Goal: Task Accomplishment & Management: Manage account settings

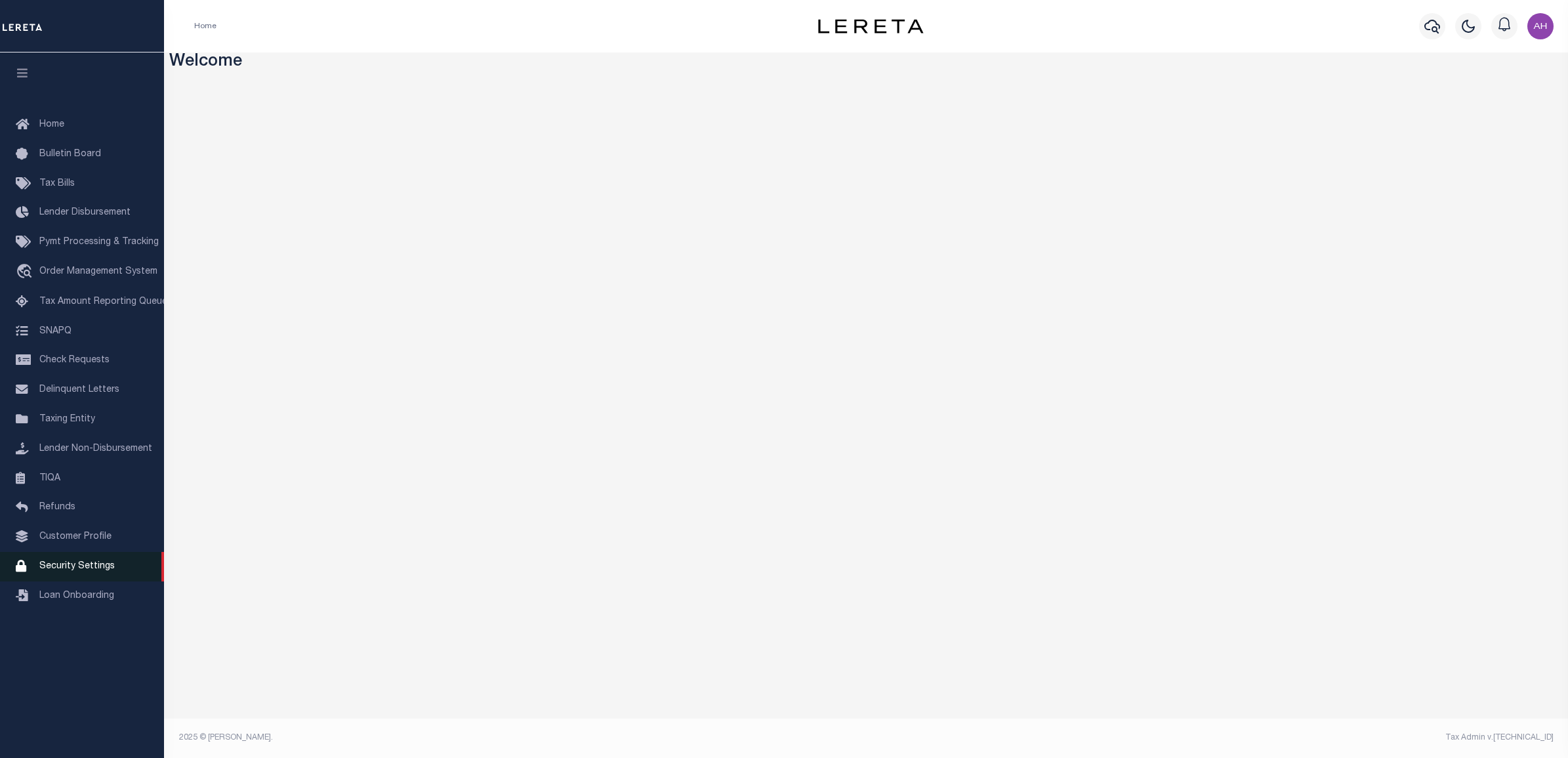
click at [83, 571] on span "Security Settings" at bounding box center [77, 566] width 76 height 9
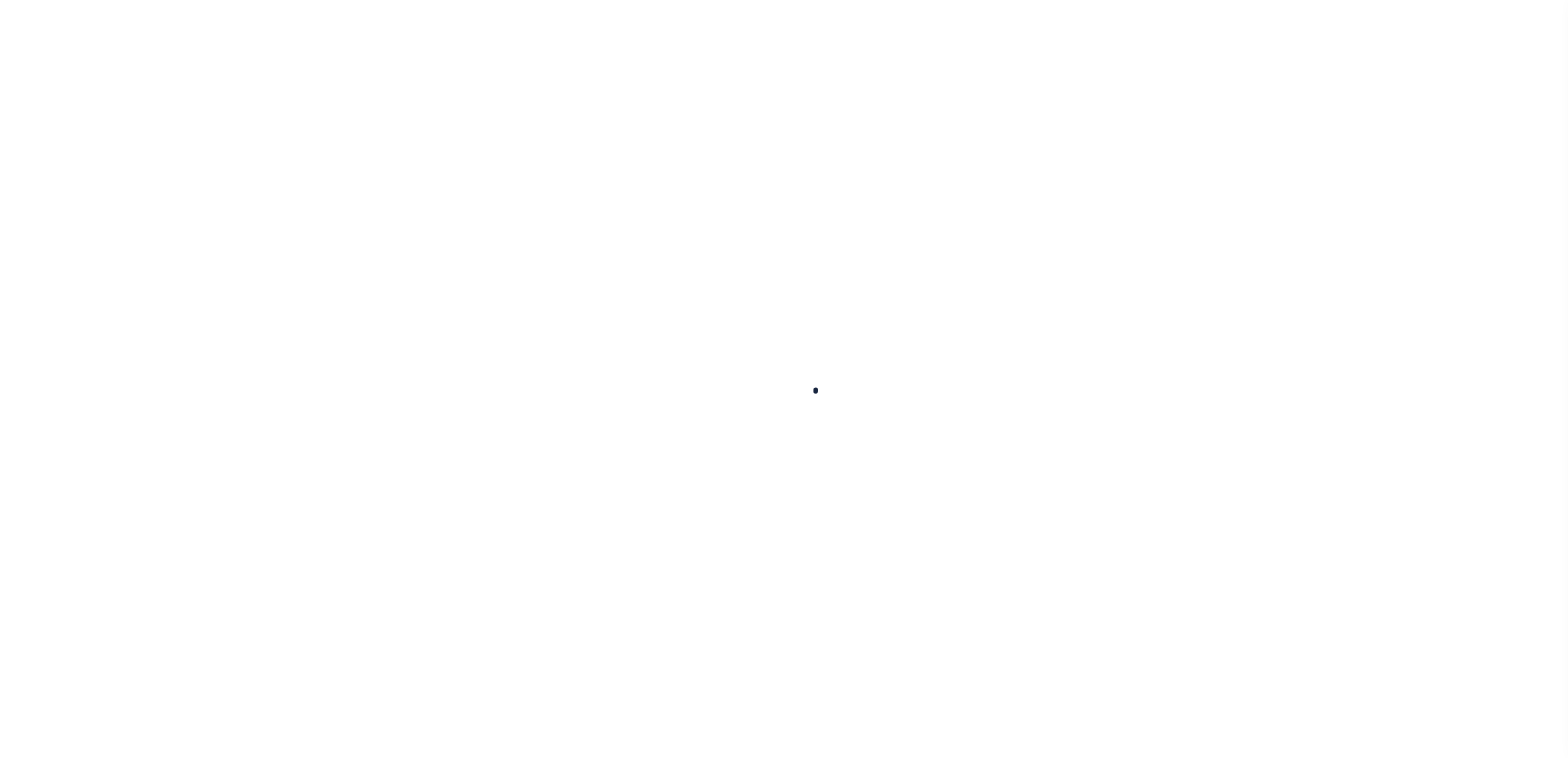
select select "100"
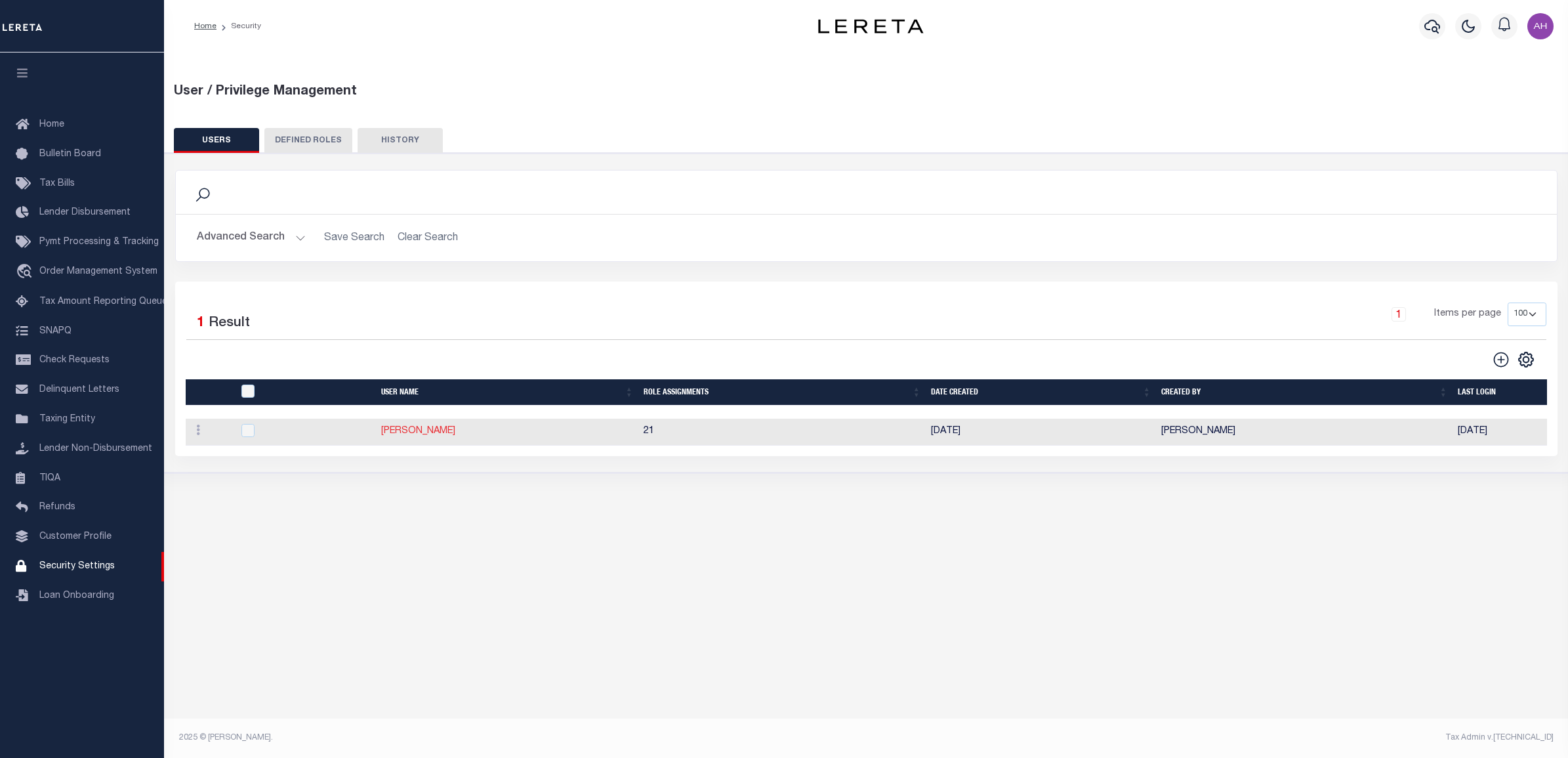
click at [424, 435] on link "Ahmad Darwish" at bounding box center [418, 430] width 74 height 9
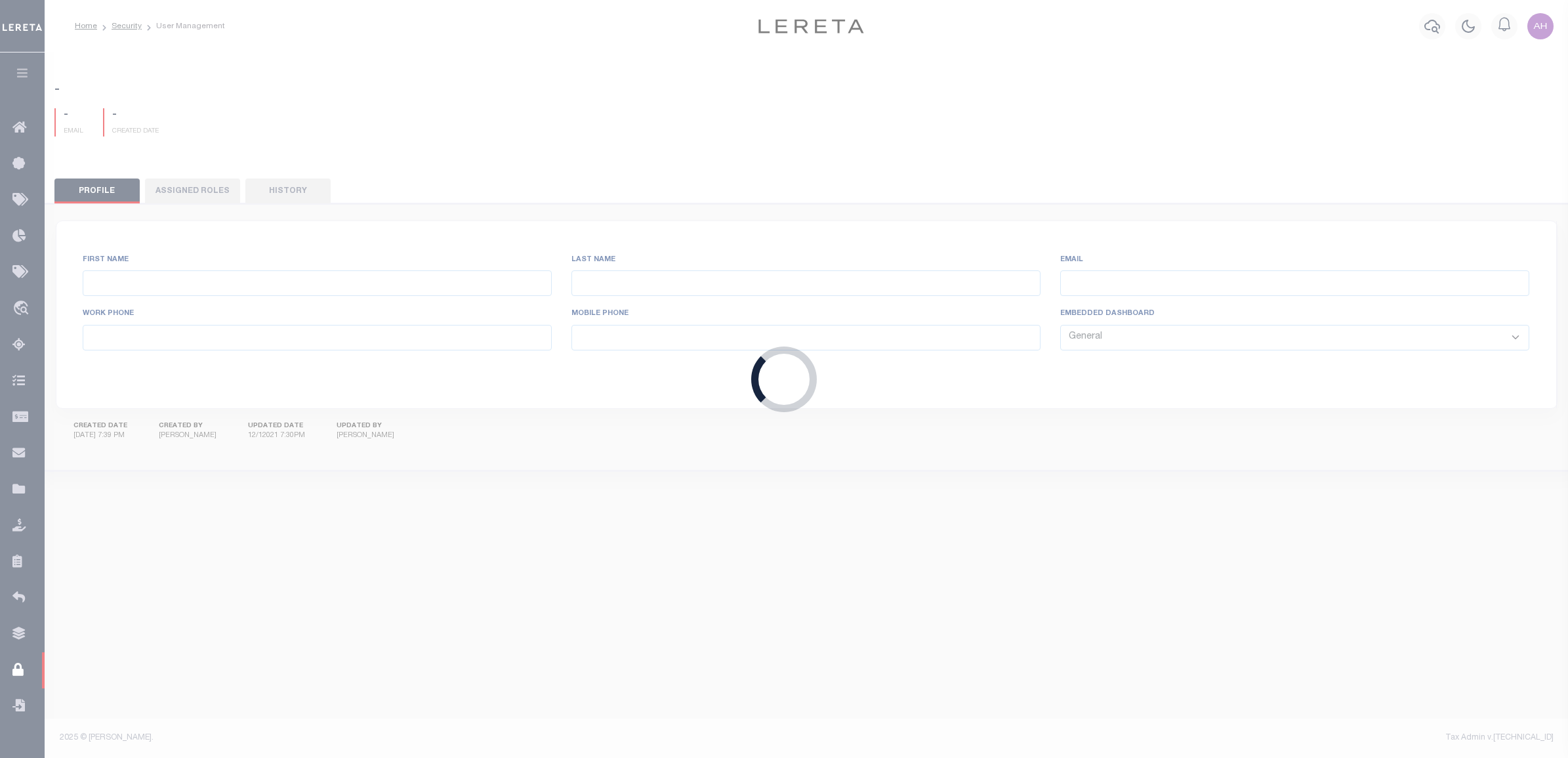
type input "Ahmad"
type input "Darwish"
type input "Ahmad.Darwish@accumatch.com"
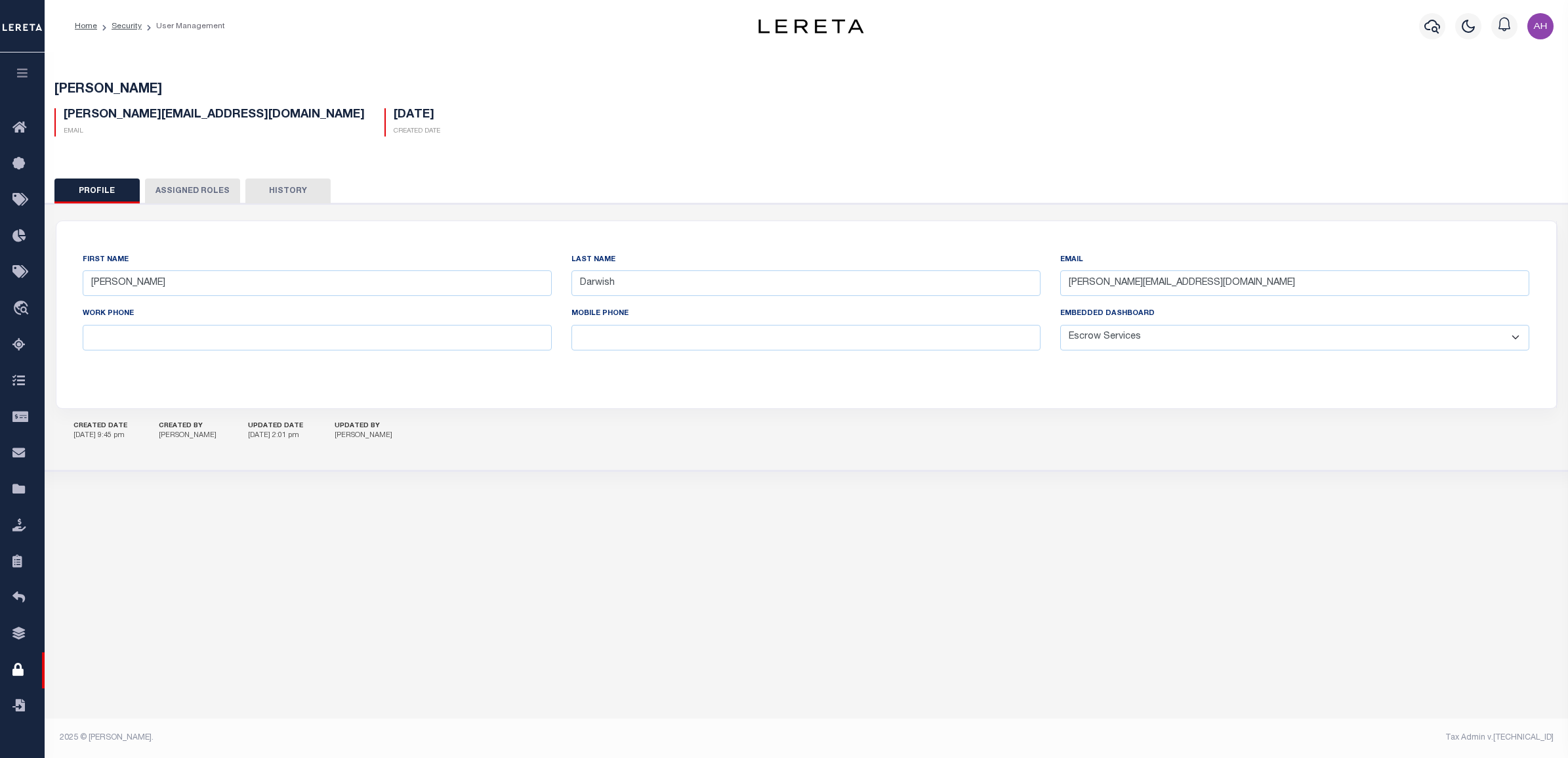
click at [1255, 342] on select "General Locate Escrow Services AI Payment Verification Customer Service" at bounding box center [1295, 338] width 469 height 26
select select "GEN"
click at [1060, 326] on select "General Locate Escrow Services AI Payment Verification Customer Service" at bounding box center [1295, 338] width 469 height 26
click at [1483, 728] on button "Save Edits" at bounding box center [1501, 740] width 106 height 28
click at [20, 79] on icon "button" at bounding box center [22, 73] width 15 height 12
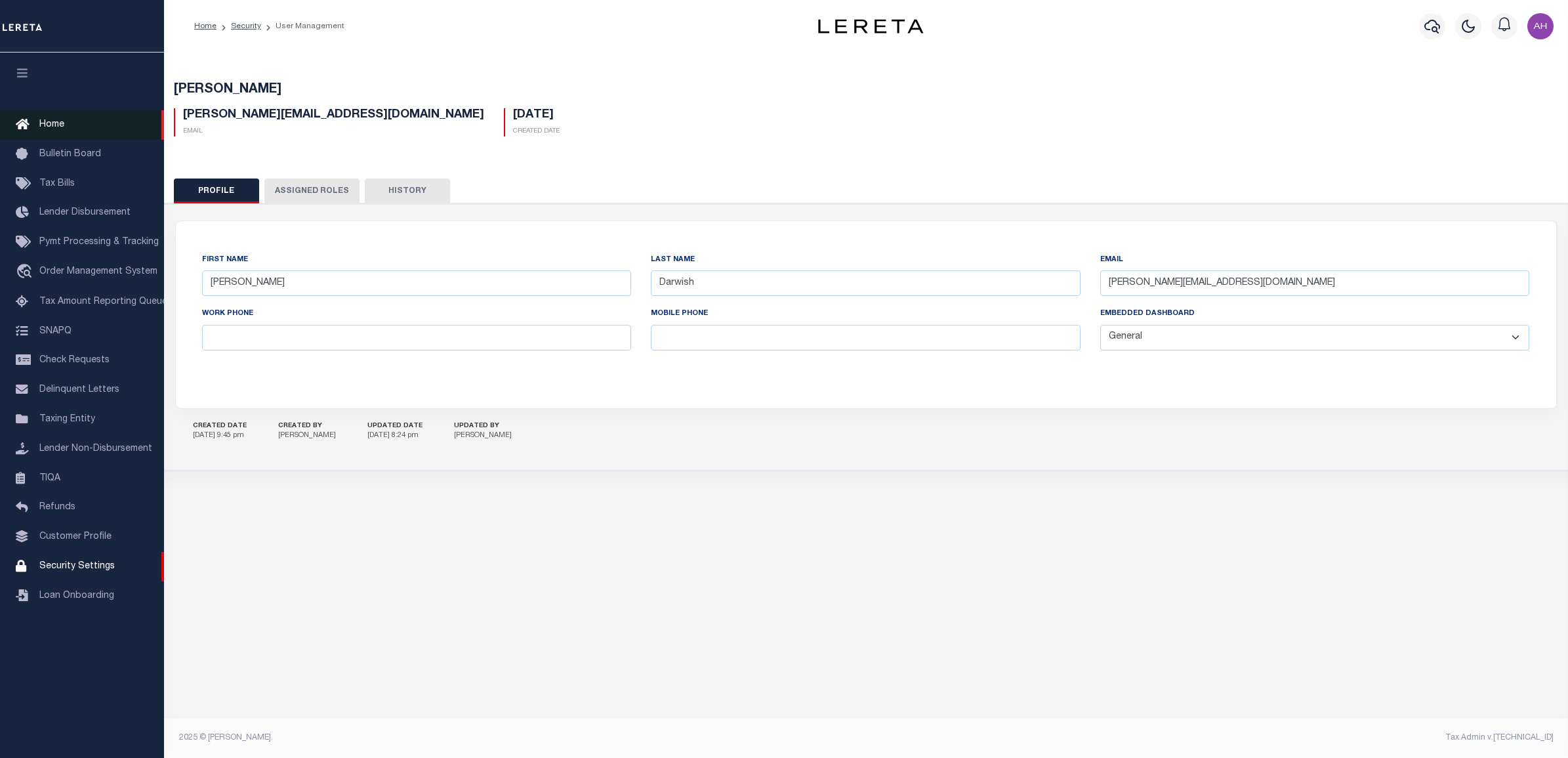
click at [46, 125] on span "Home" at bounding box center [51, 124] width 25 height 9
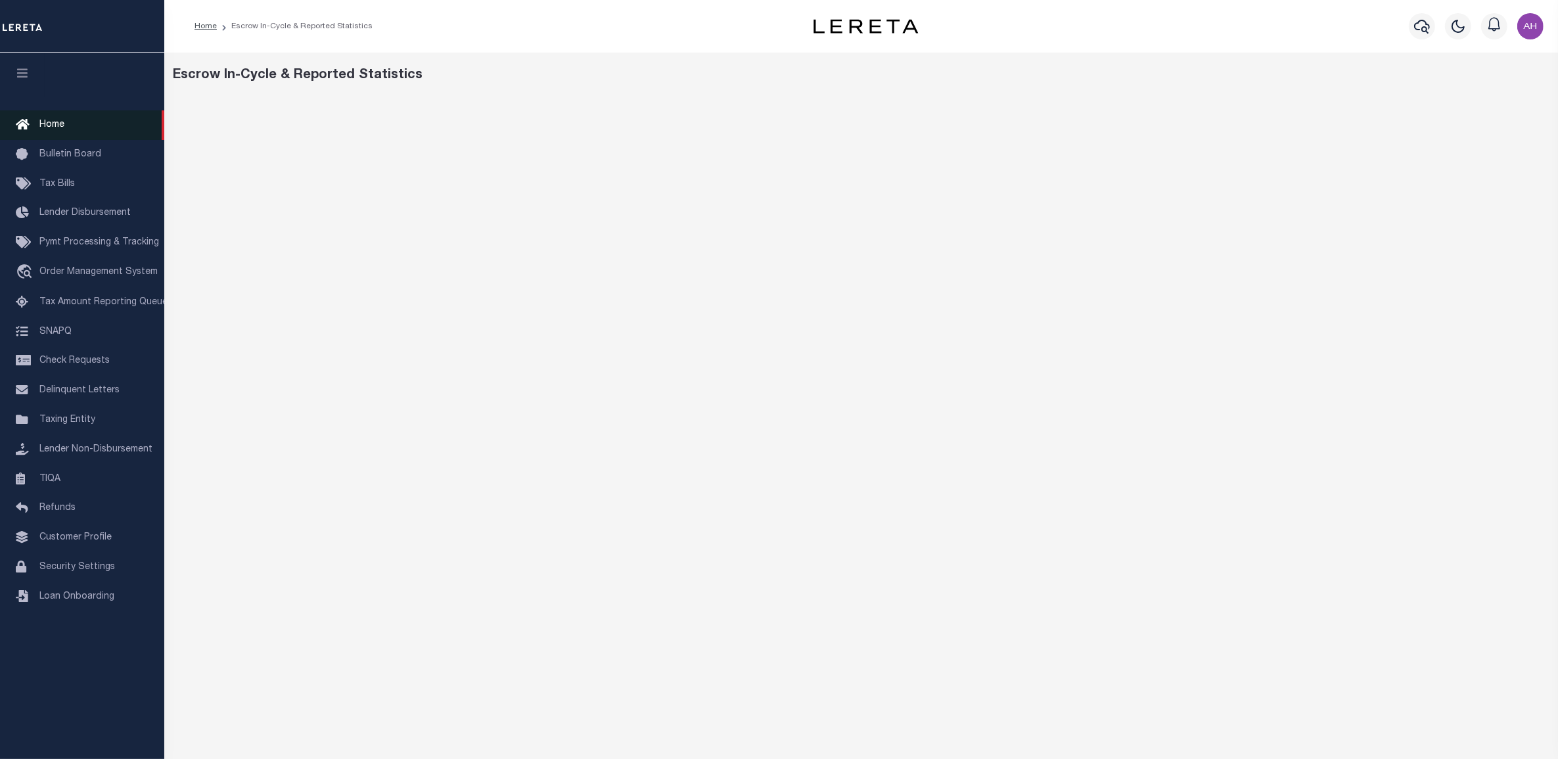
click at [43, 120] on span "Home" at bounding box center [51, 124] width 25 height 9
click at [61, 569] on span "Security Settings" at bounding box center [77, 567] width 76 height 9
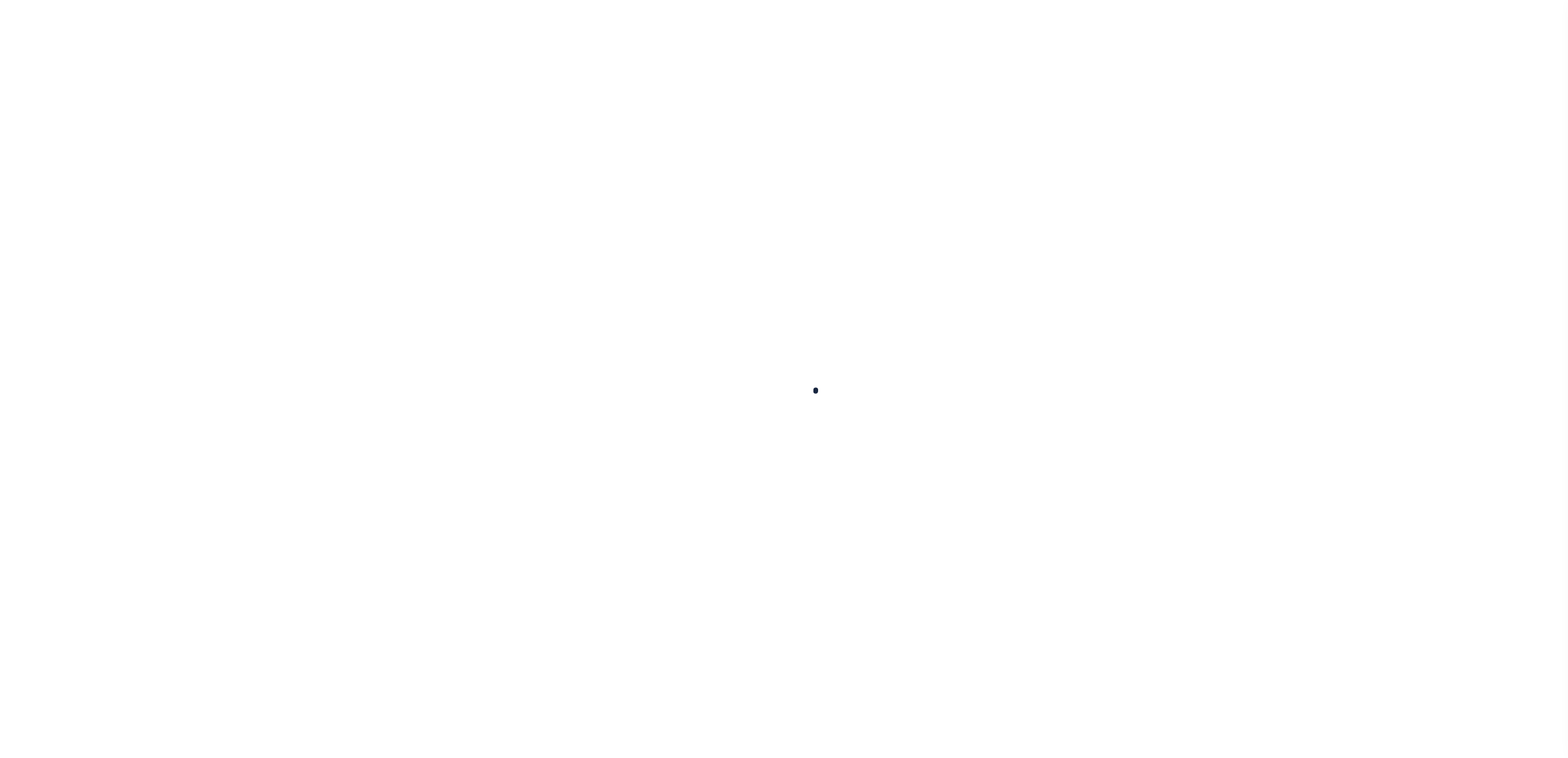
select select "100"
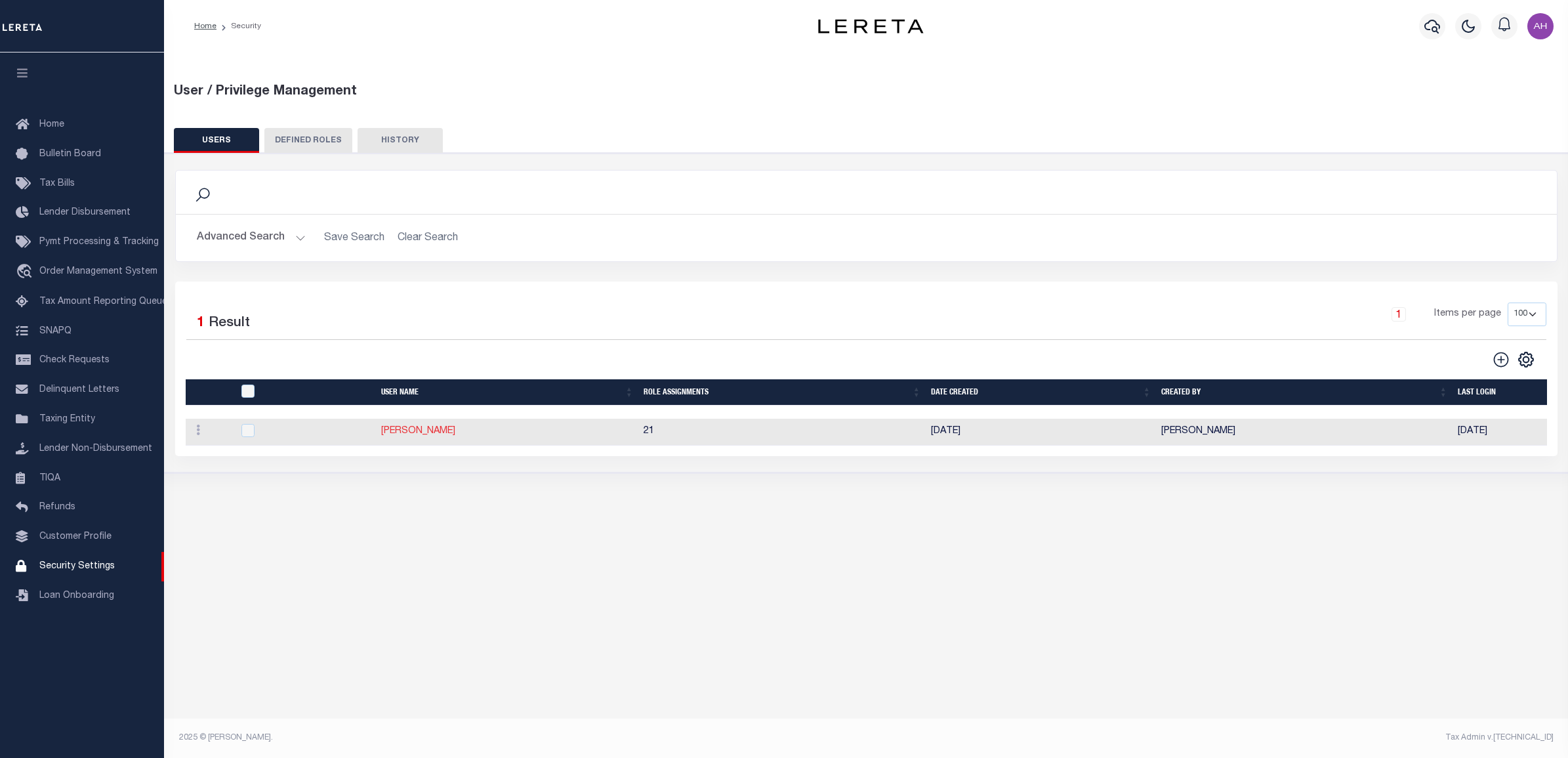
click at [387, 434] on link "[PERSON_NAME]" at bounding box center [418, 430] width 74 height 9
type input "[PERSON_NAME]"
type input "Darwish"
type input "[PERSON_NAME][EMAIL_ADDRESS][DOMAIN_NAME]"
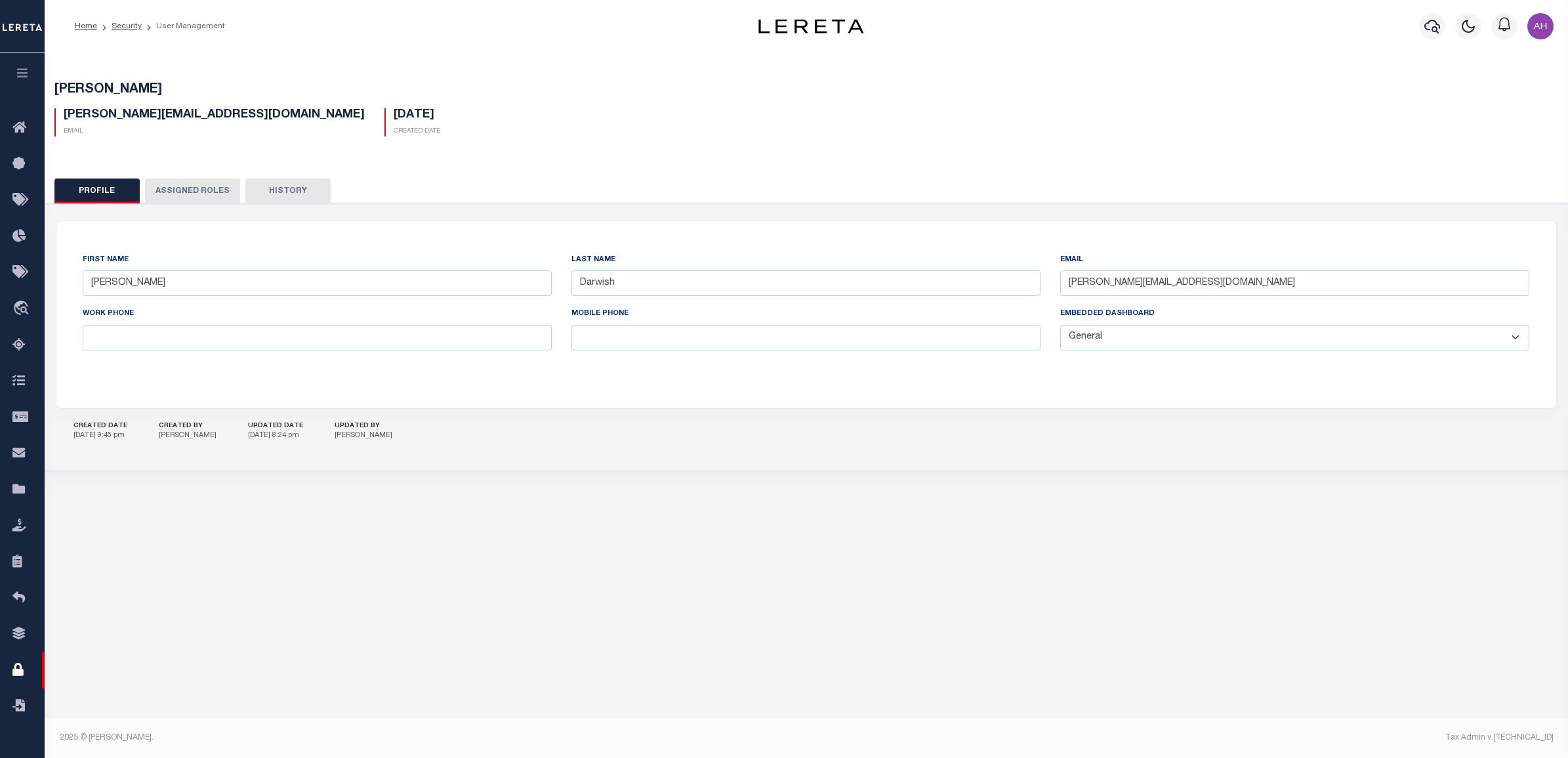
click at [1224, 337] on select "General Locate Escrow Services AI Payment Verification Customer Service" at bounding box center [1295, 338] width 469 height 26
select select "LOC"
click at [1060, 326] on select "General Locate Escrow Services AI Payment Verification Customer Service" at bounding box center [1295, 338] width 469 height 26
click at [1493, 750] on button "Save Edits" at bounding box center [1501, 740] width 106 height 28
click at [24, 72] on icon "button" at bounding box center [22, 73] width 15 height 12
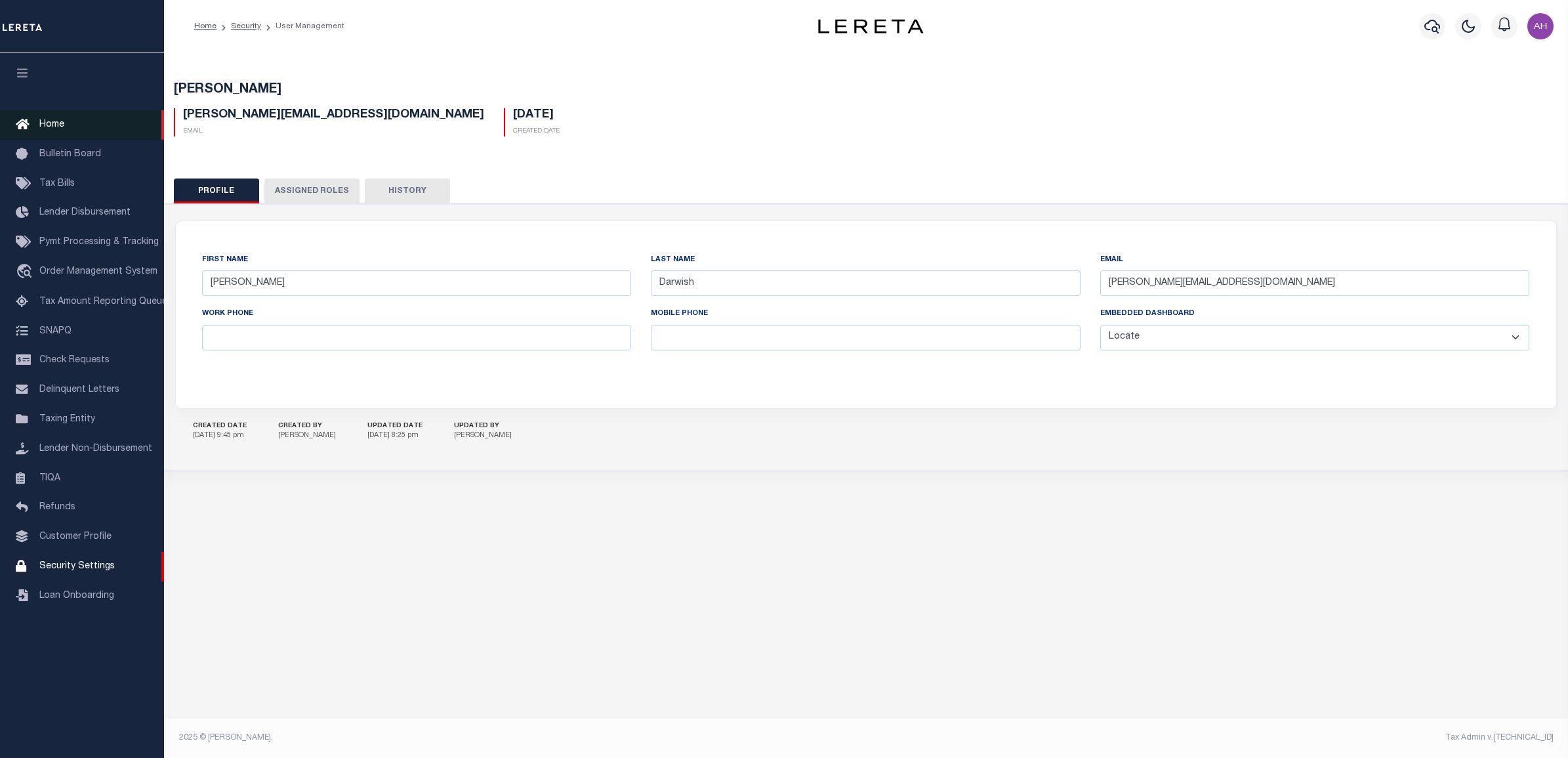
click at [48, 131] on link "Home" at bounding box center [82, 125] width 164 height 30
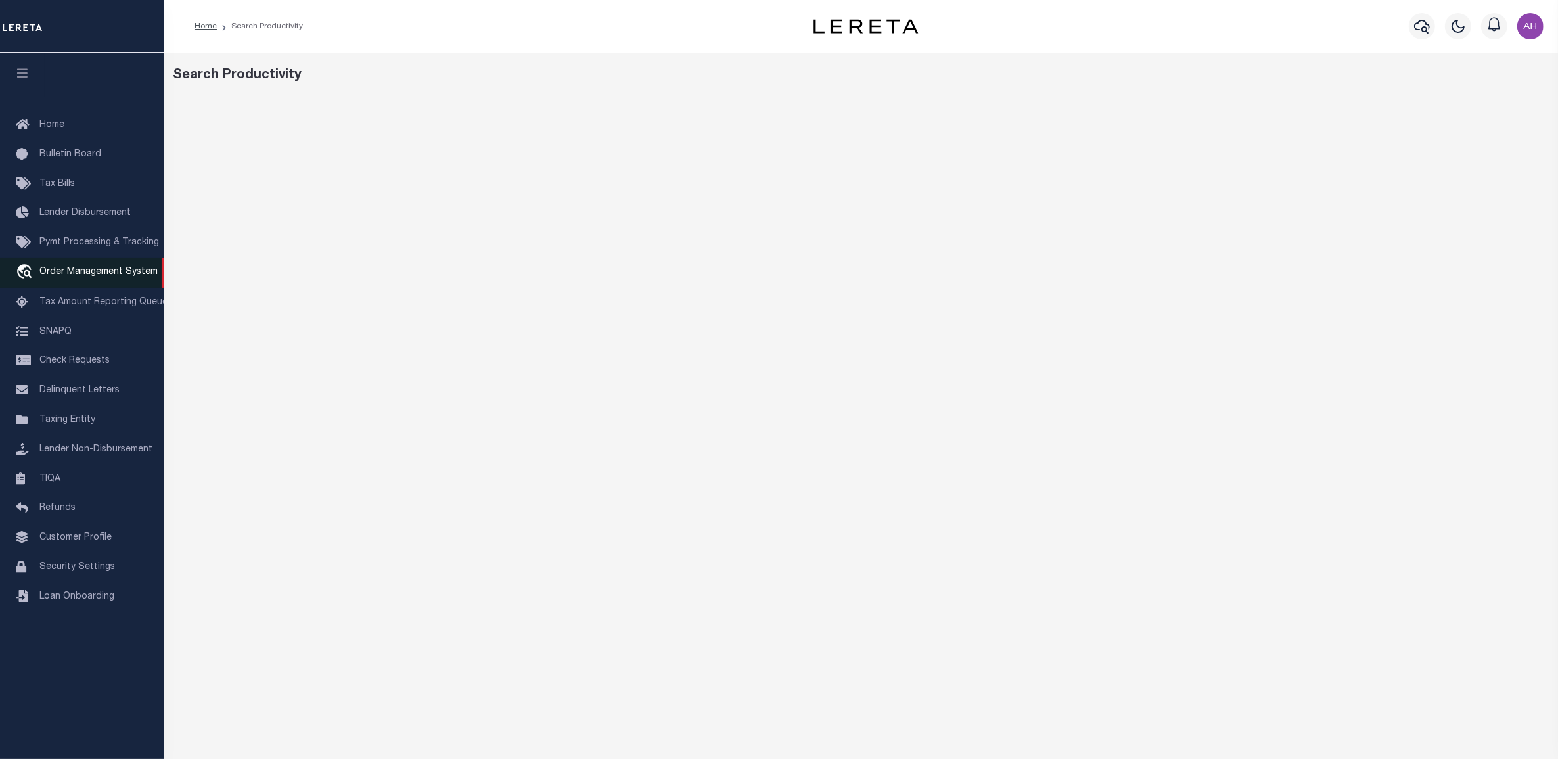
click at [95, 270] on span "Order Management System" at bounding box center [98, 271] width 118 height 9
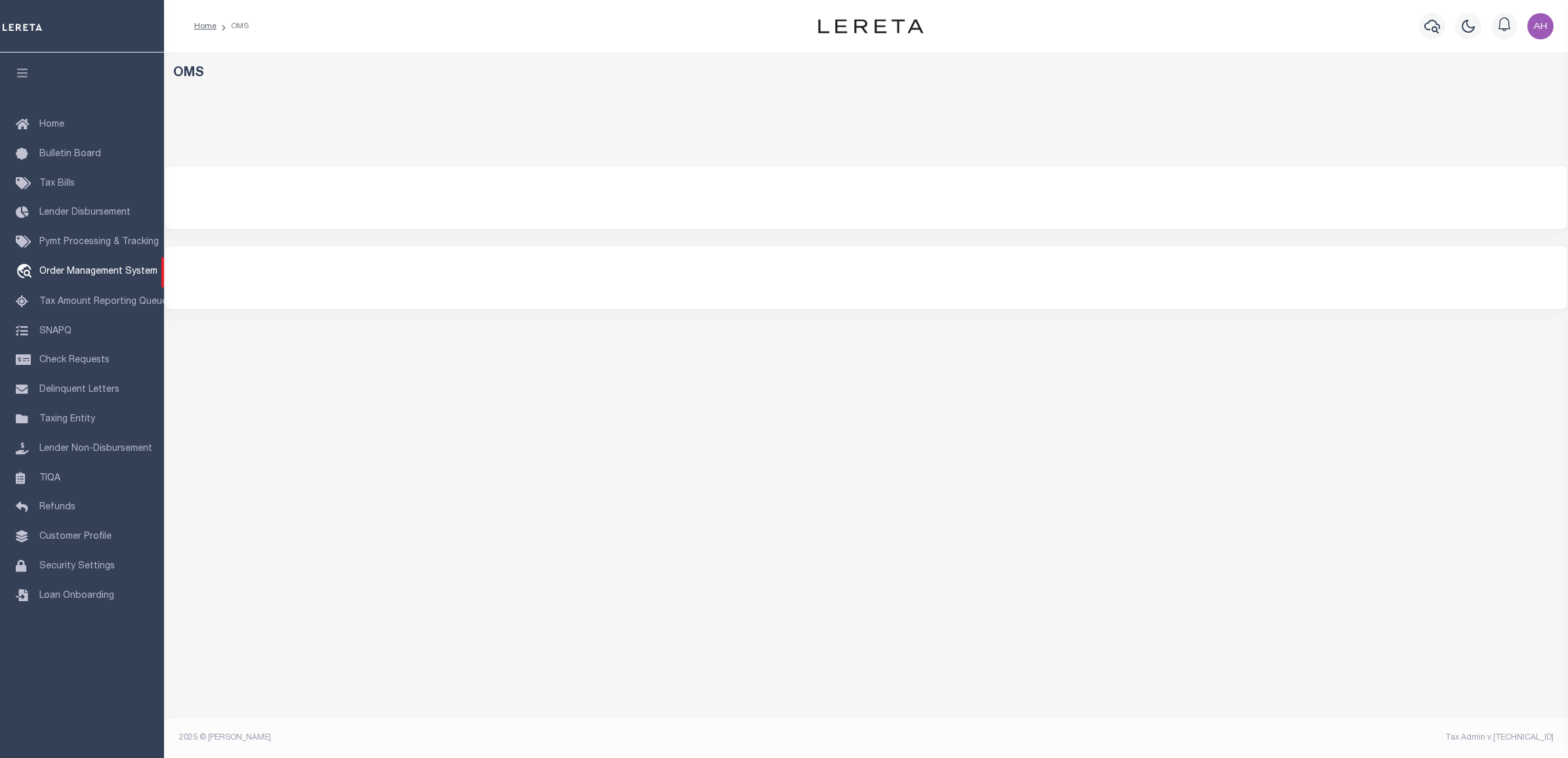
select select "200"
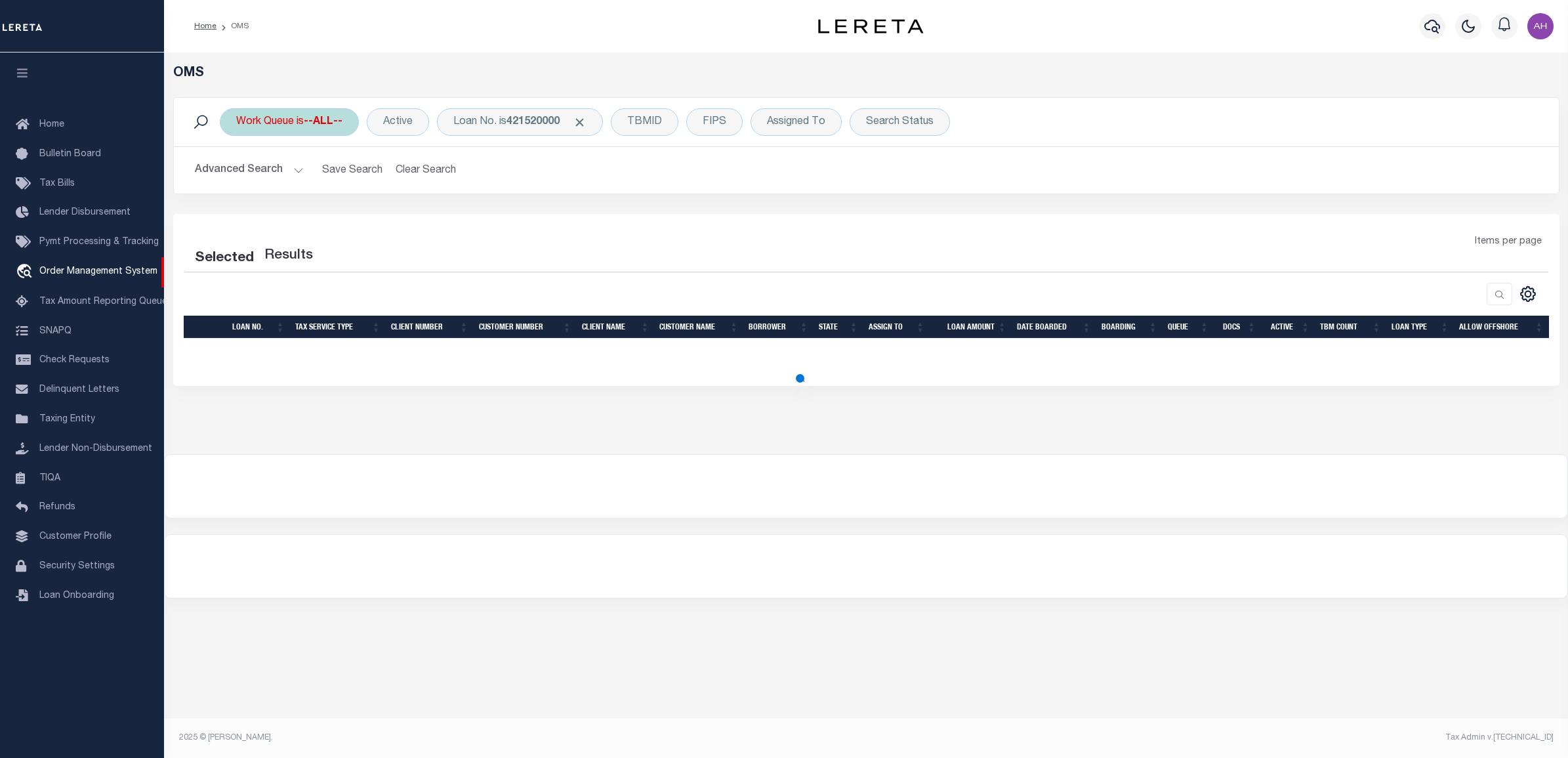
select select "200"
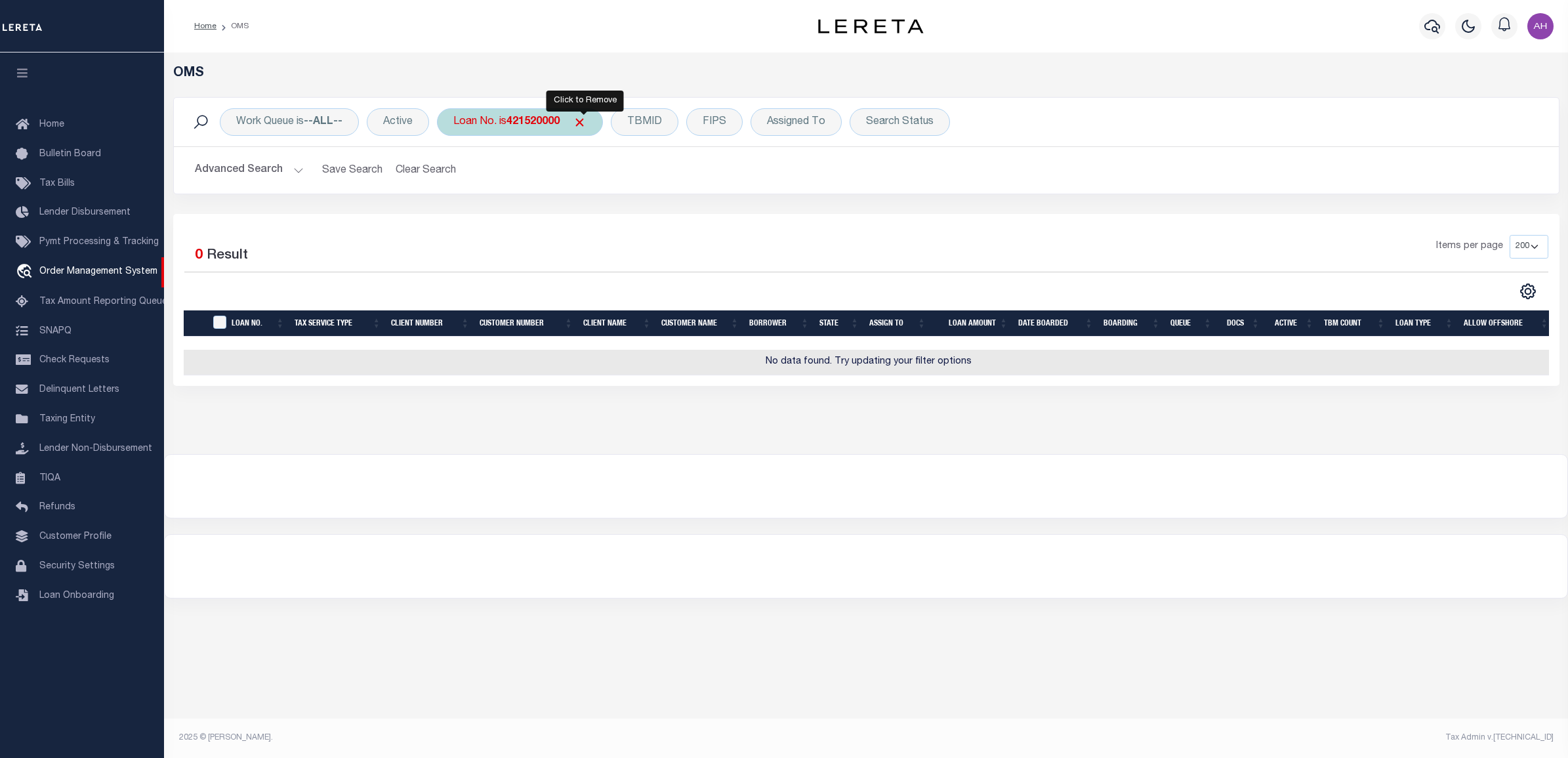
click at [587, 119] on span "Click to Remove" at bounding box center [580, 123] width 14 height 14
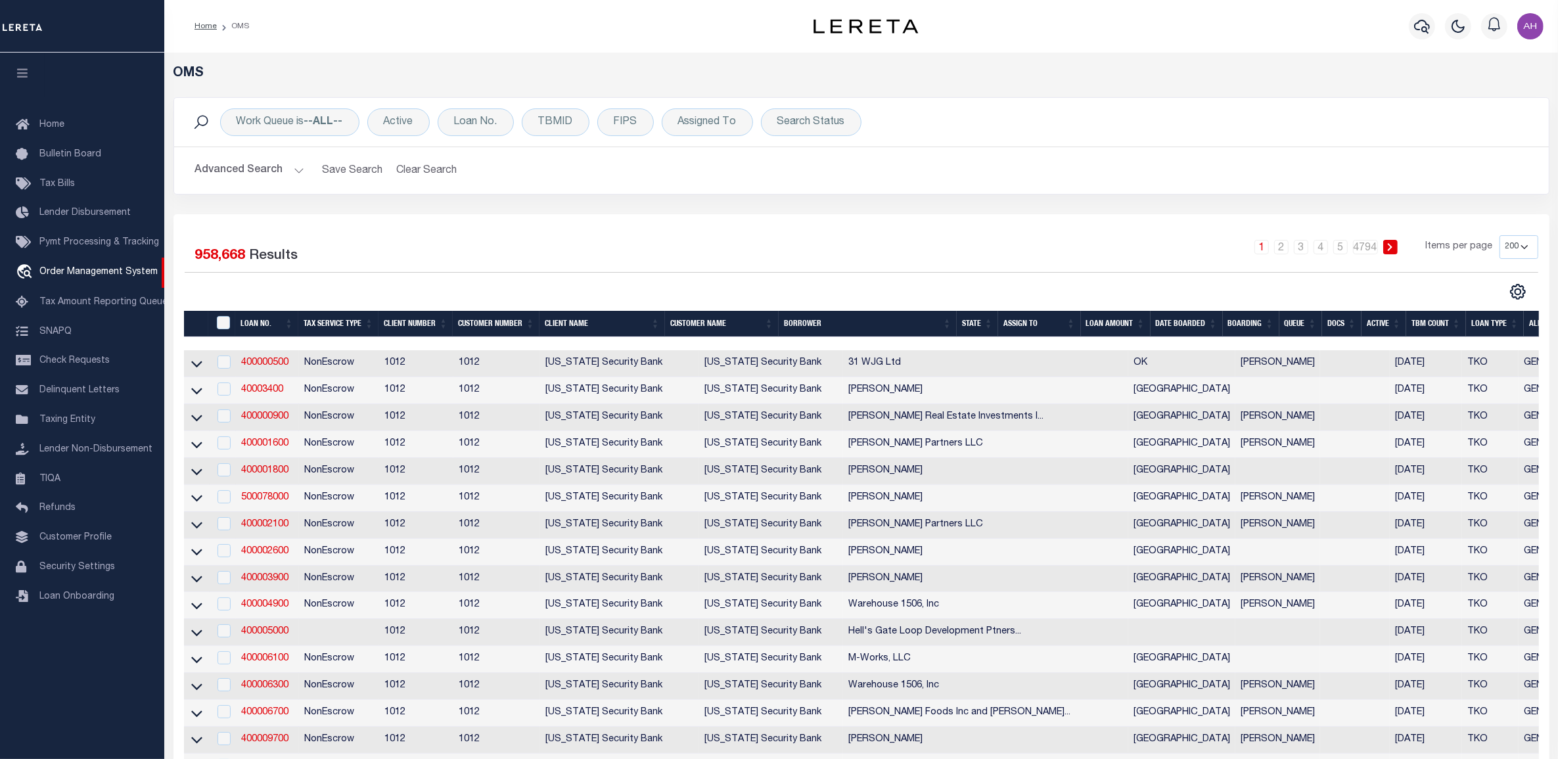
click at [245, 168] on button "Advanced Search" at bounding box center [249, 171] width 109 height 26
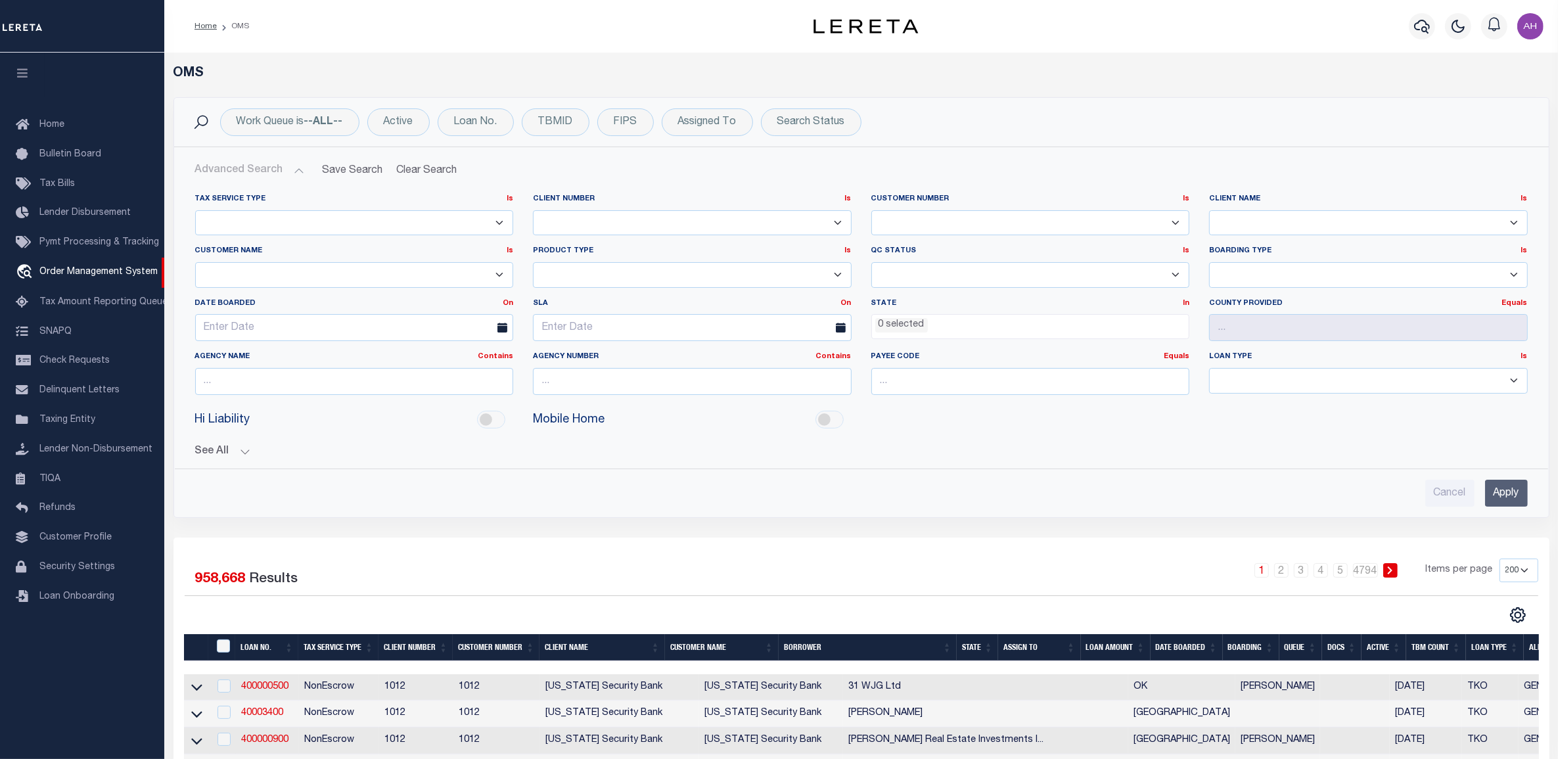
click at [662, 223] on select "1011 1012 1013 1014 1019 1042 1049 1052 1053 1055 1058 1061 1063 1064 1065 1069…" at bounding box center [692, 223] width 319 height 26
select select "3000"
click at [533, 210] on select "1011 1012 1013 1014 1019 1042 1049 1052 1053 1055 1058 1061 1063 1064 1065 1069…" at bounding box center [692, 223] width 319 height 26
click at [1517, 486] on input "Apply" at bounding box center [1506, 493] width 43 height 27
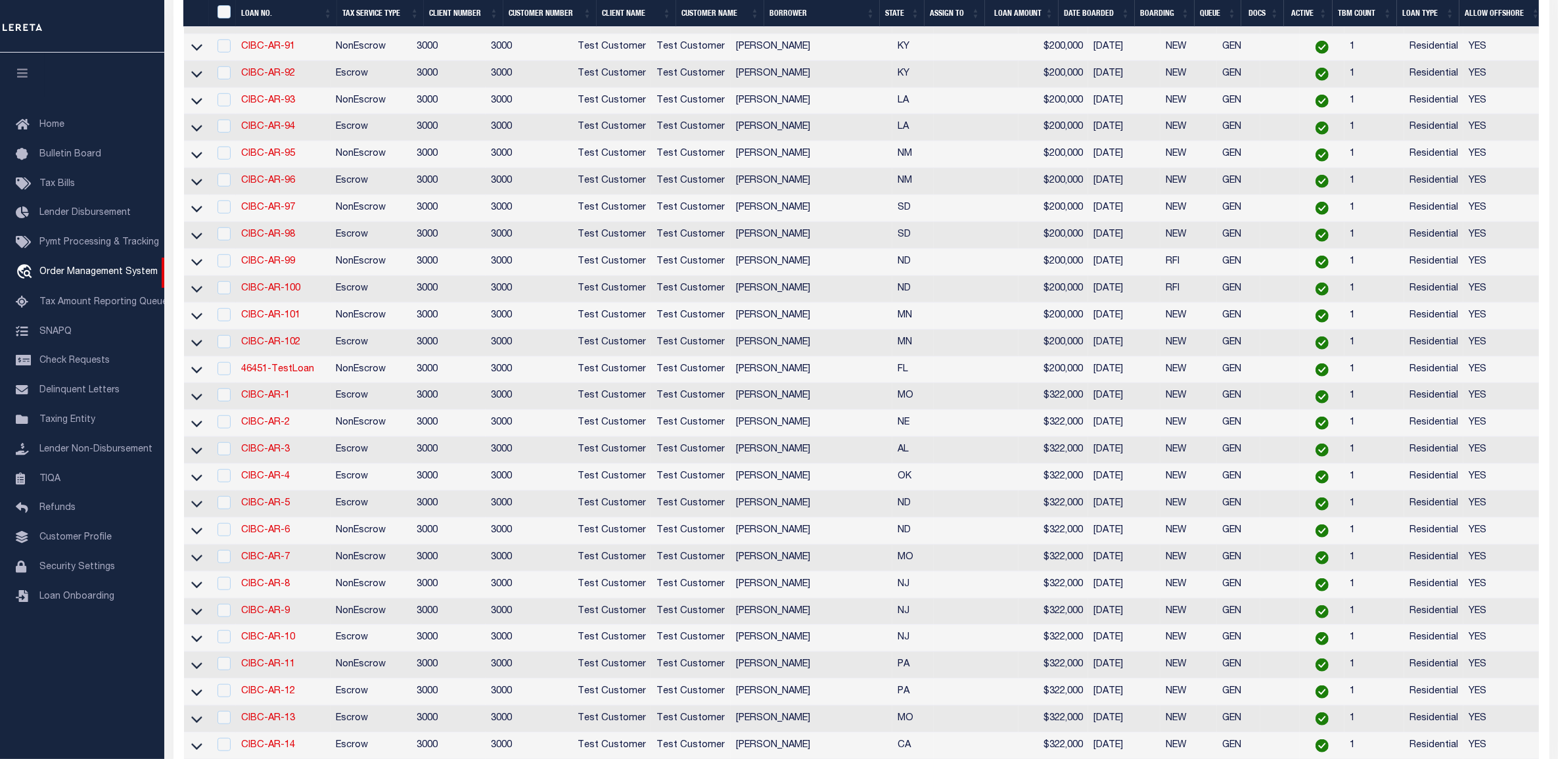
scroll to position [1199, 0]
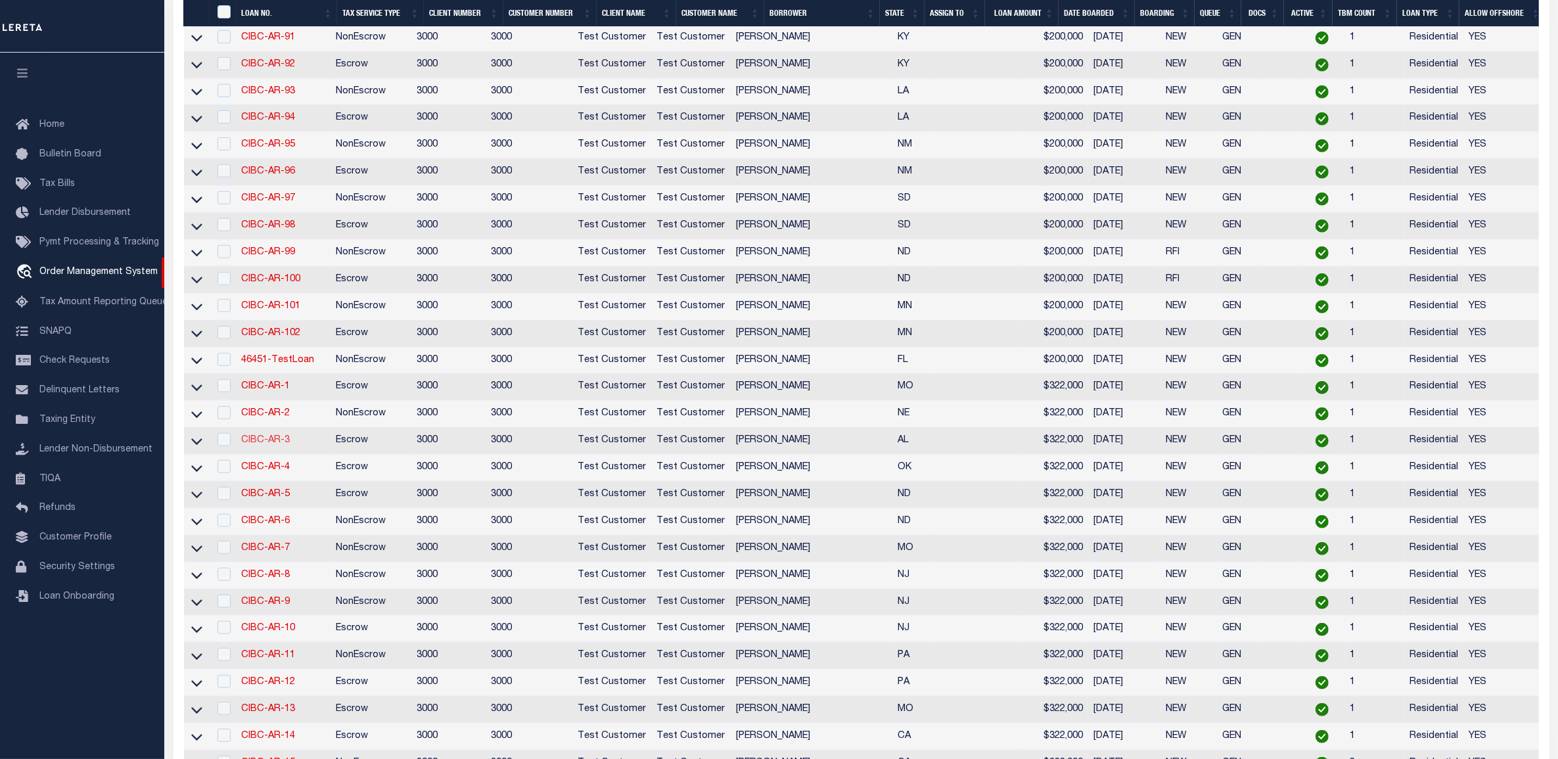
click at [254, 445] on link "CIBC-AR-3" at bounding box center [265, 440] width 49 height 9
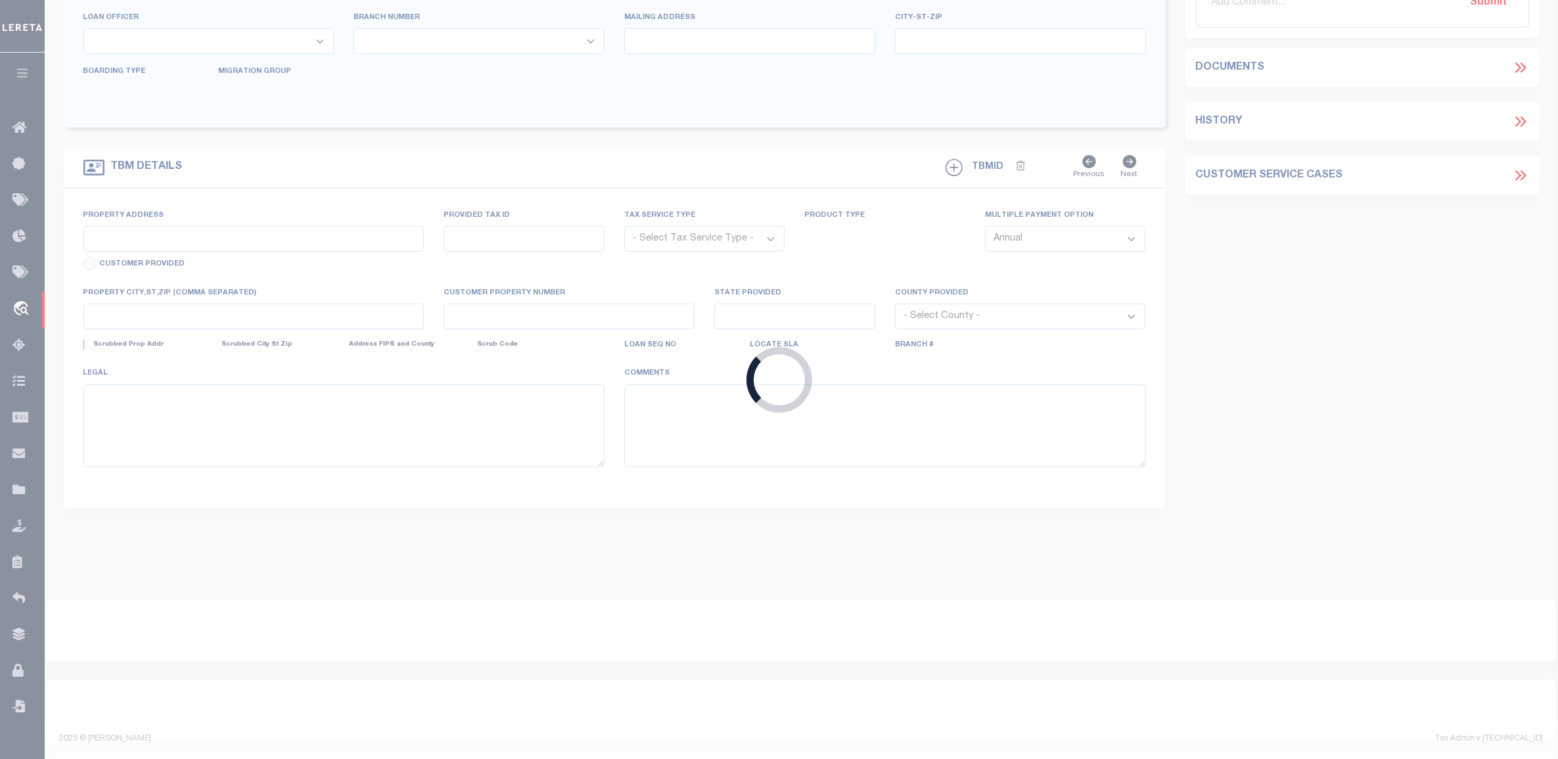
type input "CIBC-AR-3"
type input "[PERSON_NAME]"
select select
type input "[STREET_ADDRESS]"
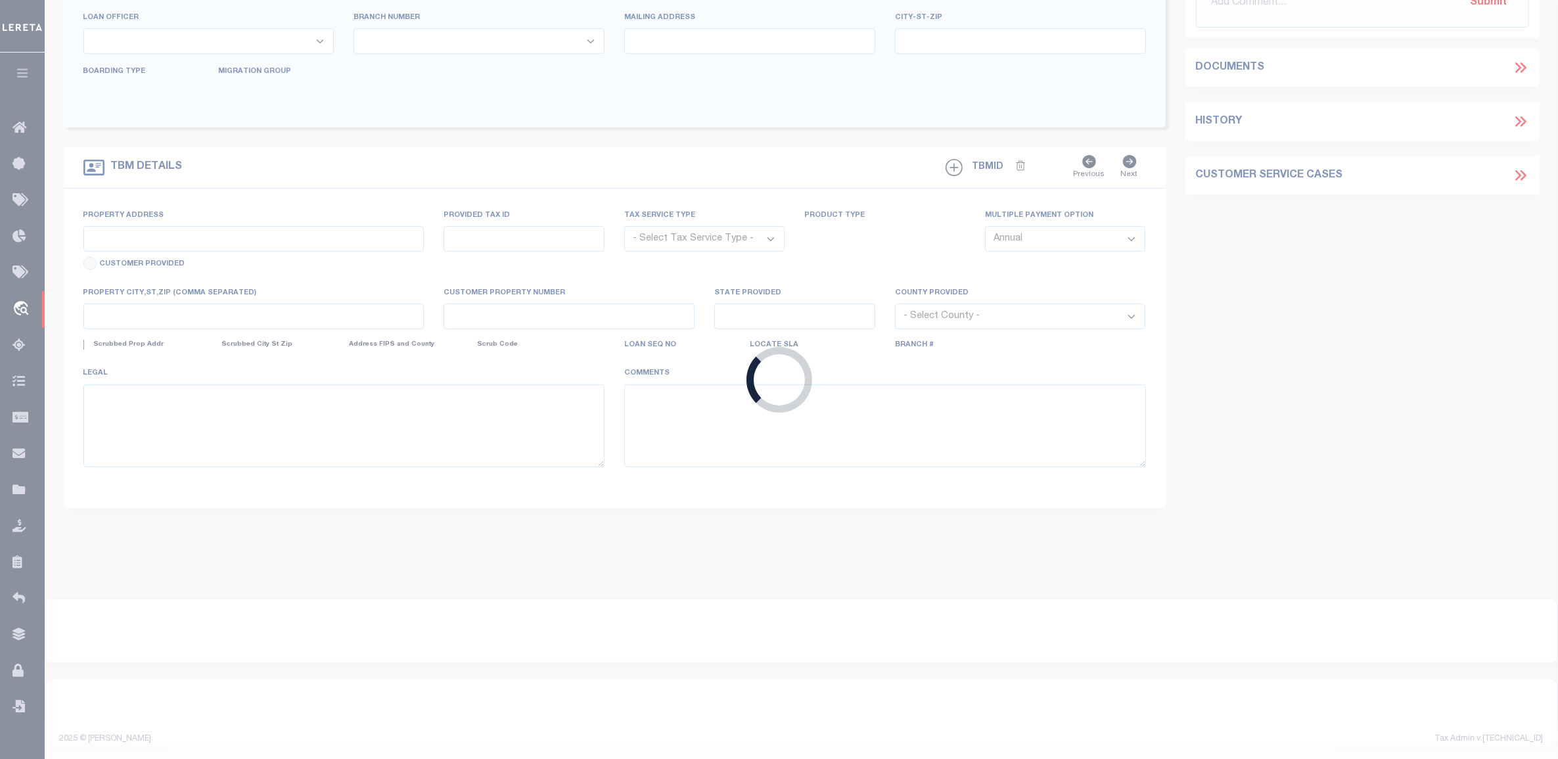
type input "OMAHA NE 68104-2749"
type input "07/22/2025"
select select "300"
select select "10"
select select "Escrow"
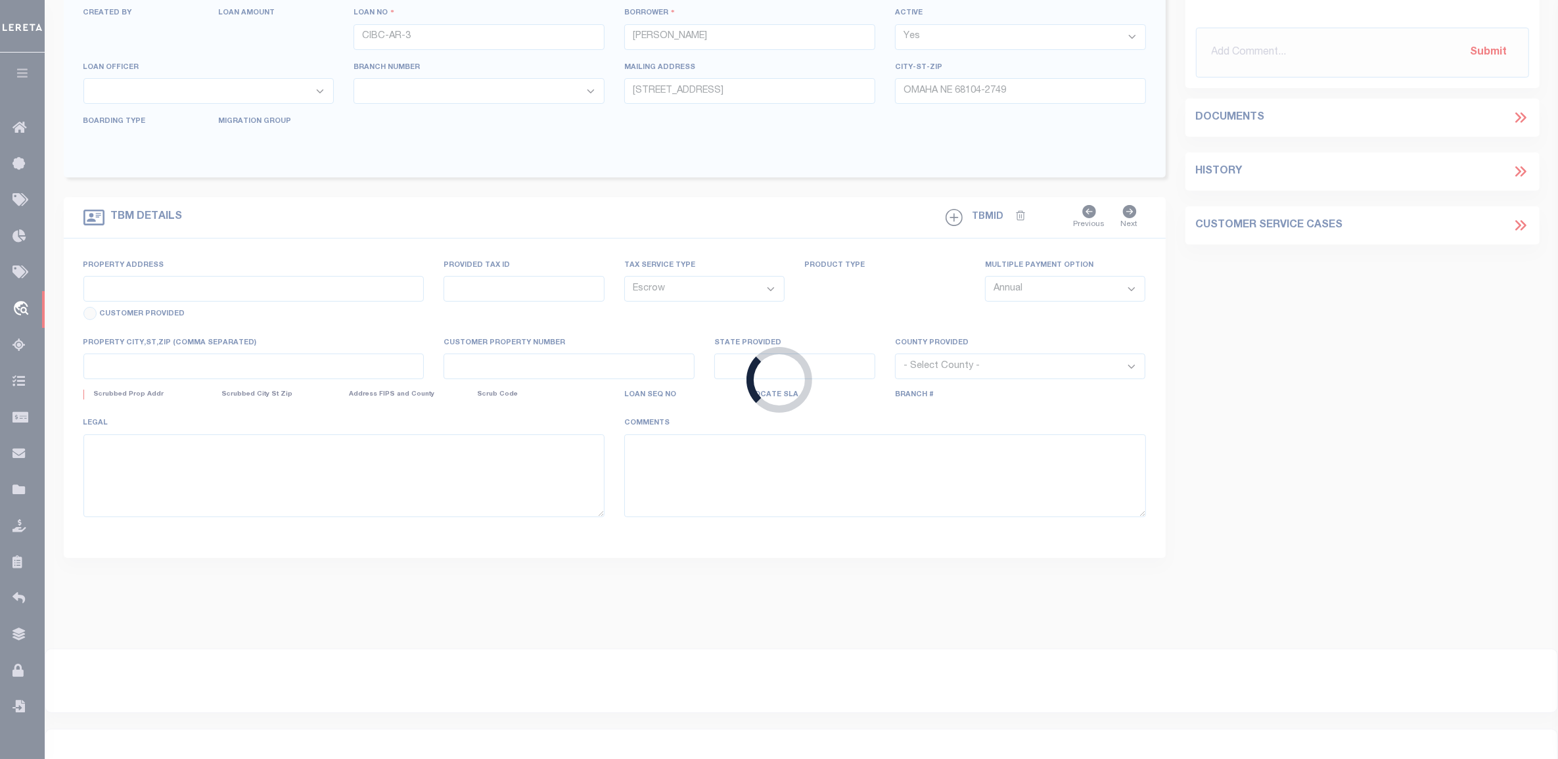
type input "102 SPRINGVIEW LN"
select select
type input "HUNTSVILLE AL 35806-2256"
type input "AL"
select select
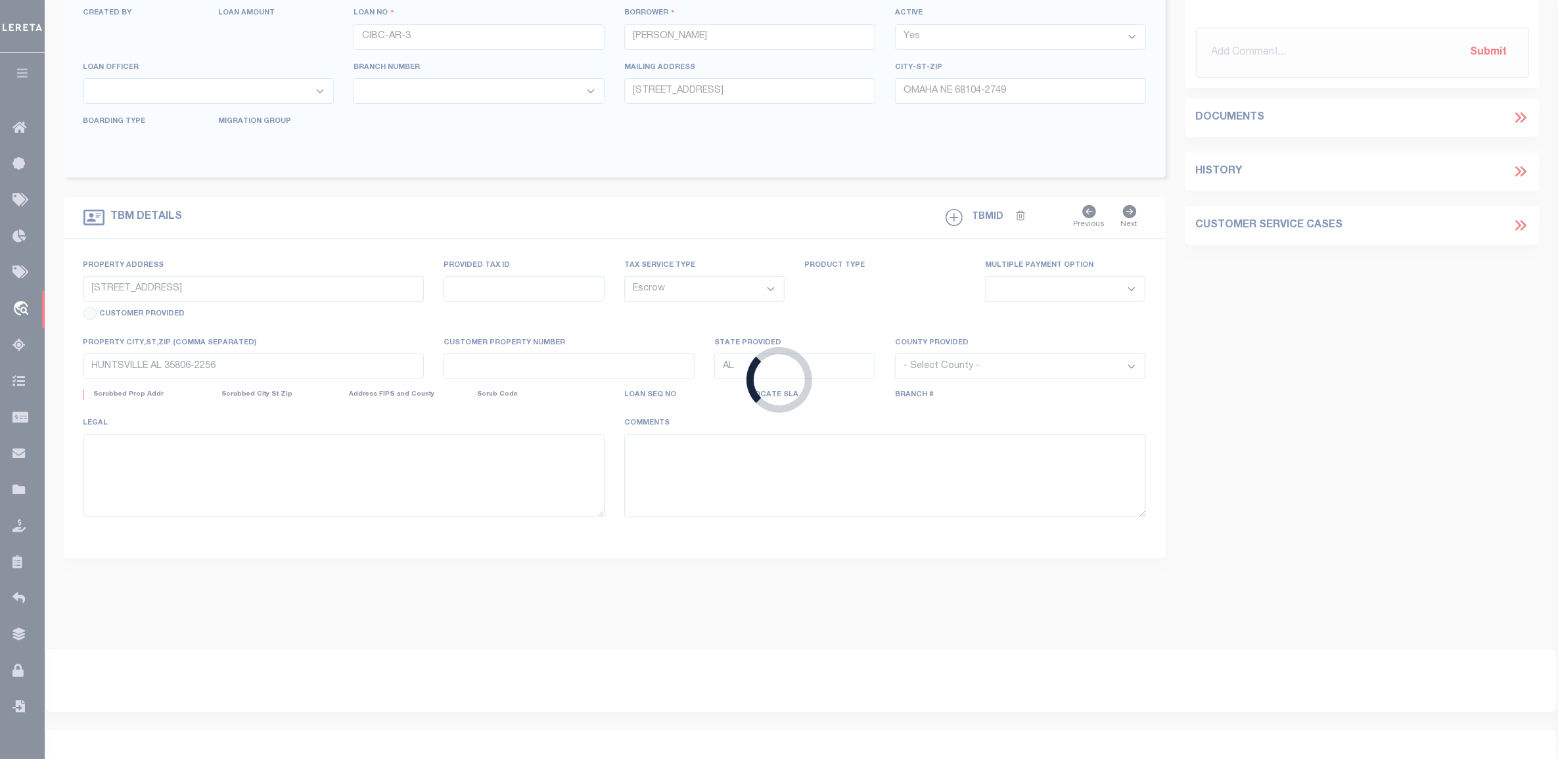
select select "127537"
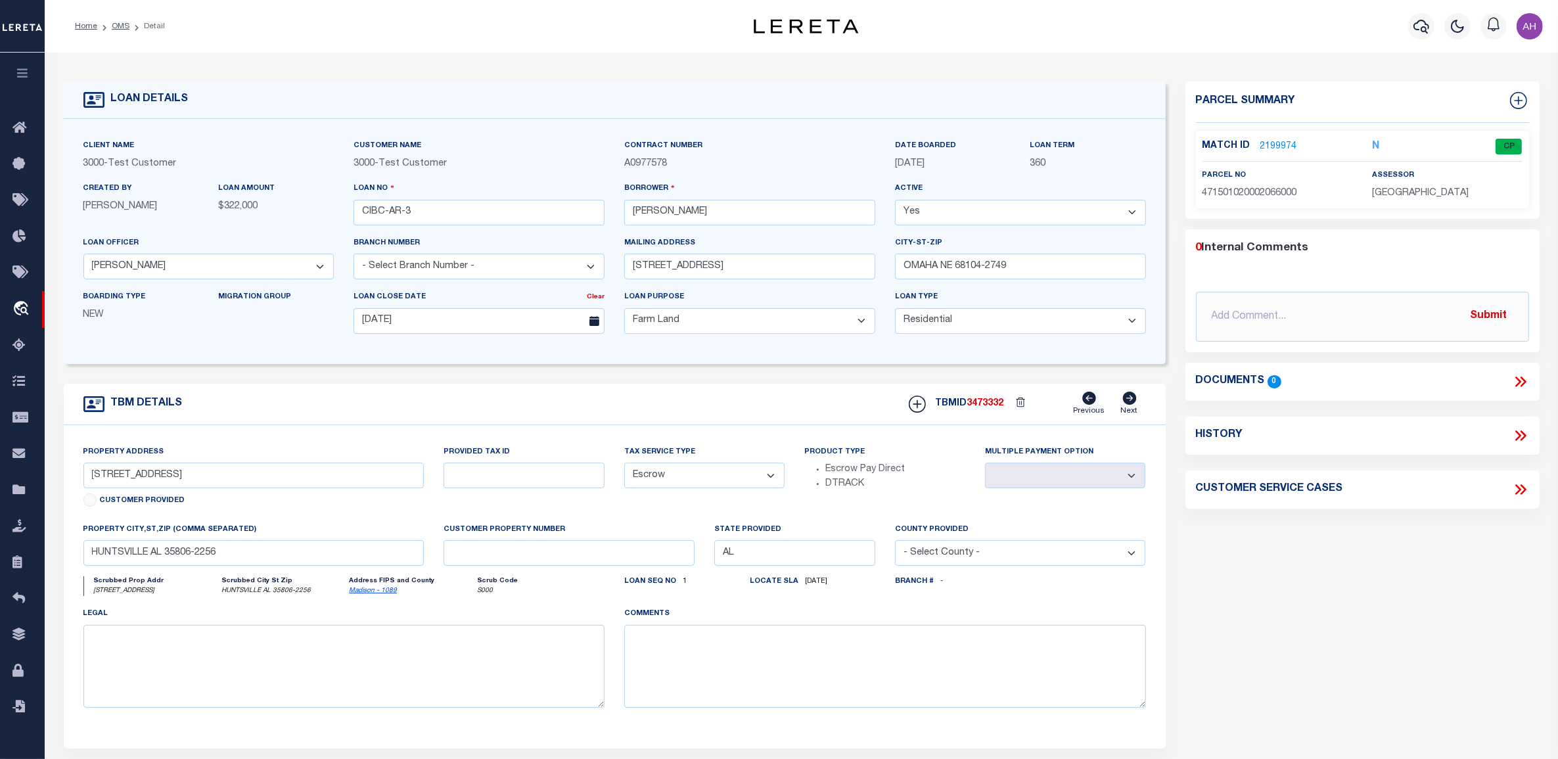
click at [1282, 142] on link "2199974" at bounding box center [1279, 147] width 37 height 14
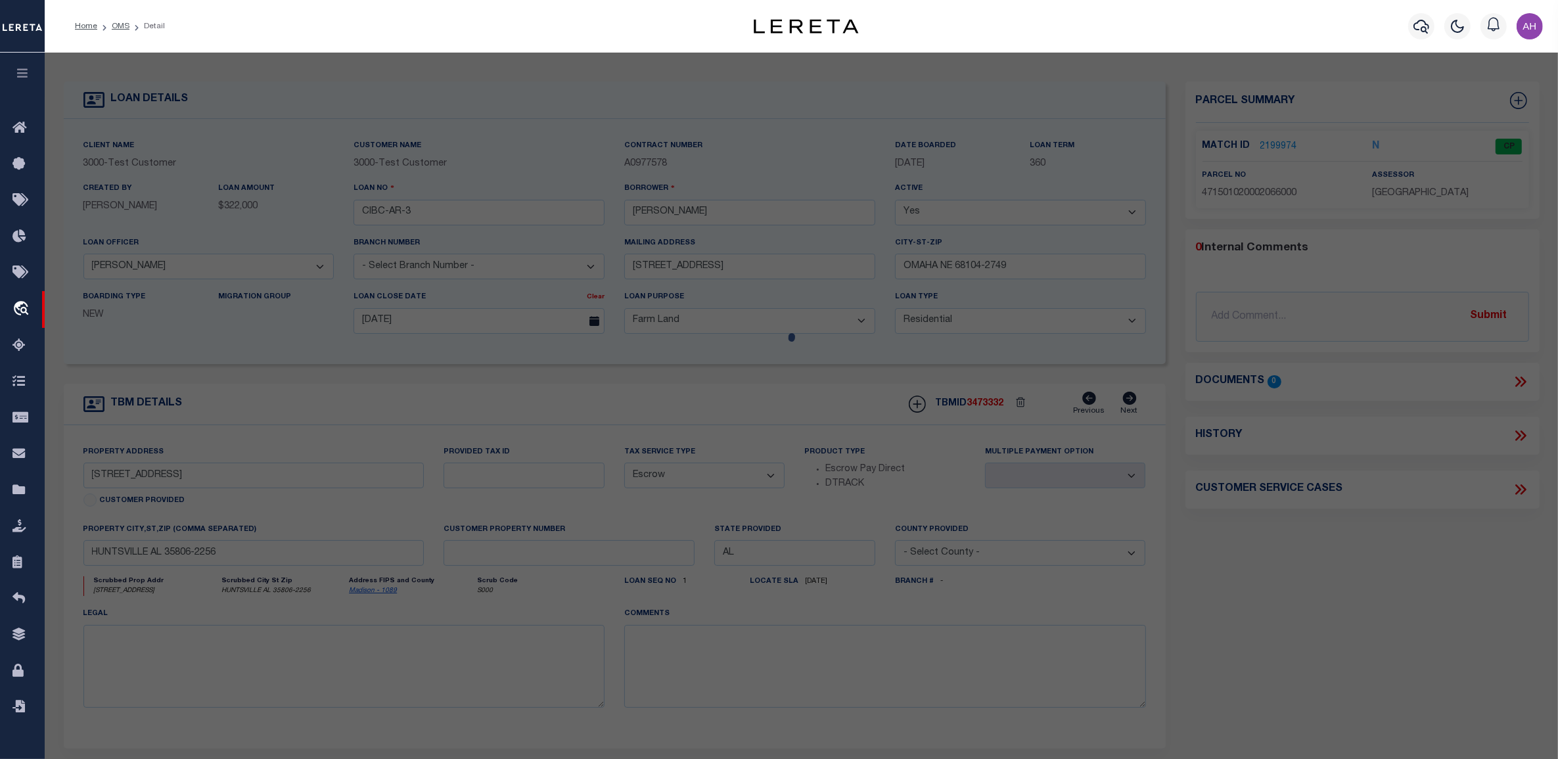
checkbox input "false"
select select "CP"
select select "ADA"
select select "ATL"
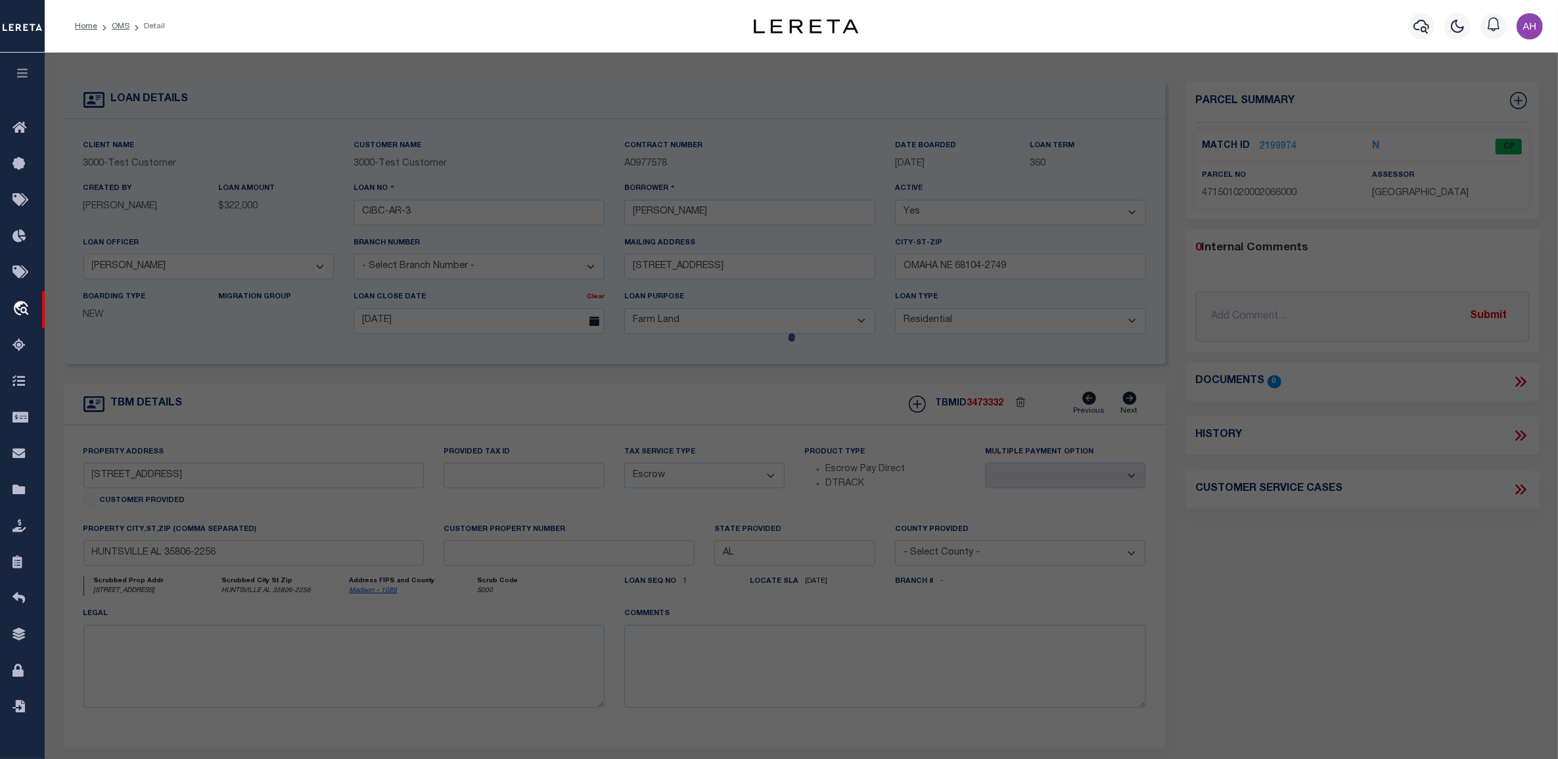
select select "ADD"
type input "102 SPRINGVIEW LN"
type input "HUNTSVILLE, AL 35806"
type textarea "***ERROR ON DEED*** LOT 6 KELLY SPRINGS S/D A RESUB OF A PART OF LOT 3 BLK 1 BA…"
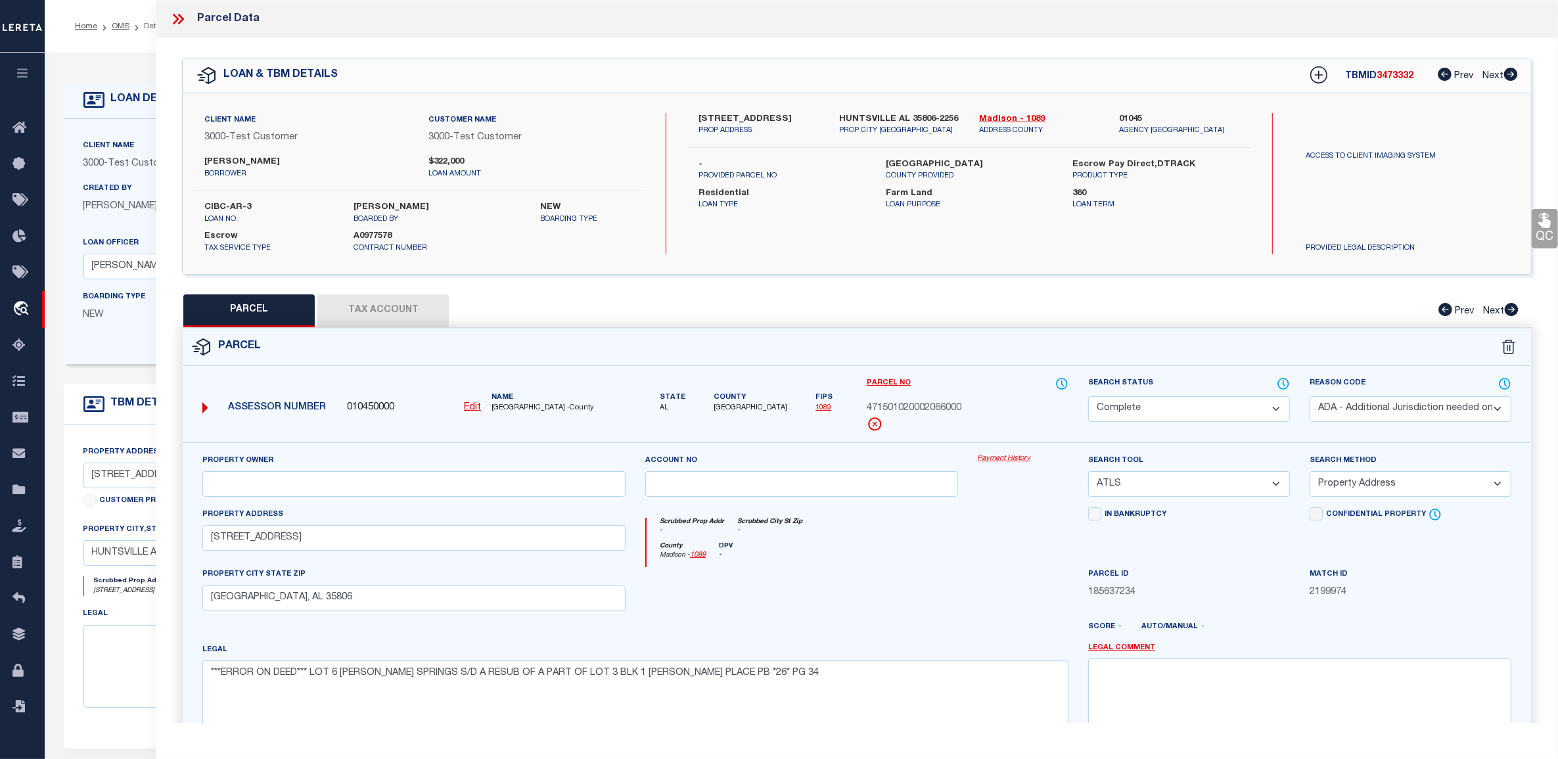
click at [178, 23] on icon at bounding box center [178, 19] width 17 height 17
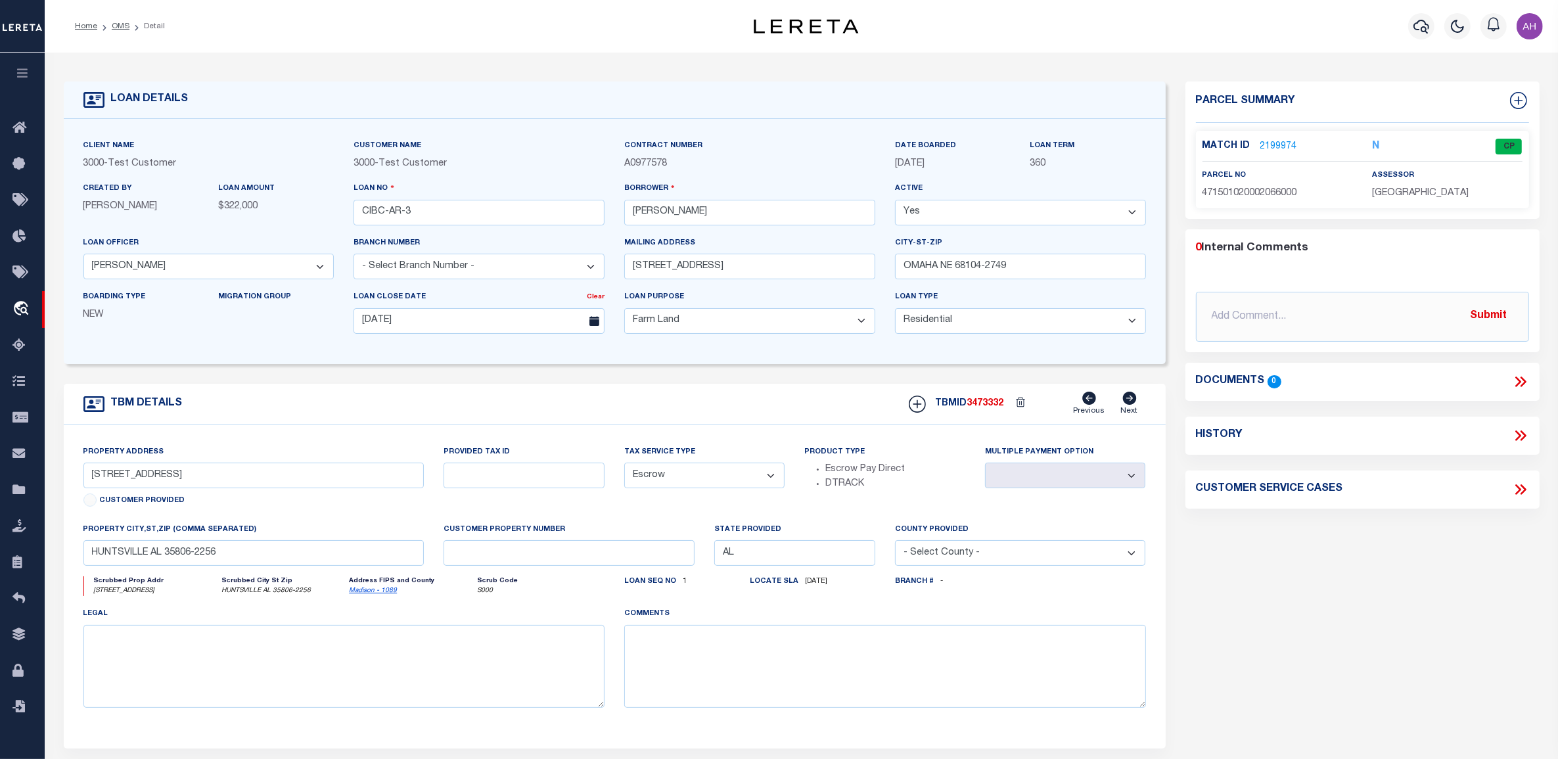
click at [467, 266] on select "- Select Branch Number - Central Branch East Branch North County West Branch" at bounding box center [479, 267] width 251 height 26
select select "25317"
click at [354, 256] on select "- Select Branch Number - Central Branch East Branch North County West Branch" at bounding box center [479, 267] width 251 height 26
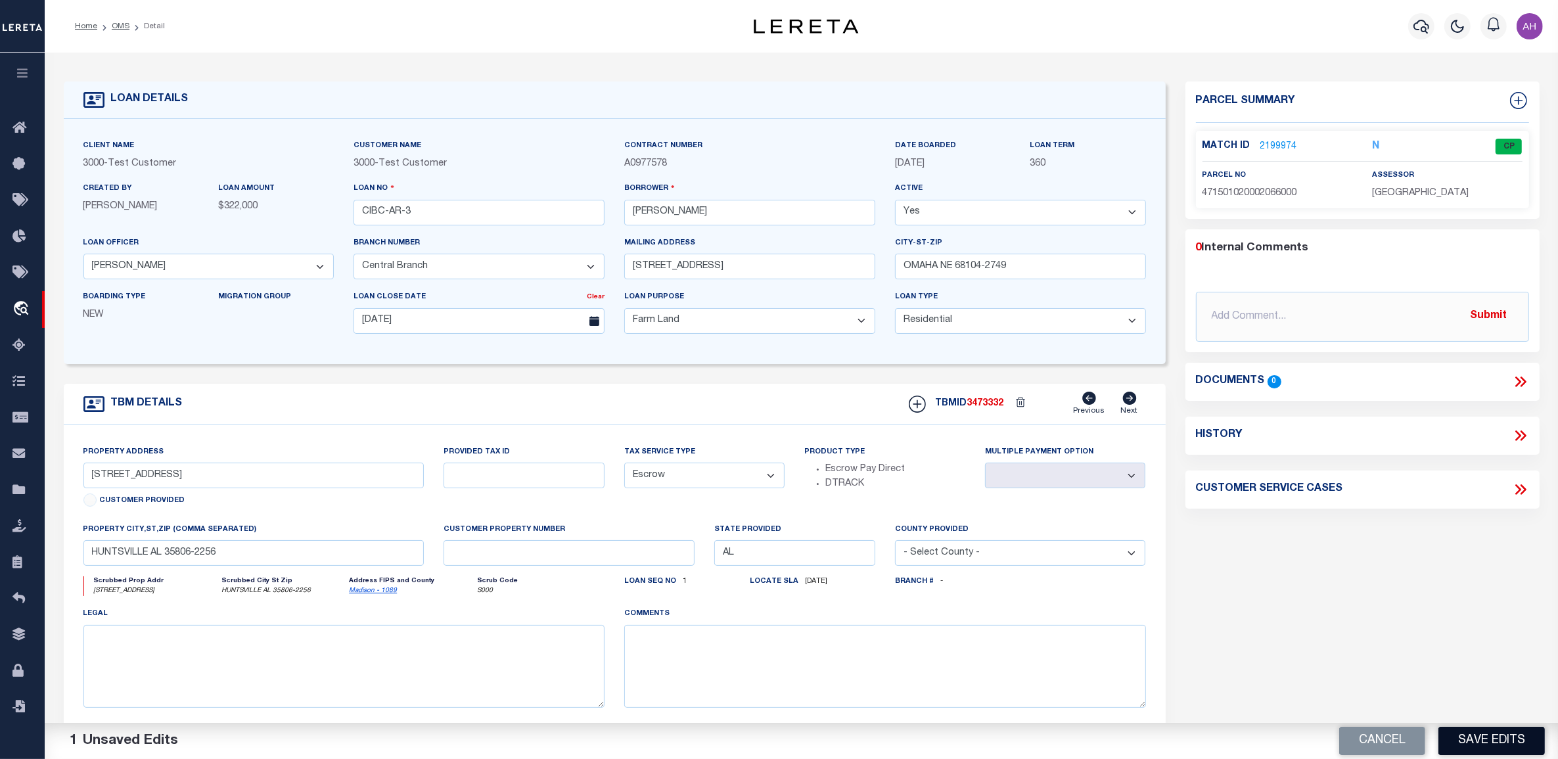
click at [1456, 737] on button "Save Edits" at bounding box center [1492, 741] width 106 height 28
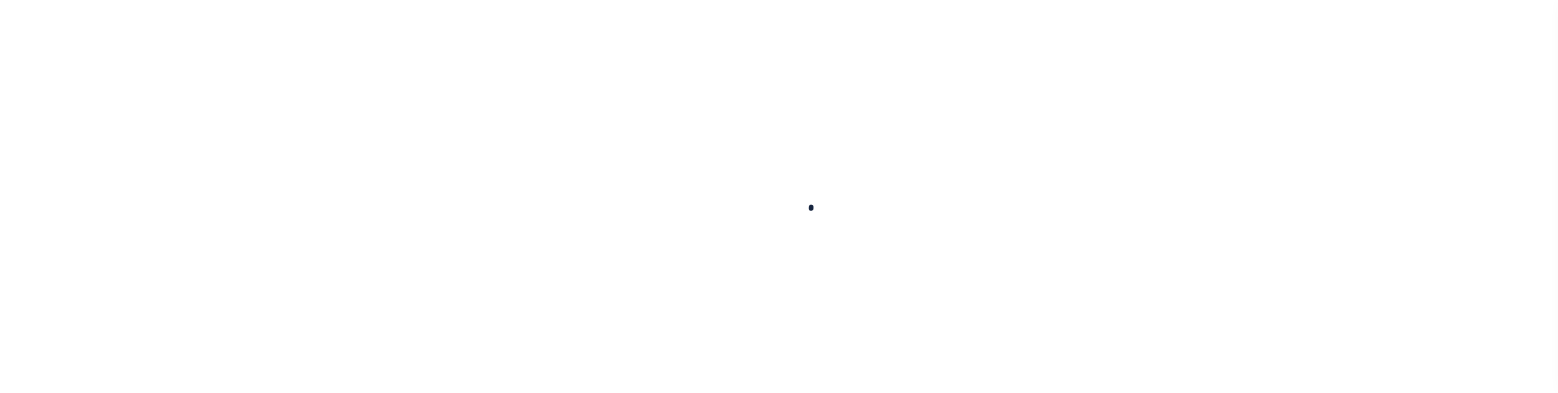
type input "CIBC-AR-3"
type input "[PERSON_NAME]"
select select
type input "[STREET_ADDRESS]"
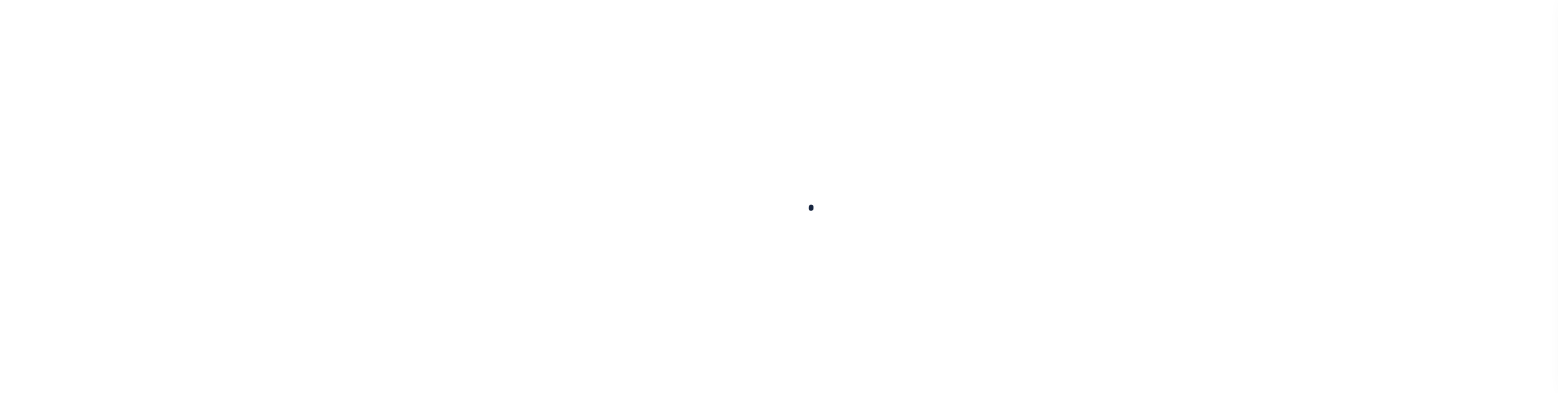
type input "OMAHA NE 68104-2749"
type input "[DATE]"
select select "300"
select select "10"
select select "Escrow"
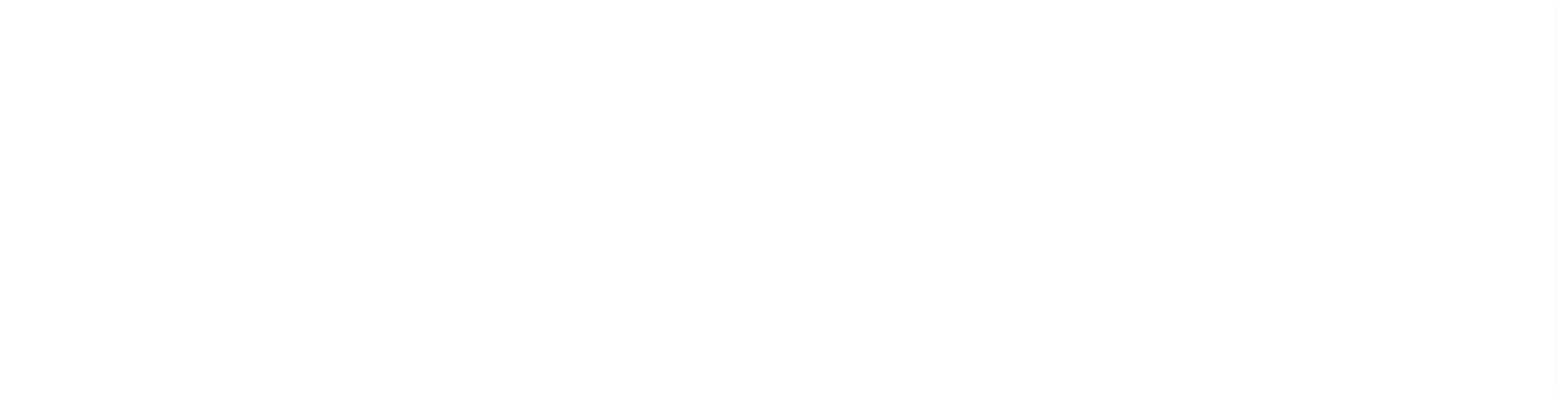
select select "127537"
type input "[STREET_ADDRESS]"
select select
type input "HUNTSVILLE AL 35806-2256"
type input "AL"
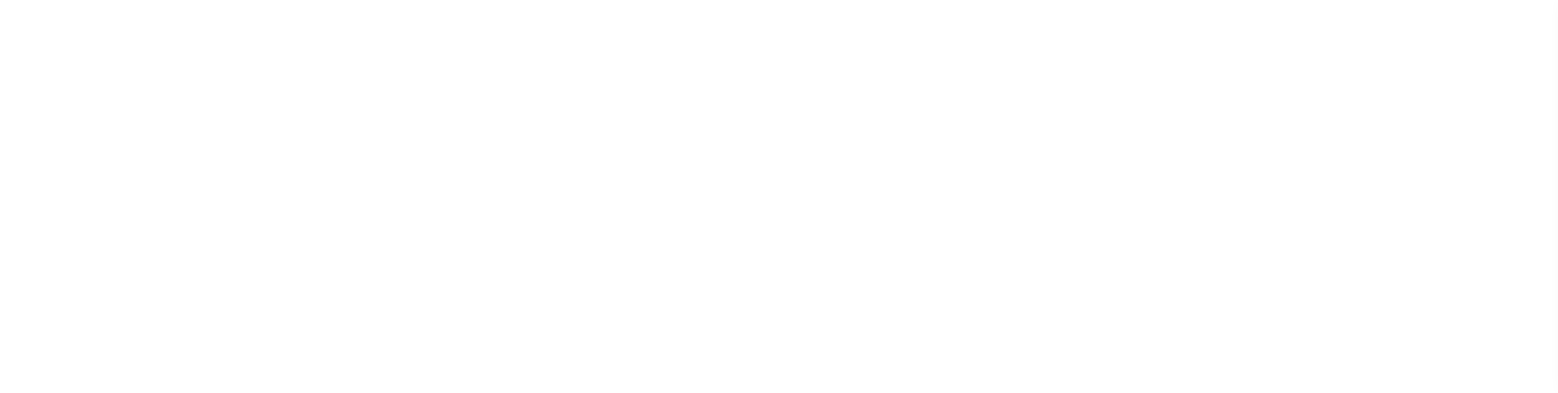
select select
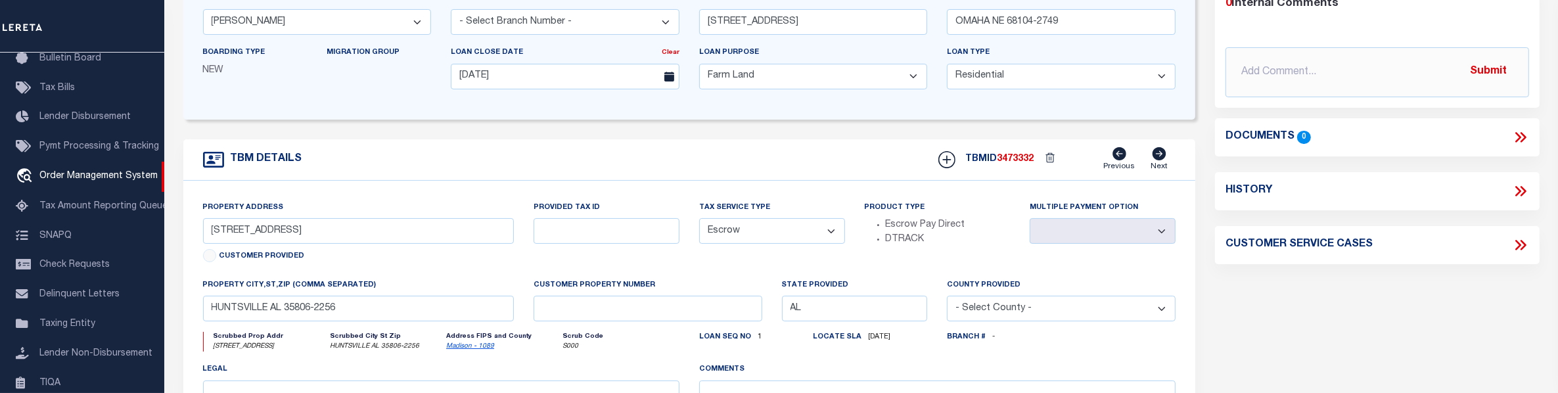
scroll to position [263, 0]
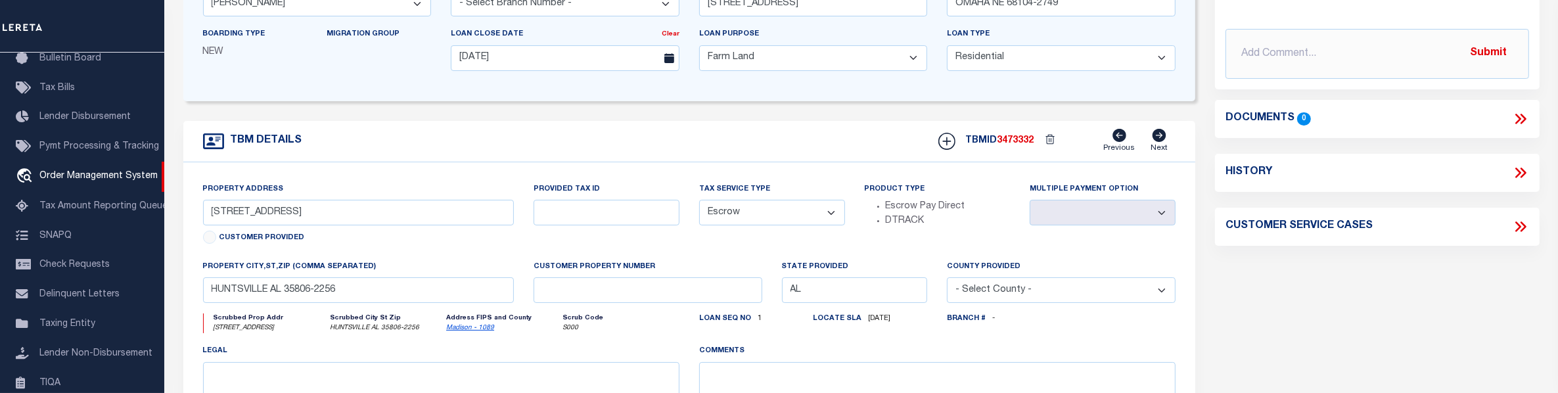
click at [781, 210] on select "- Select Tax Service Type - Escrow NonEscrow" at bounding box center [772, 213] width 146 height 26
select select "NonEscrow"
click at [699, 204] on select "- Select Tax Service Type - Escrow NonEscrow" at bounding box center [772, 213] width 146 height 26
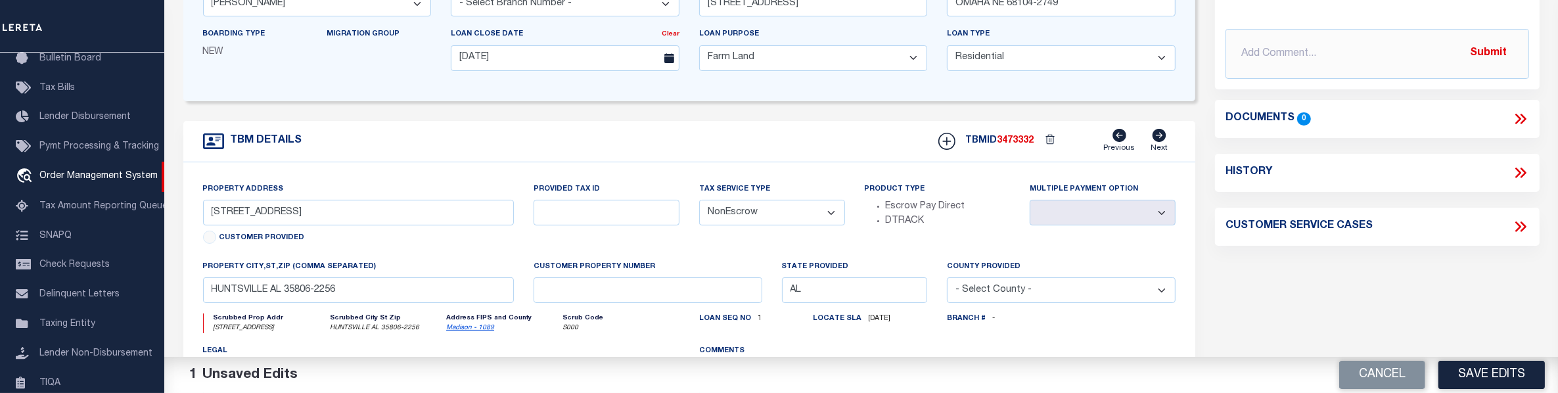
scroll to position [490, 0]
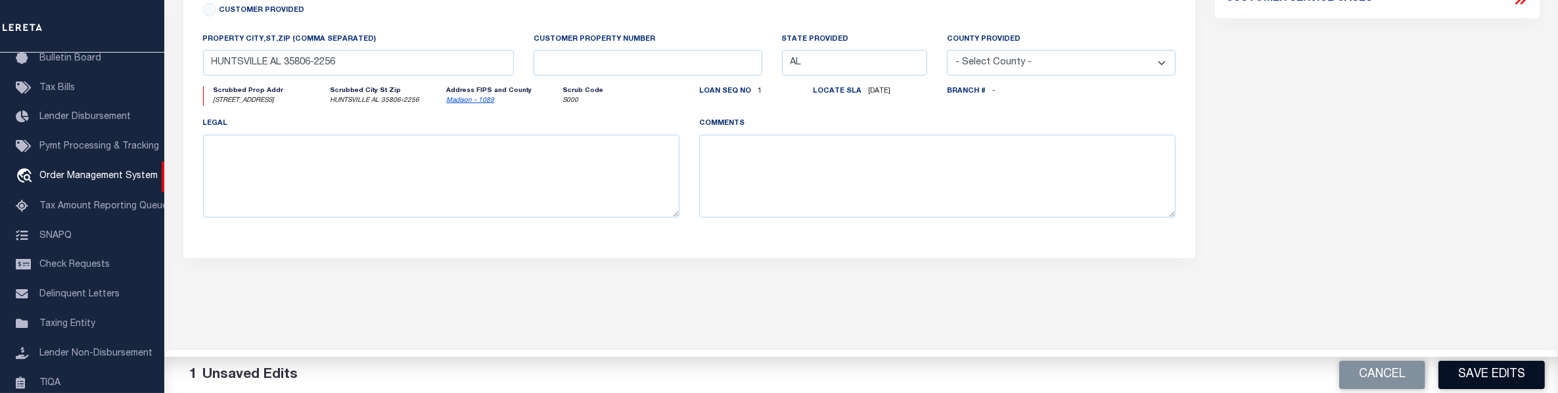
click at [1496, 376] on button "Save Edits" at bounding box center [1492, 375] width 106 height 28
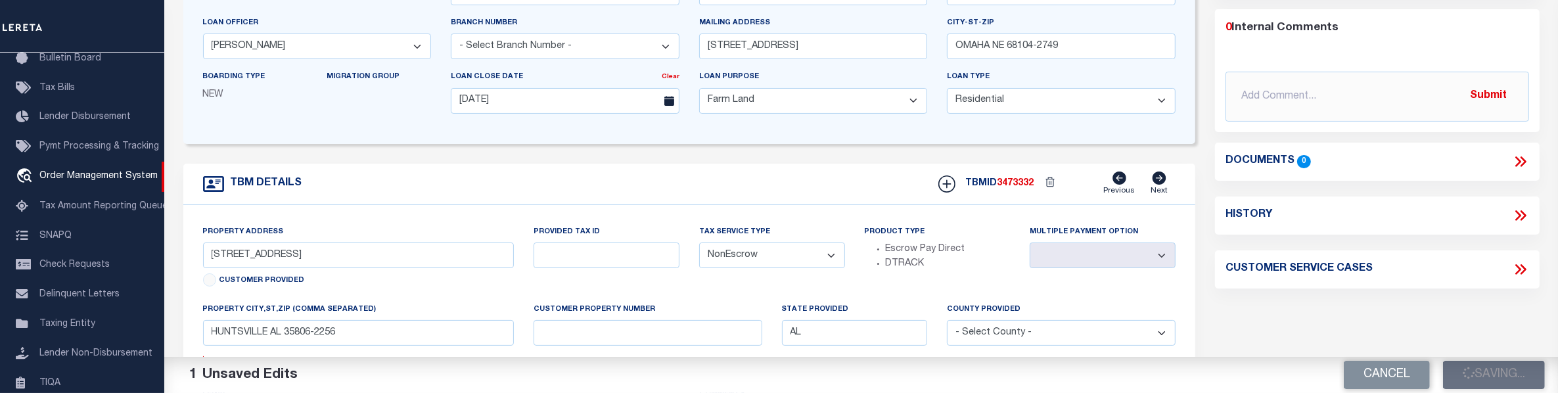
scroll to position [0, 0]
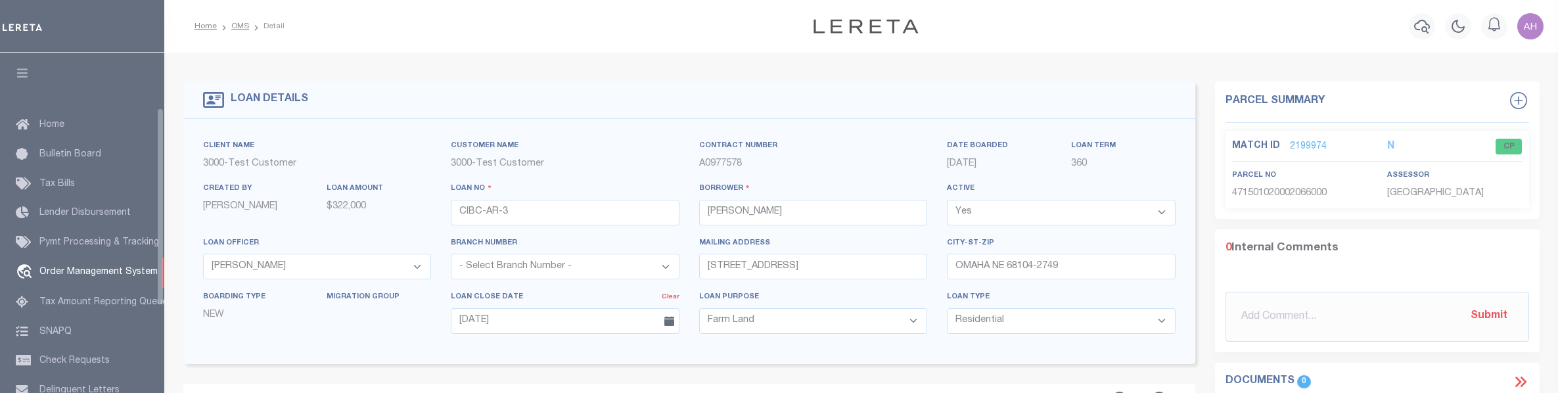
select select "127537"
select select "300"
select select "10"
select select "Escrow"
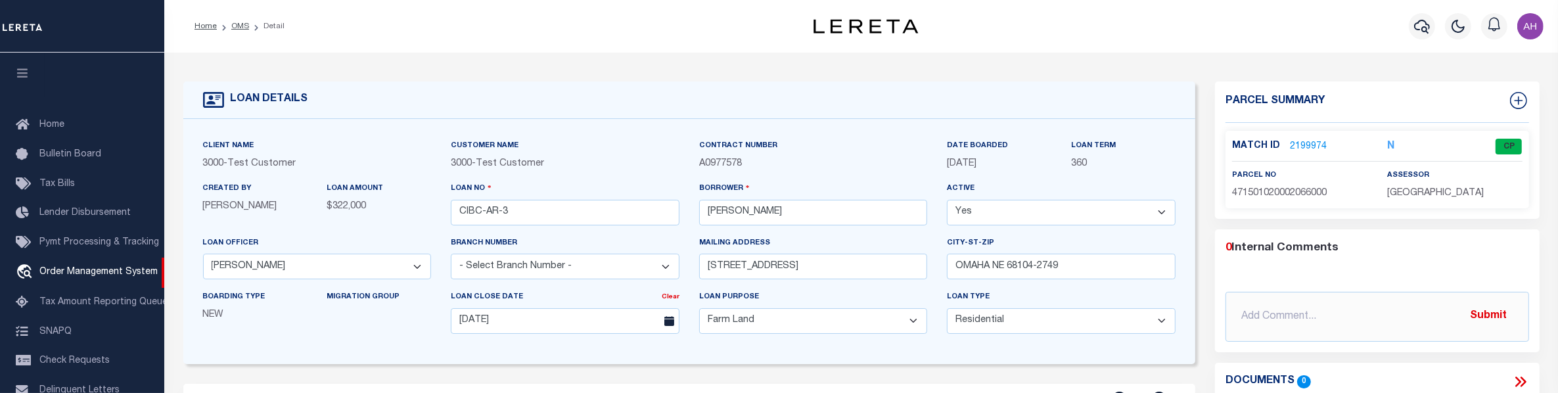
scroll to position [96, 0]
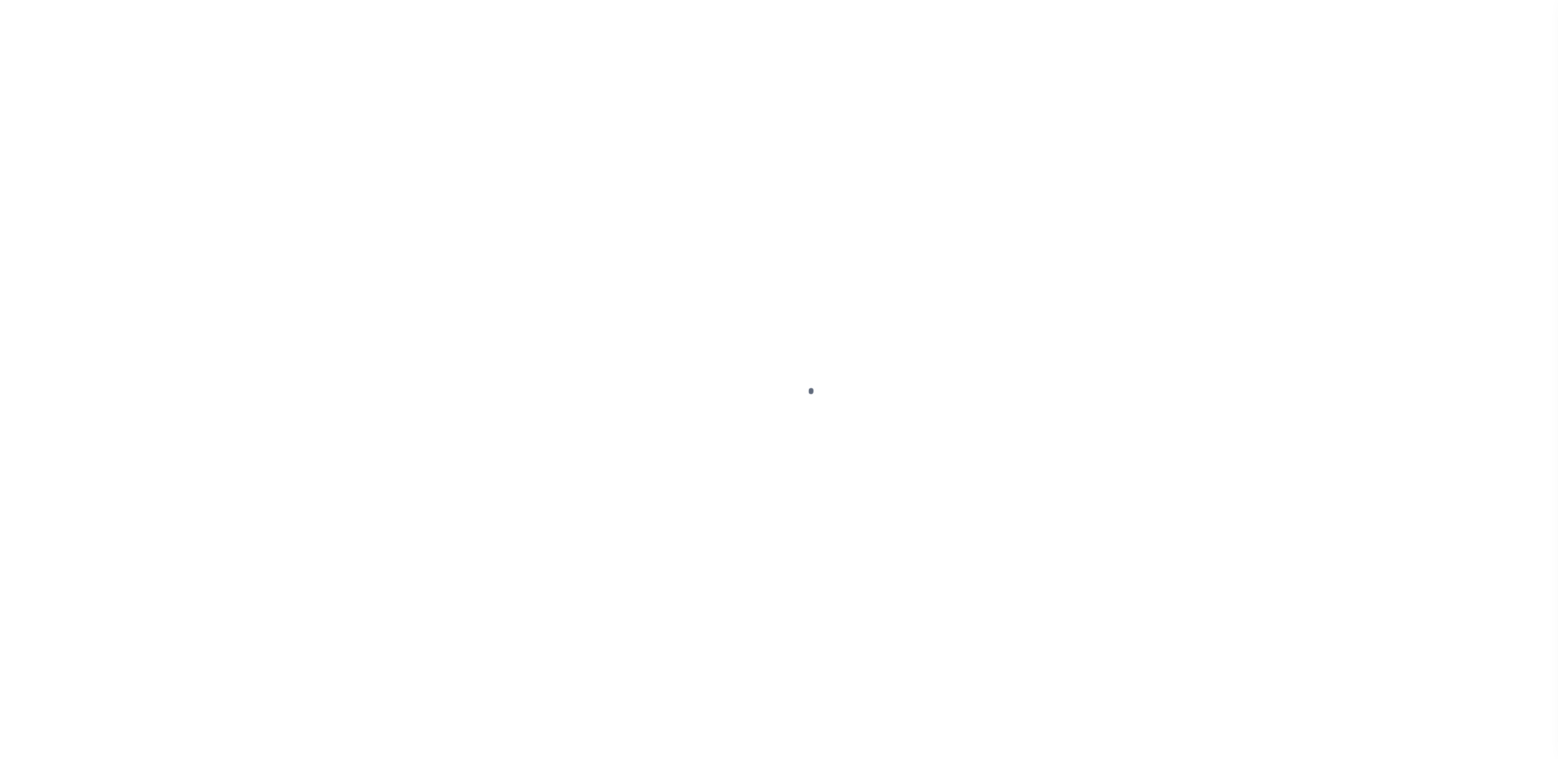
select select "127537"
select select "300"
select select "10"
select select "Escrow"
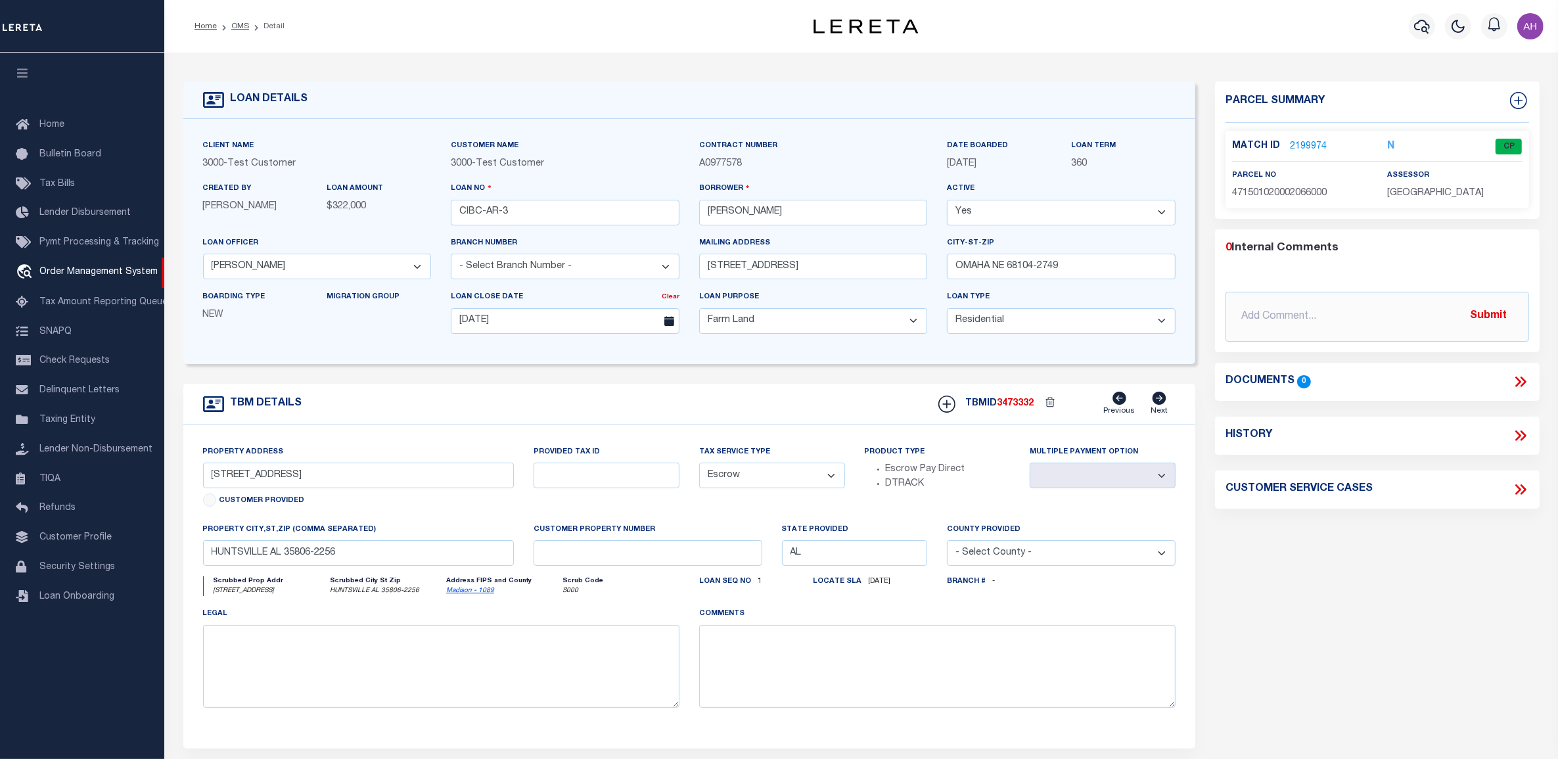
click at [633, 262] on select "- Select Branch Number - Central Branch East Branch North County West Branch" at bounding box center [565, 267] width 229 height 26
select select "25316"
click at [451, 256] on select "- Select Branch Number - Central Branch East Branch North County West Branch" at bounding box center [565, 267] width 229 height 26
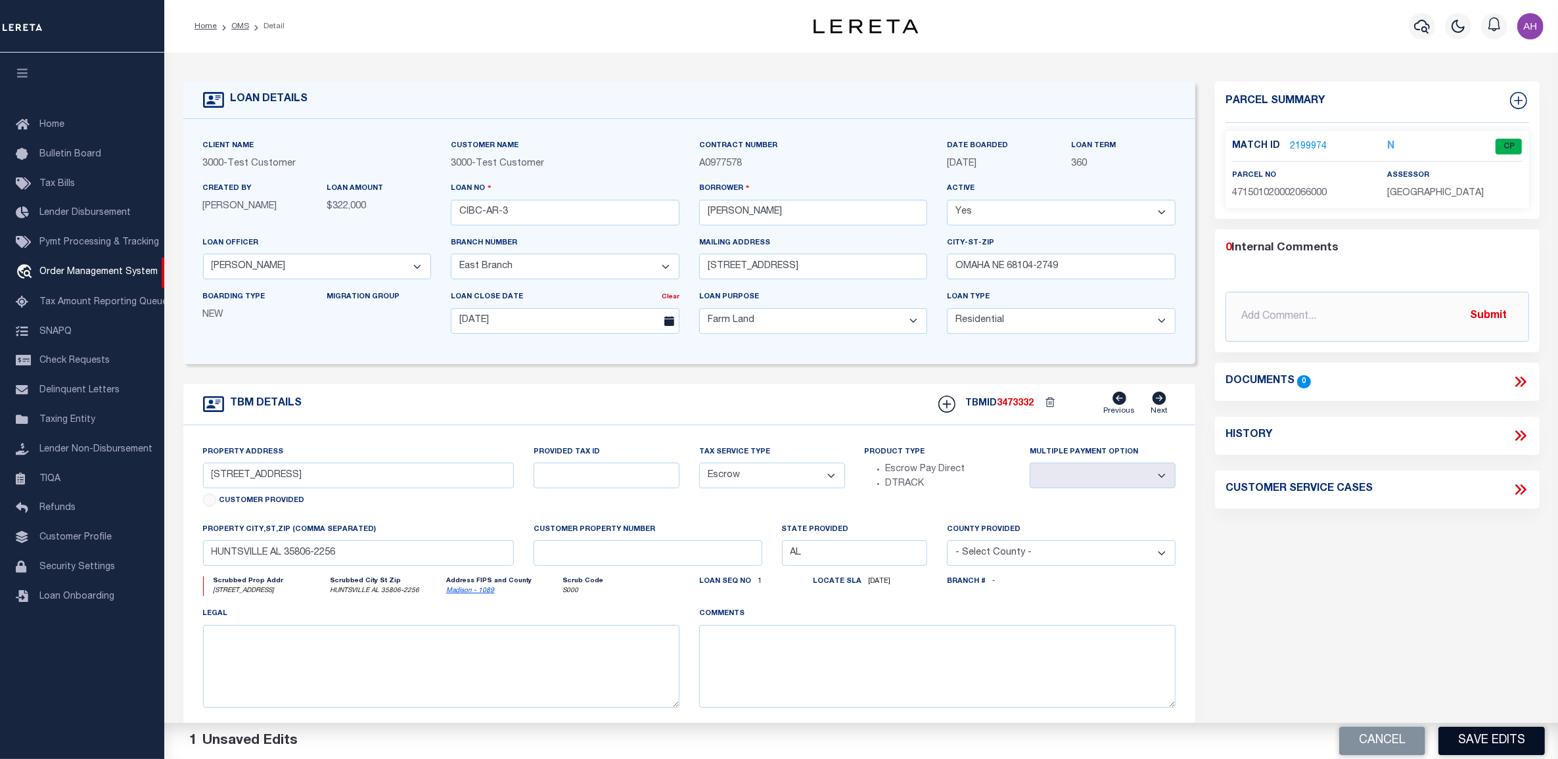
click at [1474, 735] on button "Save Edits" at bounding box center [1492, 741] width 106 height 28
click at [1385, 741] on button "Cancel" at bounding box center [1387, 741] width 86 height 28
select select
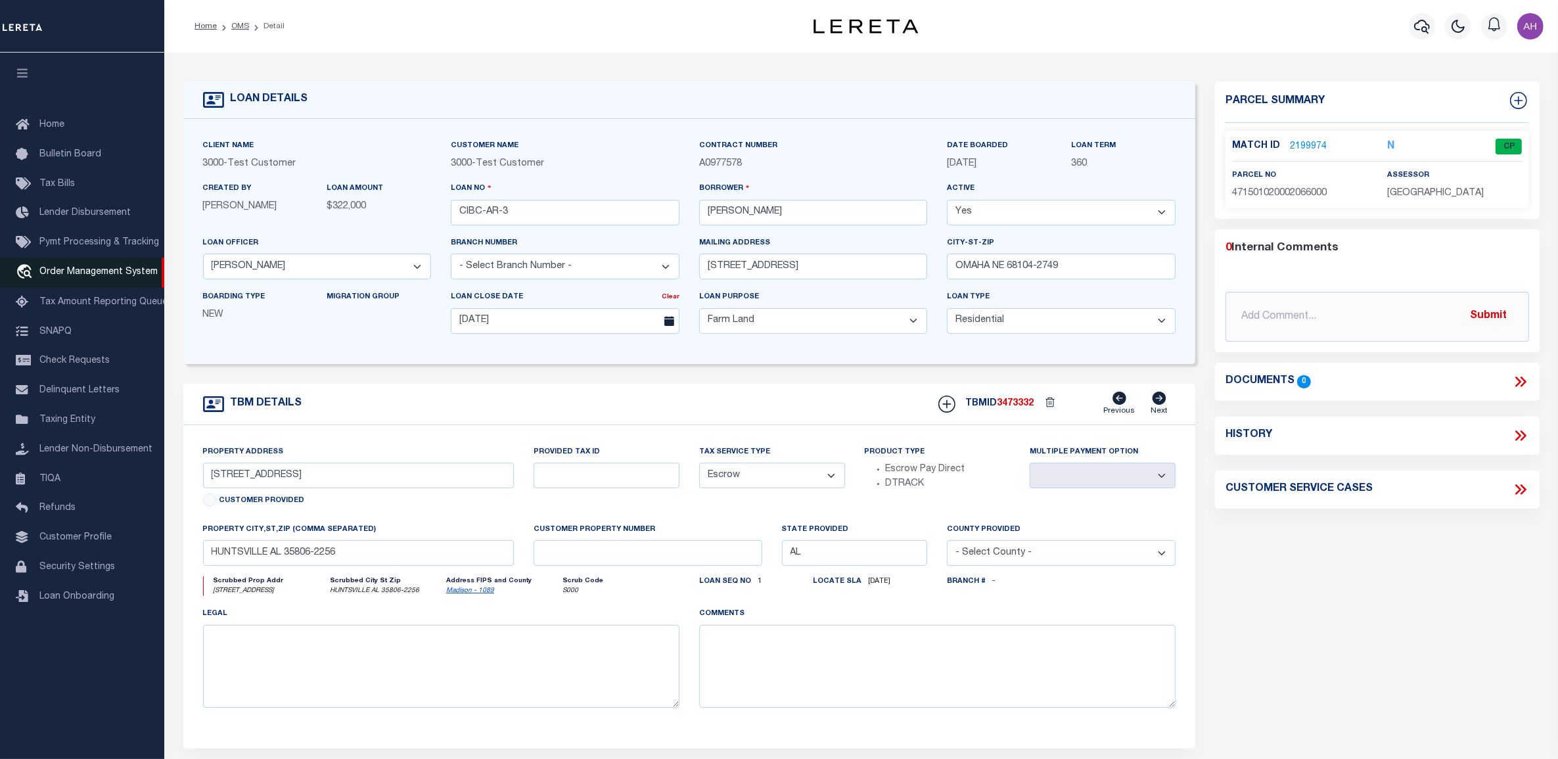
click at [64, 271] on span "Order Management System" at bounding box center [98, 271] width 118 height 9
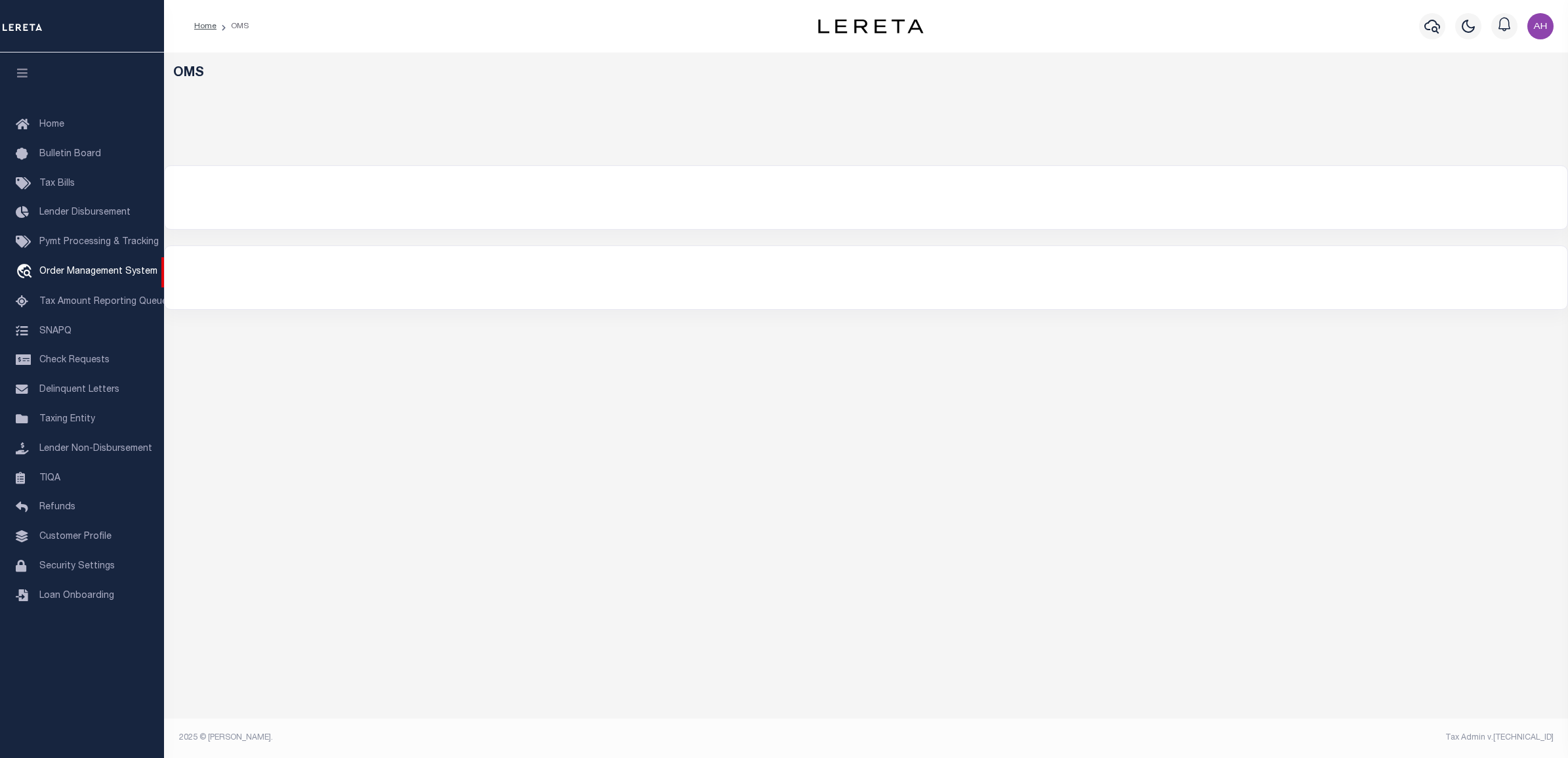
select select "3000"
select select
select select "200"
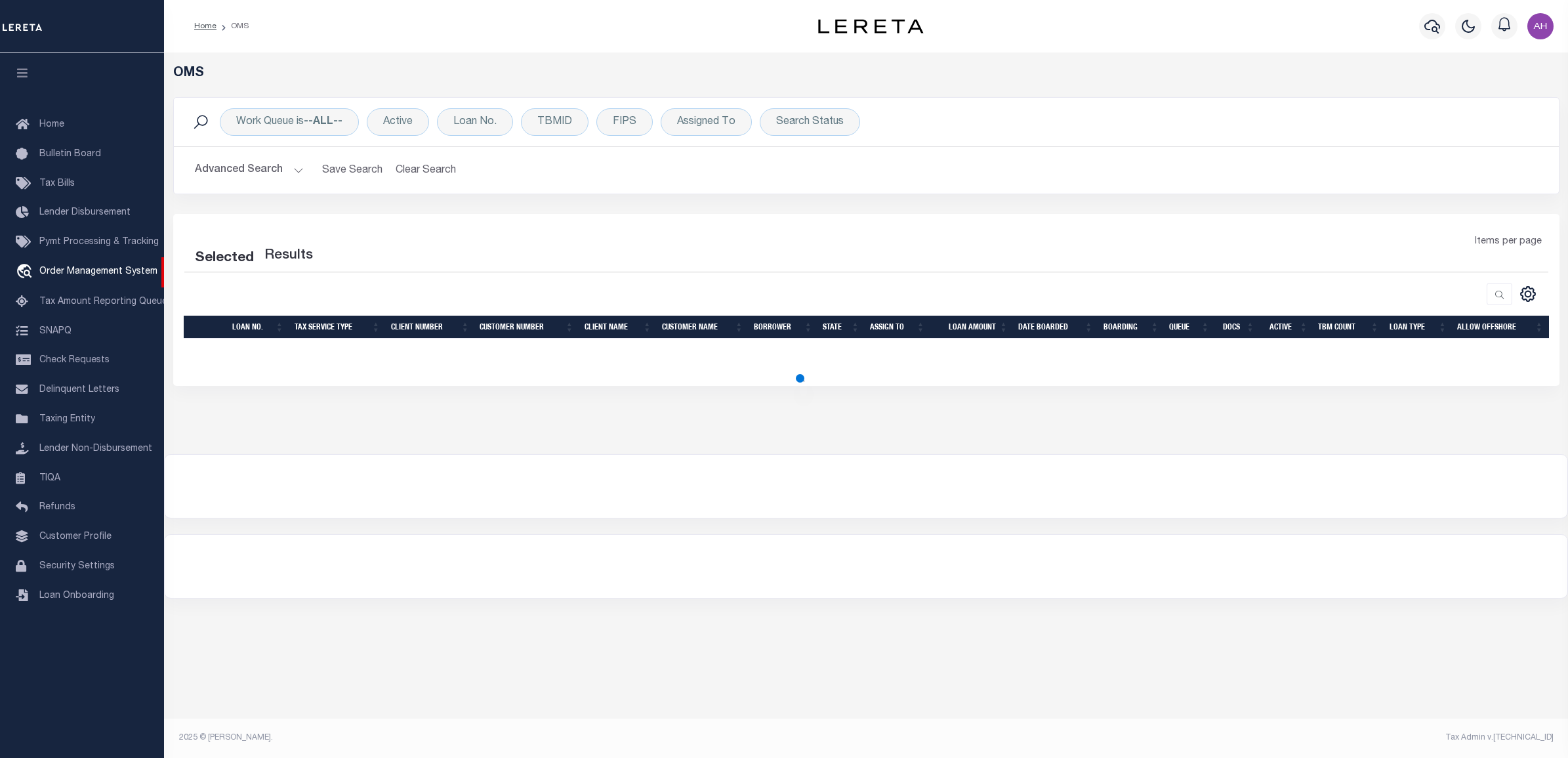
select select "200"
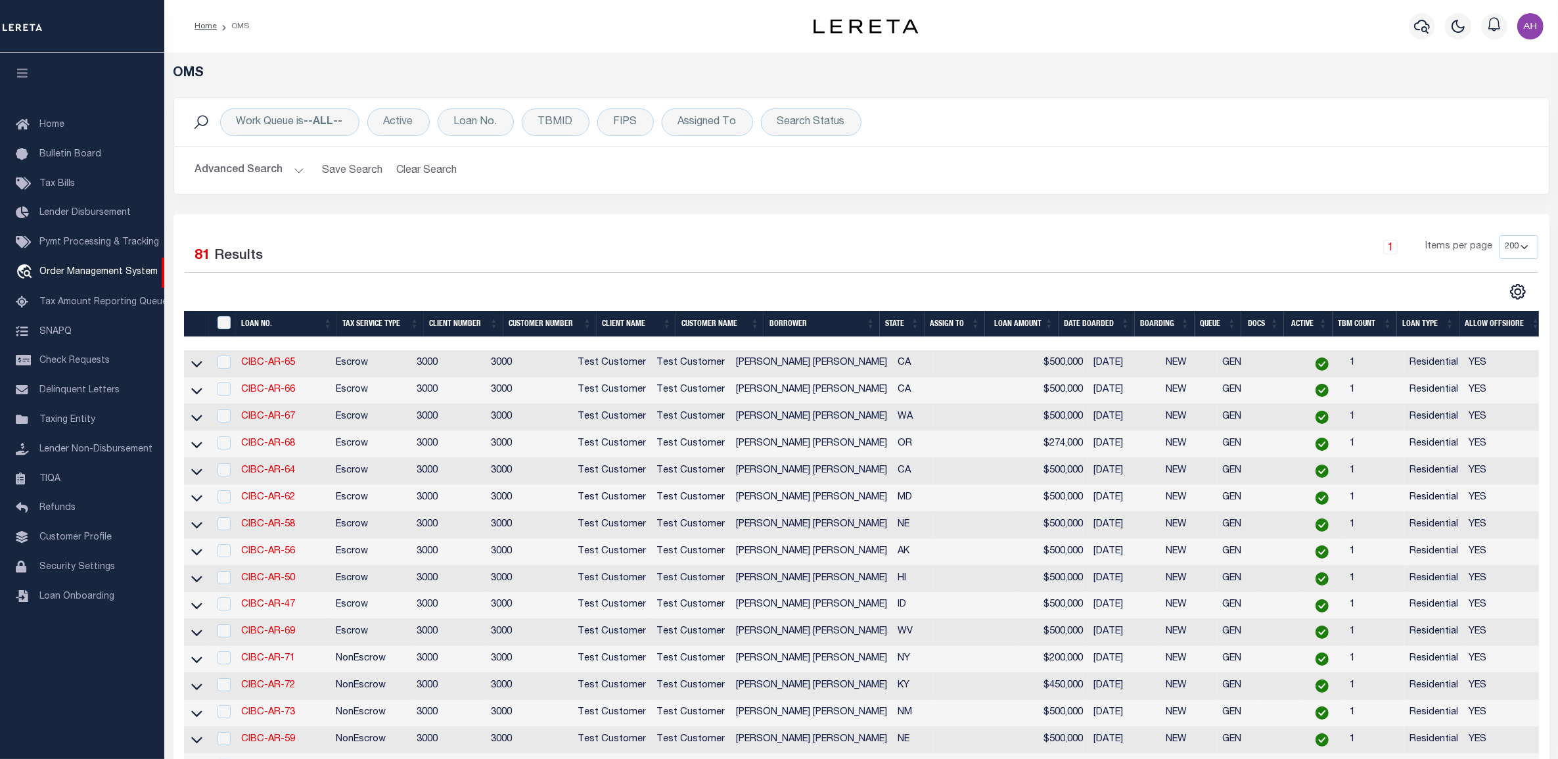
click at [266, 165] on button "Advanced Search" at bounding box center [249, 171] width 109 height 26
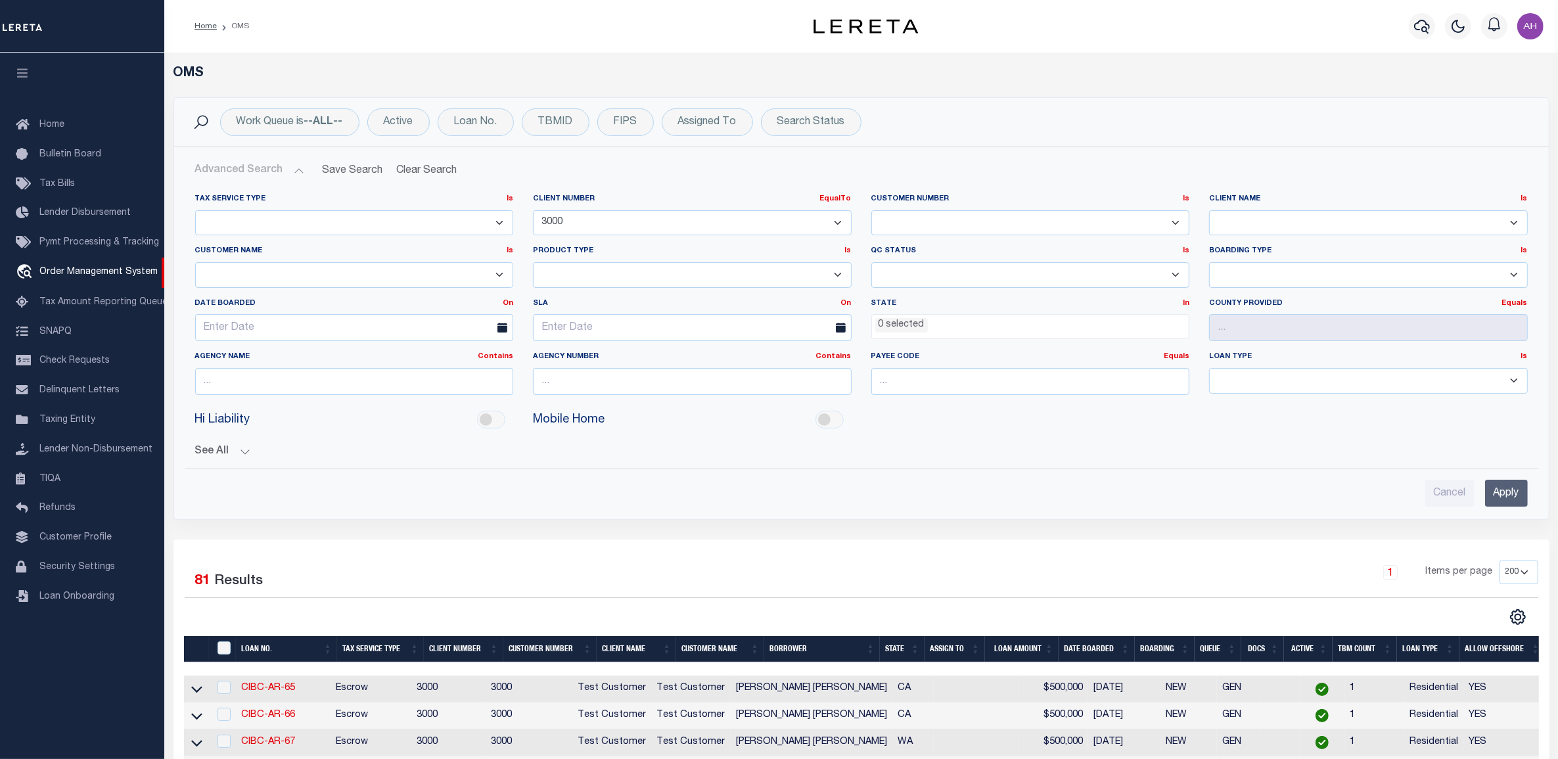
click at [572, 225] on select "1011 1012 1013 1014 1019 1042 1049 1052 1053 1055 1058 1061 1063 1064 1065 1069…" at bounding box center [692, 223] width 319 height 26
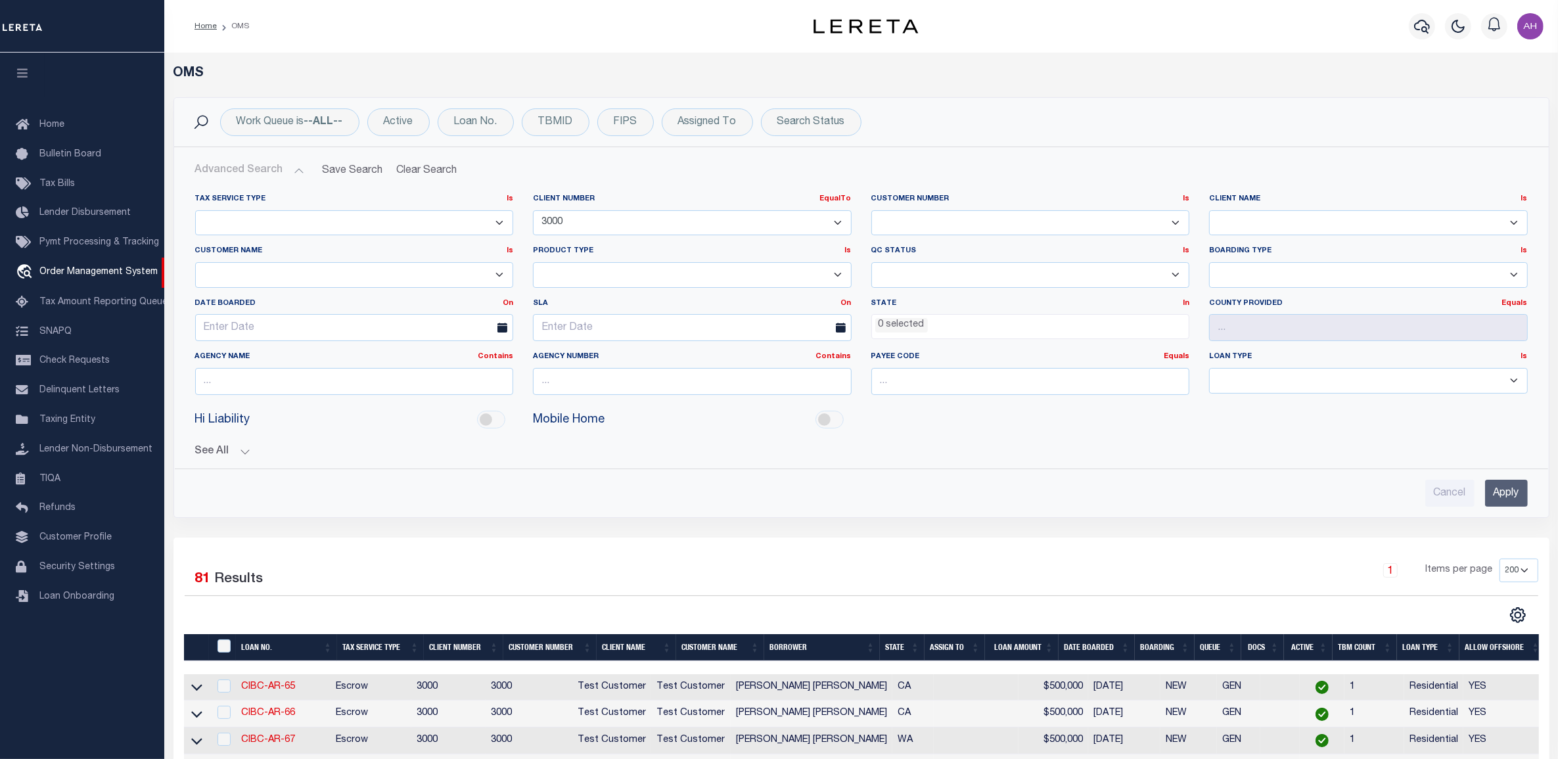
click at [603, 225] on select "1011 1012 1013 1014 1019 1042 1049 1052 1053 1055 1058 1061 1063 1064 1065 1069…" at bounding box center [692, 223] width 319 height 26
click at [623, 223] on select "1011 1012 1013 1014 1019 1042 1049 1052 1053 1055 1058 1061 1063 1064 1065 1069…" at bounding box center [692, 223] width 319 height 26
click at [758, 228] on select "1011 1012 1013 1014 1019 1042 1049 1052 1053 1055 1058 1061 1063 1064 1065 1069…" at bounding box center [692, 223] width 319 height 26
click at [835, 221] on select "1011 1012 1013 1014 1019 1042 1049 1052 1053 1055 1058 1061 1063 1064 1065 1069…" at bounding box center [692, 223] width 319 height 26
click at [779, 221] on select "1011 1012 1013 1014 1019 1042 1049 1052 1053 1055 1058 1061 1063 1064 1065 1069…" at bounding box center [692, 223] width 319 height 26
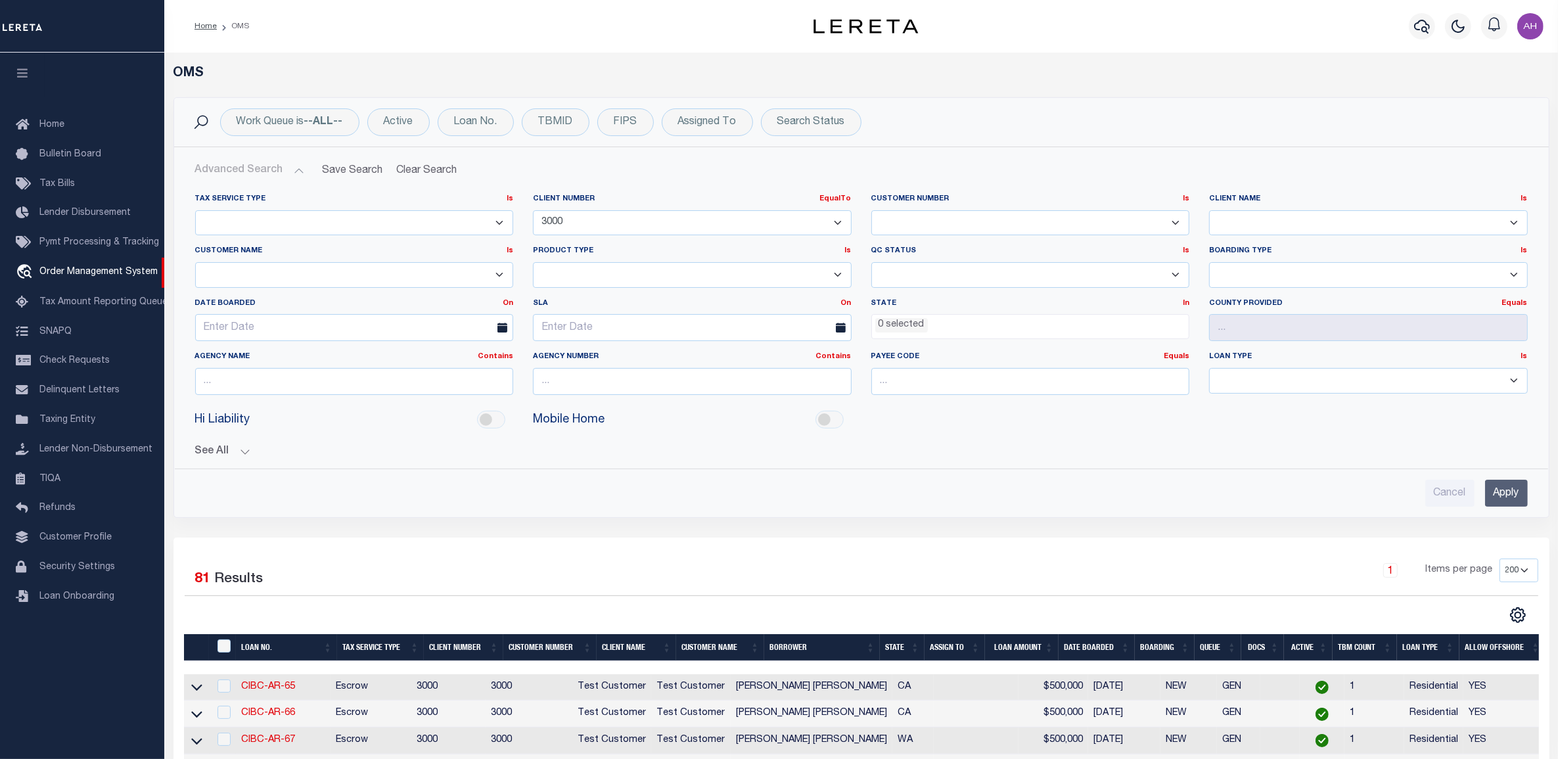
select select
click at [533, 210] on select "1011 1012 1013 1014 1019 1042 1049 1052 1053 1055 1058 1061 1063 1064 1065 1069…" at bounding box center [692, 223] width 319 height 26
click at [1504, 500] on input "Apply" at bounding box center [1506, 493] width 43 height 27
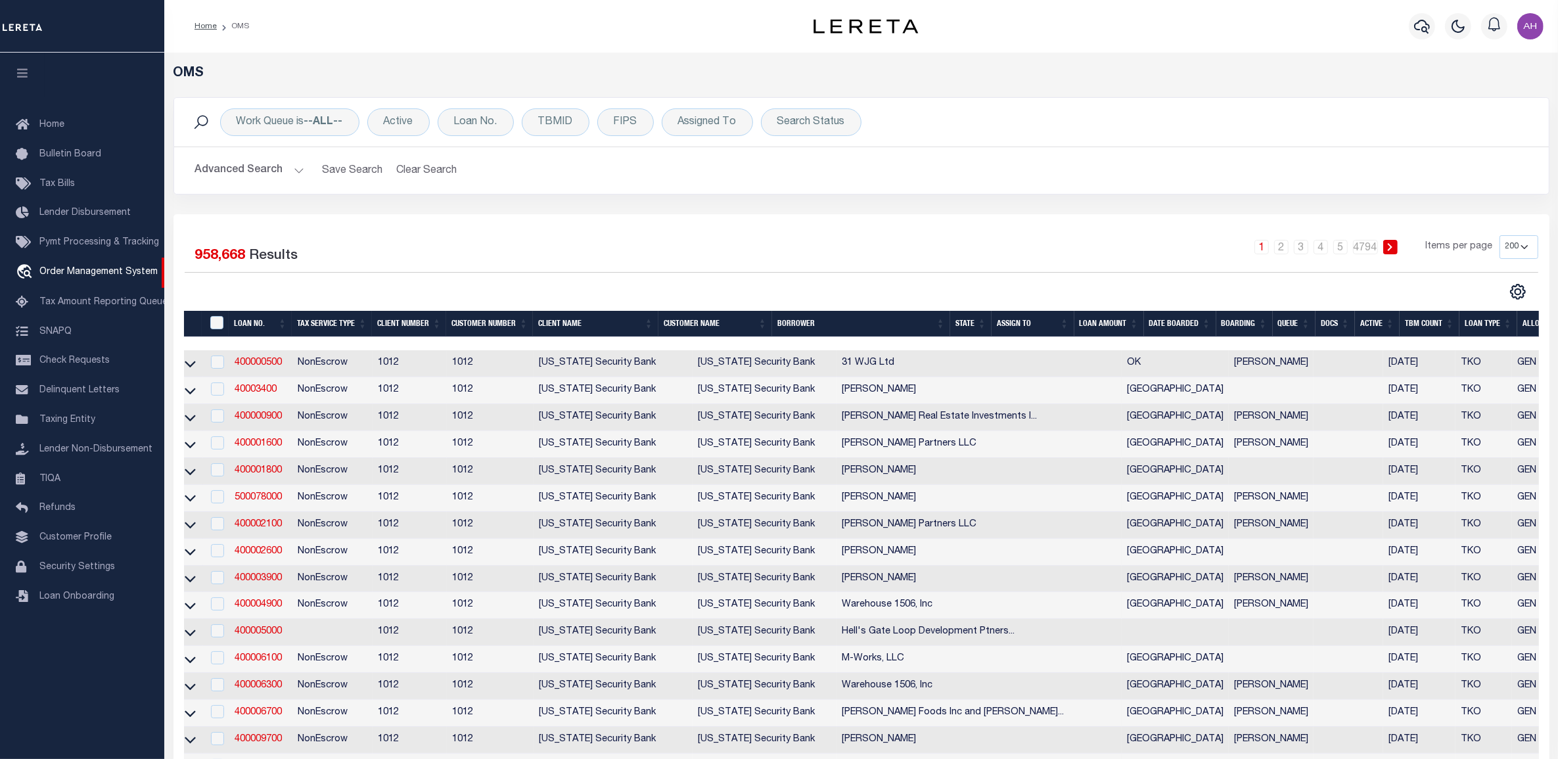
scroll to position [0, 66]
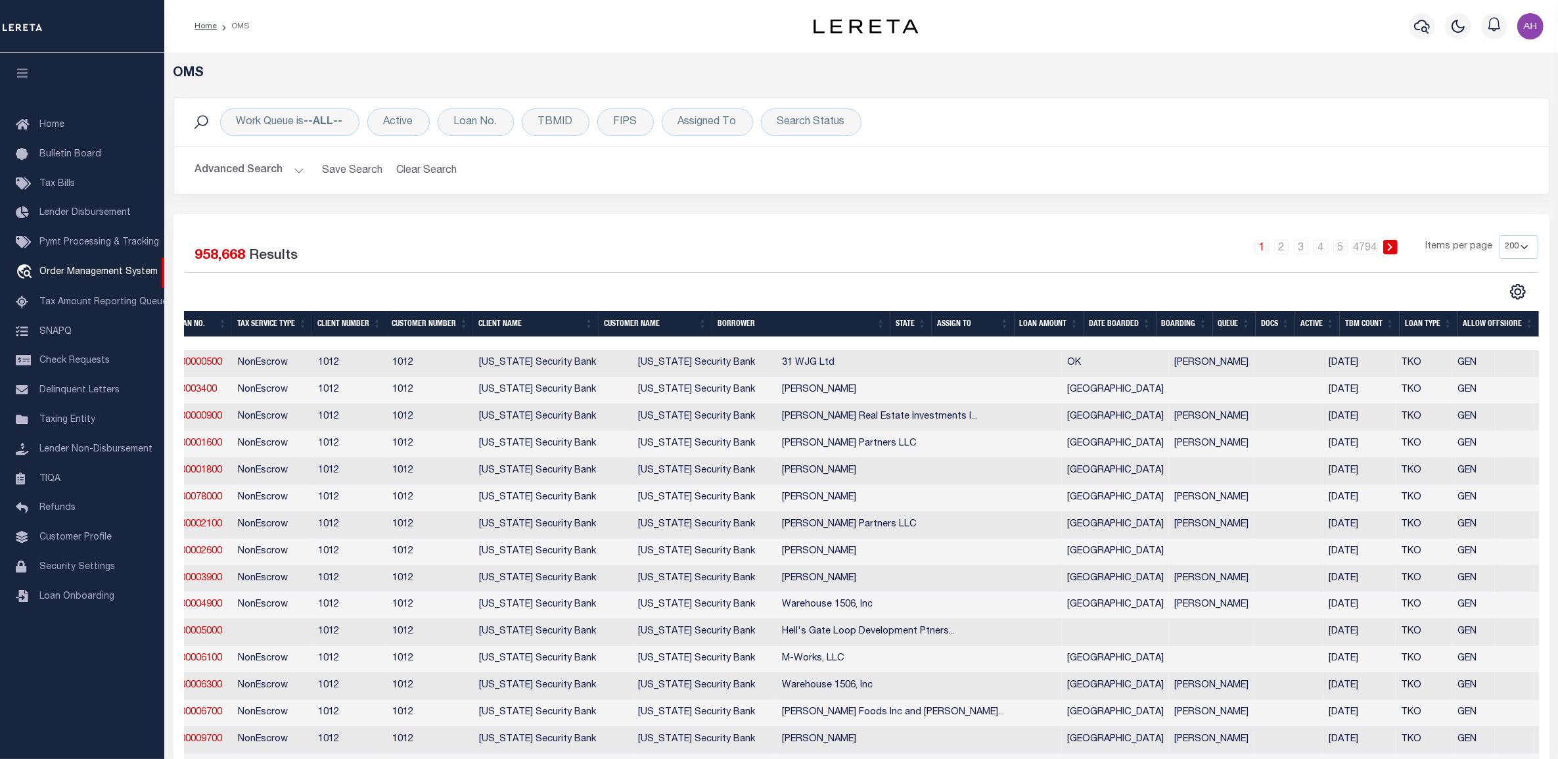
click at [1273, 319] on th "Docs" at bounding box center [1275, 324] width 39 height 27
click at [1275, 321] on th "Docs" at bounding box center [1275, 324] width 39 height 27
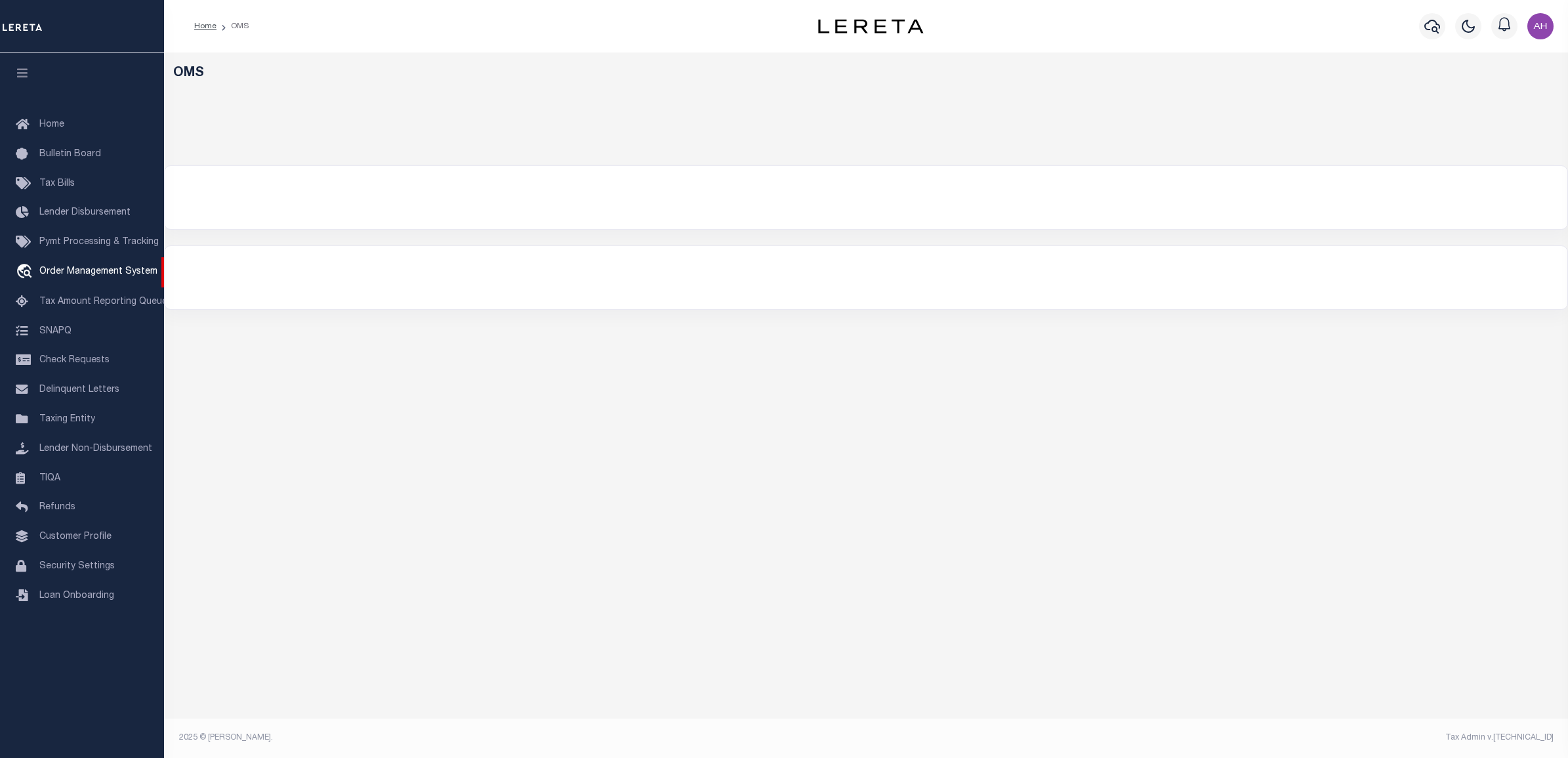
select select "200"
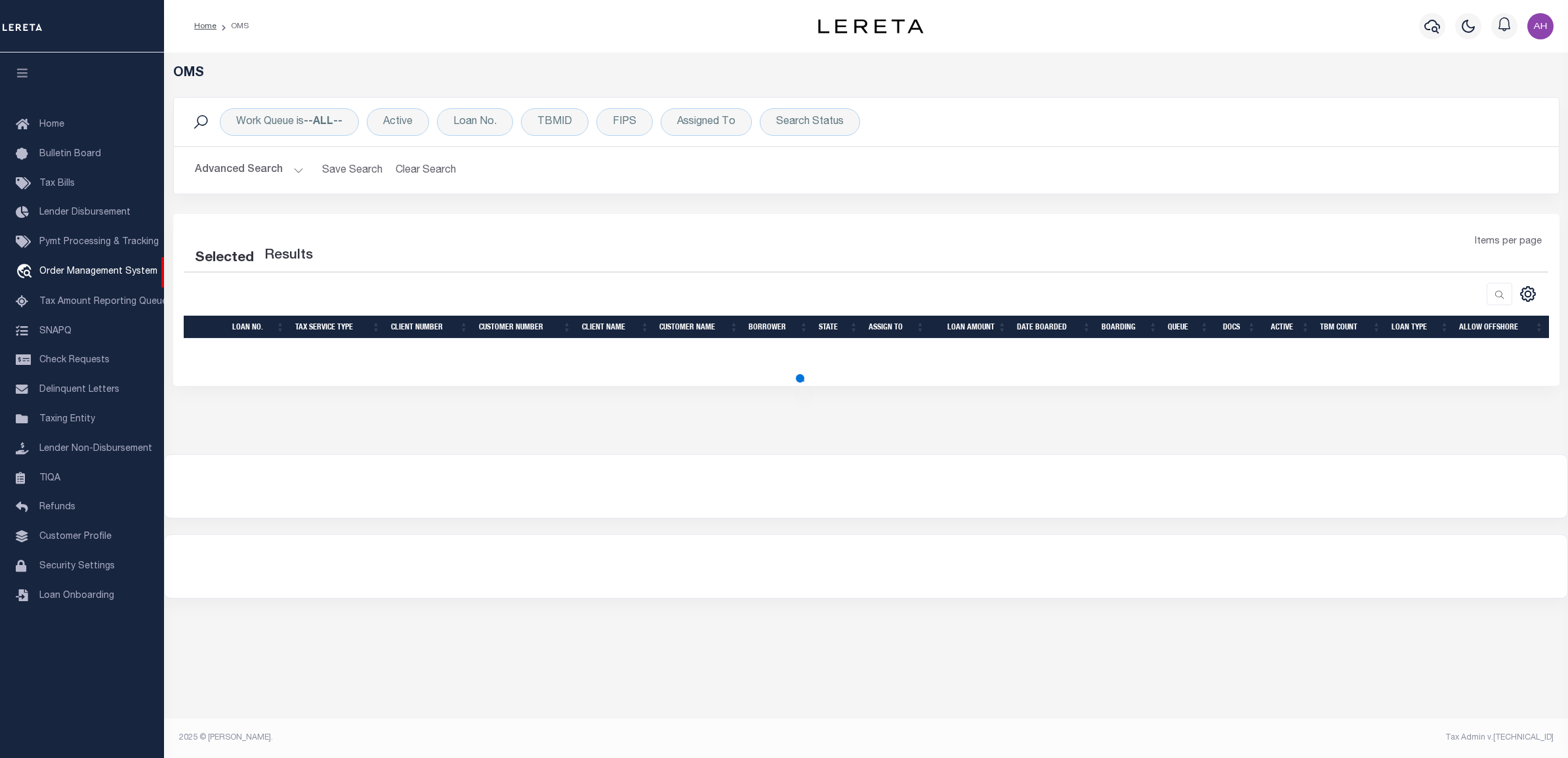
select select "200"
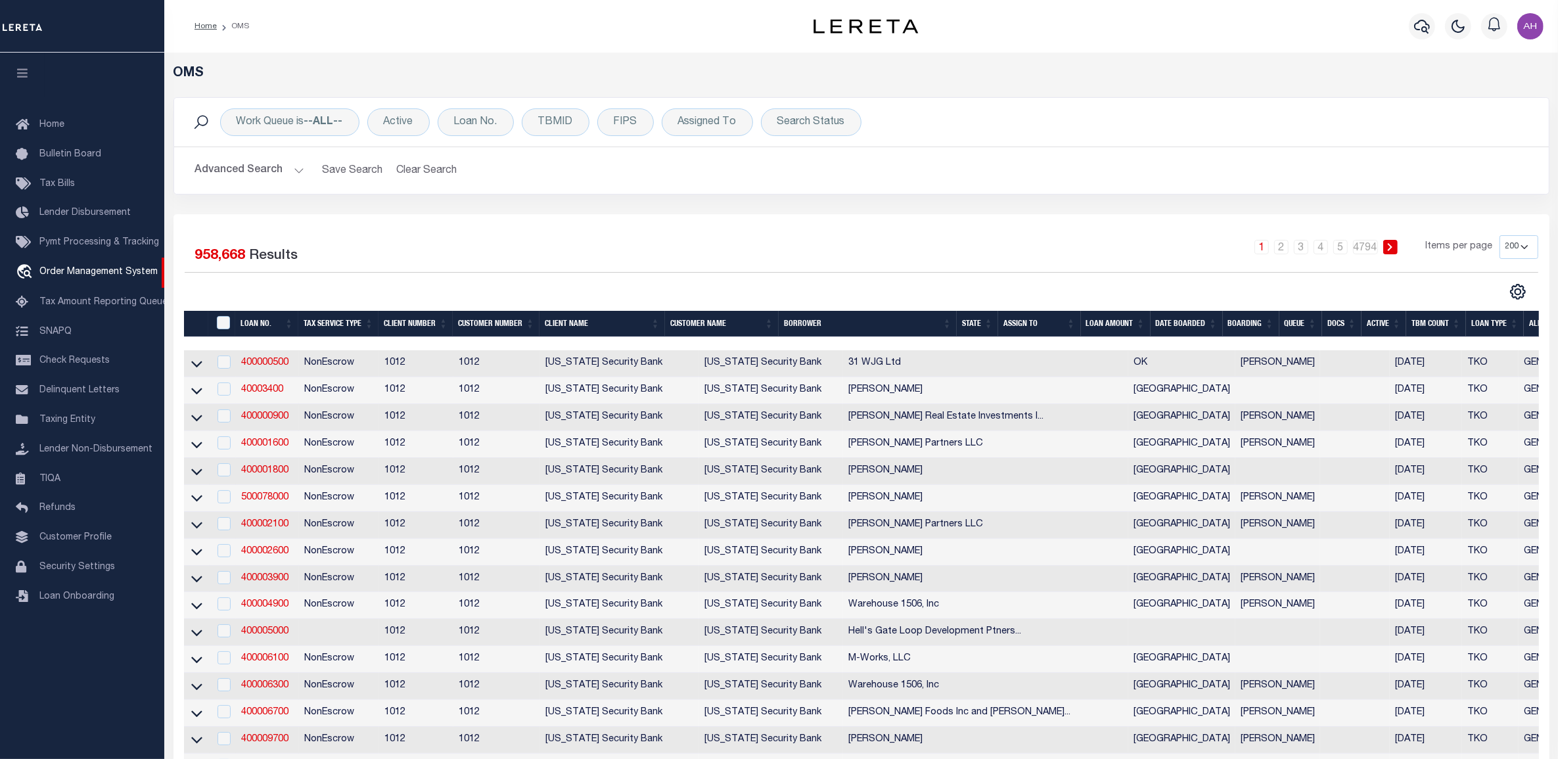
click at [1343, 319] on th "Docs" at bounding box center [1341, 324] width 39 height 27
click at [1344, 325] on th "Docs" at bounding box center [1341, 324] width 39 height 27
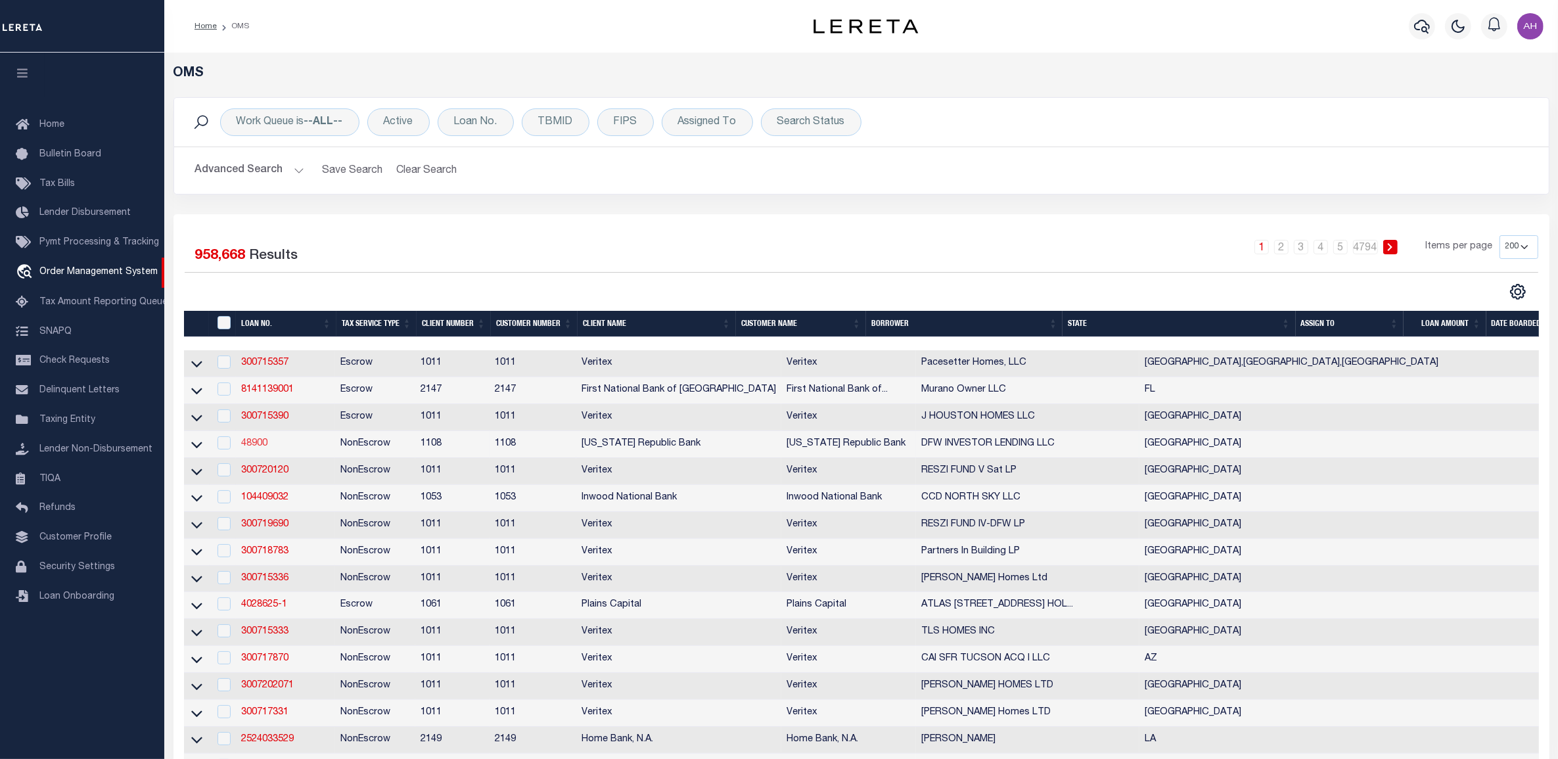
click at [255, 448] on link "48900" at bounding box center [254, 443] width 26 height 9
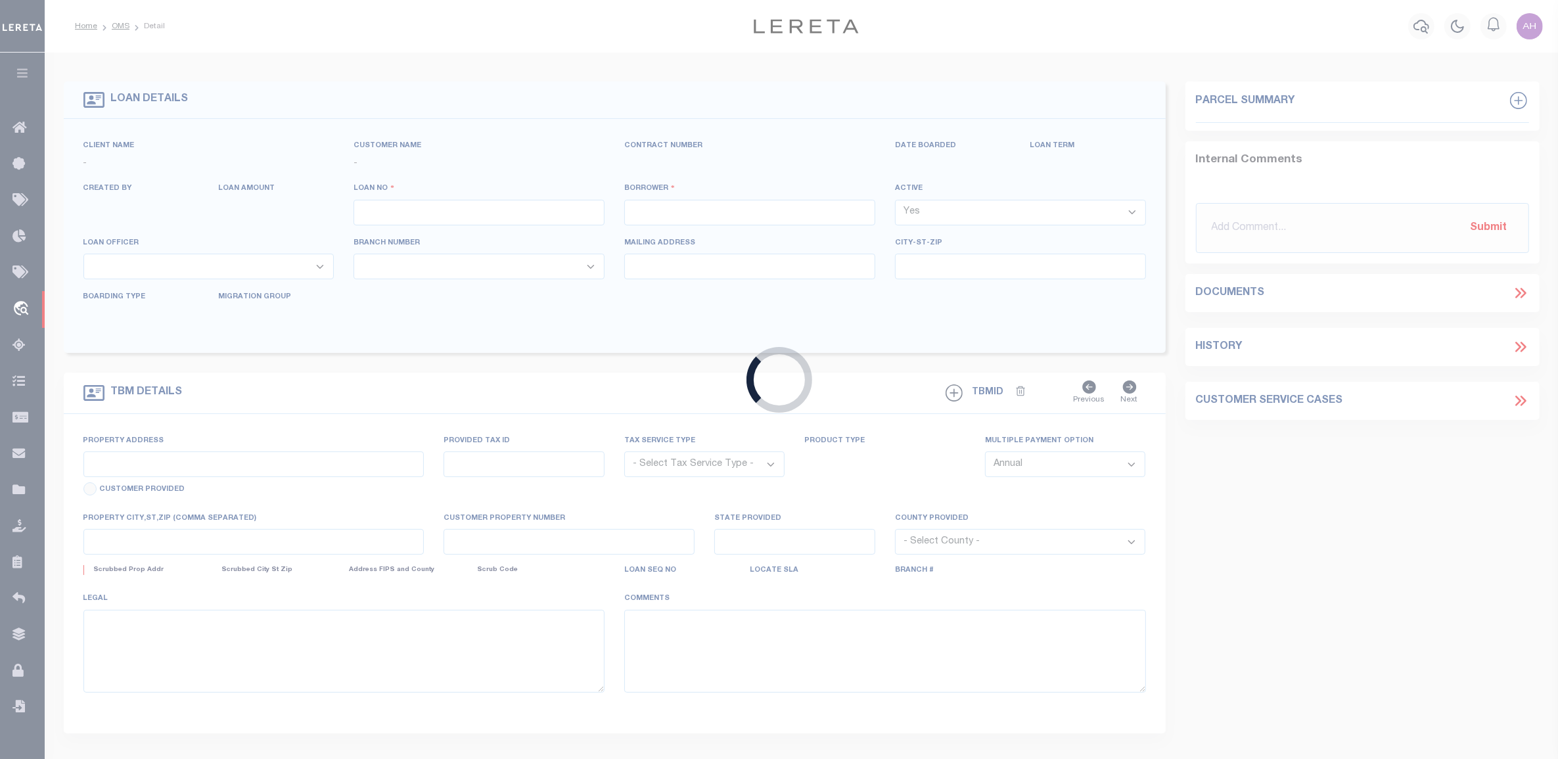
type input "48900"
type input "DFW INVESTOR LENDING LLC"
select select
type input "16801 ADDISON RD STE 410"
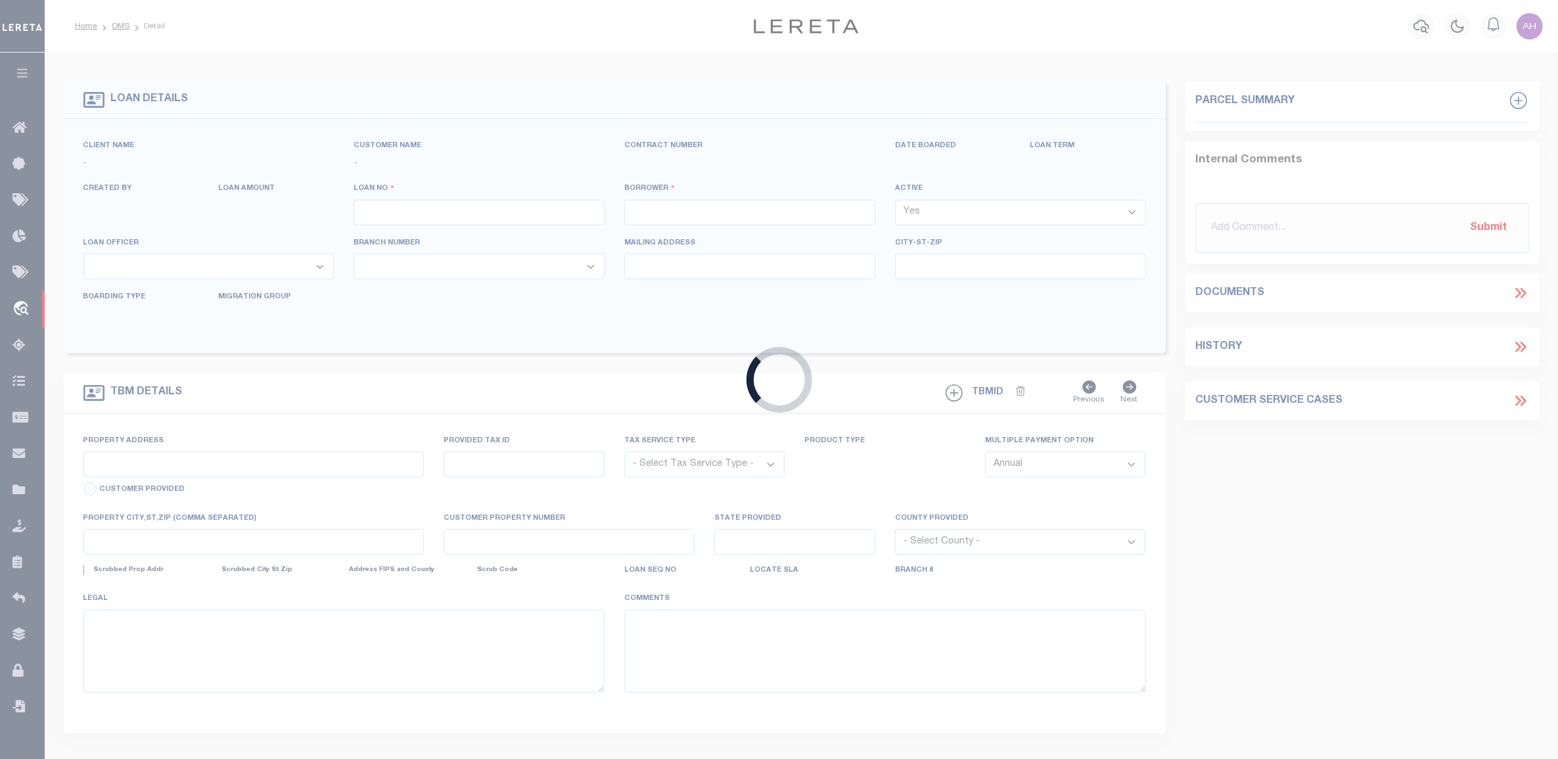
type input "ADDISON TX 75001-5194"
select select "10"
select select "NonEscrow"
select select "3789"
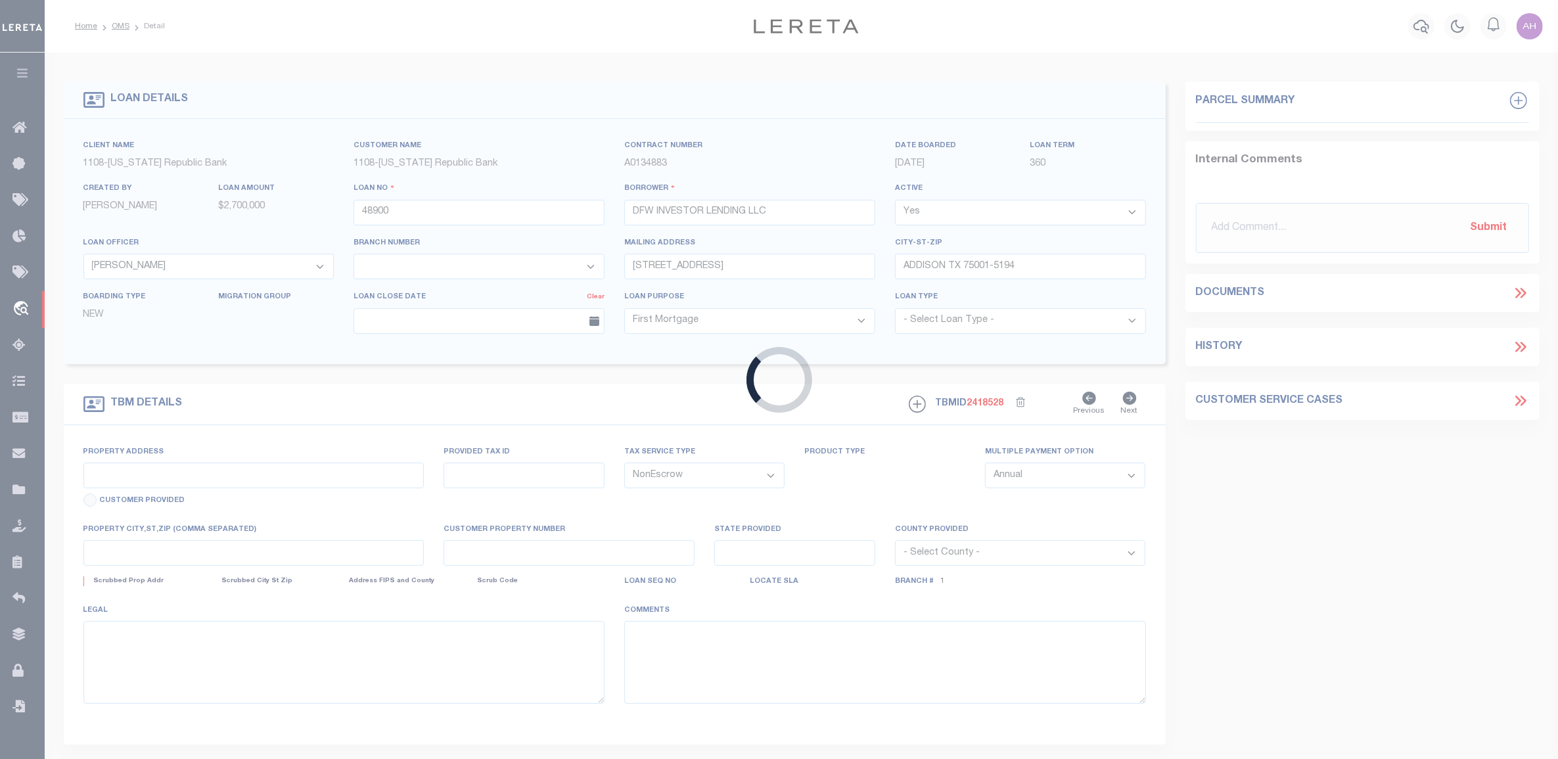
type input "3704 LEDGESTONE COURT"
select select
type input "Richardson TX"
type input "[GEOGRAPHIC_DATA]"
select select
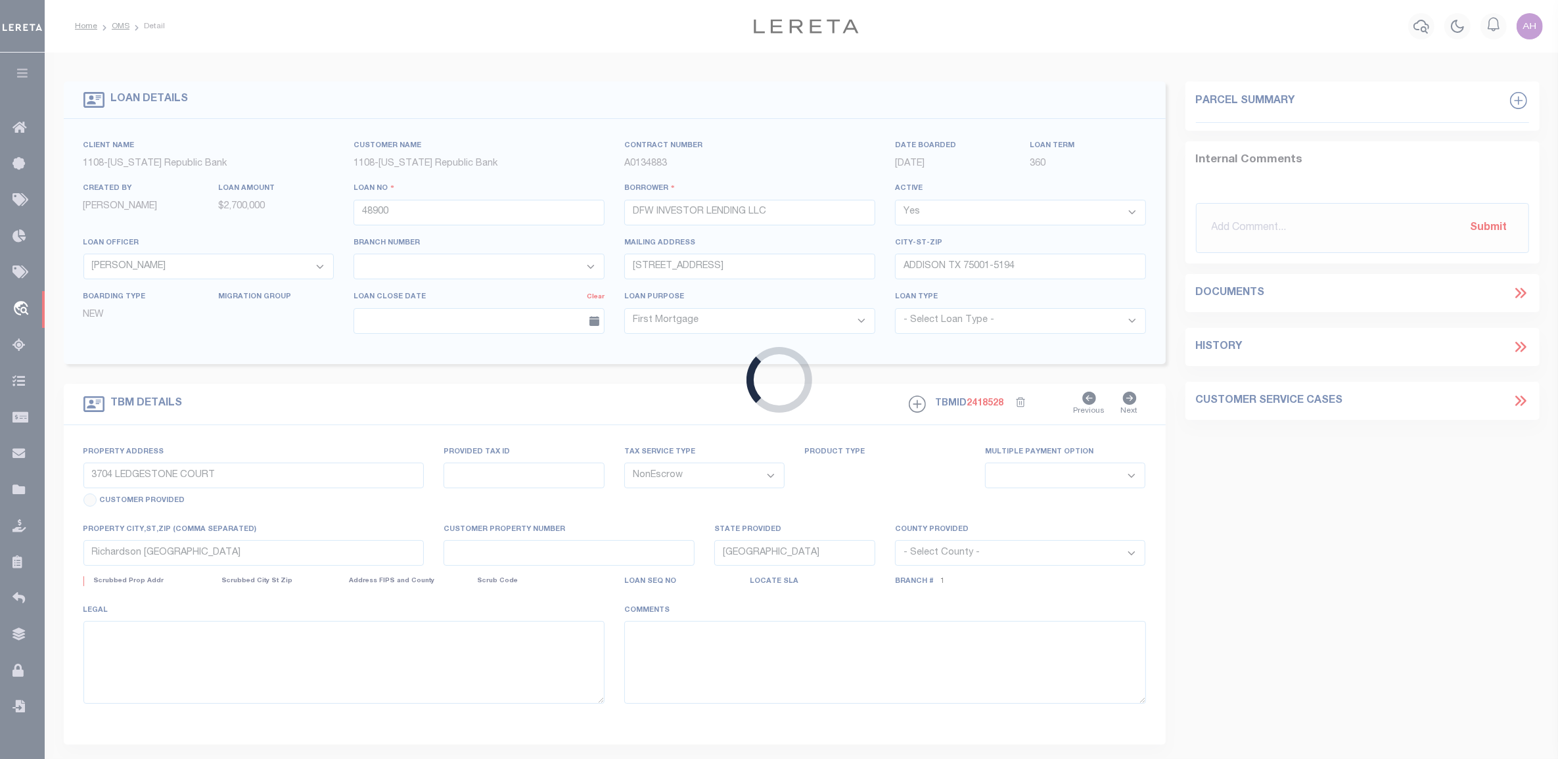
select select "1846"
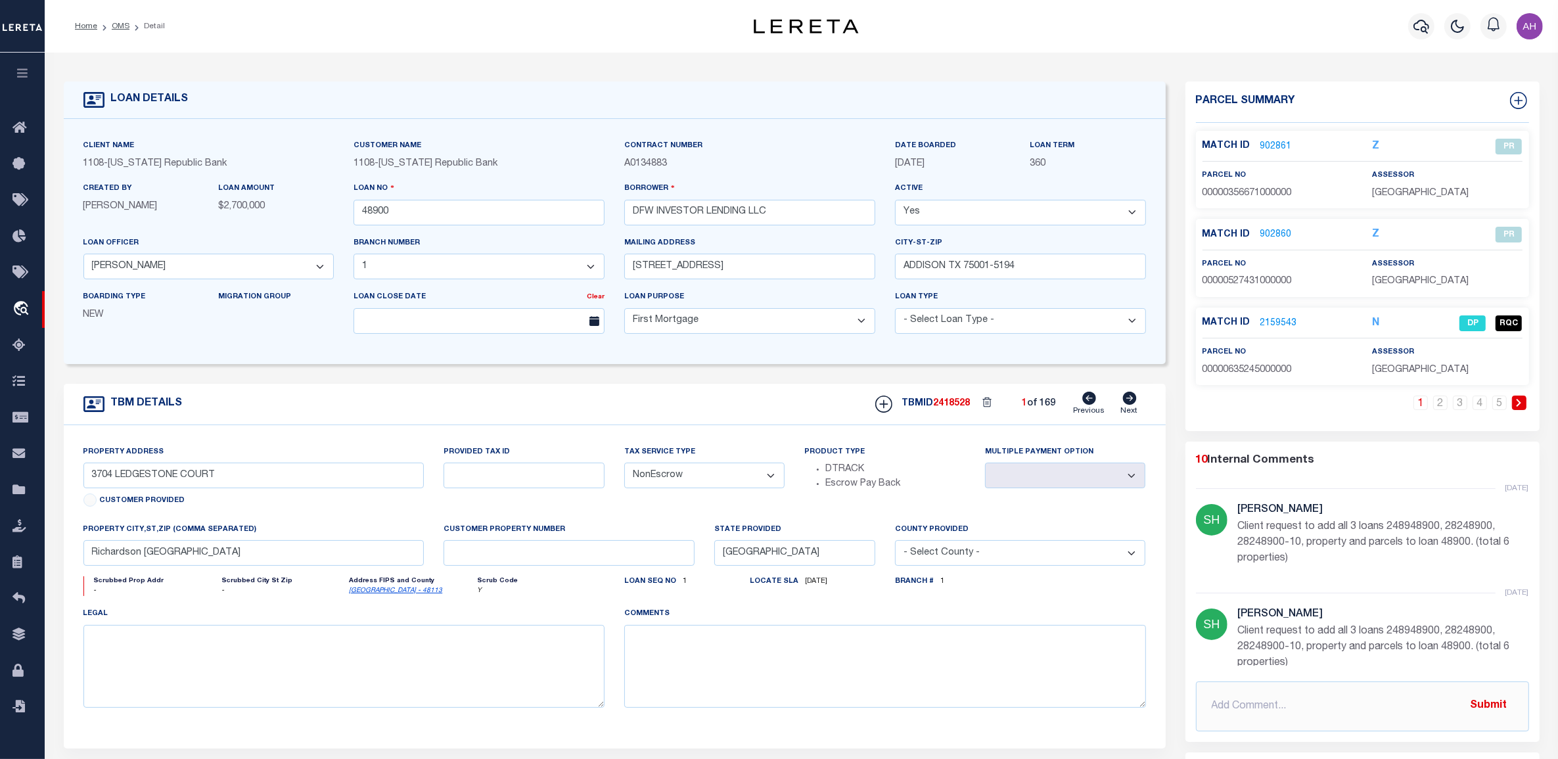
scroll to position [225, 0]
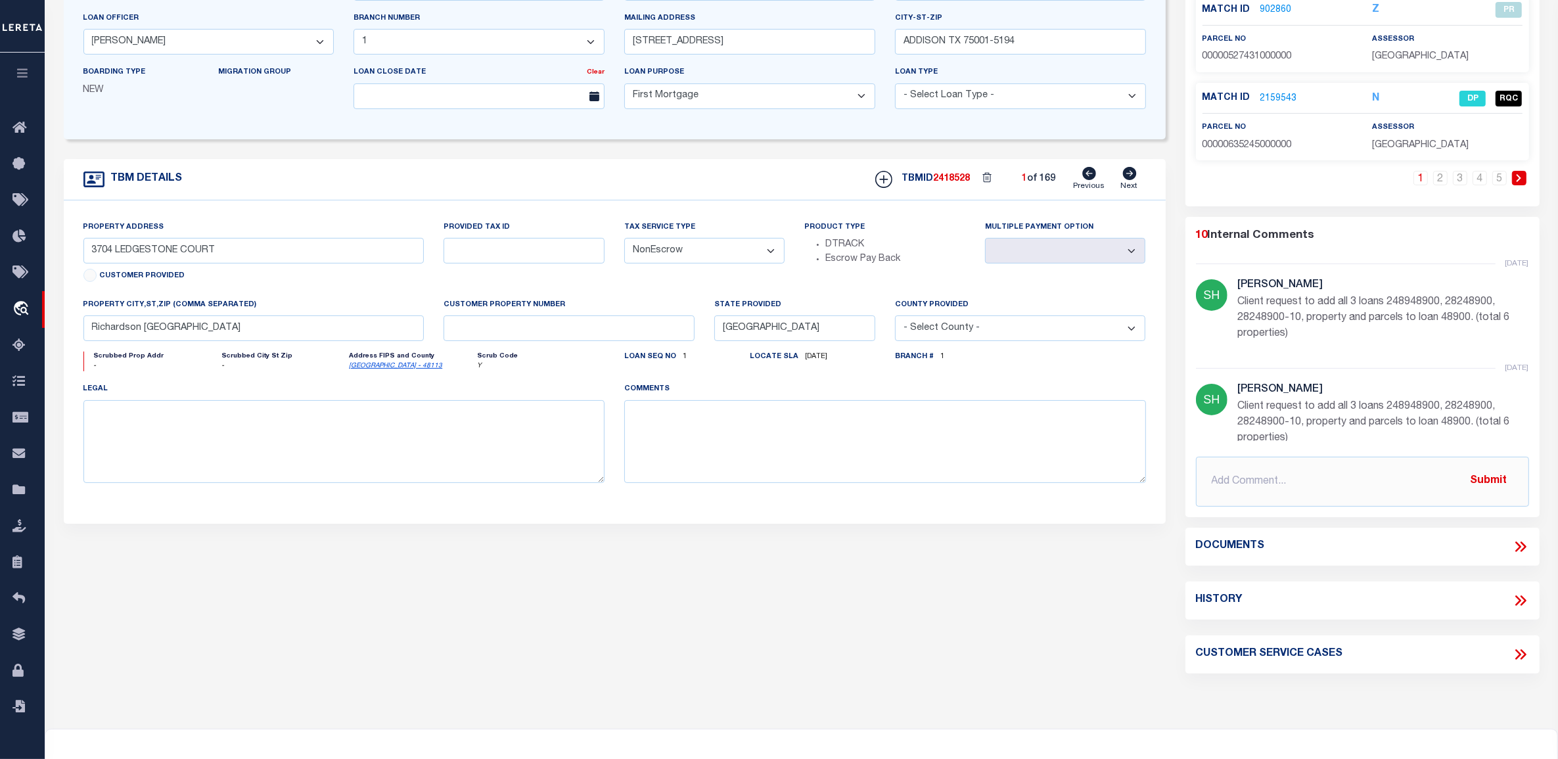
click at [1523, 547] on icon at bounding box center [1520, 546] width 17 height 17
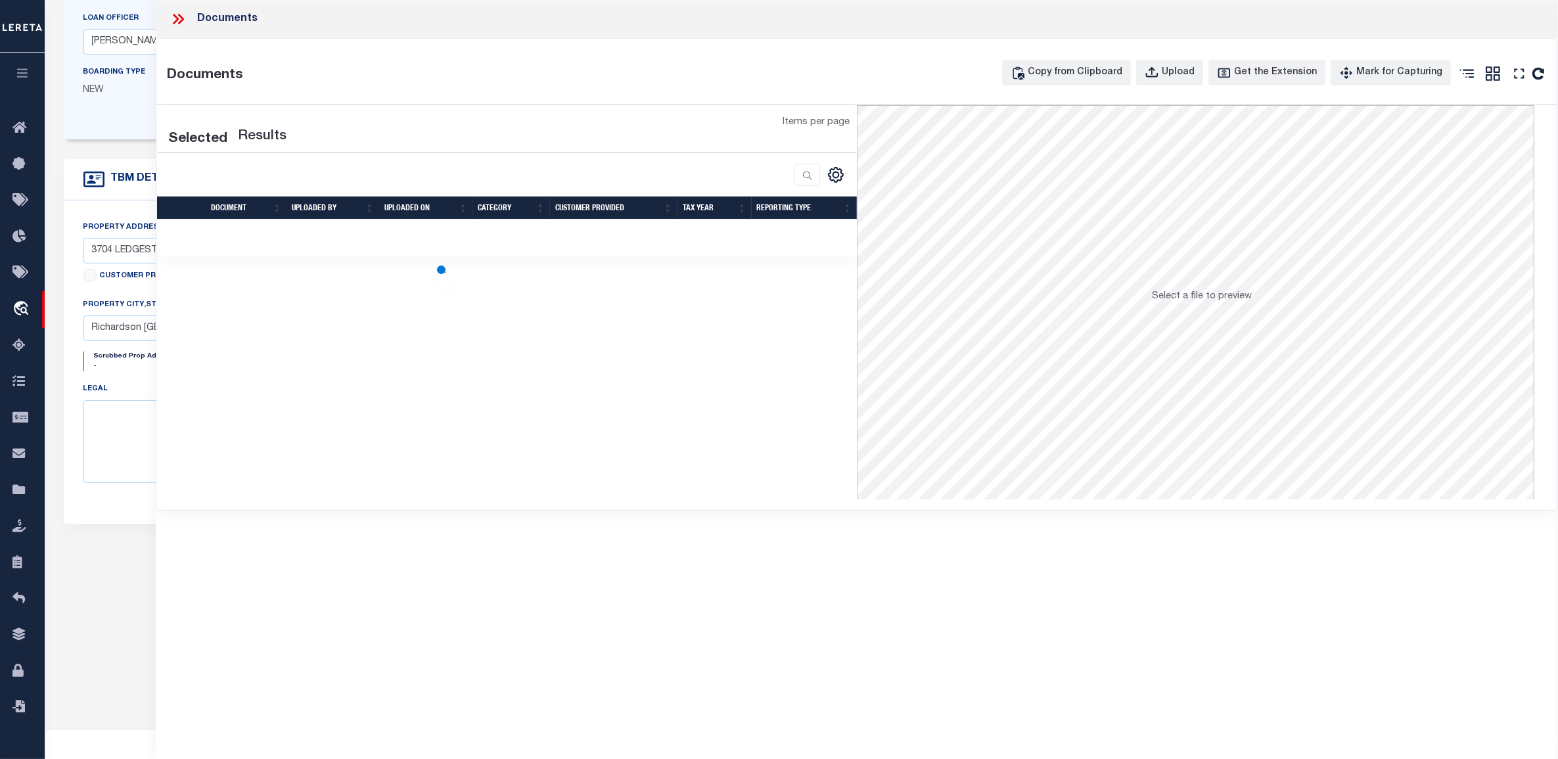
click at [183, 16] on icon at bounding box center [178, 19] width 17 height 17
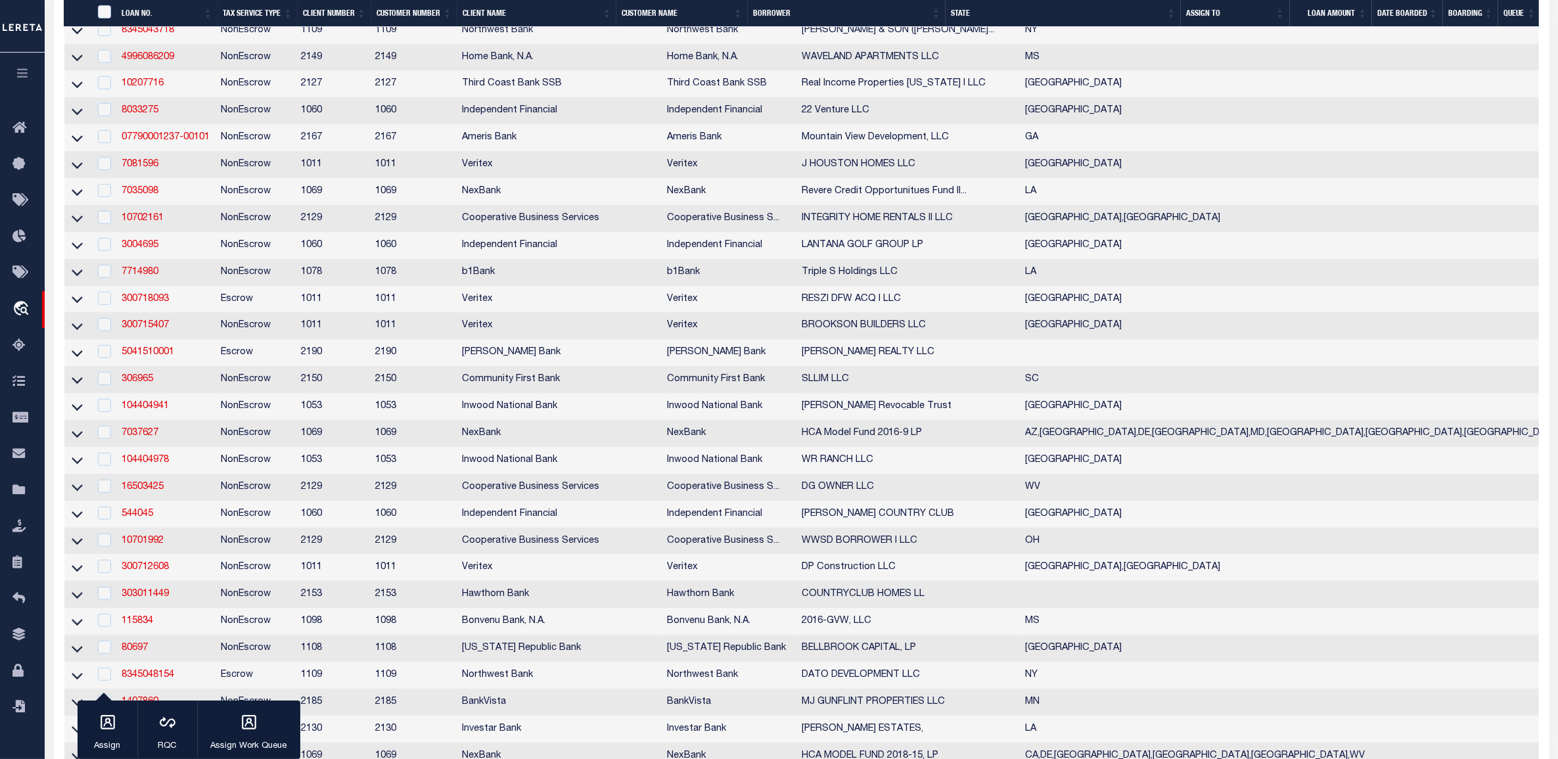
scroll to position [1441, 0]
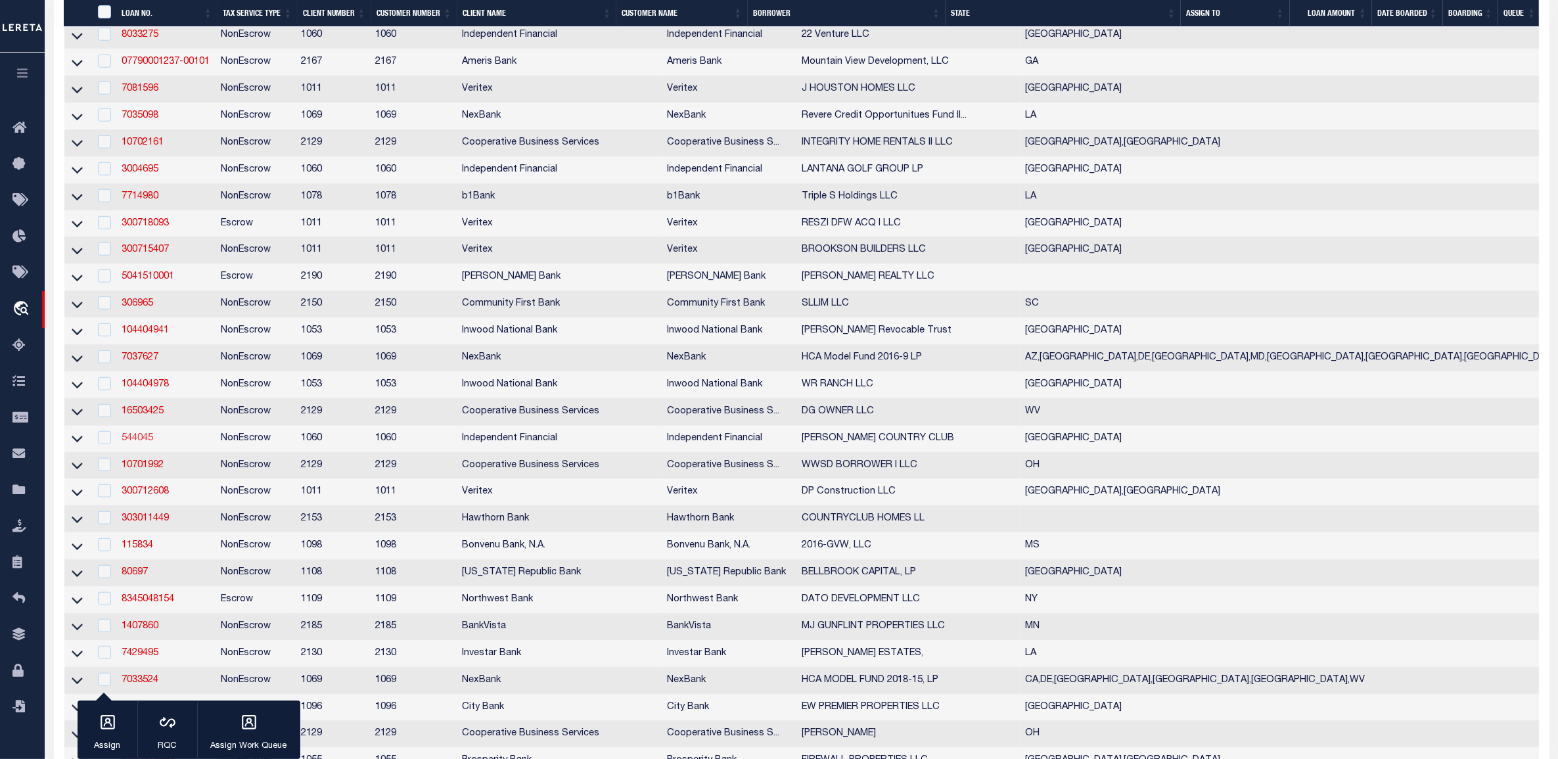
click at [138, 443] on link "544045" at bounding box center [138, 438] width 32 height 9
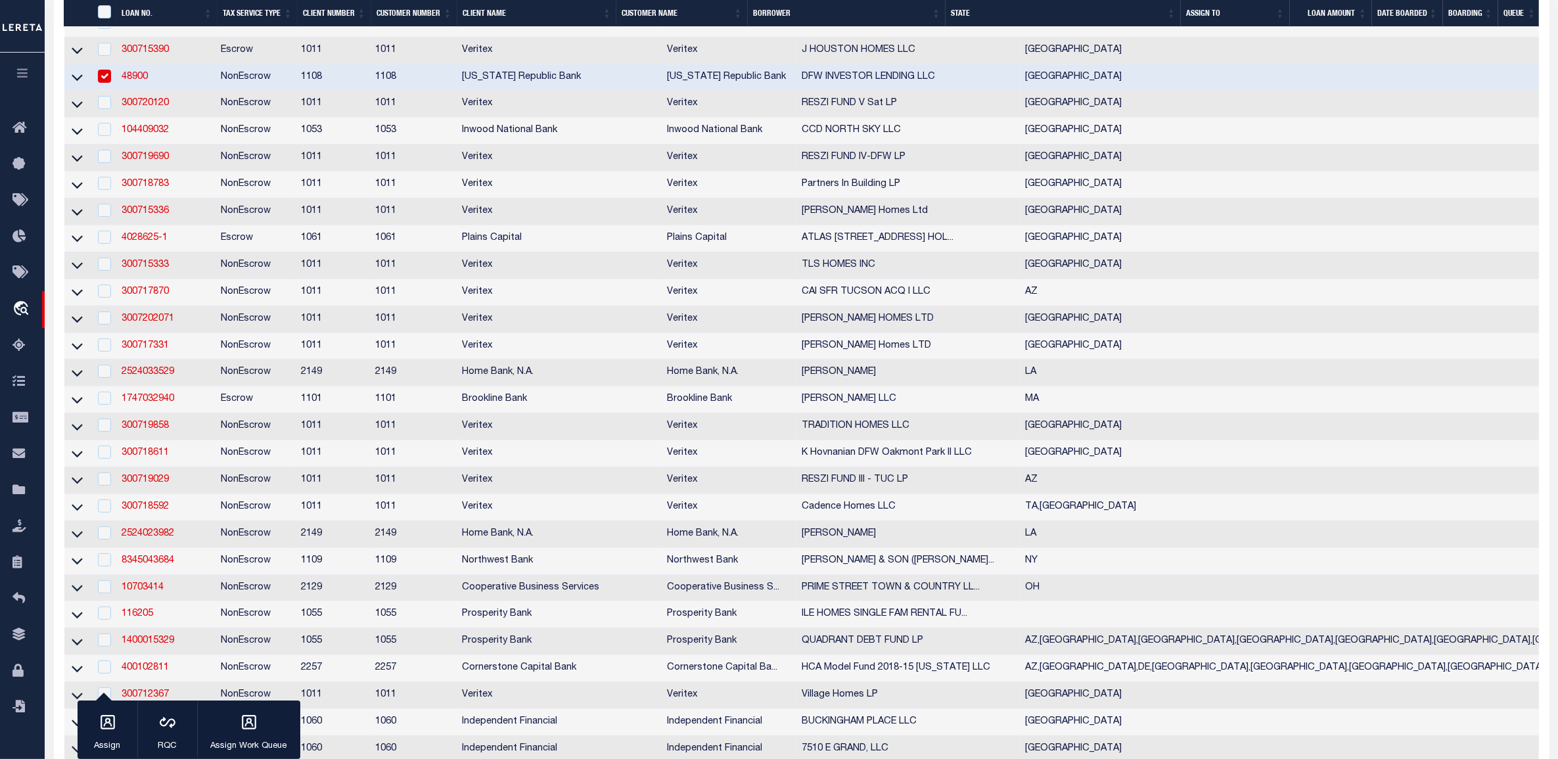
type input "544045"
type input "DENTON COUNTRY CLUB"
select select "False"
select select
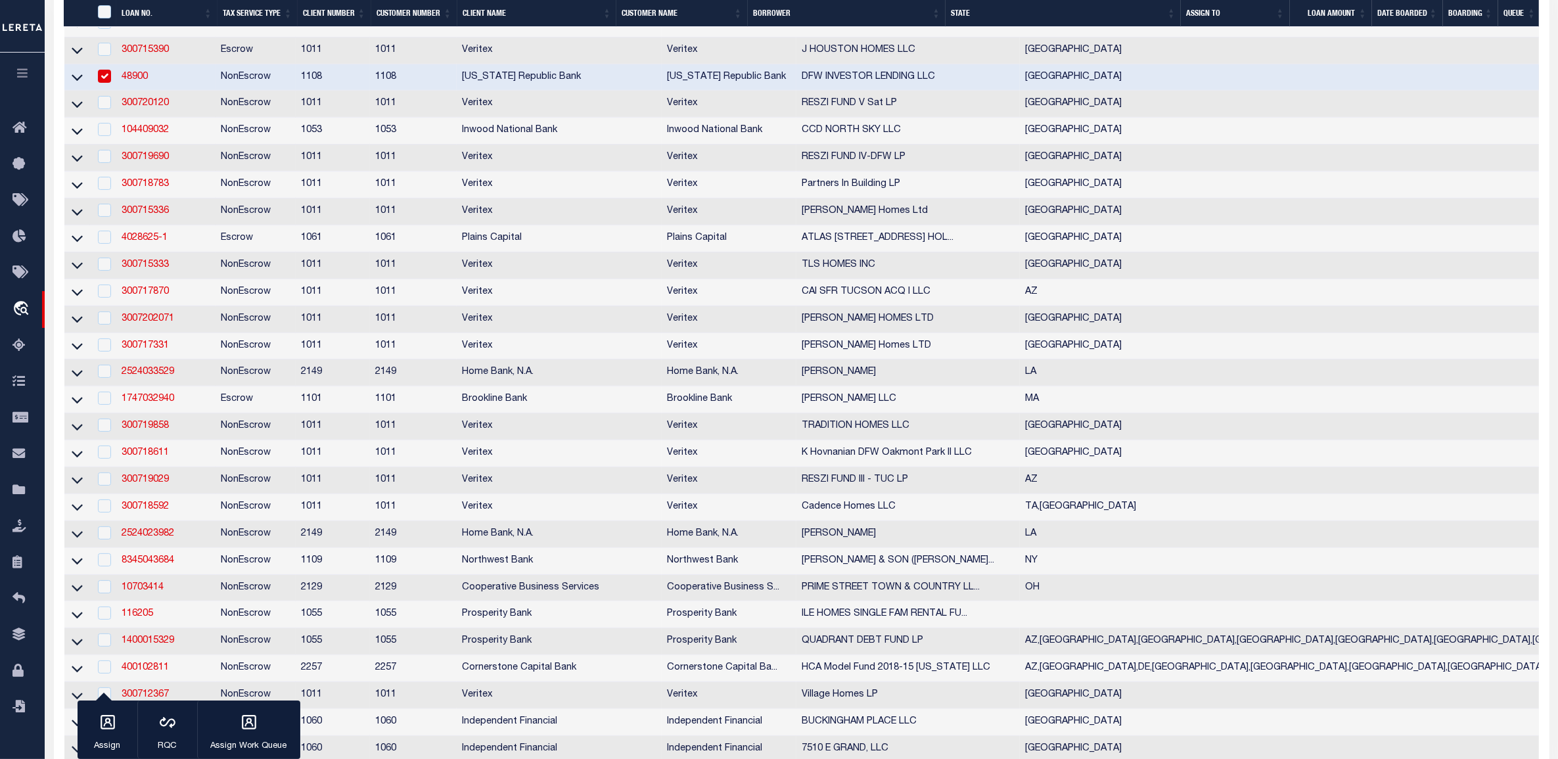
select select
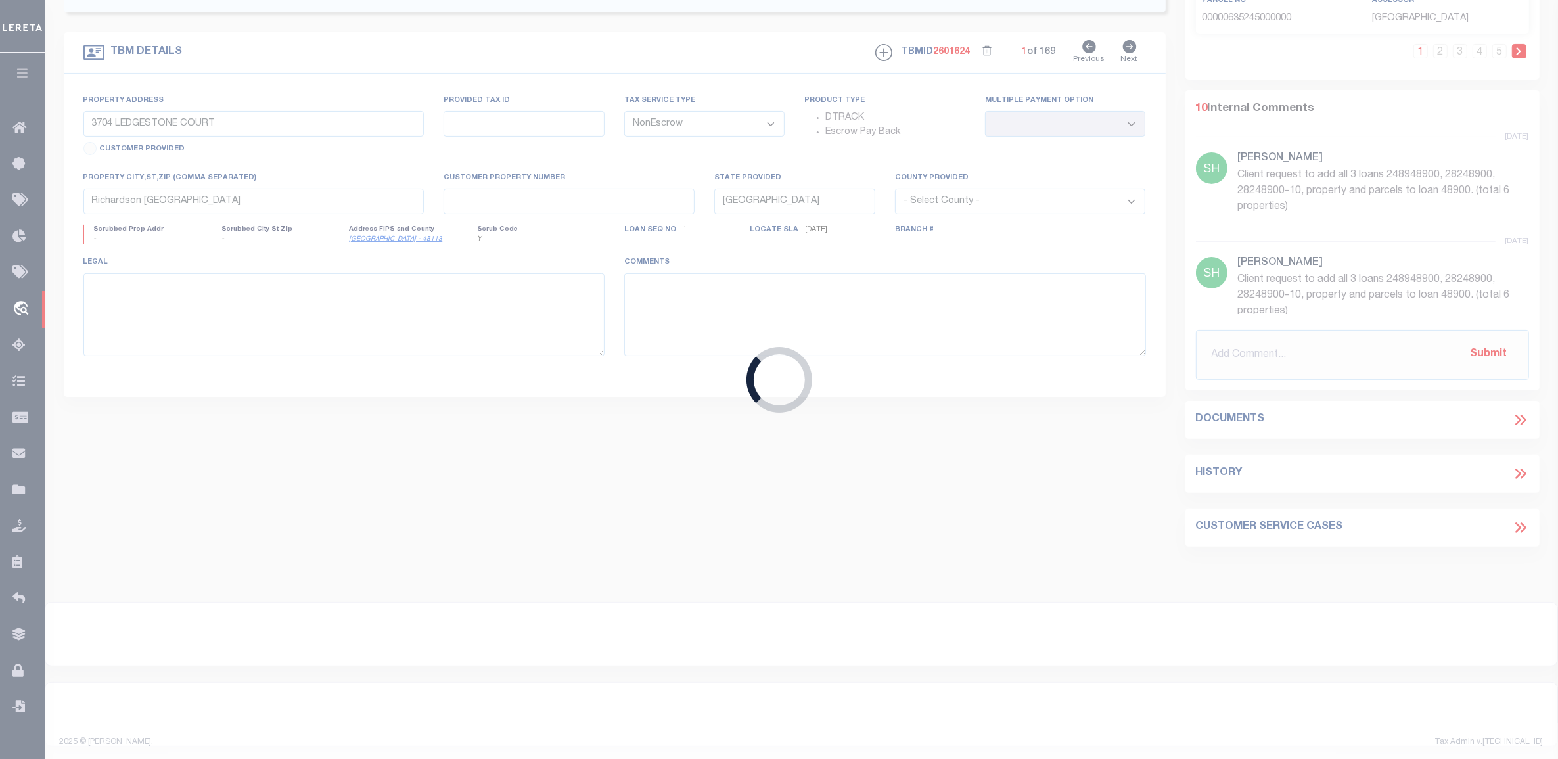
type input "1213 COUNTRY CLUB RD"
type input "212746DEN"
select select
type input "ARGYLE TX 76226-2513"
select select
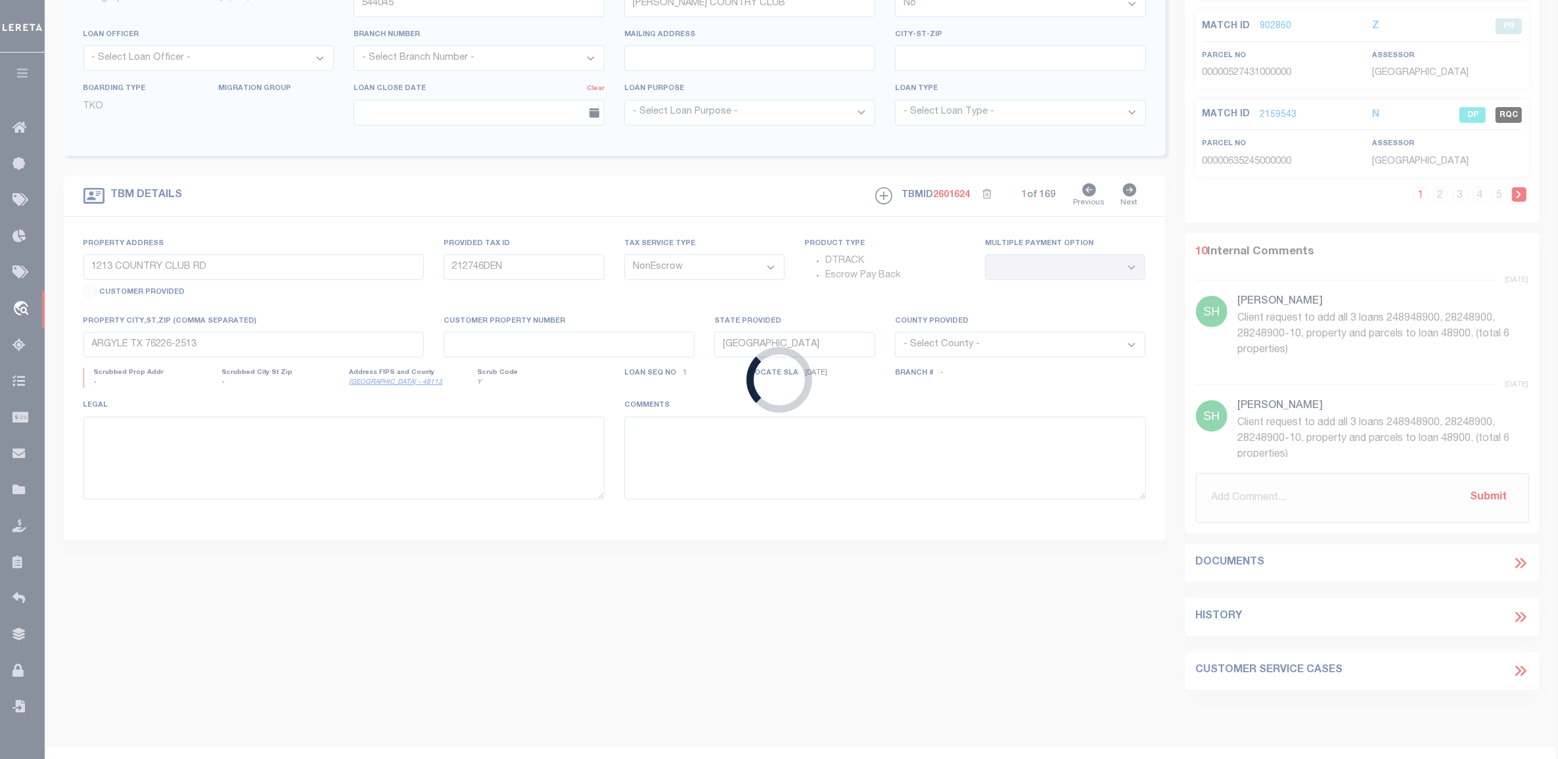
select select "2797"
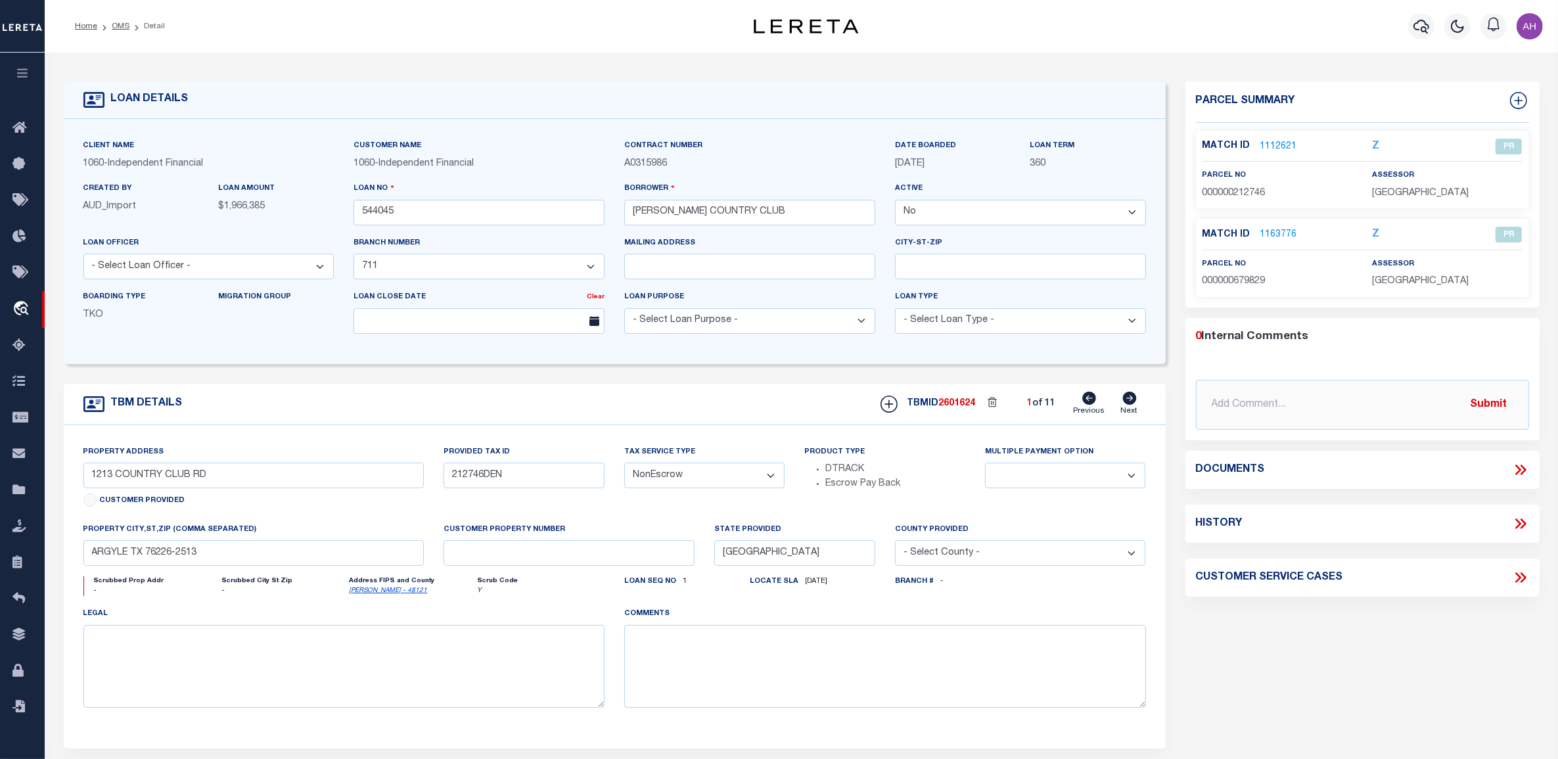
click at [1515, 474] on icon at bounding box center [1520, 469] width 17 height 17
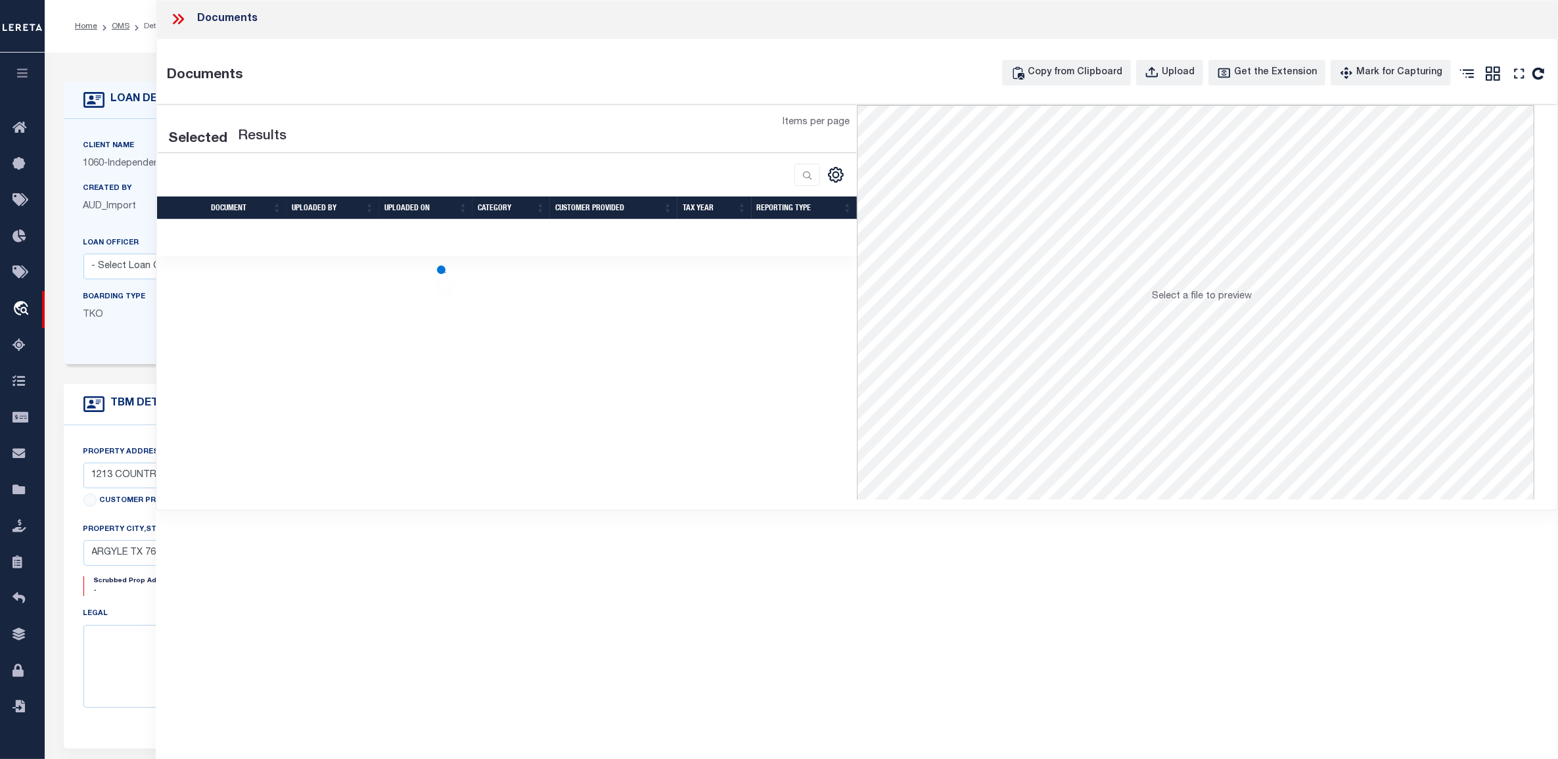
click at [175, 20] on icon at bounding box center [178, 19] width 17 height 17
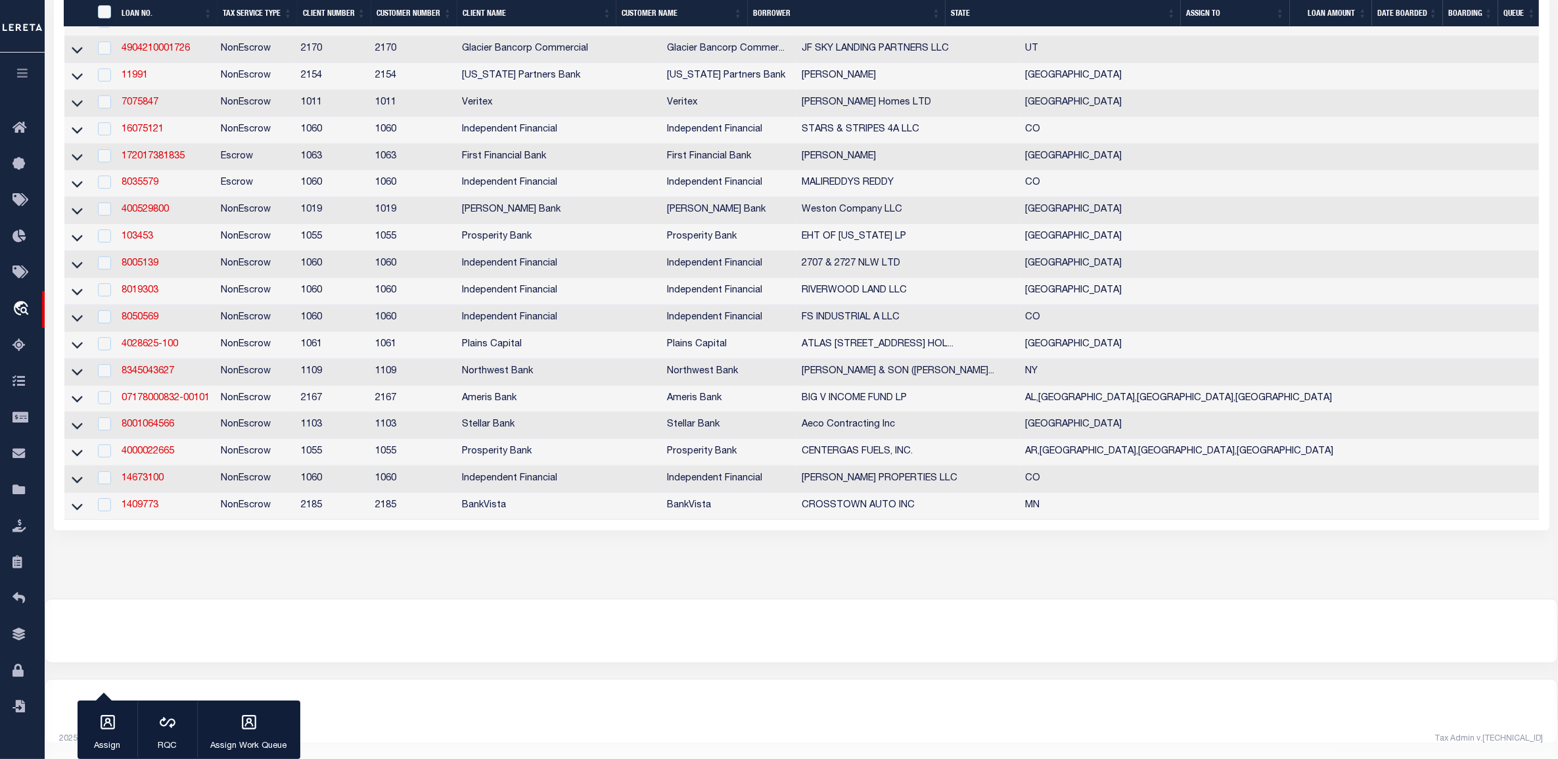
scroll to position [5430, 0]
click at [152, 501] on link "1409773" at bounding box center [140, 505] width 37 height 9
checkbox input "true"
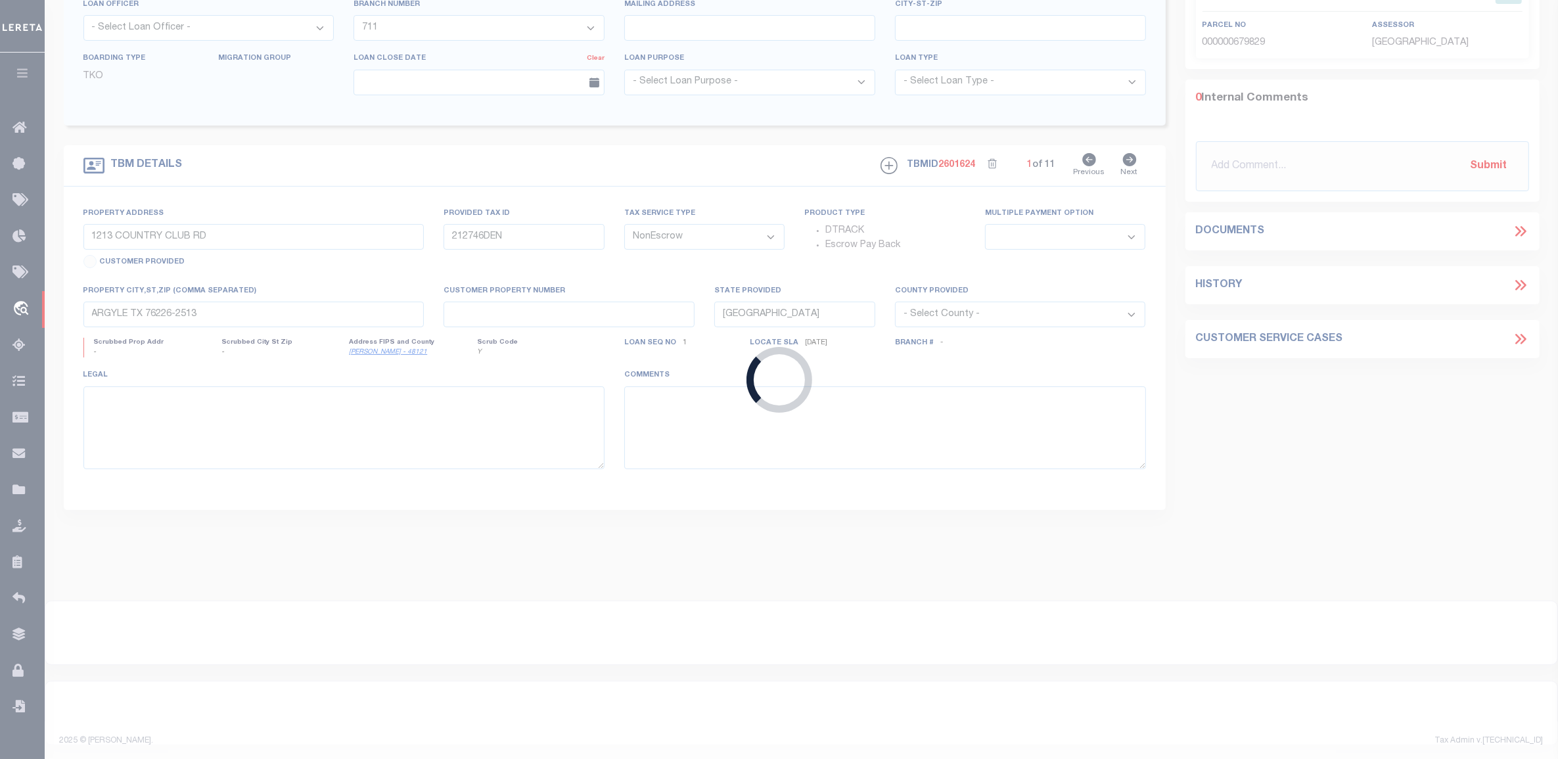
type input "1409773"
type input "CROSSTOWN AUTO INC"
select select
type input "1225 ORONO OAKS DR"
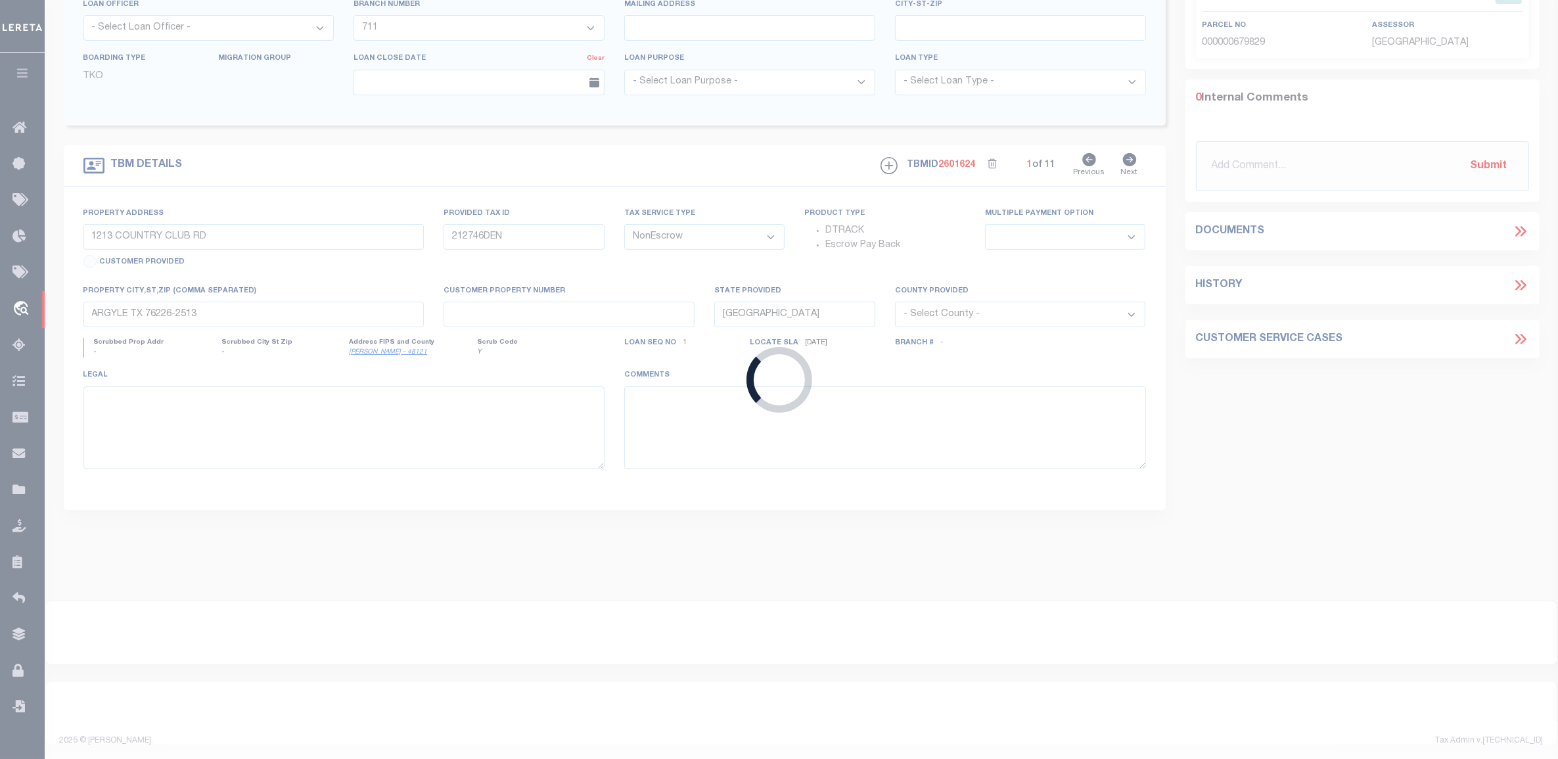
type input "LONG LAKE, MN 55356"
select select "12352"
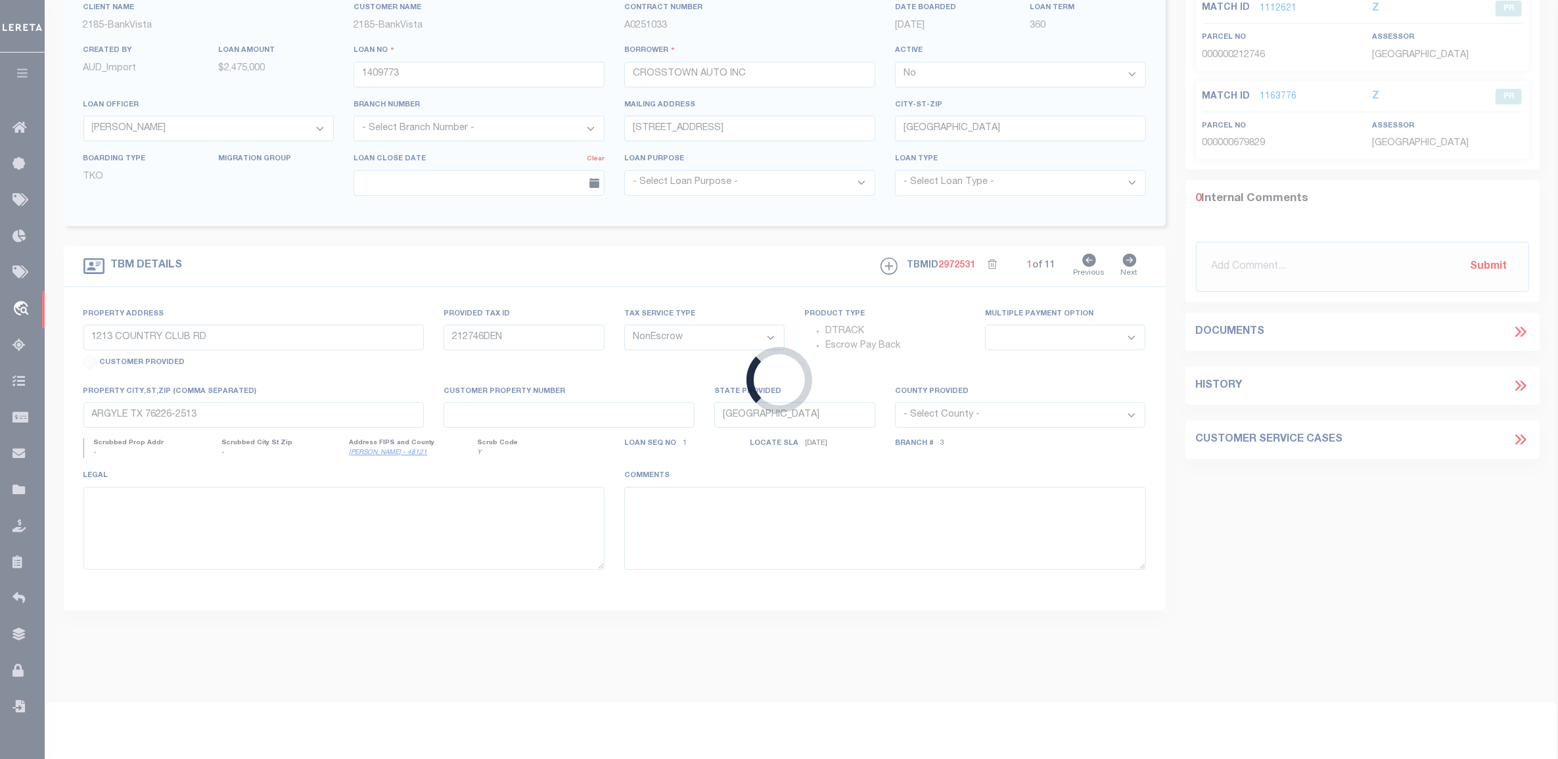
type input "1307 ROBERT STREET S"
type input "42-21900-02-020"
select select
type input "WEST ST PAUL MN 55118"
type input "10177"
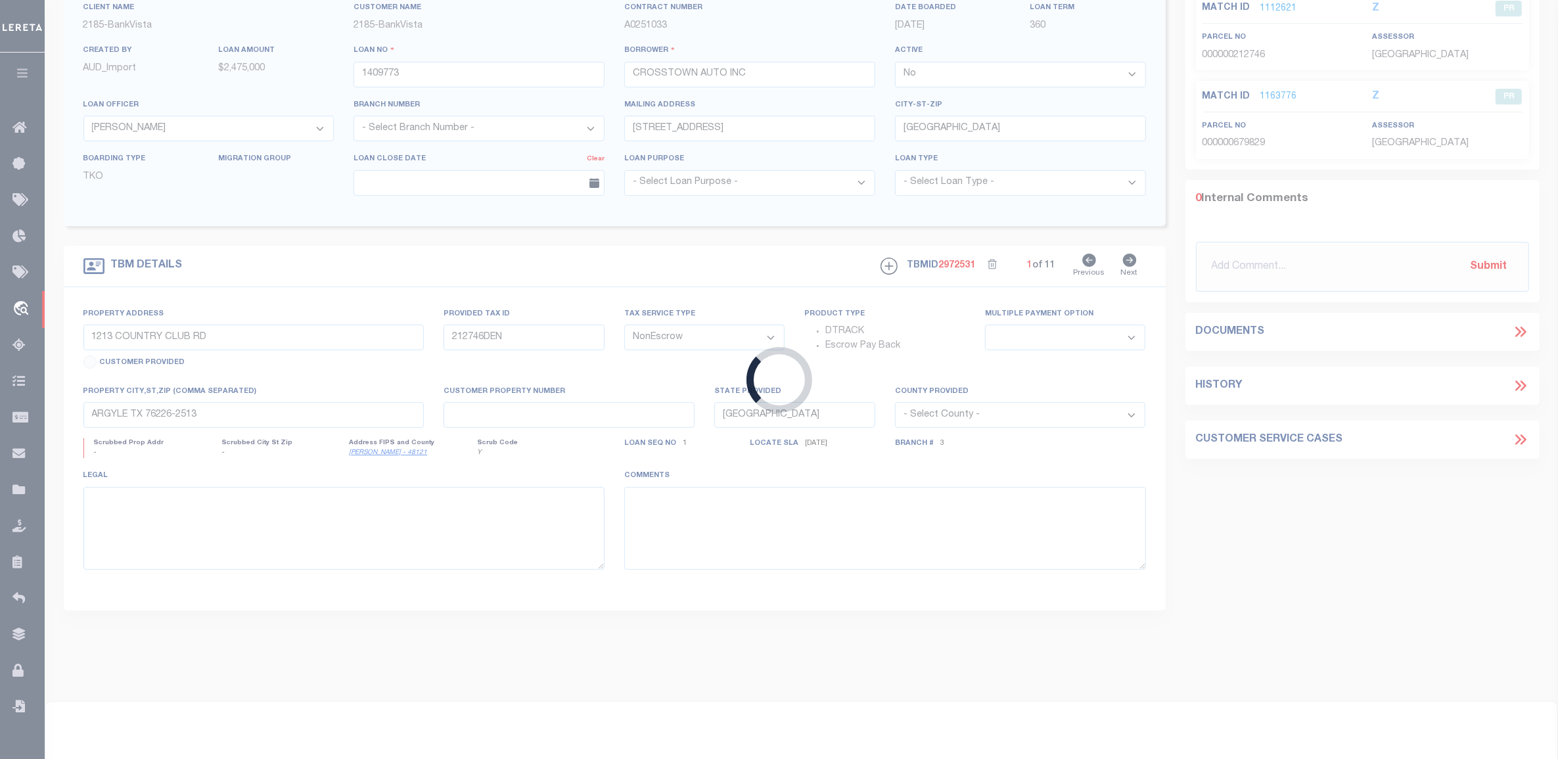
type input "MN"
select select
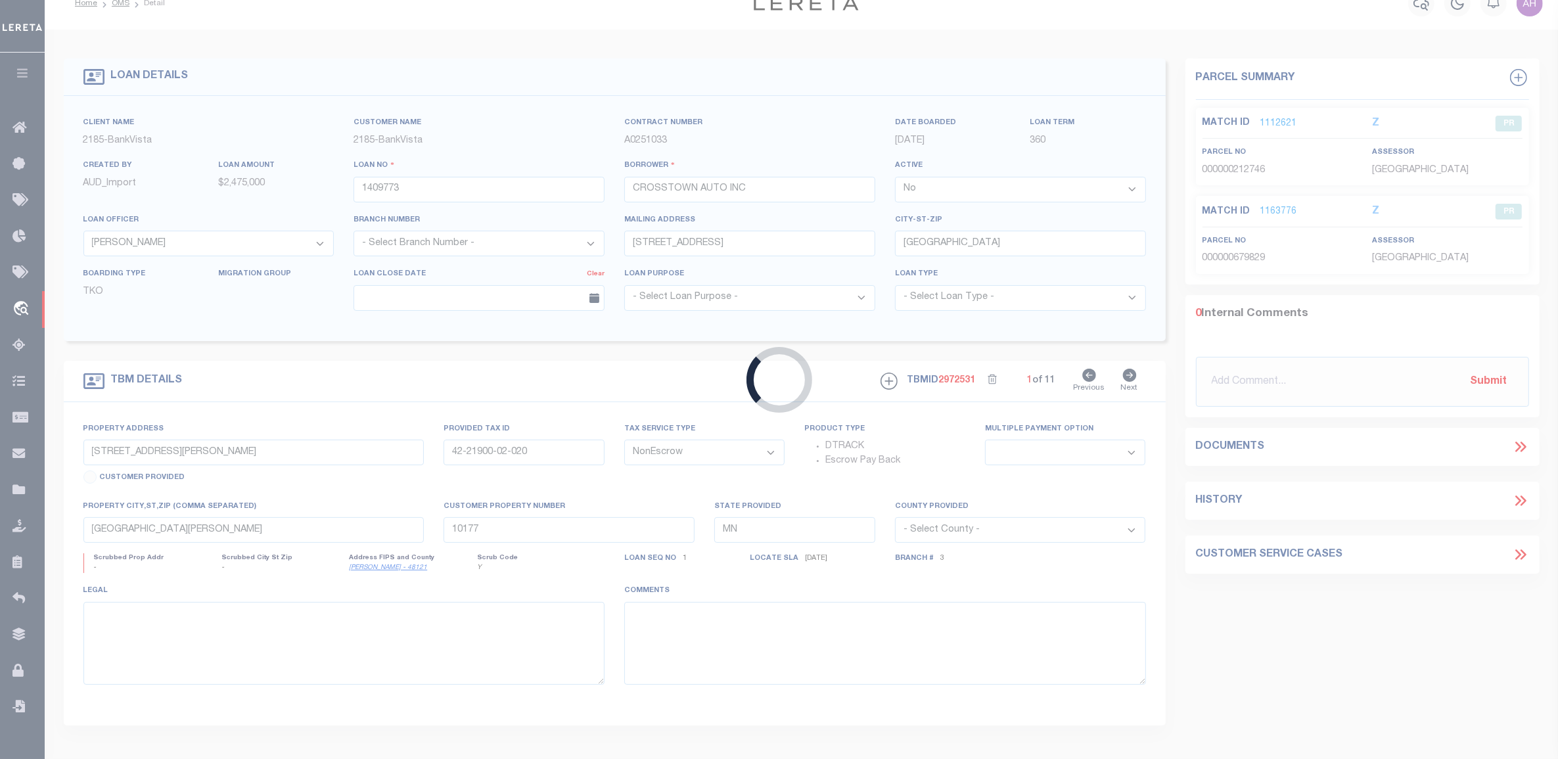
select select "4782"
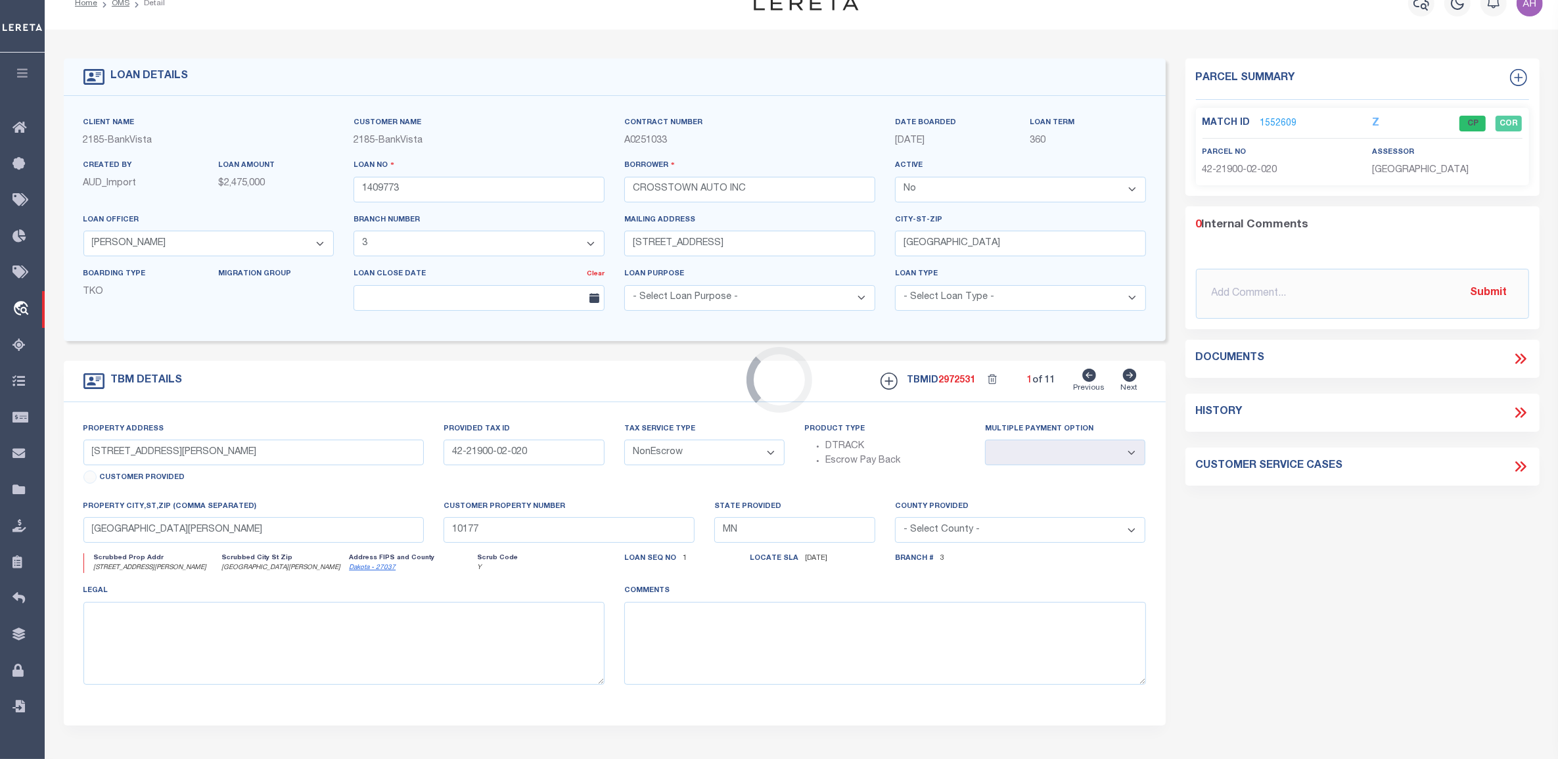
scroll to position [0, 0]
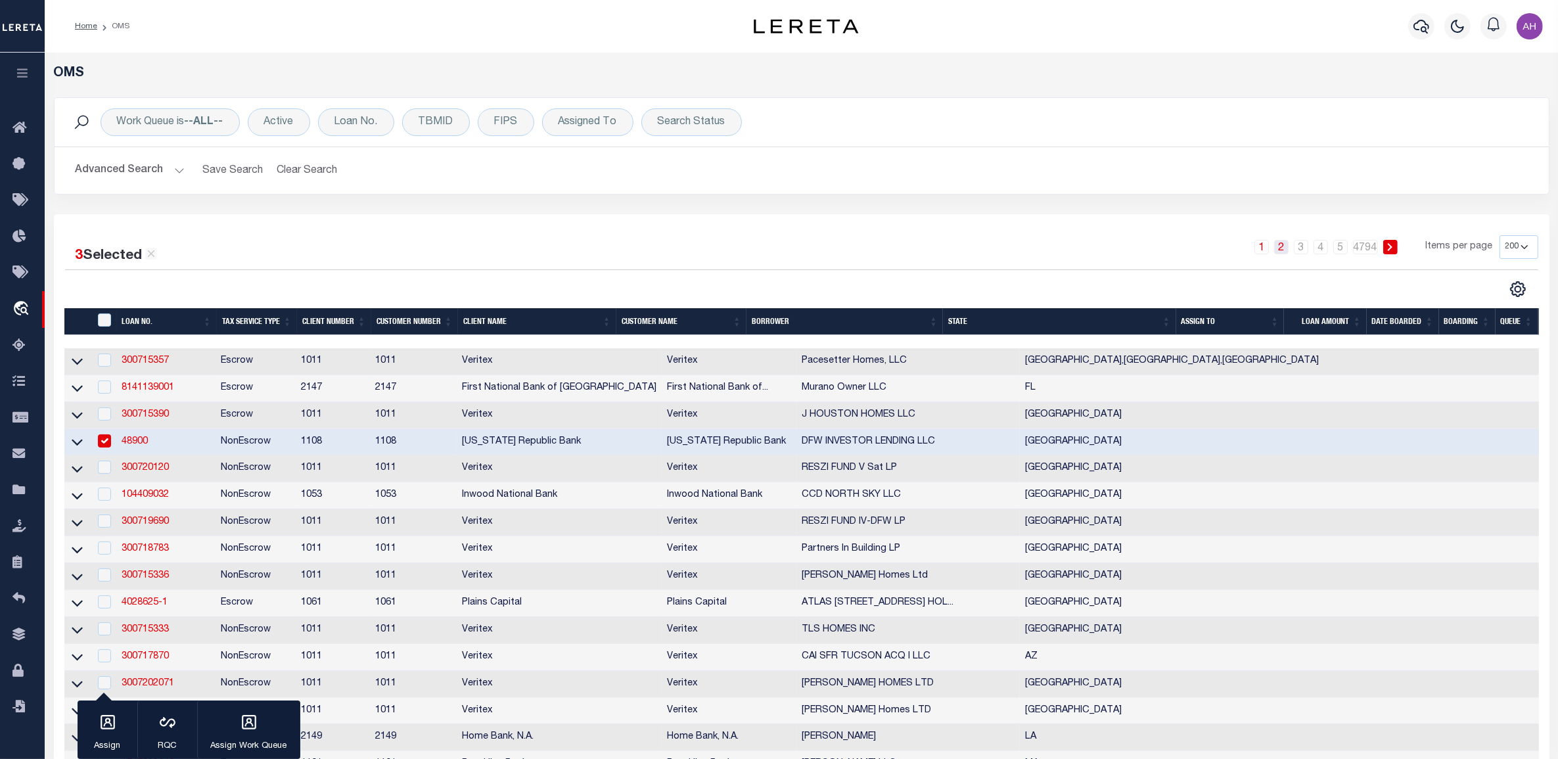
click at [1280, 250] on link "2" at bounding box center [1281, 247] width 14 height 14
click at [1320, 246] on link "4" at bounding box center [1321, 247] width 14 height 14
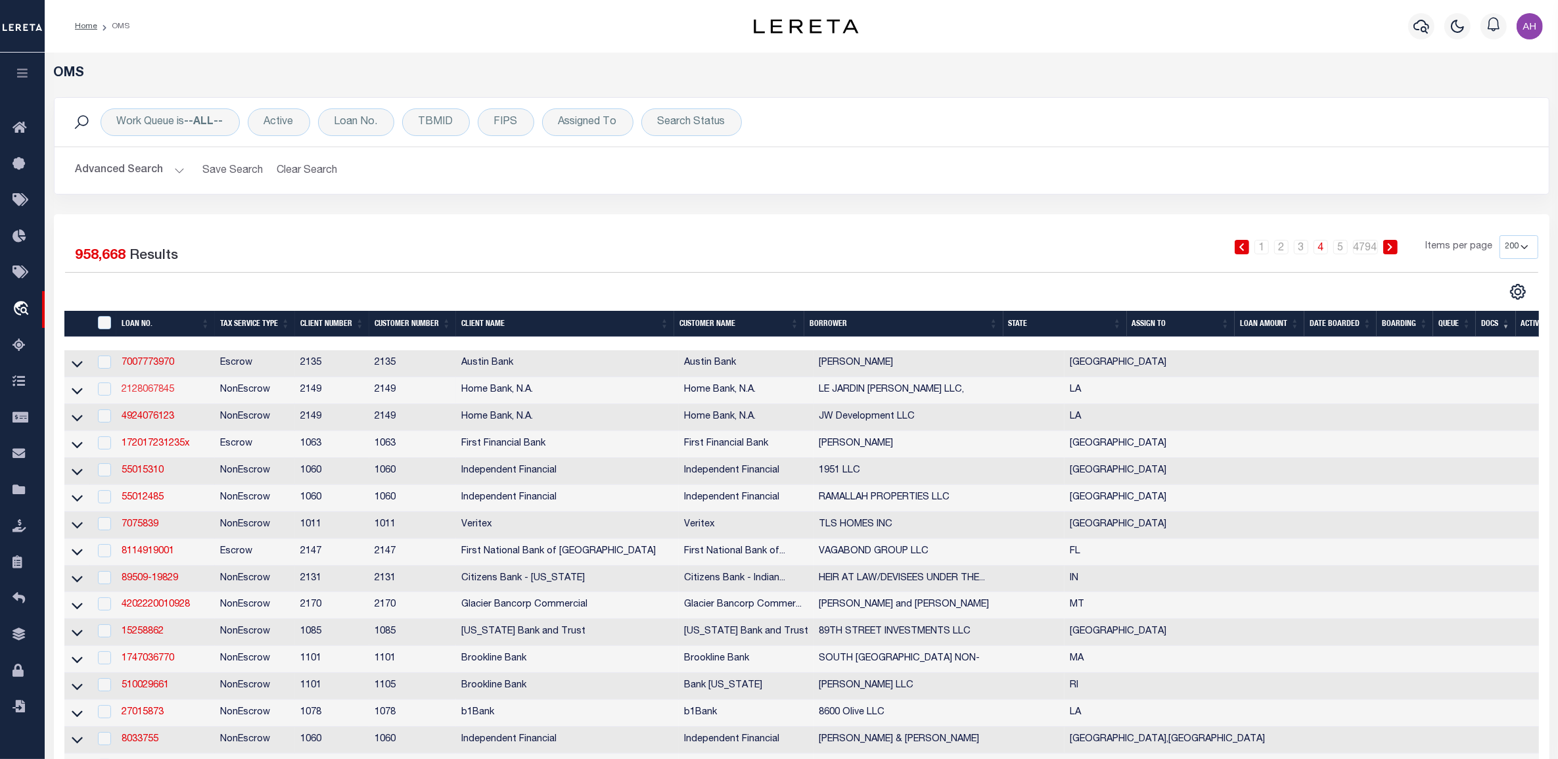
click at [152, 394] on link "2128067845" at bounding box center [148, 389] width 53 height 9
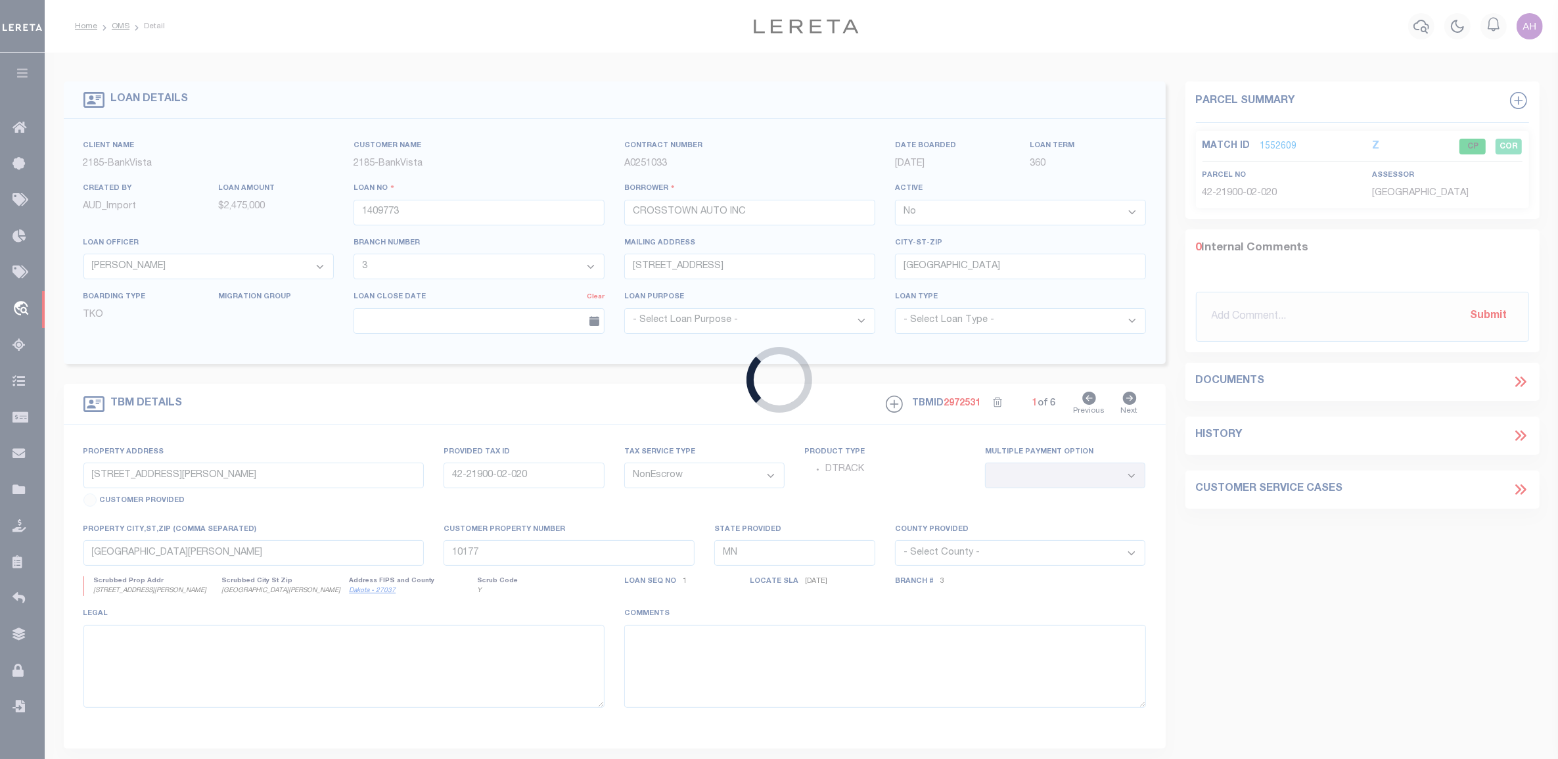
type input "2128067845"
type input "LE JARDIN D'ABELL LLC,"
select select
select select "10"
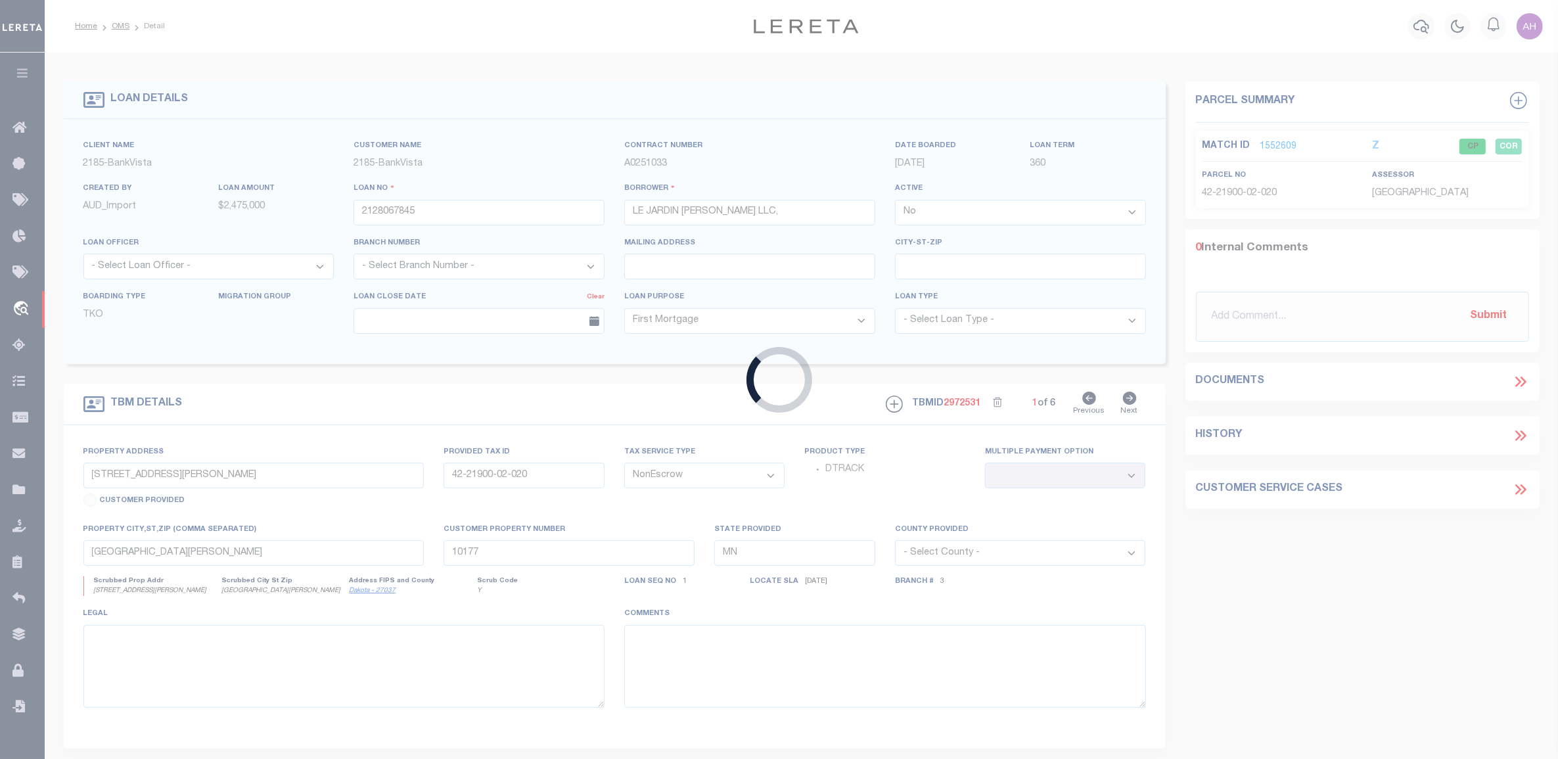
type input "LA HWY 89 & HEART"
type input "6129609"
select select
type input "YOUNGSVILLE LA 70592"
type input "LA"
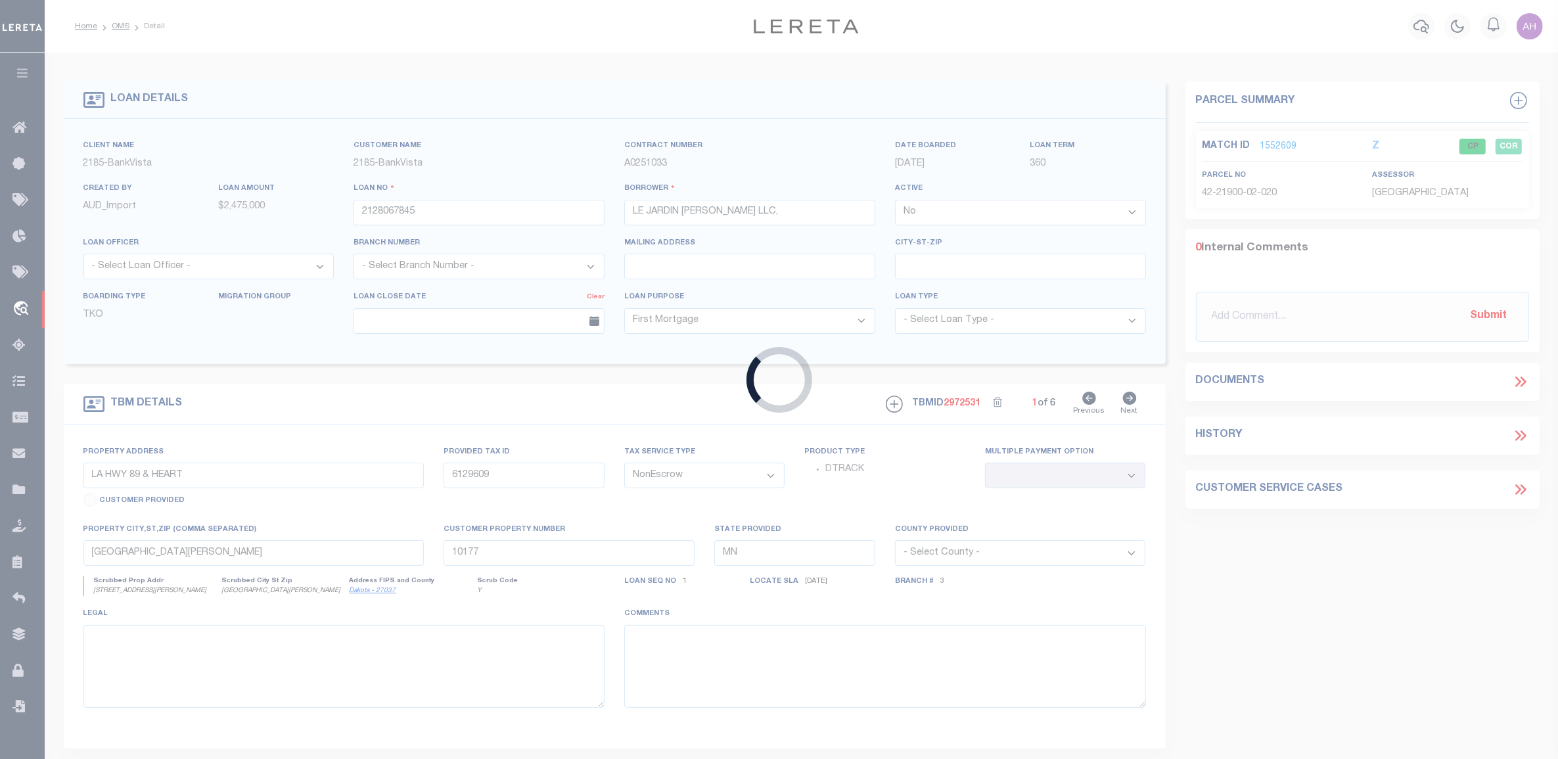
select select
type textarea "58.2ACRES OF LAND ON SOUTHEAST CORNER OF LA HWY 89 AND HEART (SEE LEGAL DESCRIP…"
type textarea "PARCEL COUNT - 029"
select select "9198"
select select "3295"
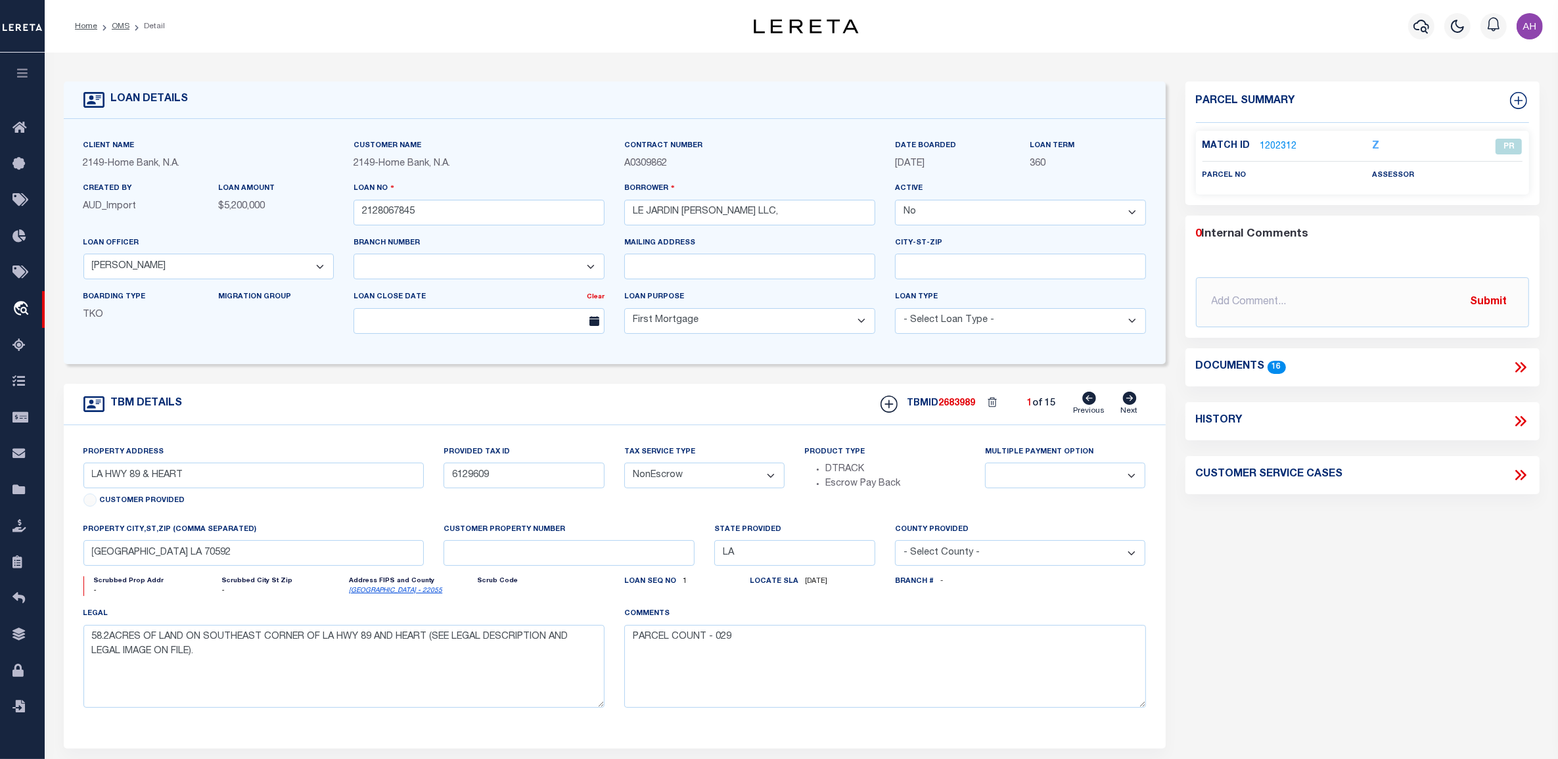
click at [1516, 370] on icon at bounding box center [1518, 367] width 6 height 11
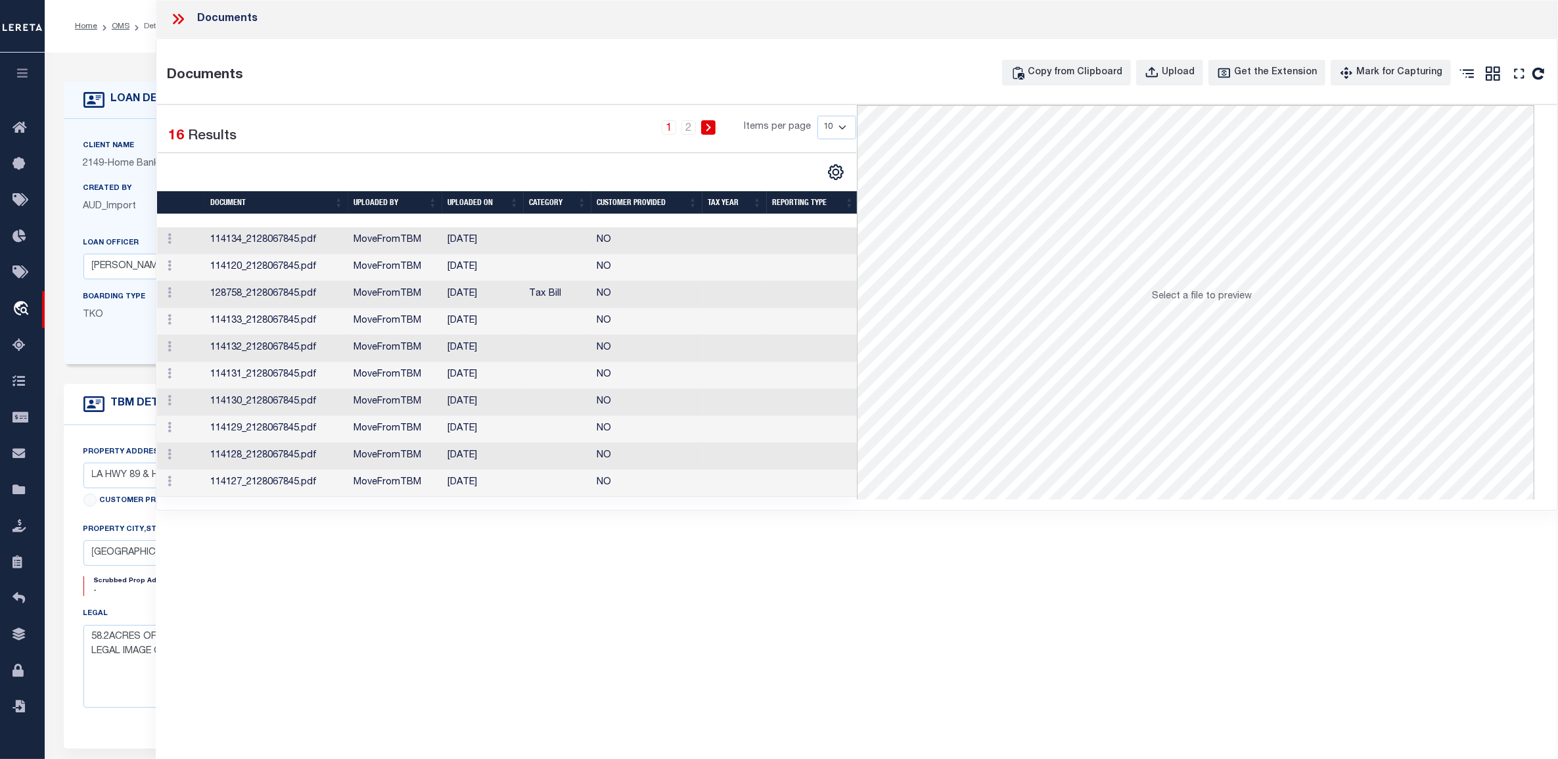
click at [521, 244] on td "06/08/2020" at bounding box center [482, 240] width 81 height 27
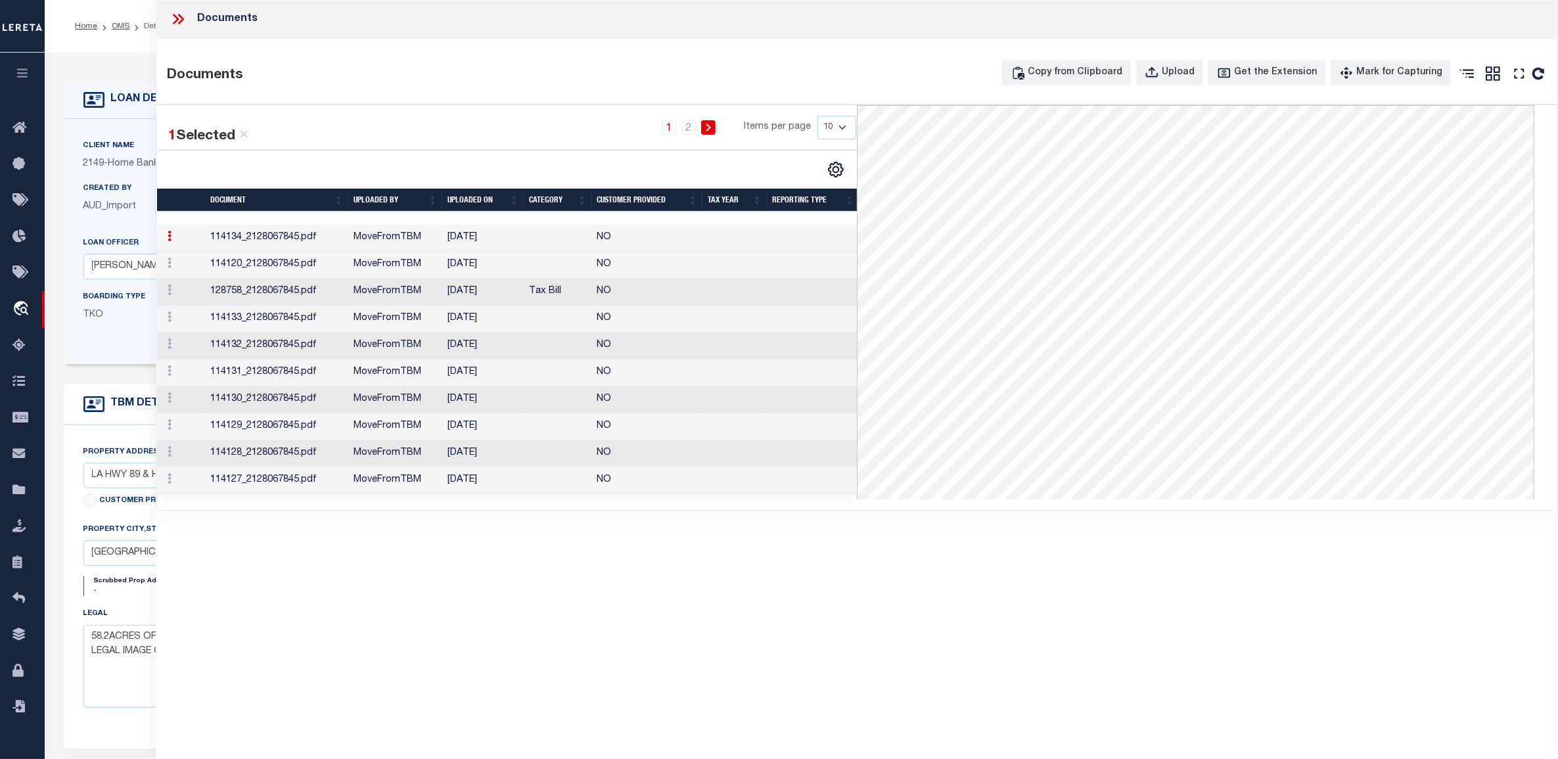
click at [521, 274] on td "06/08/2020" at bounding box center [482, 265] width 81 height 27
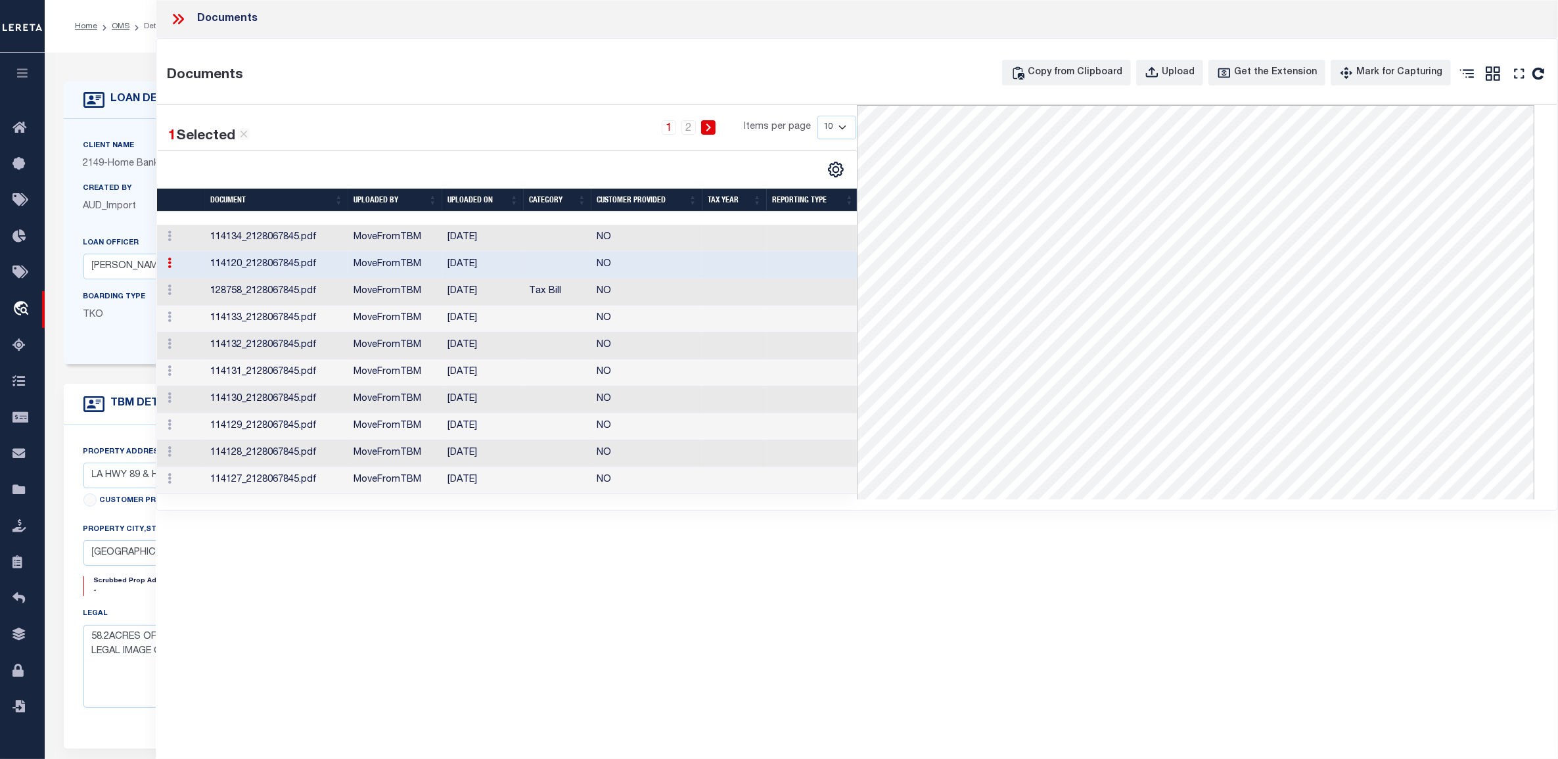
click at [532, 298] on td "Tax Bill" at bounding box center [558, 292] width 68 height 27
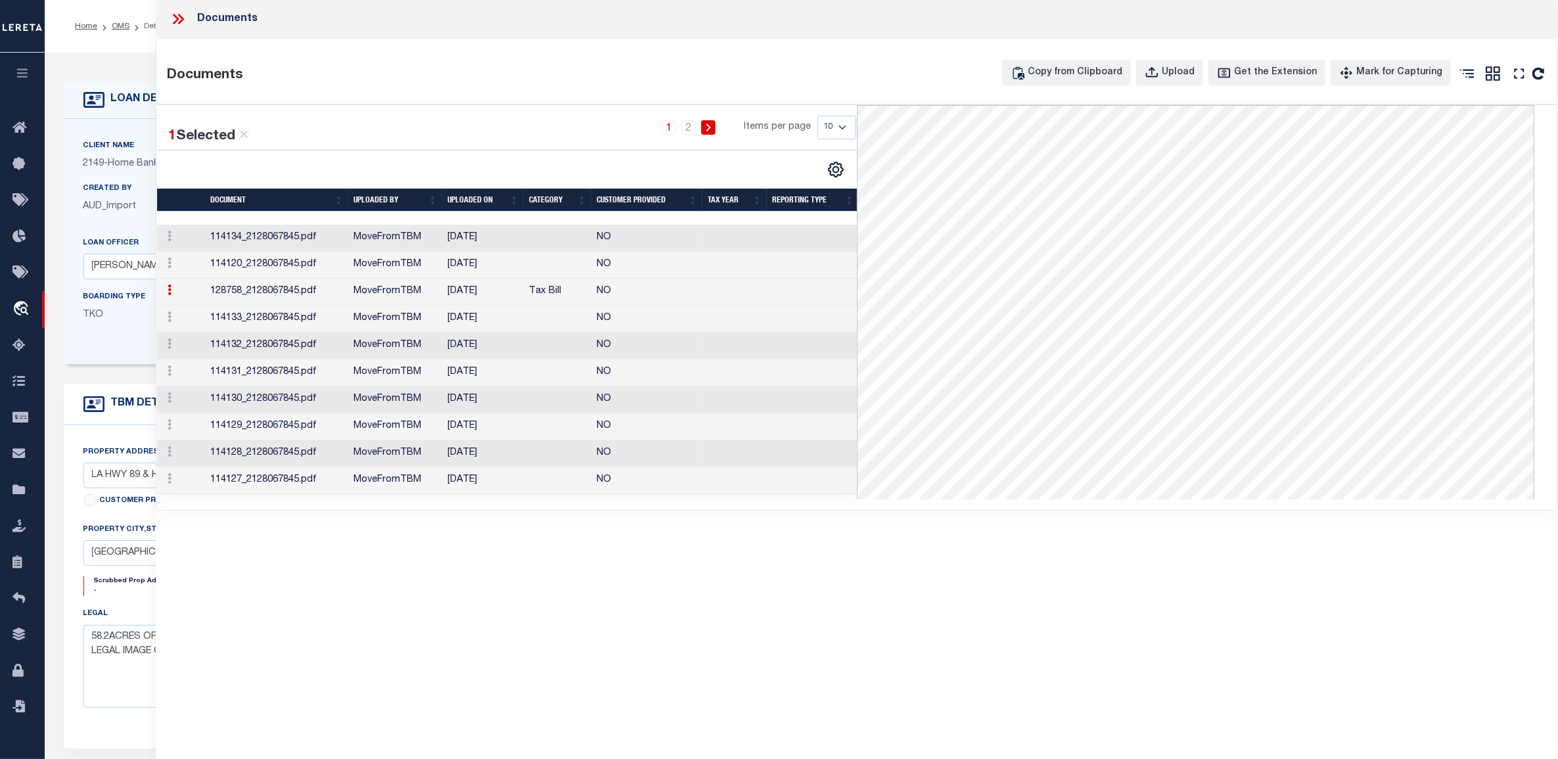
click at [454, 384] on td "06/08/2020" at bounding box center [482, 372] width 81 height 27
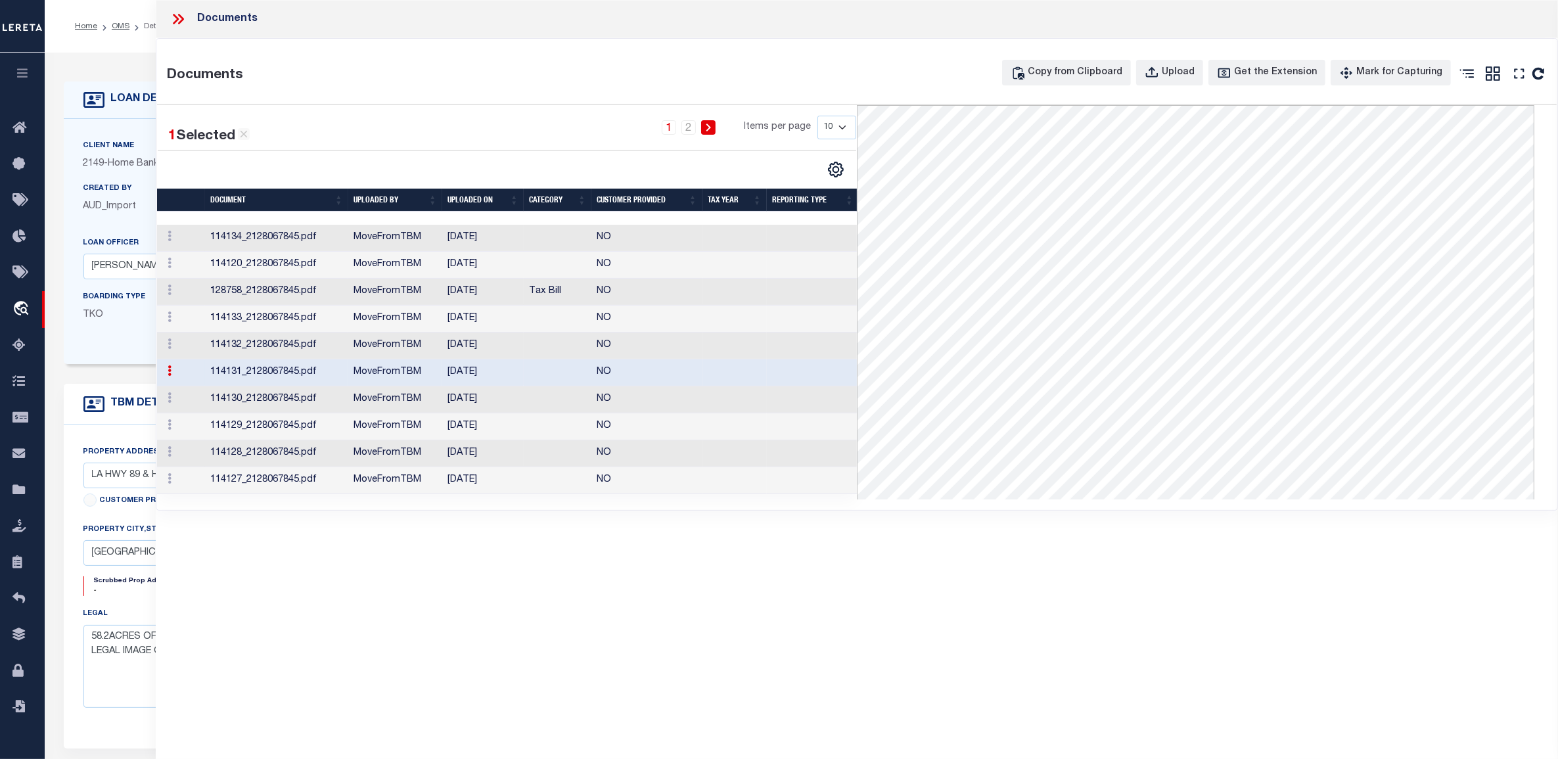
click at [391, 406] on td "MoveFromTBM" at bounding box center [395, 399] width 94 height 27
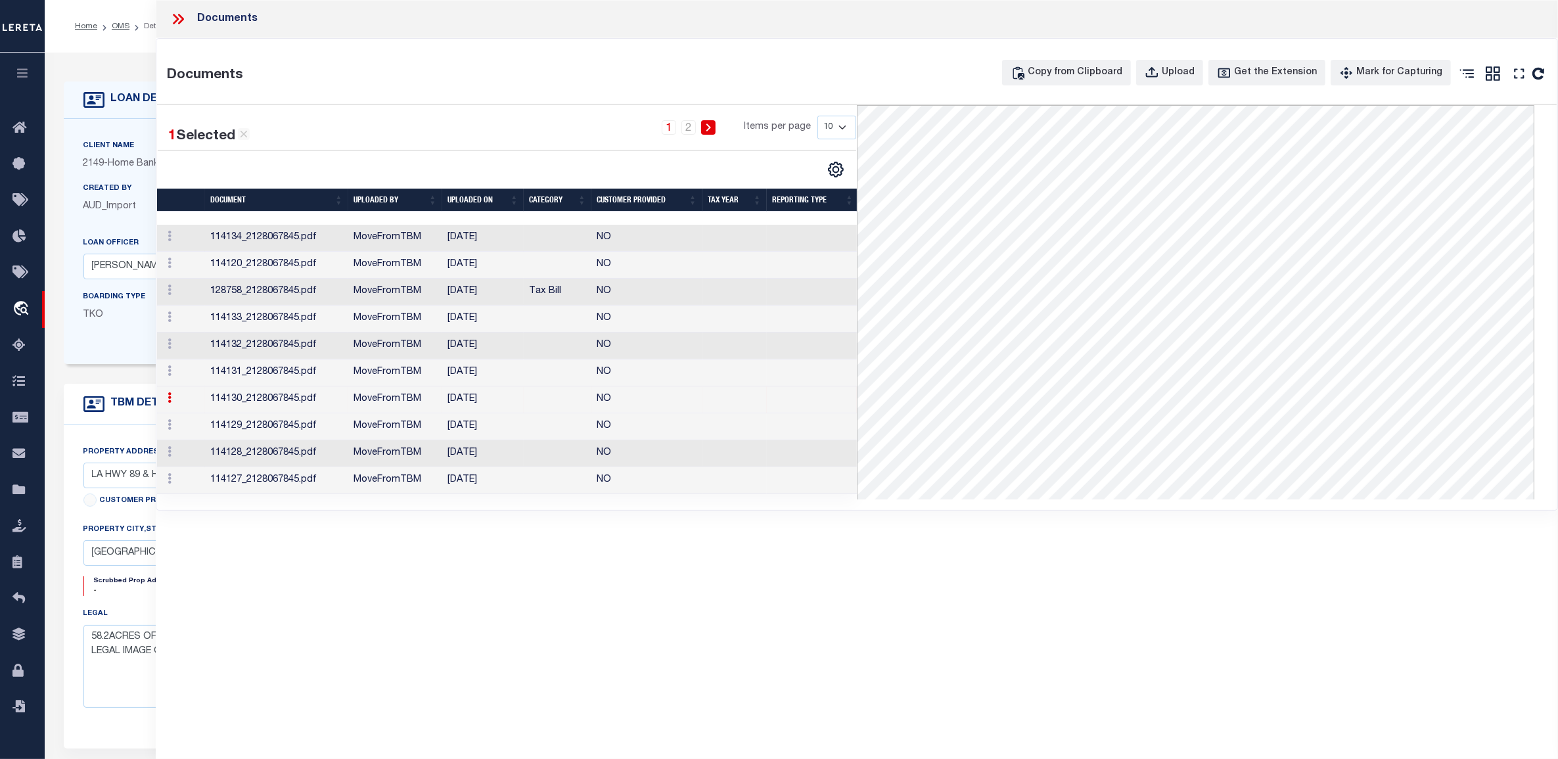
click at [176, 15] on icon at bounding box center [178, 19] width 17 height 17
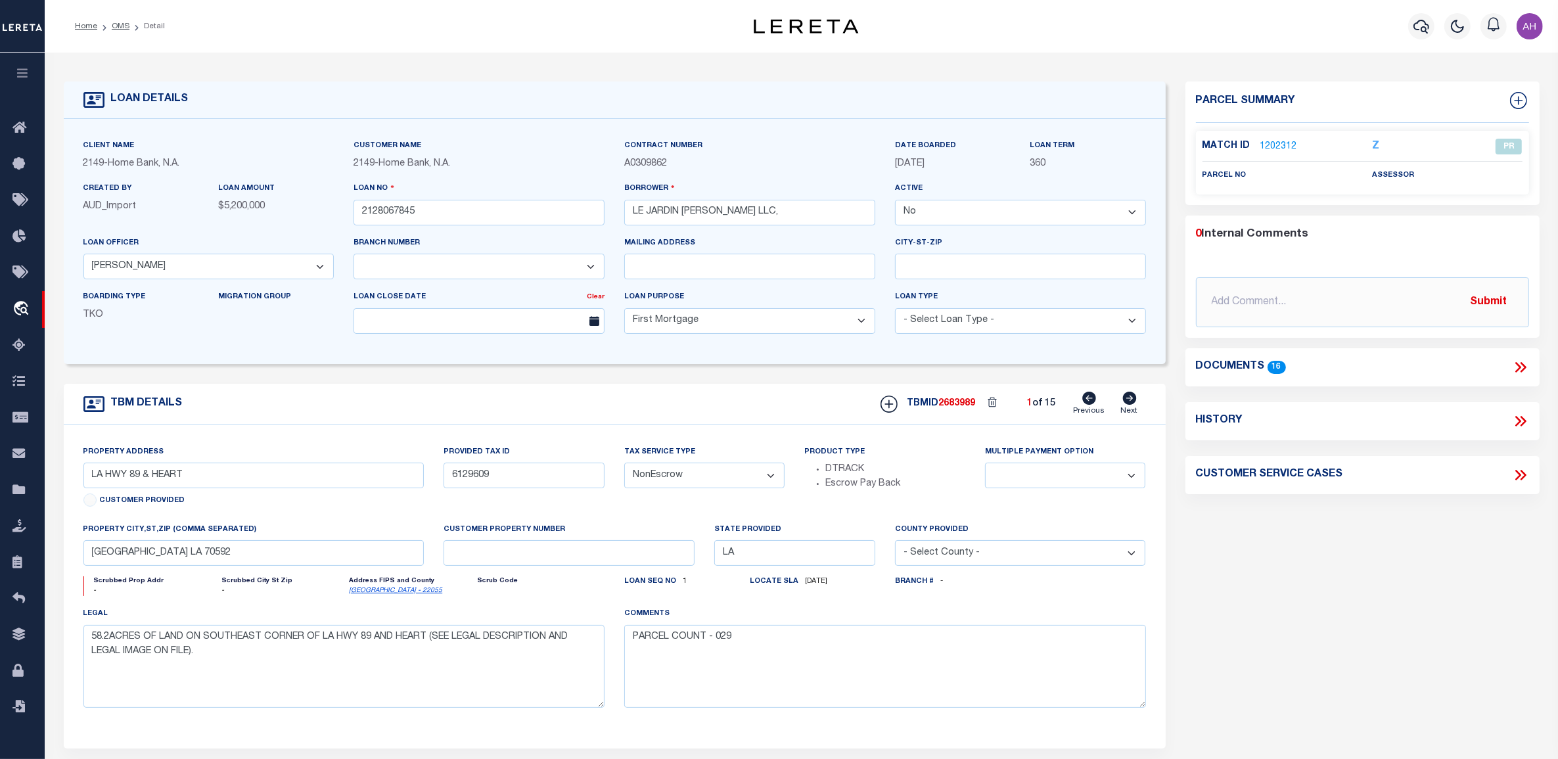
click at [14, 66] on button "button" at bounding box center [22, 75] width 45 height 45
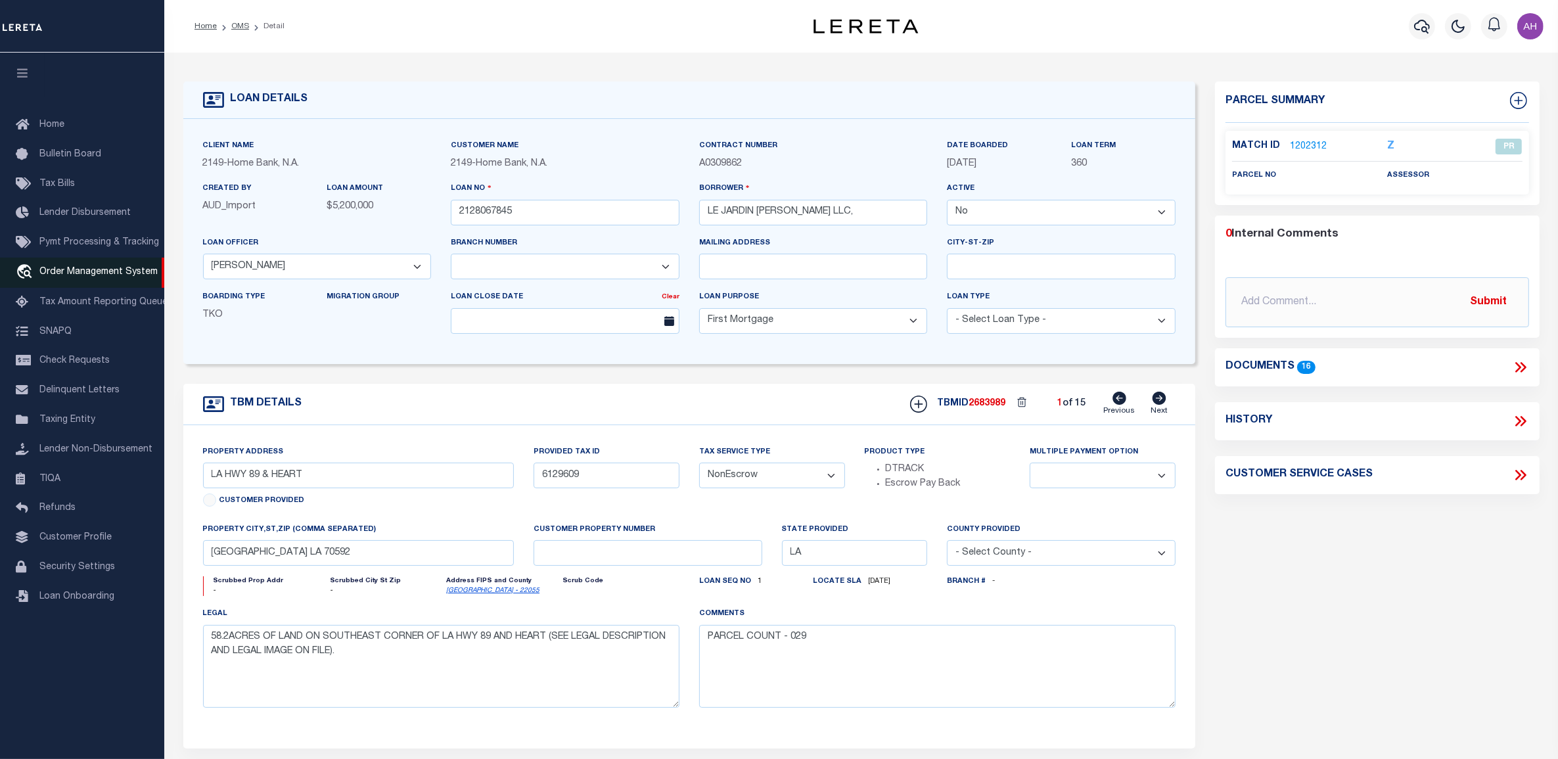
click at [71, 271] on span "Order Management System" at bounding box center [98, 271] width 118 height 9
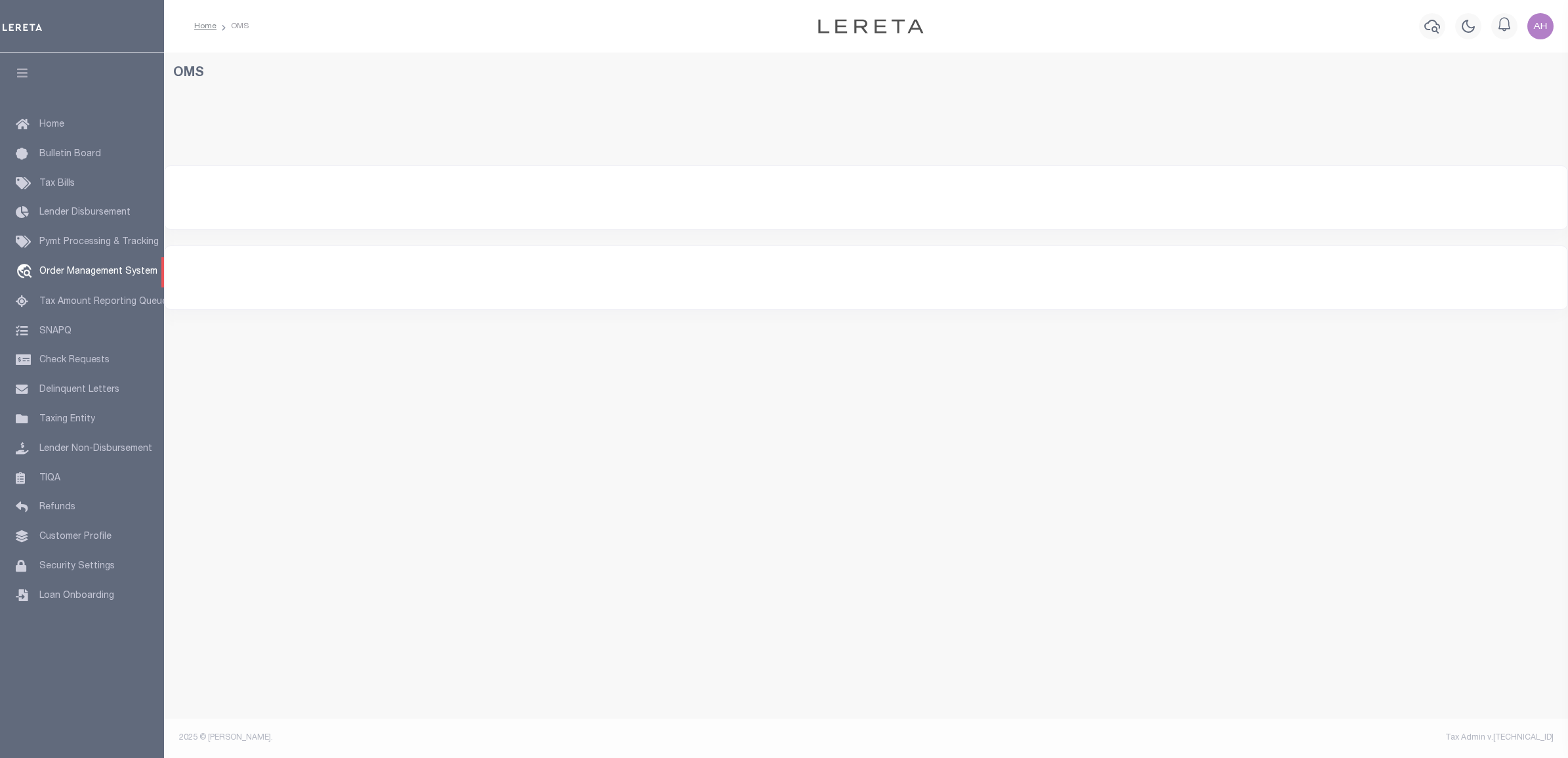
select select
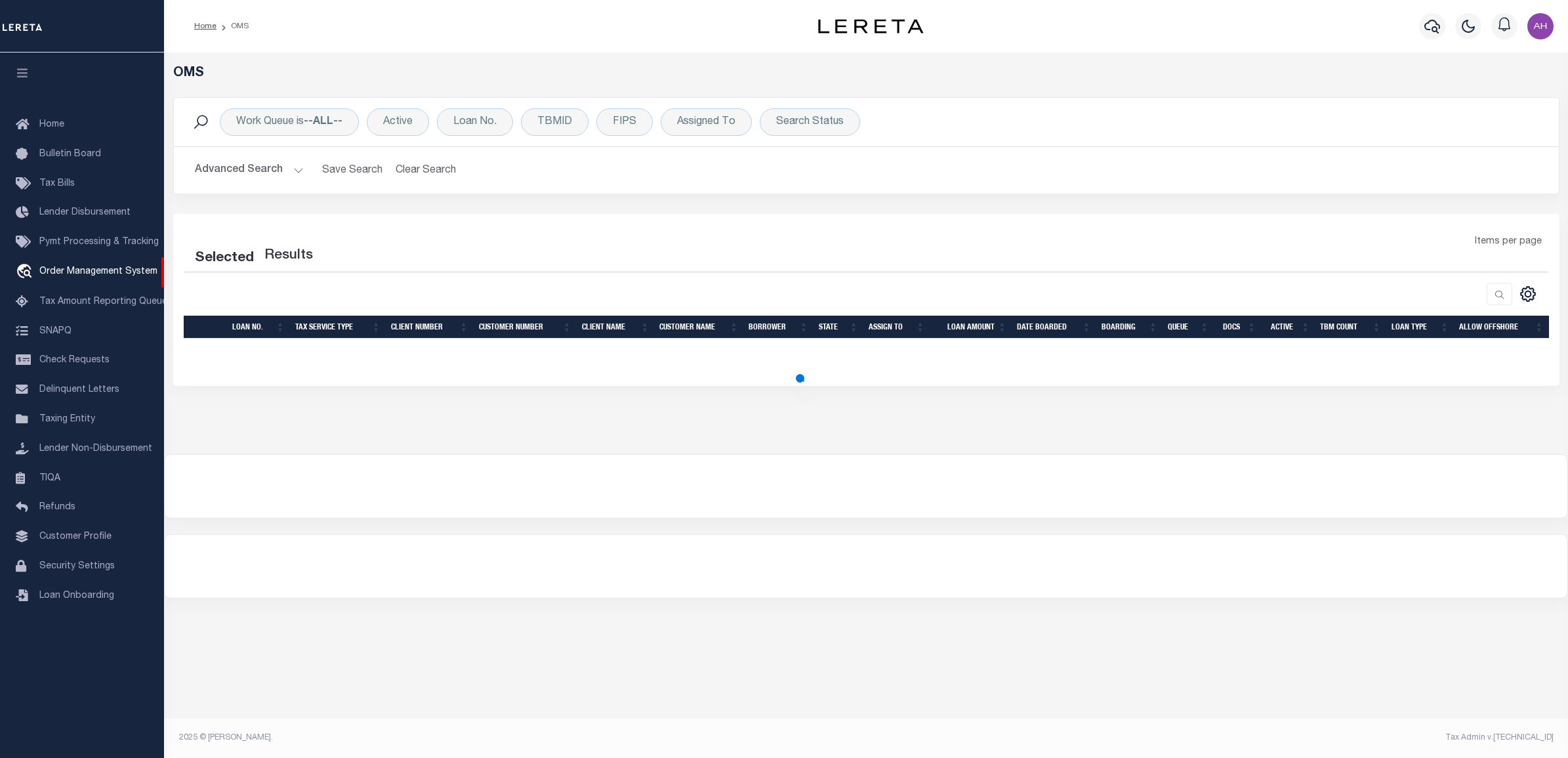
click at [264, 172] on button "Advanced Search" at bounding box center [249, 171] width 109 height 26
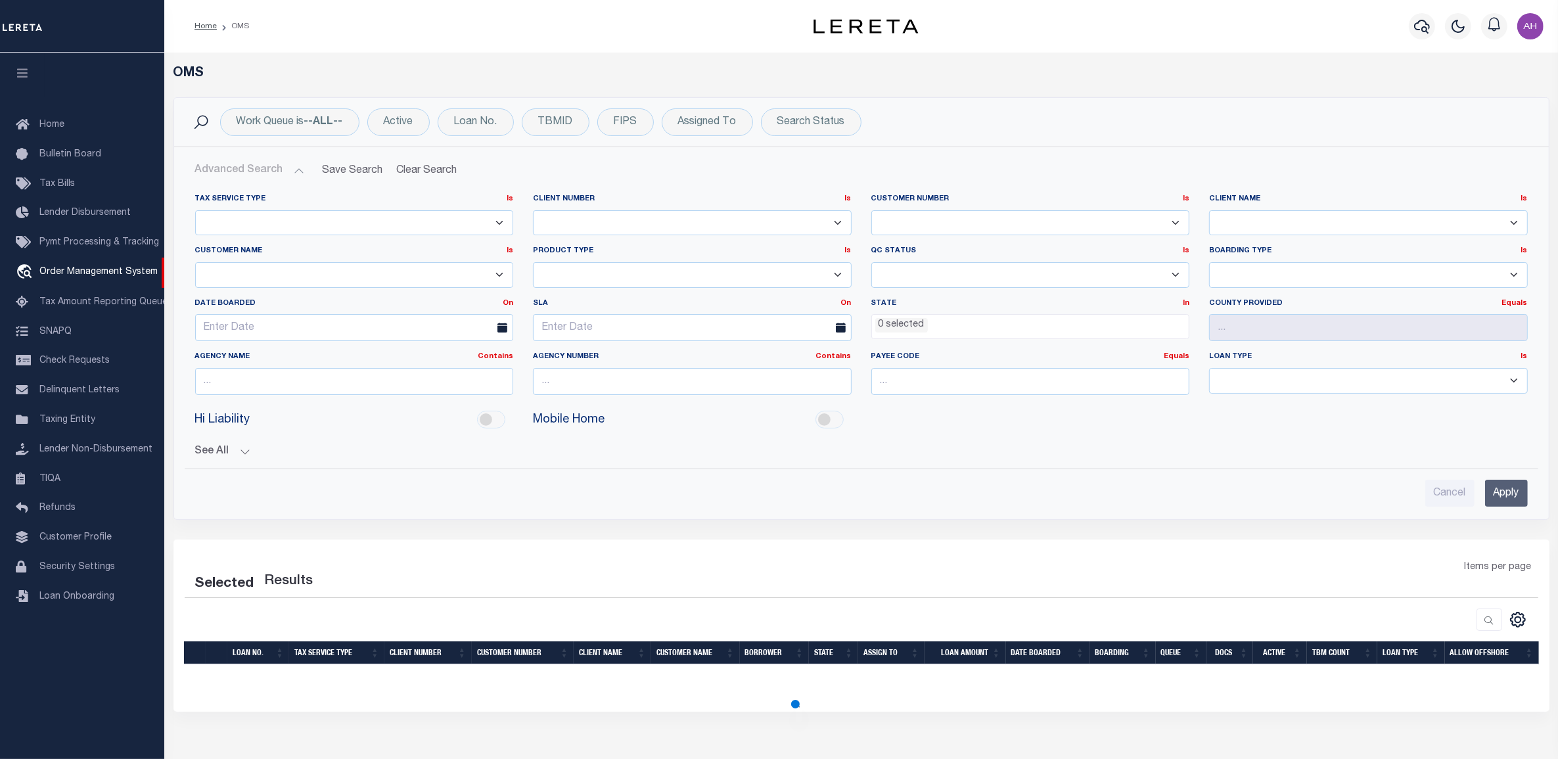
click at [611, 225] on select "1011 1012 1013 1014 1019 1042 1049 1052 1053 1055 1058 1061 1063 1064 1065 1069…" at bounding box center [692, 223] width 319 height 26
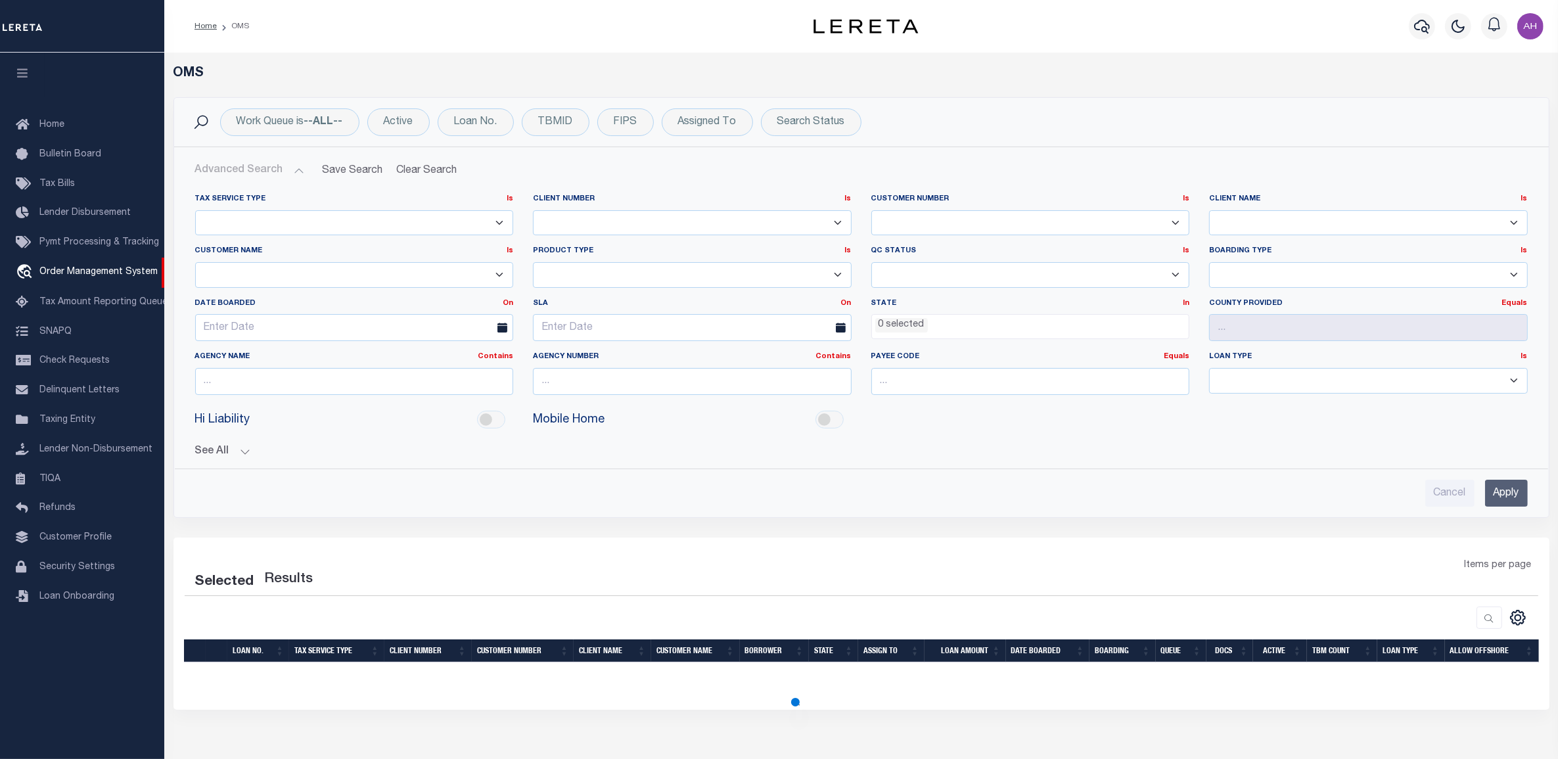
select select "3000"
click at [533, 210] on select "1011 1012 1013 1014 1019 1042 1049 1052 1053 1055 1058 1061 1063 1064 1065 1069…" at bounding box center [692, 223] width 319 height 26
click at [1533, 474] on div "Cancel Apply" at bounding box center [862, 487] width 1354 height 37
click at [1502, 494] on input "Apply" at bounding box center [1506, 493] width 43 height 27
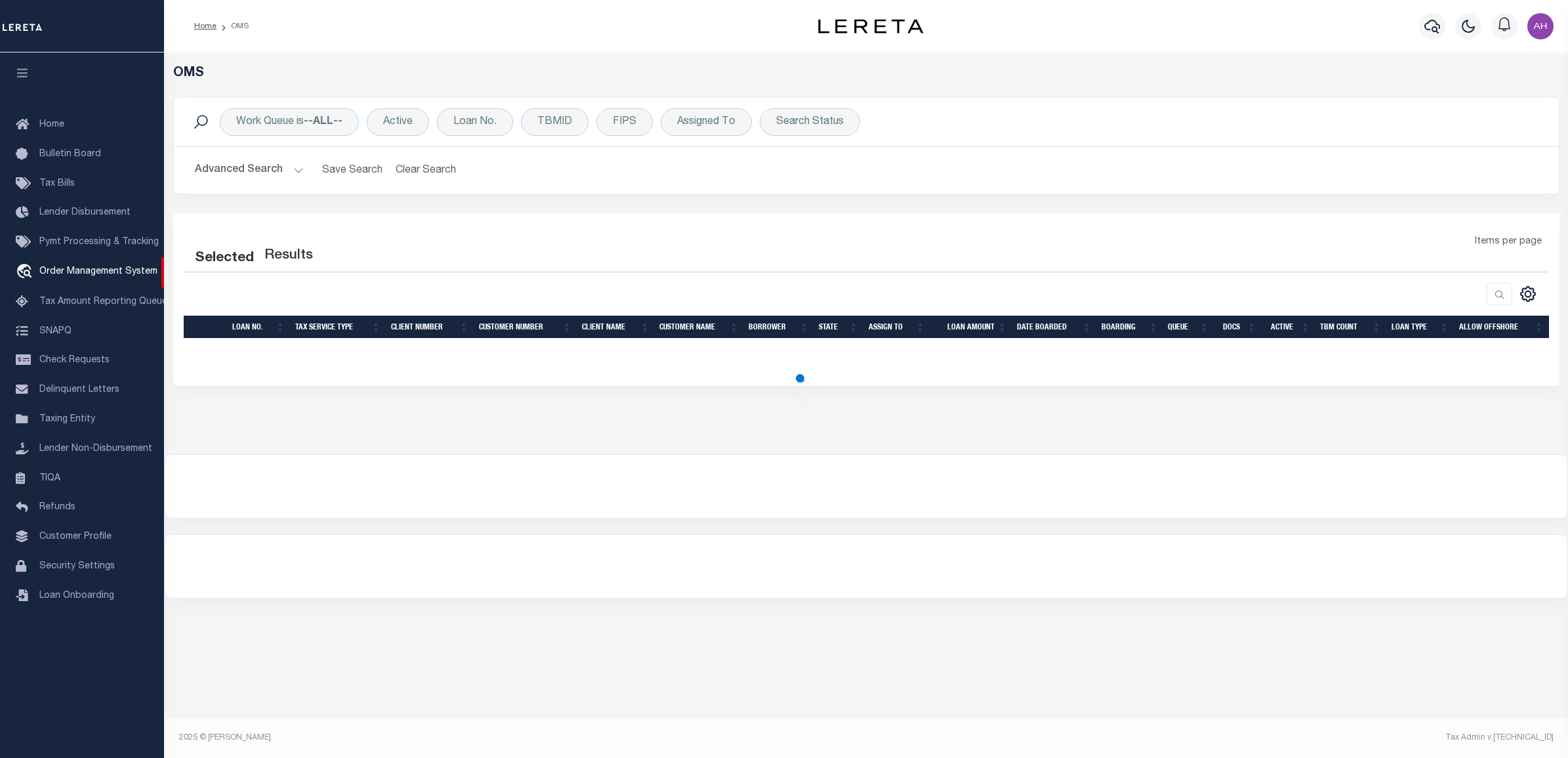
select select "200"
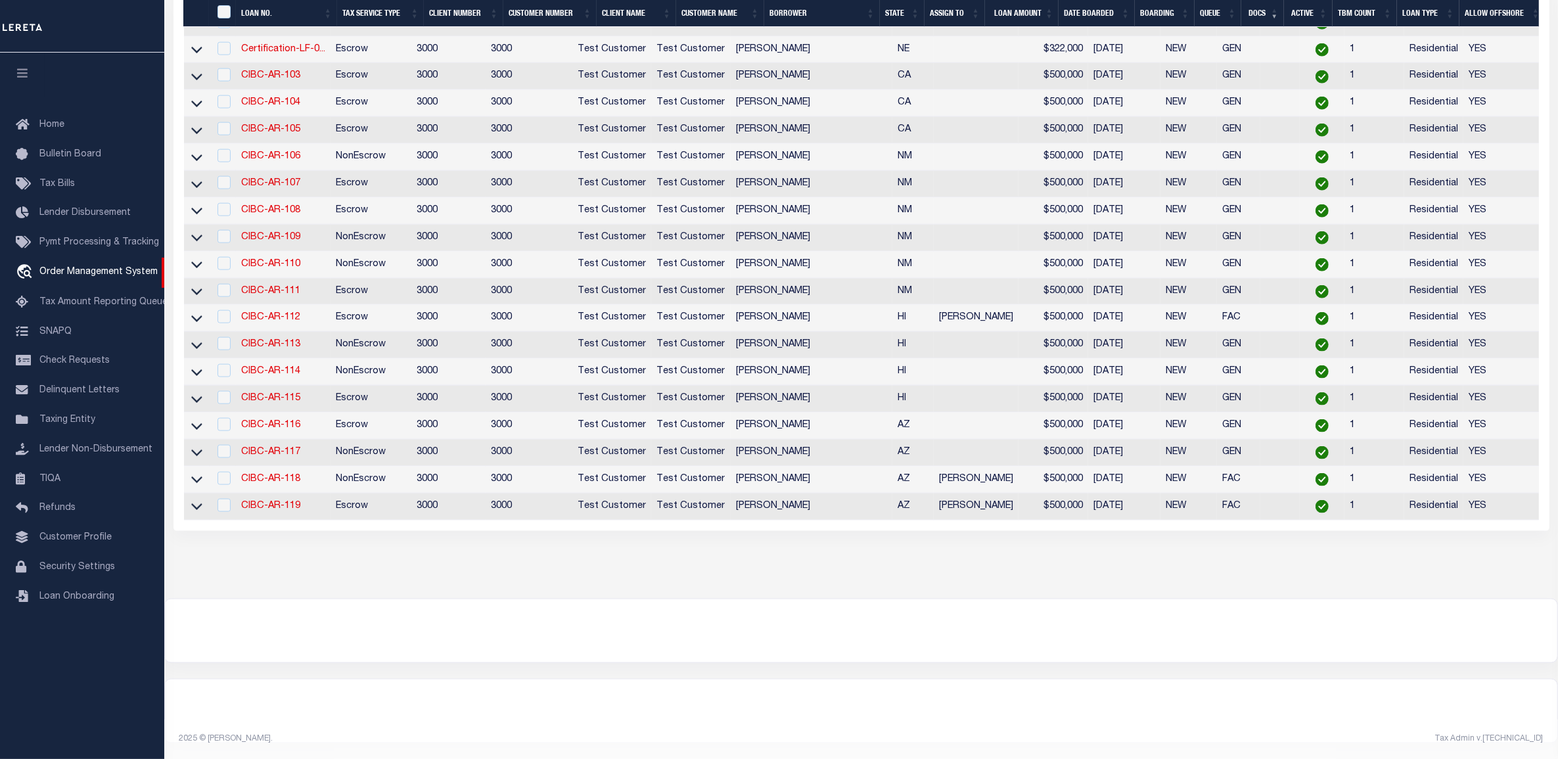
scroll to position [1740, 0]
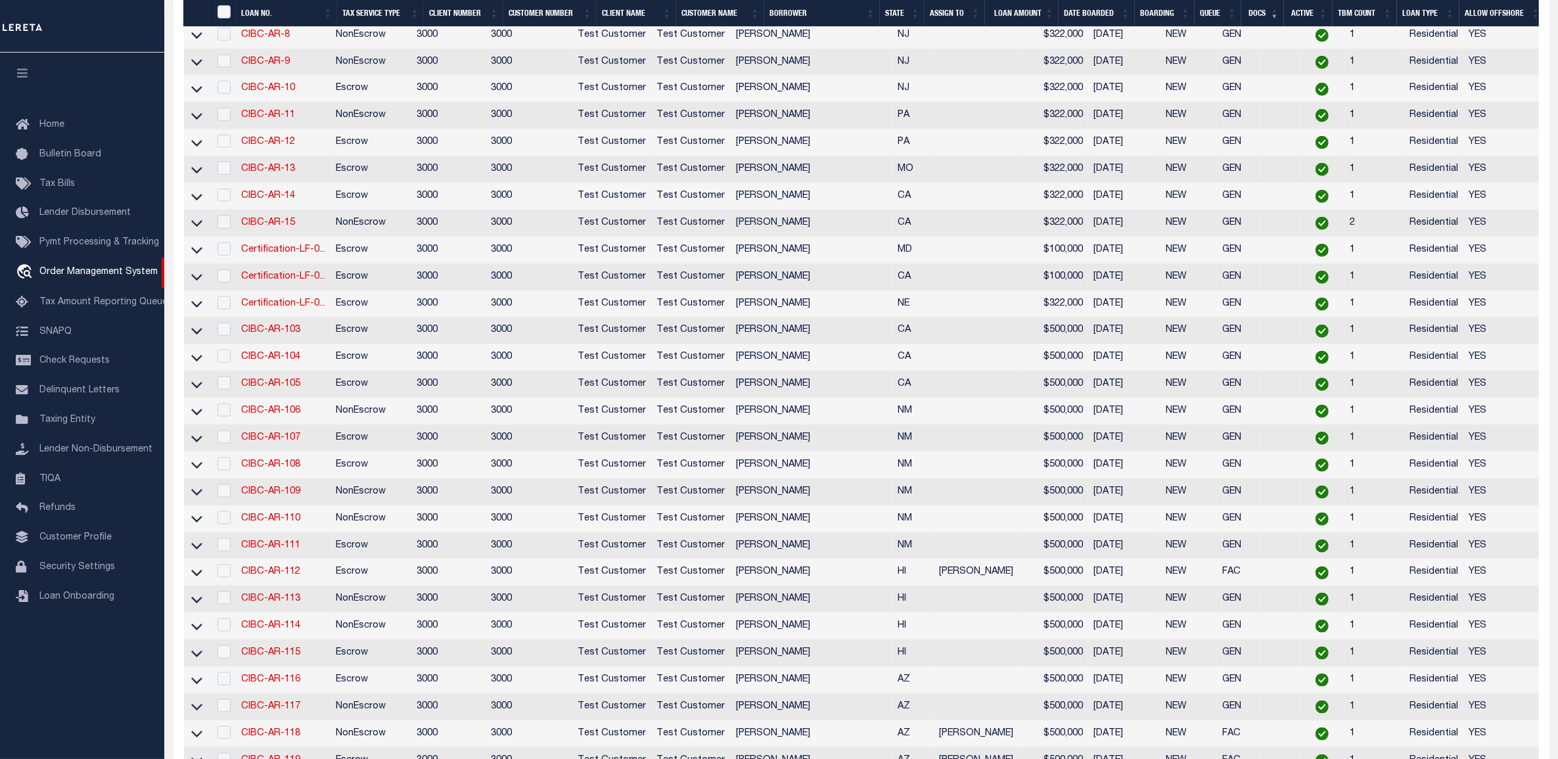
click at [273, 452] on td "CIBC-AR-107" at bounding box center [283, 438] width 95 height 27
checkbox input "true"
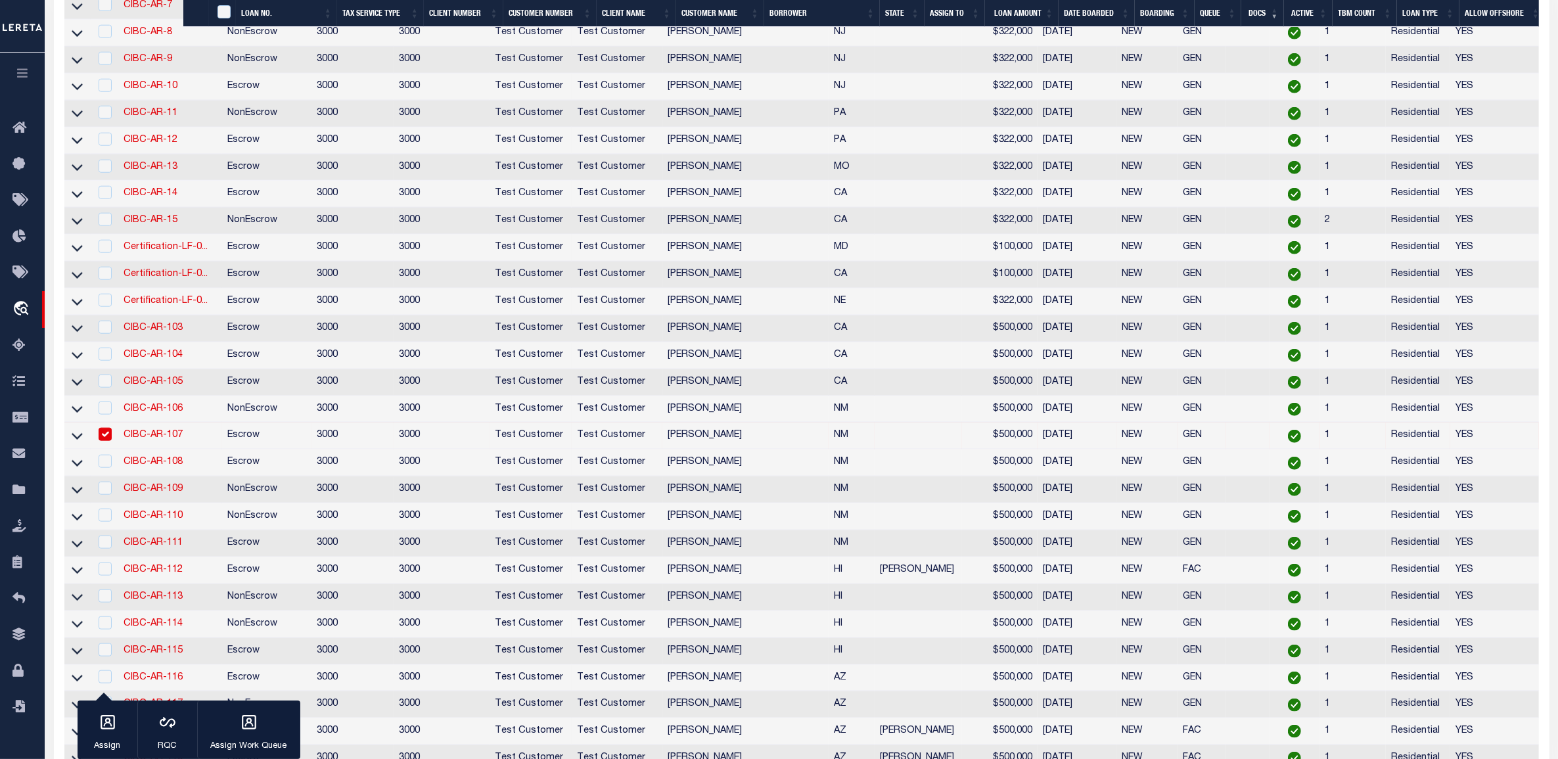
click at [158, 440] on link "CIBC-AR-107" at bounding box center [153, 434] width 59 height 9
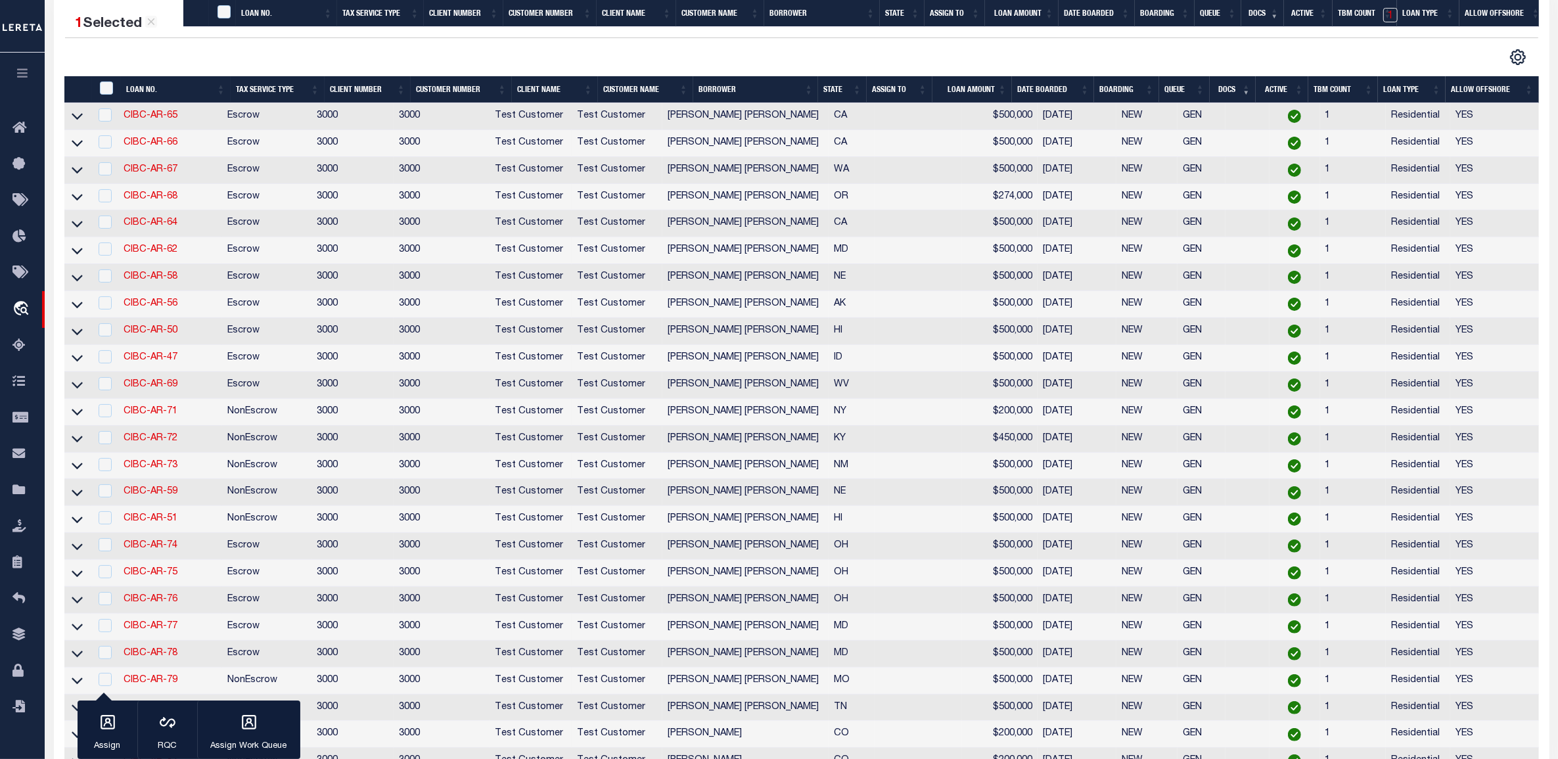
type input "CIBC-AR-107"
type input "[PERSON_NAME]"
select select
type input "[STREET_ADDRESS]"
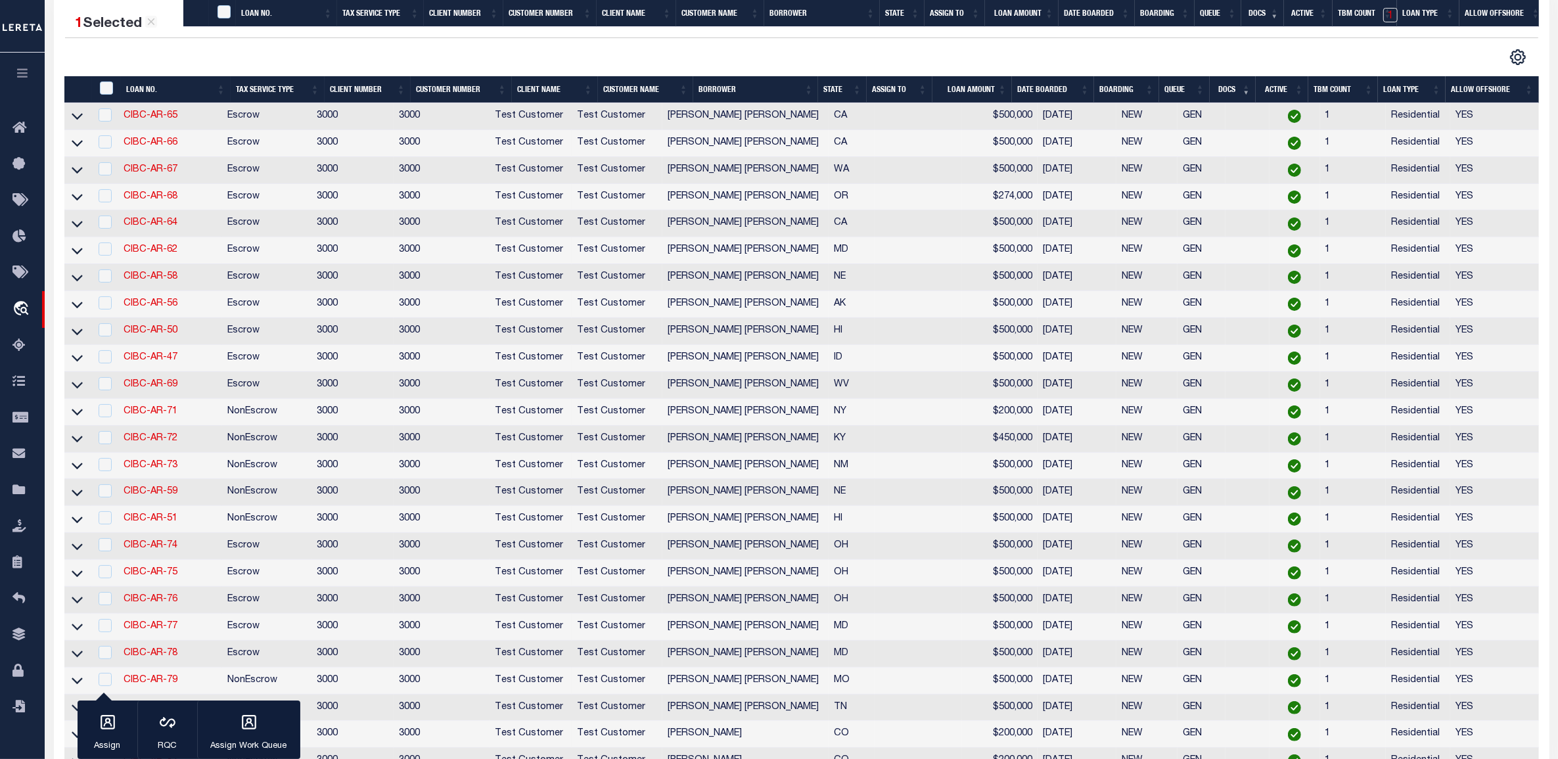
type input "[GEOGRAPHIC_DATA] NM 87107-2528"
type input "[DATE]"
select select "10"
select select "Escrow"
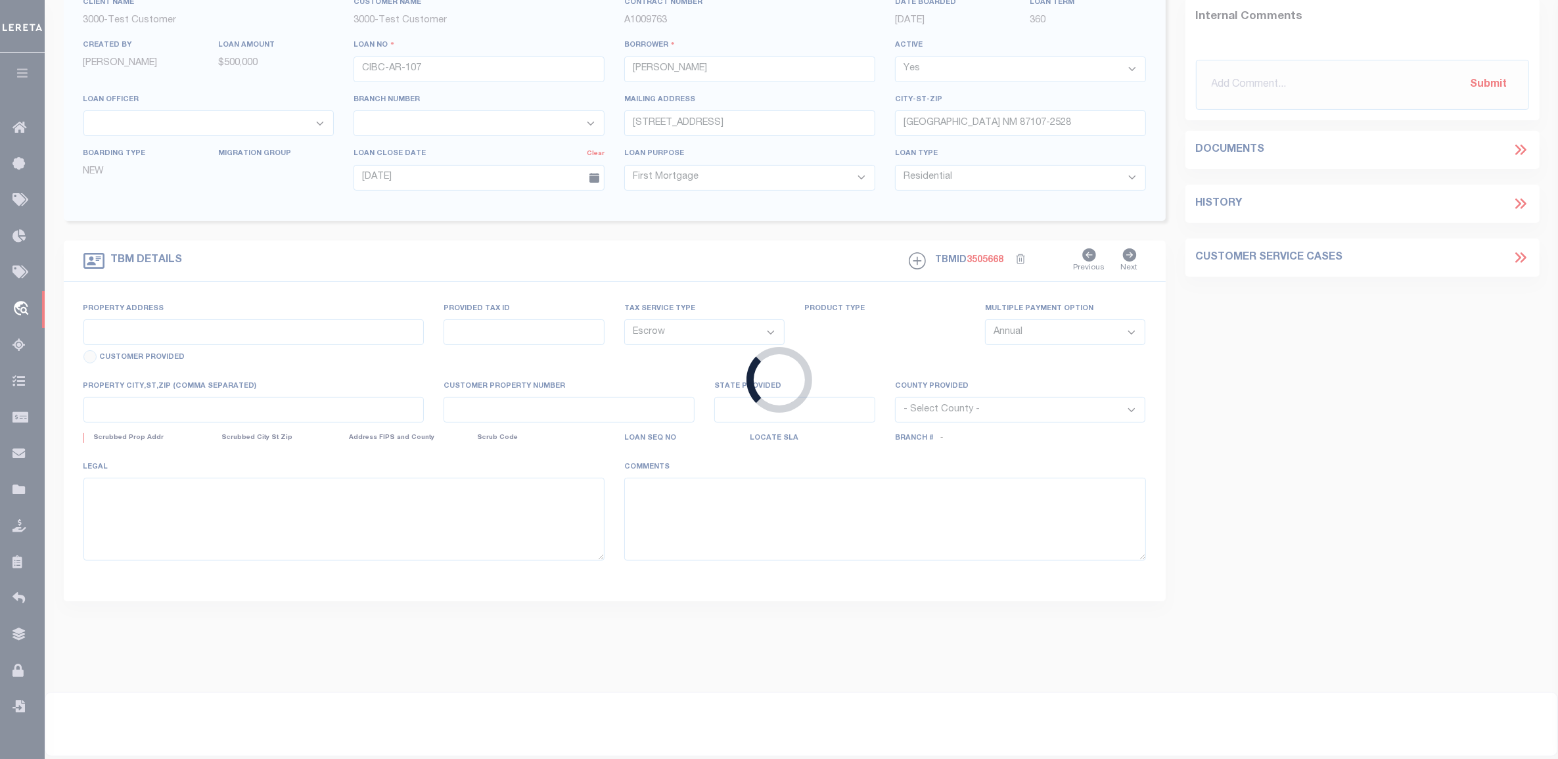
type input "[STREET_ADDRESS]"
type input "[GEOGRAPHIC_DATA] NM 87107-2528"
type input "NM"
select select "127537"
select select "2"
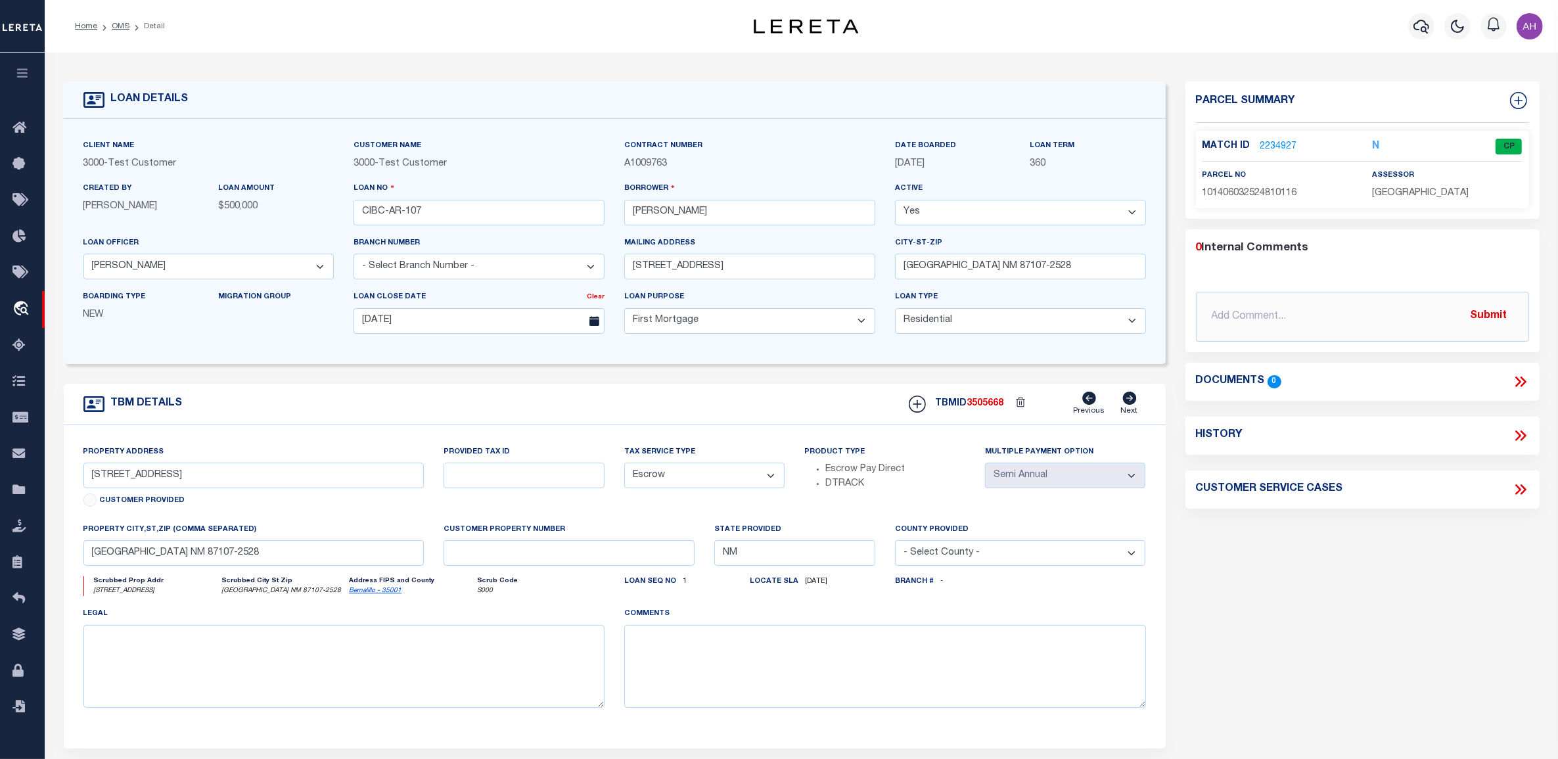
click at [451, 262] on select "- Select Branch Number - Central Branch East Branch North County West Branch" at bounding box center [479, 267] width 251 height 26
select select "25317"
click at [354, 256] on select "- Select Branch Number - Central Branch East Branch North County West Branch" at bounding box center [479, 267] width 251 height 26
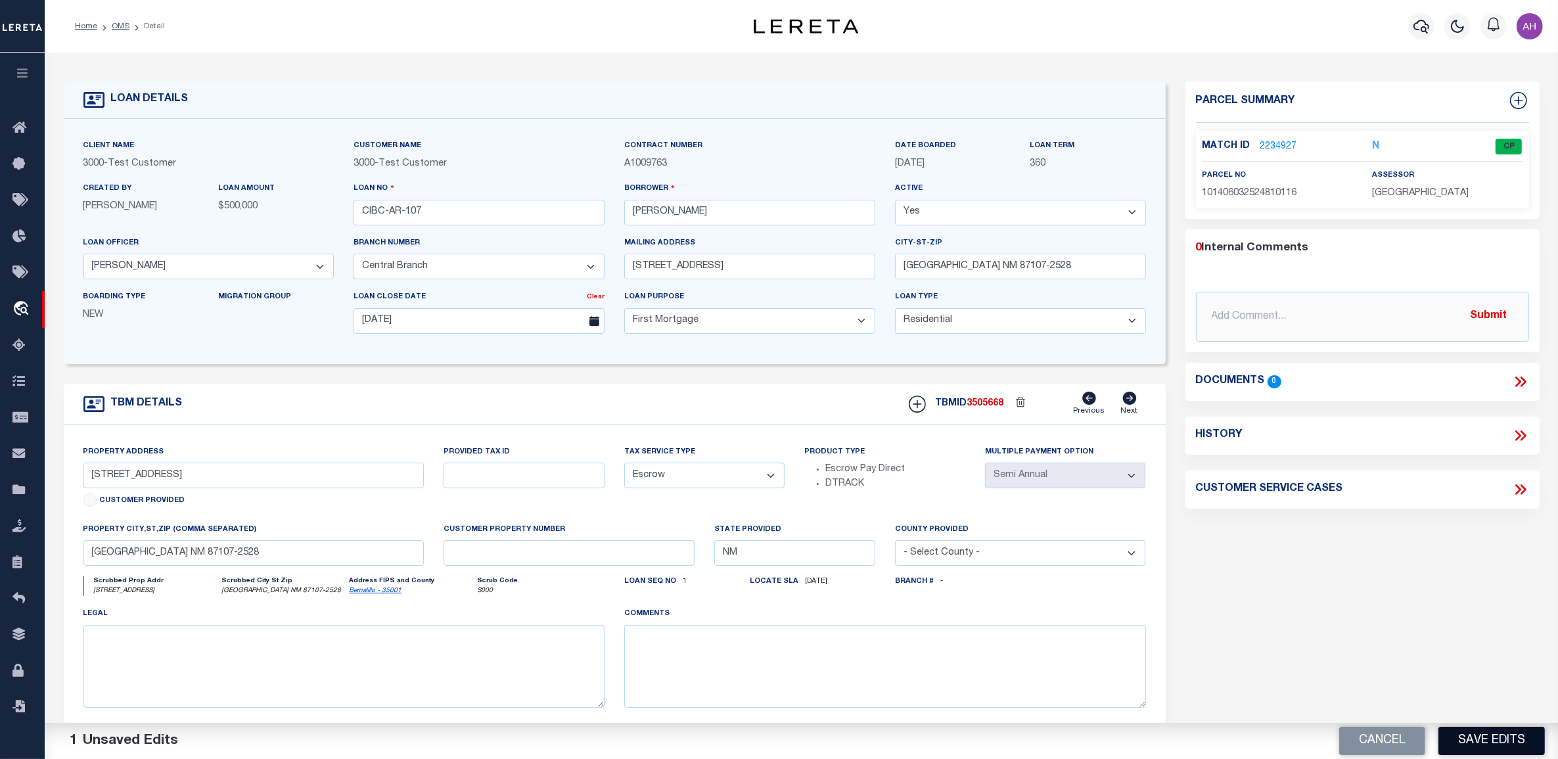
click at [1479, 735] on button "Save Edits" at bounding box center [1492, 741] width 106 height 28
click at [1288, 145] on link "2234927" at bounding box center [1279, 147] width 37 height 14
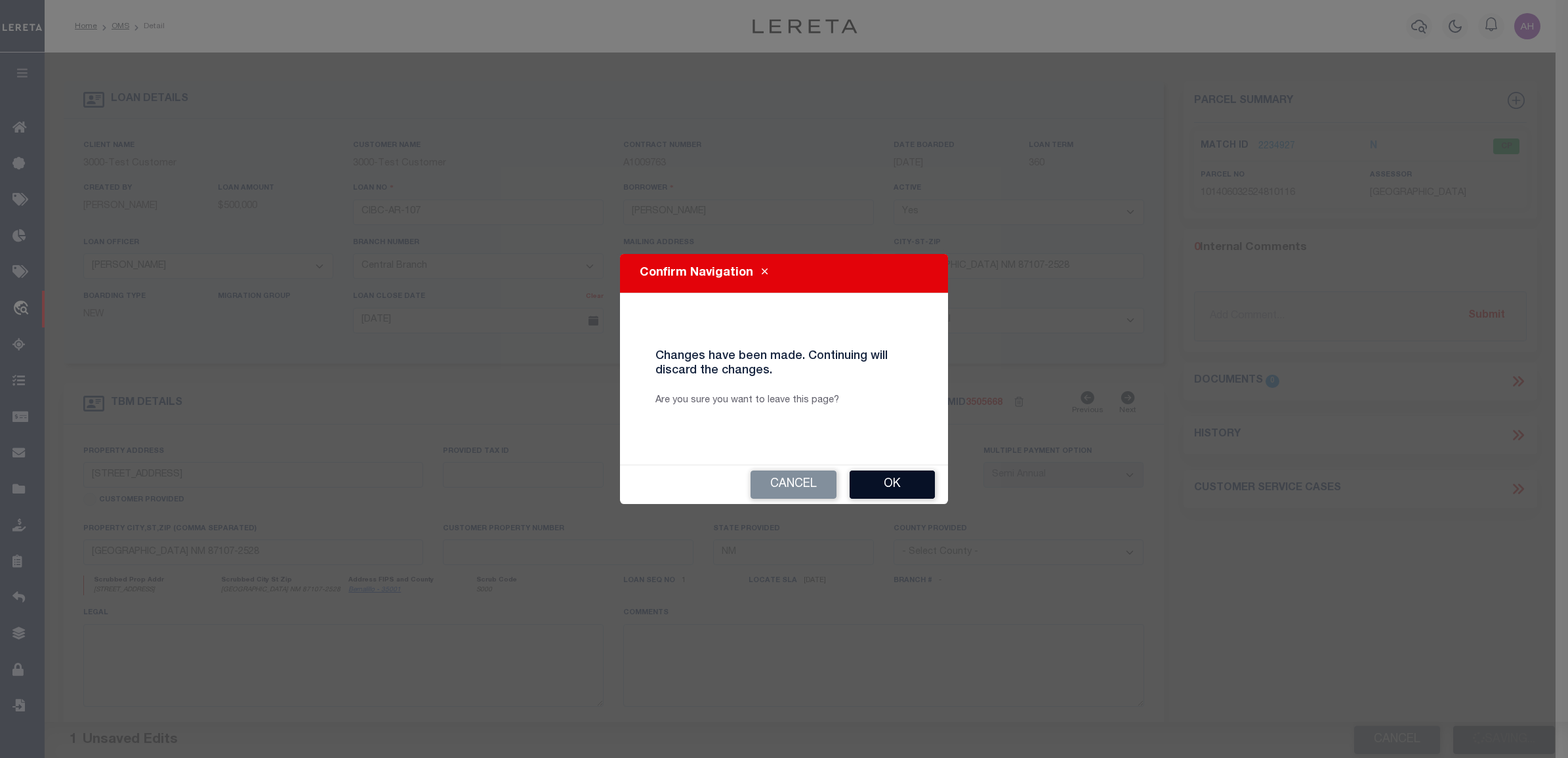
click at [910, 485] on button "Ok" at bounding box center [891, 484] width 85 height 28
select select
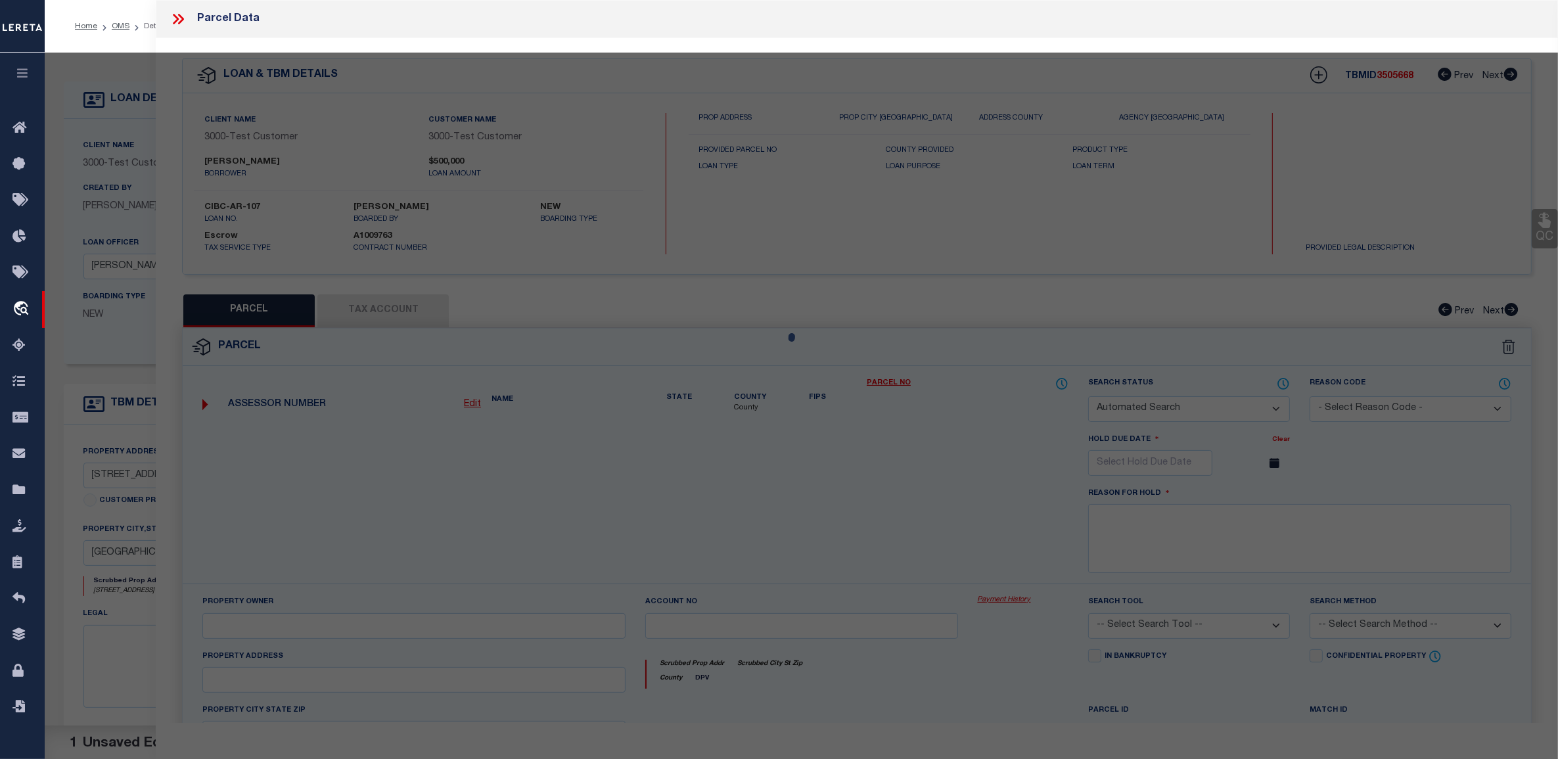
checkbox input "false"
select select "CP"
type input "PALS,LAURIE J"
select select "ATL"
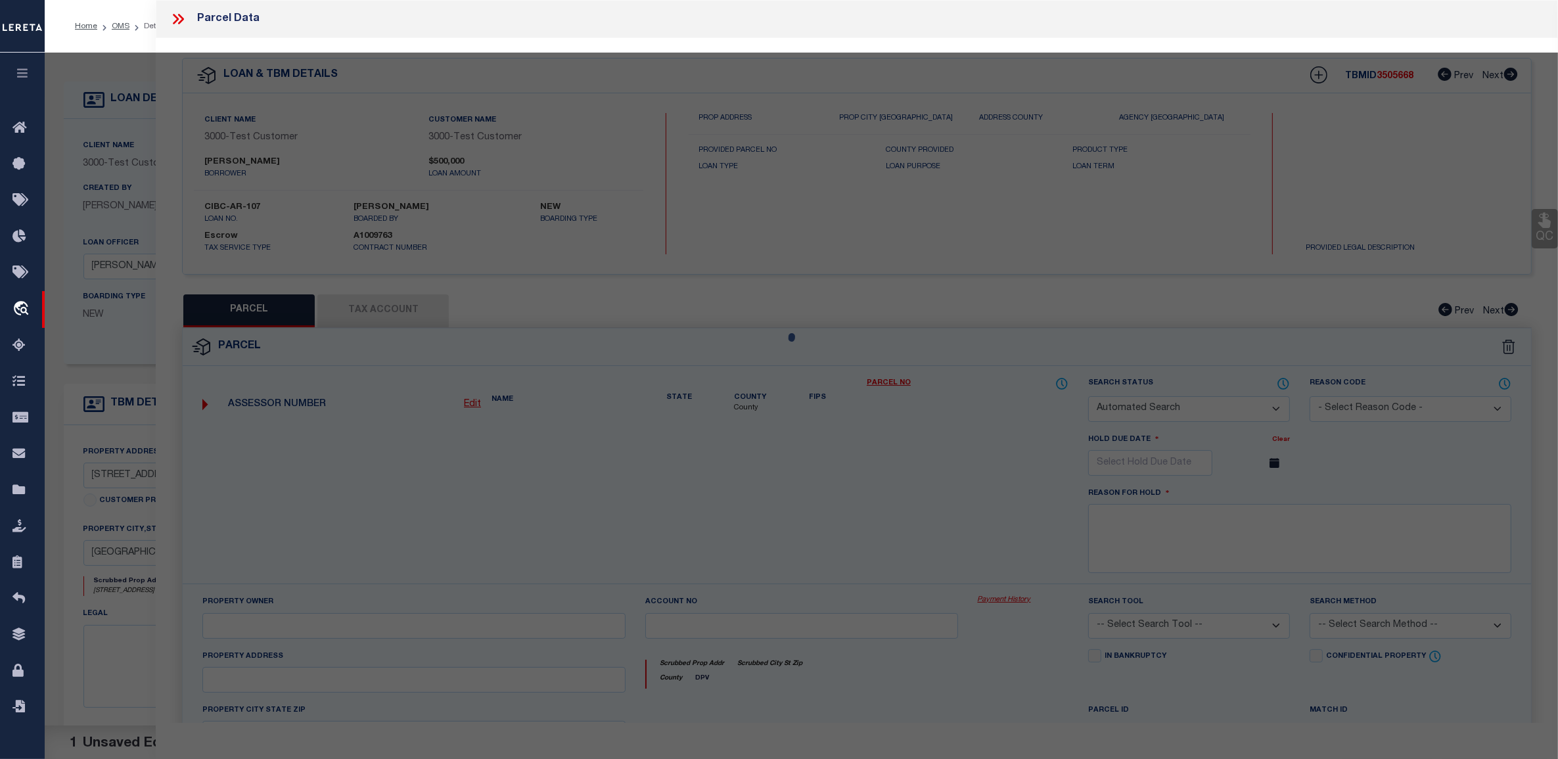
select select "ADD"
type input "503 AZTEC RD NW"
checkbox input "false"
type input "ALBUQUERQUE, NM 87107"
type textarea "* 012 012MONK BRIDGE ADD"
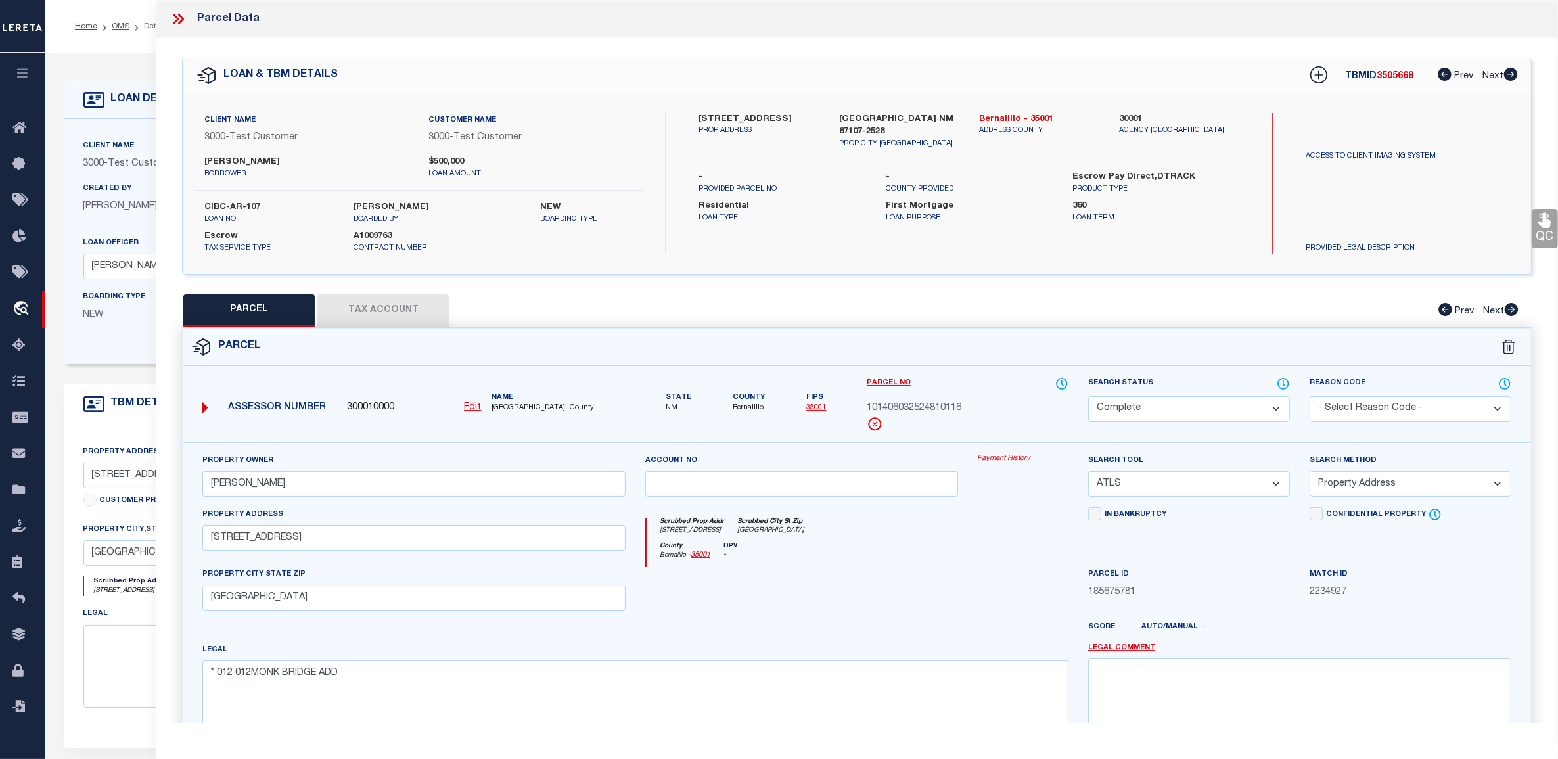
click at [1137, 409] on select "Automated Search Bad Parcel Complete Duplicate Parcel High Dollar Reporting In …" at bounding box center [1189, 409] width 202 height 26
select select "AS"
click at [1088, 396] on select "Automated Search Bad Parcel Complete Duplicate Parcel High Dollar Reporting In …" at bounding box center [1189, 409] width 202 height 26
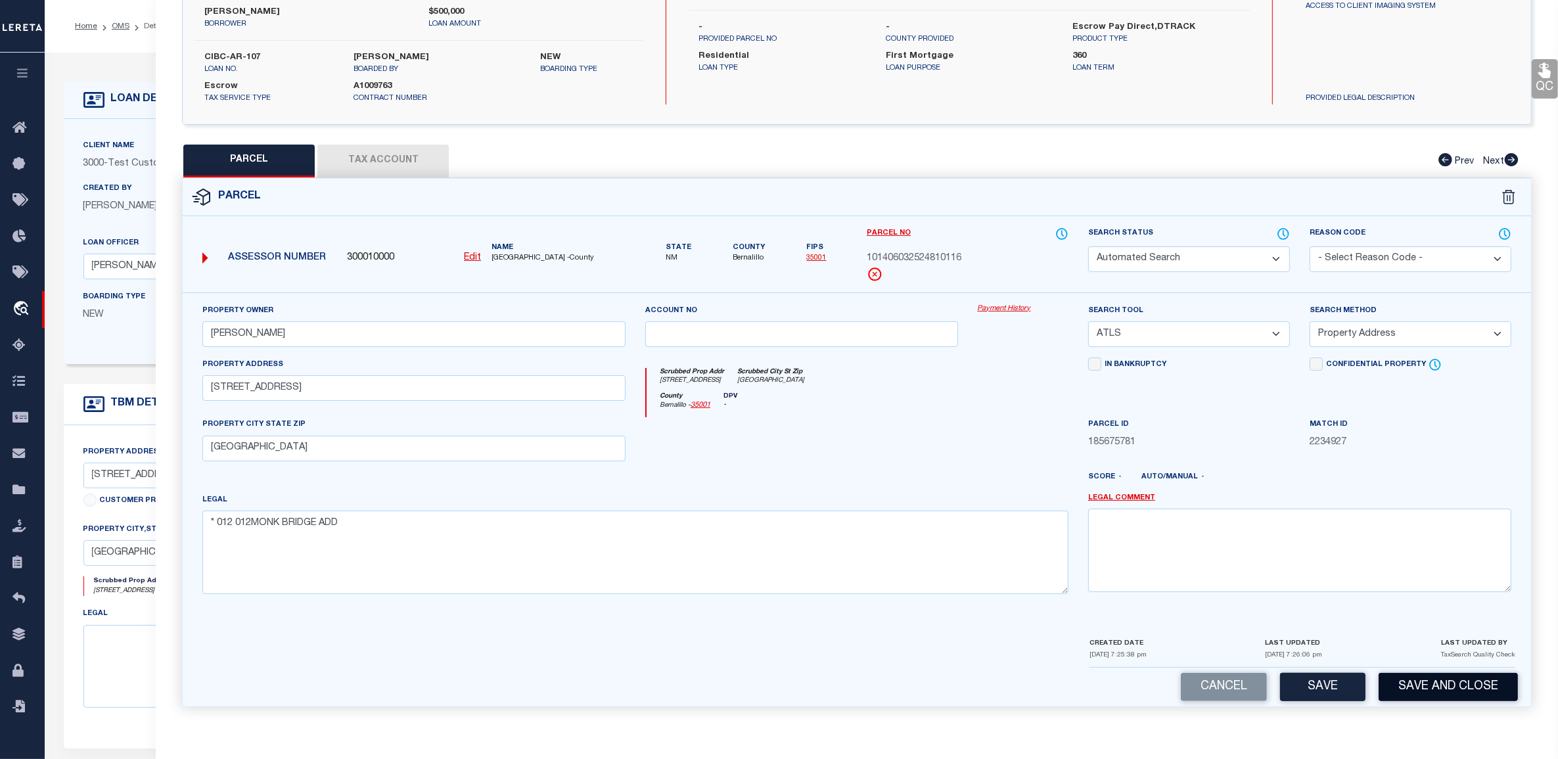
click at [1425, 684] on button "Save and Close" at bounding box center [1448, 687] width 139 height 28
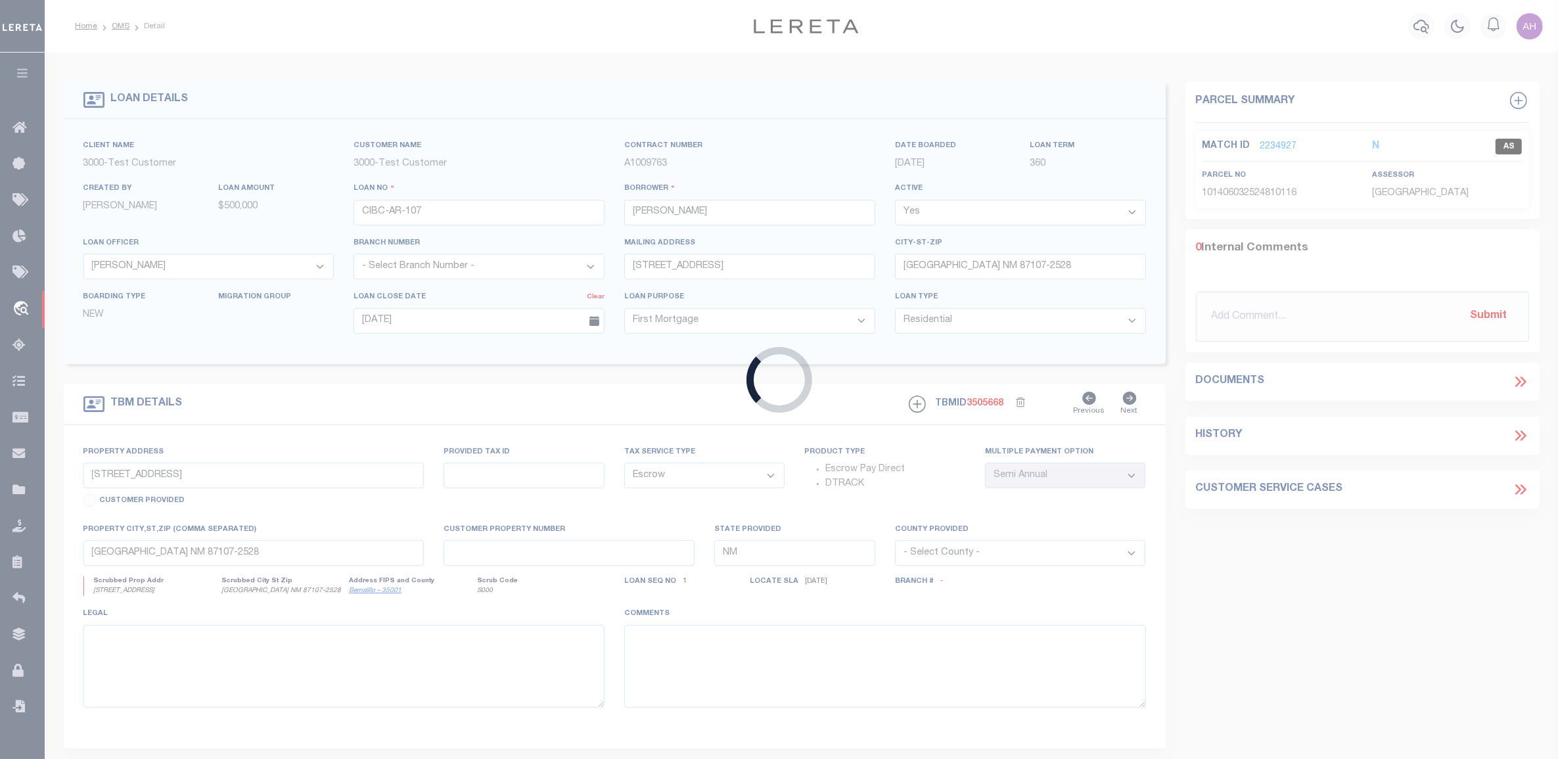
select select "127537"
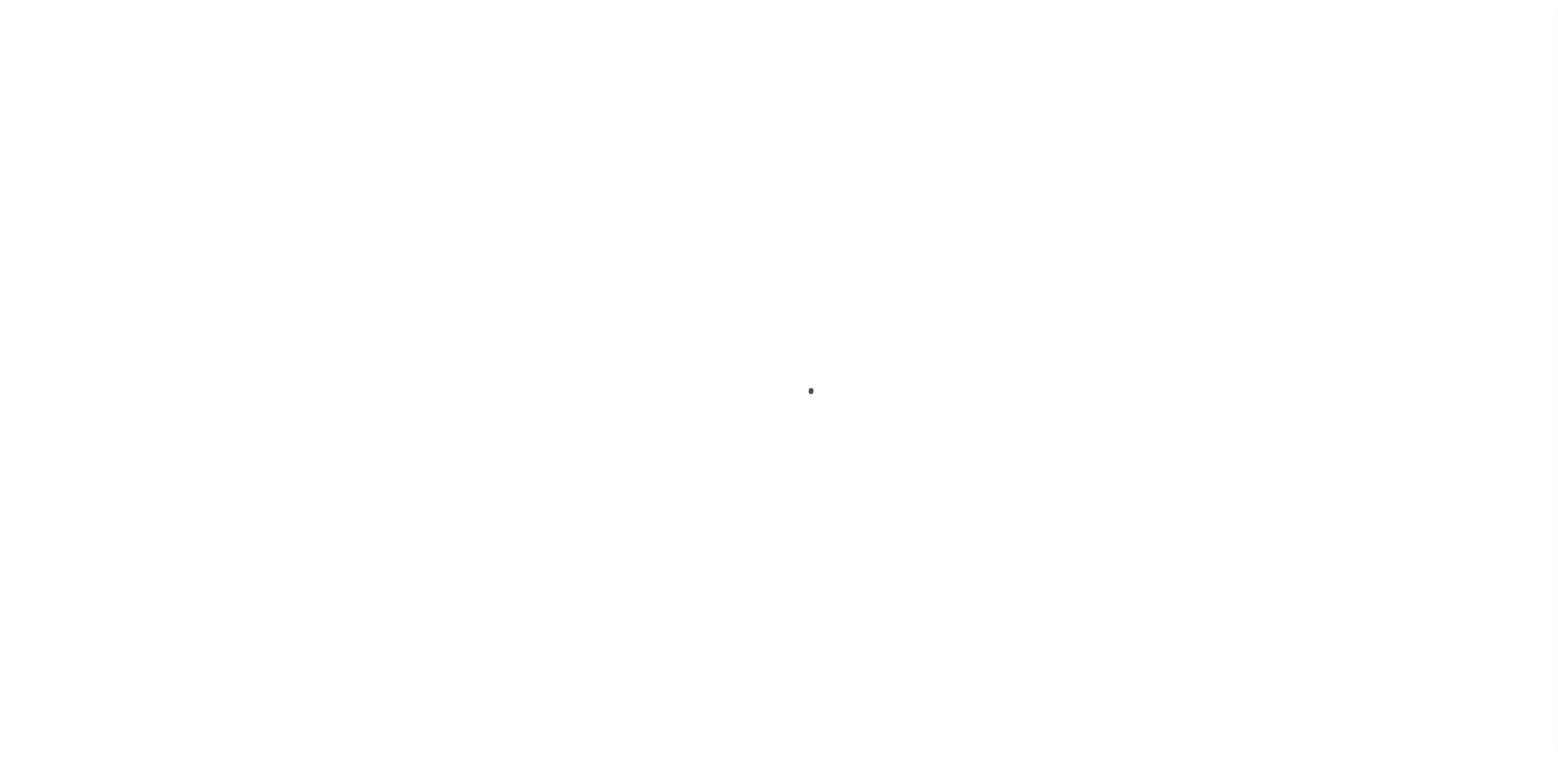
select select "10"
select select "Escrow"
type input "503 AZTEC RD NW"
type input "ALBUQUERQUE NM 87107-2528"
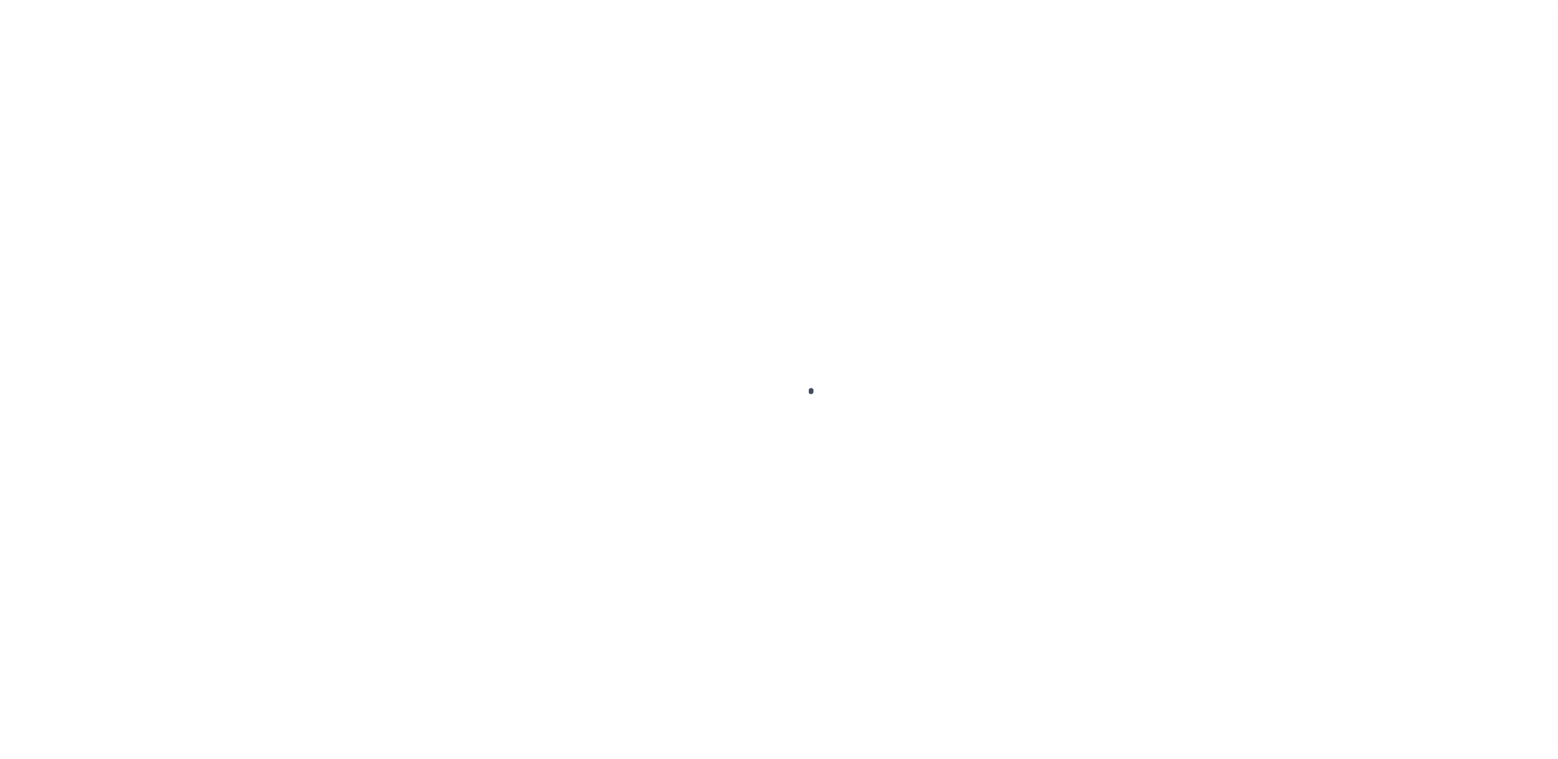
type input "NM"
select select "127537"
select select "2"
select select "127537"
select select "10"
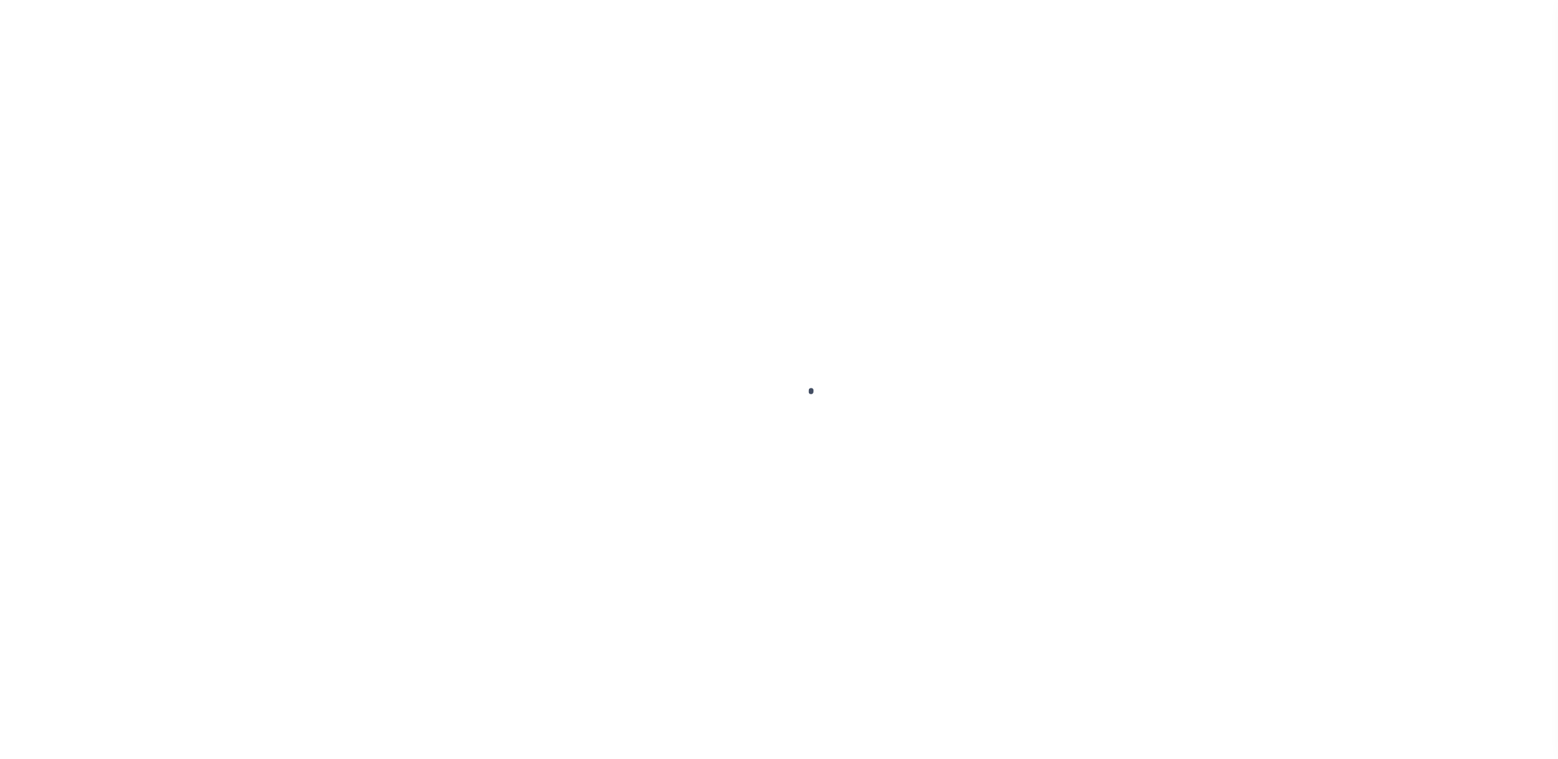
select select "10"
select select "Escrow"
type input "[STREET_ADDRESS]"
type input "[GEOGRAPHIC_DATA] NM 87107-2528"
type input "NM"
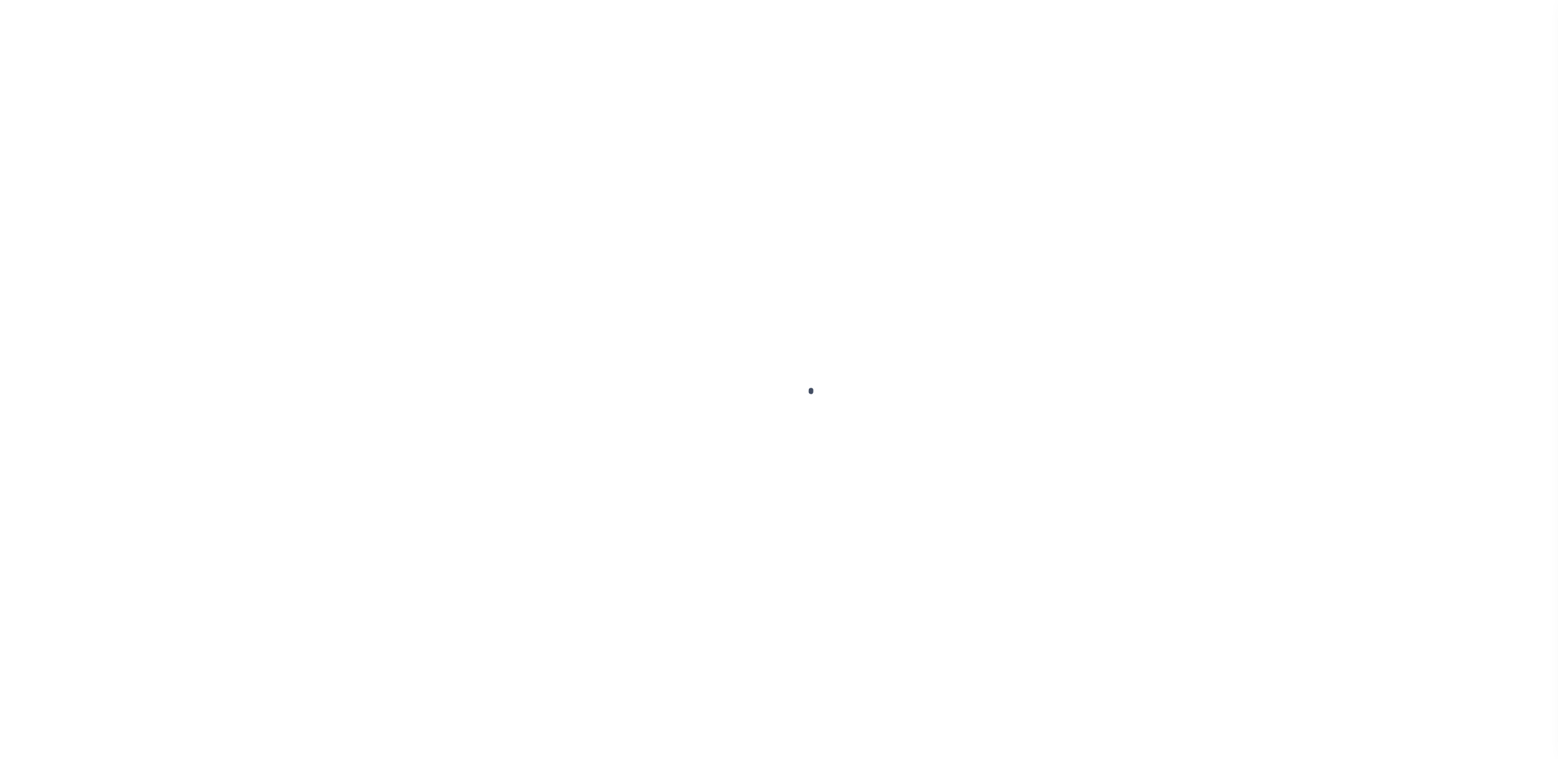
select select "2"
select select "10"
select select "Escrow"
type input "[STREET_ADDRESS]"
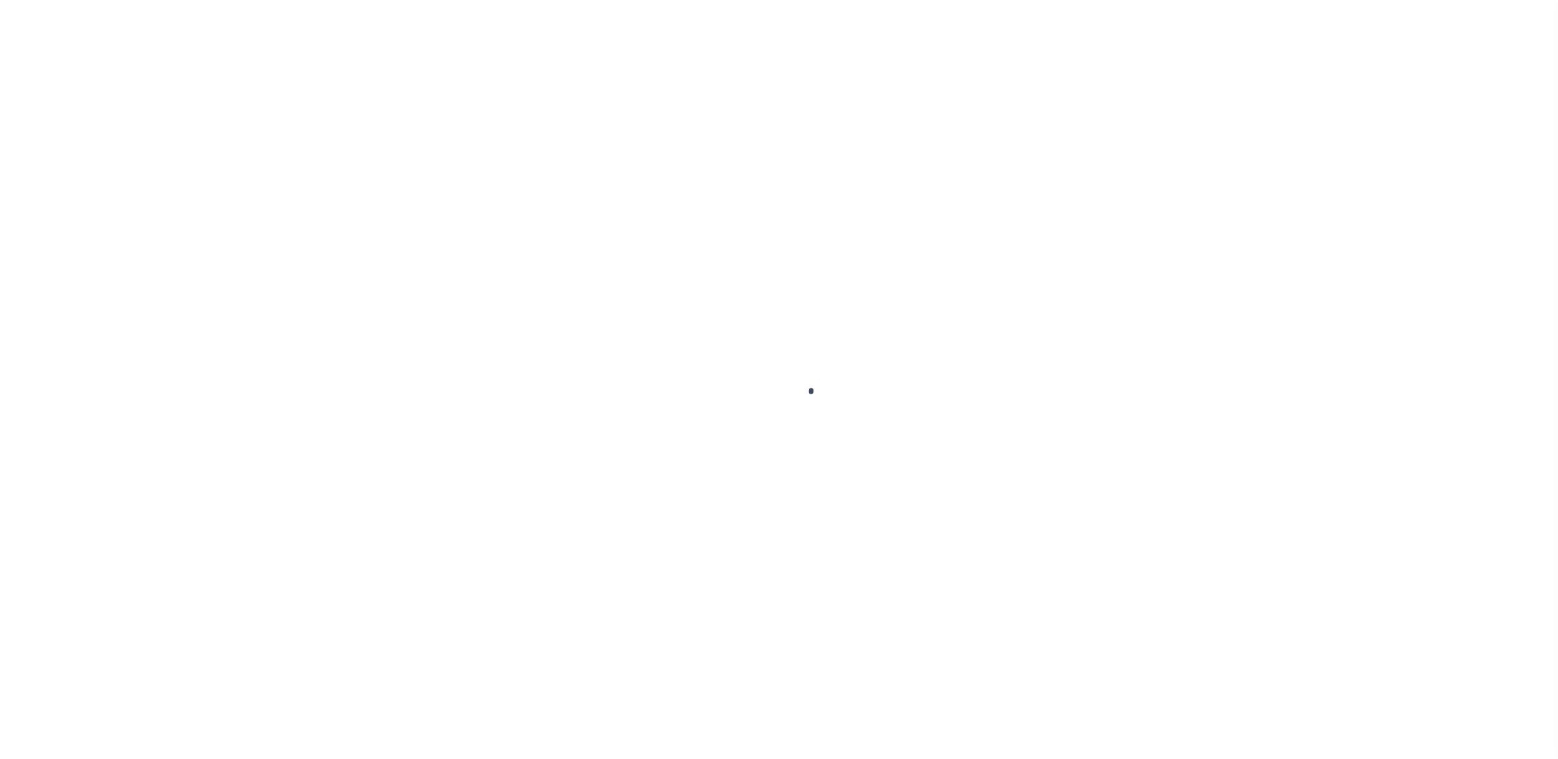
type input "[GEOGRAPHIC_DATA] NM 87107-2528"
type input "NM"
select select "127537"
select select "2"
select select "10"
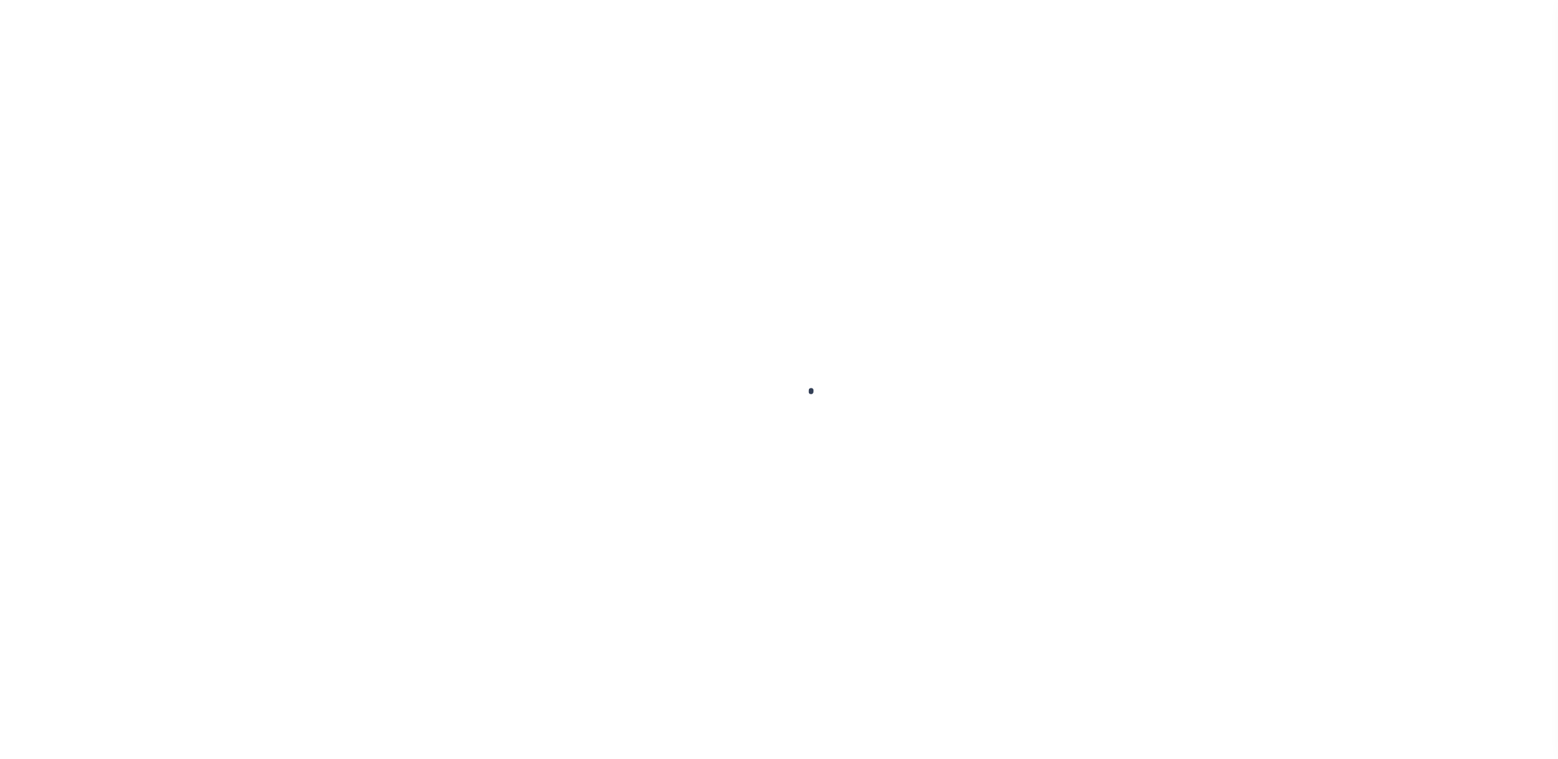
select select "10"
select select "Escrow"
type input "[STREET_ADDRESS]"
type input "[GEOGRAPHIC_DATA] NM 87107-2528"
type input "NM"
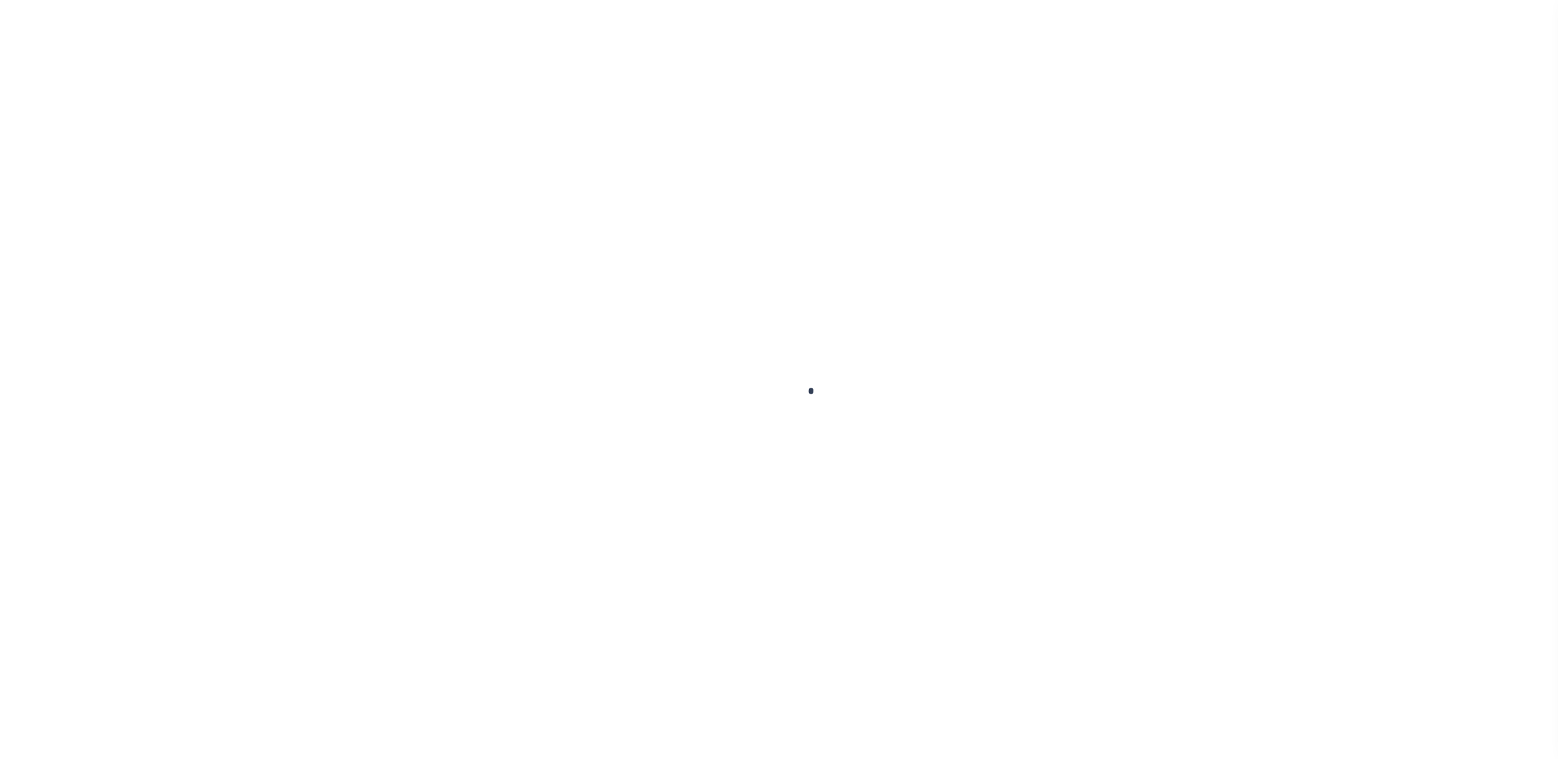
select select "127537"
select select "2"
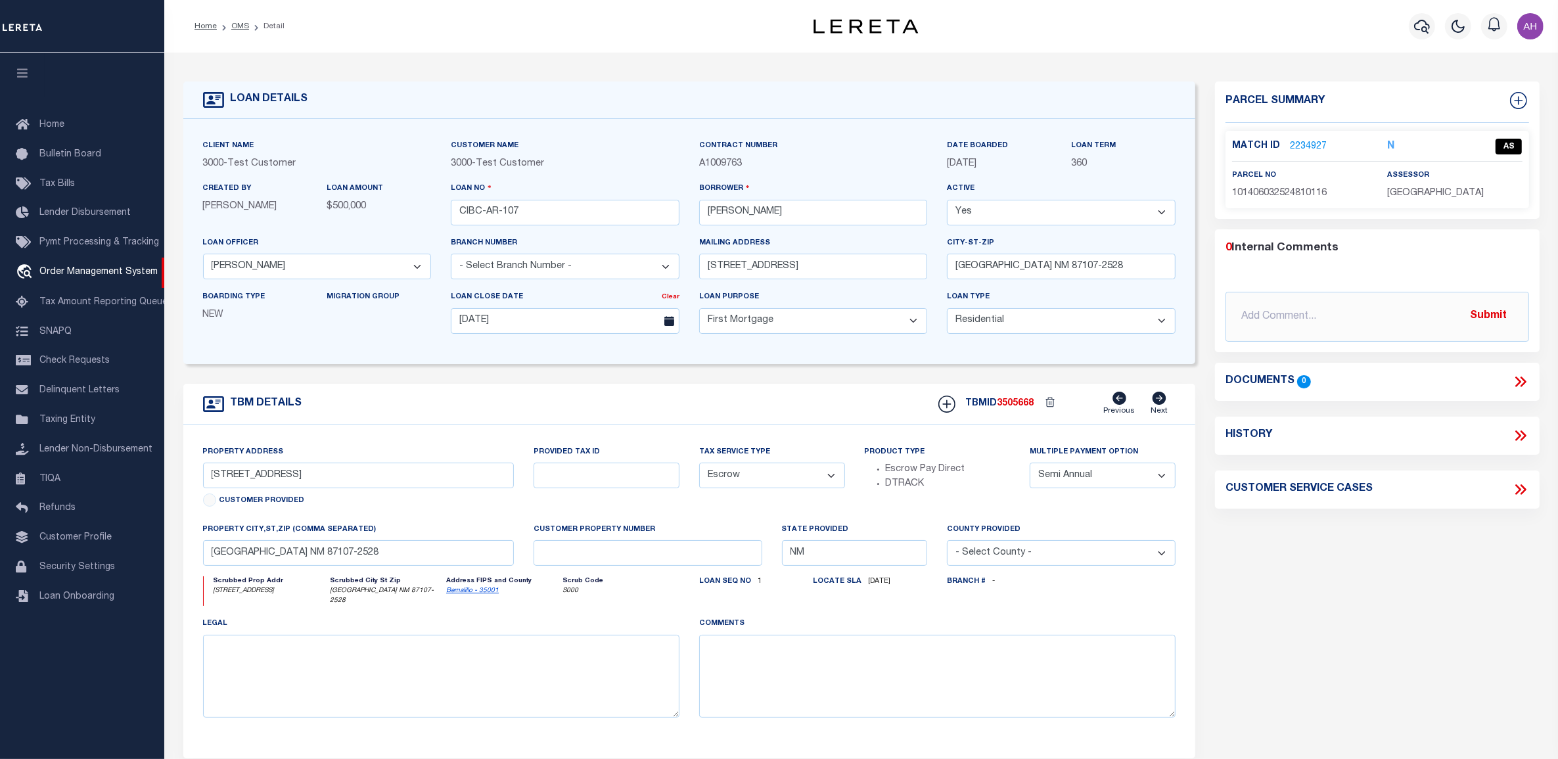
click at [1266, 613] on div "Parcel Summary Match ID 2234927 N parcel no 101406032524810116 0" at bounding box center [1377, 445] width 344 height 728
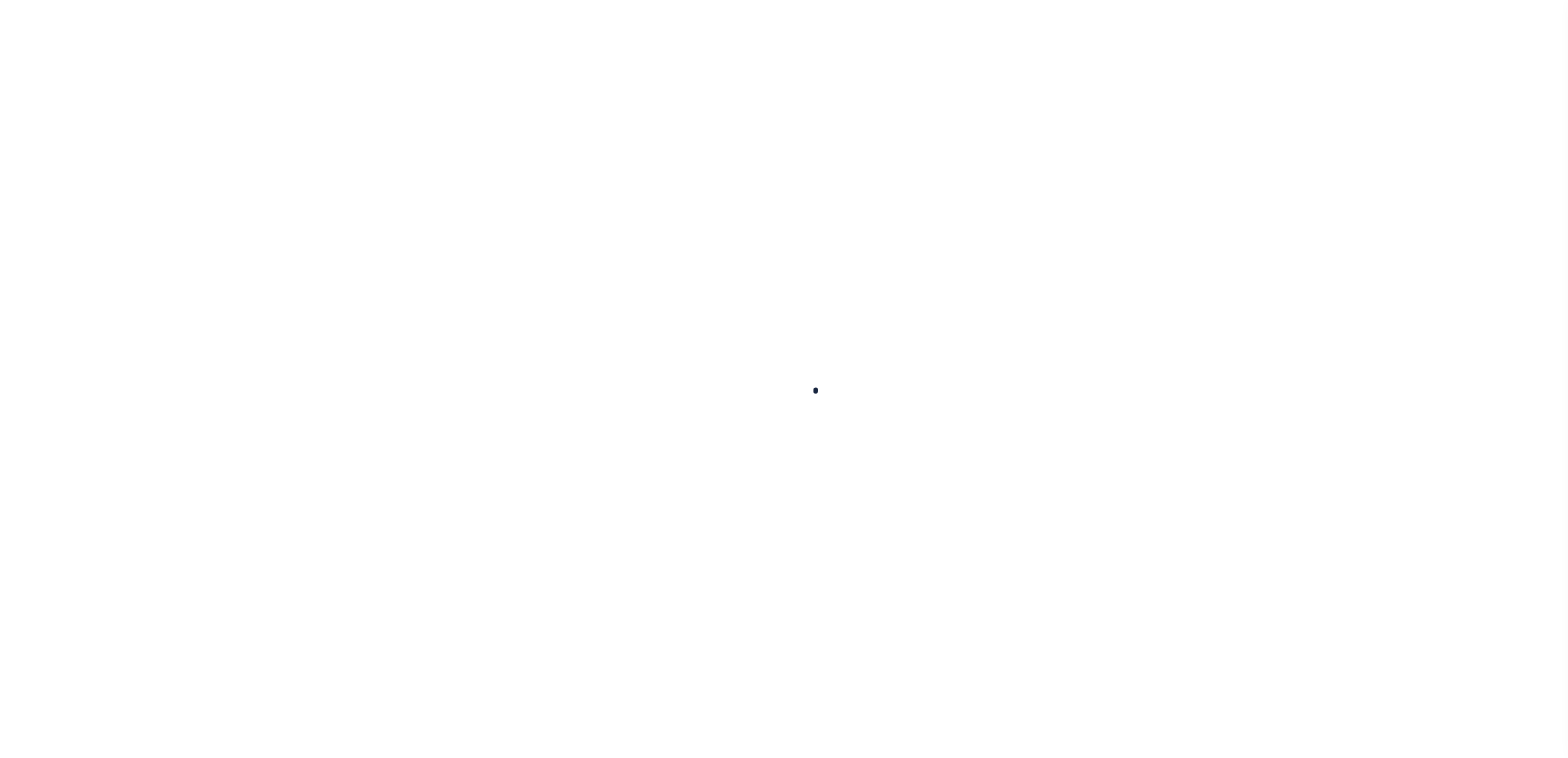
type input "CIBC-AR-107"
type input "[PERSON_NAME]"
select select
type input "[STREET_ADDRESS]"
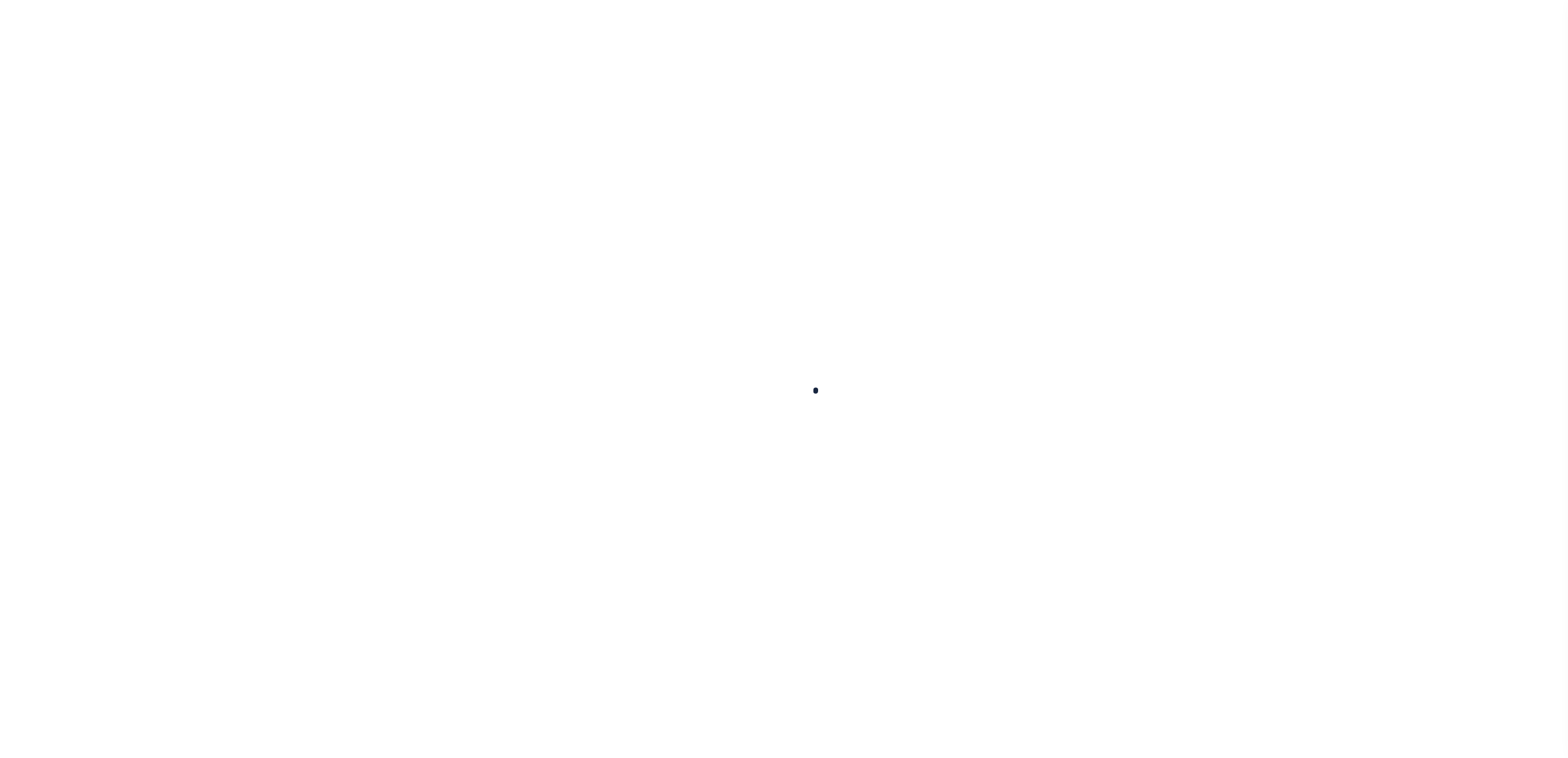
type input "[GEOGRAPHIC_DATA] NM 87107-2528"
type input "[DATE]"
select select "10"
select select "Escrow"
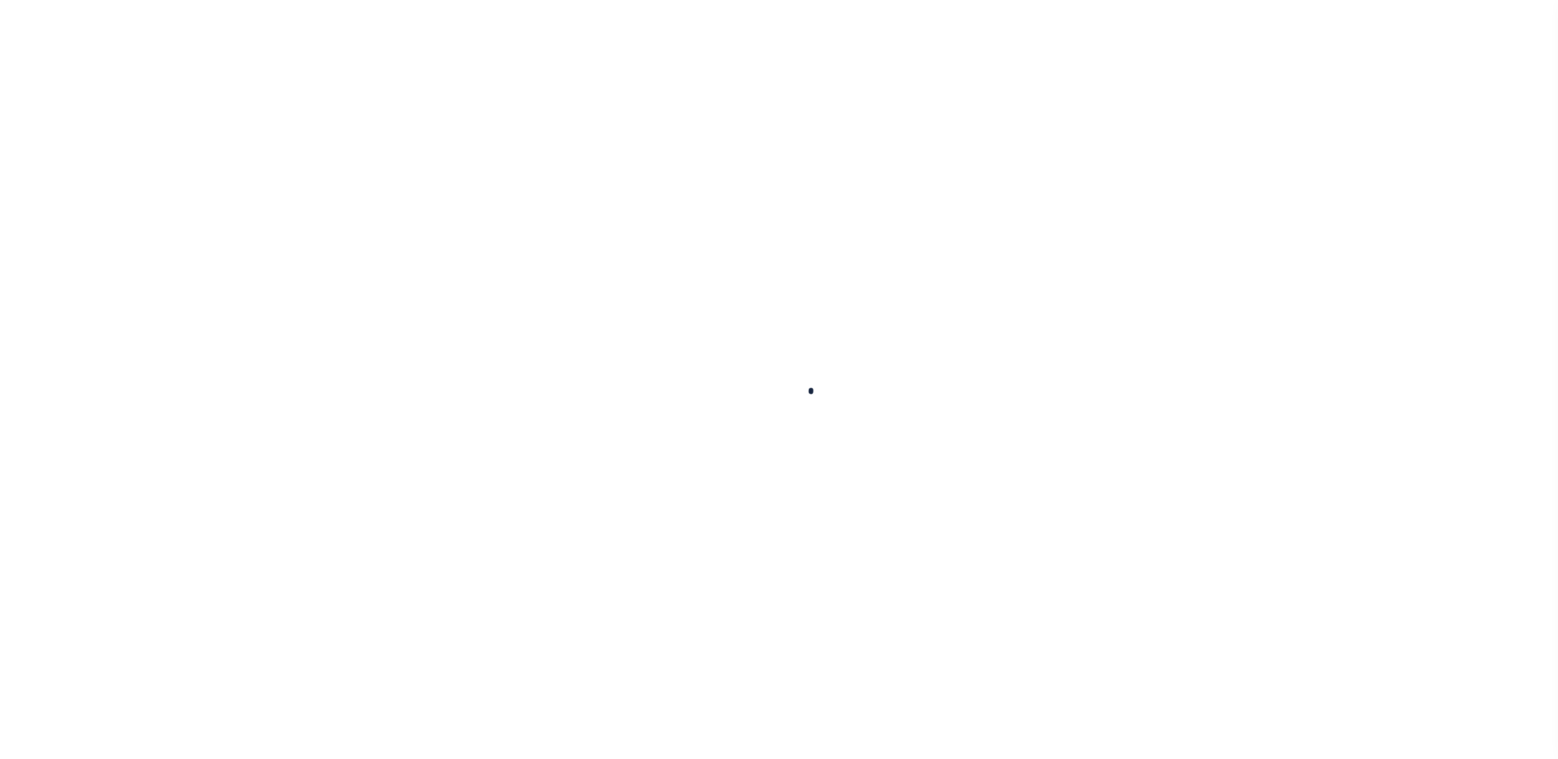
type input "[STREET_ADDRESS]"
type input "[GEOGRAPHIC_DATA] NM 87107-2528"
type input "NM"
select select "127537"
select select "2"
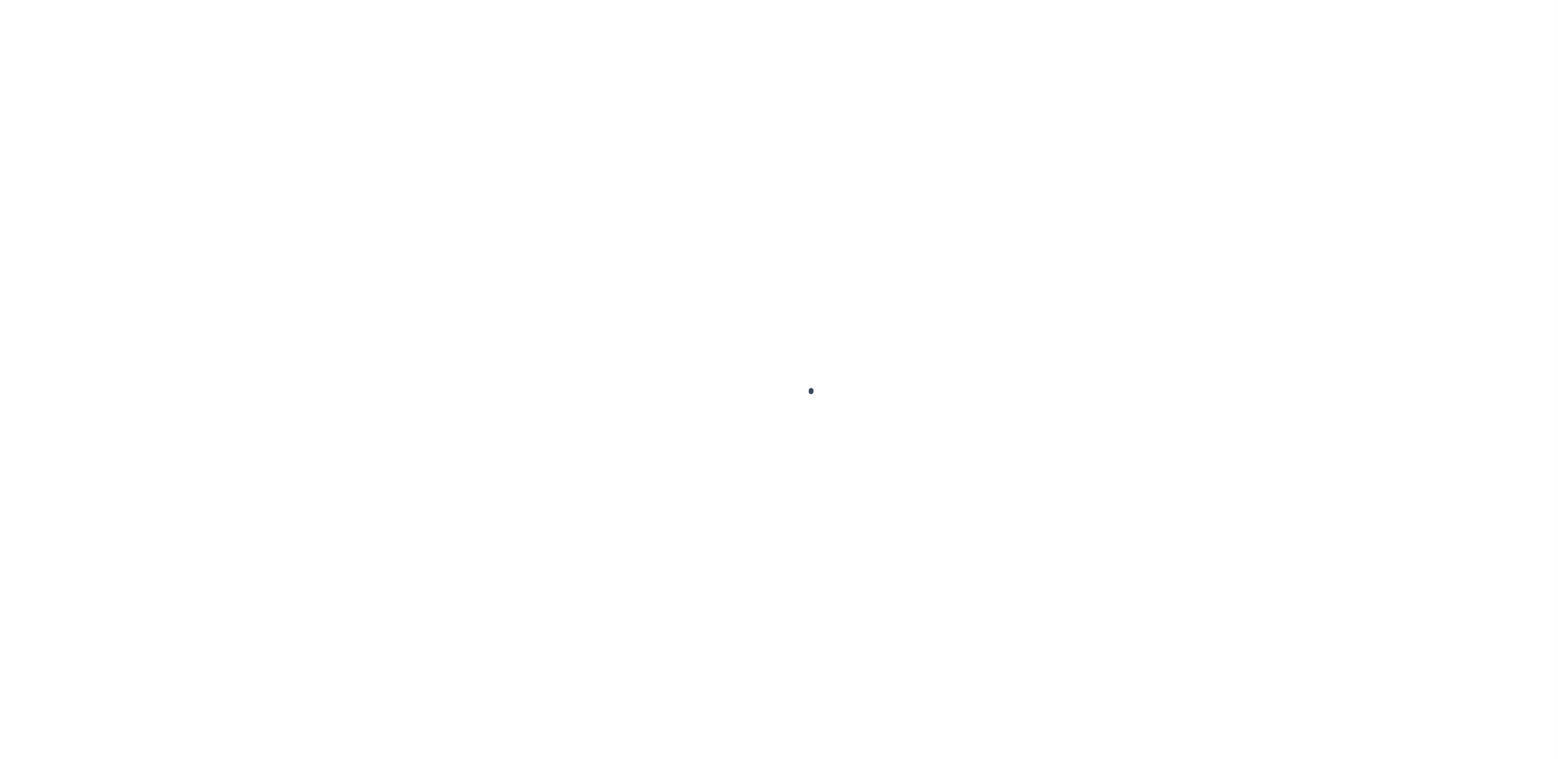
select select "10"
select select "Escrow"
type input "[STREET_ADDRESS]"
type input "[GEOGRAPHIC_DATA] NM 87107-2528"
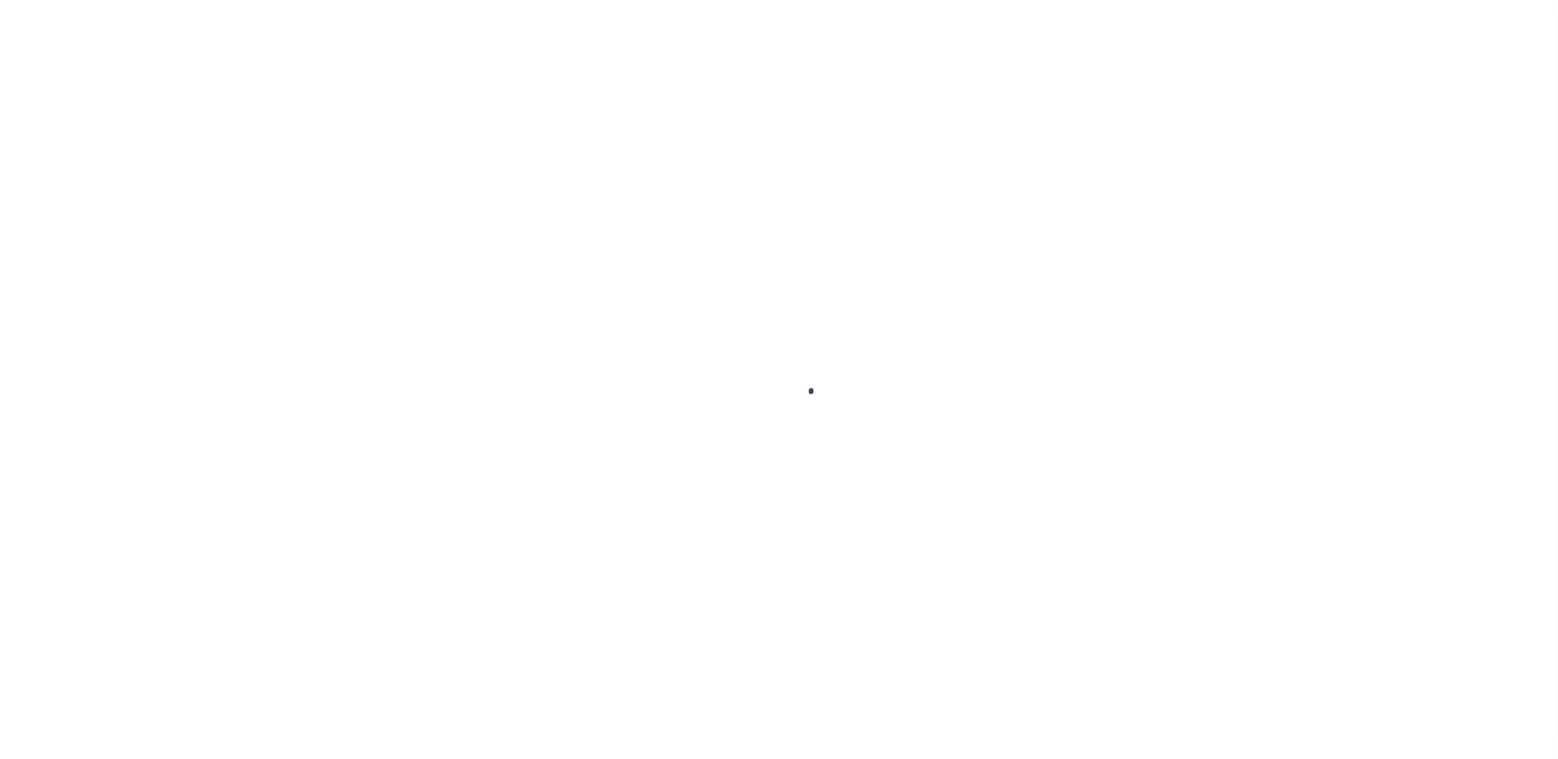
type input "NM"
select select "127537"
select select "2"
select select "10"
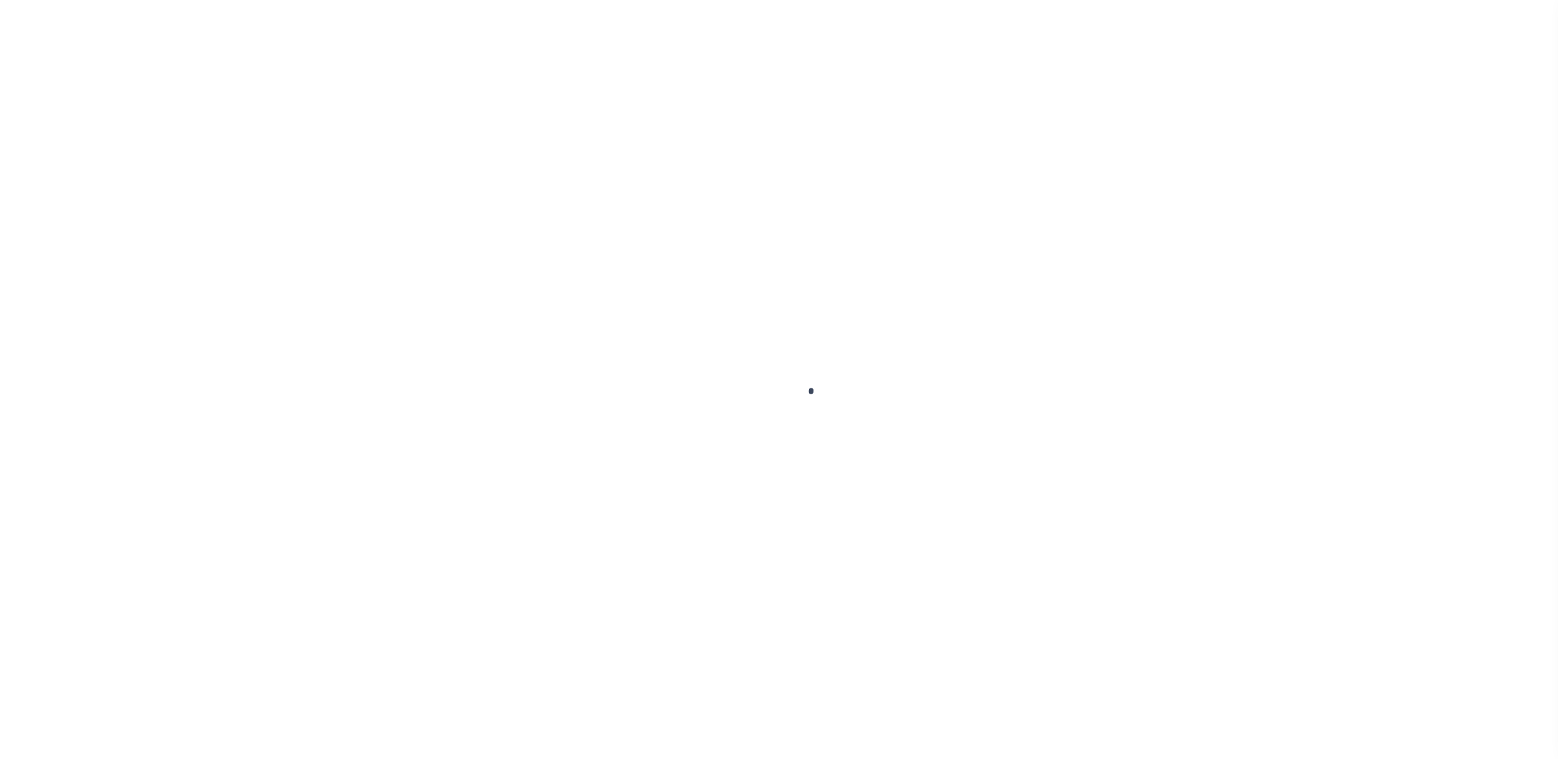
select select "Escrow"
type input "[STREET_ADDRESS]"
type input "[GEOGRAPHIC_DATA] NM 87107-2528"
type input "NM"
select select "127537"
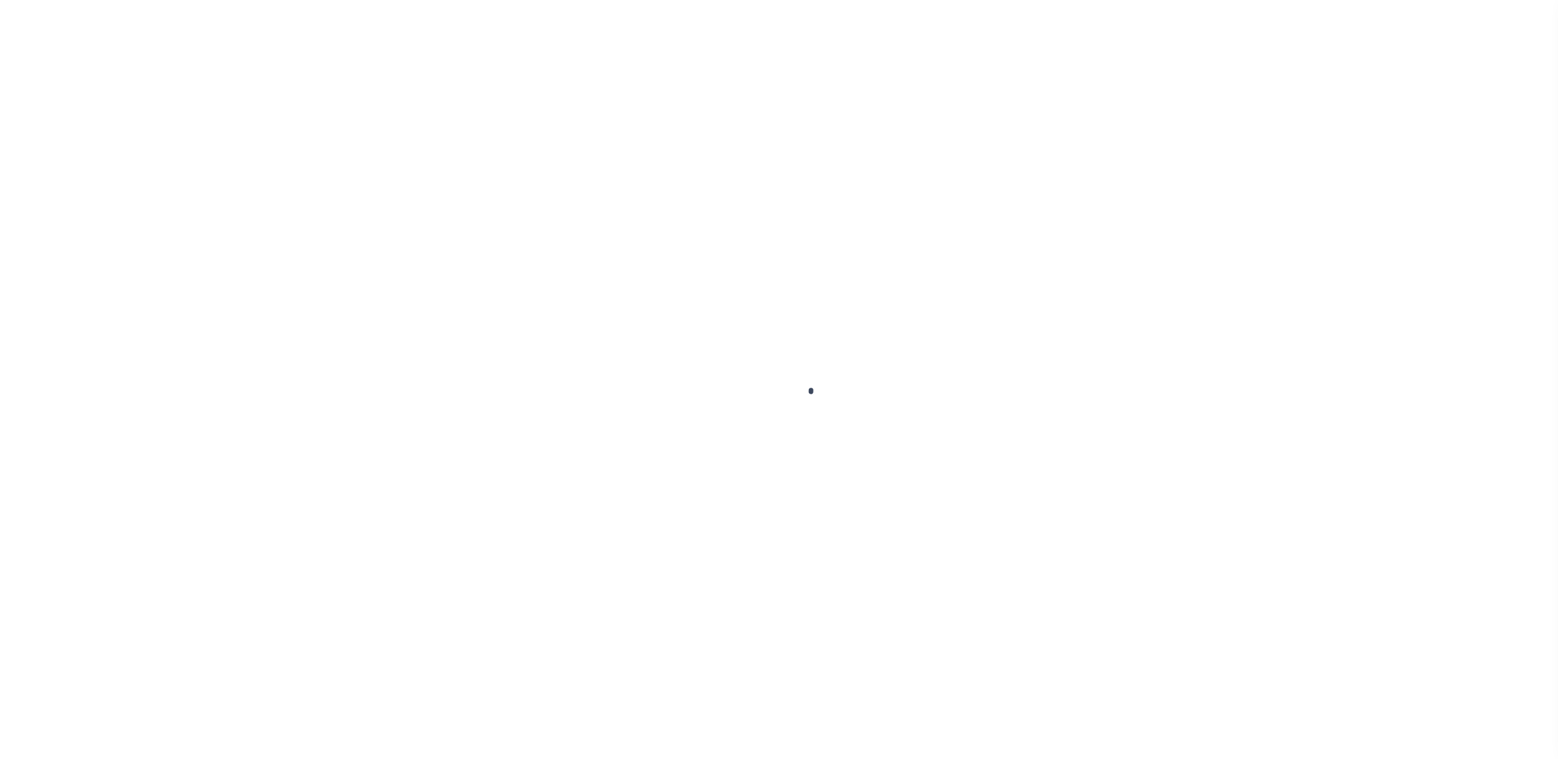
select select "2"
select select "10"
select select "Escrow"
type input "[STREET_ADDRESS]"
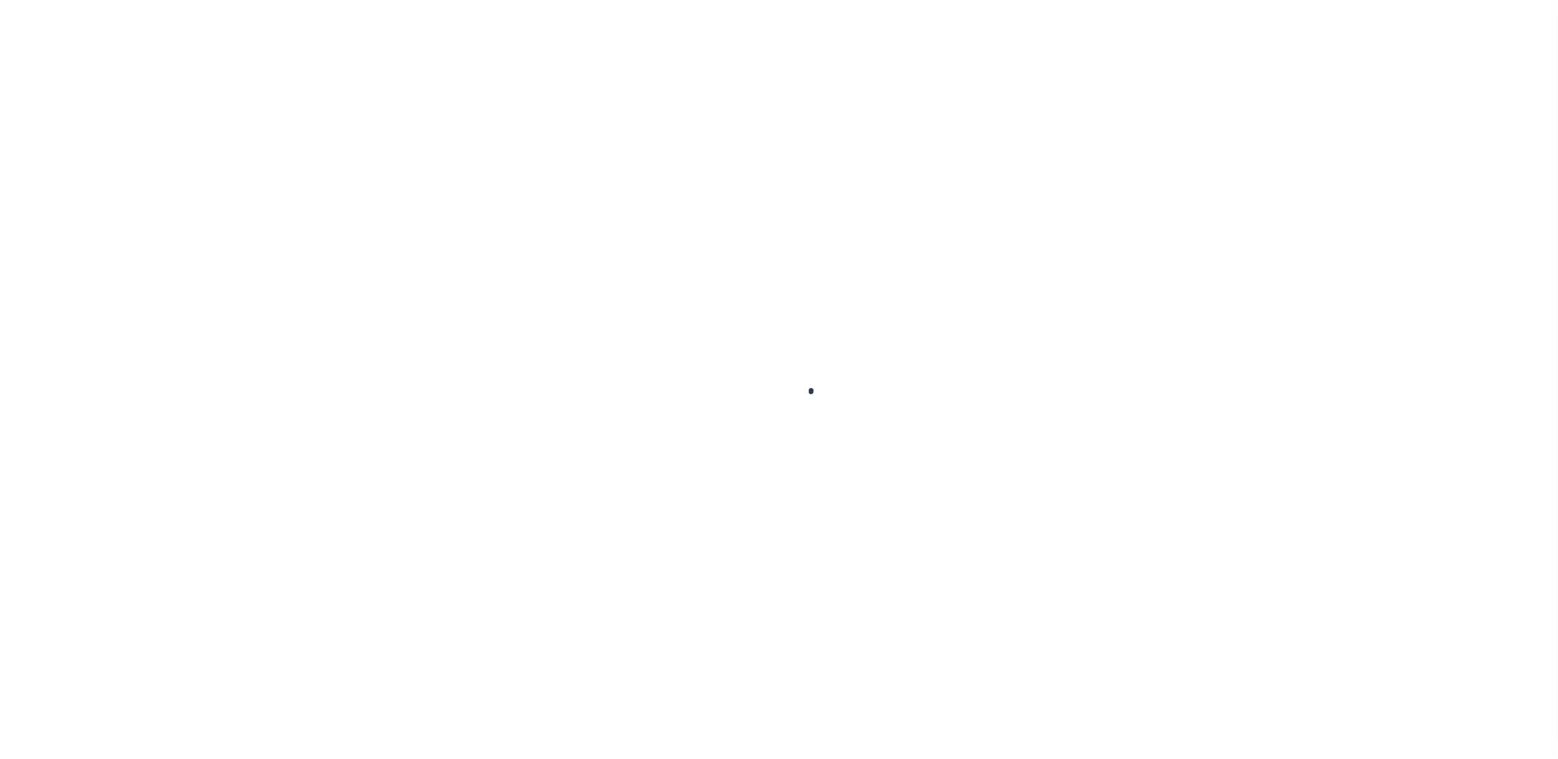
type input "[GEOGRAPHIC_DATA] NM 87107-2528"
type input "NM"
select select "127537"
select select "2"
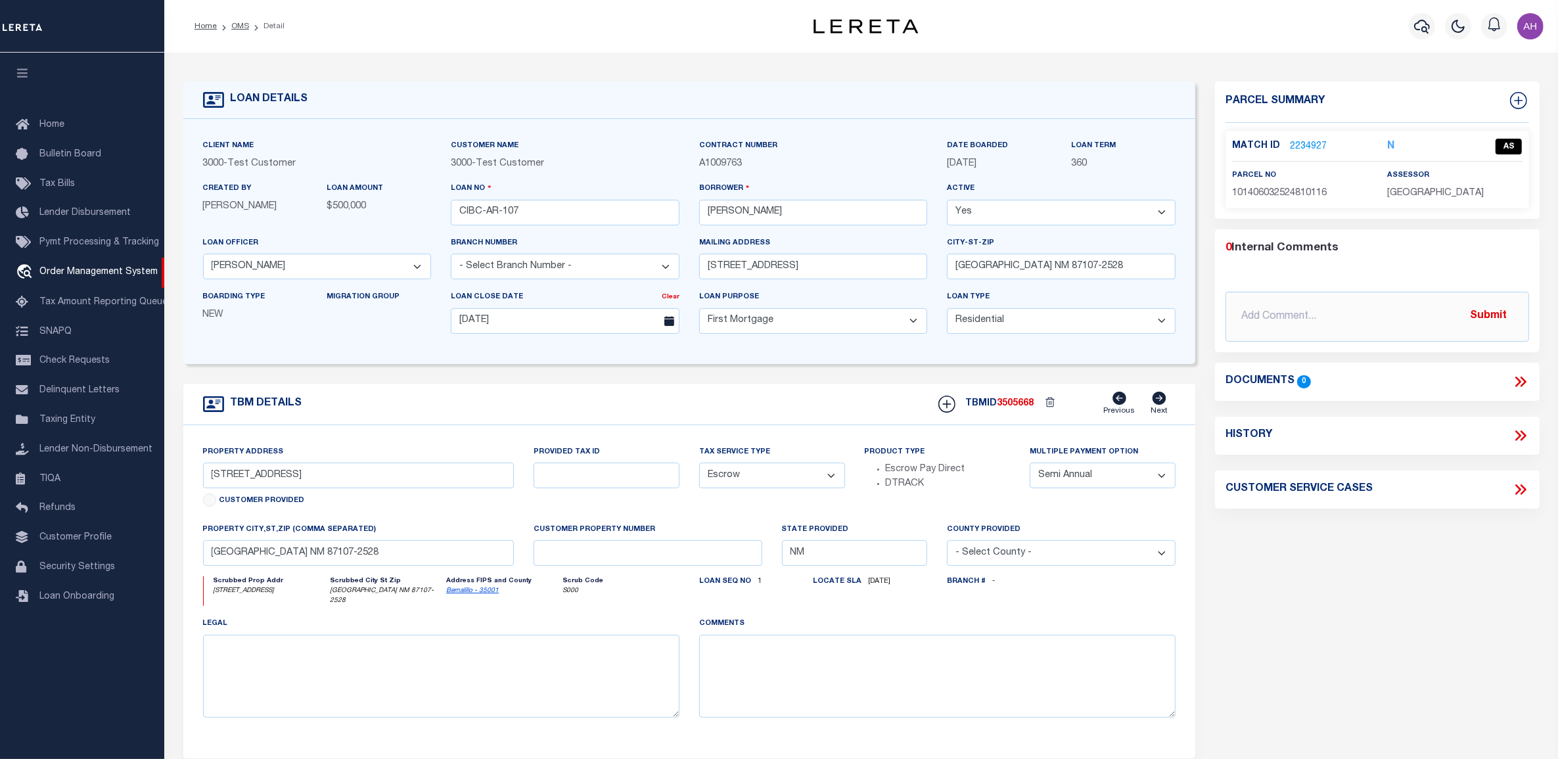
click at [343, 270] on select "- Select Loan Officer - Ahmad [PERSON_NAME] [PERSON_NAME]" at bounding box center [317, 267] width 229 height 26
click at [352, 234] on div "Created By [PERSON_NAME] LOAN AMOUNT $500,000" at bounding box center [317, 208] width 248 height 54
click at [487, 265] on select "- Select Branch Number - [GEOGRAPHIC_DATA] [GEOGRAPHIC_DATA]" at bounding box center [565, 267] width 229 height 26
select select "25318"
click at [451, 256] on select "- Select Branch Number - [GEOGRAPHIC_DATA] [GEOGRAPHIC_DATA]" at bounding box center [565, 267] width 229 height 26
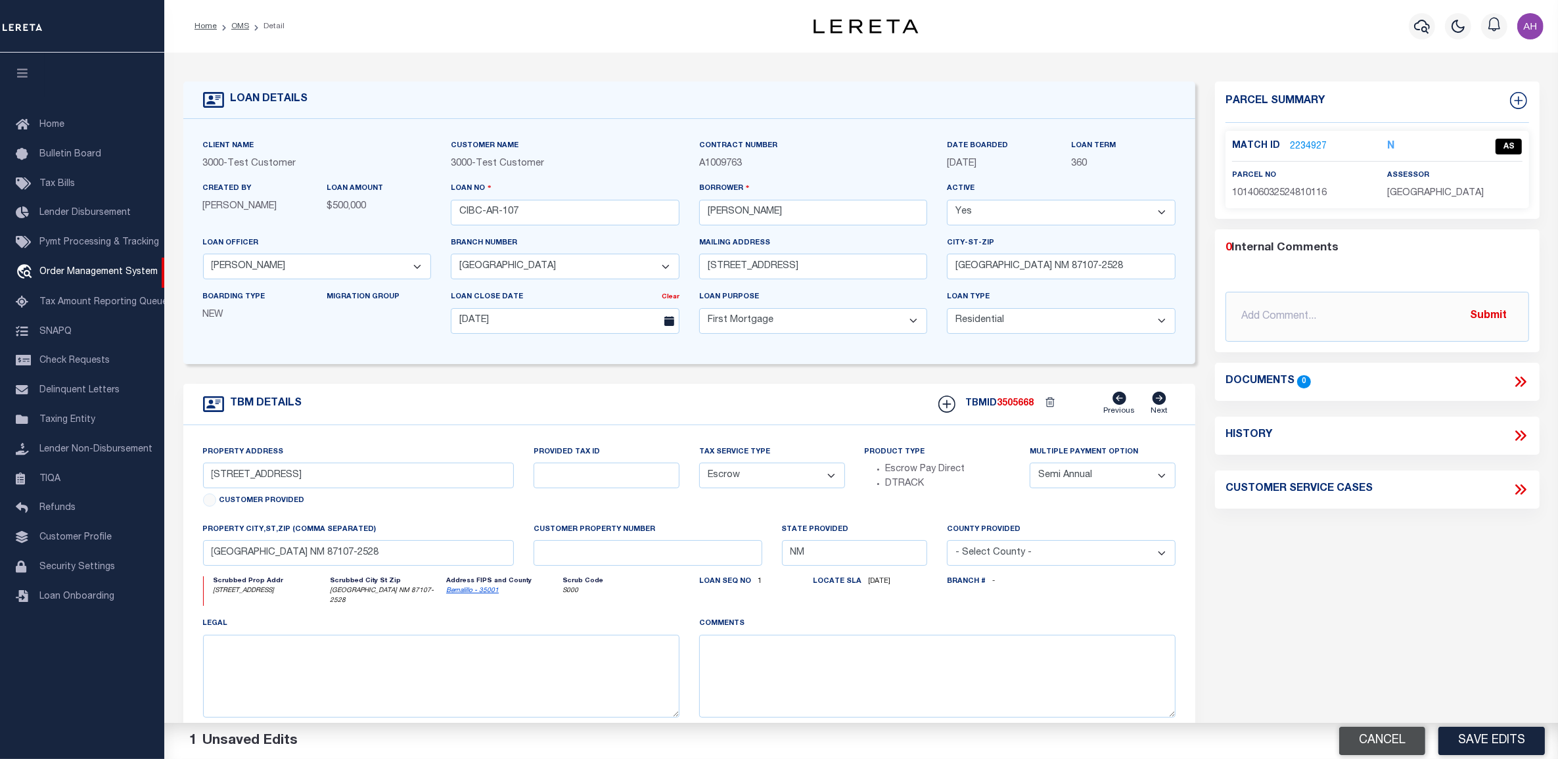
click at [1391, 743] on button "Cancel" at bounding box center [1382, 741] width 86 height 28
select select
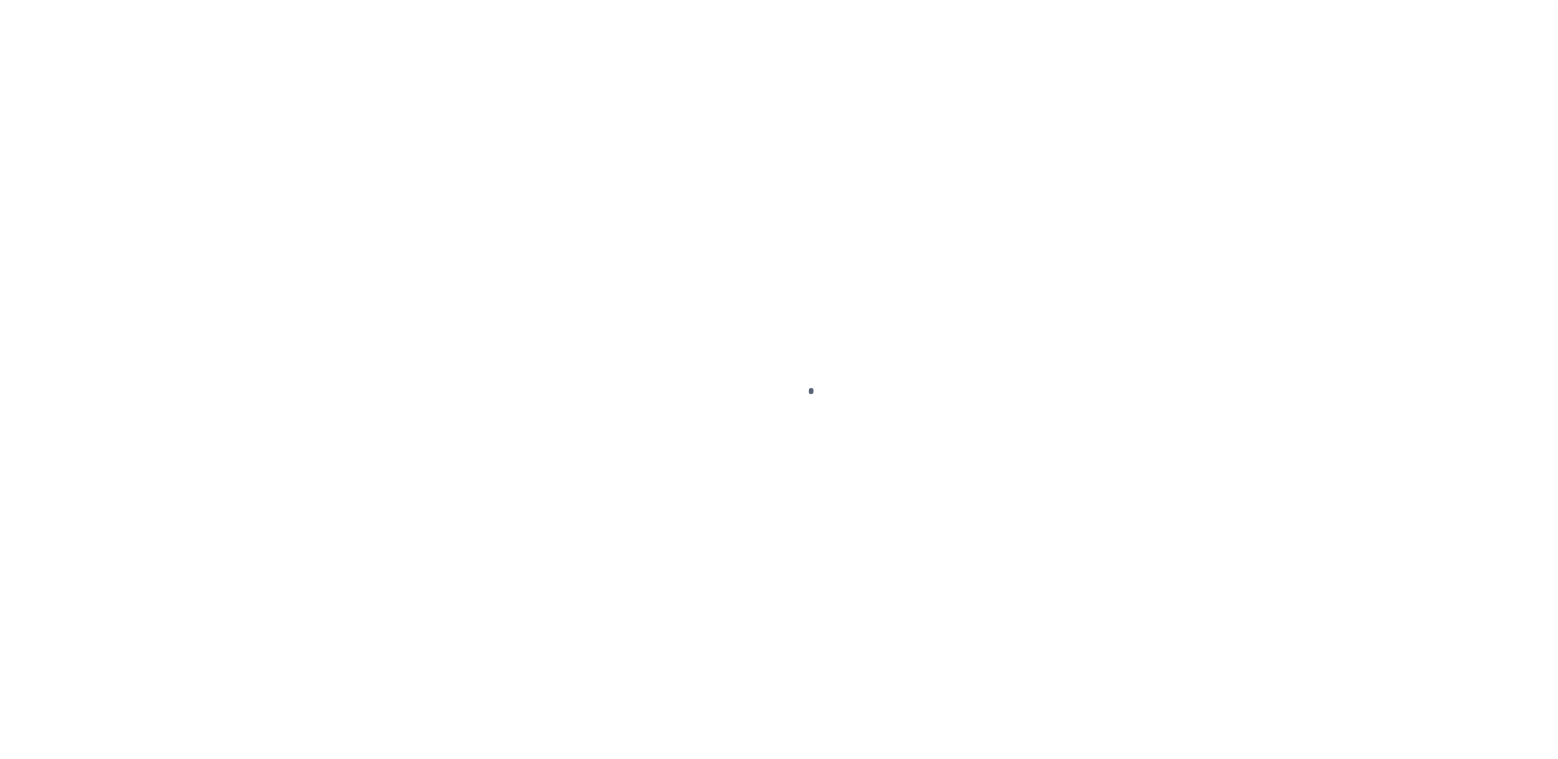
select select "127537"
select select "10"
select select "Escrow"
type input "[STREET_ADDRESS]"
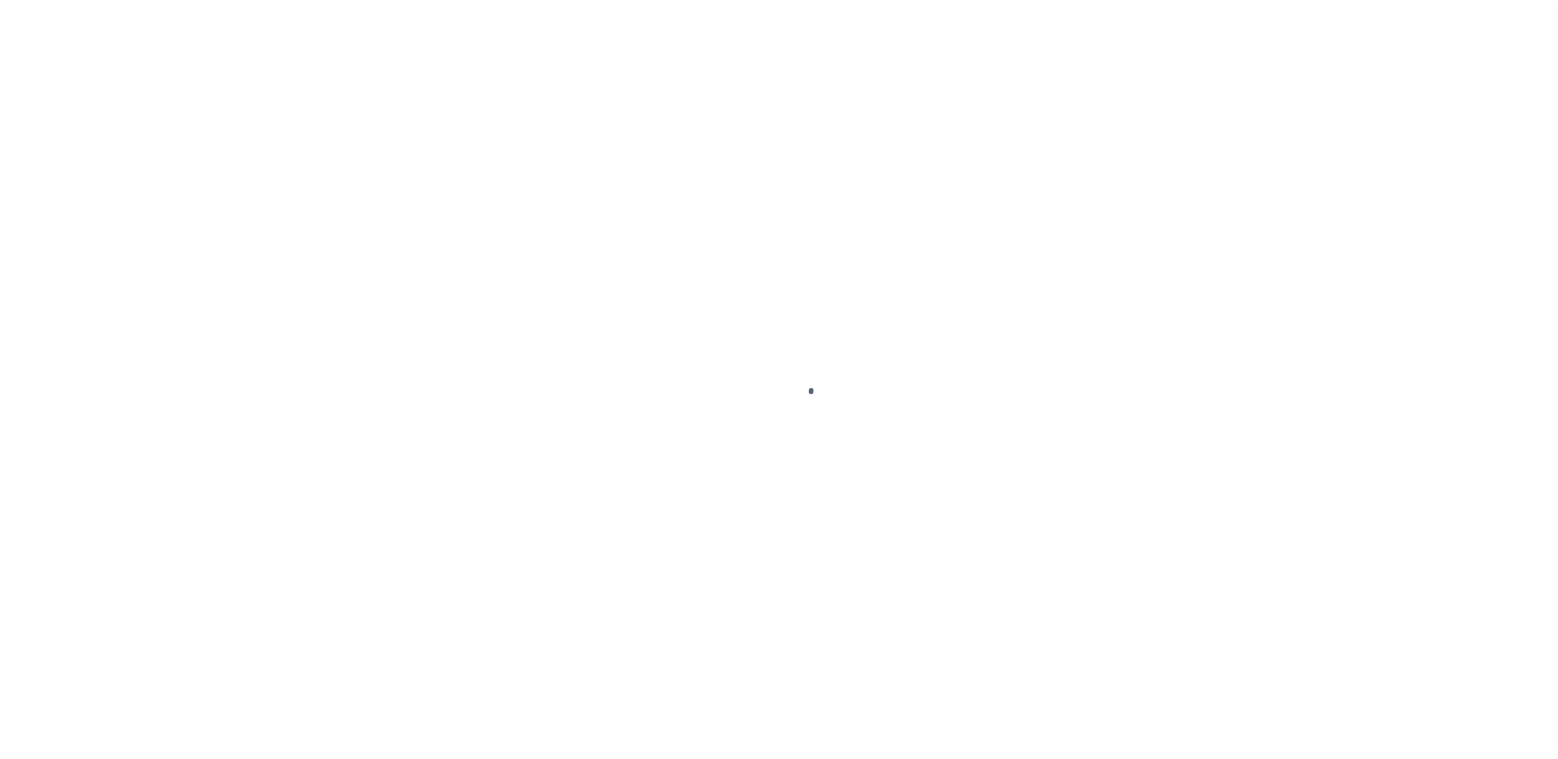
type input "[GEOGRAPHIC_DATA] NM 87107-2528"
type input "NM"
select select "25317"
select select "2"
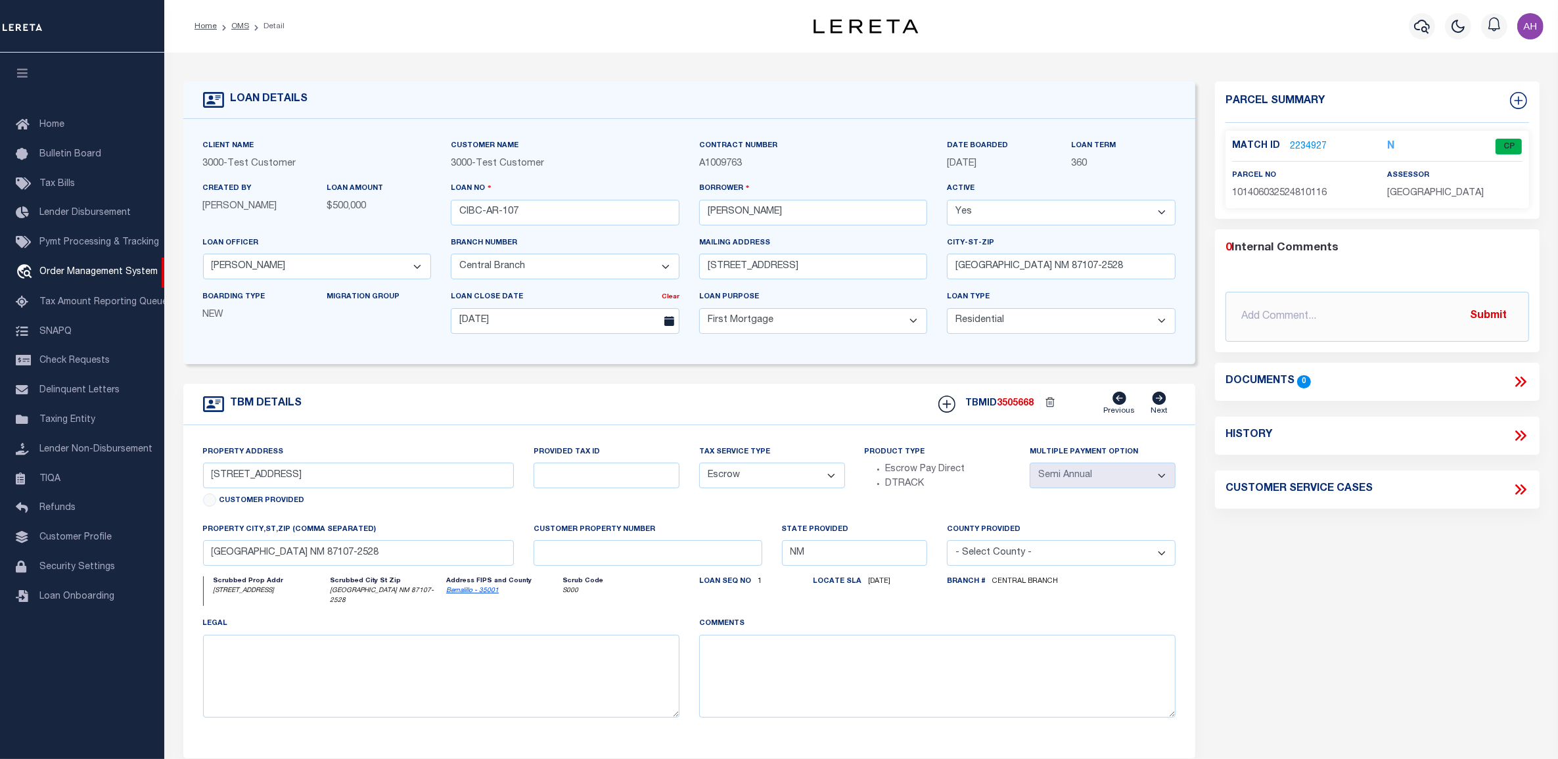
click at [572, 266] on select "- Select Branch Number - Central Branch East Branch North County West Branch" at bounding box center [565, 267] width 229 height 26
select select "25318"
click at [451, 256] on select "- Select Branch Number - Central Branch East Branch North County West Branch" at bounding box center [565, 267] width 229 height 26
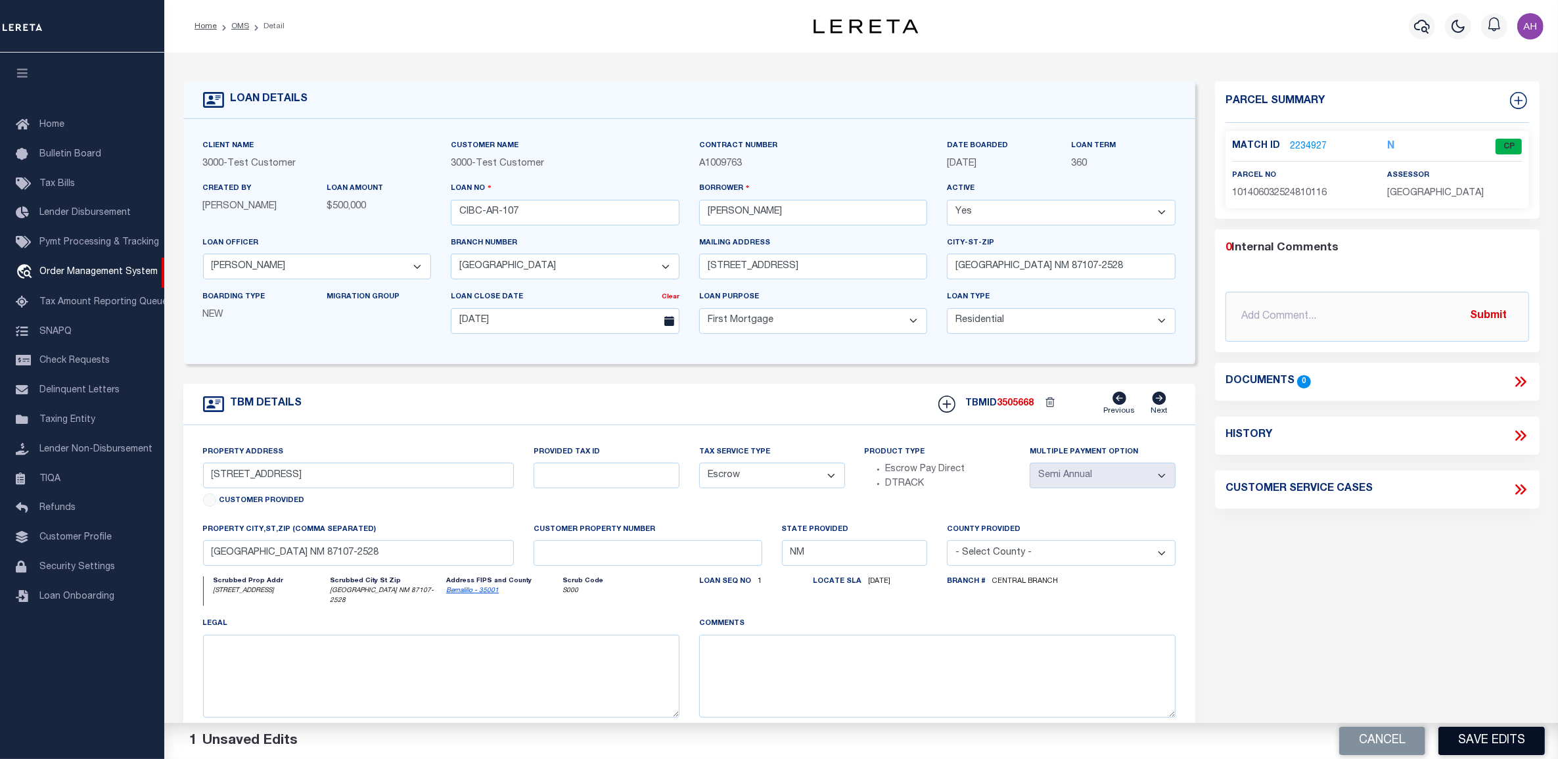
click at [1454, 738] on button "Save Edits" at bounding box center [1492, 741] width 106 height 28
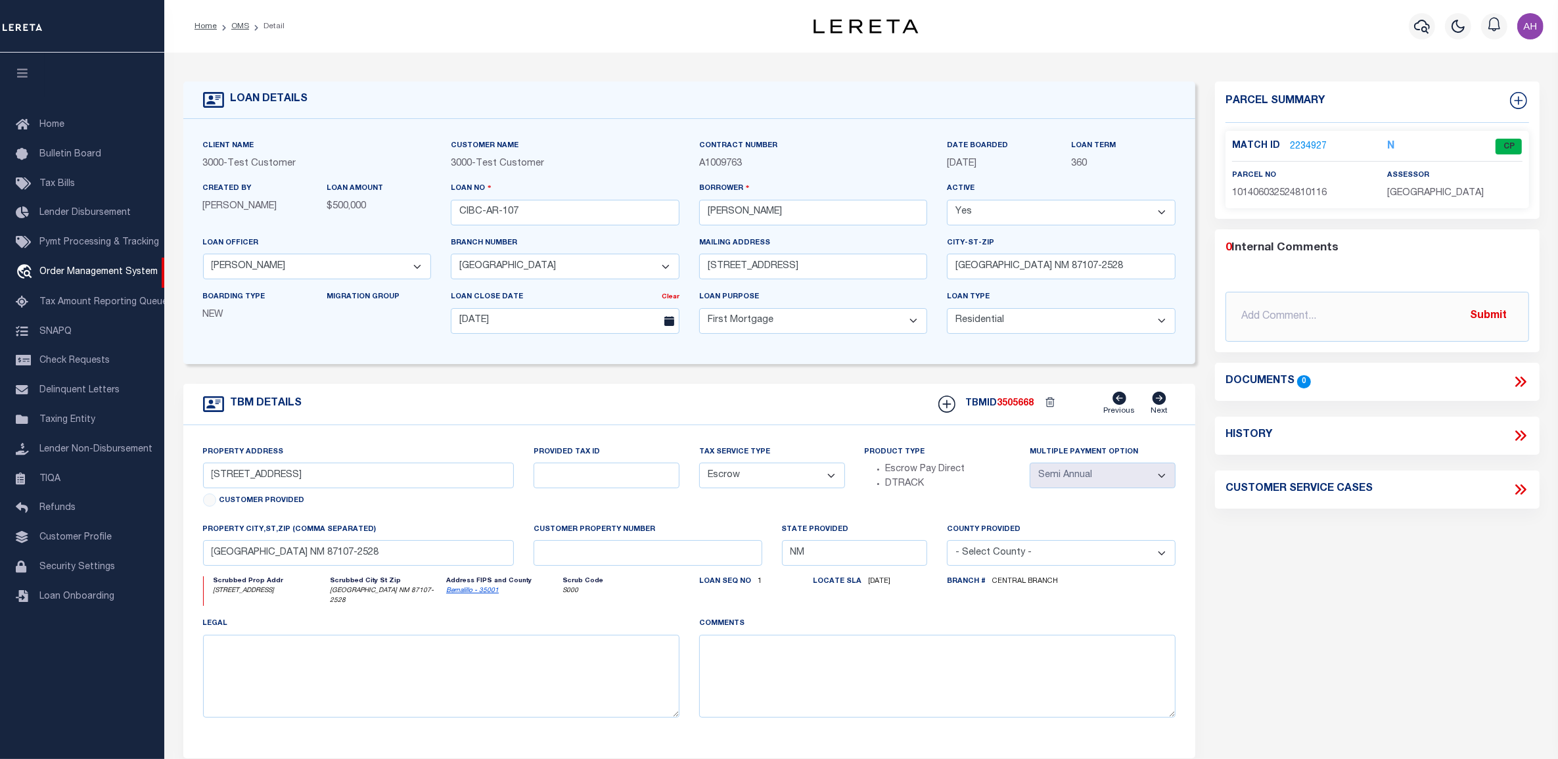
click at [1295, 139] on p "2234927" at bounding box center [1308, 146] width 37 height 14
click at [1301, 146] on link "2234927" at bounding box center [1308, 147] width 37 height 14
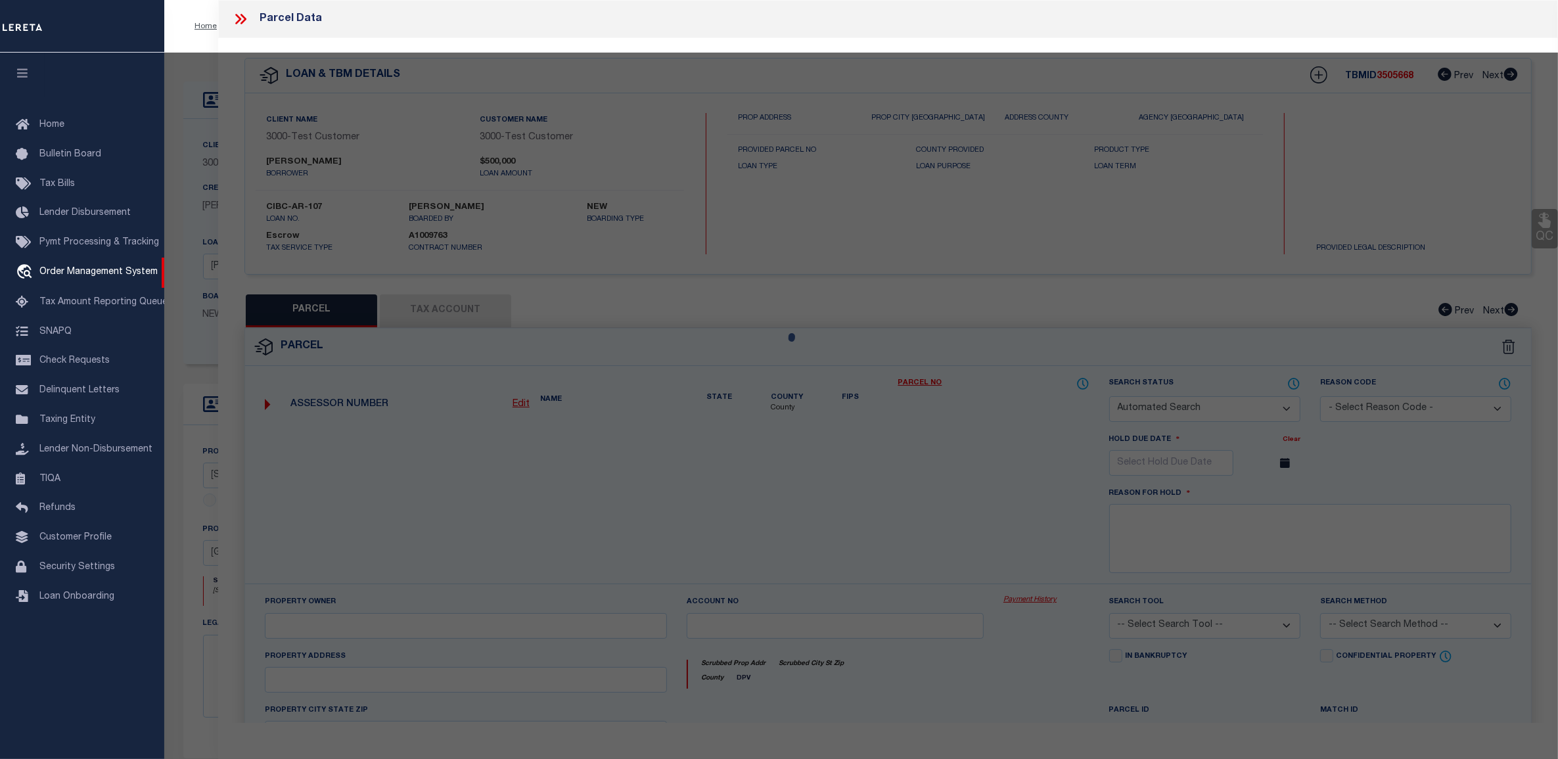
checkbox input "false"
select select "CP"
type input "PALS,LAURIE J"
select select "ATL"
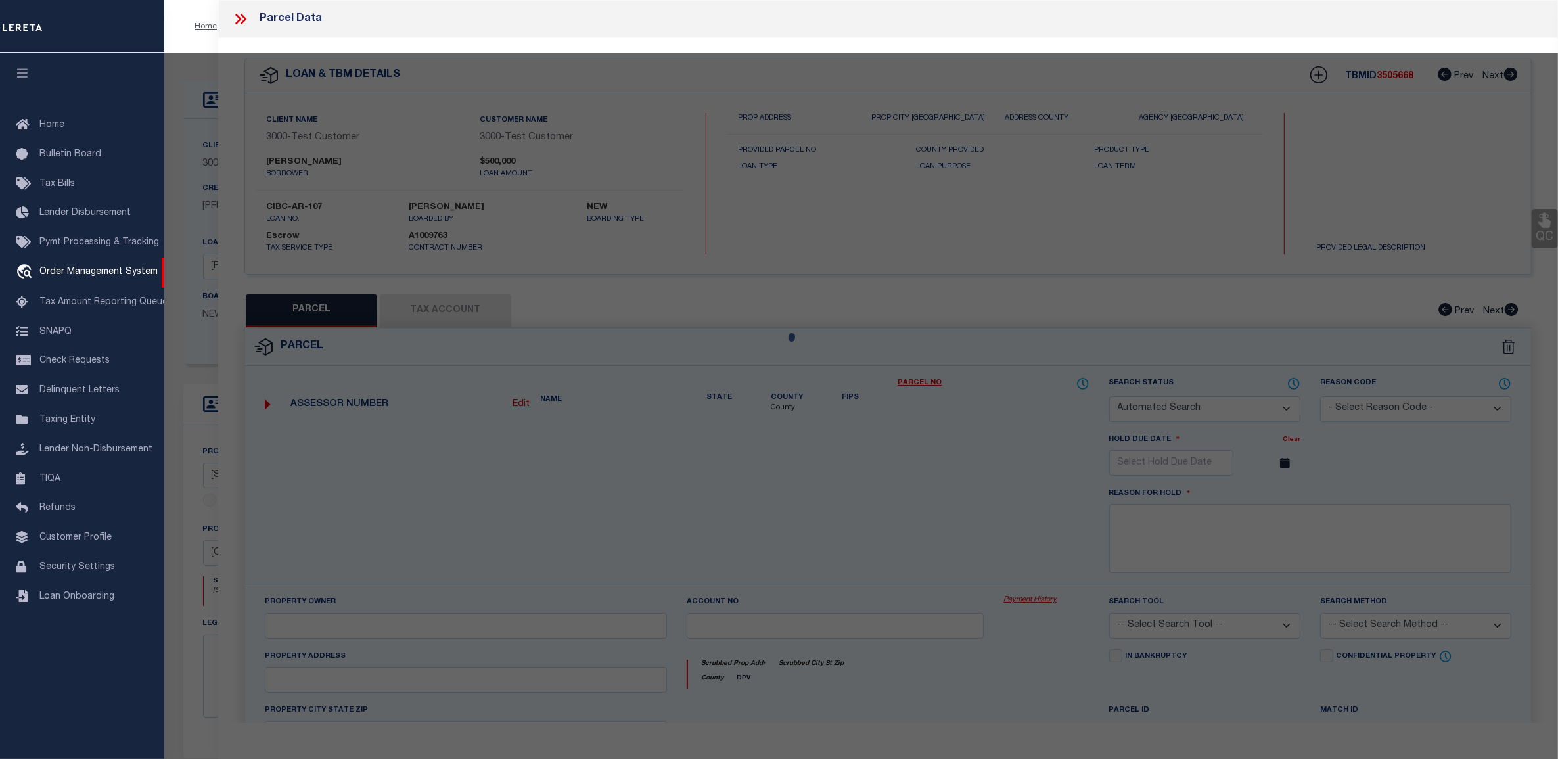
select select "ADD"
type input "503 AZTEC RD NW"
type input "ALBUQUERQUE, NM 87107"
type textarea "* 012 012MONK BRIDGE ADD"
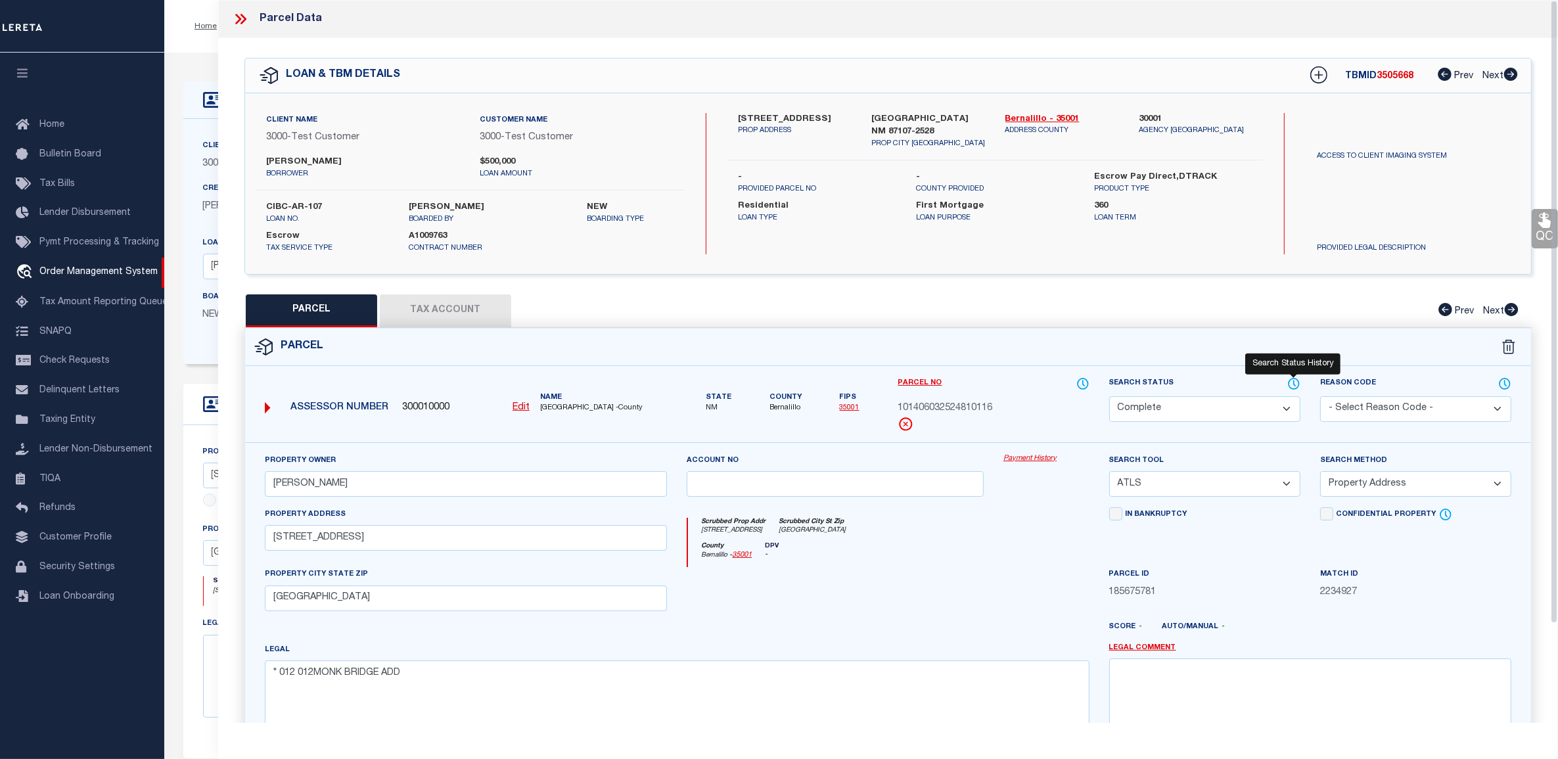
click at [1299, 383] on icon at bounding box center [1293, 384] width 13 height 14
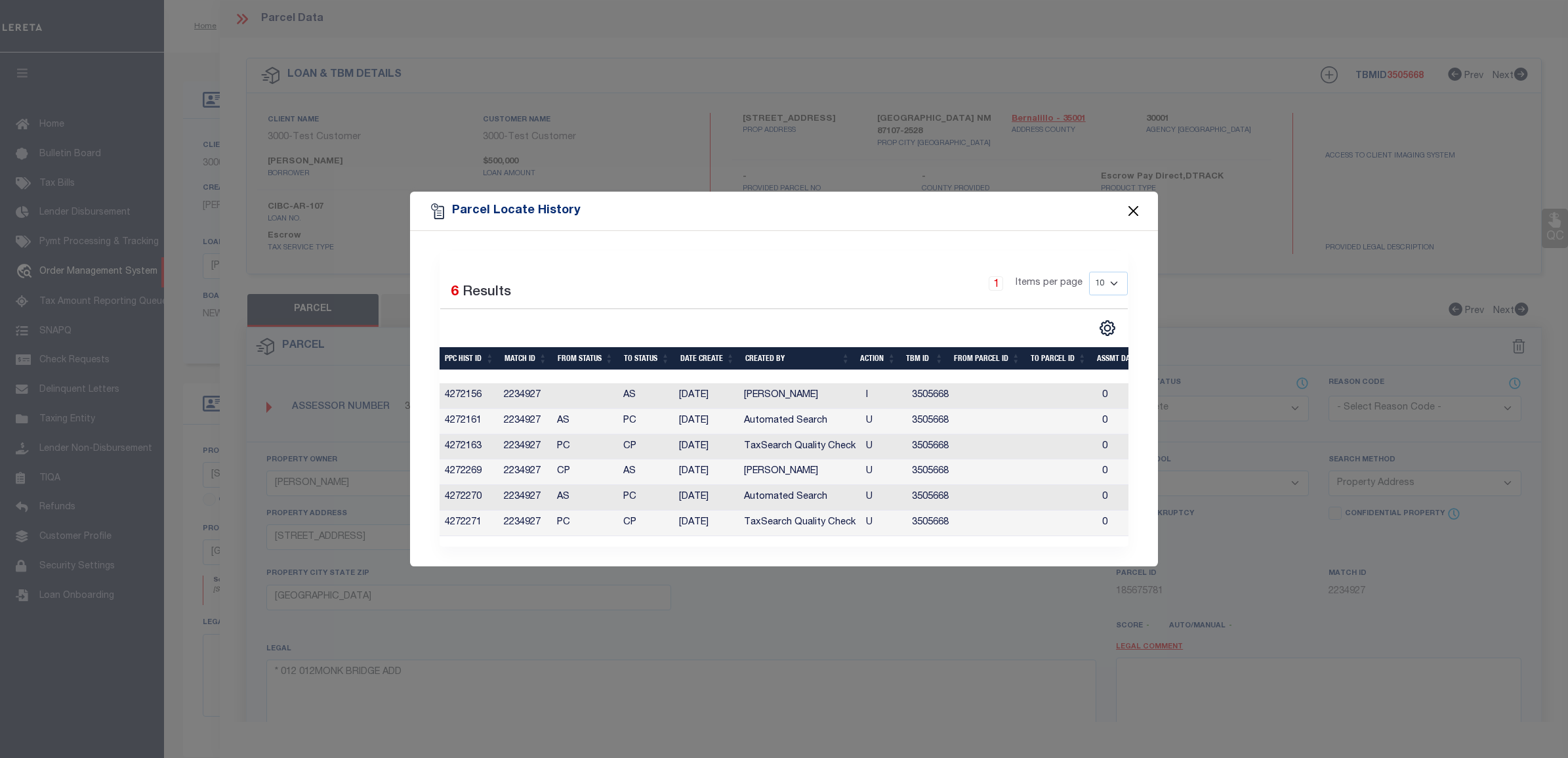
click at [1133, 204] on button "Close" at bounding box center [1133, 211] width 17 height 17
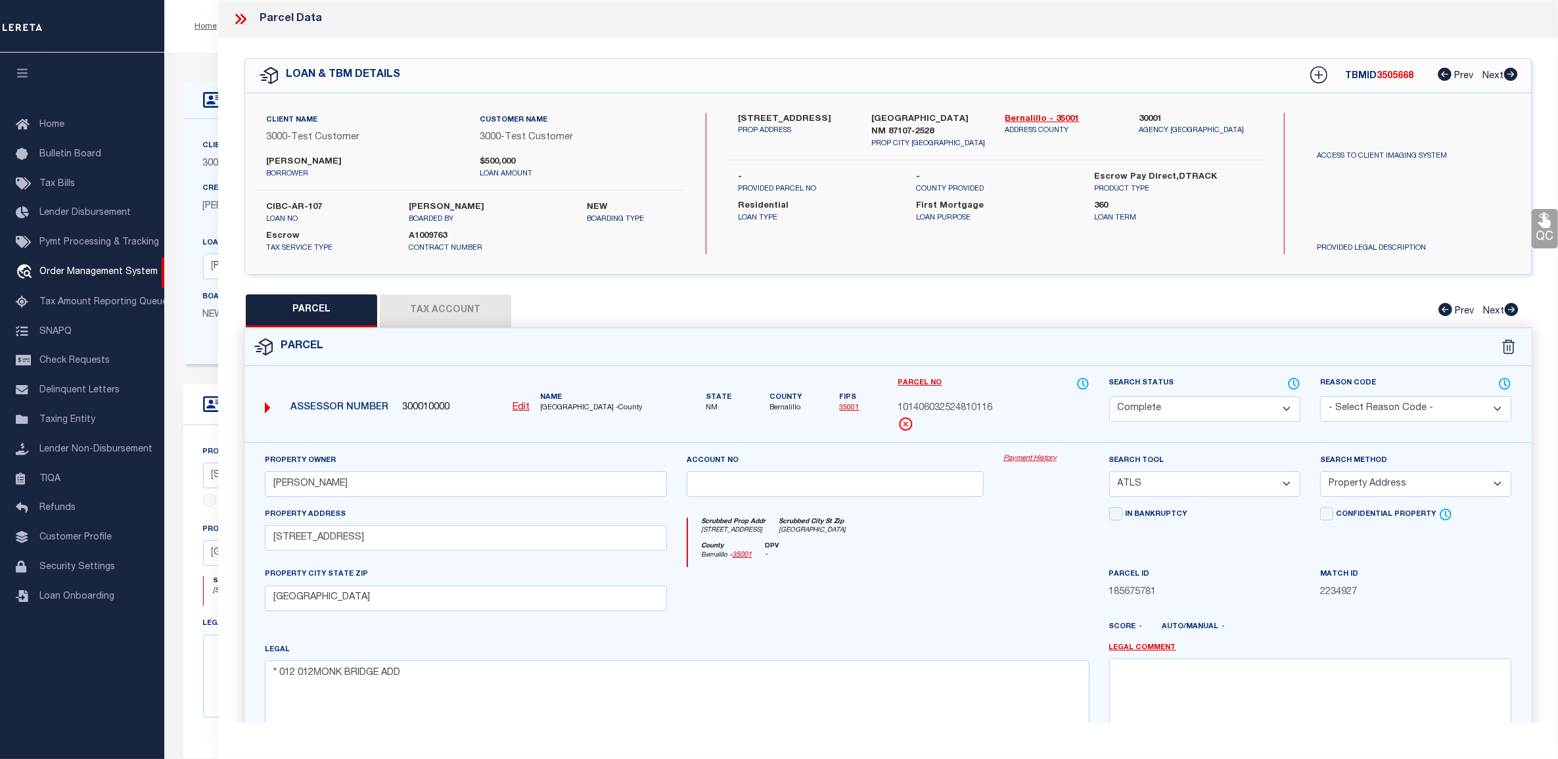
click at [455, 325] on button "Tax Account" at bounding box center [445, 310] width 131 height 33
select select "100"
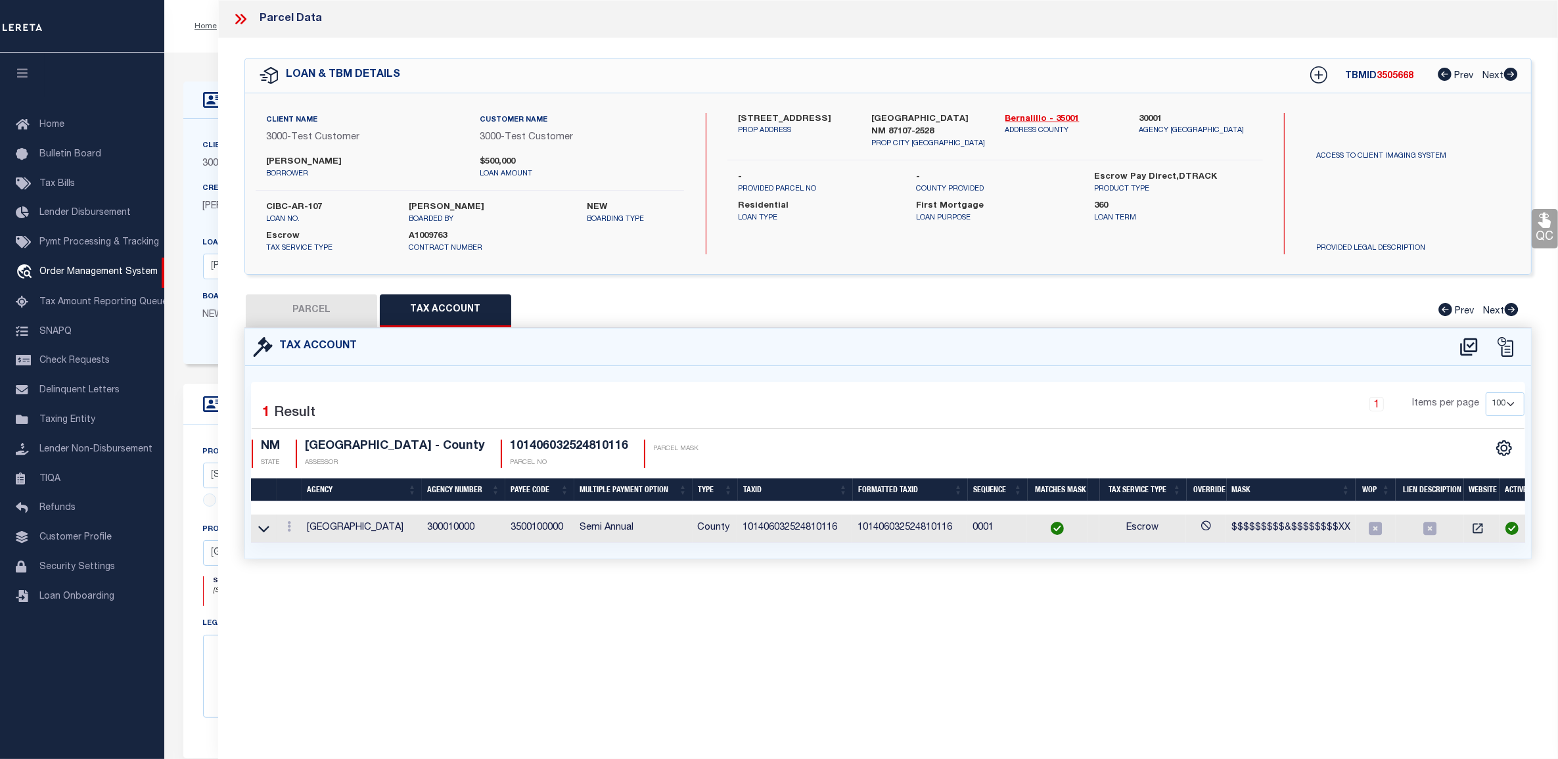
click at [237, 12] on icon at bounding box center [240, 19] width 17 height 17
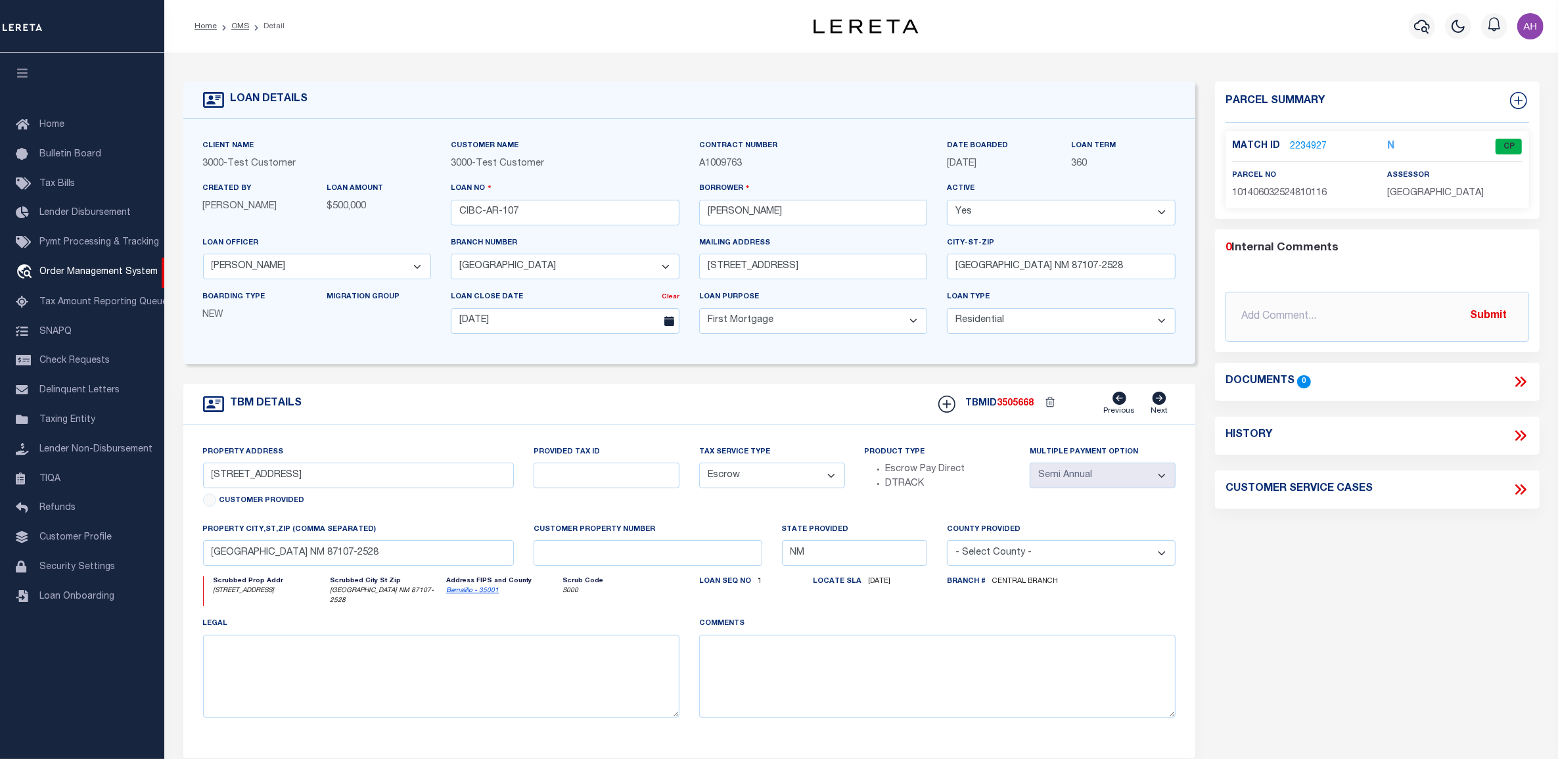
drag, startPoint x: 290, startPoint y: 270, endPoint x: 284, endPoint y: 280, distance: 11.5
click at [290, 270] on select "- Select Loan Officer - Ahmad Jose Omar Mohammed Vignesh" at bounding box center [317, 267] width 229 height 26
select select "127536"
click at [203, 256] on select "- Select Loan Officer - Ahmad Jose Omar Mohammed Vignesh" at bounding box center [317, 267] width 229 height 26
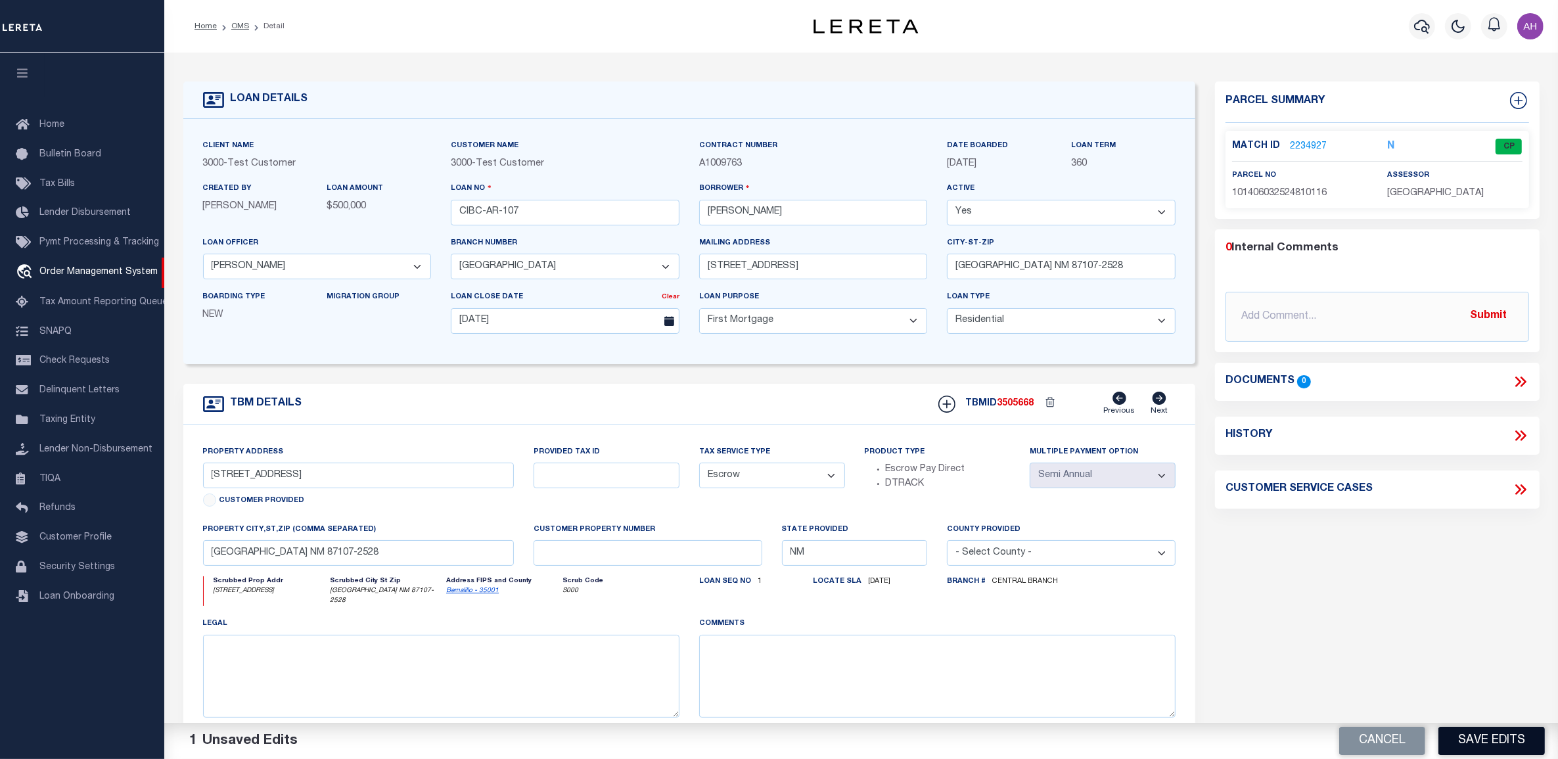
click at [1473, 741] on button "Save Edits" at bounding box center [1492, 741] width 106 height 28
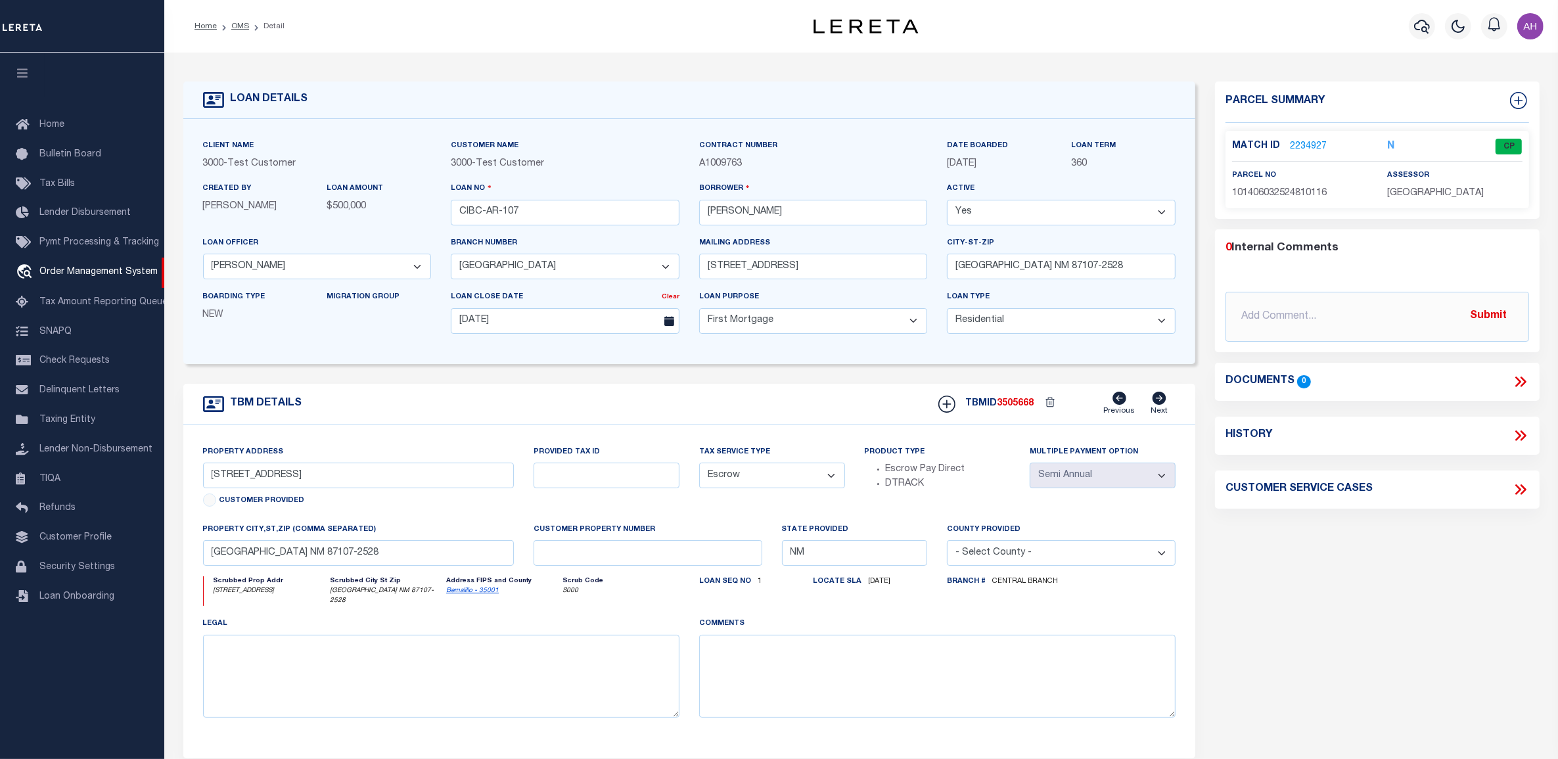
click at [1308, 143] on link "2234927" at bounding box center [1308, 147] width 37 height 14
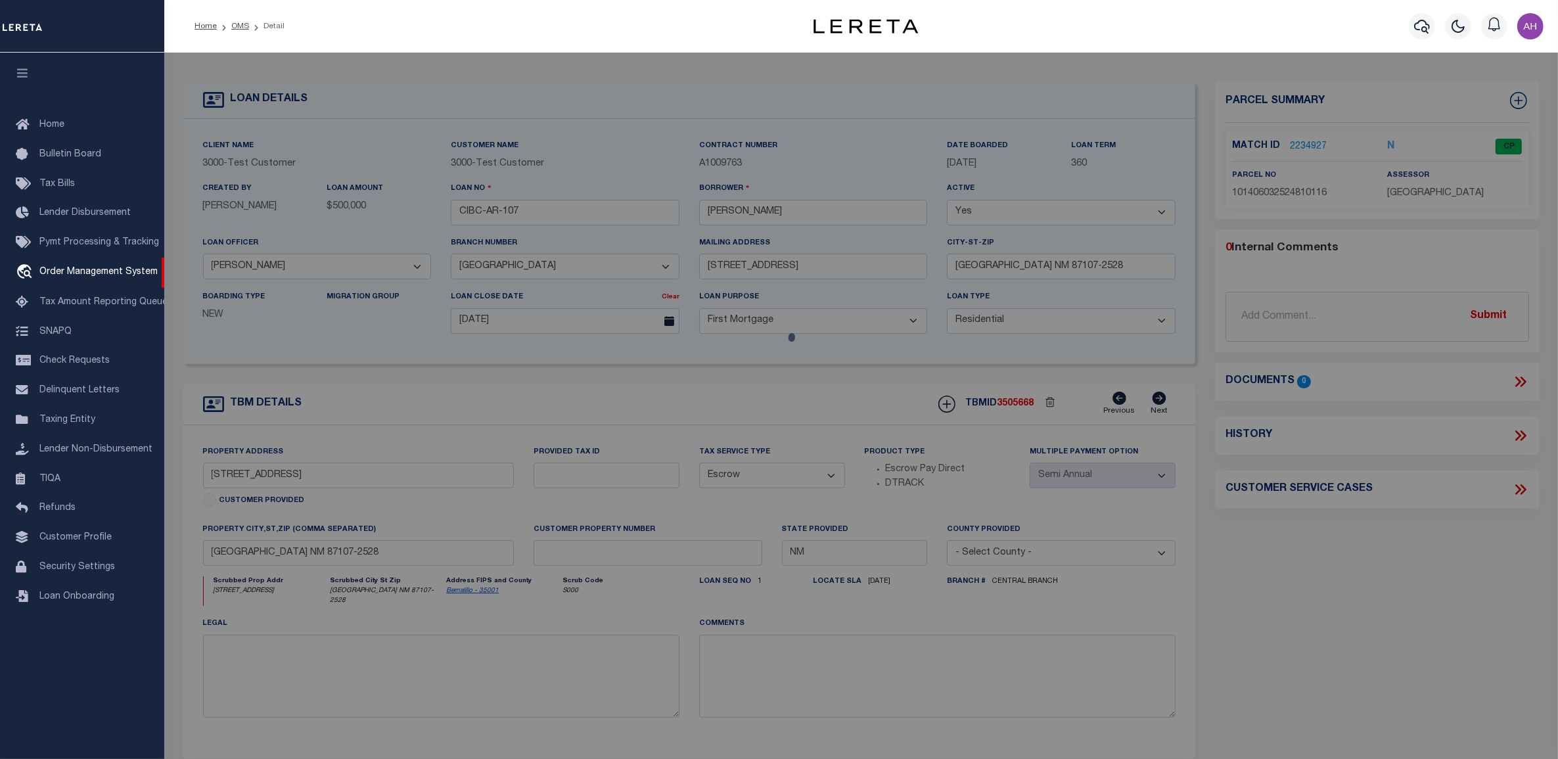
select select "AS"
select select
checkbox input "false"
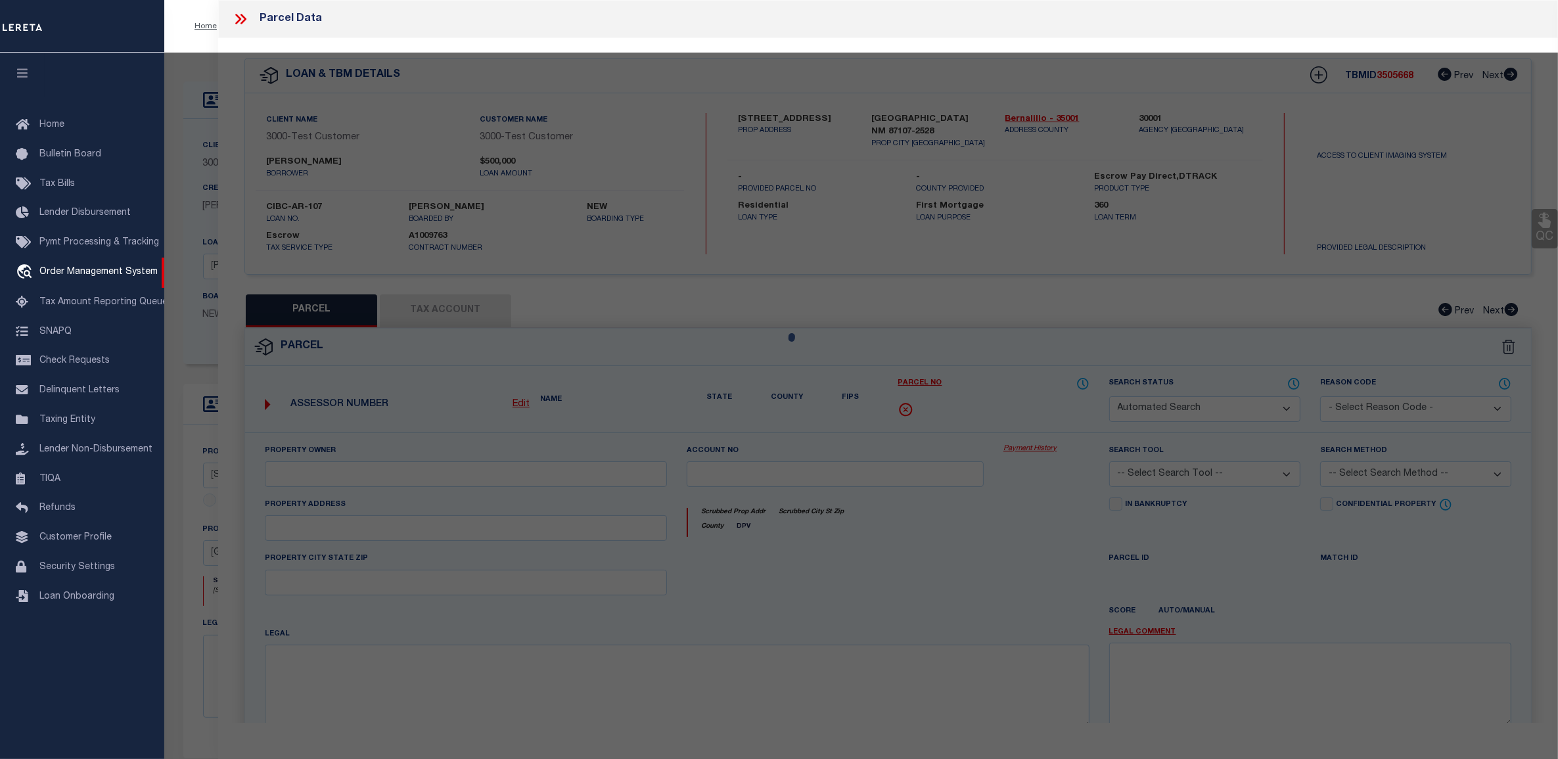
select select "CP"
type input "PALS,LAURIE J"
select select "ATL"
select select "ADD"
type input "503 AZTEC RD NW"
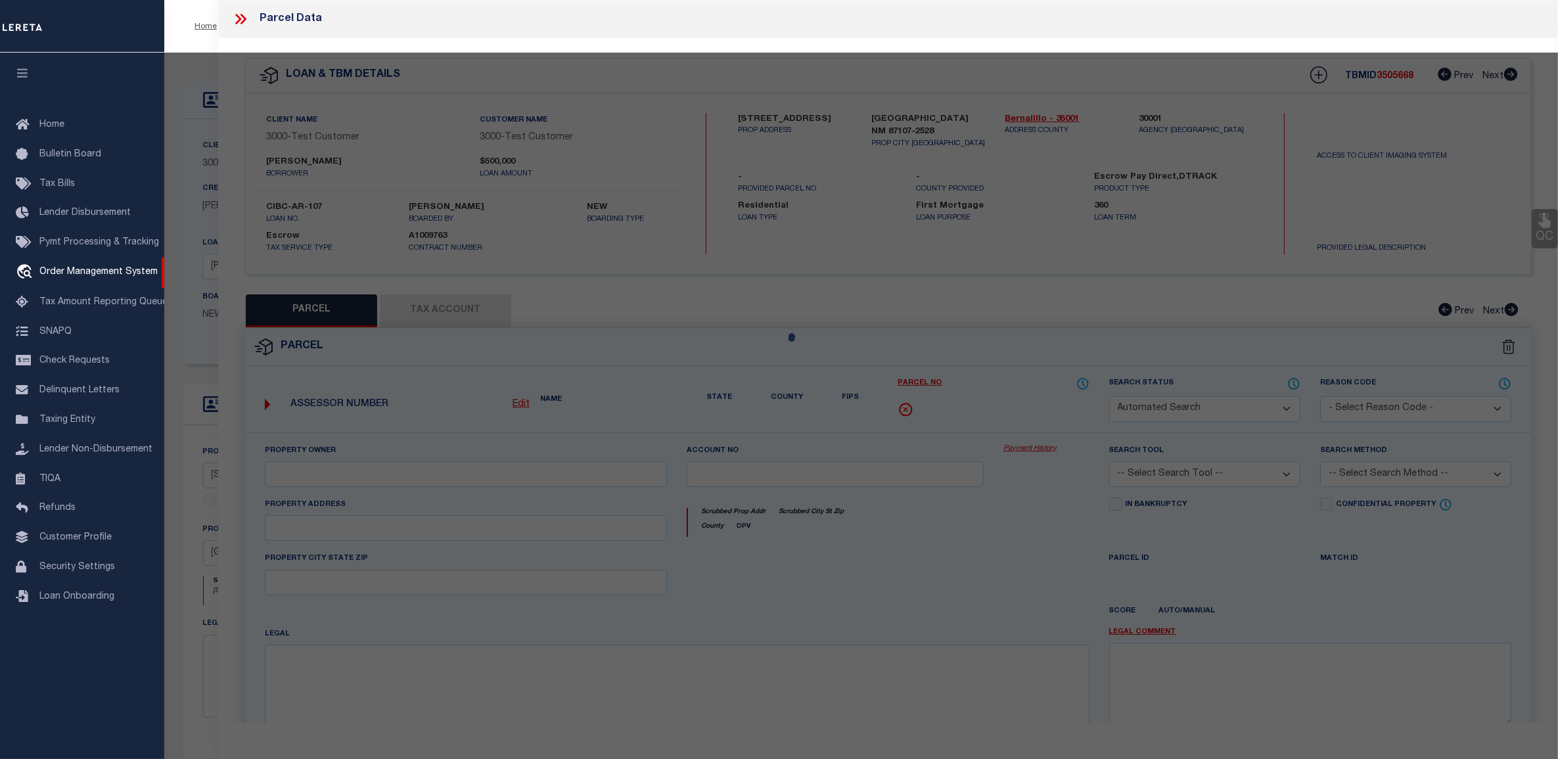
type input "ALBUQUERQUE, NM 87107"
type textarea "* 012 012MONK BRIDGE ADD"
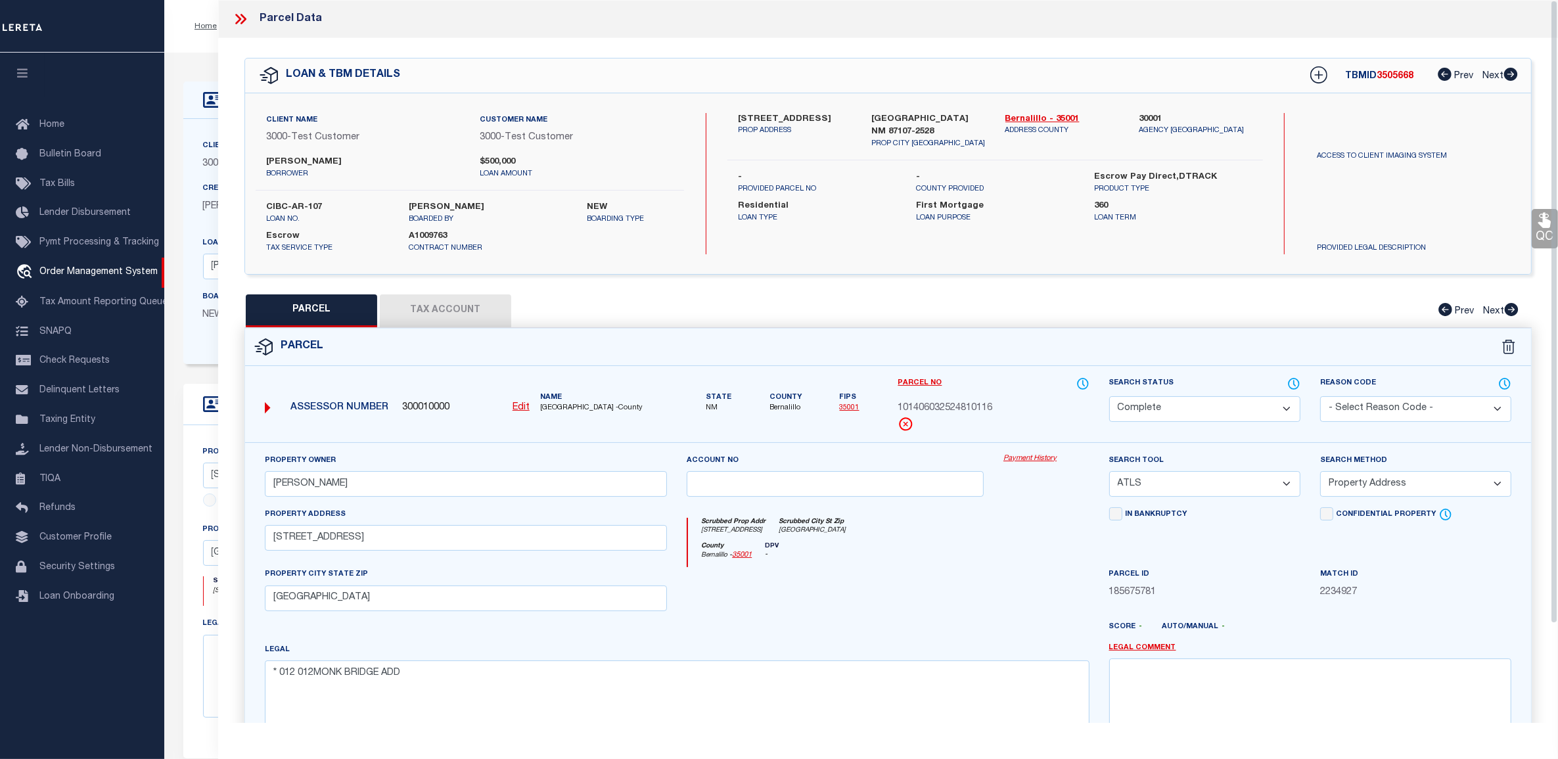
click at [1197, 412] on select "Automated Search Bad Parcel Complete Duplicate Parcel High Dollar Reporting In …" at bounding box center [1204, 409] width 191 height 26
click at [828, 332] on div "Parcel" at bounding box center [888, 347] width 1286 height 37
click at [435, 299] on button "Tax Account" at bounding box center [445, 310] width 131 height 33
select select "100"
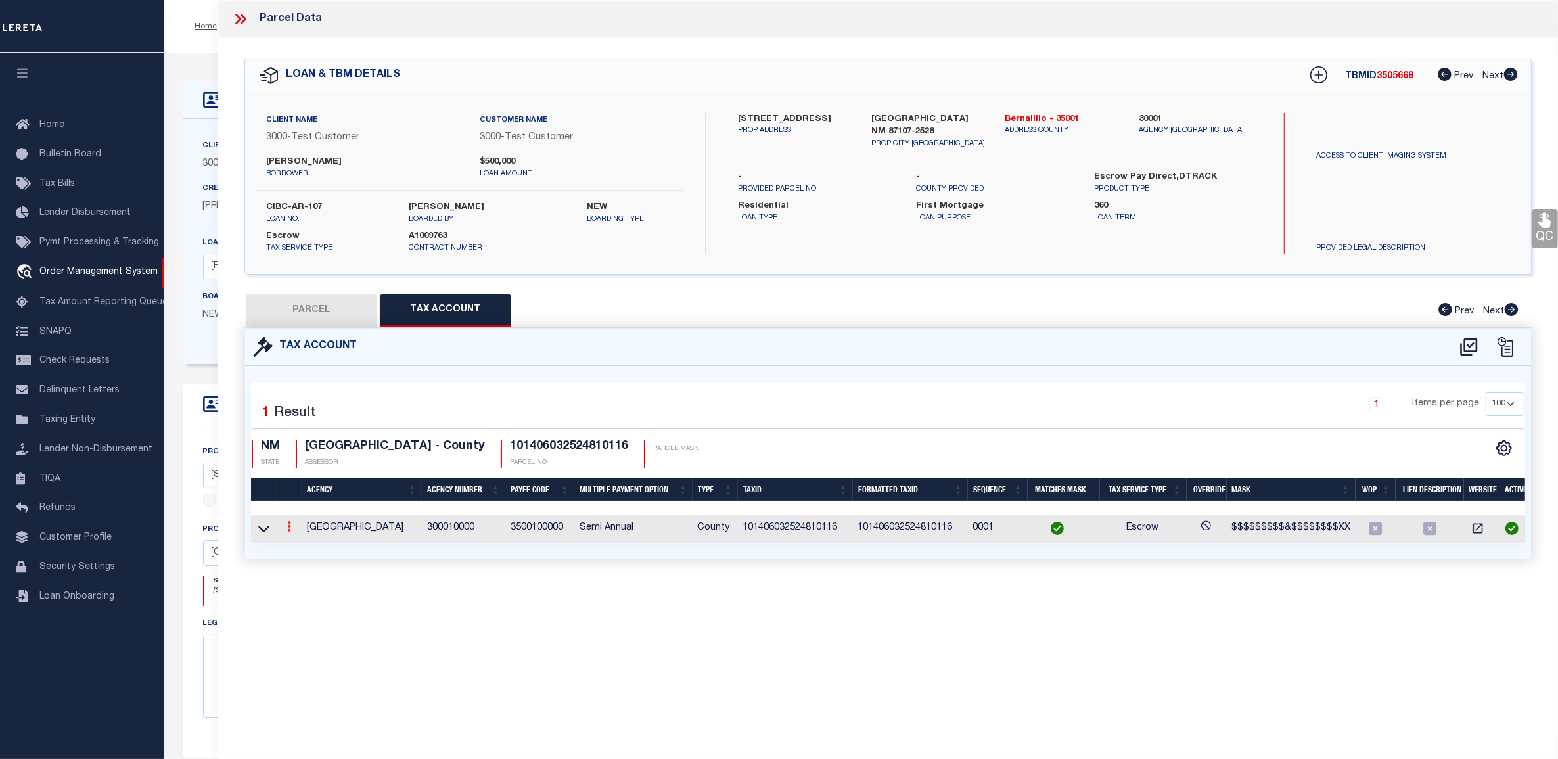
click at [291, 524] on link at bounding box center [289, 528] width 14 height 11
click at [246, 18] on icon at bounding box center [244, 19] width 6 height 11
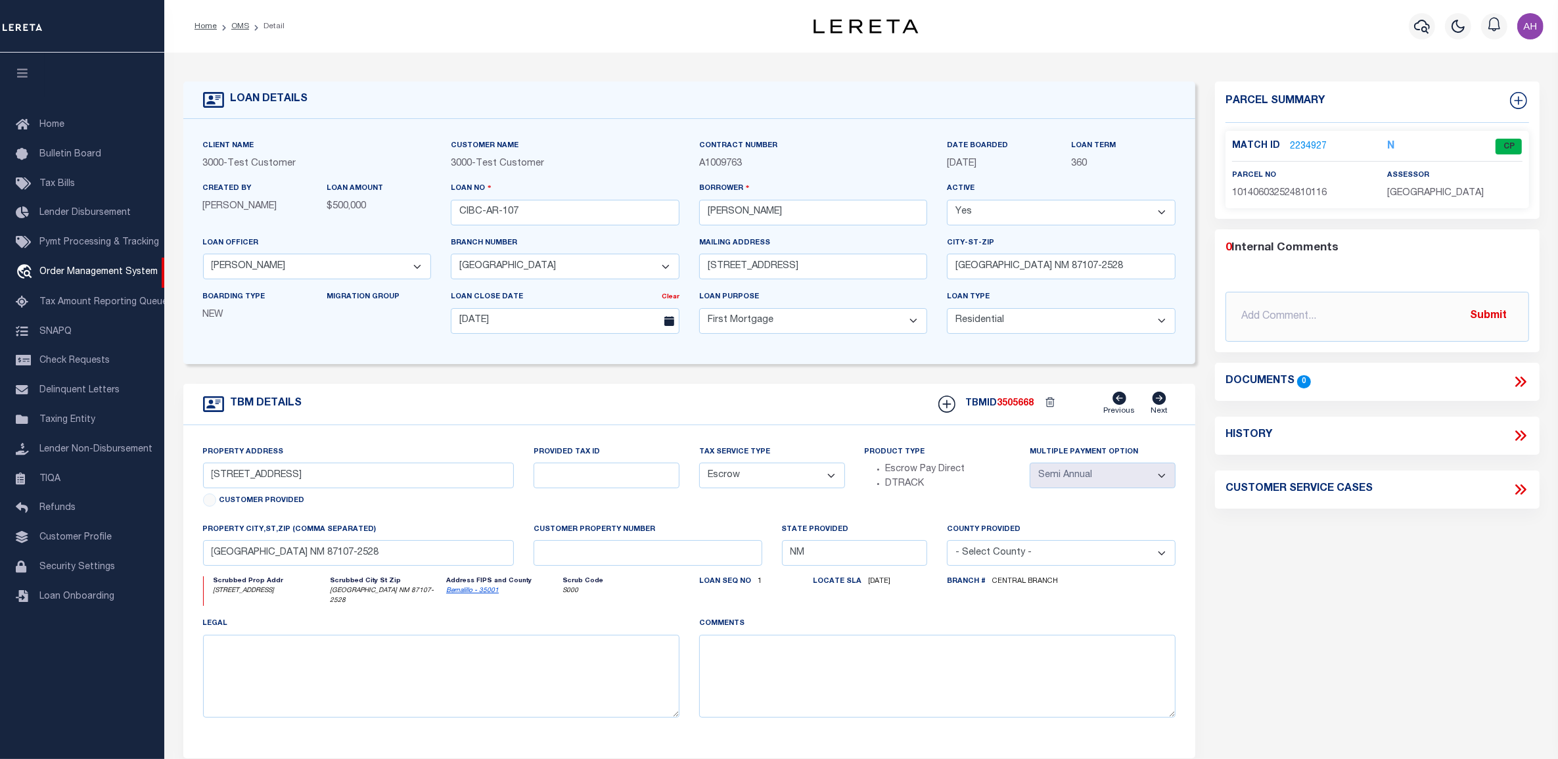
click at [1019, 216] on select "Yes No" at bounding box center [1061, 213] width 229 height 26
select select "False"
click at [947, 200] on select "Yes No" at bounding box center [1061, 213] width 229 height 26
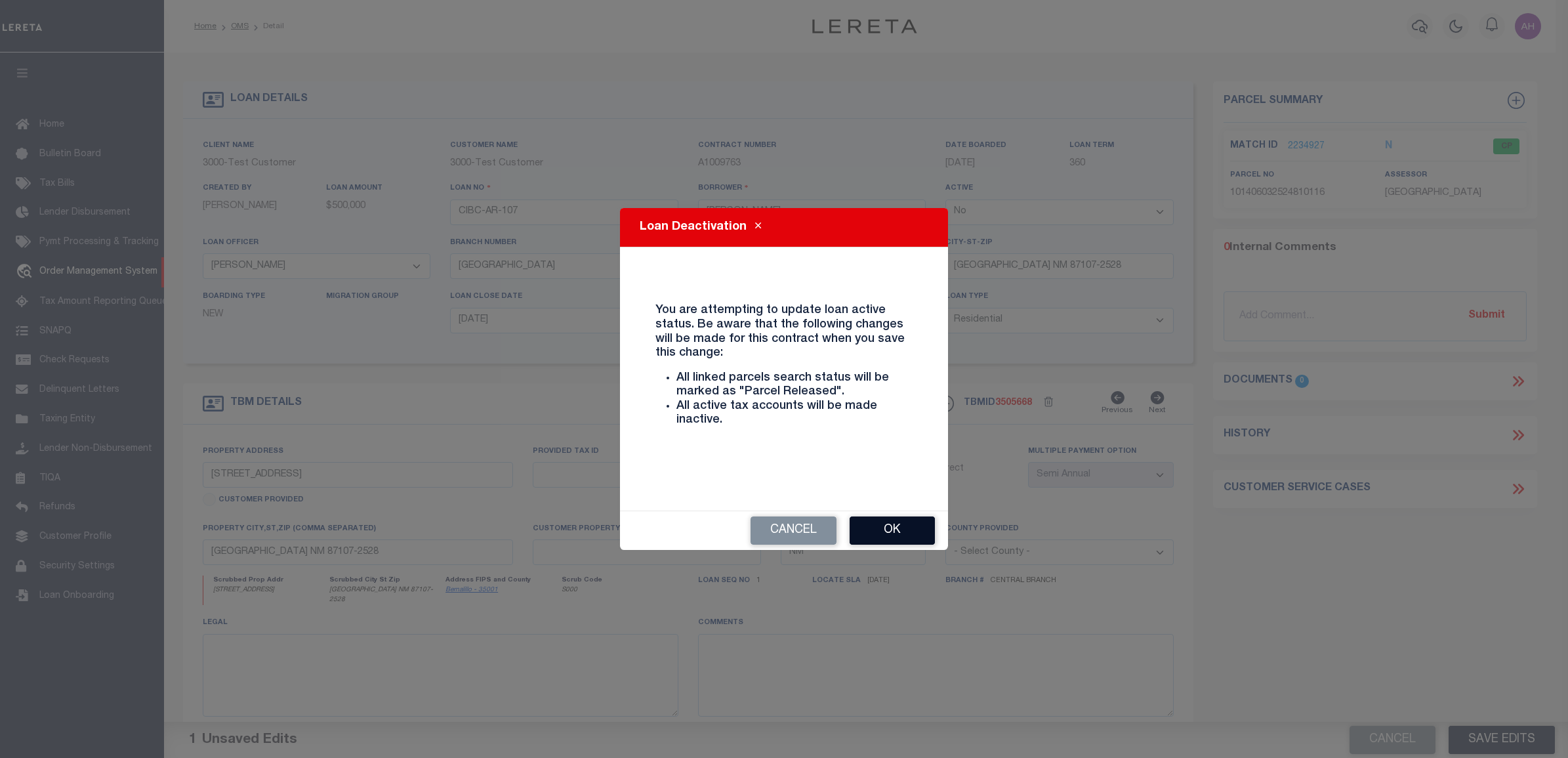
click at [912, 528] on button "Ok" at bounding box center [891, 530] width 85 height 28
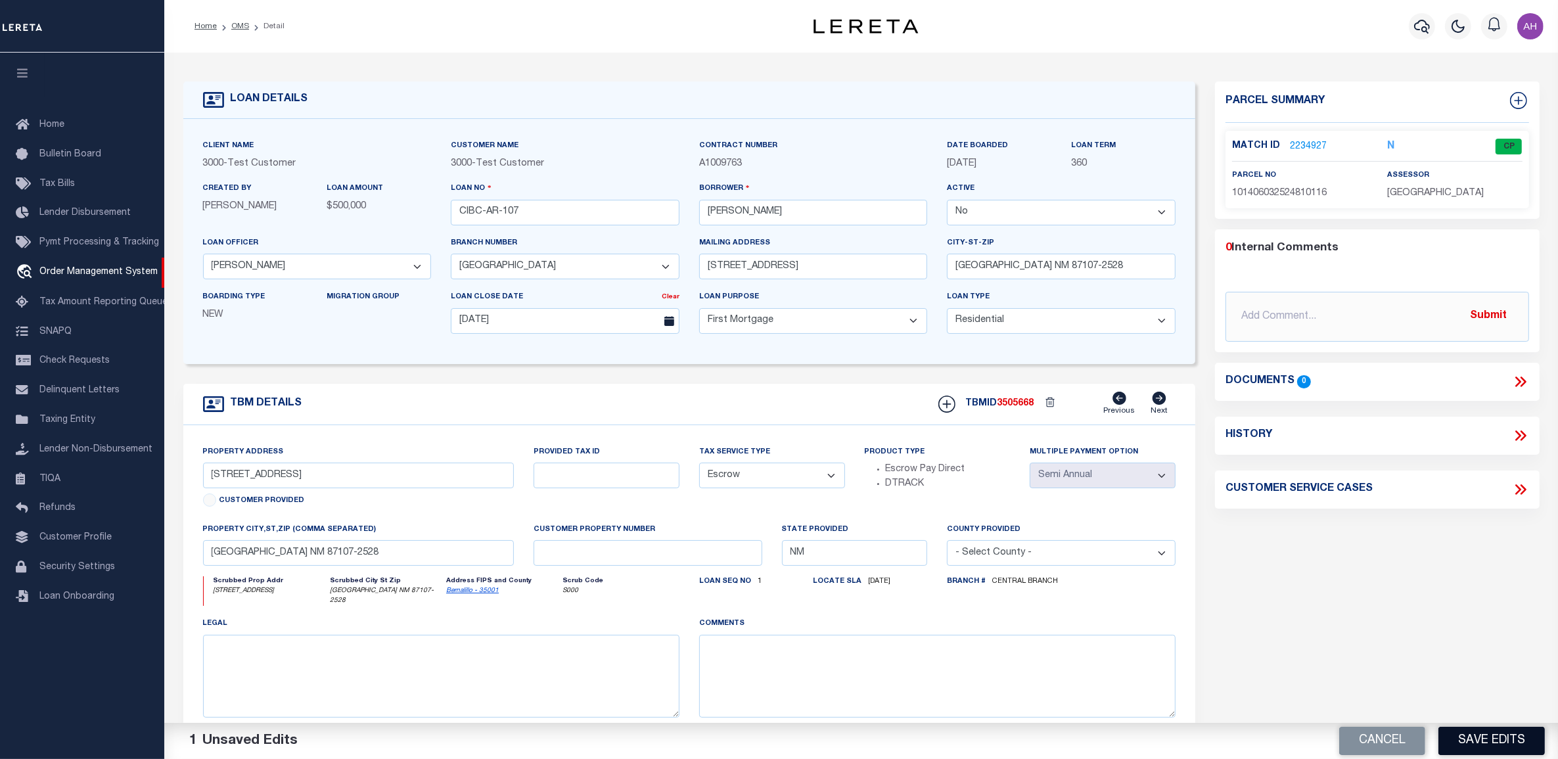
click at [1476, 741] on button "Save Edits" at bounding box center [1492, 741] width 106 height 28
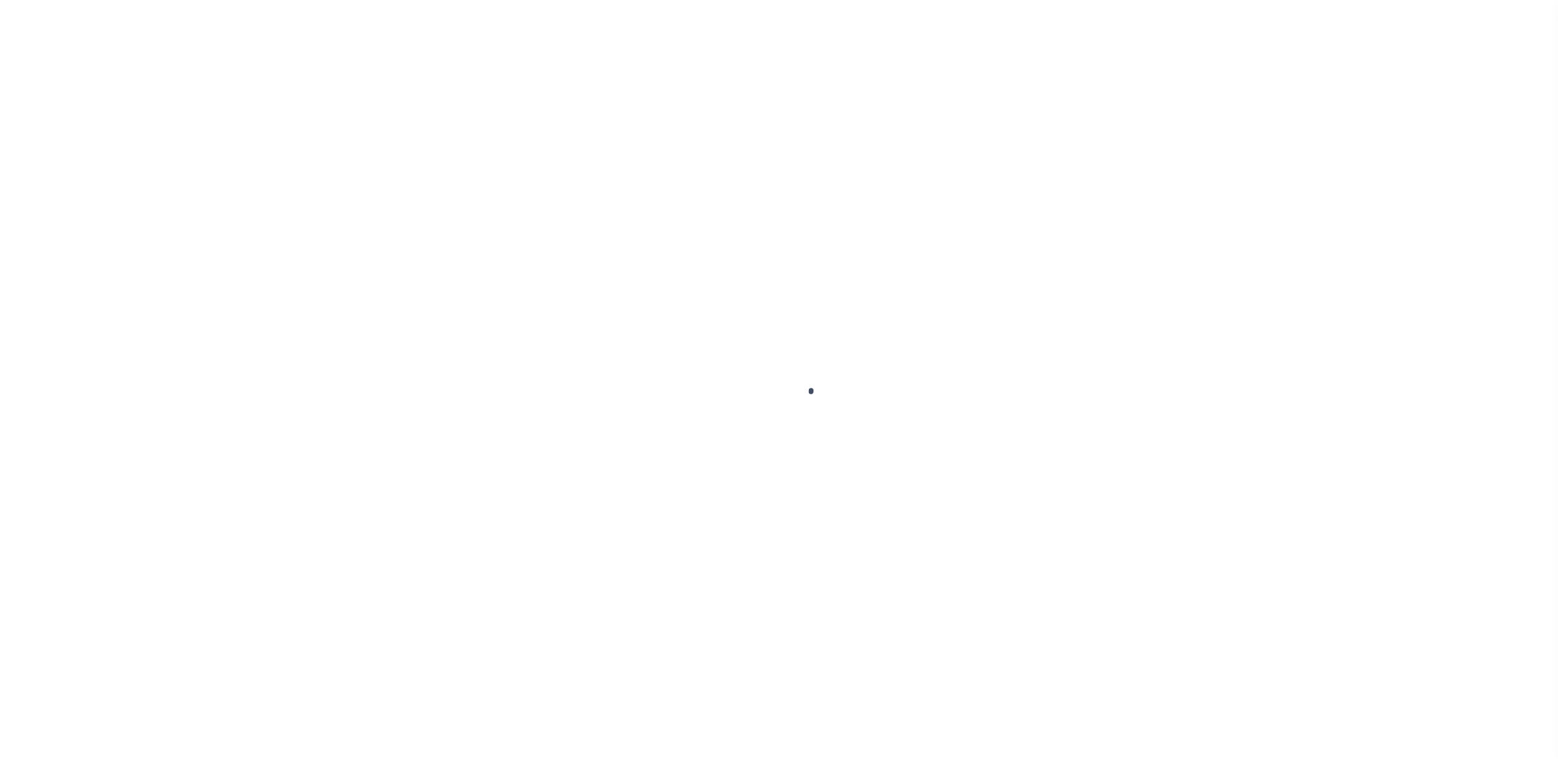
select select "False"
select select "25318"
select select "10"
select select "Escrow"
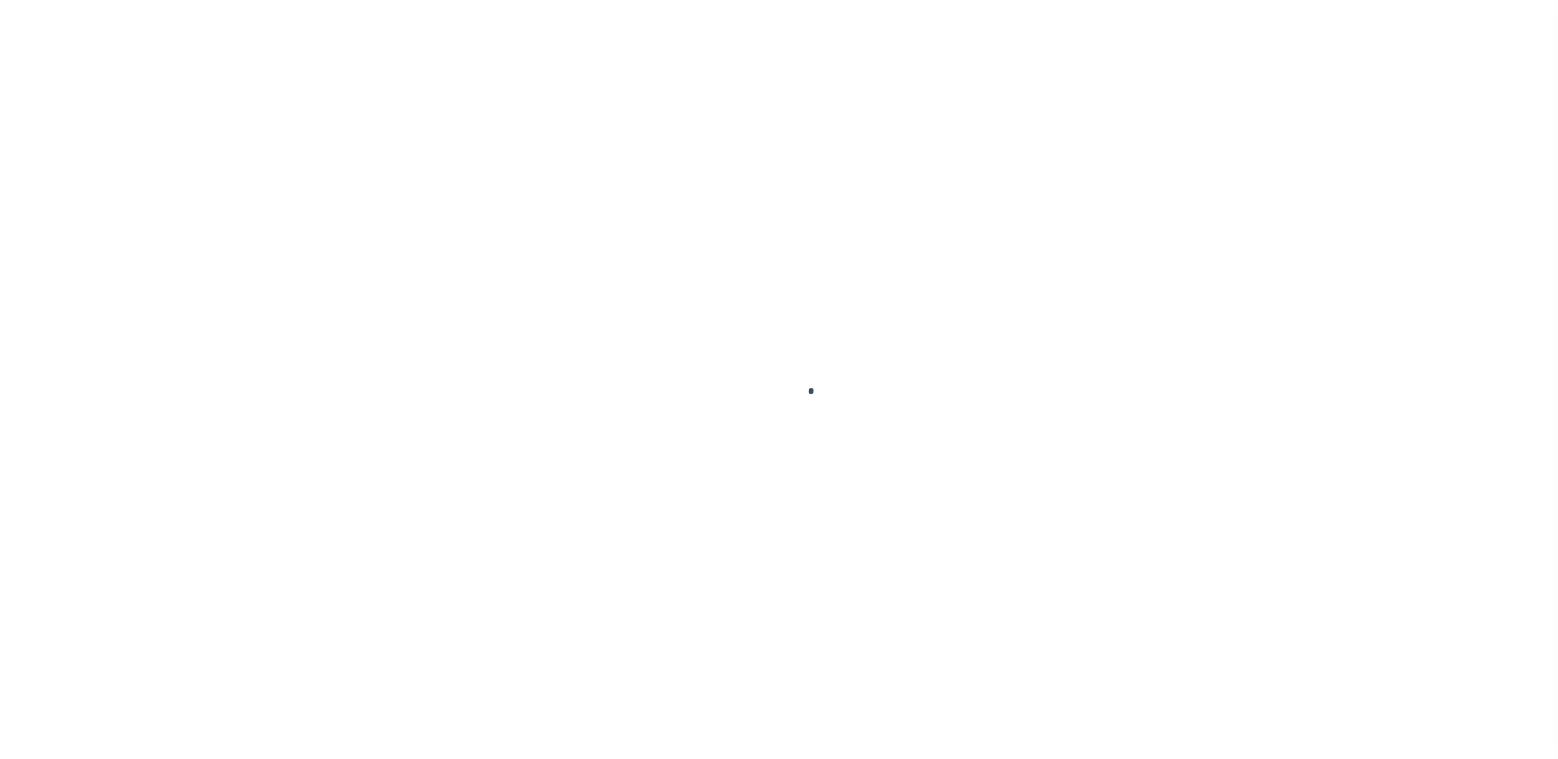
type input "503 AZTEC RD NW"
type input "ALBUQUERQUE NM 87107-2528"
type input "NM"
select select "127536"
select select "2"
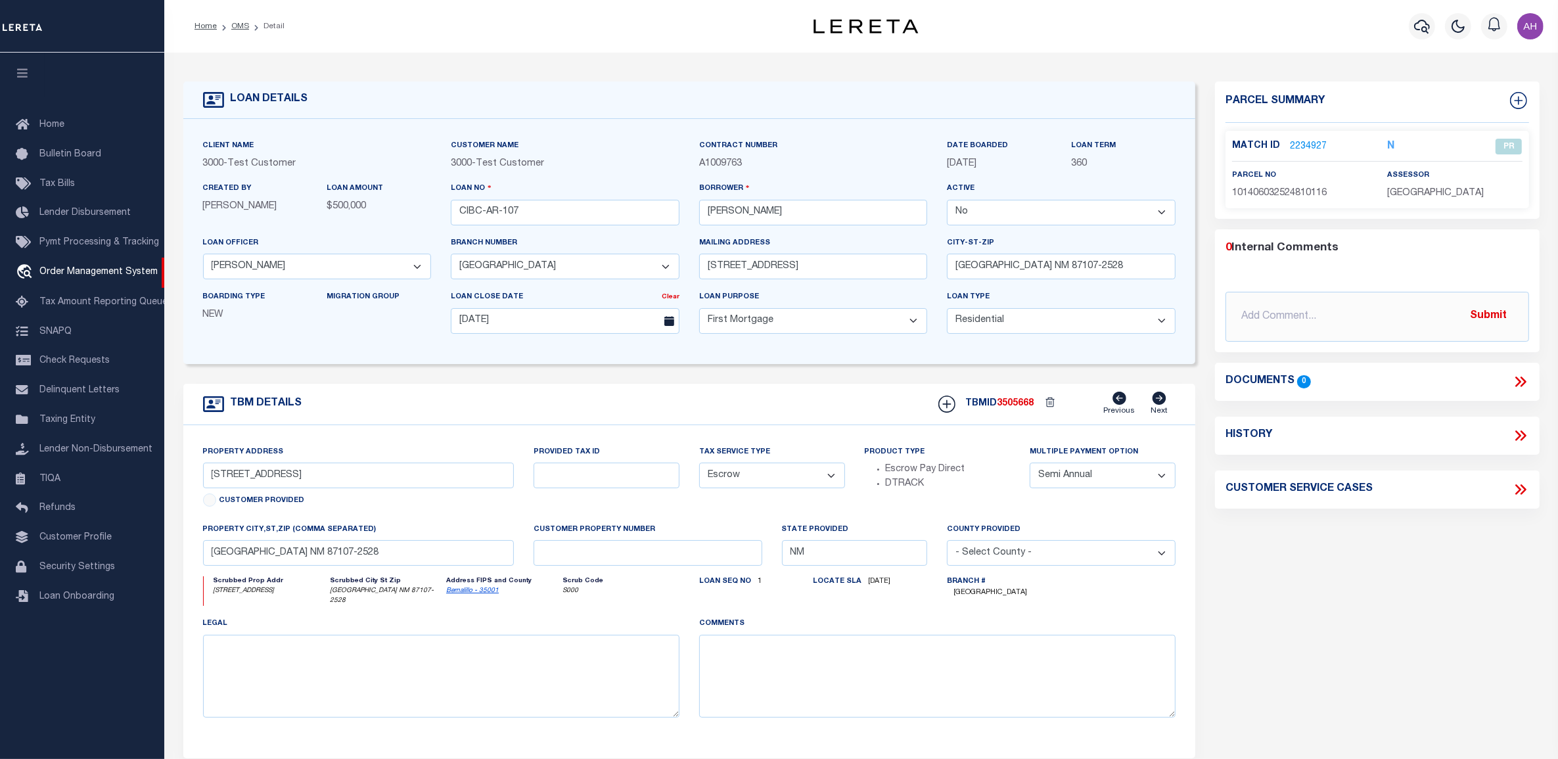
click at [1290, 143] on link "2234927" at bounding box center [1308, 147] width 37 height 14
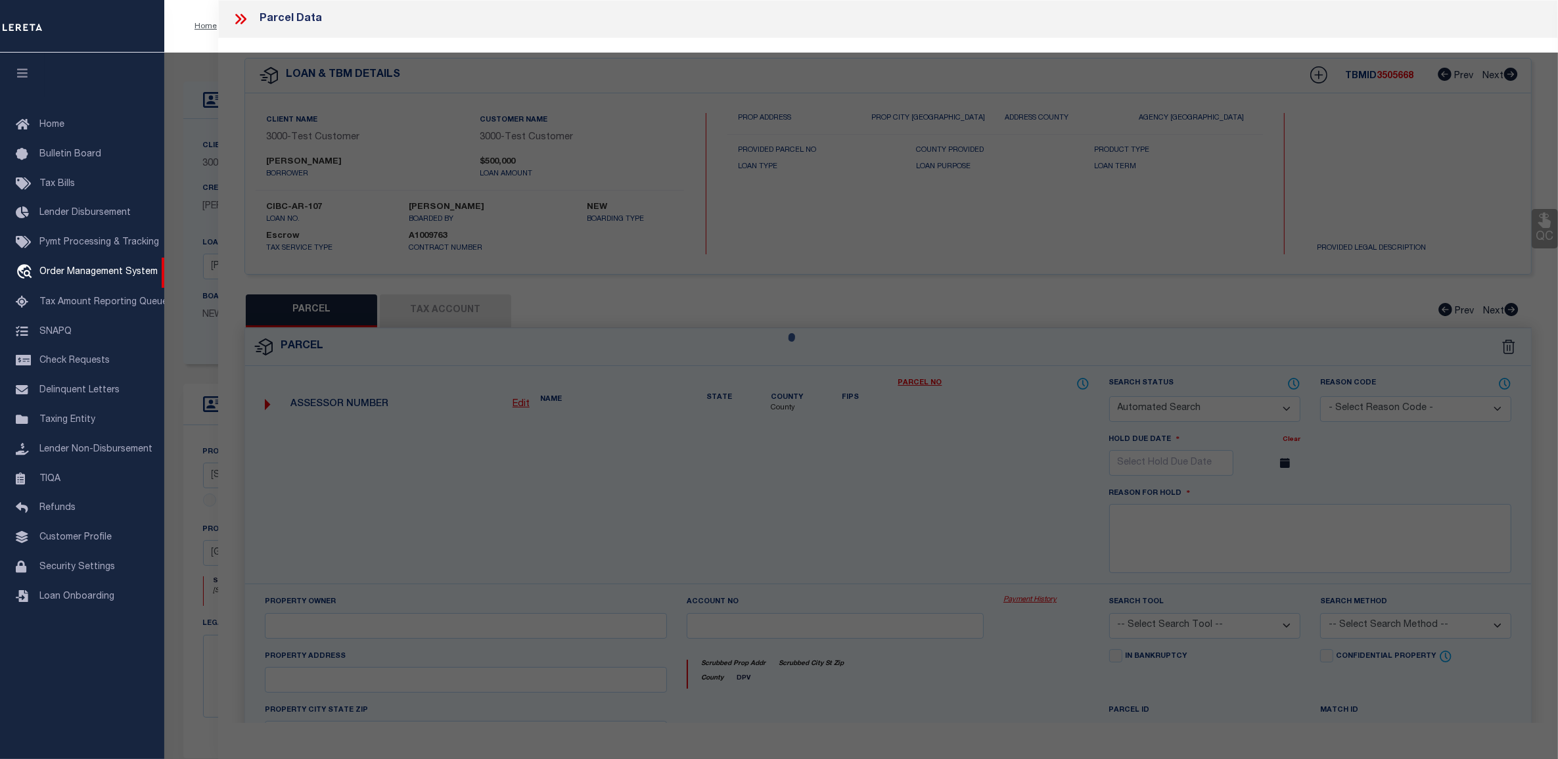
checkbox input "false"
select select "PR"
type input "PALS,LAURIE J"
select select "ATL"
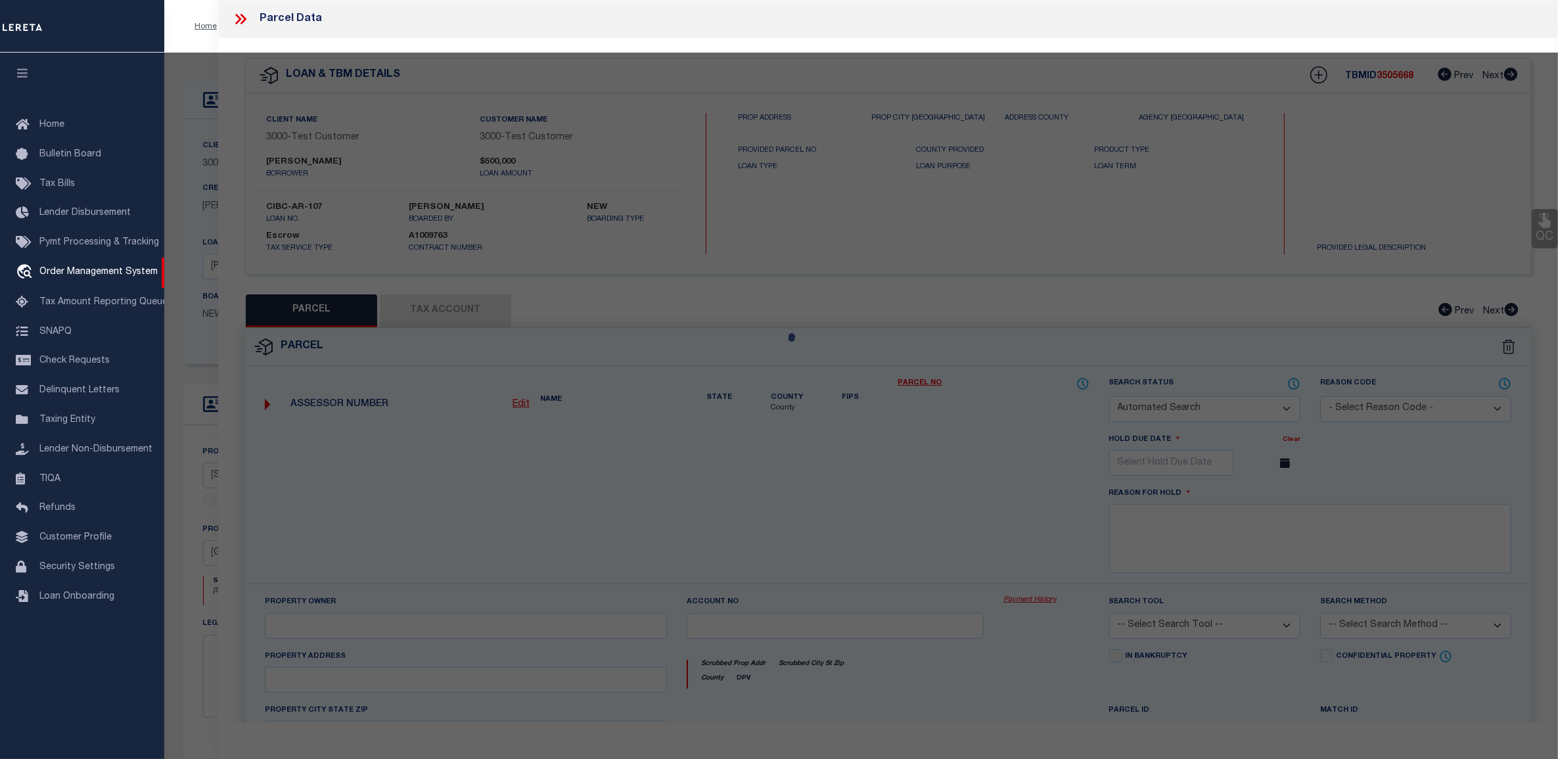
select select "ADD"
type input "503 AZTEC RD NW"
type input "ALBUQUERQUE, NM 87107"
type textarea "* 012 012MONK BRIDGE ADD"
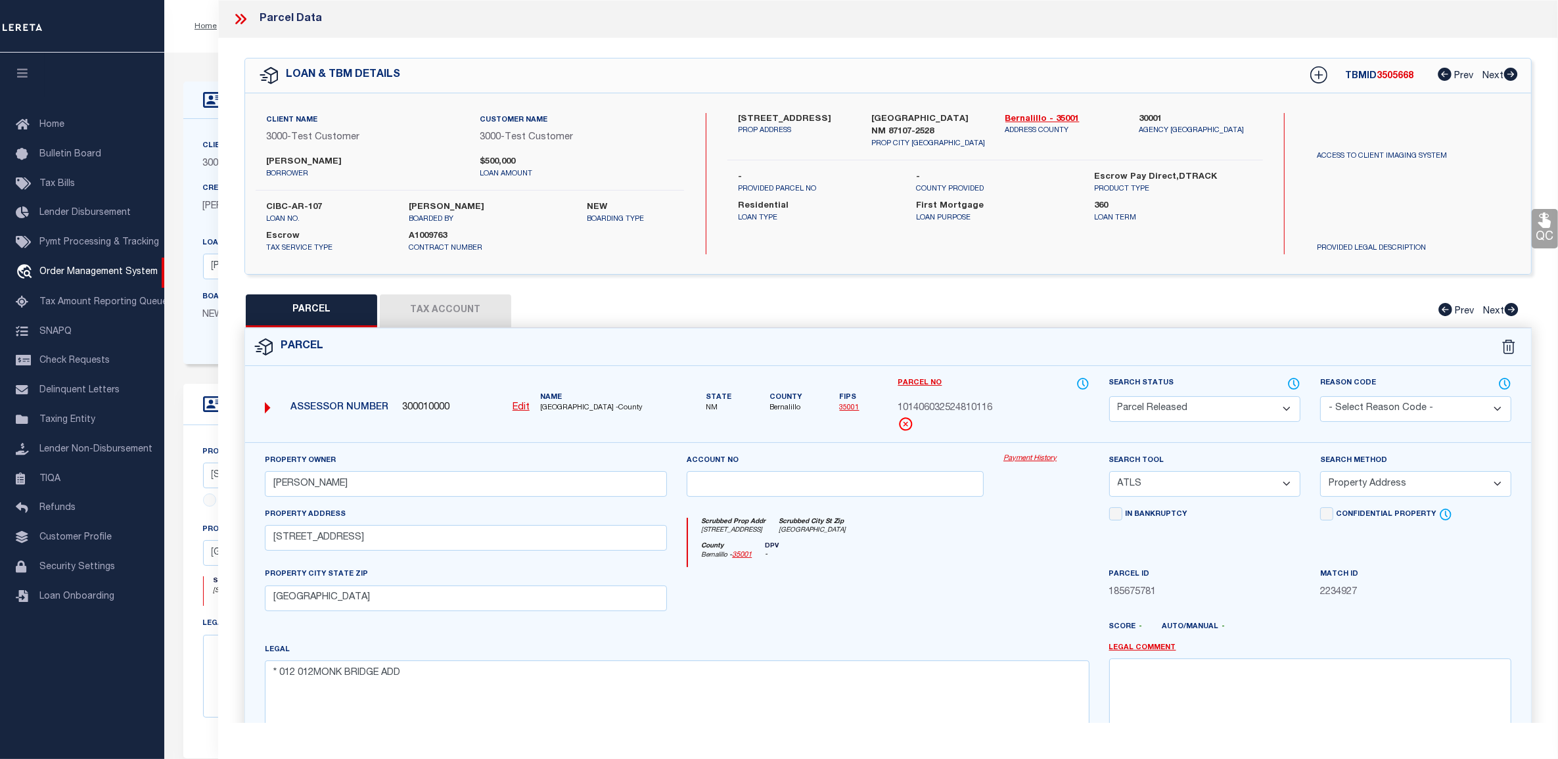
click at [457, 313] on button "Tax Account" at bounding box center [445, 310] width 131 height 33
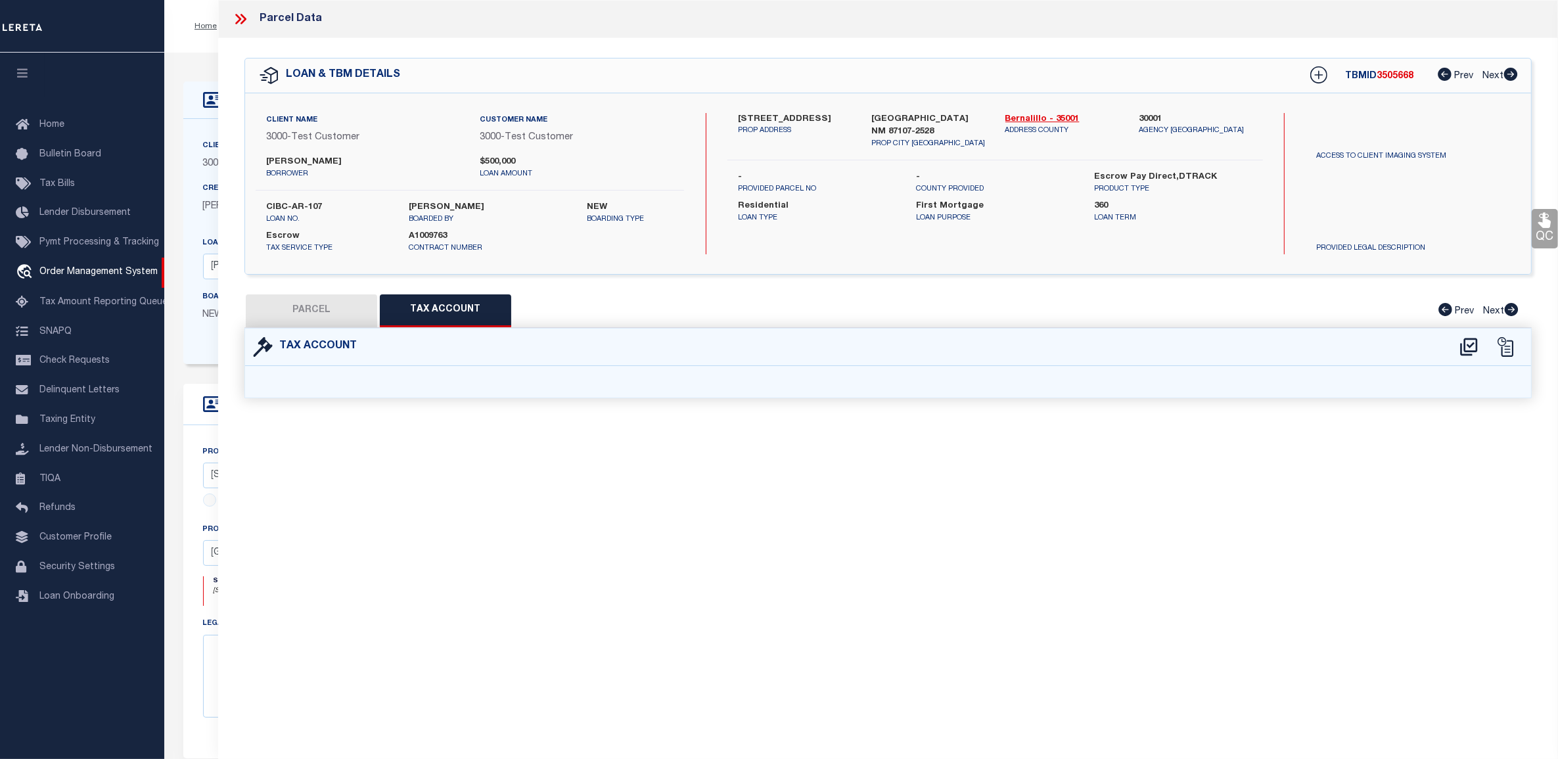
select select "100"
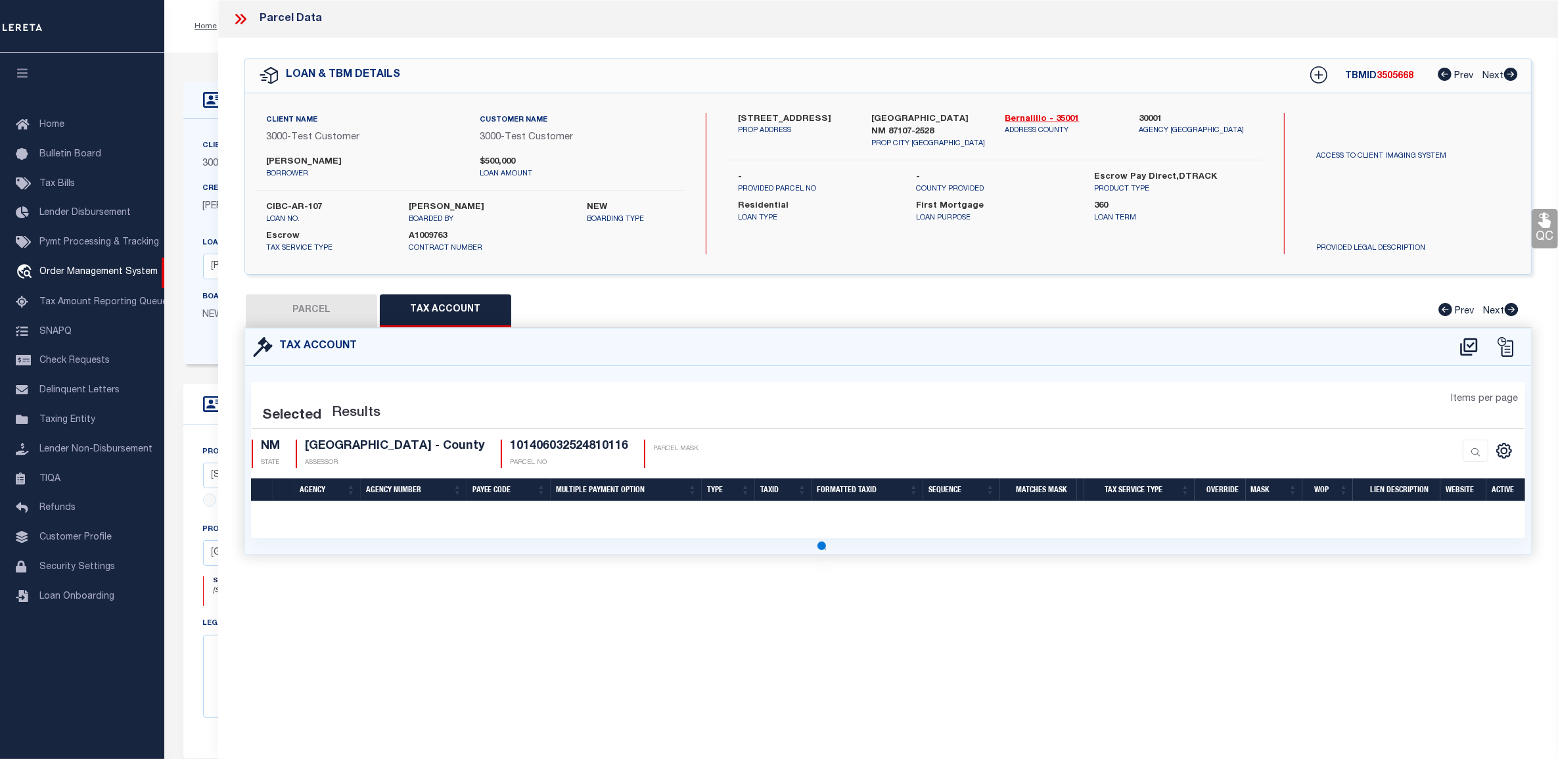
select select "100"
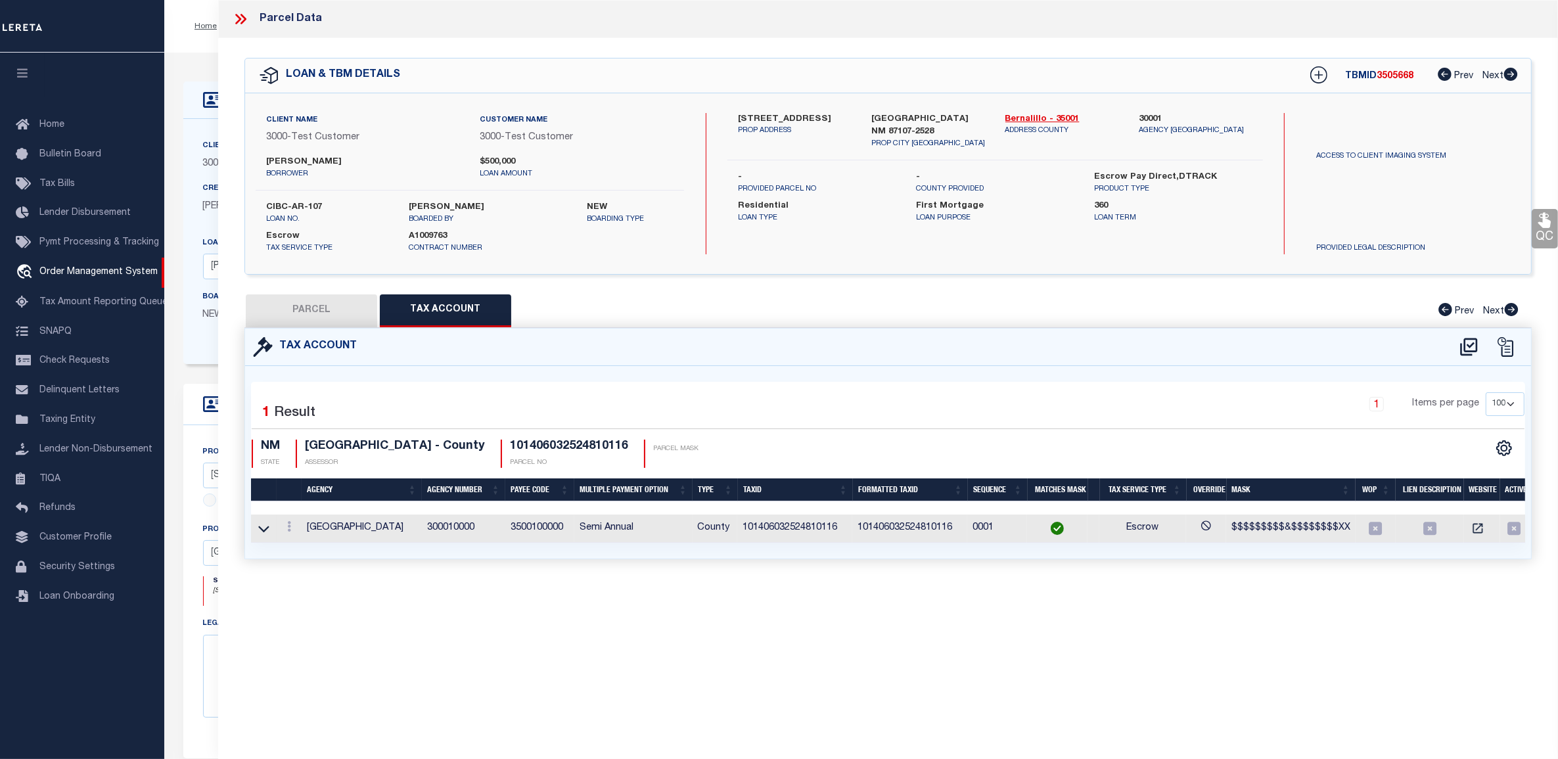
scroll to position [0, 5]
click at [237, 22] on icon at bounding box center [238, 19] width 6 height 11
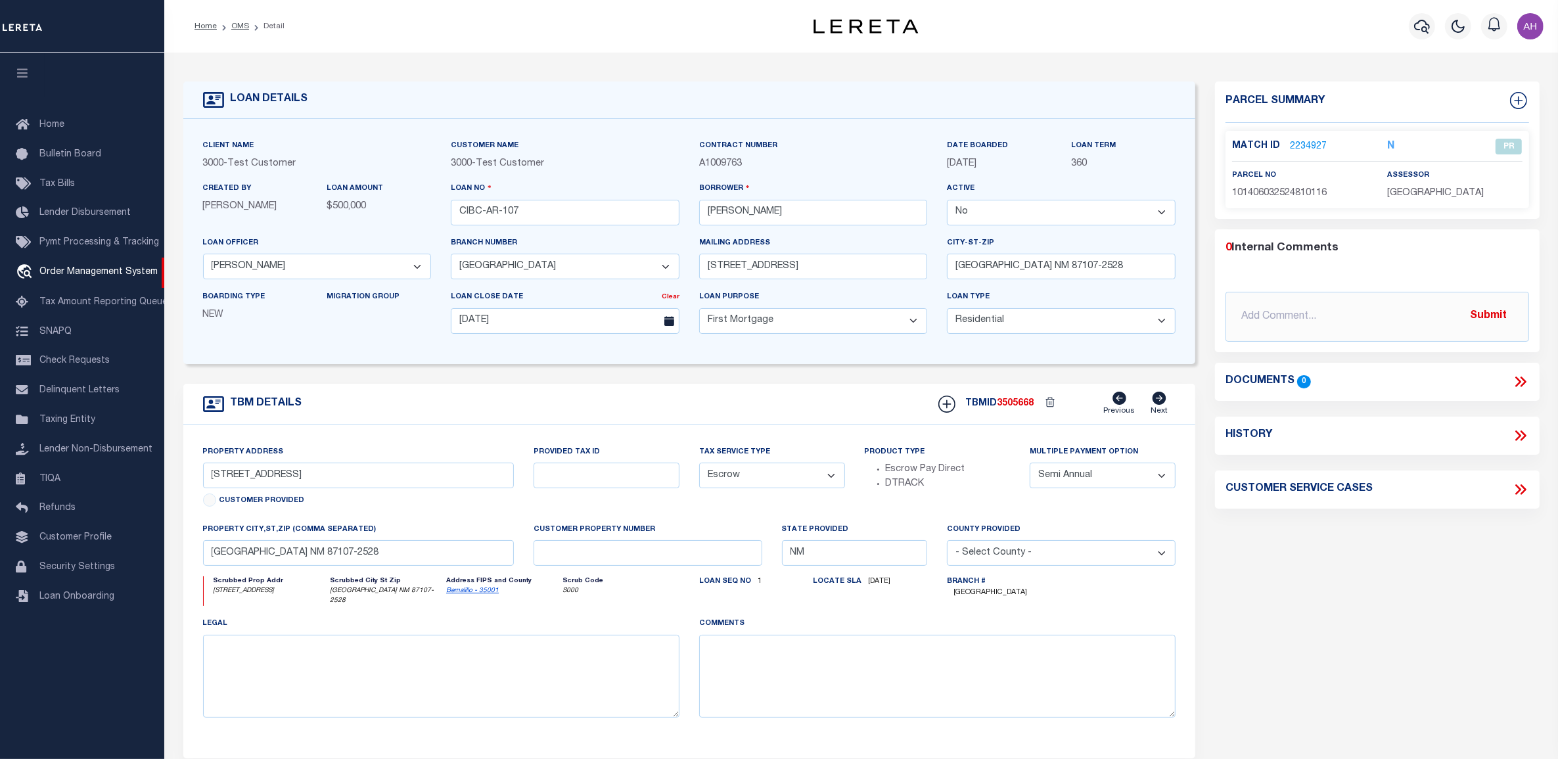
click at [981, 206] on select "Yes No" at bounding box center [1061, 213] width 229 height 26
select select "True"
click at [947, 200] on select "Yes No" at bounding box center [1061, 213] width 229 height 26
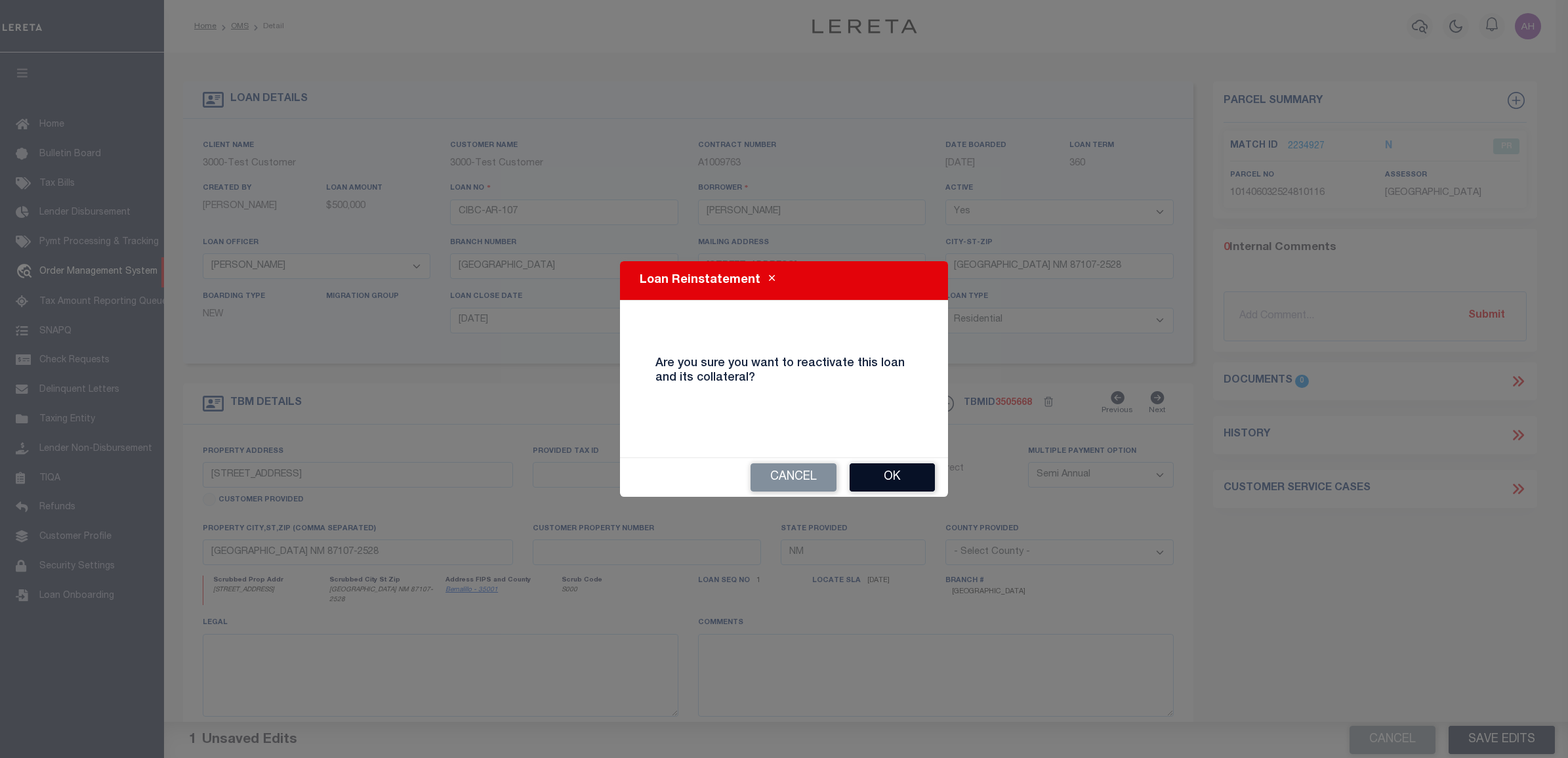
click at [880, 481] on button "Ok" at bounding box center [891, 477] width 85 height 28
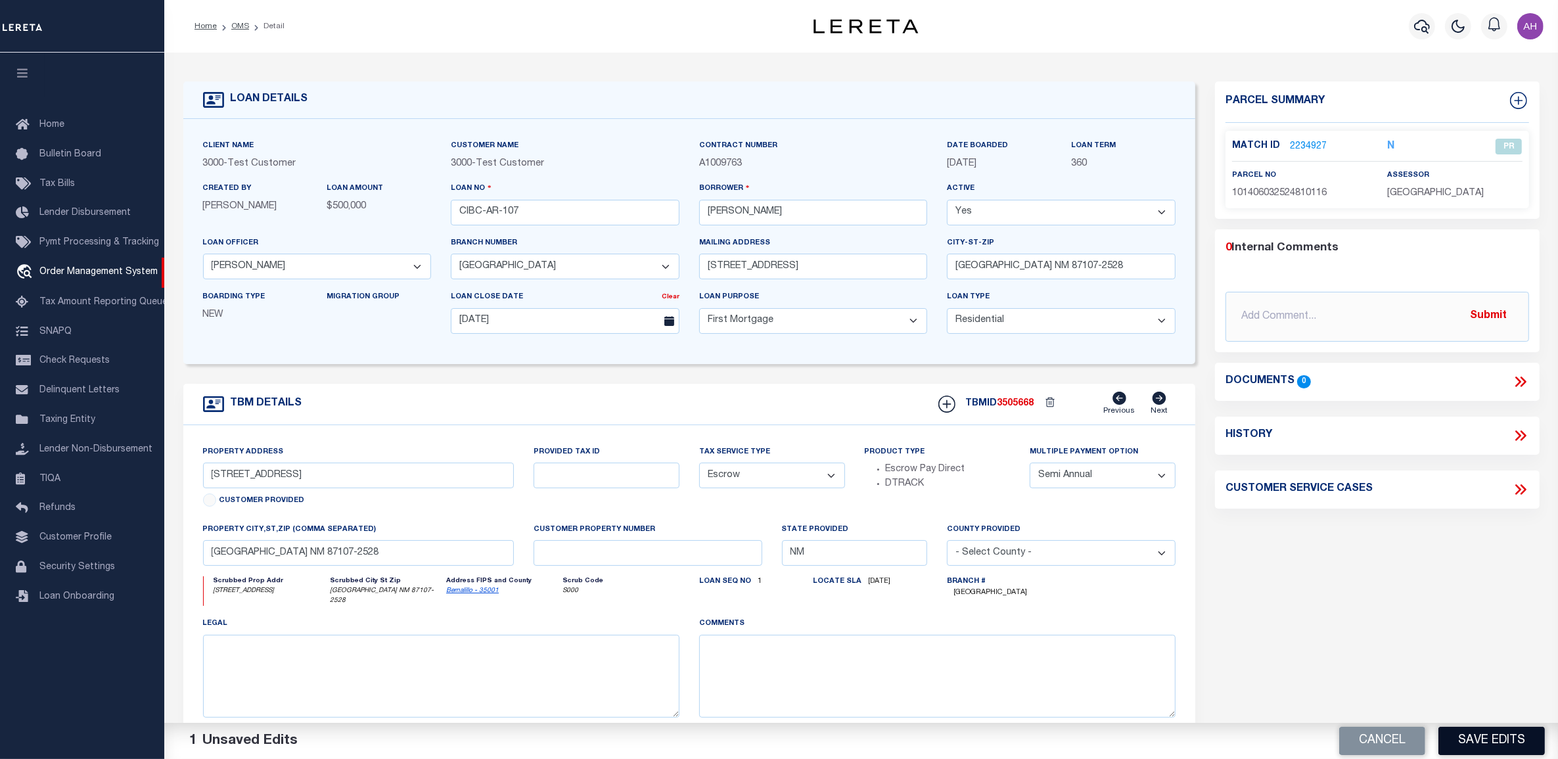
click at [1473, 744] on button "Save Edits" at bounding box center [1492, 741] width 106 height 28
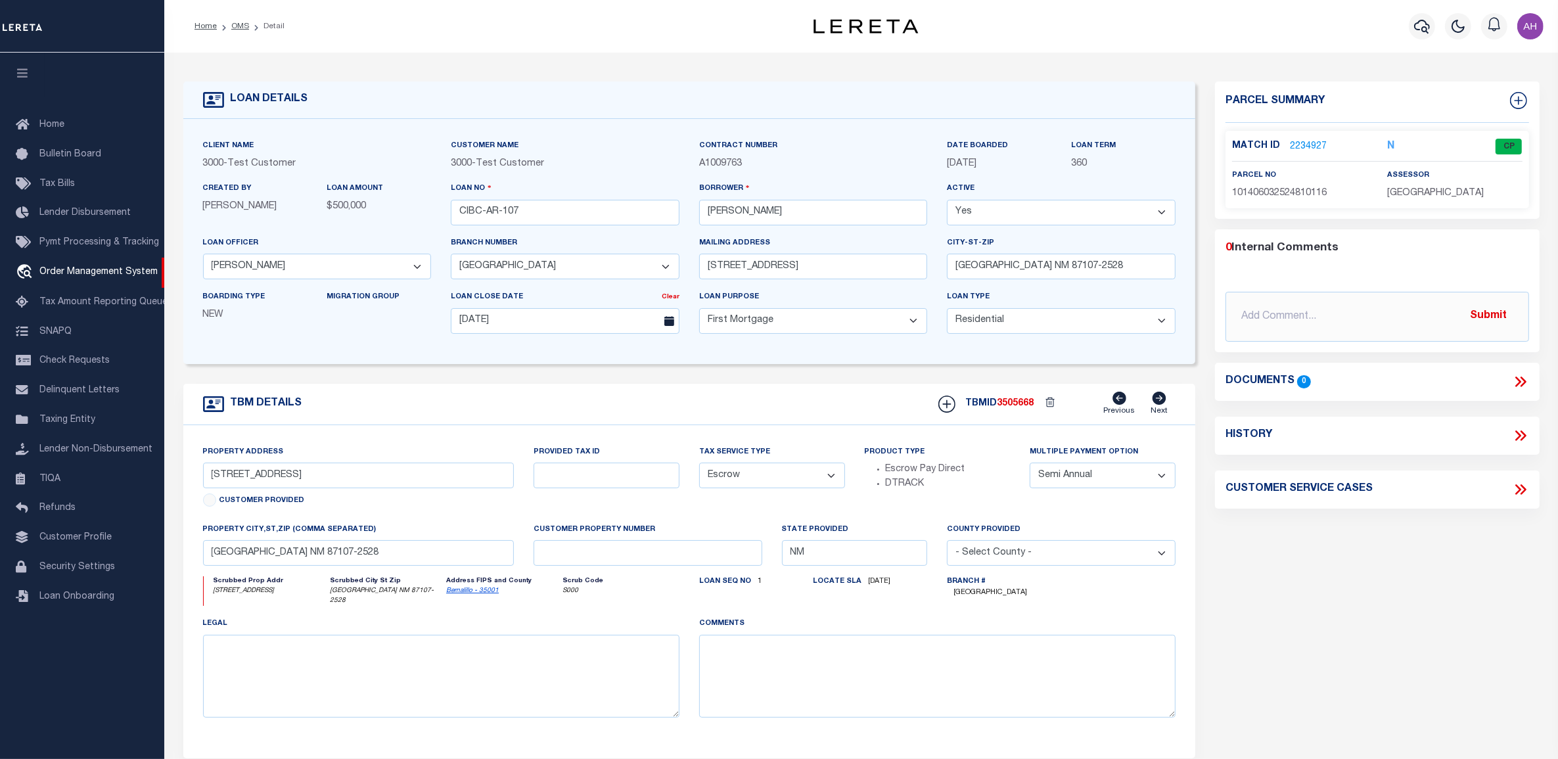
click at [1299, 147] on link "2234927" at bounding box center [1308, 147] width 37 height 14
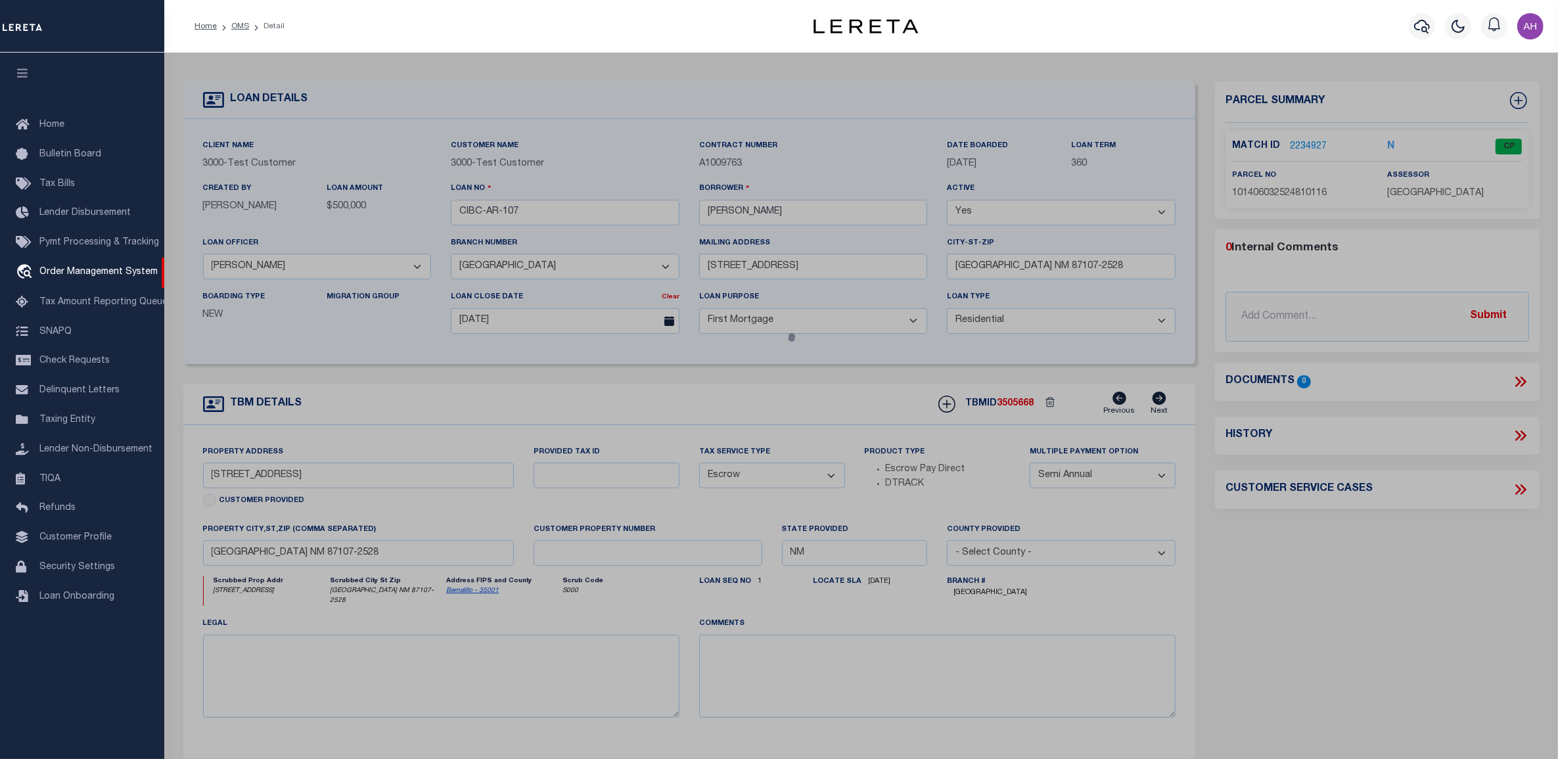
select select "AS"
select select
checkbox input "false"
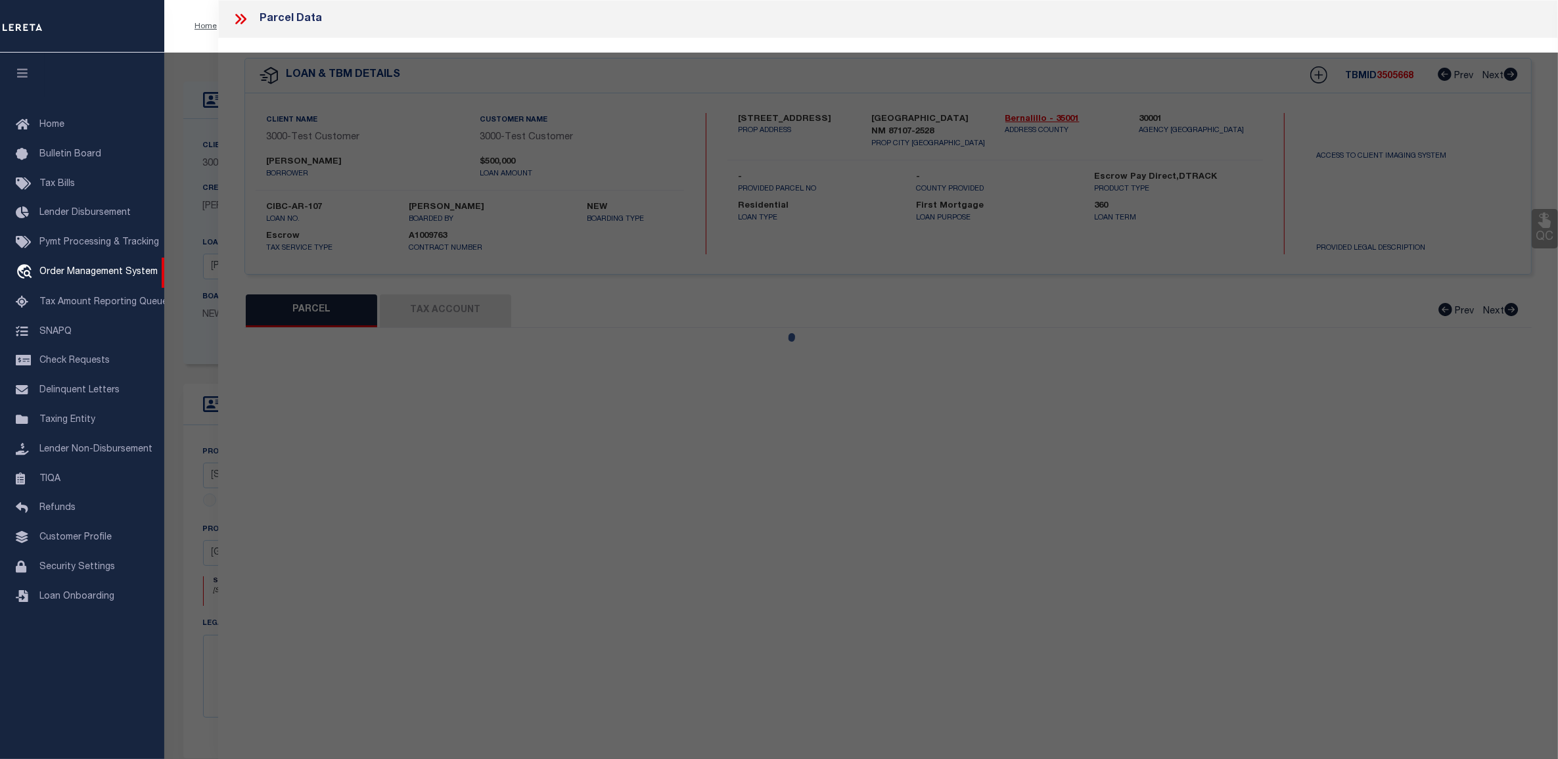
select select "CP"
type input "PALS,LAURIE J"
select select "ATL"
select select "ADD"
type input "503 AZTEC RD NW"
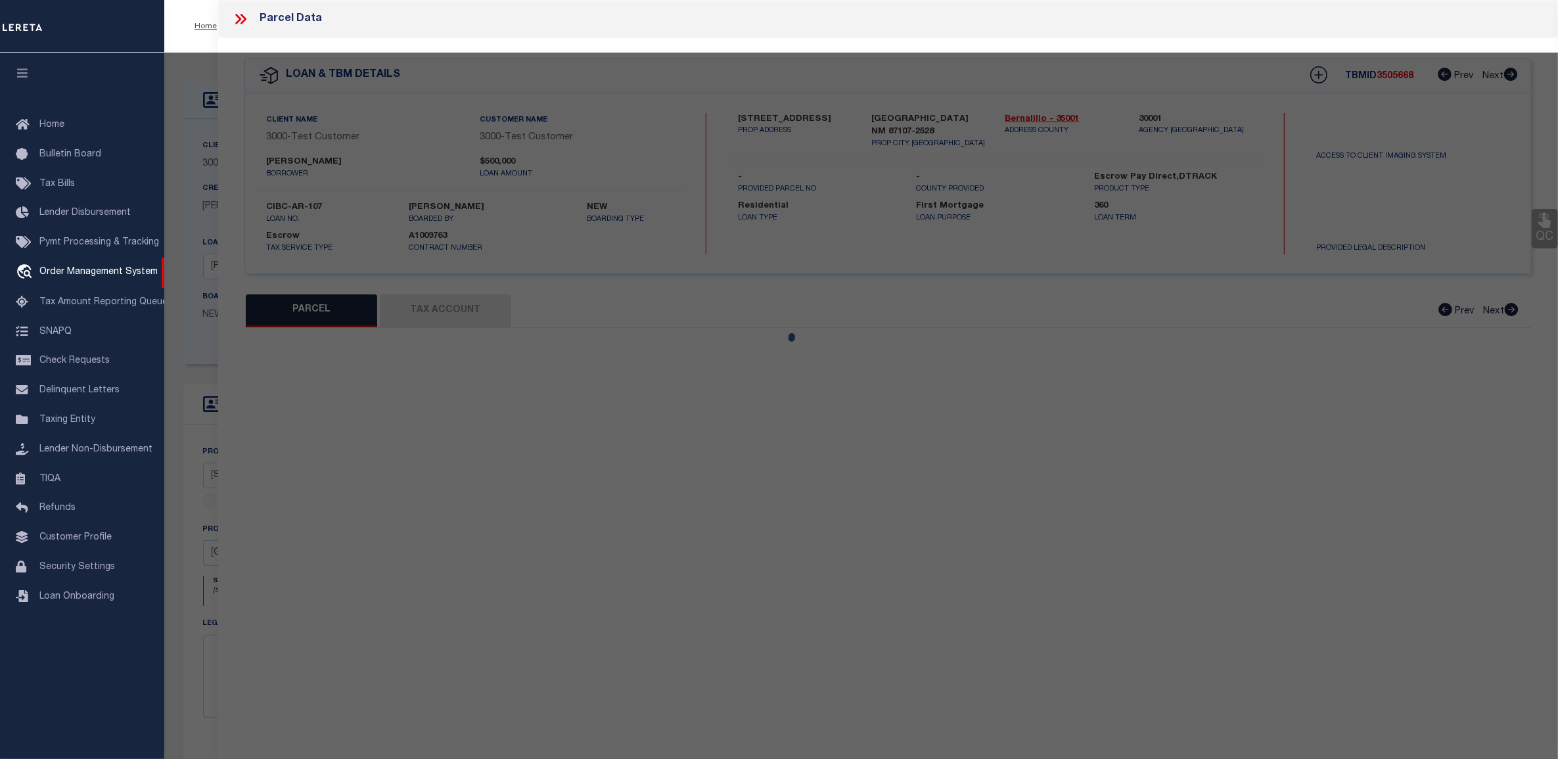
type input "ALBUQUERQUE, NM 87107"
type textarea "* 012 012MONK BRIDGE ADD"
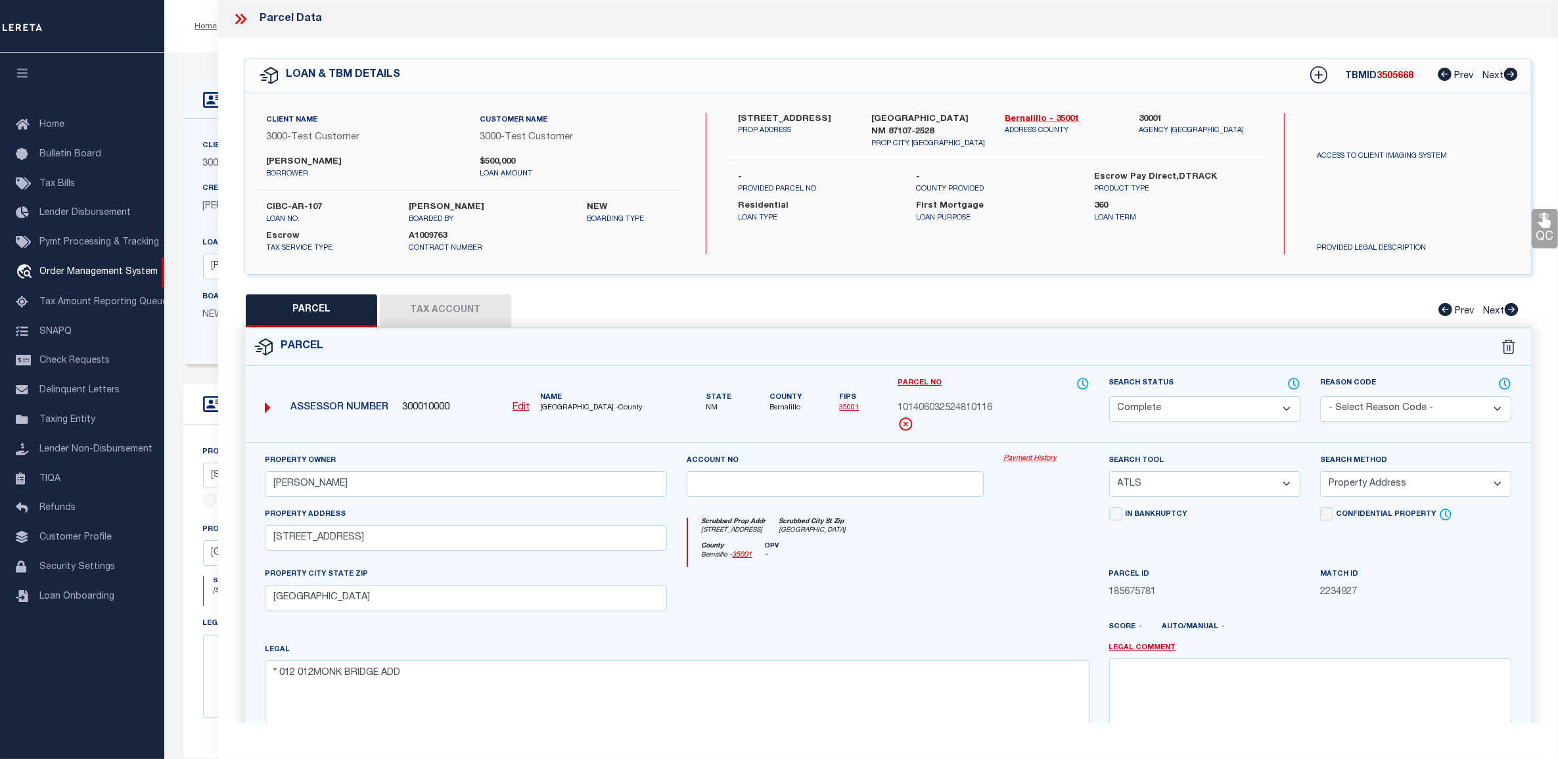
click at [472, 308] on button "Tax Account" at bounding box center [445, 310] width 131 height 33
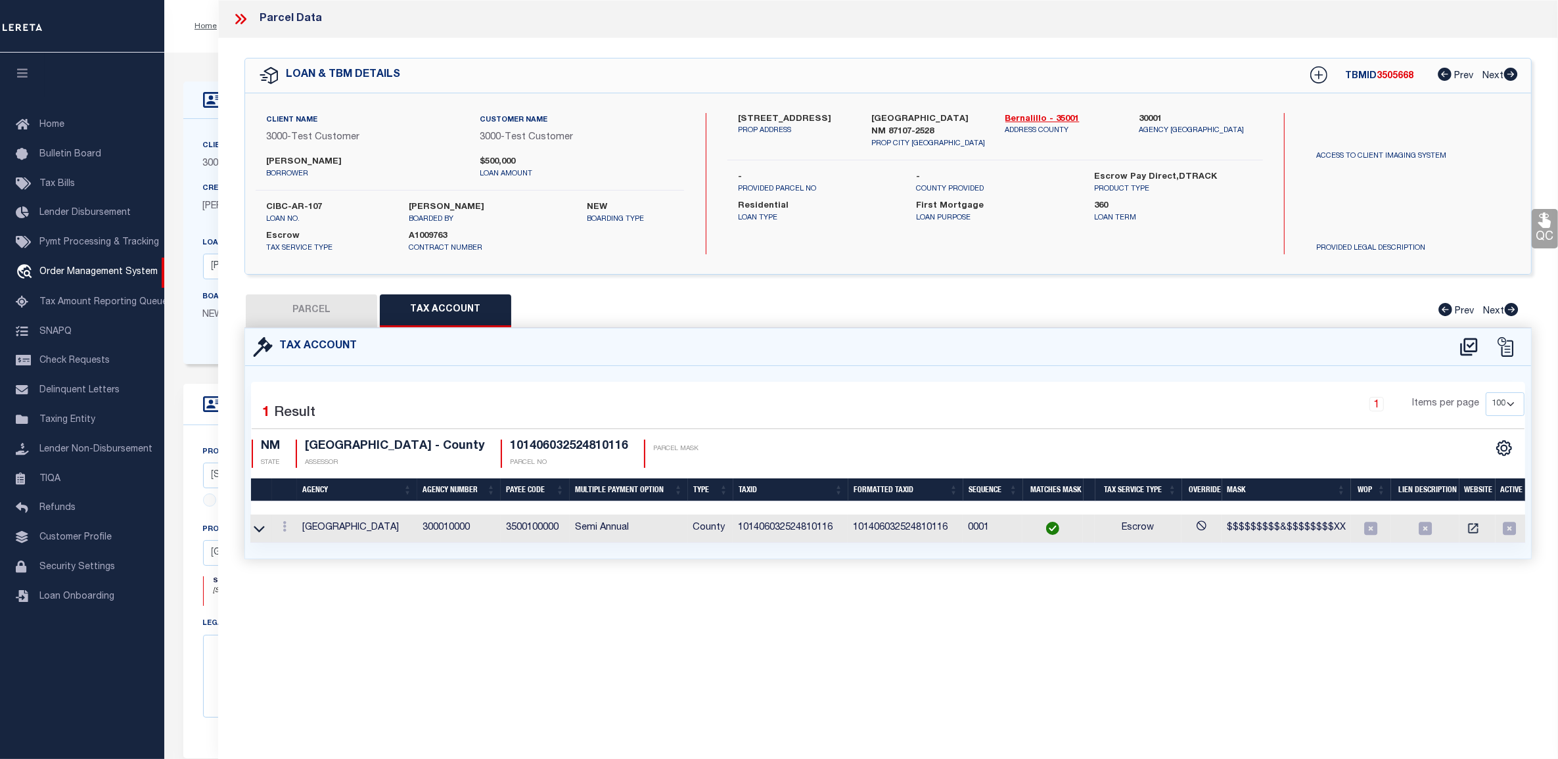
select select "100"
click at [1461, 349] on icon at bounding box center [1468, 347] width 17 height 18
select select "100"
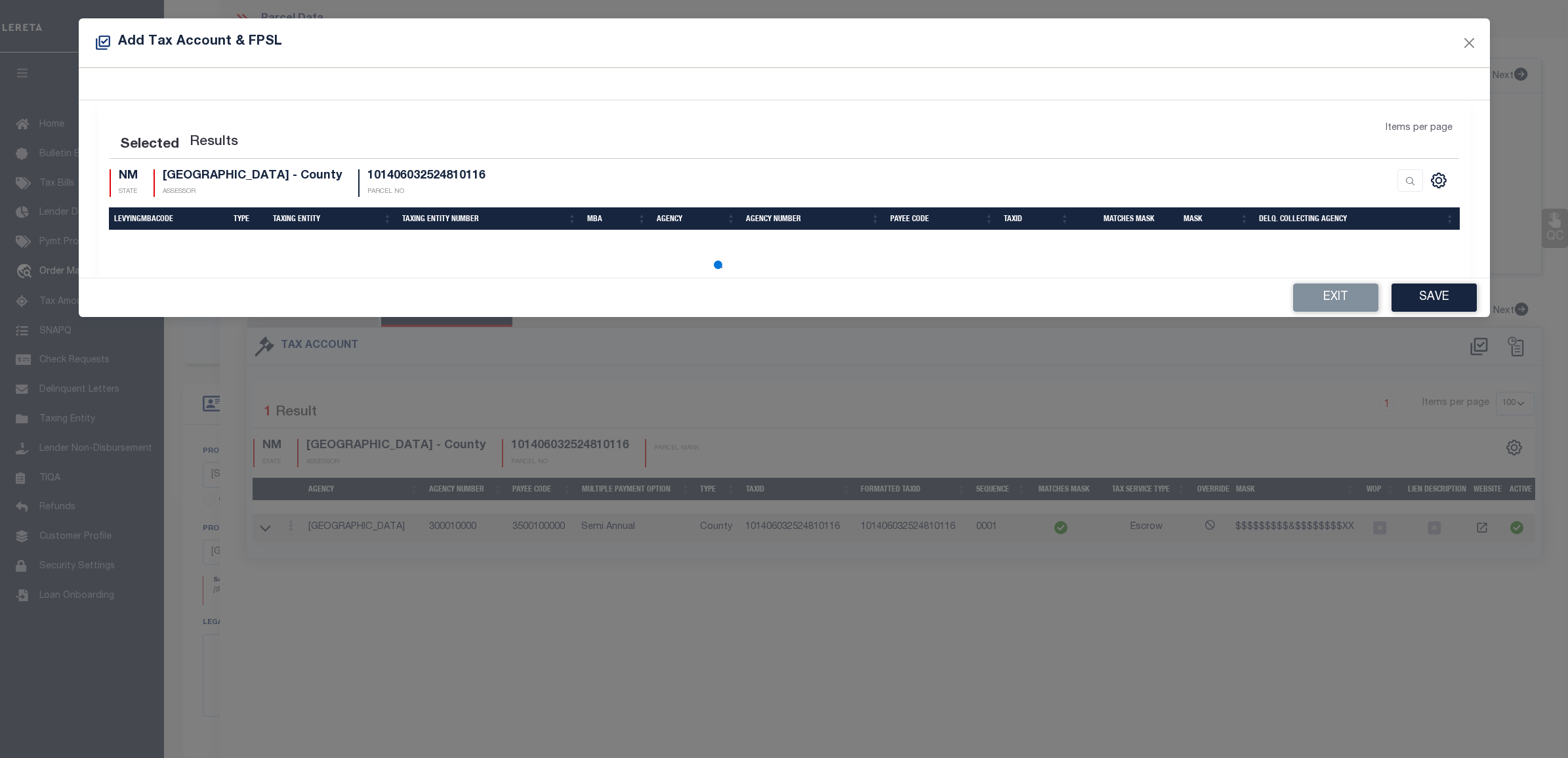
select select "100"
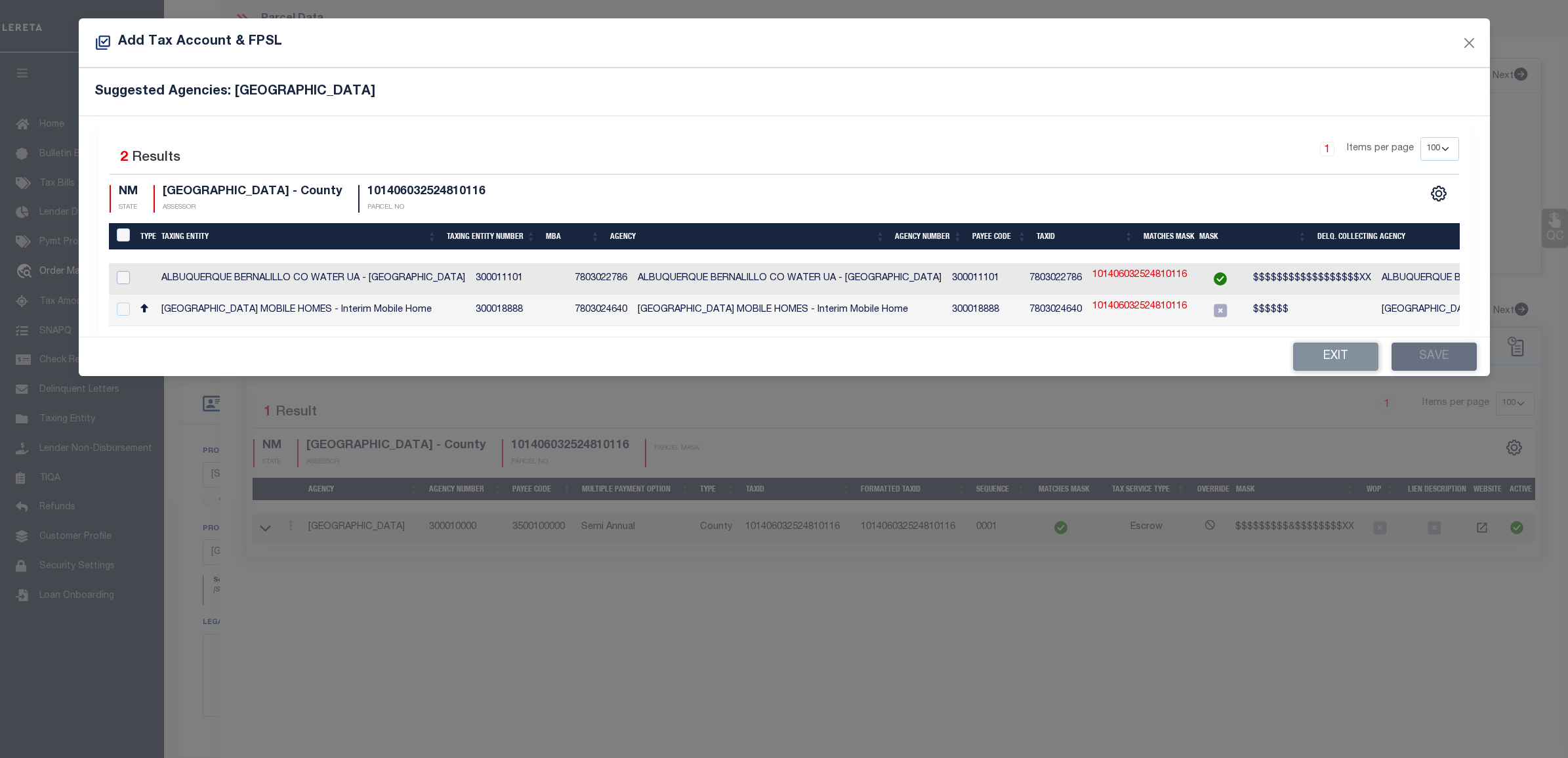
click at [129, 277] on input "checkbox" at bounding box center [123, 277] width 13 height 13
checkbox input "true"
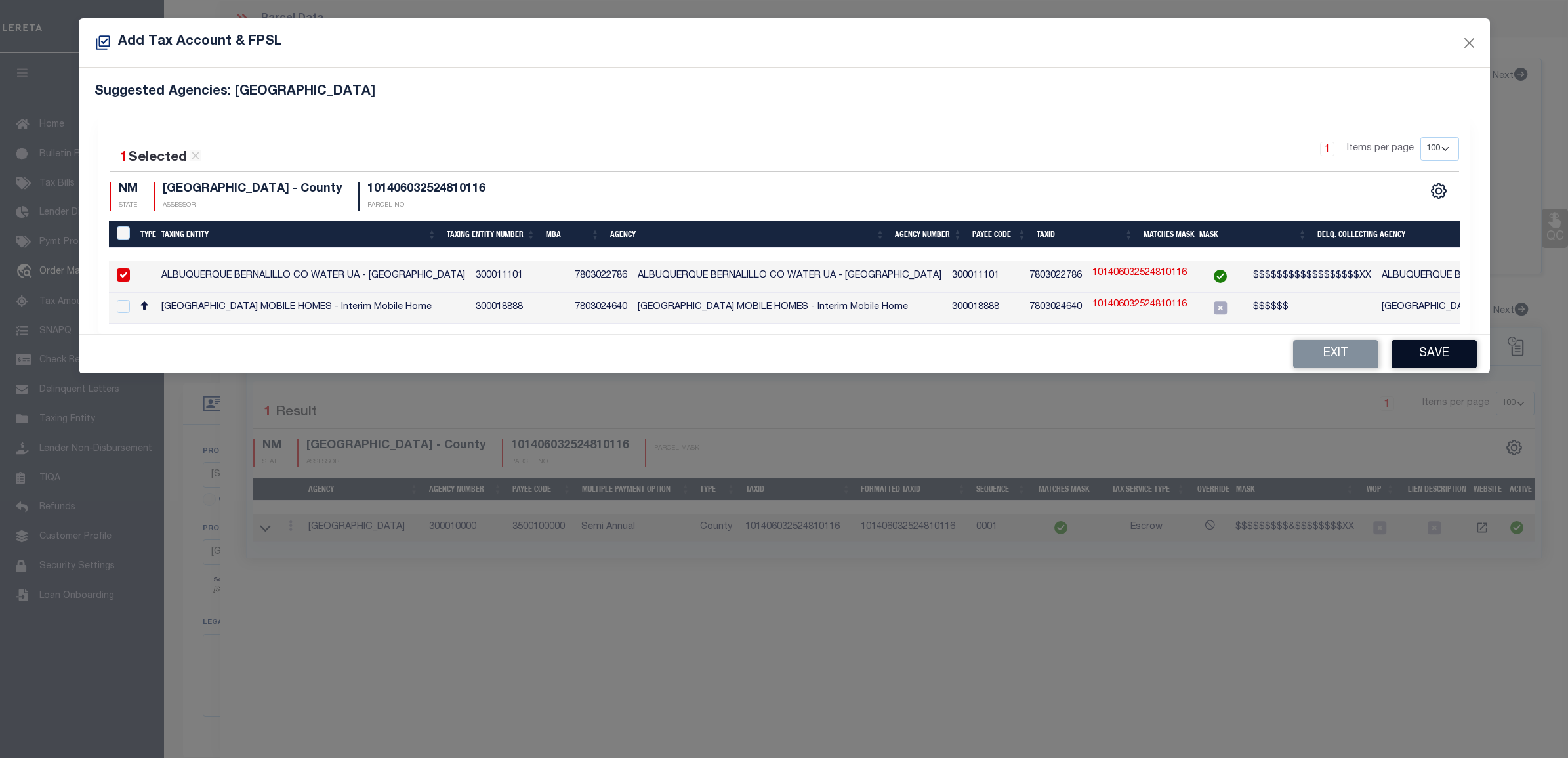
click at [1418, 357] on button "Save" at bounding box center [1433, 354] width 85 height 28
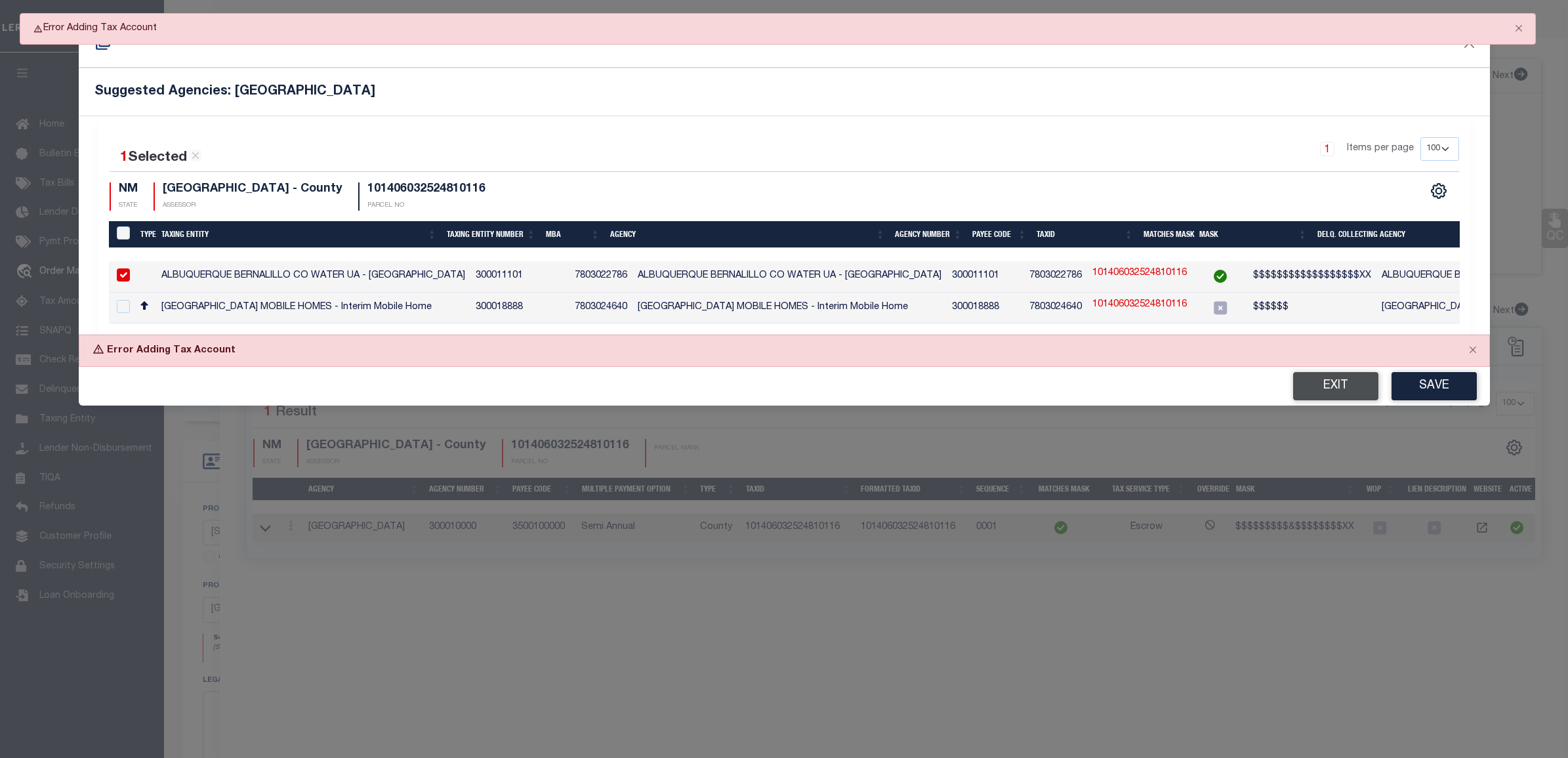
click at [1330, 395] on button "Exit" at bounding box center [1334, 386] width 85 height 28
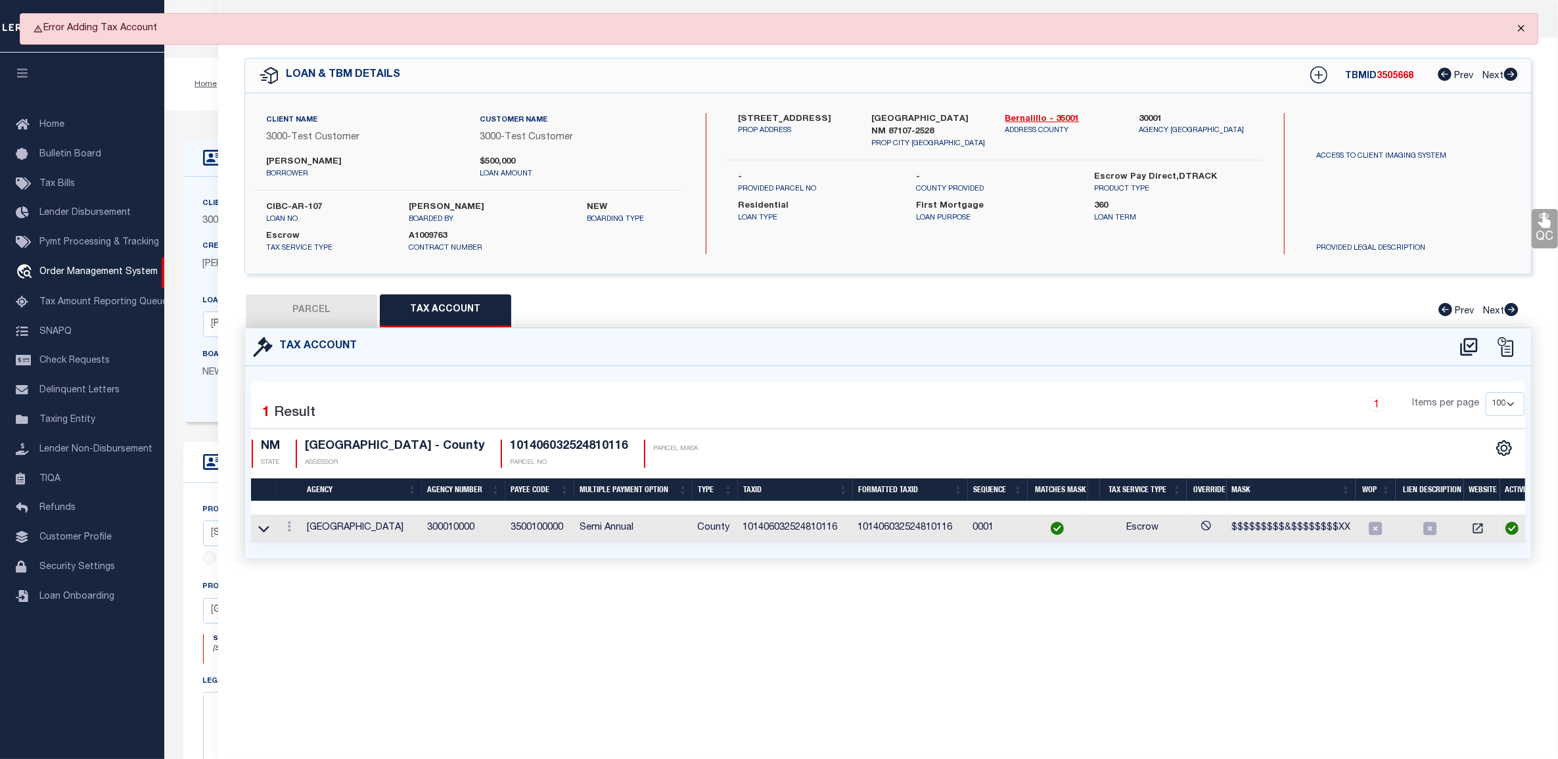
click at [1526, 27] on button "Close" at bounding box center [1521, 28] width 33 height 29
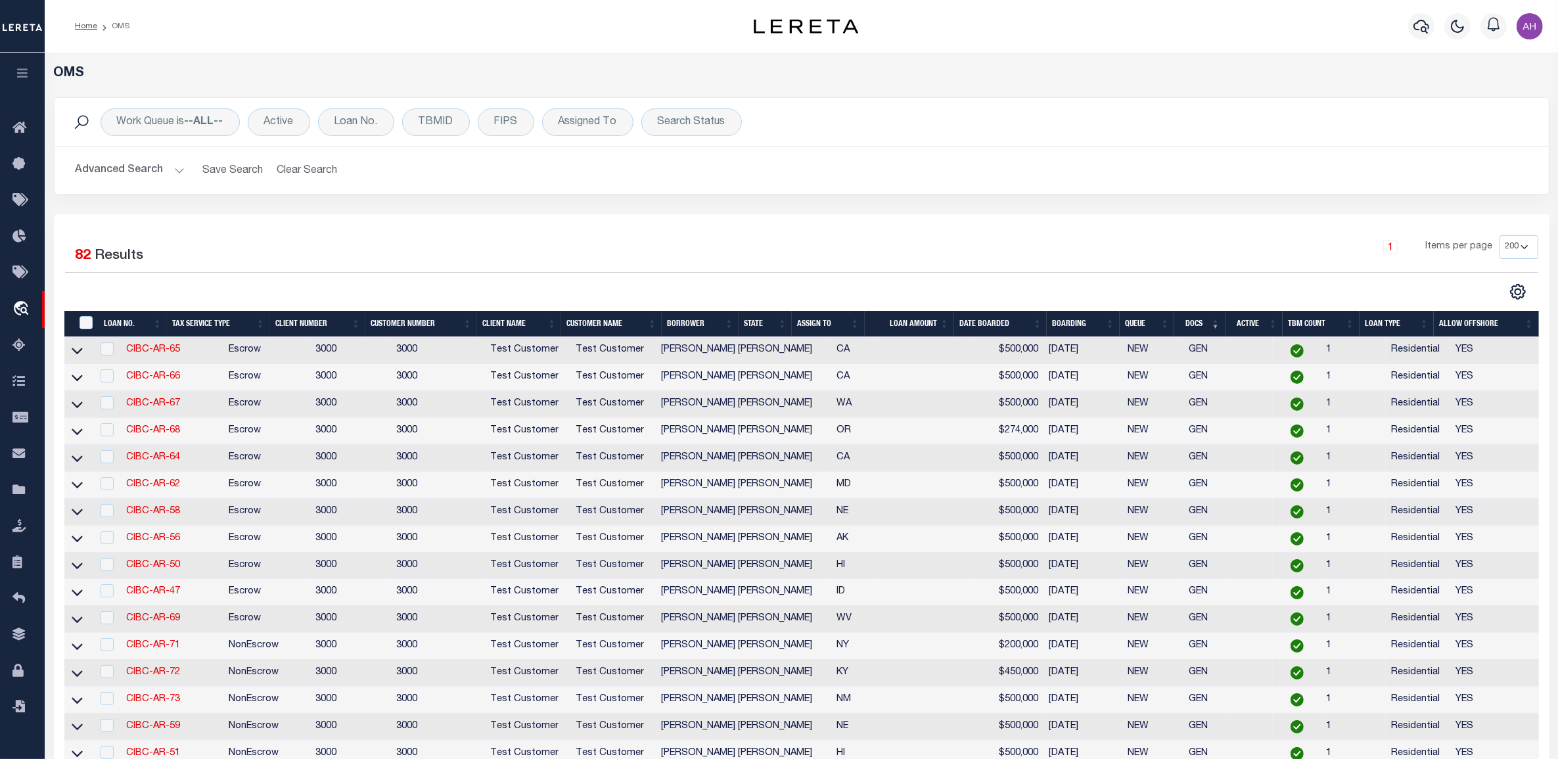
scroll to position [248, 0]
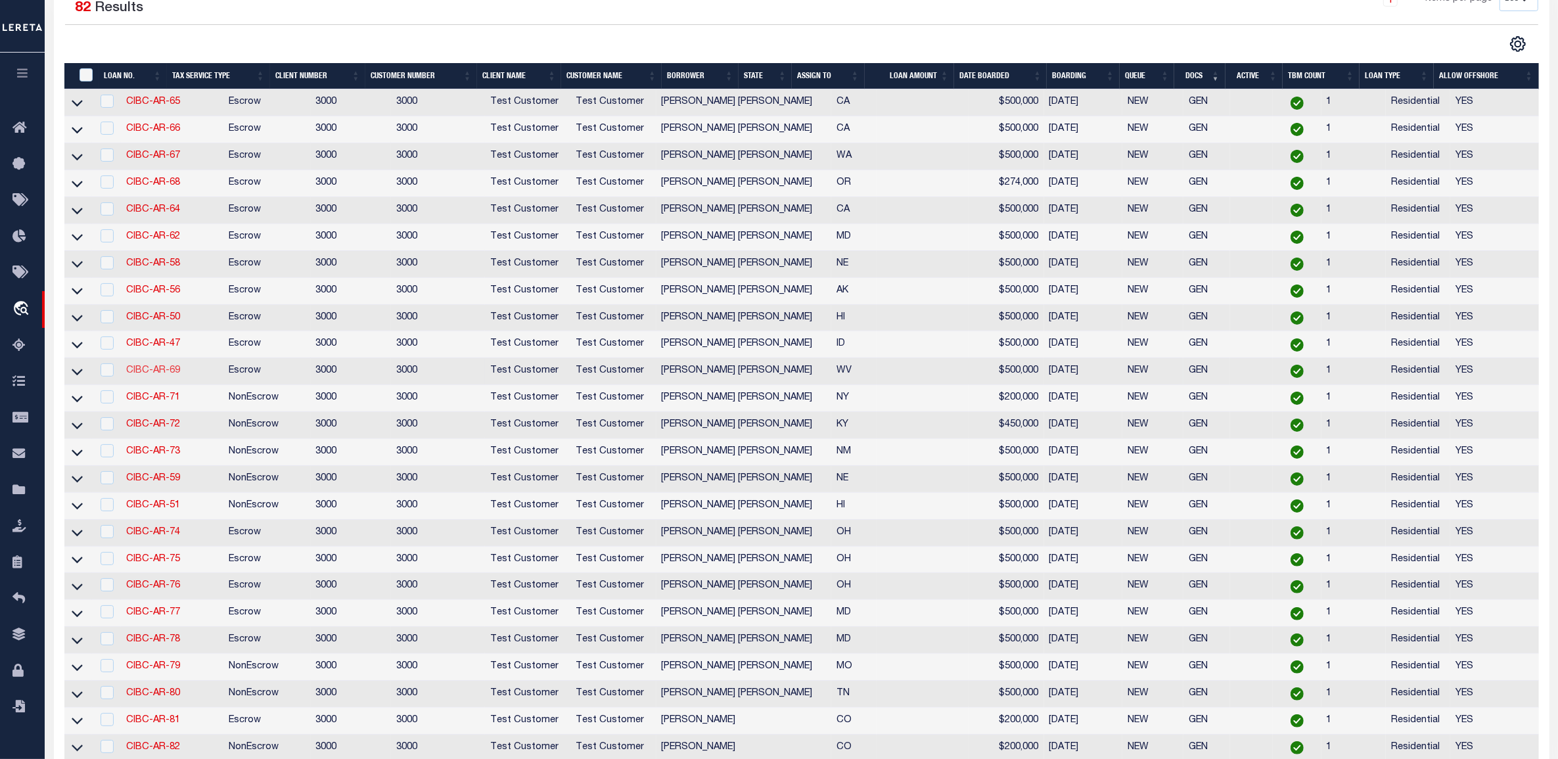
click at [153, 375] on link "CIBC-AR-69" at bounding box center [153, 370] width 54 height 9
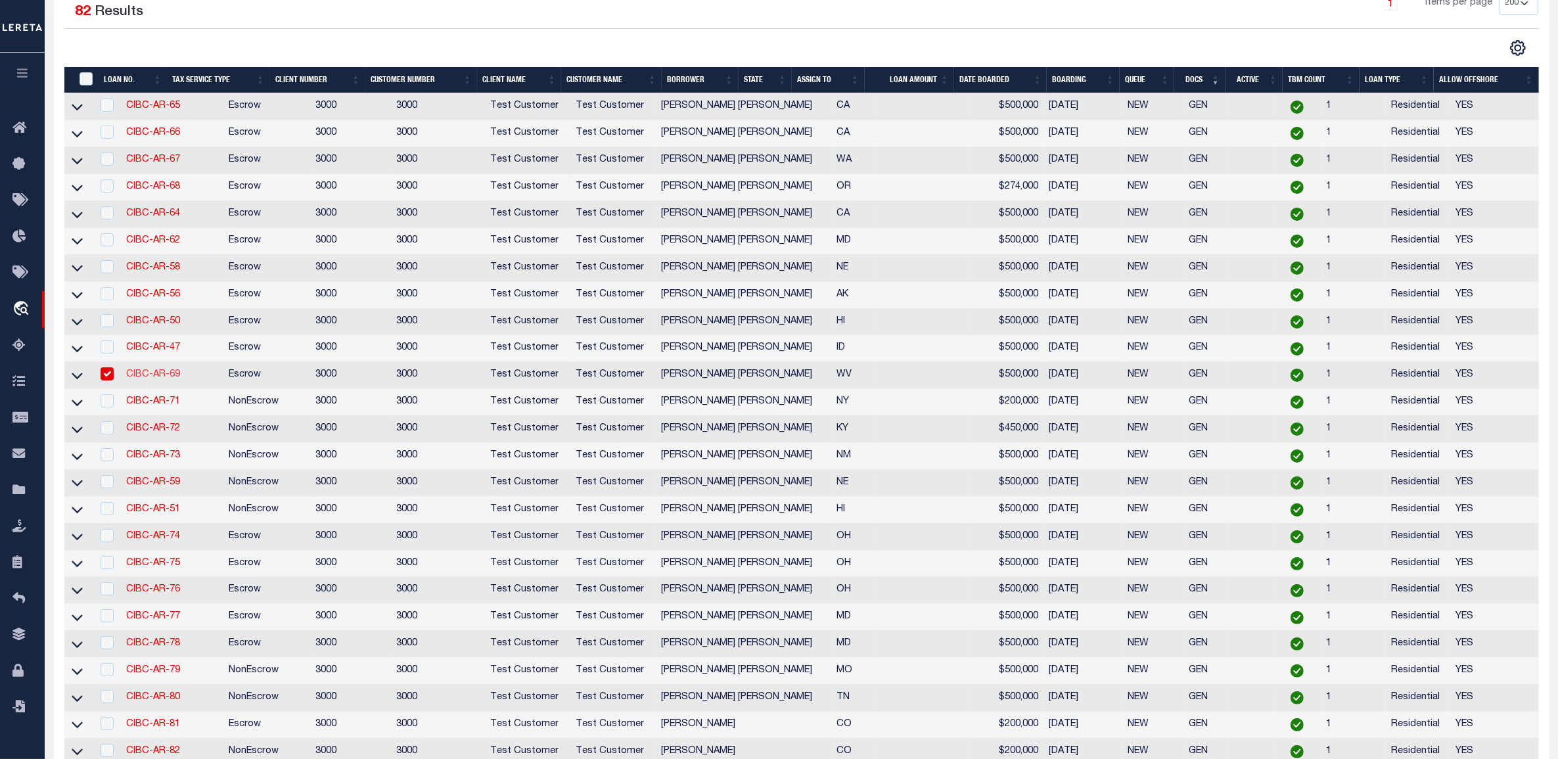
type input "CIBC-AR-69"
type input "[PERSON_NAME] [PERSON_NAME]"
select select "127539"
select select "25316"
type input "15 JORDAN LN"
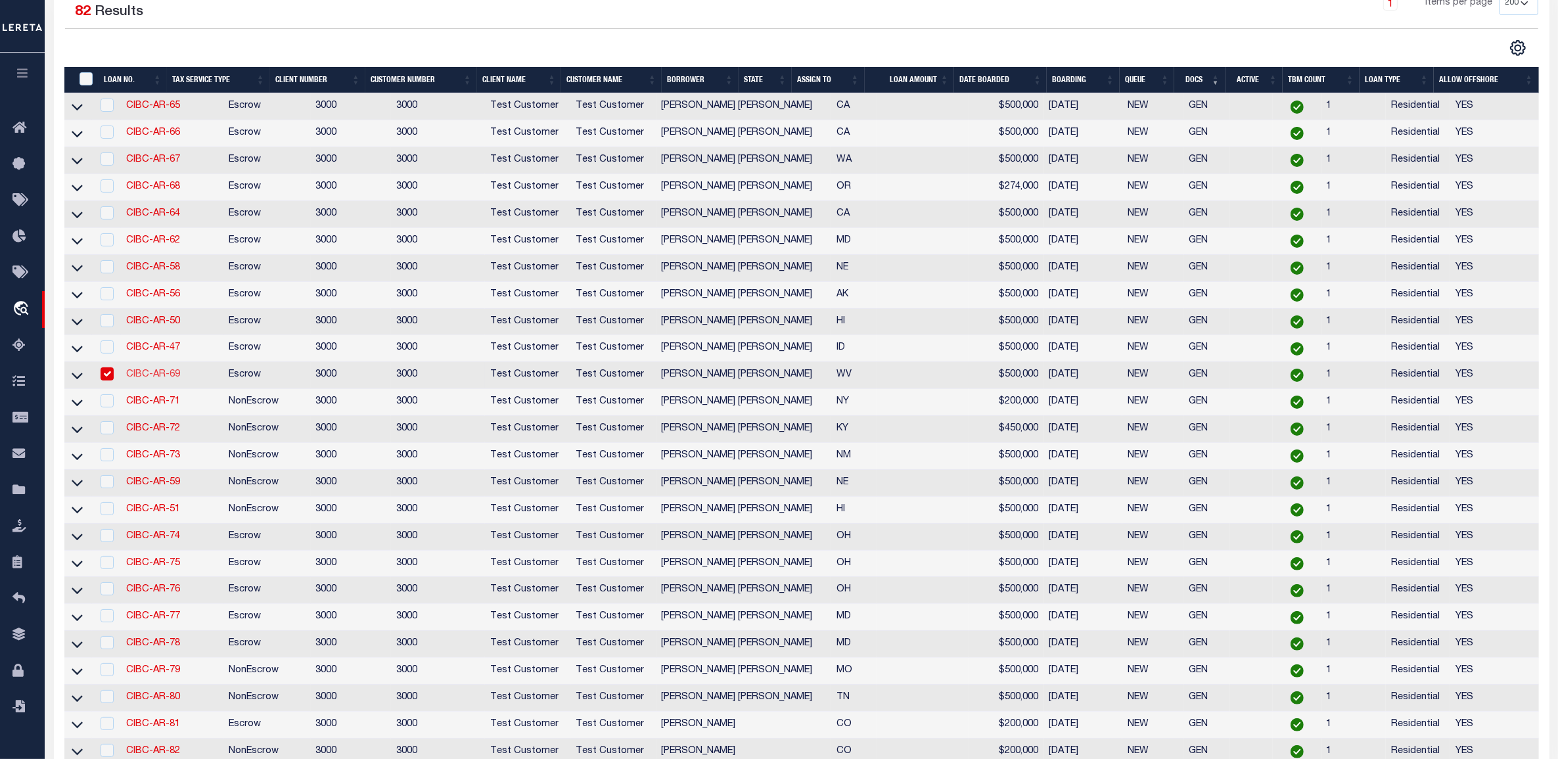
type input "[GEOGRAPHIC_DATA] WV 26501-2071"
type input "[DATE]"
select select "100"
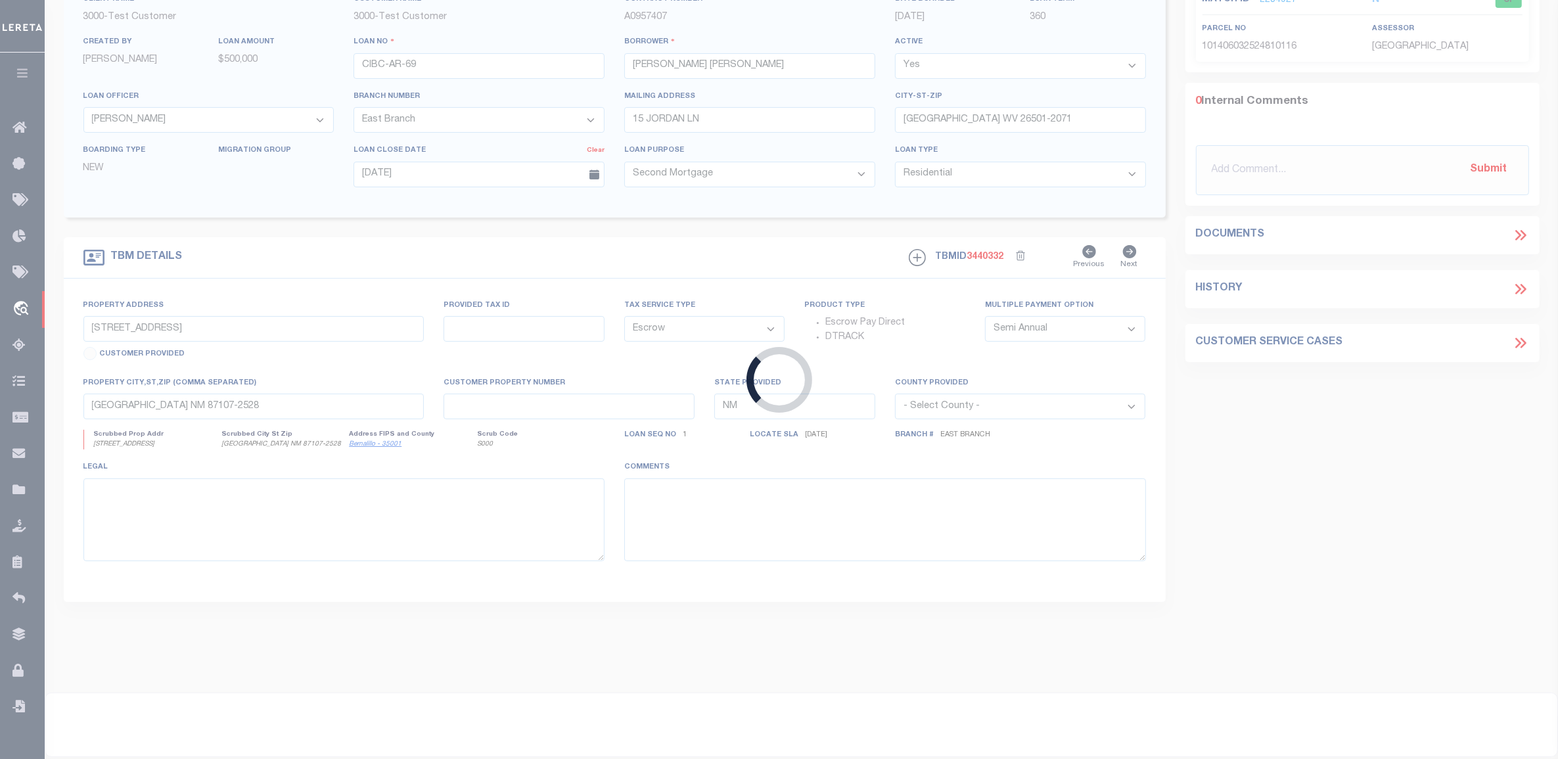
type input "15 JORDAN LN"
type input "1111"
type input "[GEOGRAPHIC_DATA] WV 26501-2071"
type input "11145"
type input "WV"
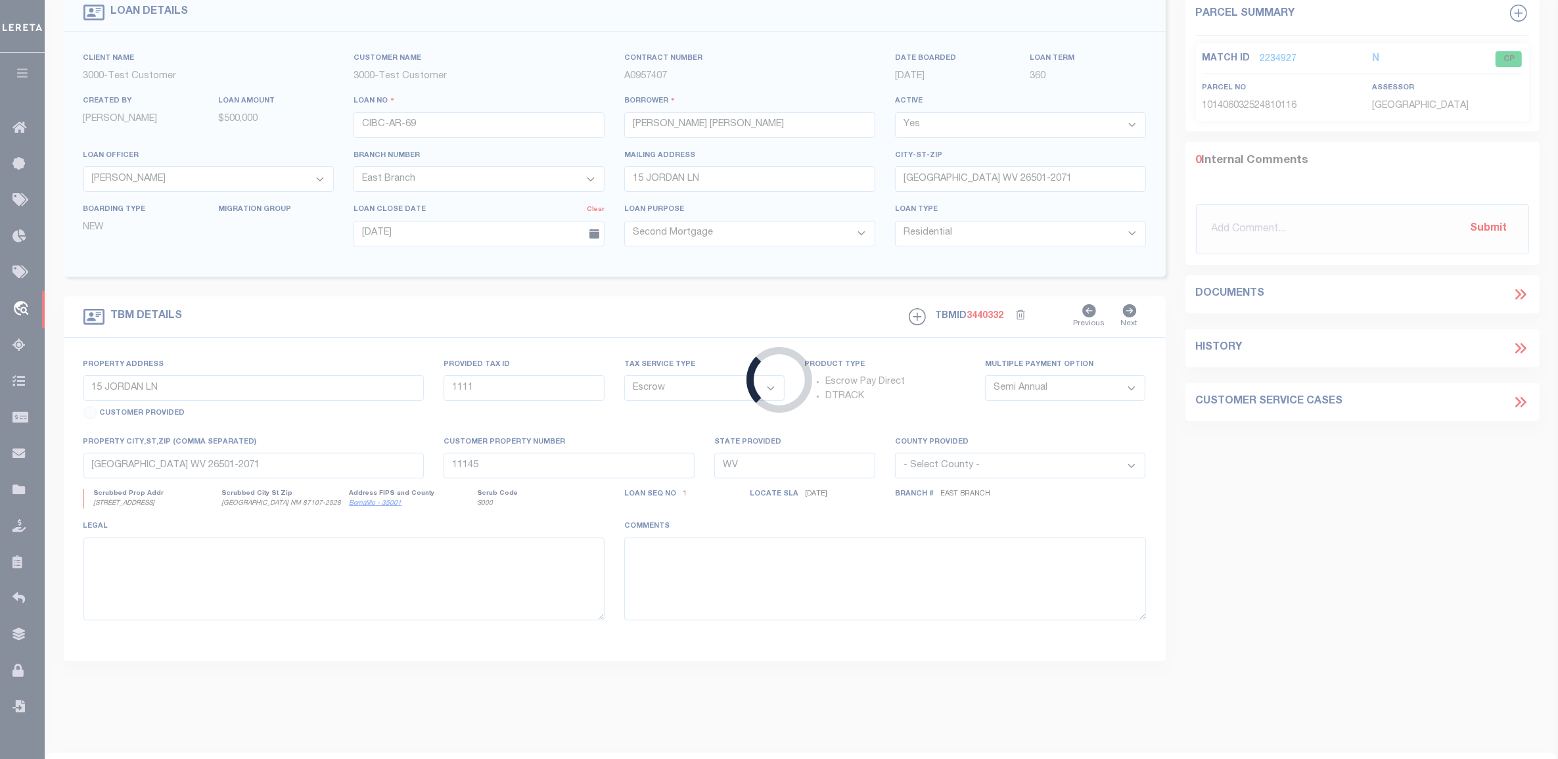
select select "127539"
select select "25316"
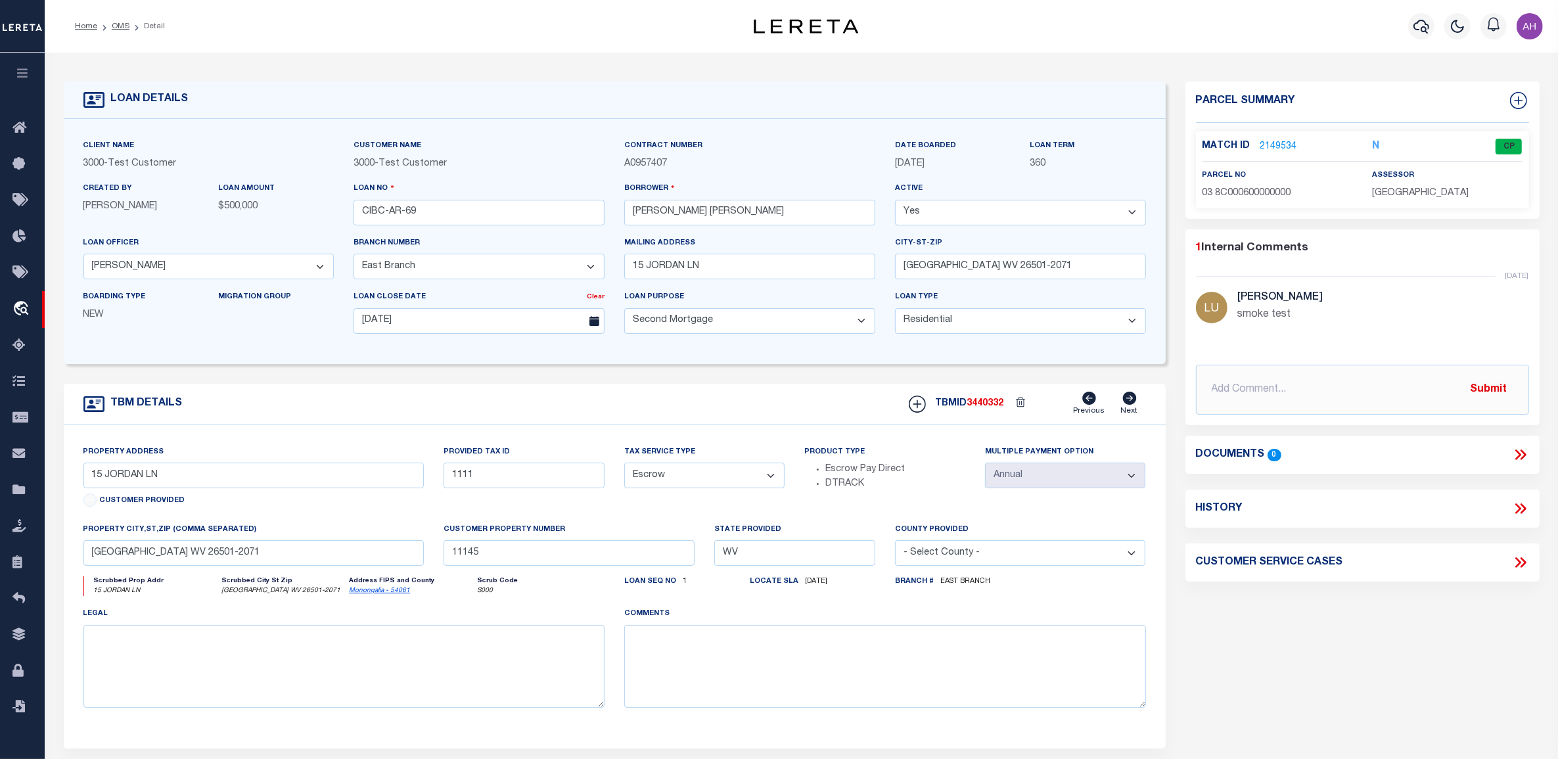
click at [1282, 142] on link "2149534" at bounding box center [1279, 147] width 37 height 14
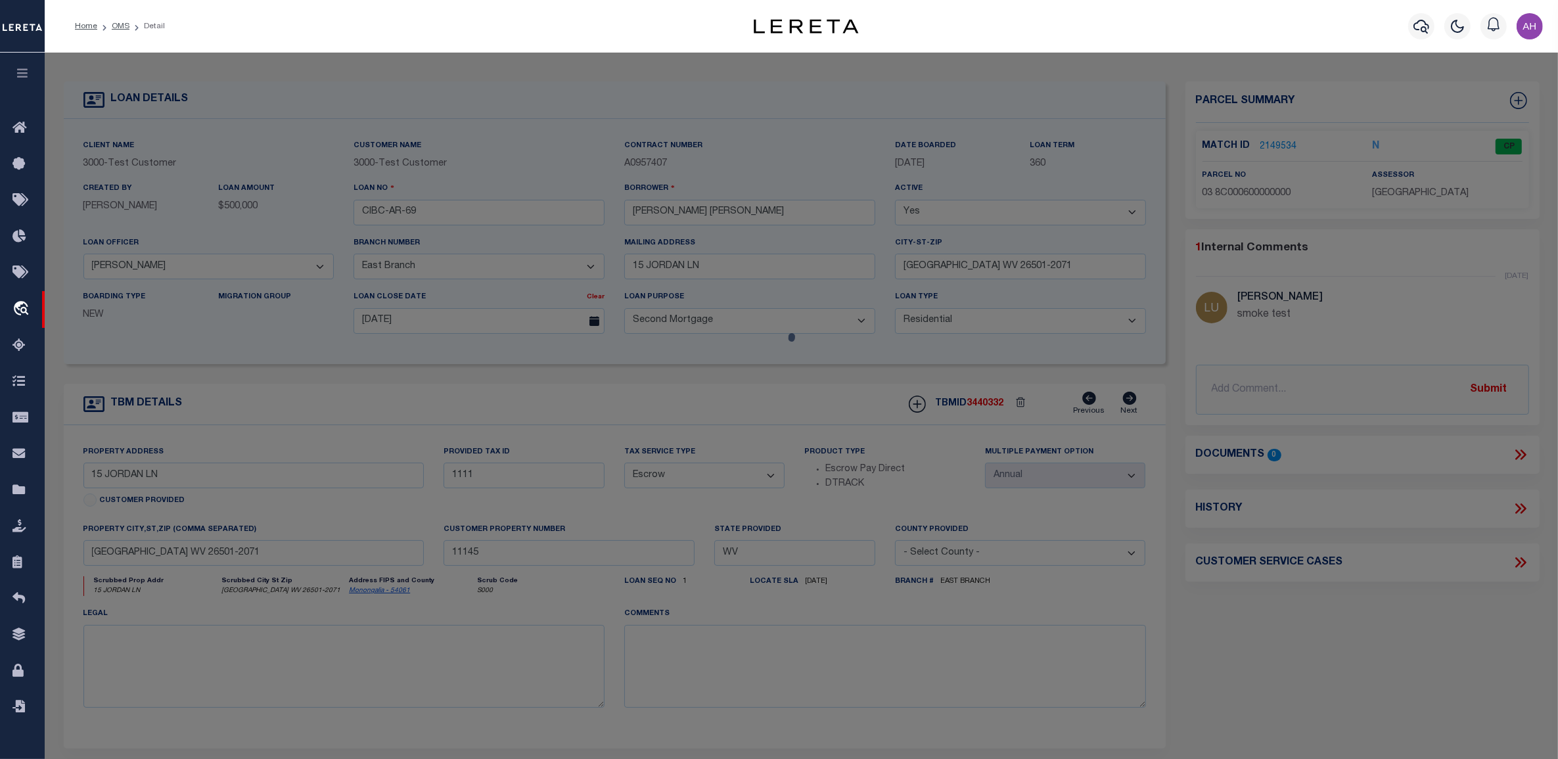
select select "AS"
select select
checkbox input "false"
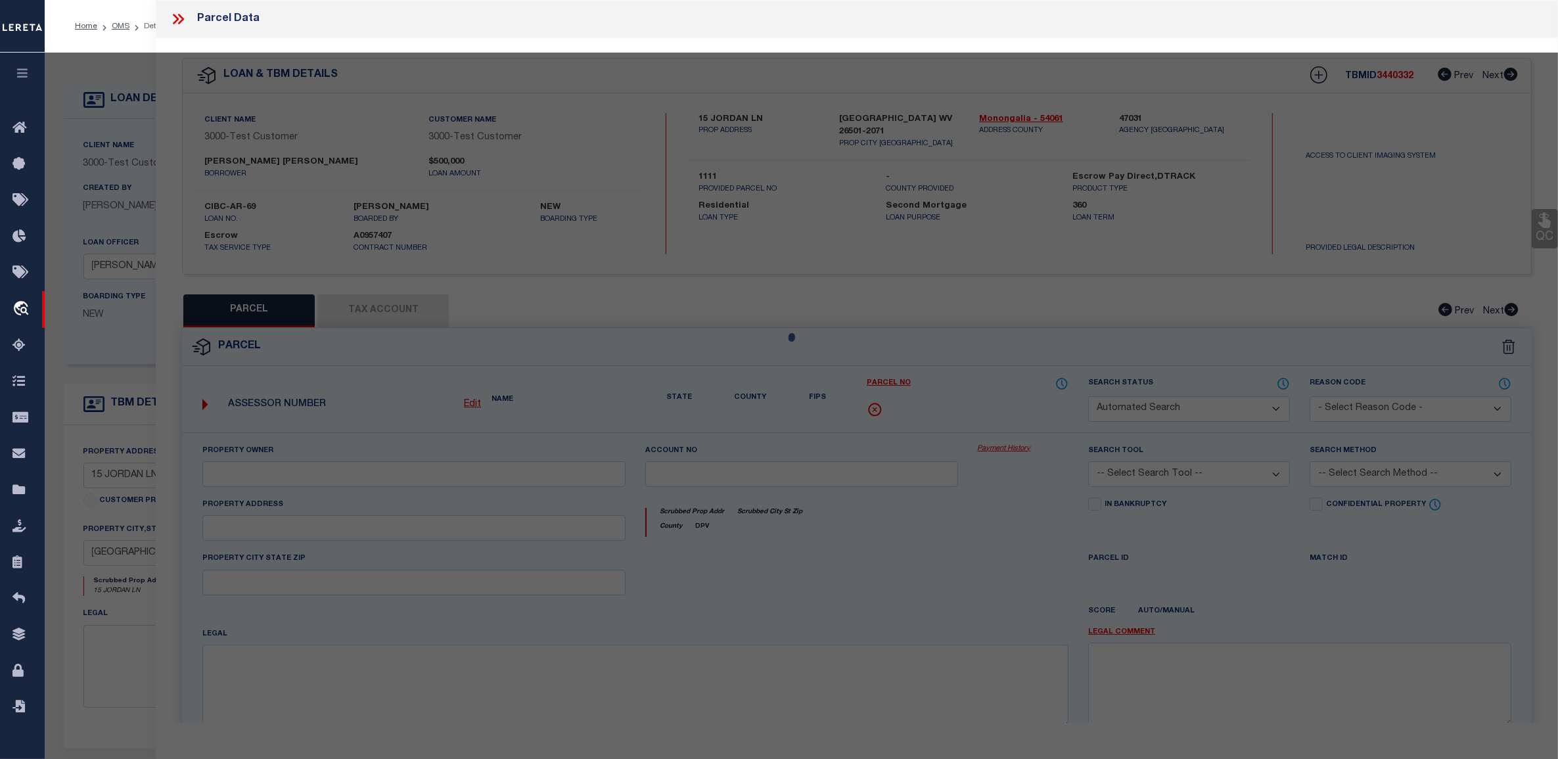
select select "CP"
select select "099"
type input "[PERSON_NAME] & [PERSON_NAME]"
select select "ATL"
select select "ADD"
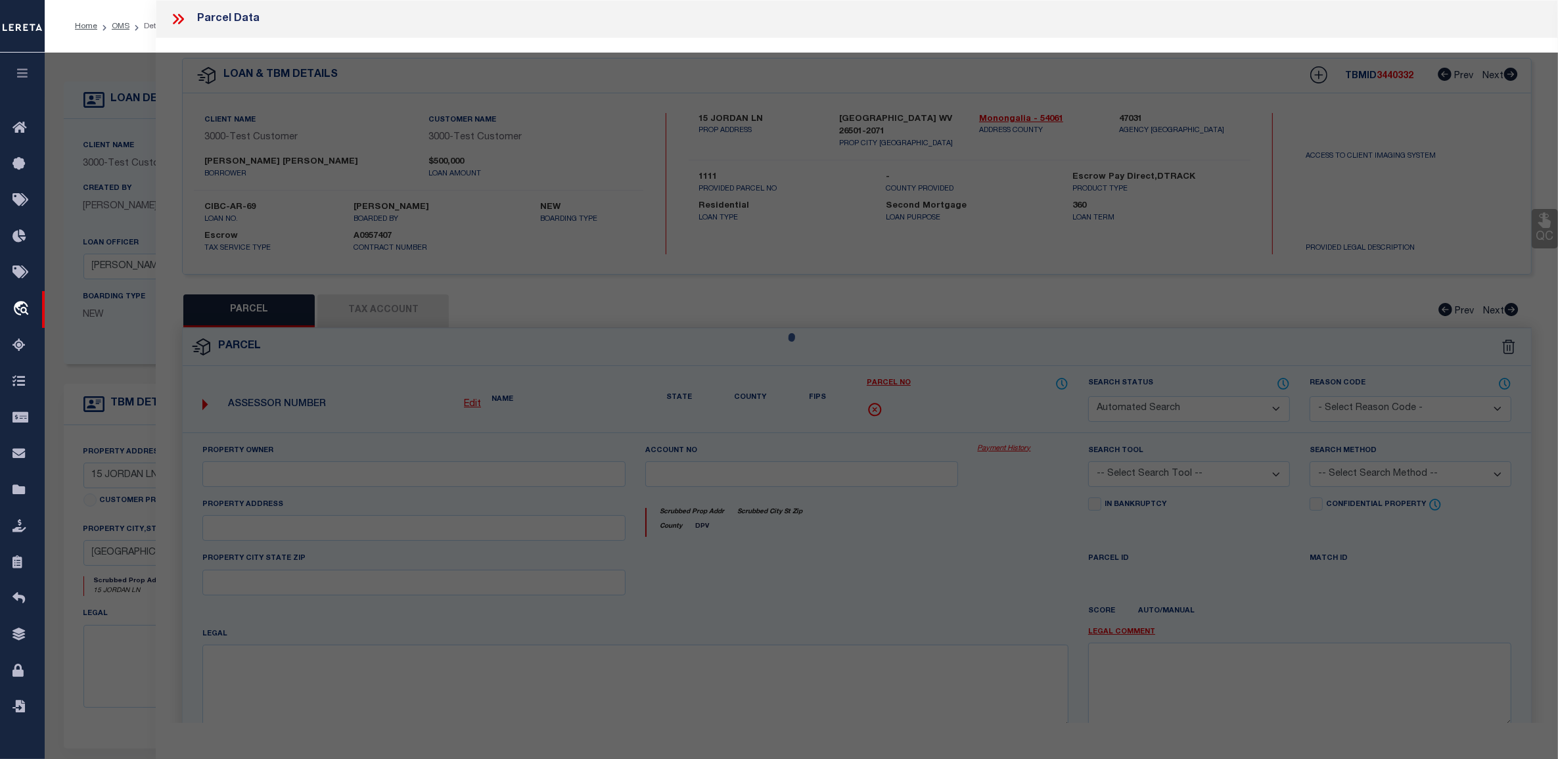
type input "15 JORDAN LN"
type input "[GEOGRAPHIC_DATA], WV 26501"
type textarea "LOT 6 OR 1.84 AC SUR NORTHWIND"
type textarea "smoke test"
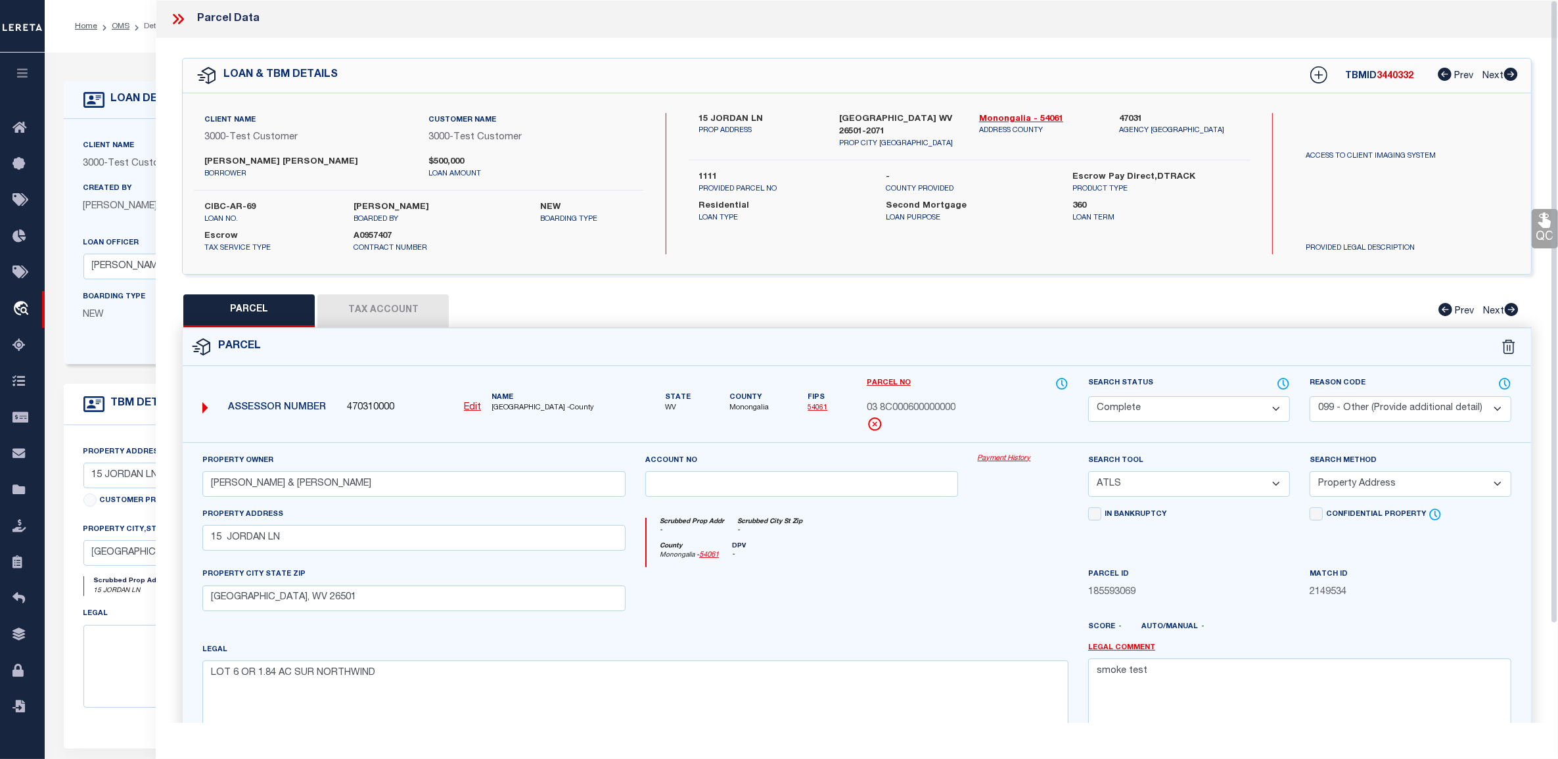
click at [379, 304] on button "Tax Account" at bounding box center [382, 310] width 131 height 33
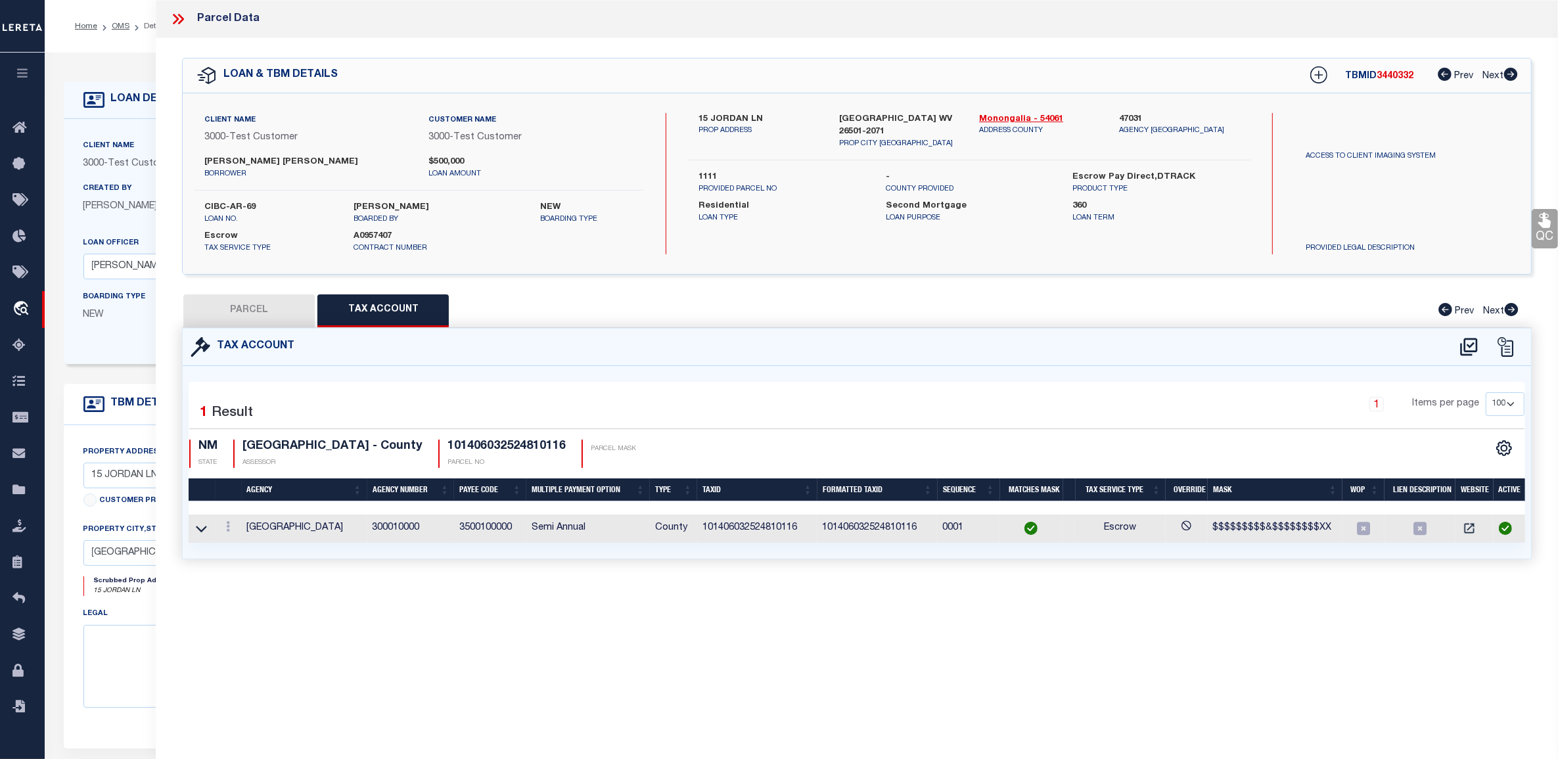
select select "100"
click at [1472, 350] on icon at bounding box center [1468, 347] width 17 height 18
select select "100"
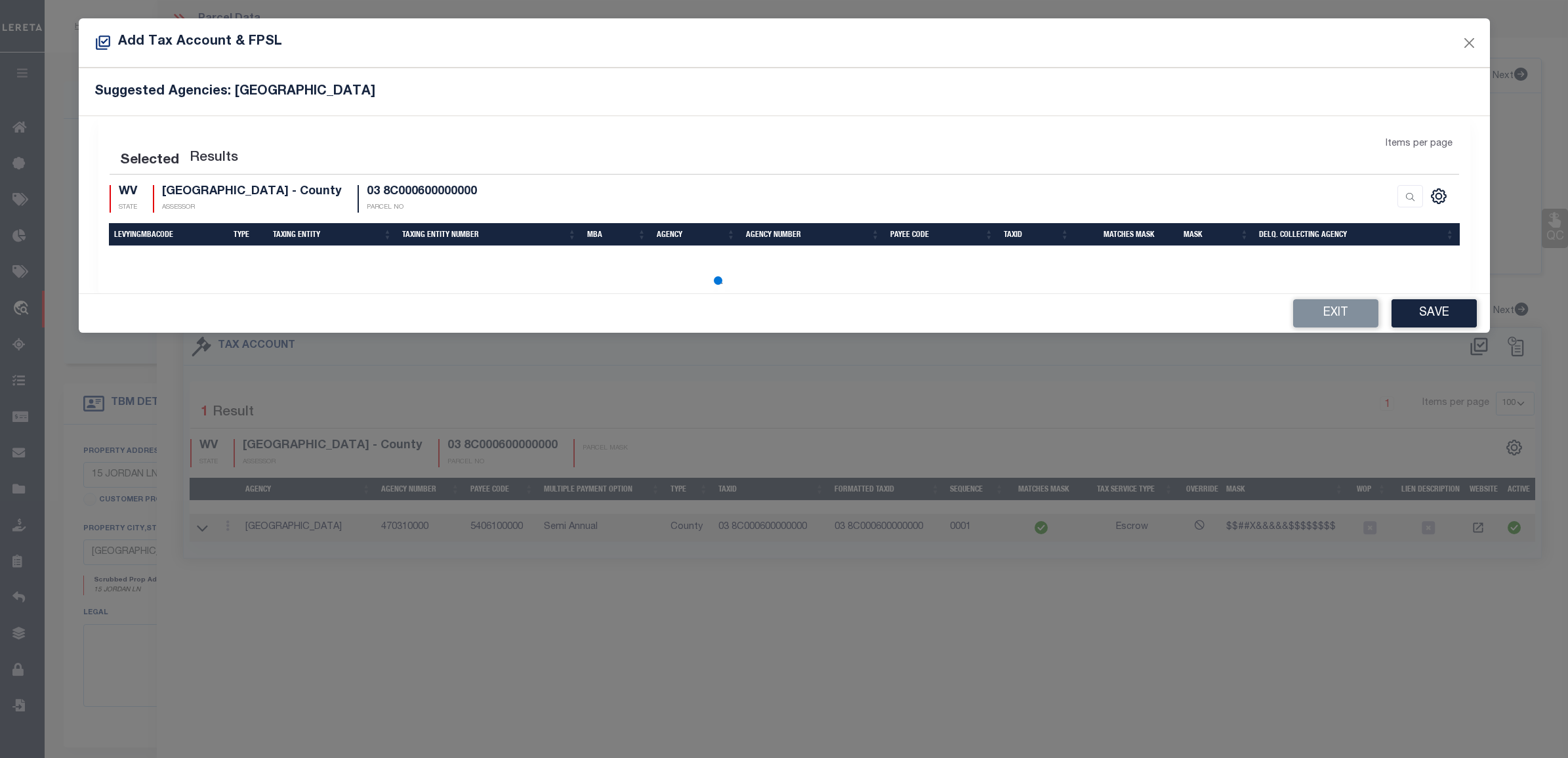
select select "100"
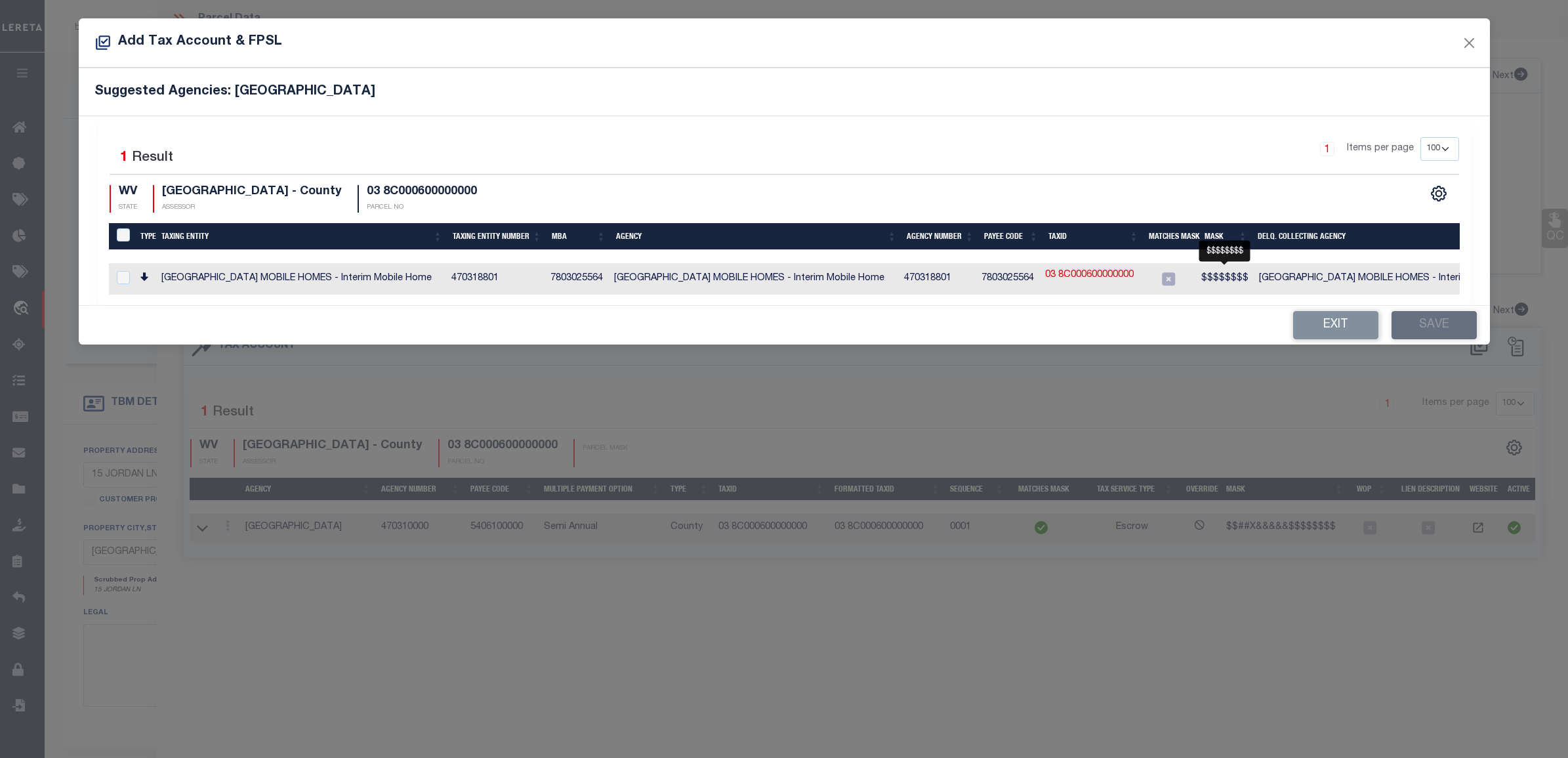
click at [1219, 281] on span "$$$$$$$$" at bounding box center [1224, 278] width 47 height 9
checkbox input "true"
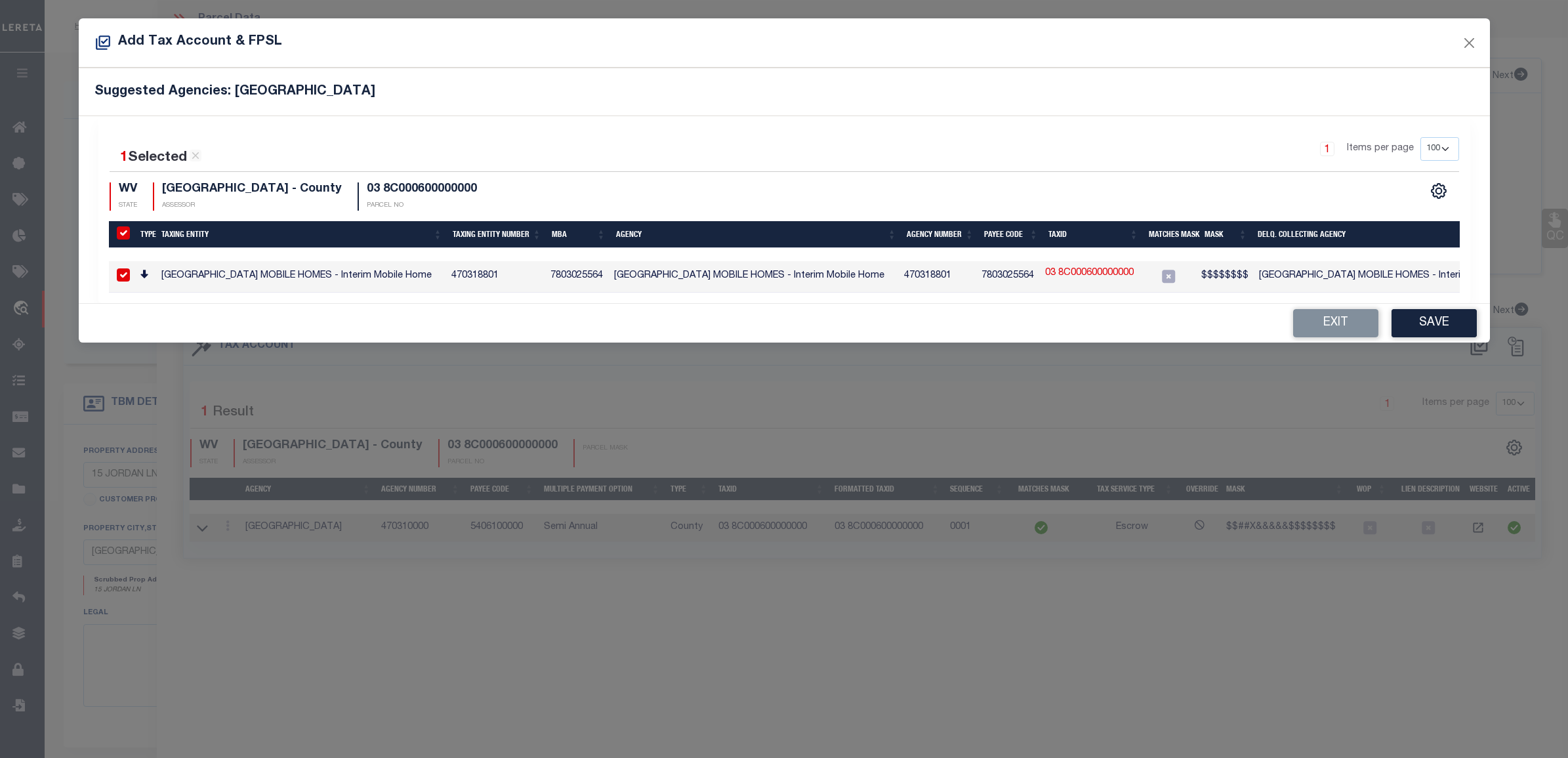
click at [1099, 277] on link "03 8C000600000000" at bounding box center [1089, 274] width 89 height 14
type input "03 8C000600000000"
type textarea "$$$$$$$$"
checkbox input "false"
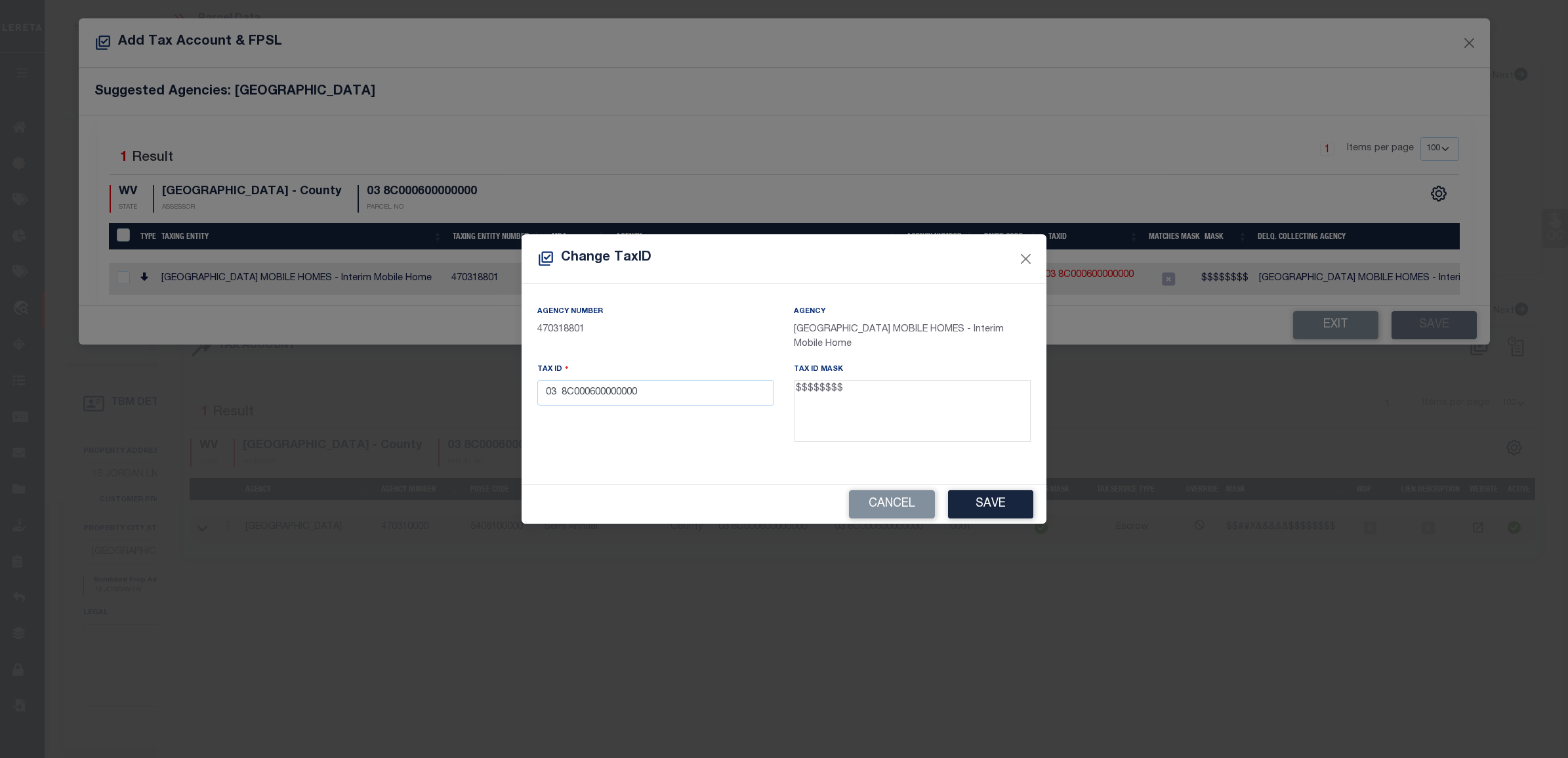
click at [812, 392] on textarea "$$$$$$$$" at bounding box center [911, 411] width 237 height 62
click at [812, 393] on textarea "$$$$$$$$" at bounding box center [911, 411] width 237 height 62
drag, startPoint x: 893, startPoint y: 392, endPoint x: 743, endPoint y: 383, distance: 150.3
click at [743, 383] on div "Agency Number 470318801 Agency MONONGALIA COUNTY MOBILE HOMES - Interim Mobile …" at bounding box center [784, 379] width 513 height 148
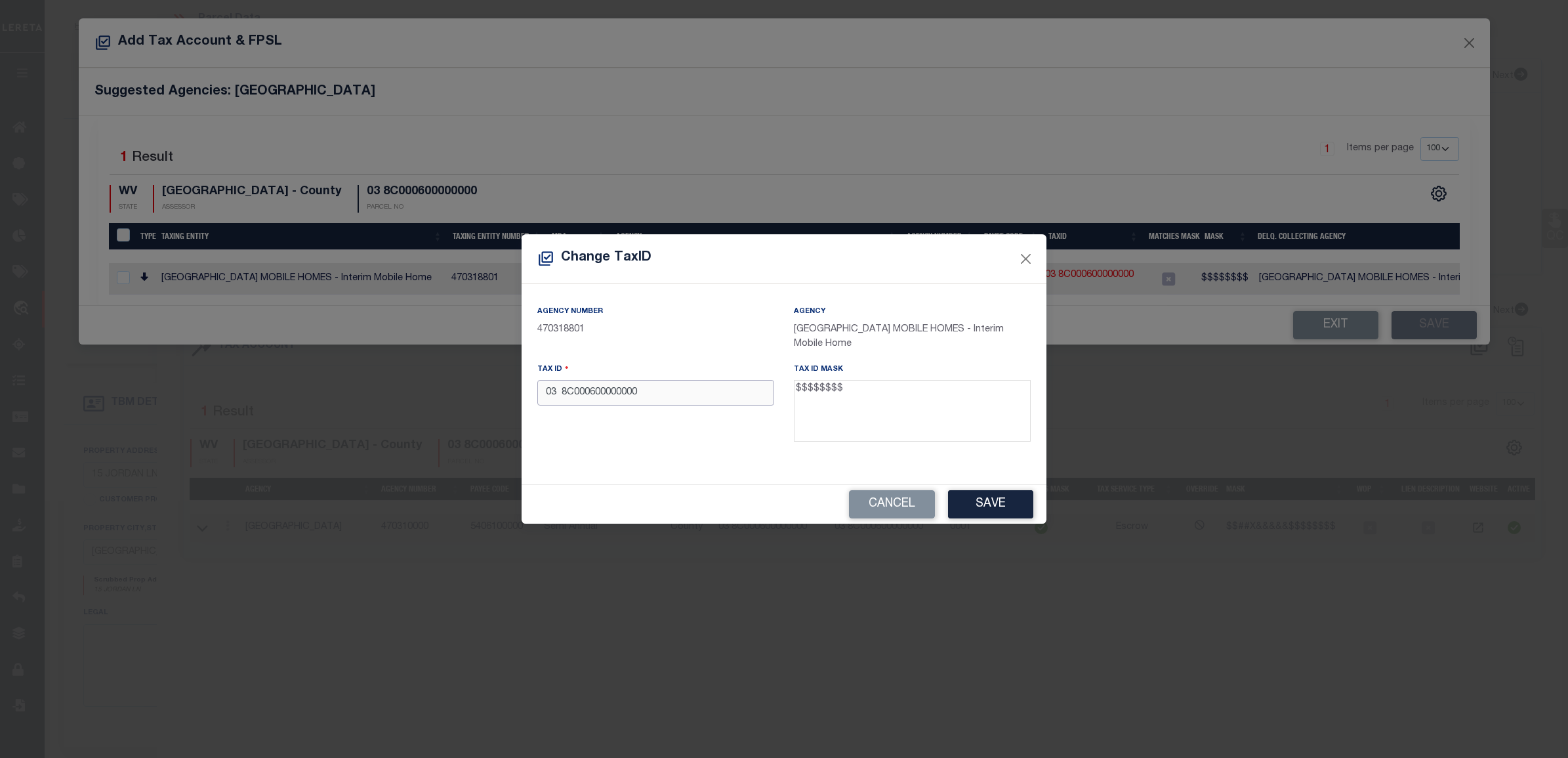
click at [612, 392] on input "03 8C000600000000" at bounding box center [655, 393] width 237 height 26
paste input "$$$$$$$$"
type input "$"
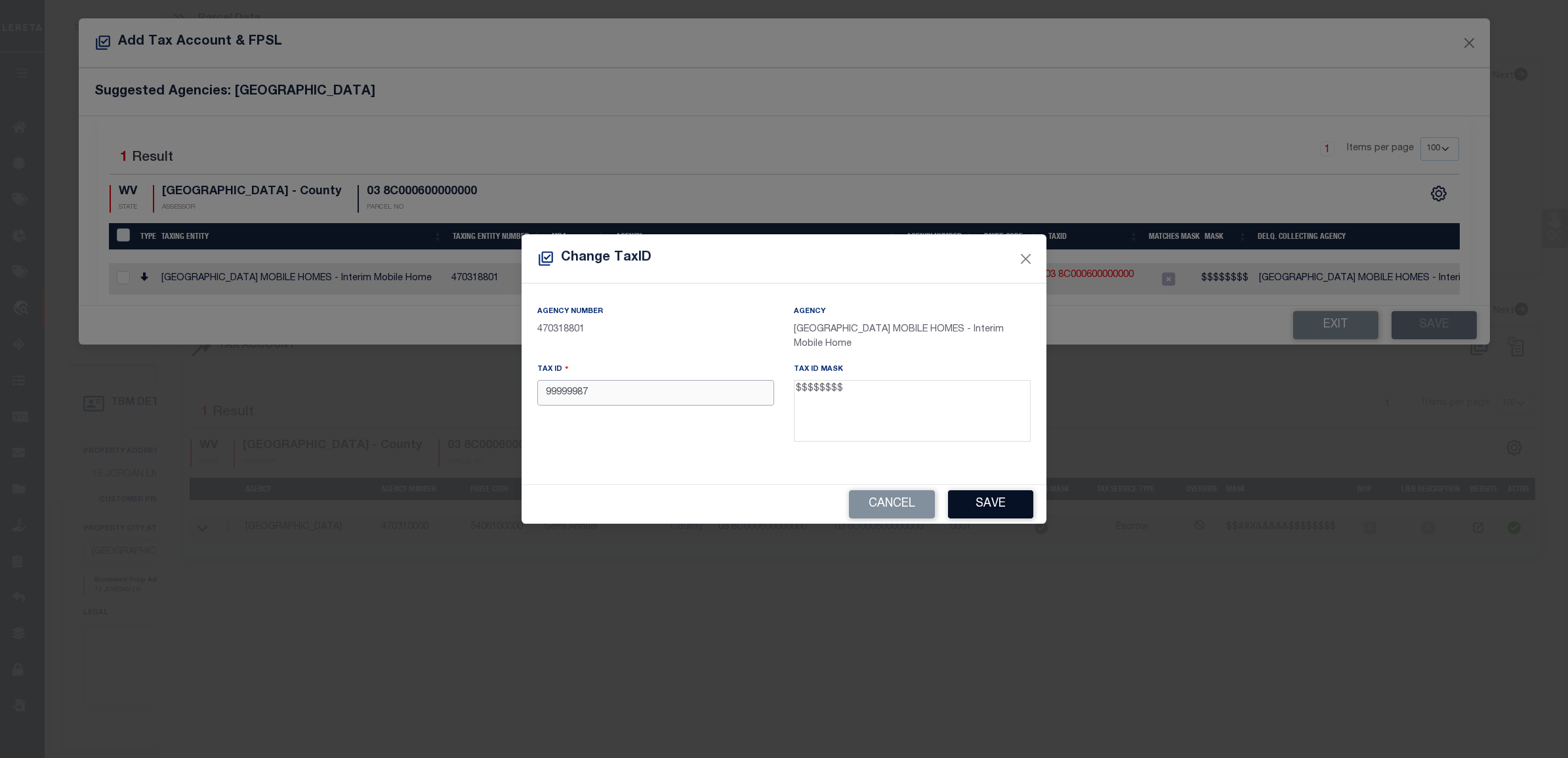
type input "99999987"
click at [1009, 503] on button "Save" at bounding box center [990, 504] width 85 height 28
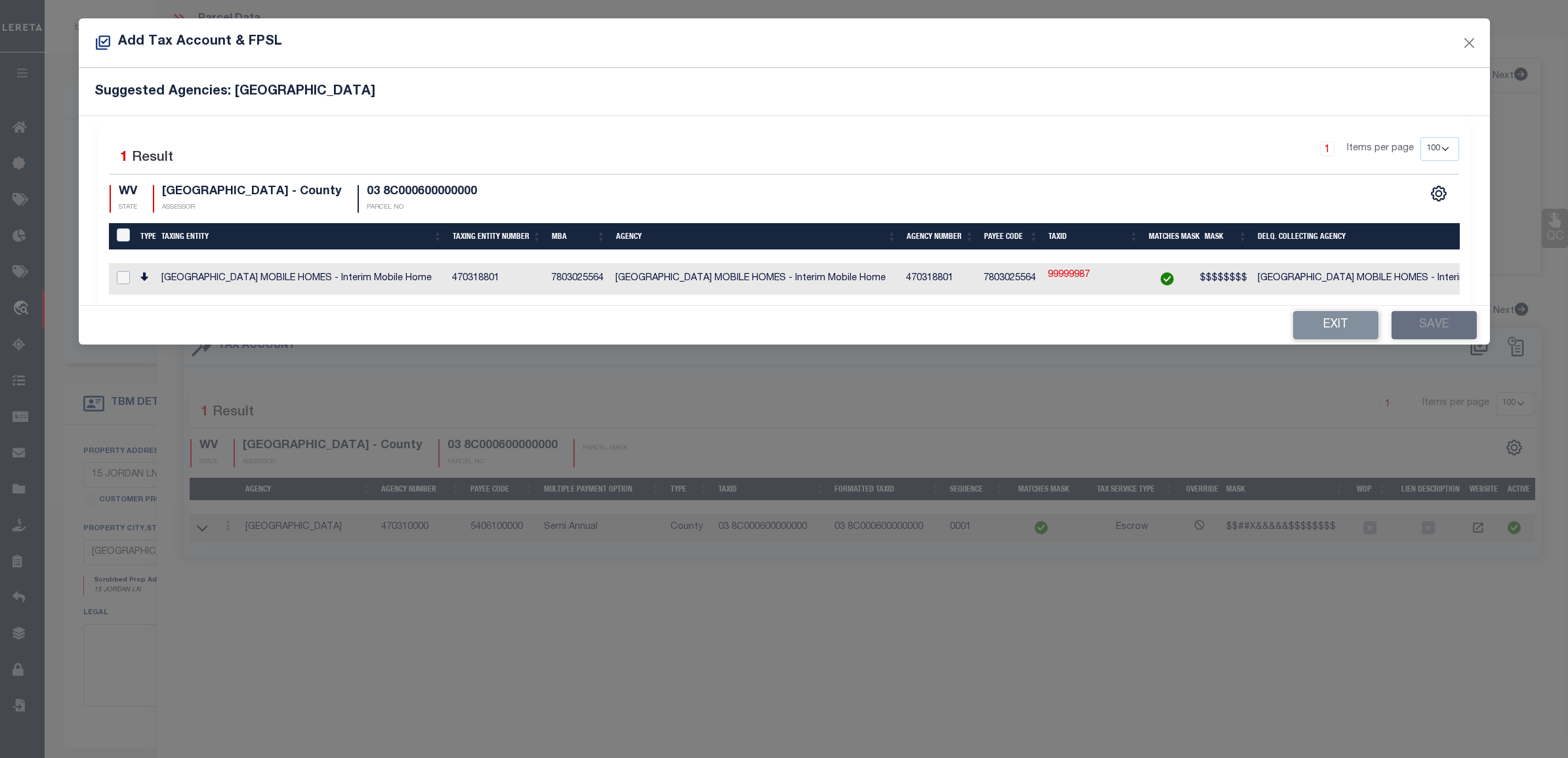
click at [122, 275] on input "checkbox" at bounding box center [123, 277] width 13 height 13
checkbox input "true"
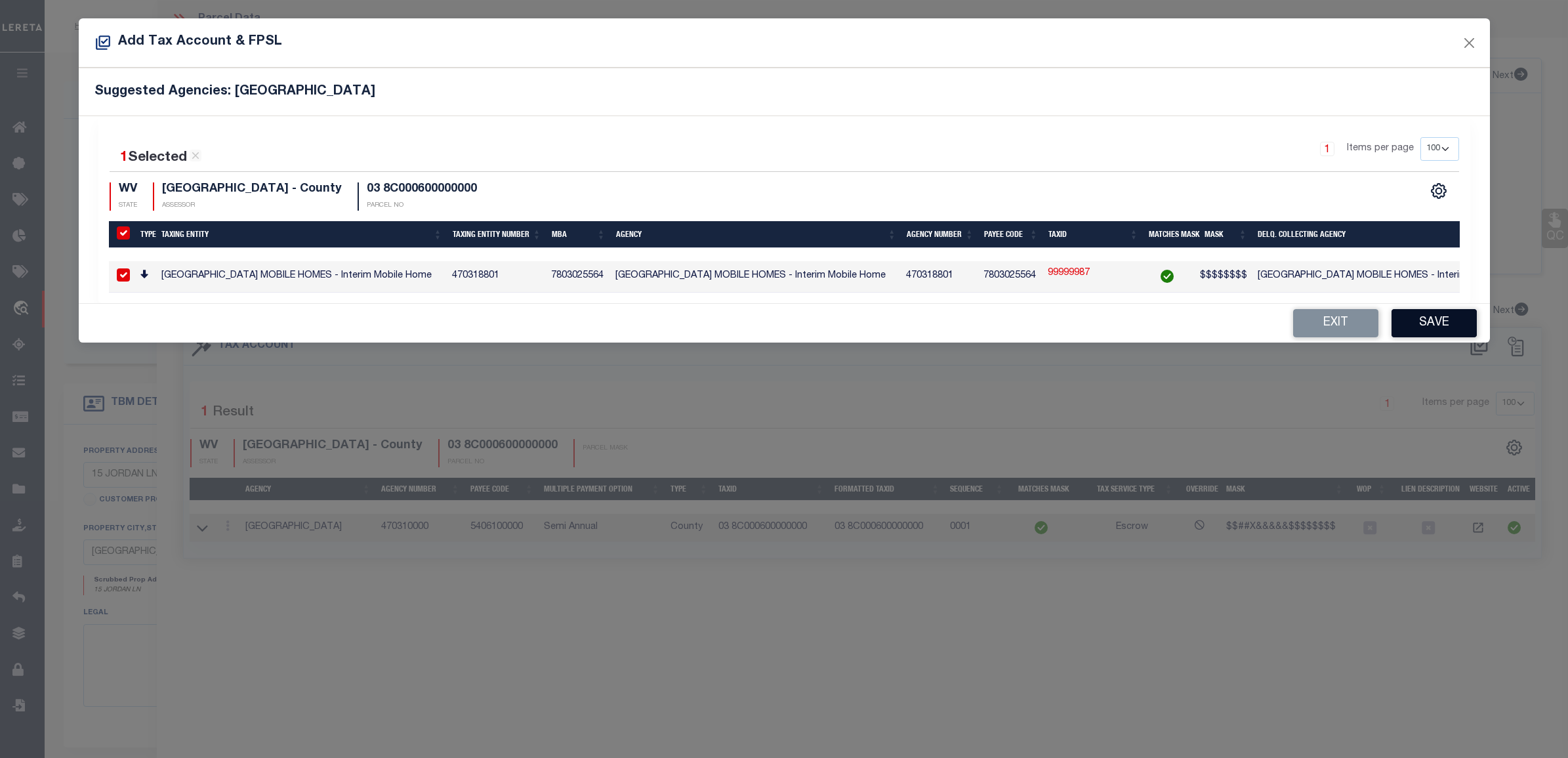
click at [1434, 332] on button "Save" at bounding box center [1433, 324] width 85 height 28
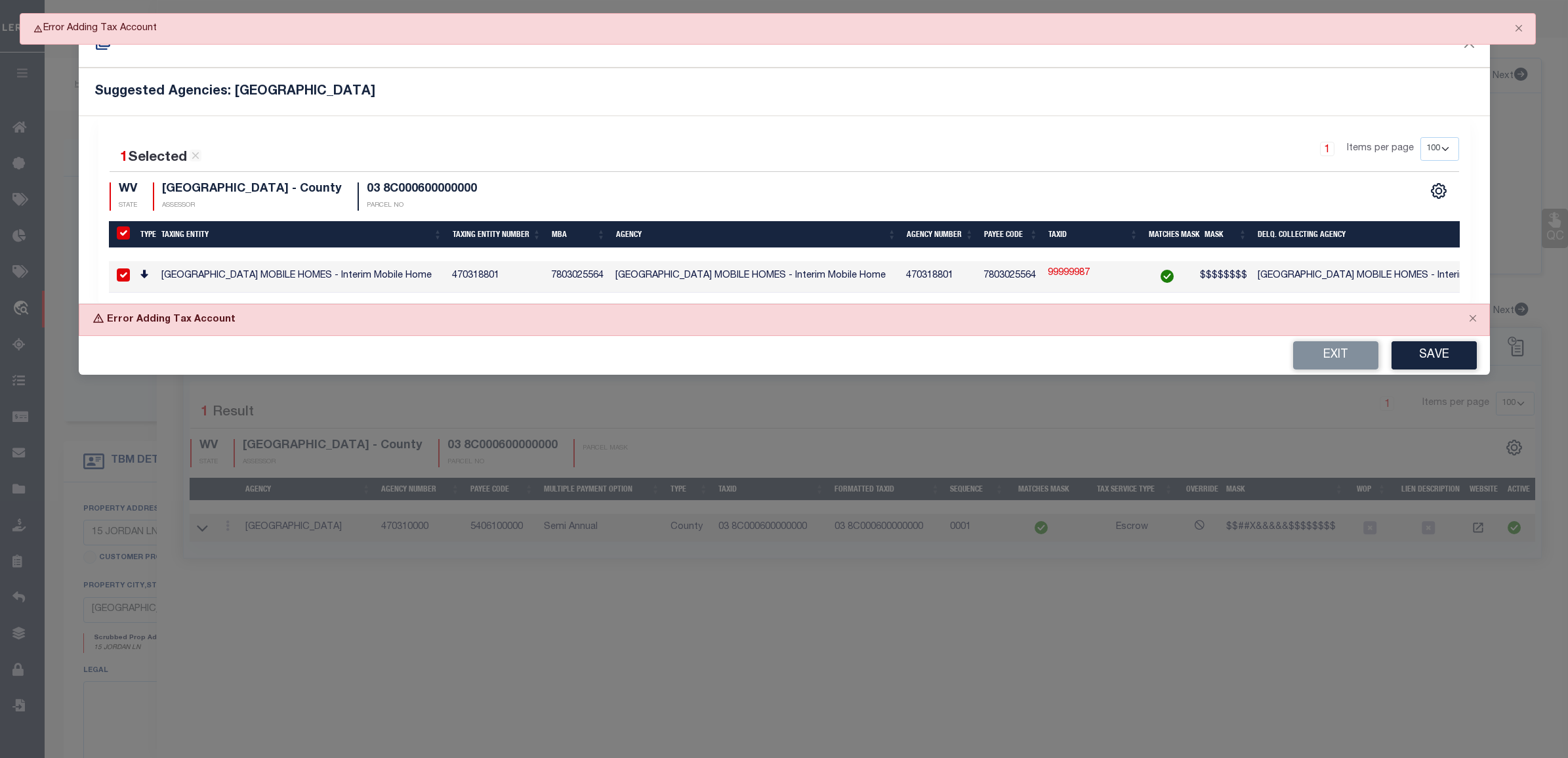
click at [128, 277] on input "checkbox" at bounding box center [123, 275] width 13 height 13
checkbox input "false"
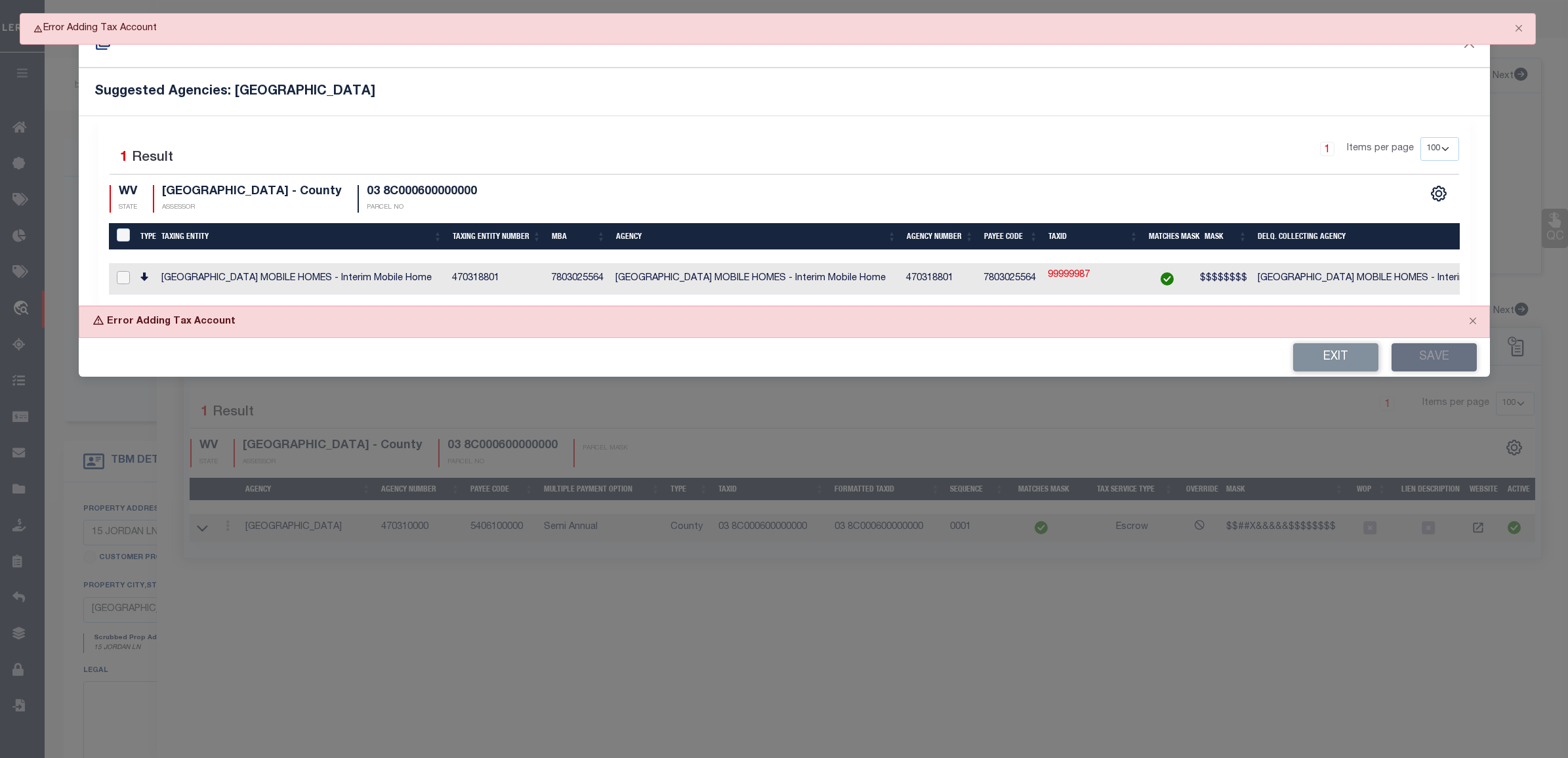
click at [128, 277] on input "checkbox" at bounding box center [123, 277] width 13 height 13
checkbox input "true"
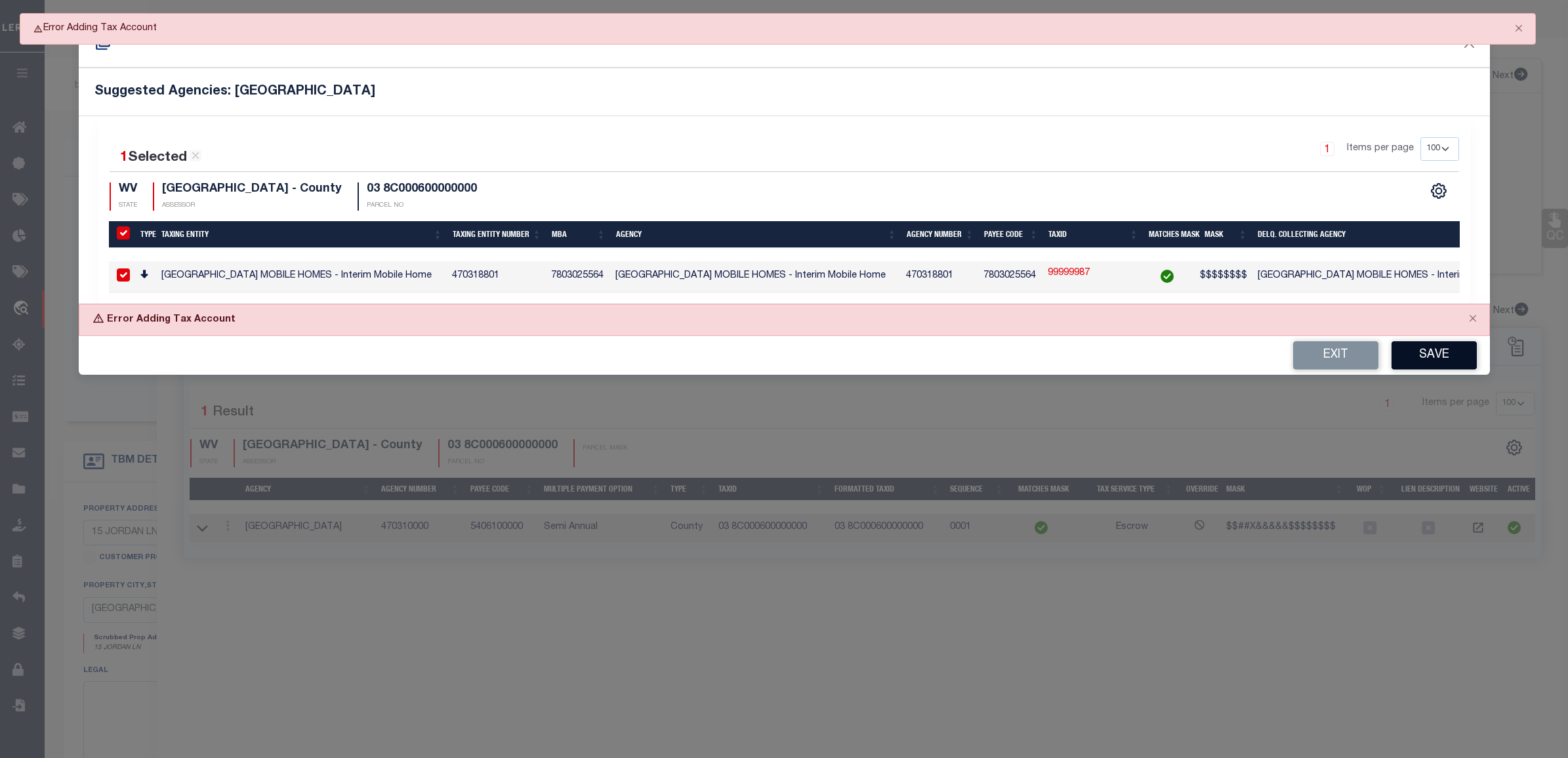
click at [1415, 352] on button "Save" at bounding box center [1433, 356] width 85 height 28
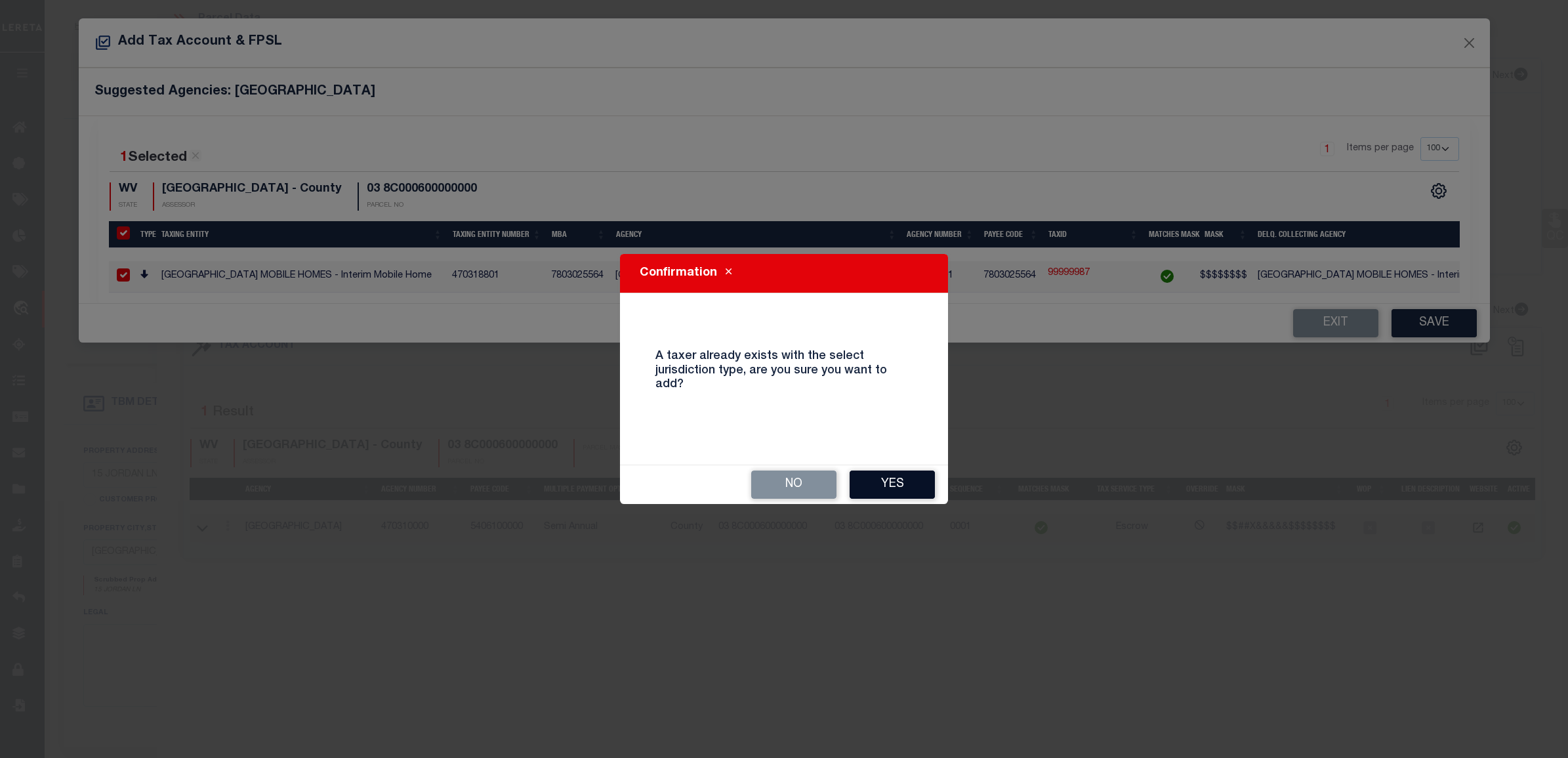
click at [897, 485] on button "Yes" at bounding box center [891, 484] width 85 height 28
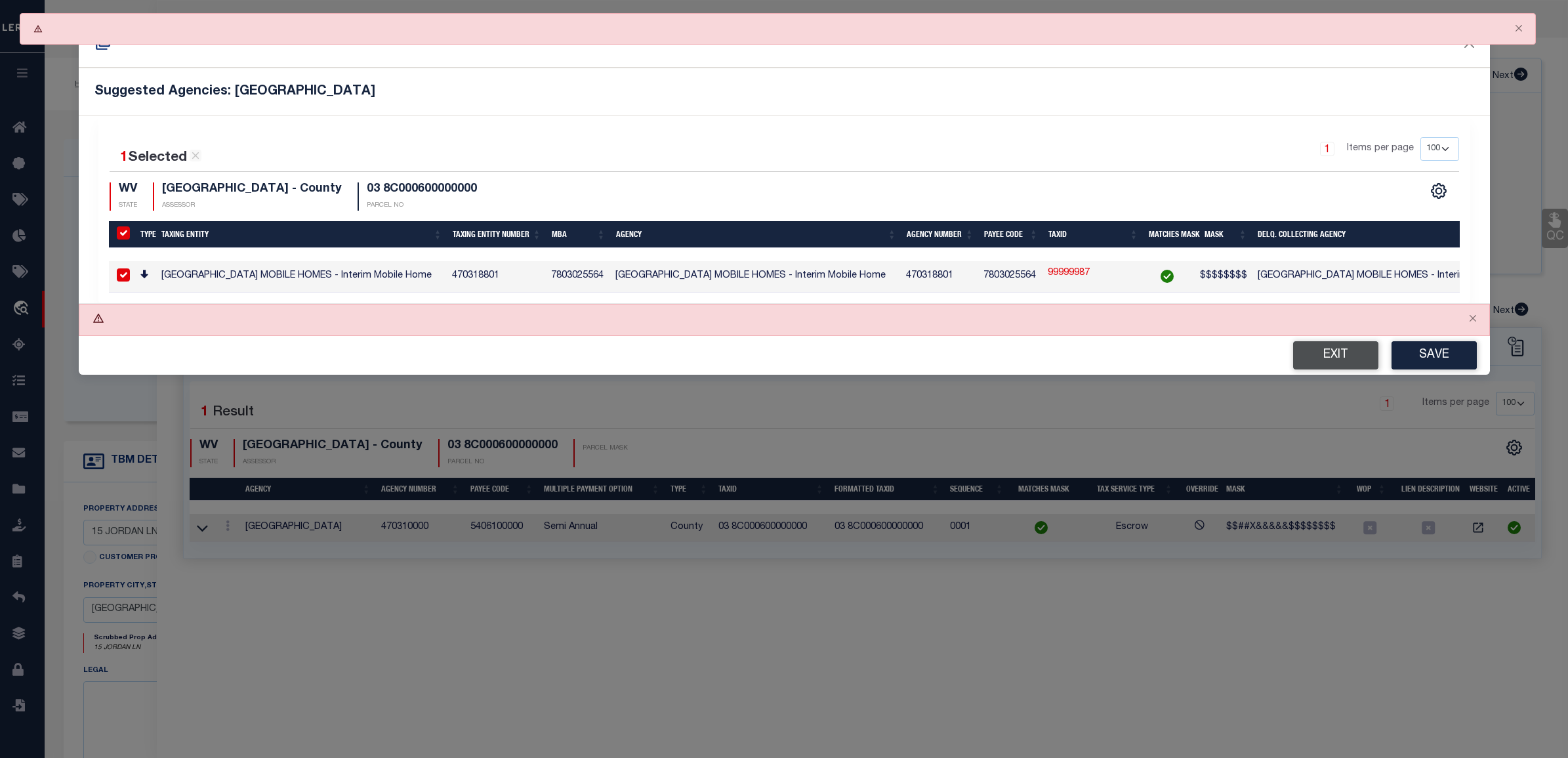
click at [1305, 354] on button "Exit" at bounding box center [1334, 356] width 85 height 28
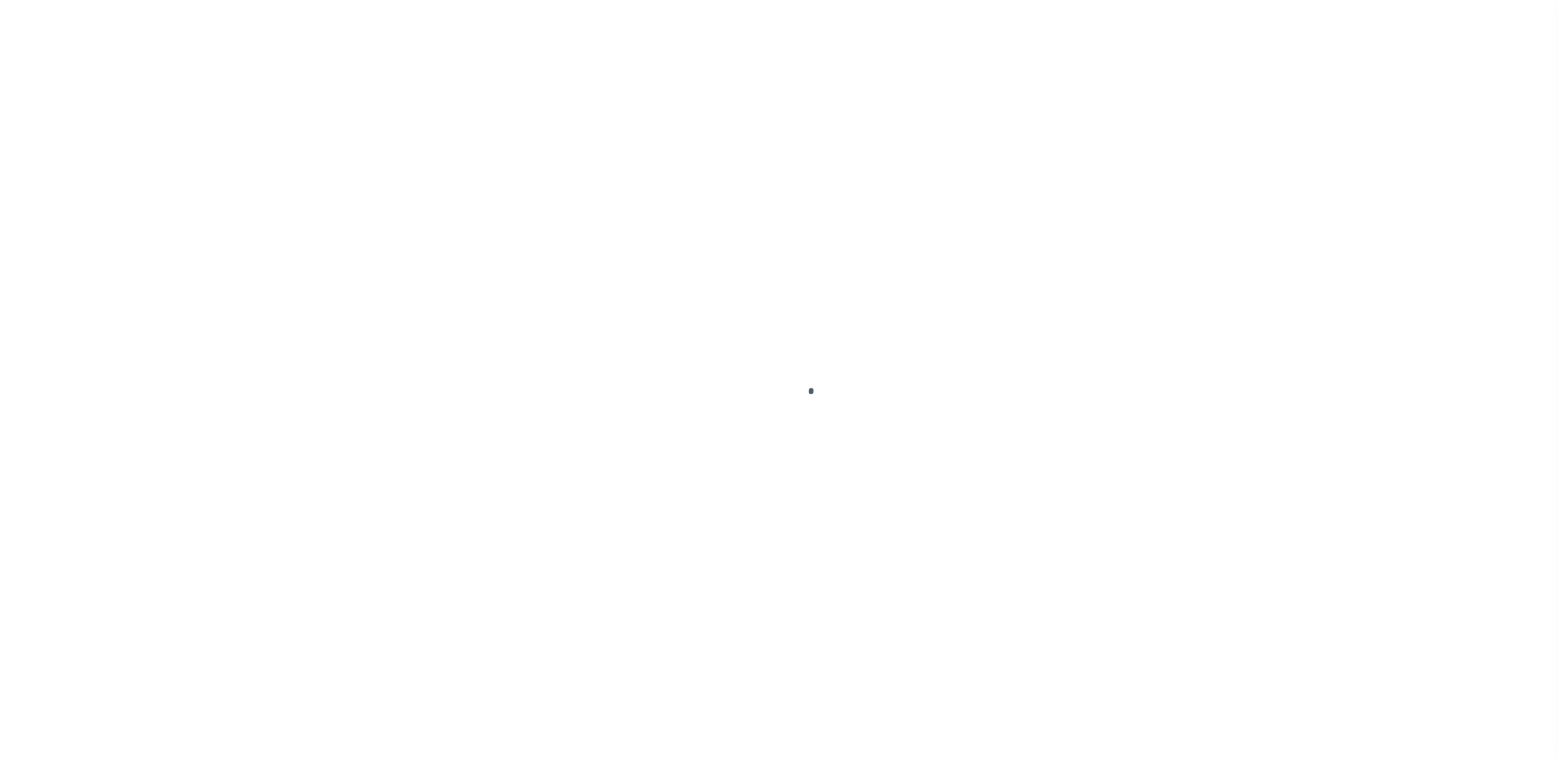
select select "127539"
select select "25316"
select select "100"
select select "10"
select select "Escrow"
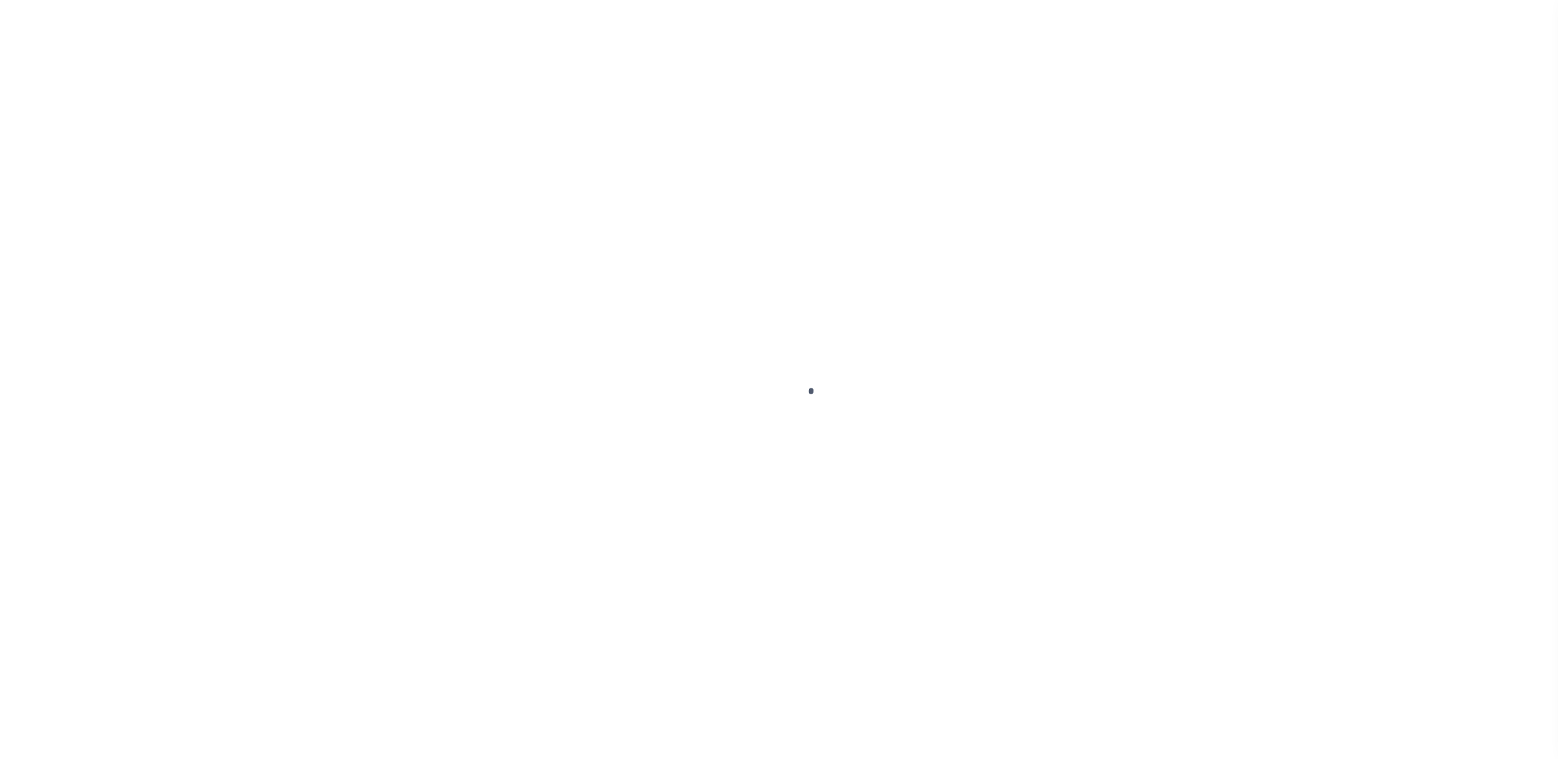
type input "15 JORDAN LN"
type input "1111"
type input "[GEOGRAPHIC_DATA] WV 26501-2071"
type input "11145"
type input "WV"
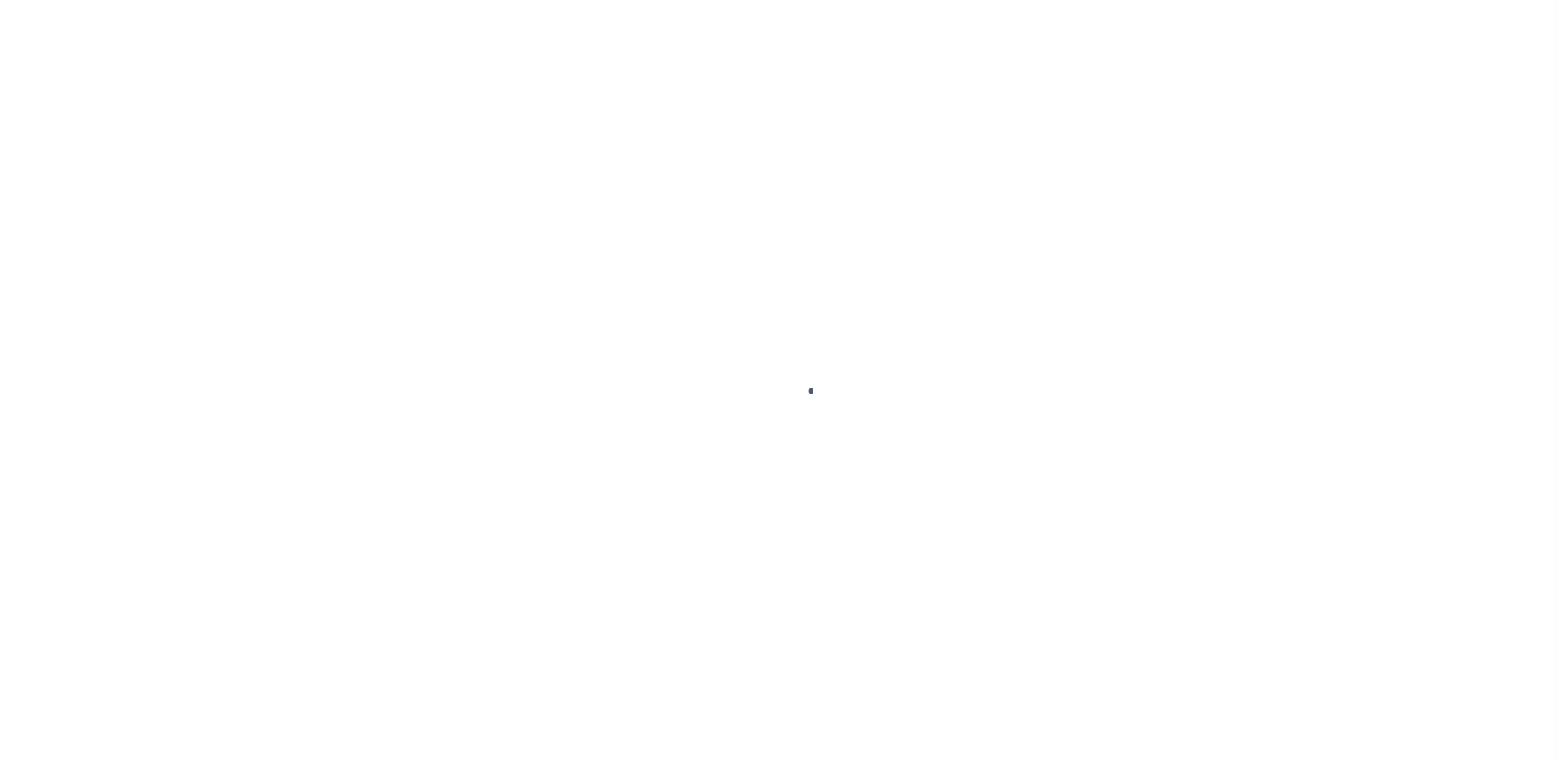
select select "2"
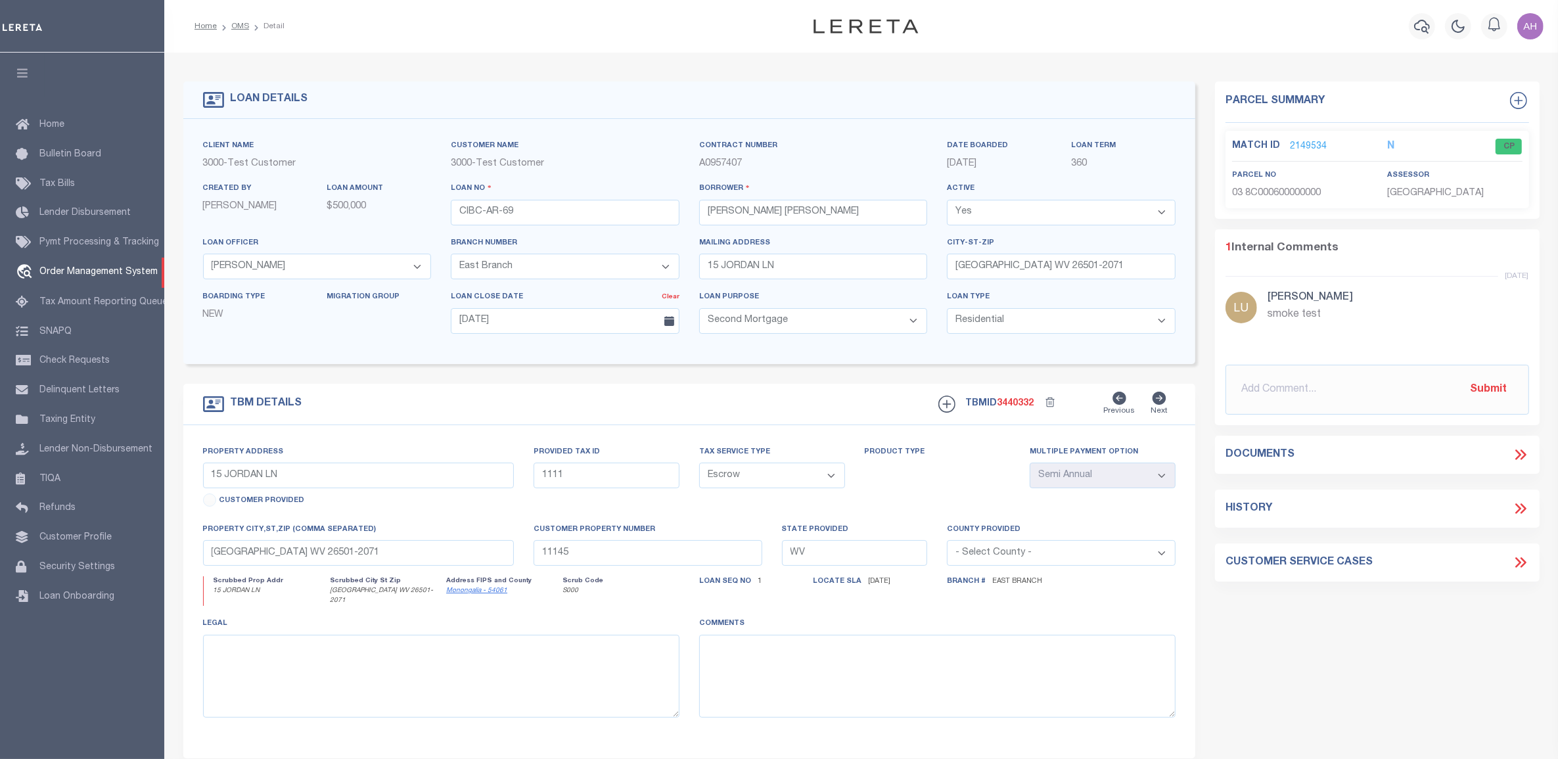
select select "200"
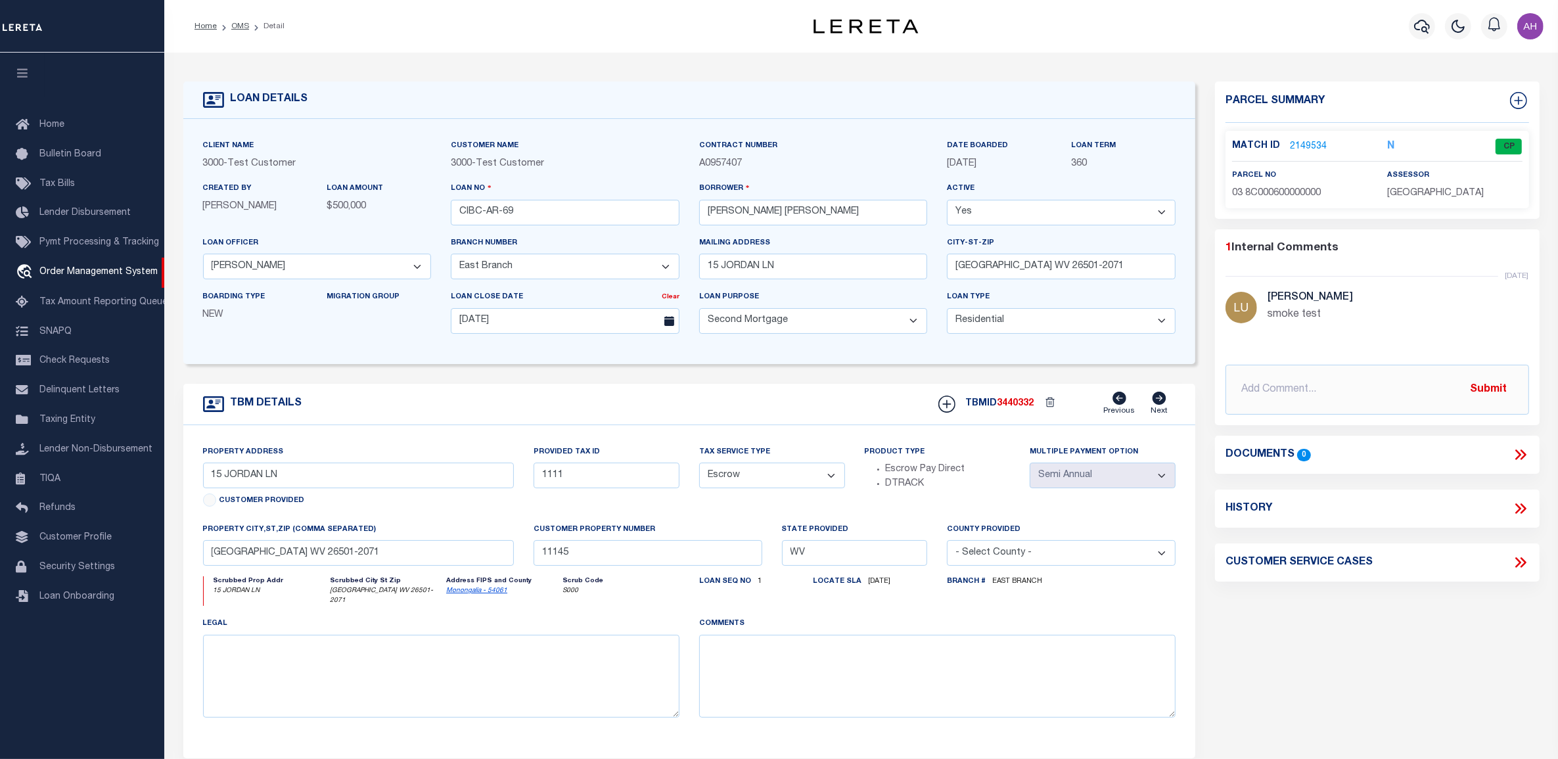
click at [1312, 149] on link "2149534" at bounding box center [1308, 147] width 37 height 14
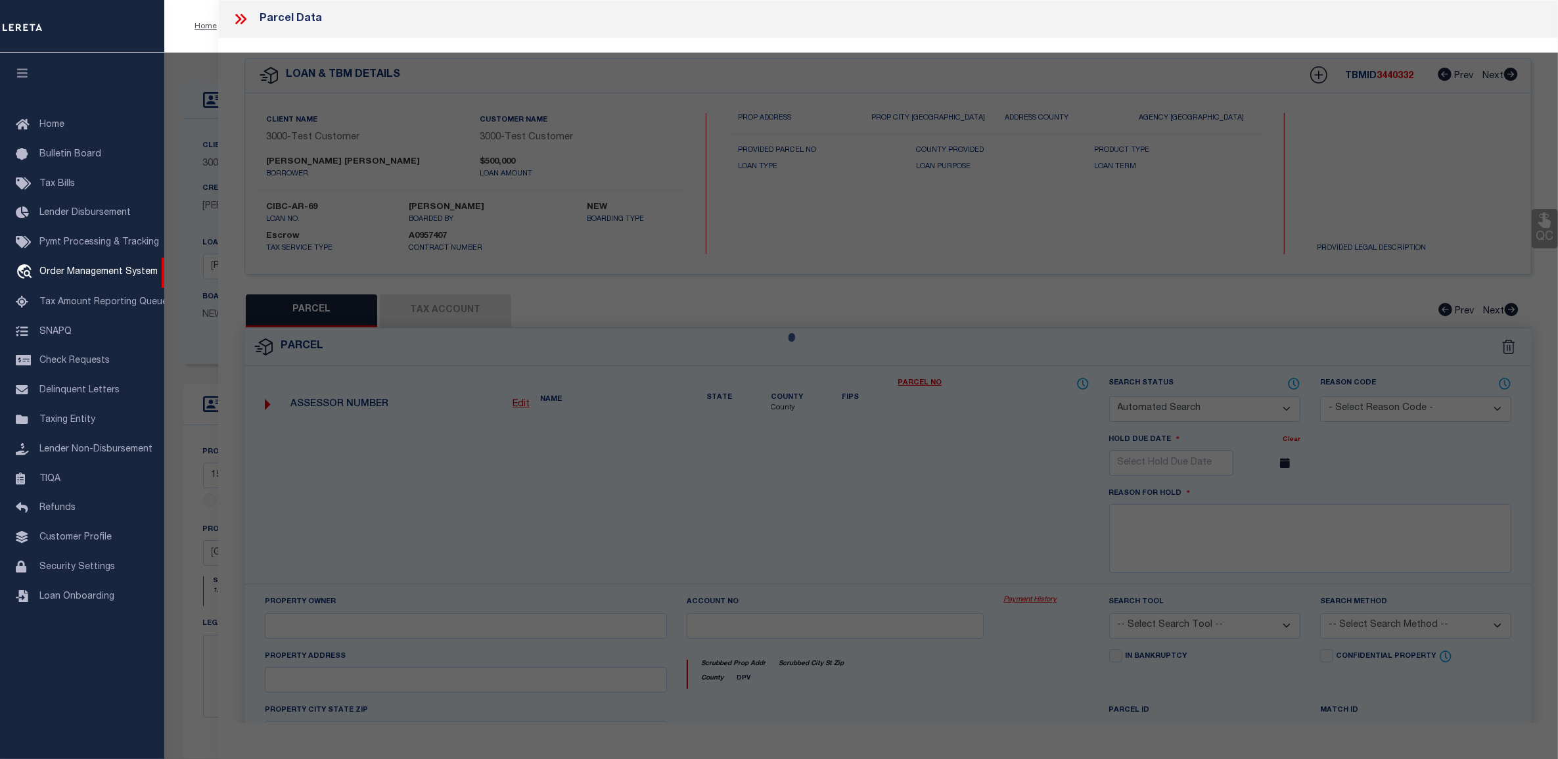
checkbox input "false"
select select "CP"
select select "099"
type input "[PERSON_NAME] & [PERSON_NAME]"
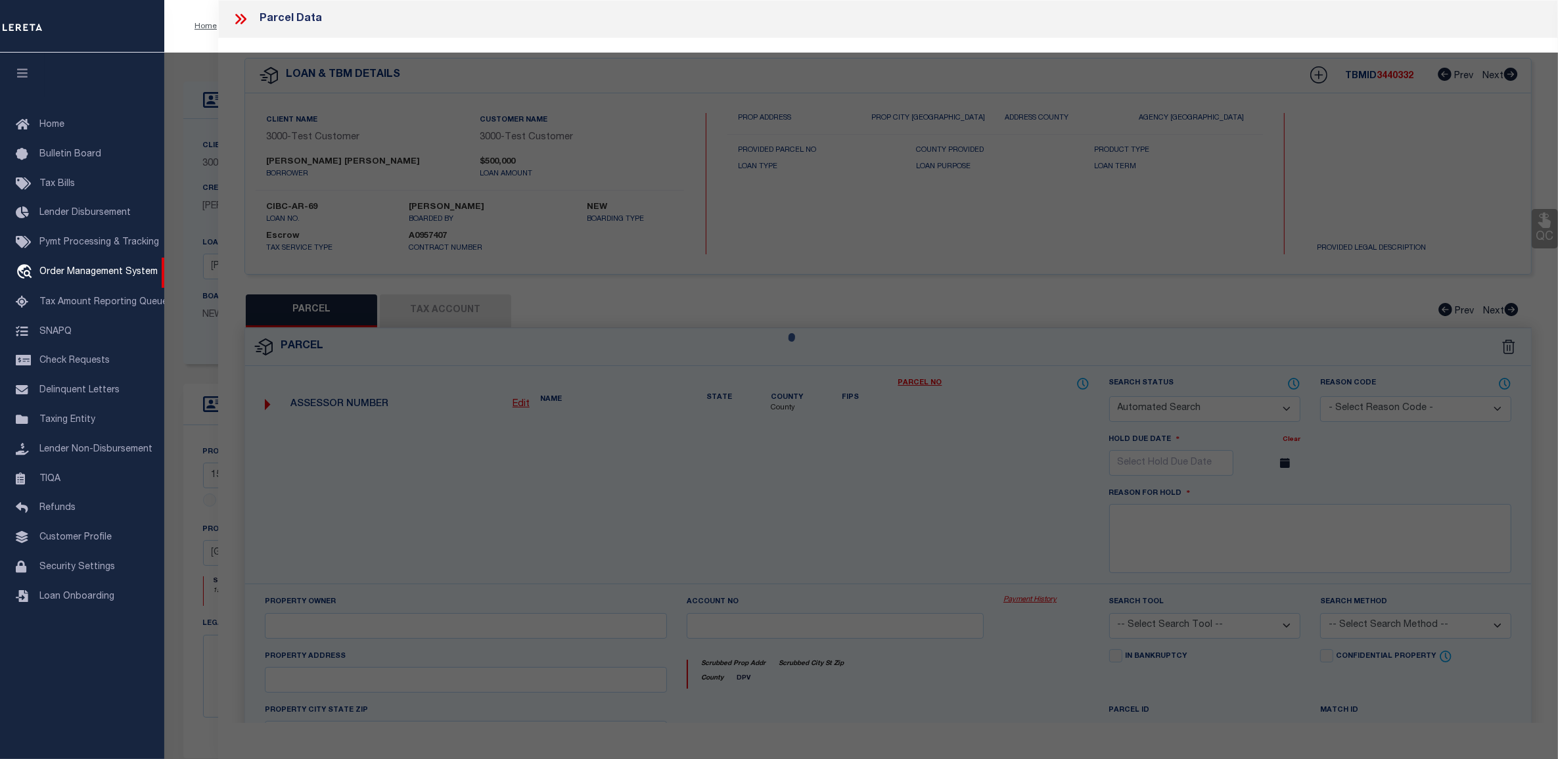
select select "ATL"
select select "ADD"
type input "15 JORDAN LN"
type input "[GEOGRAPHIC_DATA], WV 26501"
type textarea "LOT 6 OR 1.84 AC SUR NORTHWIND"
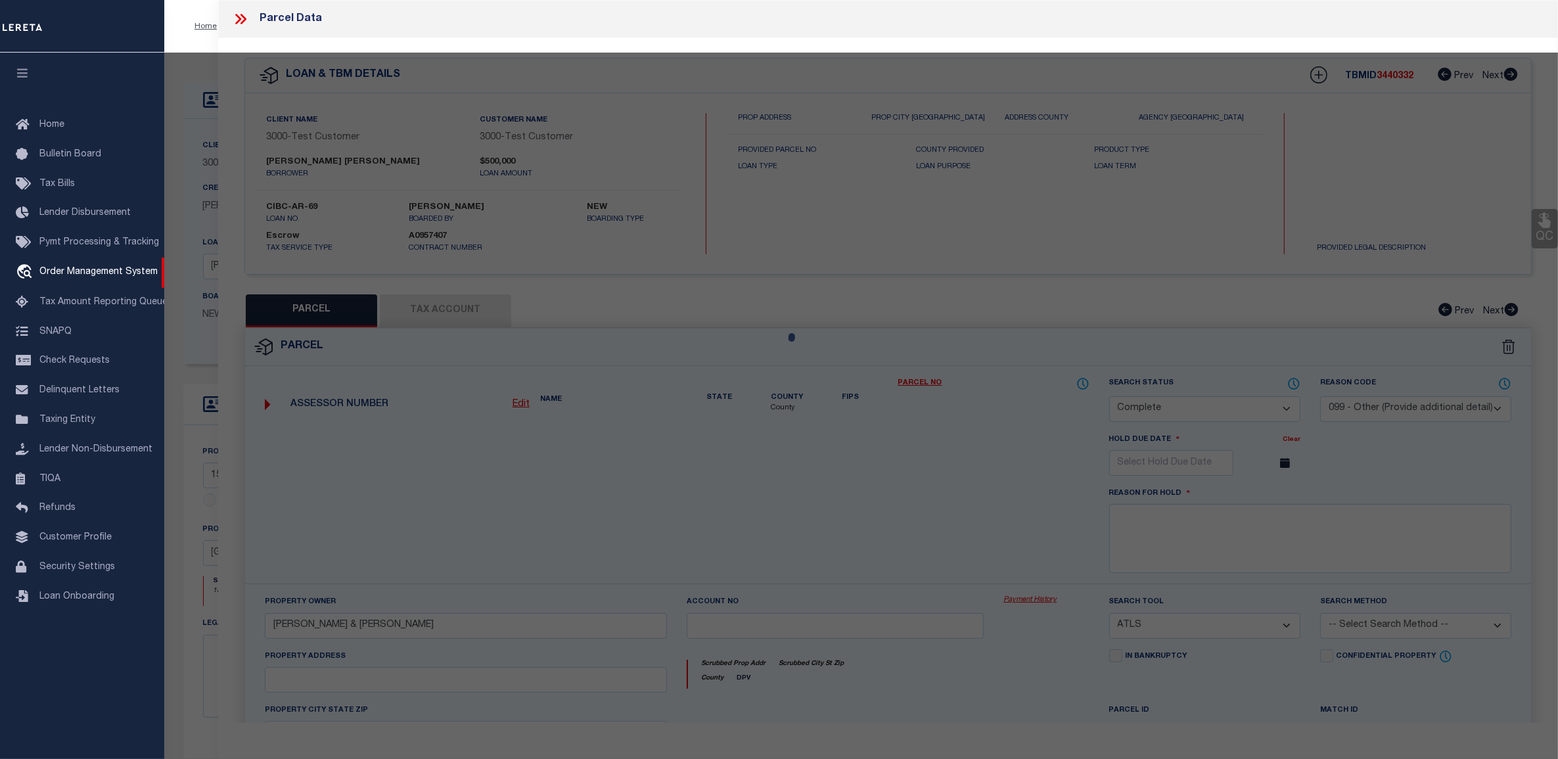
type textarea "smoke test"
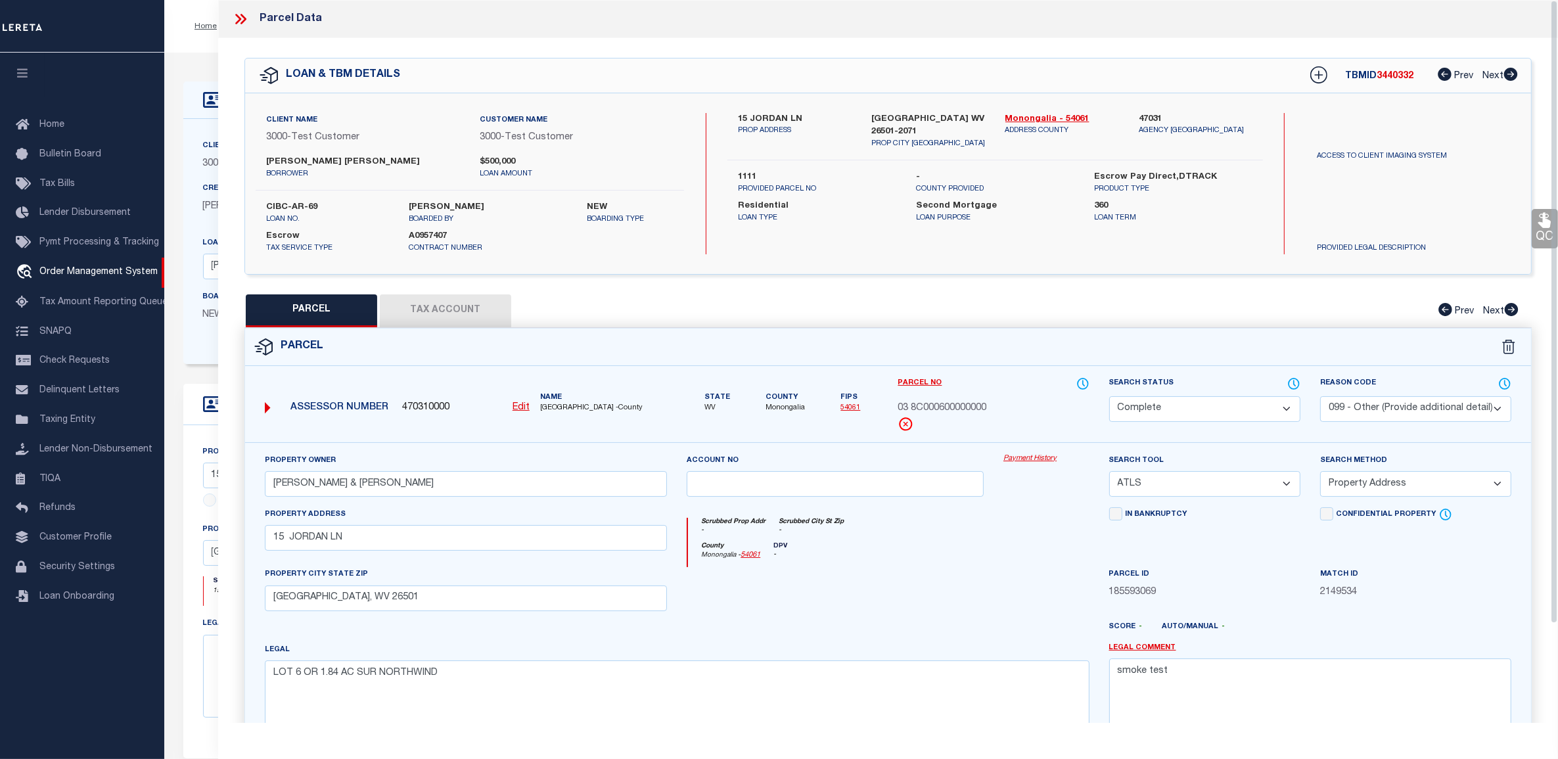
click at [442, 317] on button "Tax Account" at bounding box center [445, 310] width 131 height 33
select select "100"
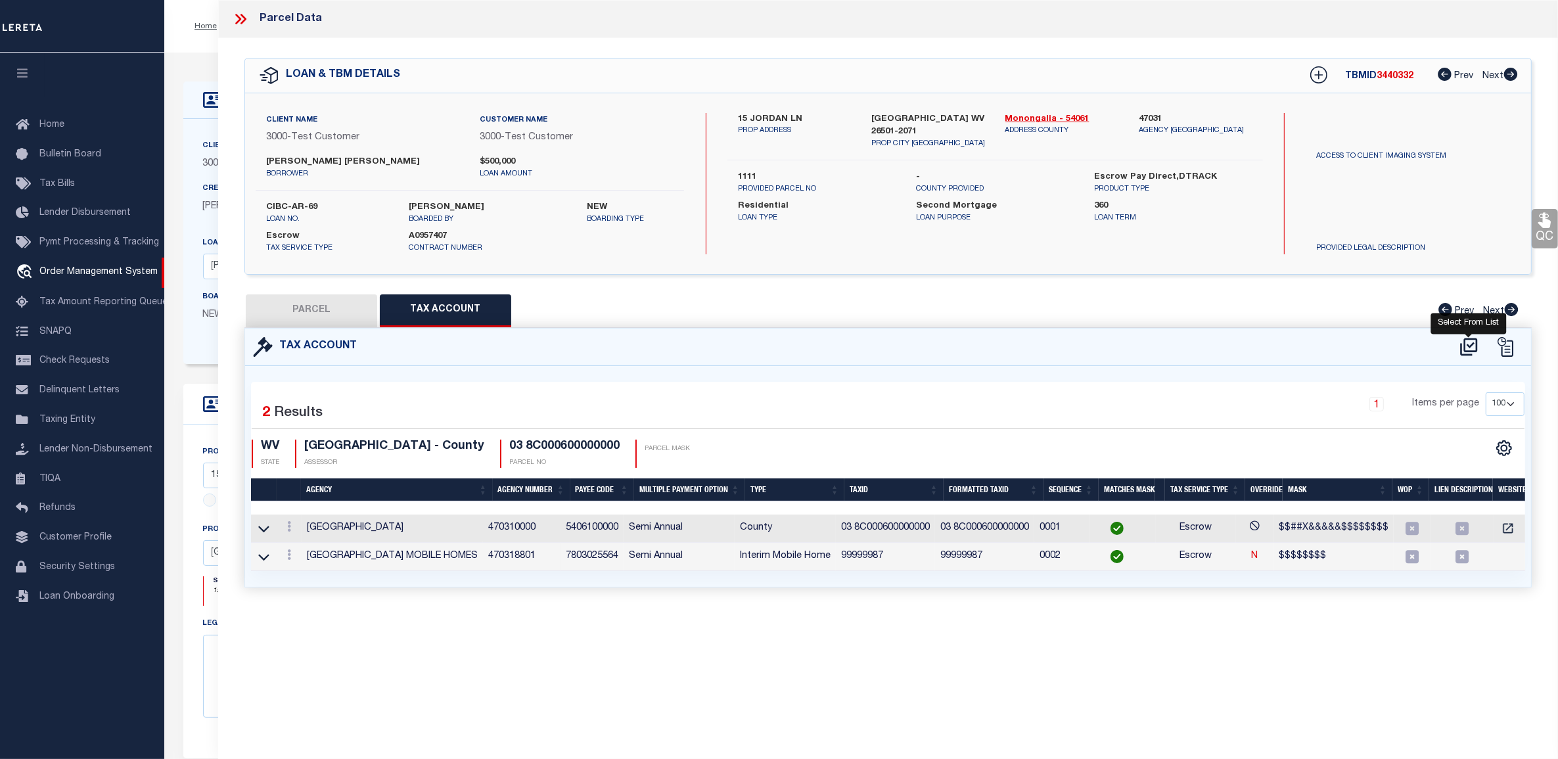
click at [1470, 346] on icon at bounding box center [1468, 347] width 17 height 18
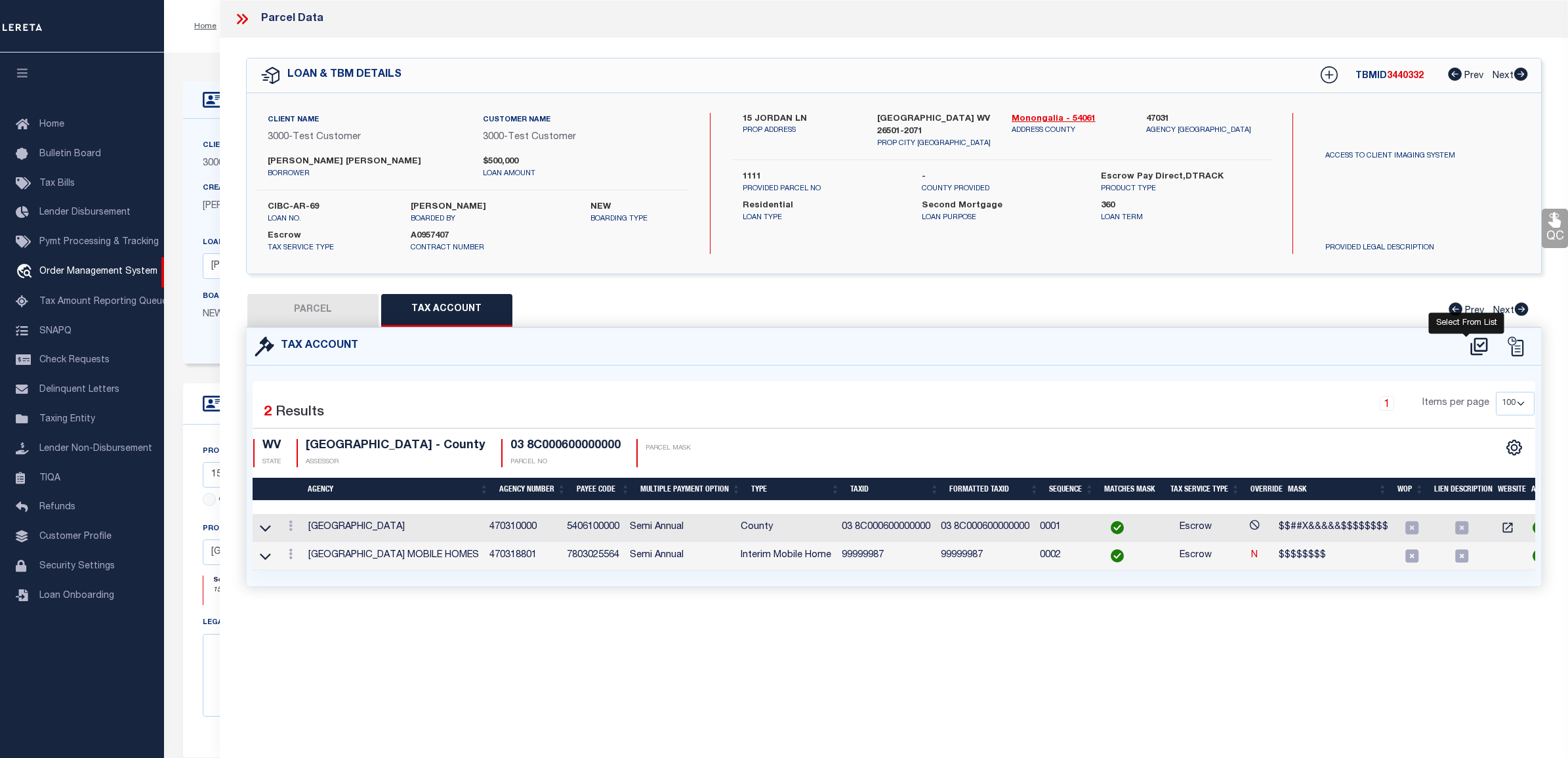
select select "100"
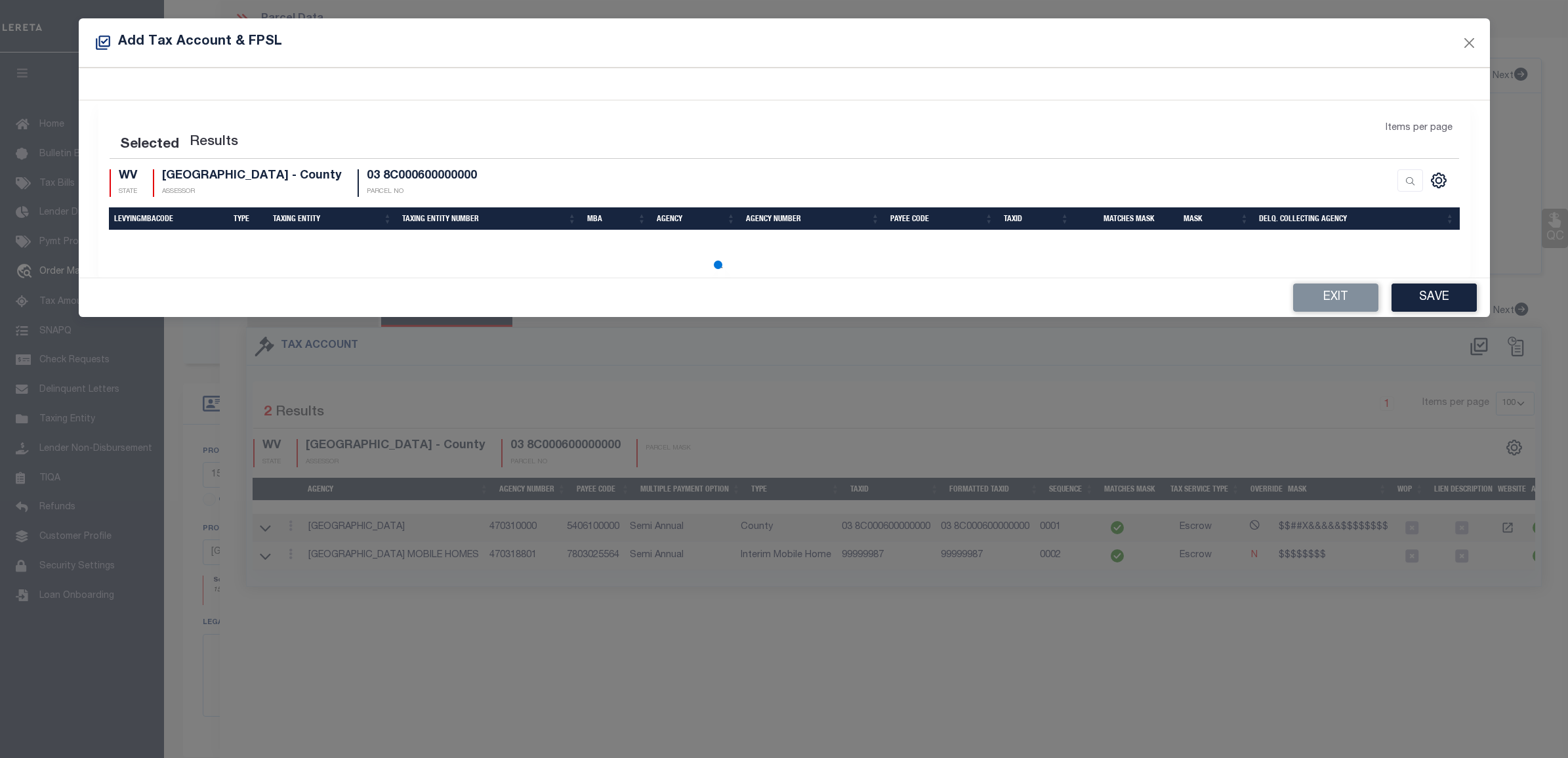
select select "100"
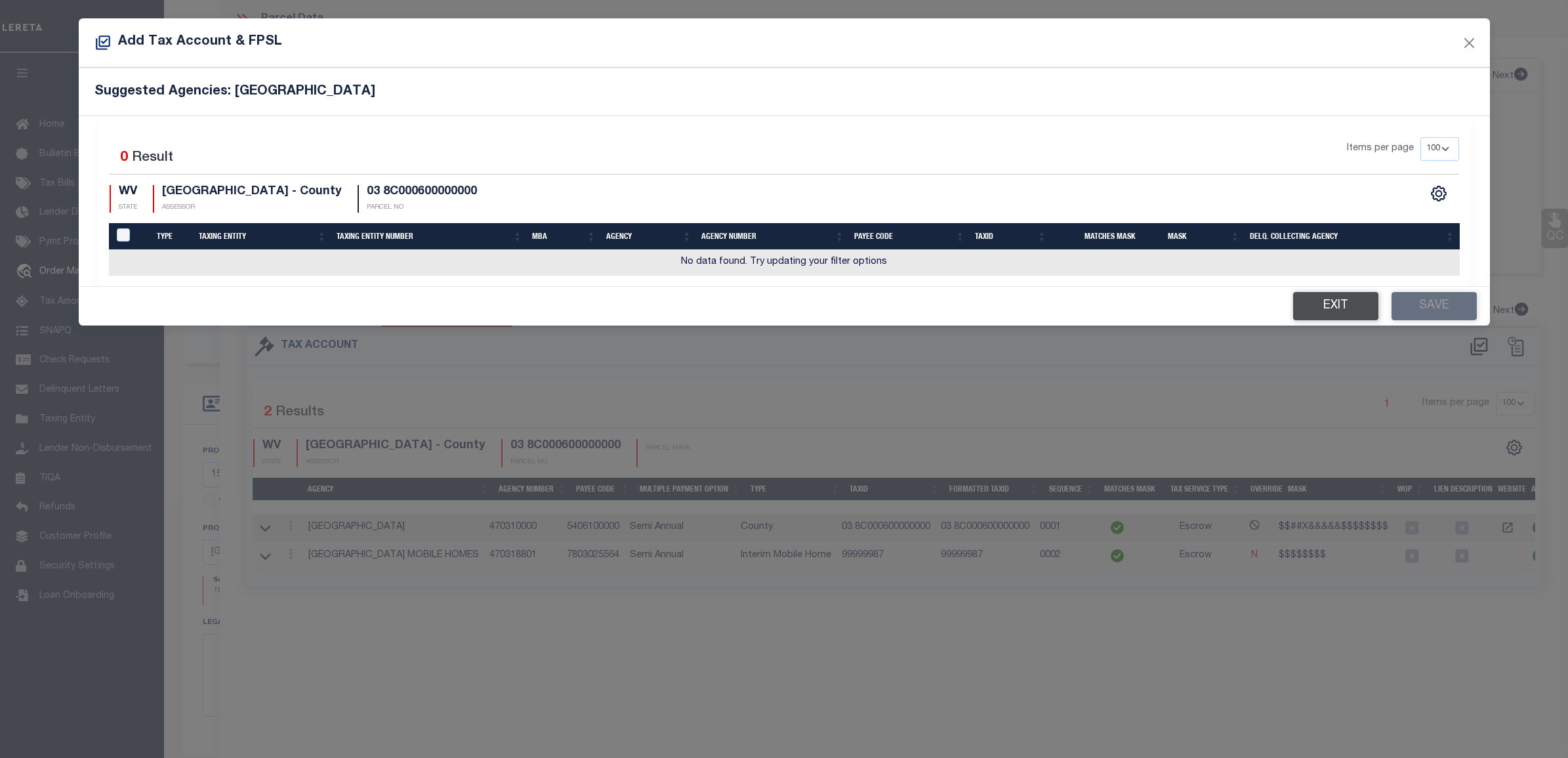
click at [1339, 304] on button "Exit" at bounding box center [1334, 306] width 85 height 28
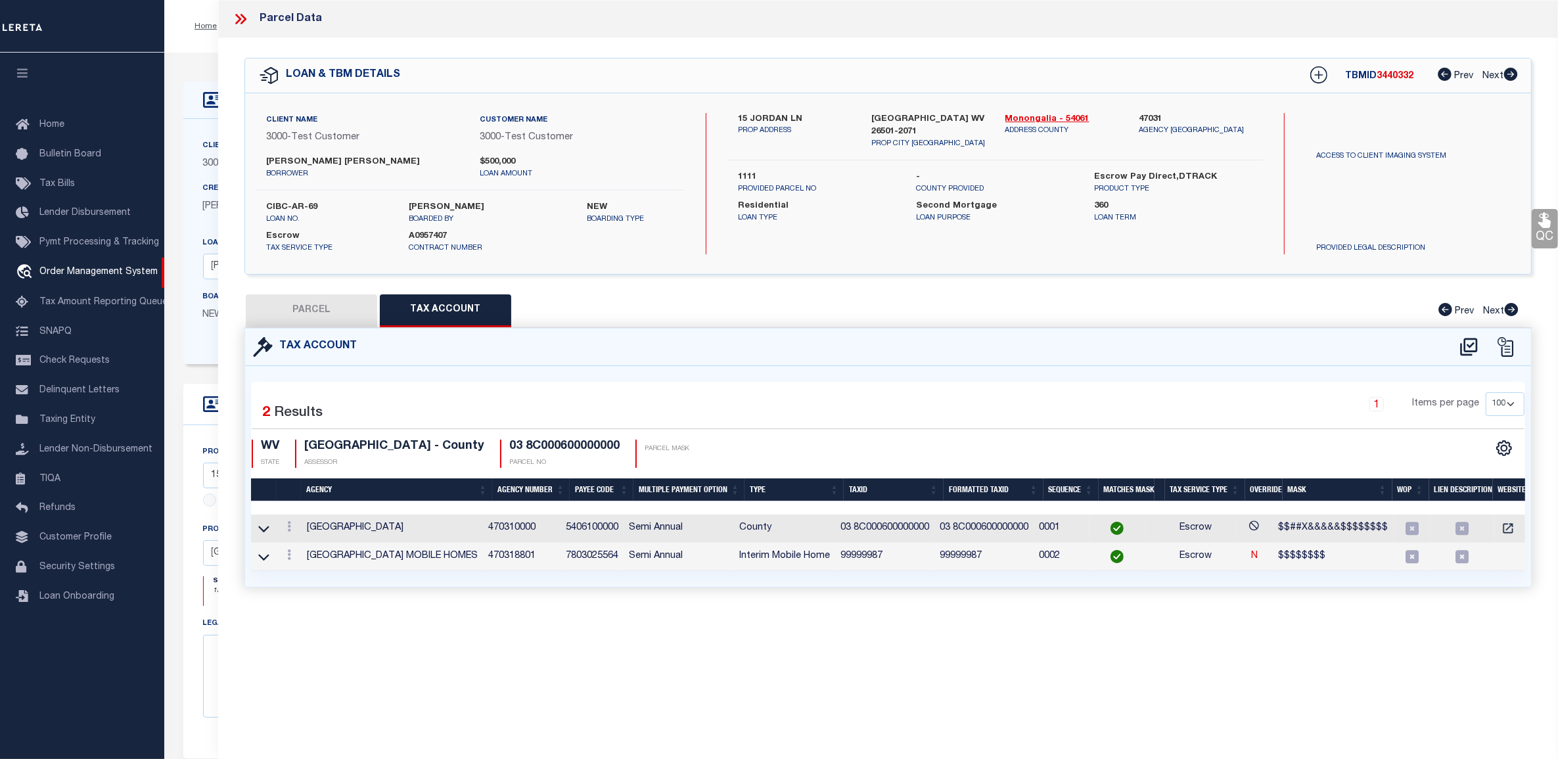
click at [245, 20] on icon at bounding box center [244, 19] width 6 height 11
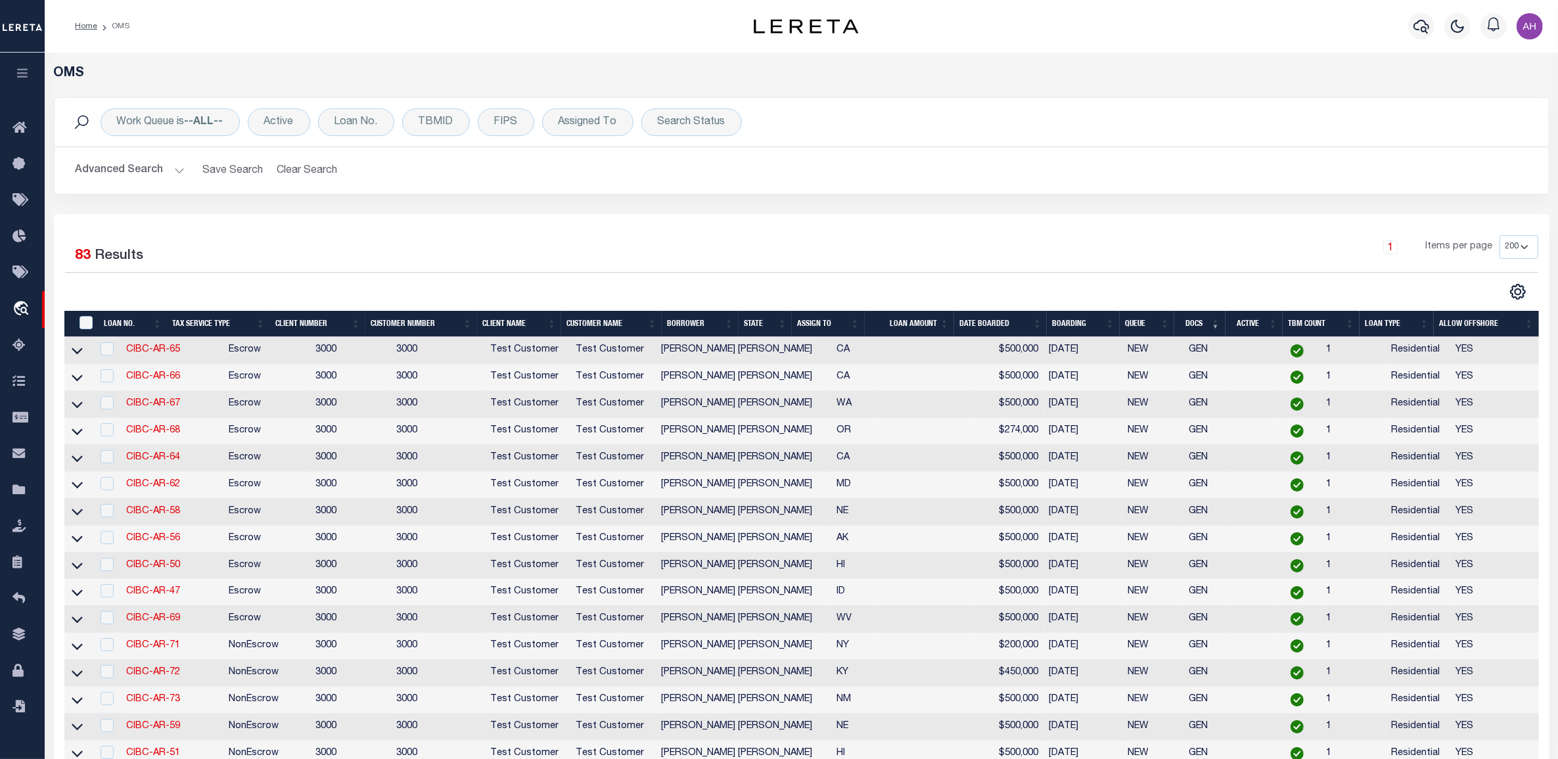
scroll to position [248, 0]
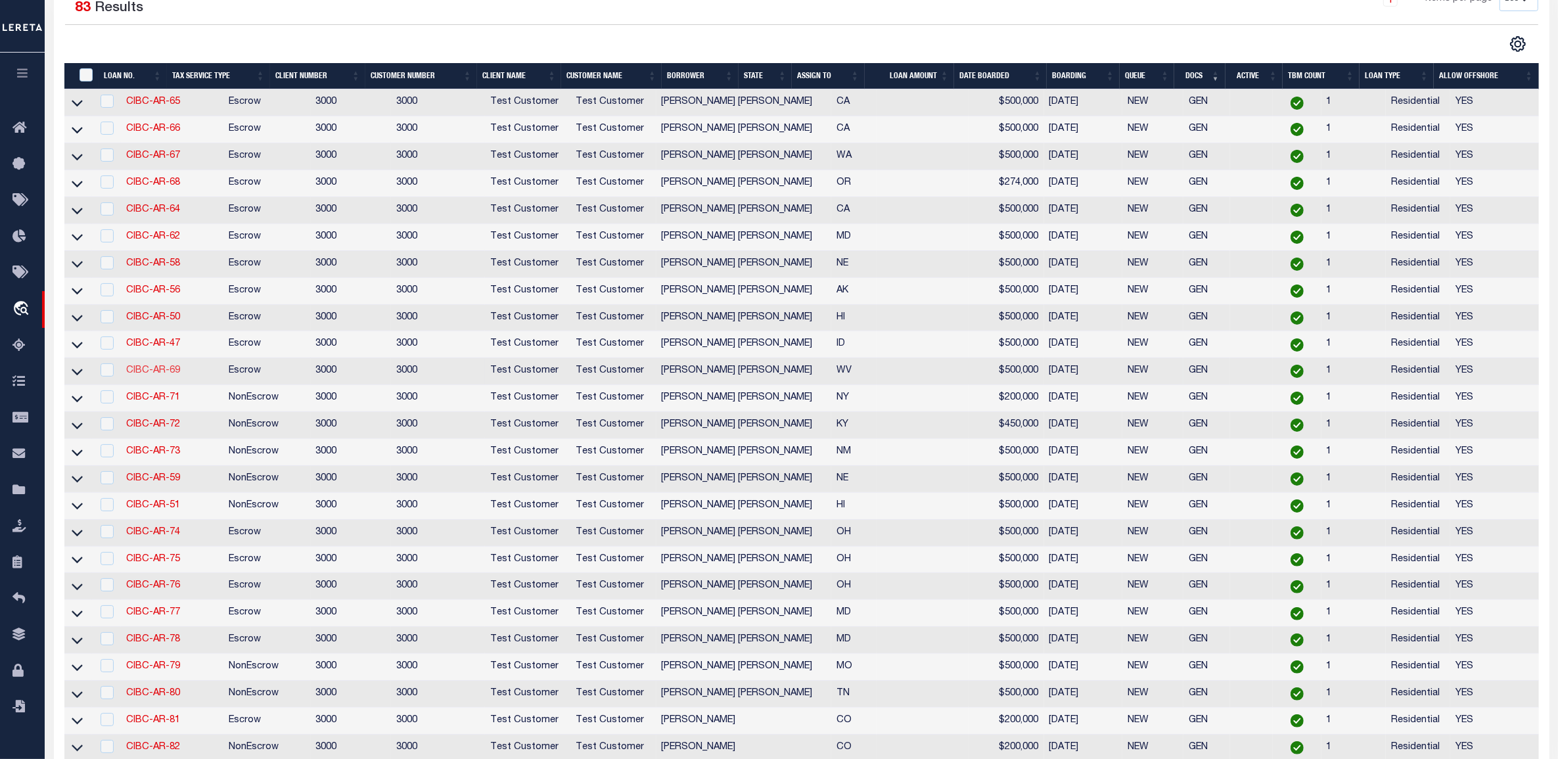
click at [156, 375] on link "CIBC-AR-69" at bounding box center [153, 370] width 54 height 9
checkbox input "true"
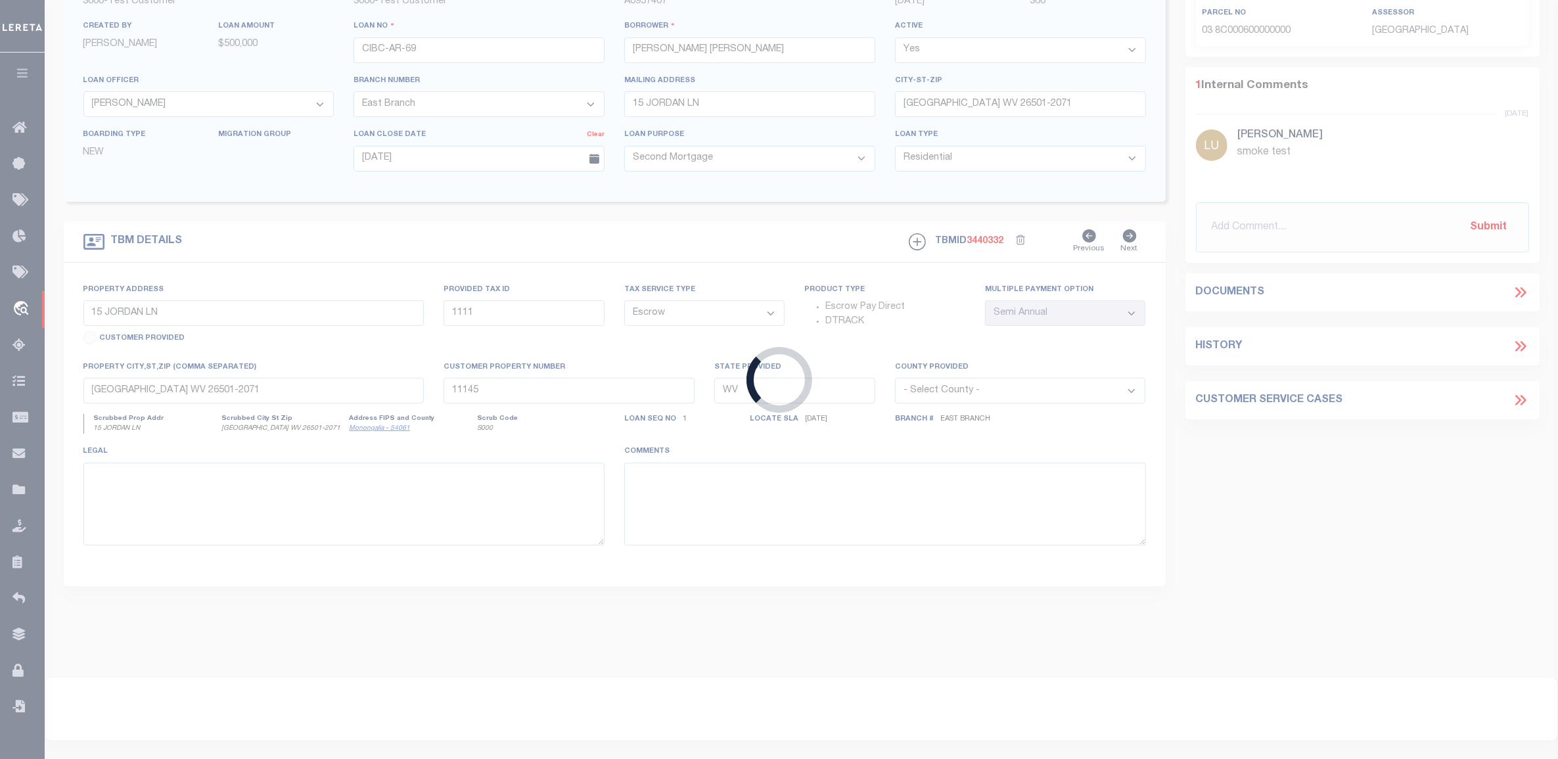
select select "127539"
select select "25316"
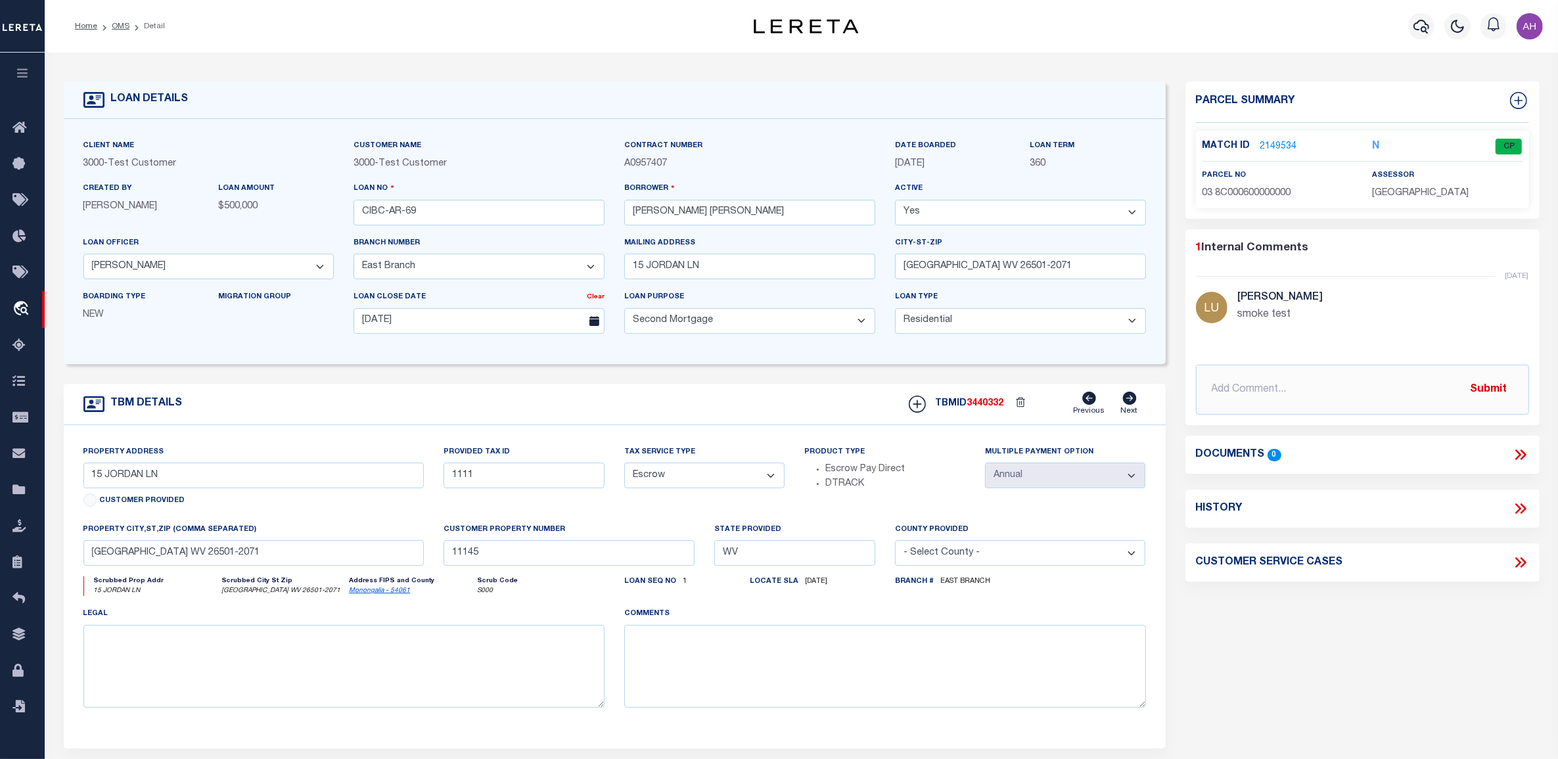
click at [1282, 145] on link "2149534" at bounding box center [1279, 147] width 37 height 14
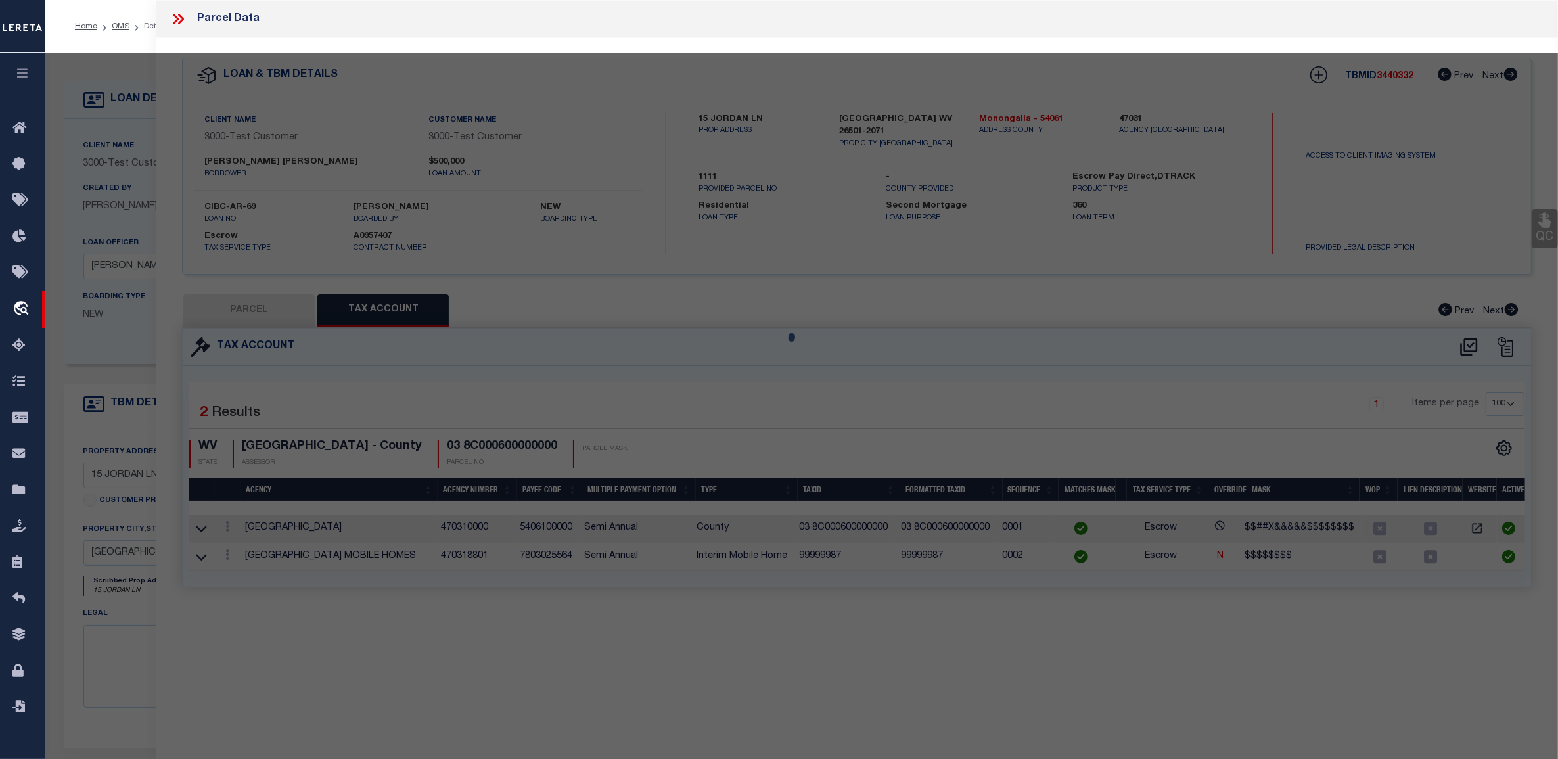
select select "AS"
select select
checkbox input "false"
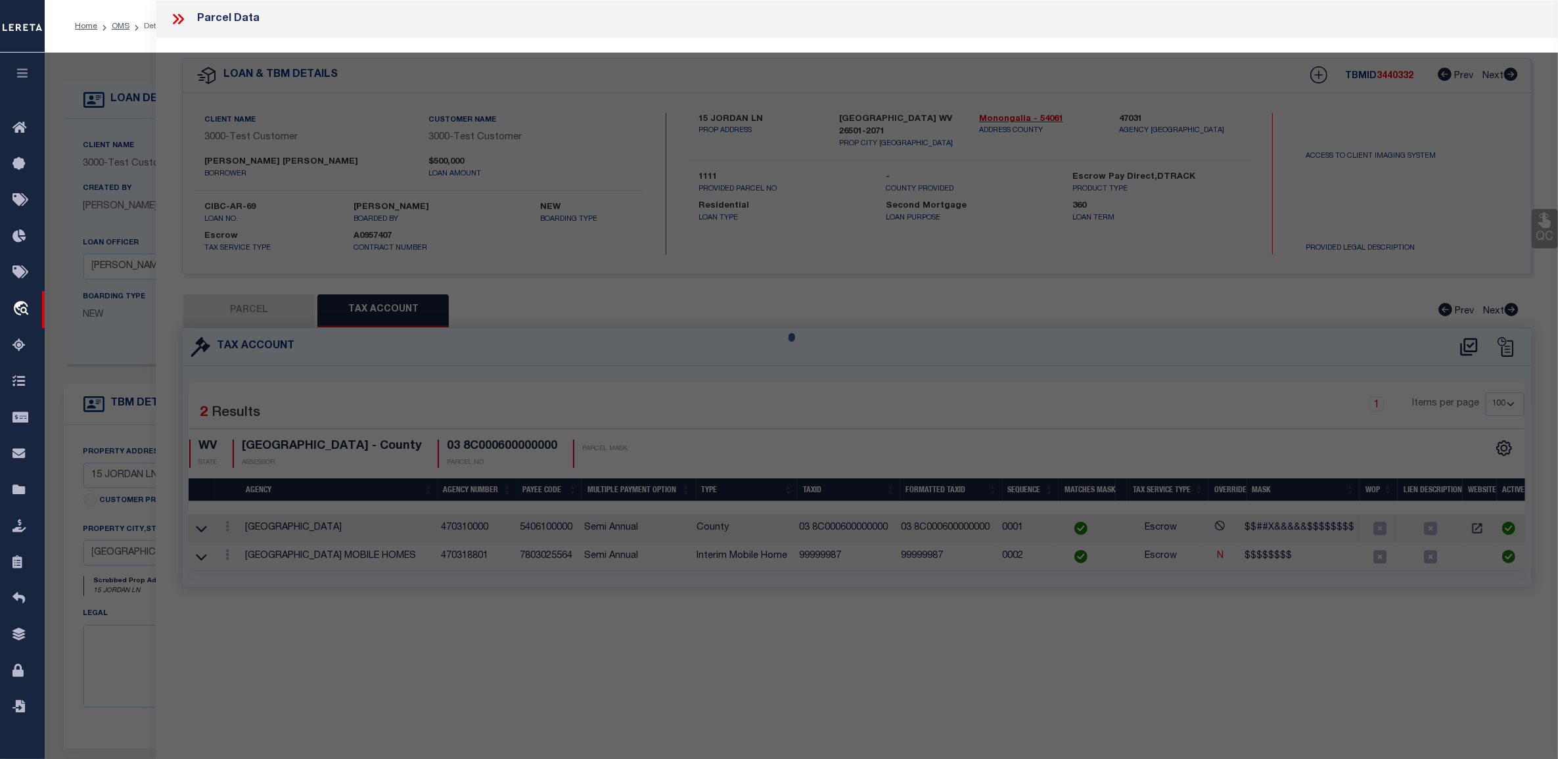
checkbox input "false"
select select "CP"
select select "099"
type input "[PERSON_NAME] & [PERSON_NAME]"
select select "ATL"
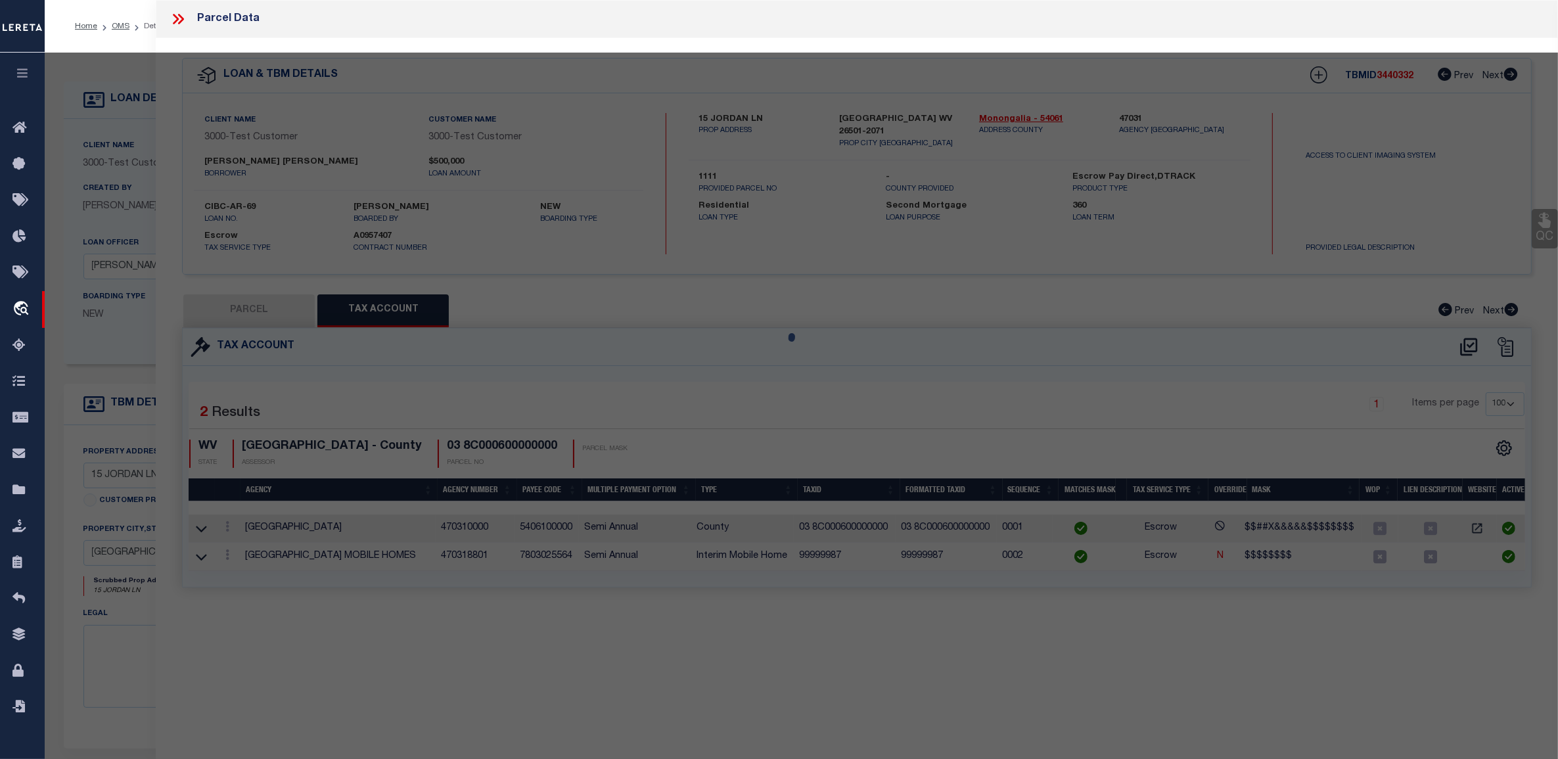
select select "ADD"
type input "15 JORDAN LN"
type input "[GEOGRAPHIC_DATA], WV 26501"
type textarea "LOT 6 OR 1.84 AC SUR NORTHWIND"
type textarea "smoke test"
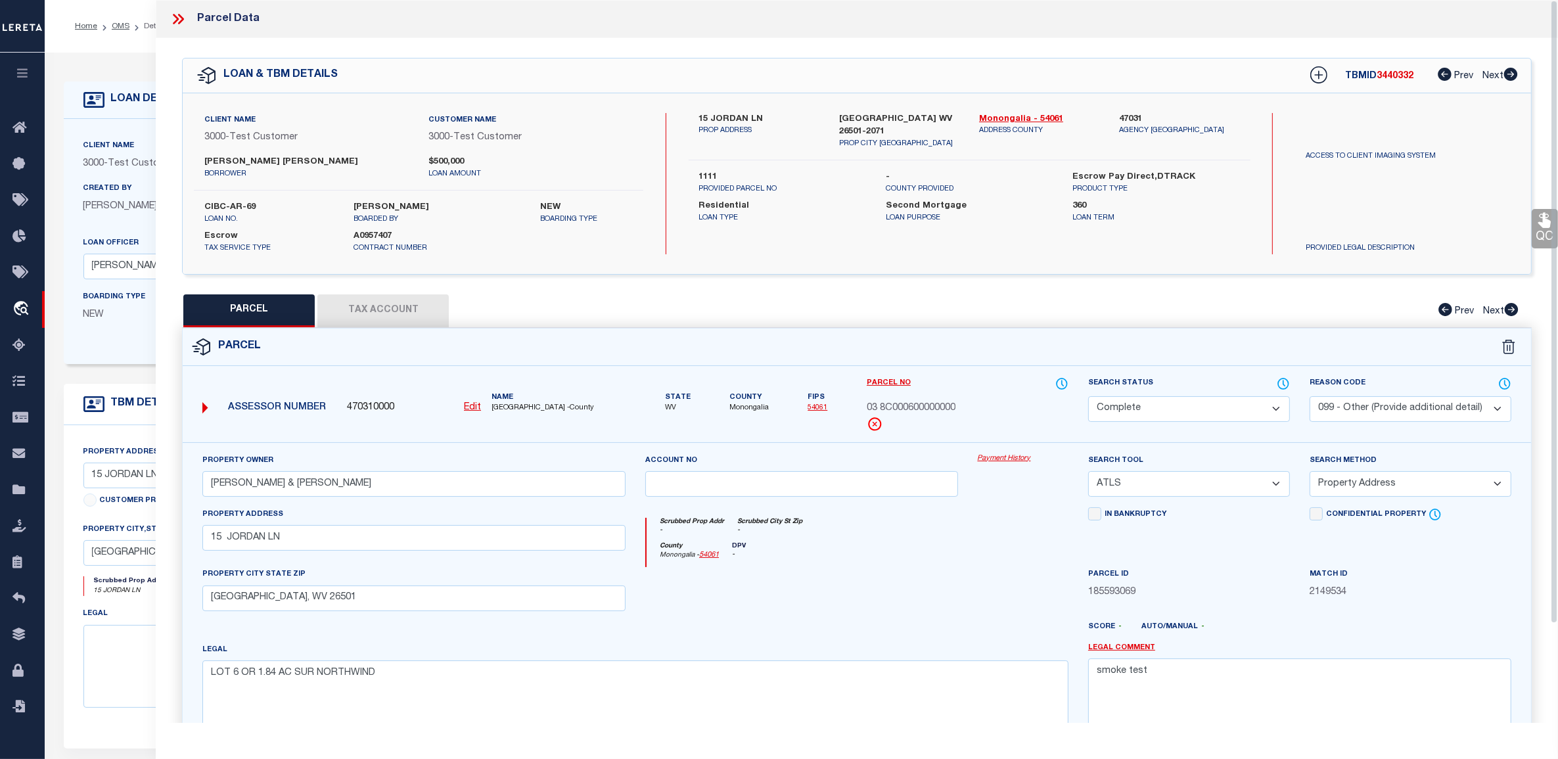
click at [421, 308] on button "Tax Account" at bounding box center [382, 310] width 131 height 33
select select "100"
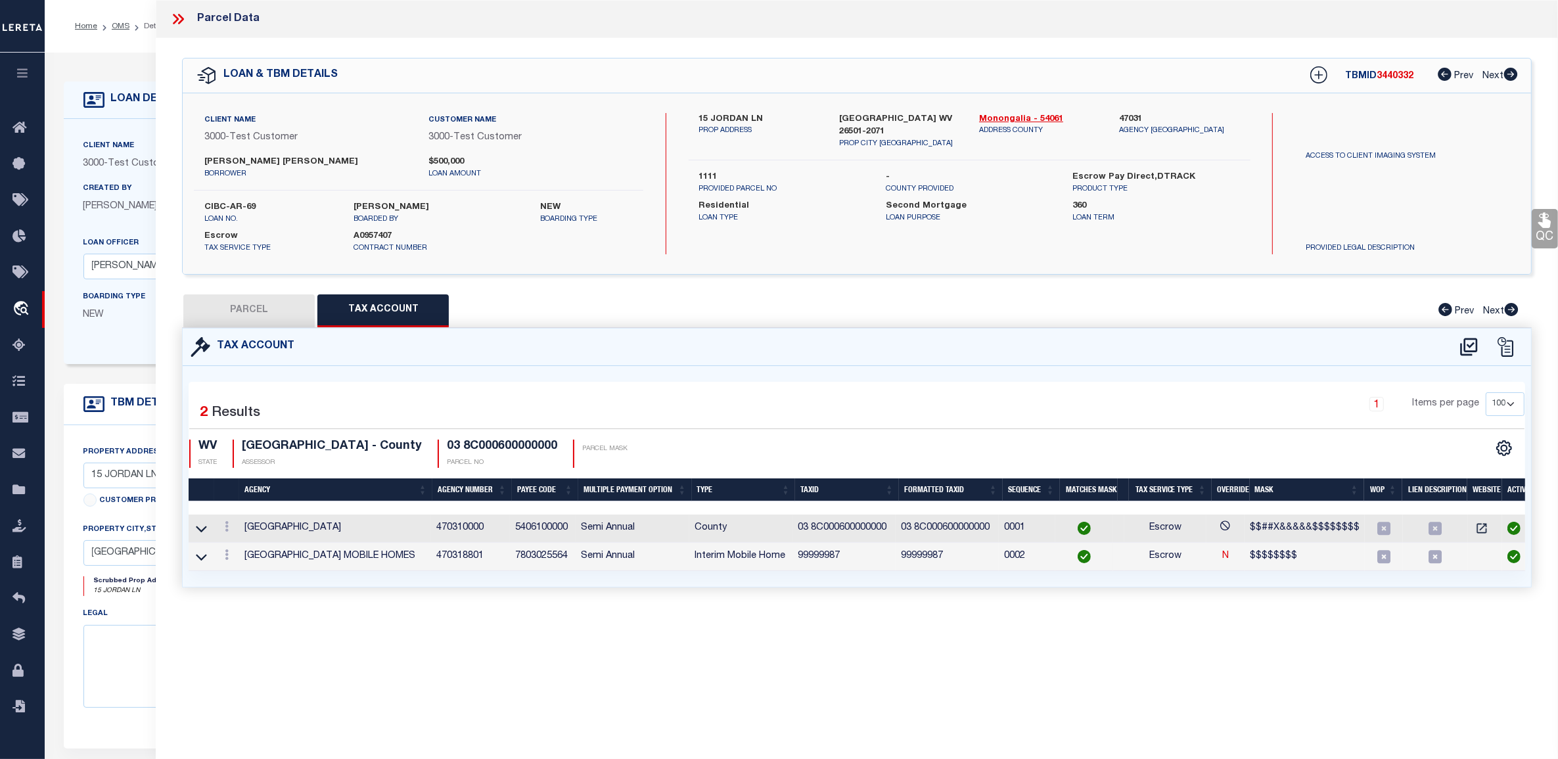
click at [1456, 349] on div at bounding box center [1486, 346] width 73 height 21
click at [1459, 347] on icon at bounding box center [1469, 346] width 22 height 21
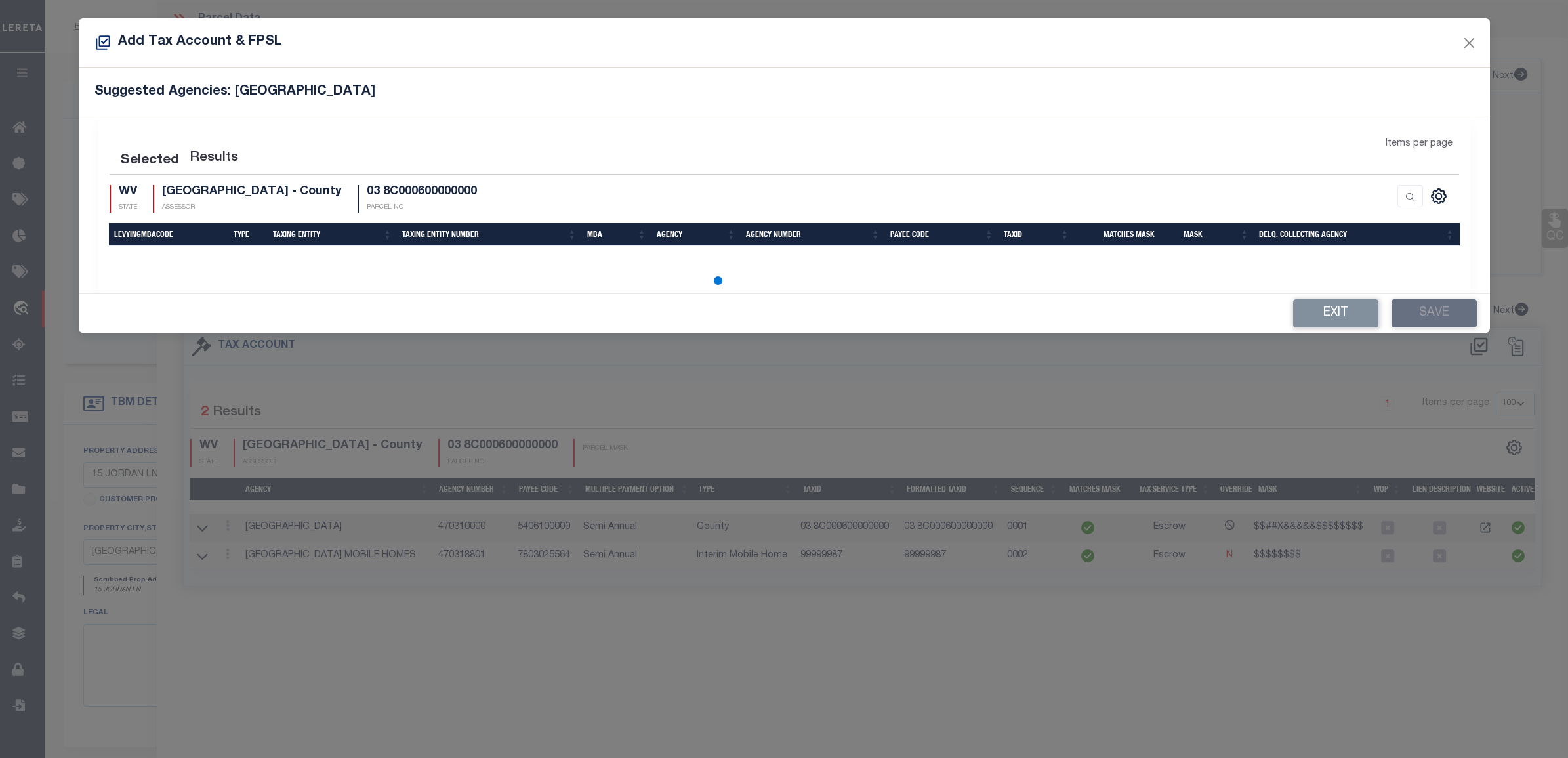
select select "100"
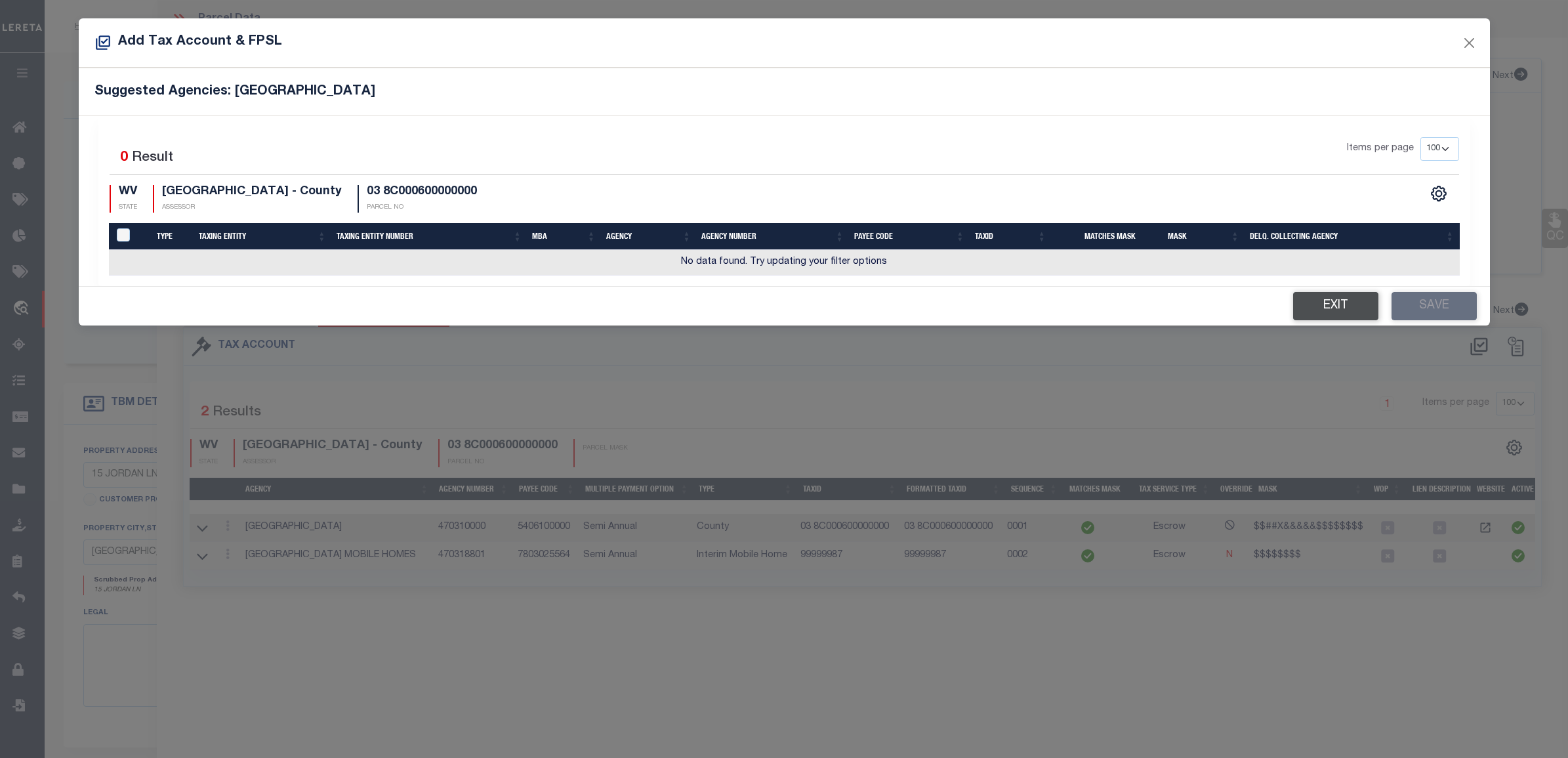
click at [1326, 306] on button "Exit" at bounding box center [1334, 306] width 85 height 28
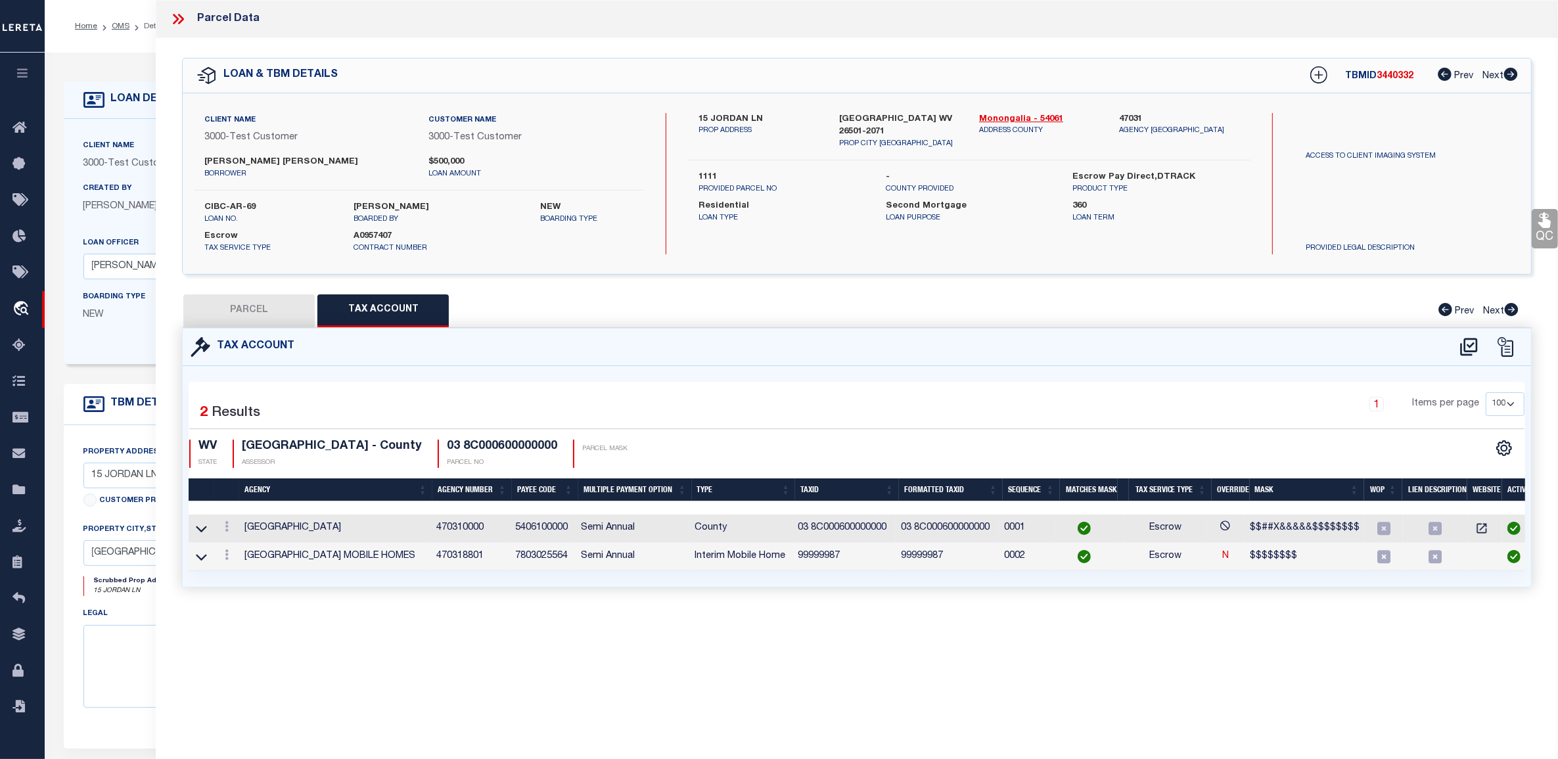
click at [186, 22] on icon at bounding box center [178, 19] width 17 height 17
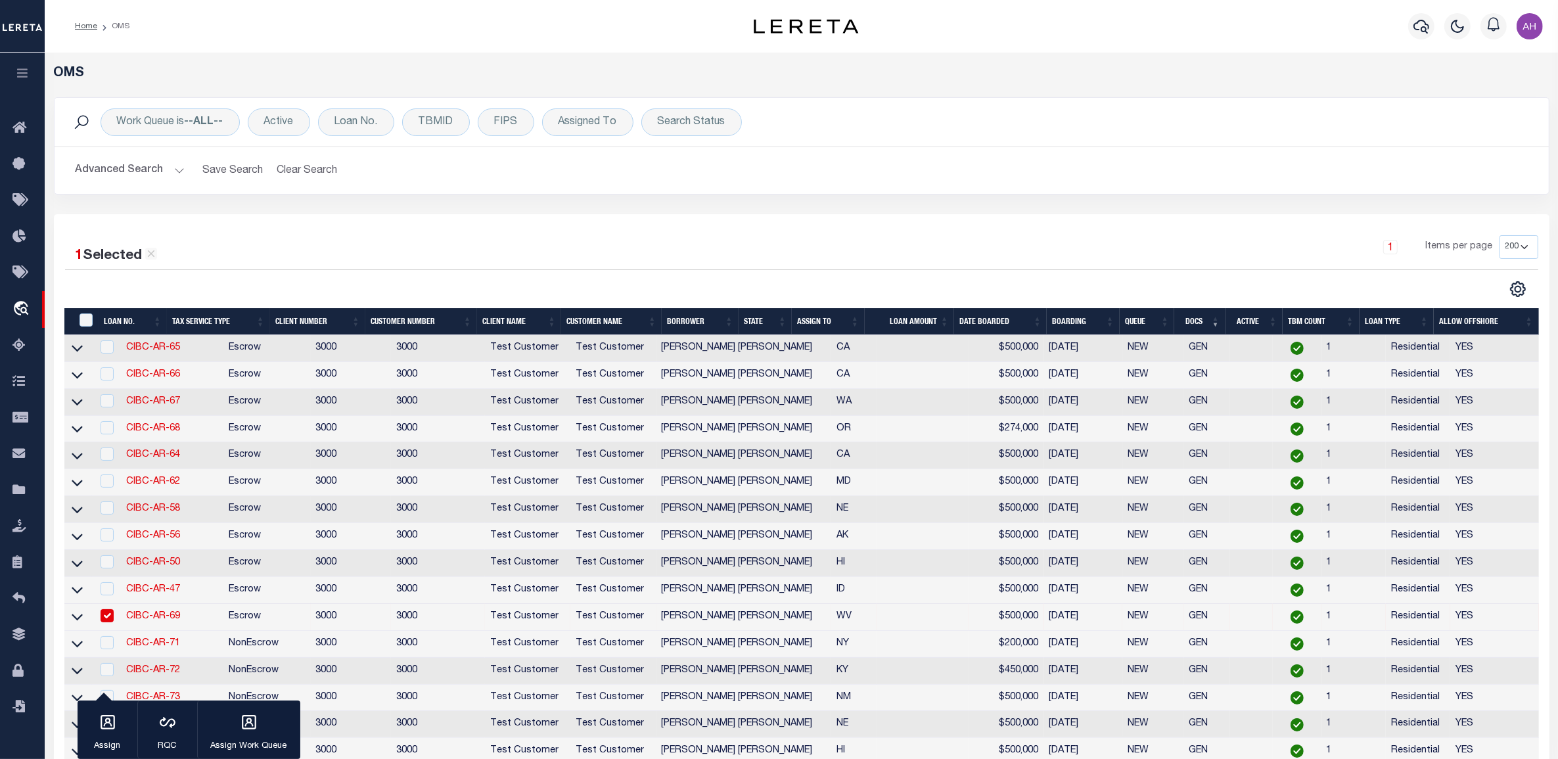
scroll to position [2123, 0]
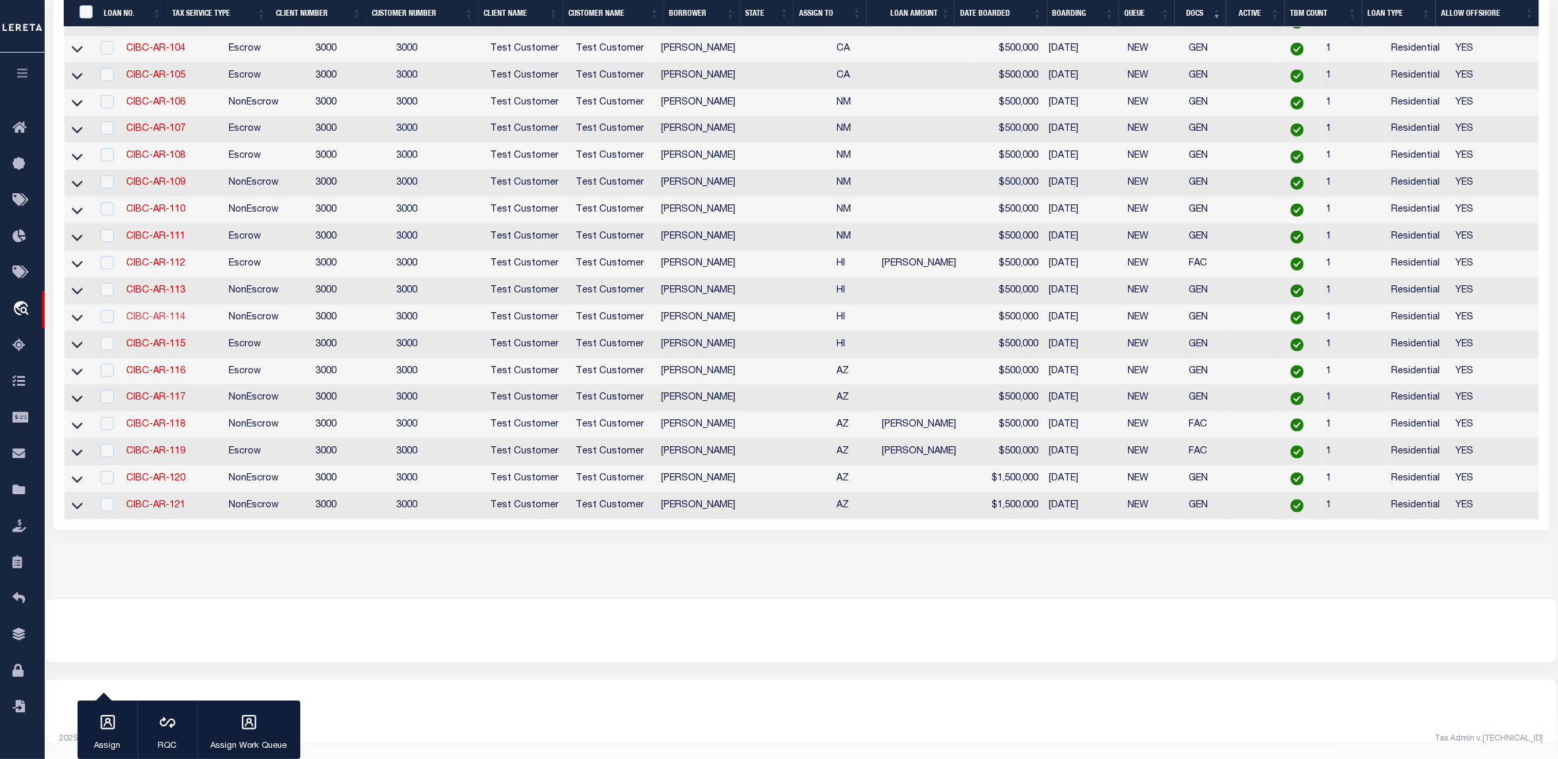
click at [178, 313] on link "CIBC-AR-114" at bounding box center [155, 317] width 59 height 9
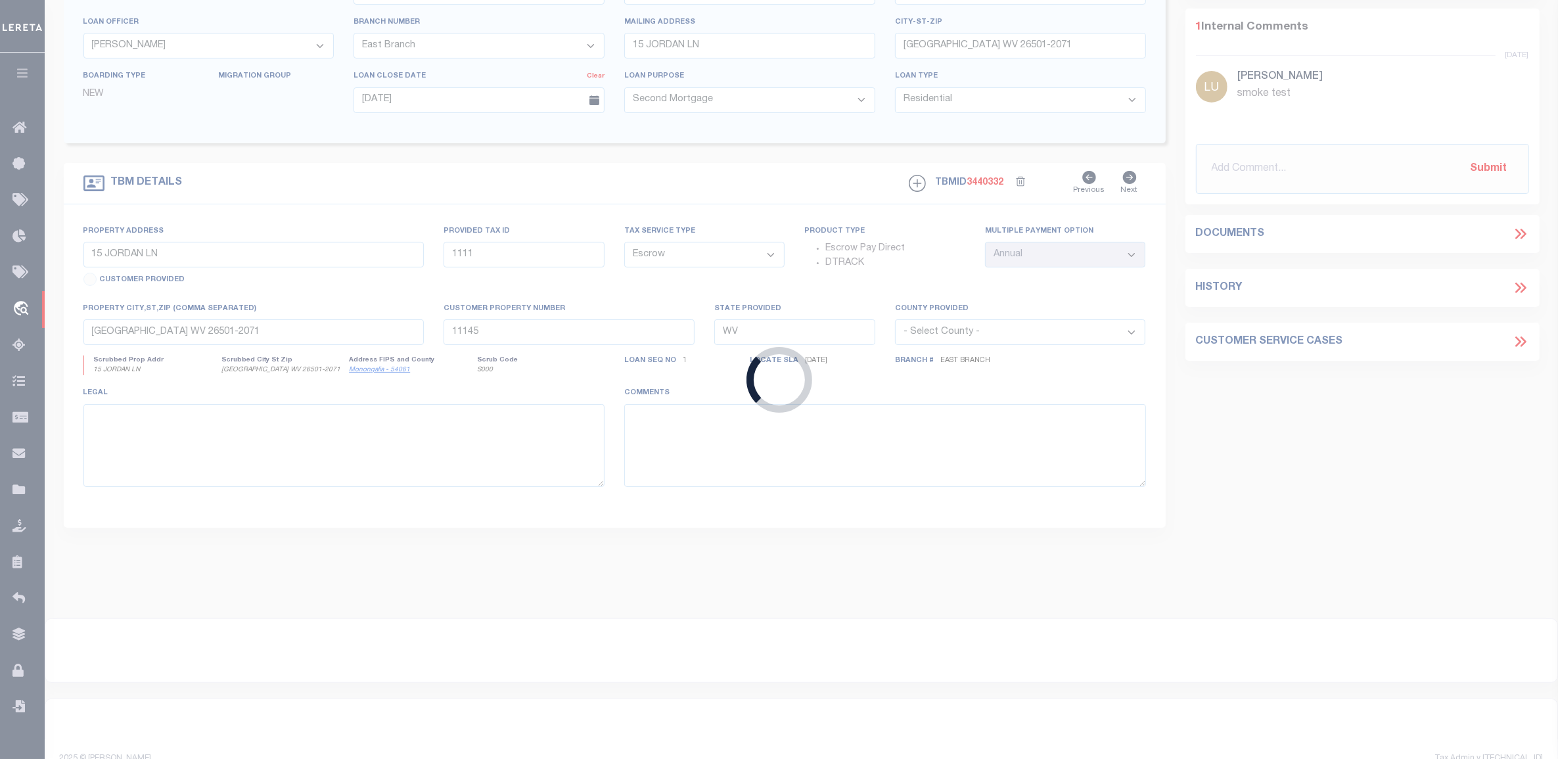
type input "CIBC-AR-114"
type input "[PERSON_NAME]"
select select "127537"
select select
type input "[STREET_ADDRESS][US_STATE]"
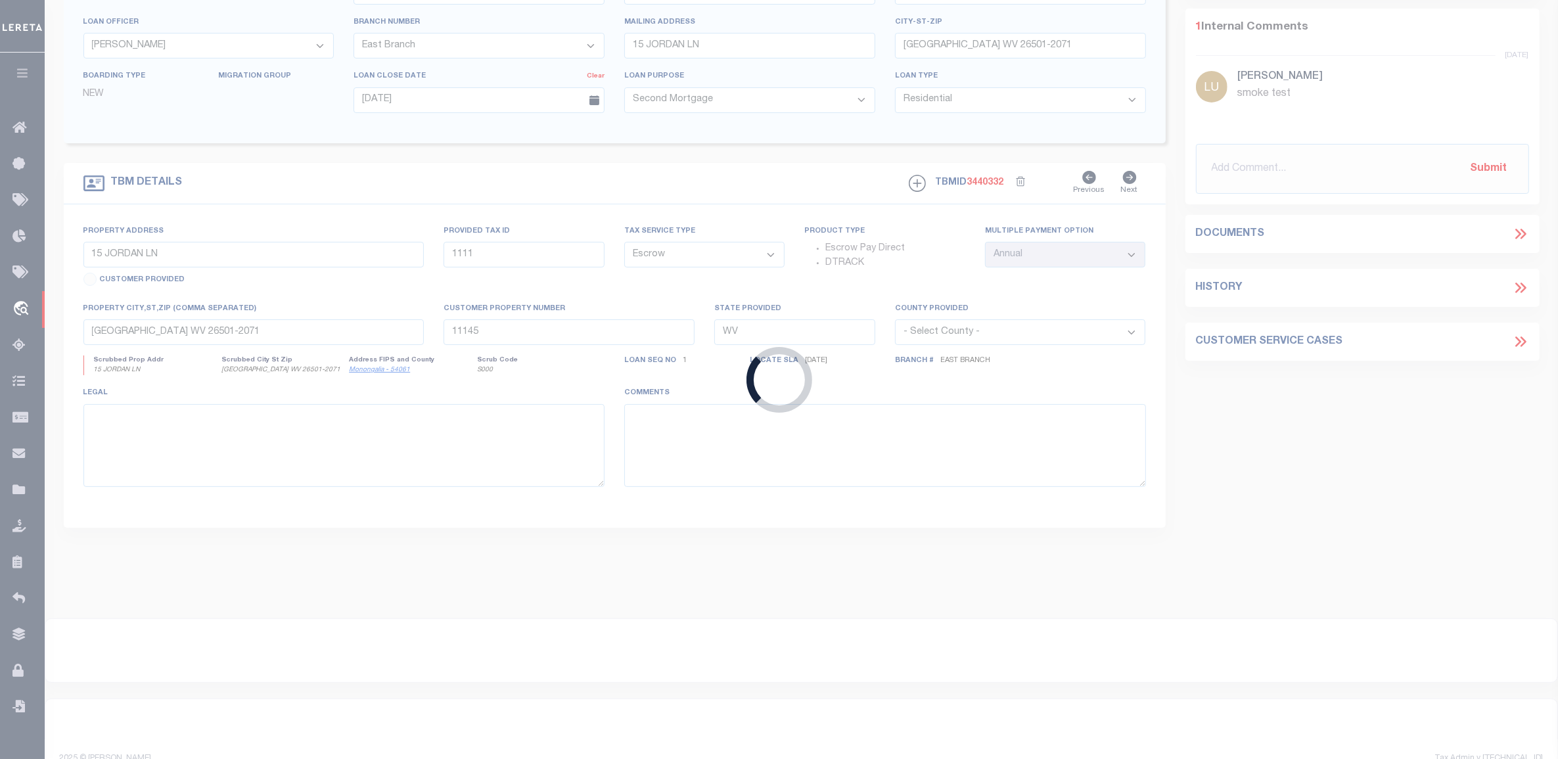
type input "[GEOGRAPHIC_DATA] HI 96825-3155"
type input "[DATE]"
select select "10"
select select "NonEscrow"
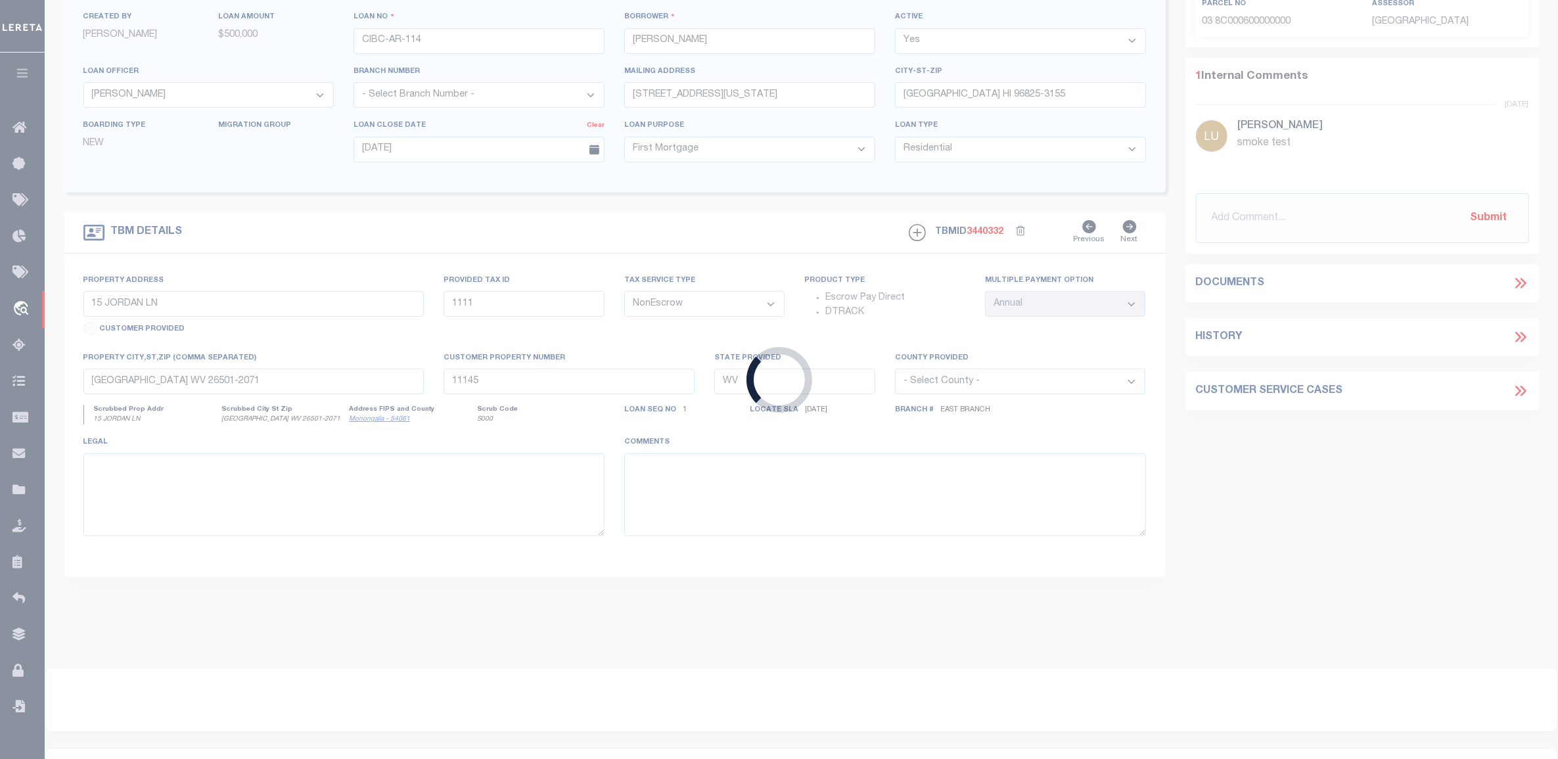
type input "[STREET_ADDRESS][US_STATE]"
select select
type input "[GEOGRAPHIC_DATA] HI 96825-3155"
type input "HI"
select select
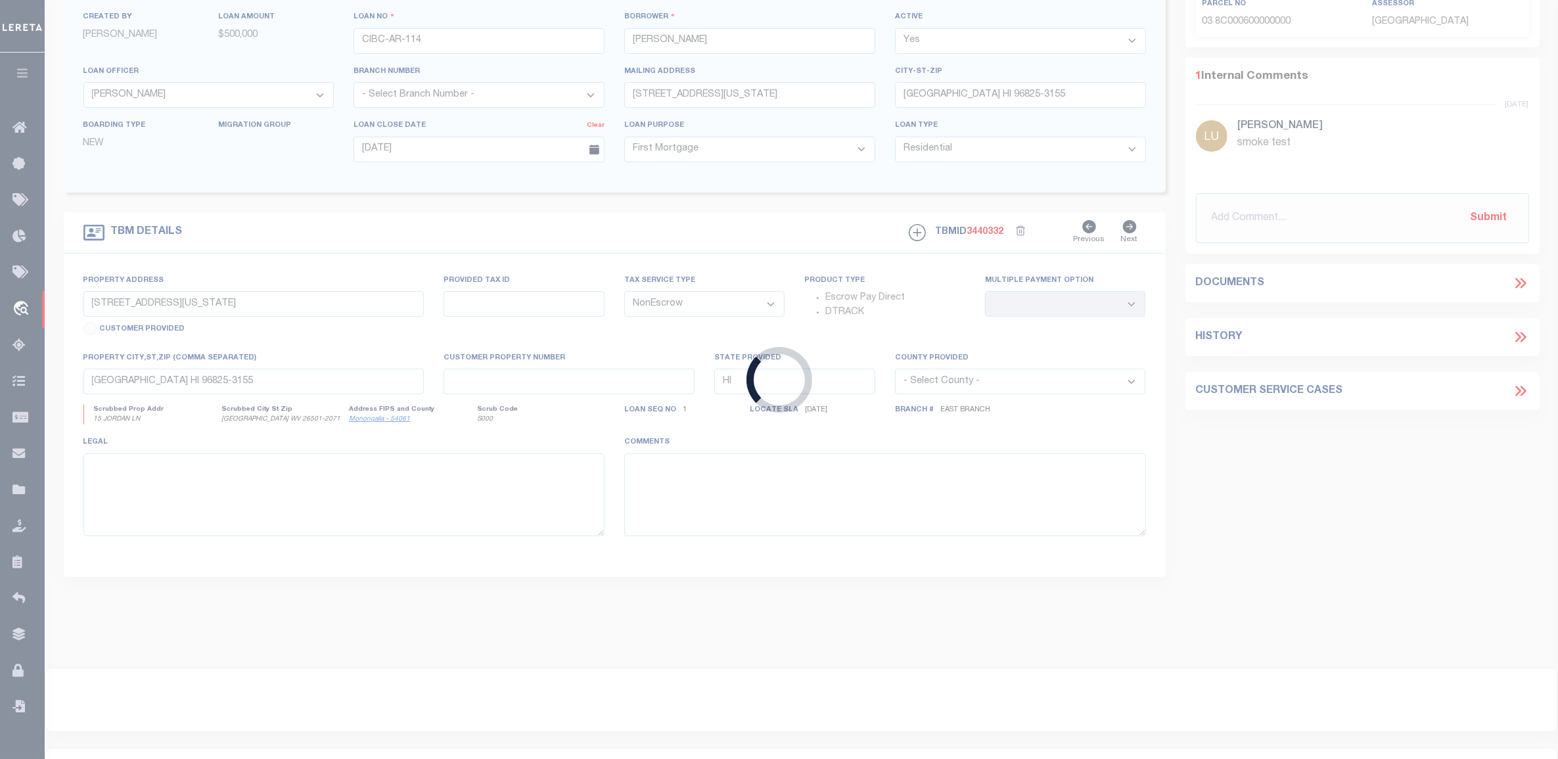
select select "127537"
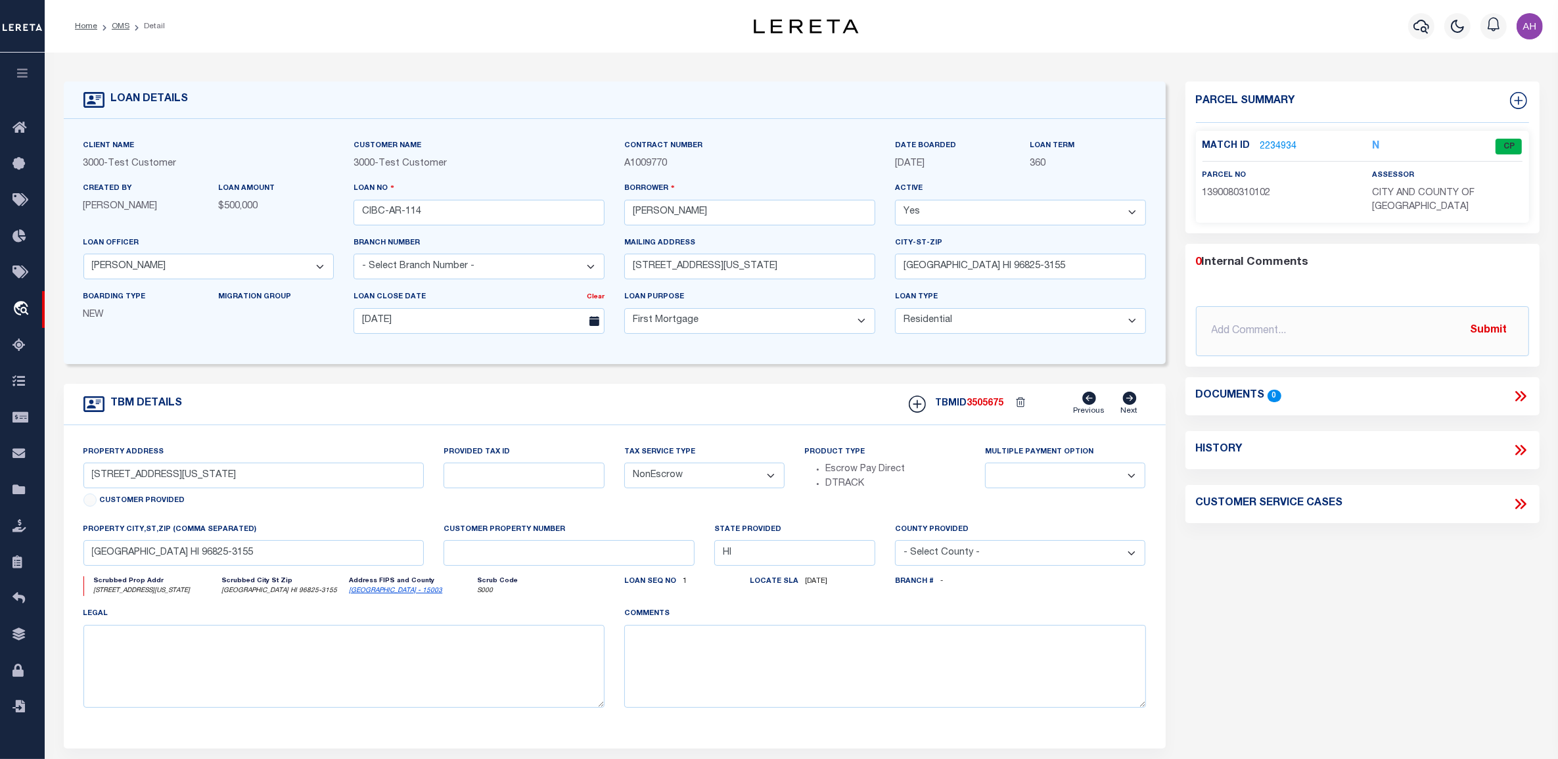
click at [1276, 149] on link "2234934" at bounding box center [1279, 147] width 37 height 14
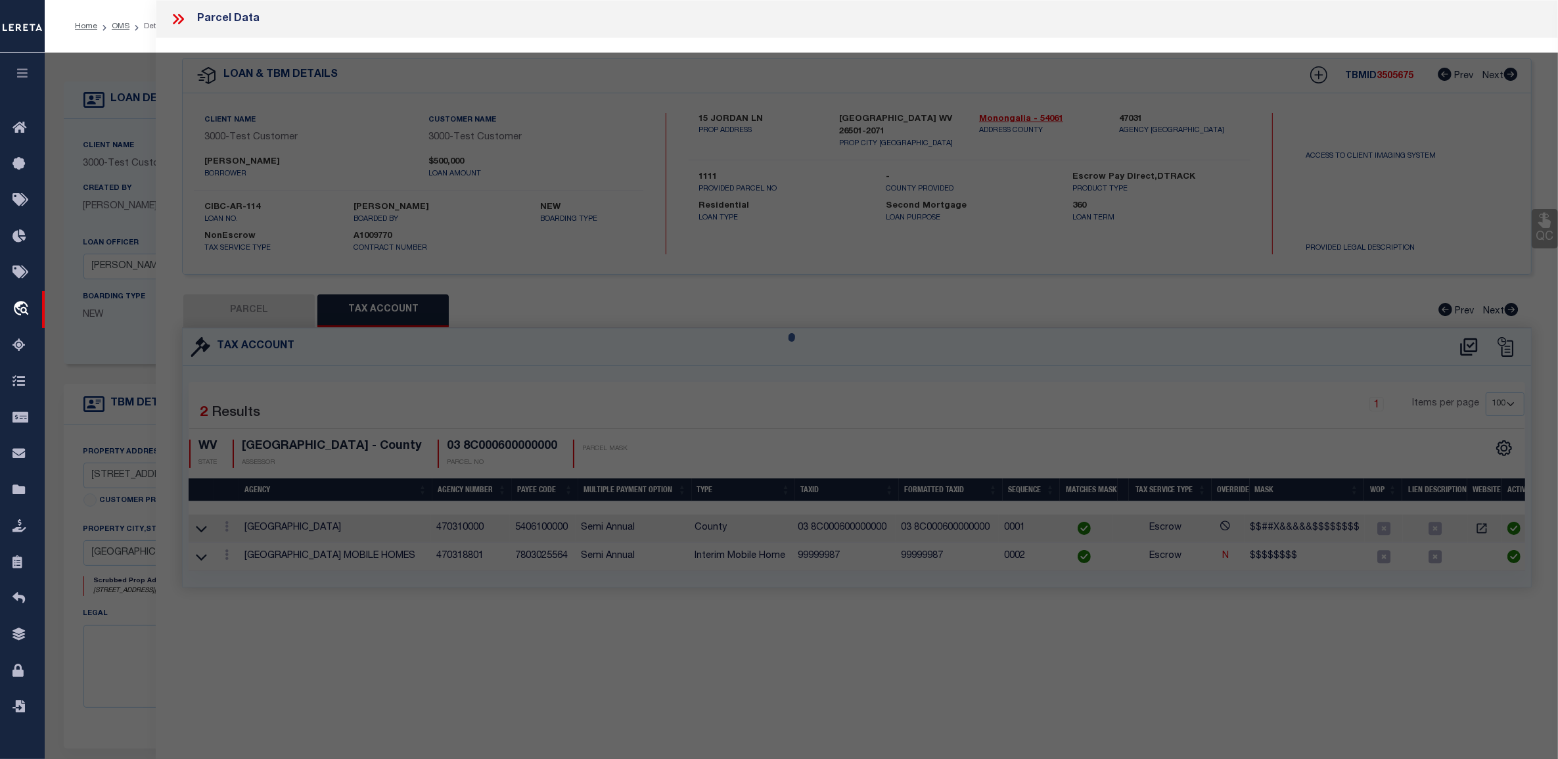
select select "AS"
select select
checkbox input "false"
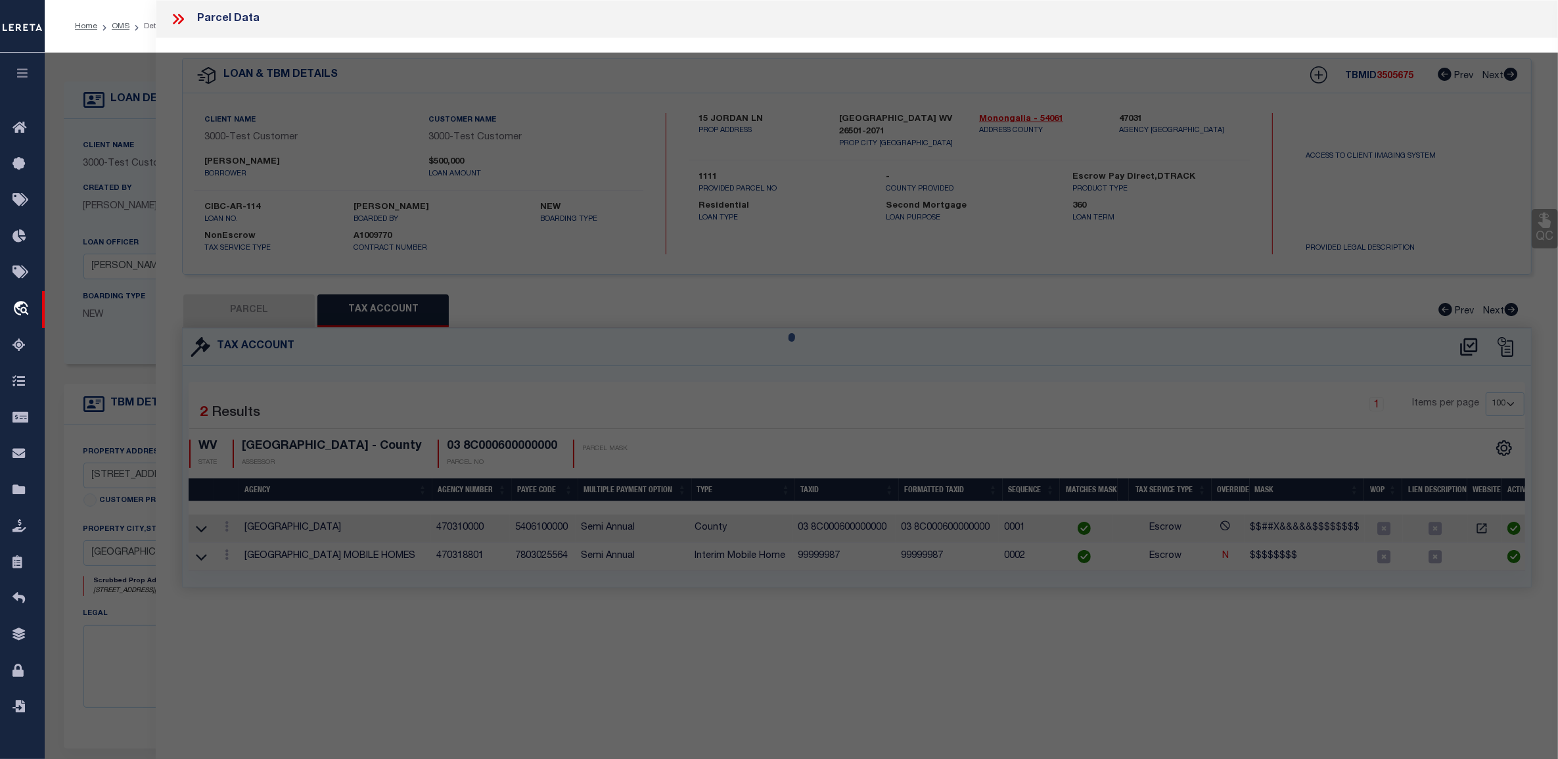
checkbox input "false"
select select "CP"
type input "[PERSON_NAME] TRUST"
select select "ATL"
select select "ADD"
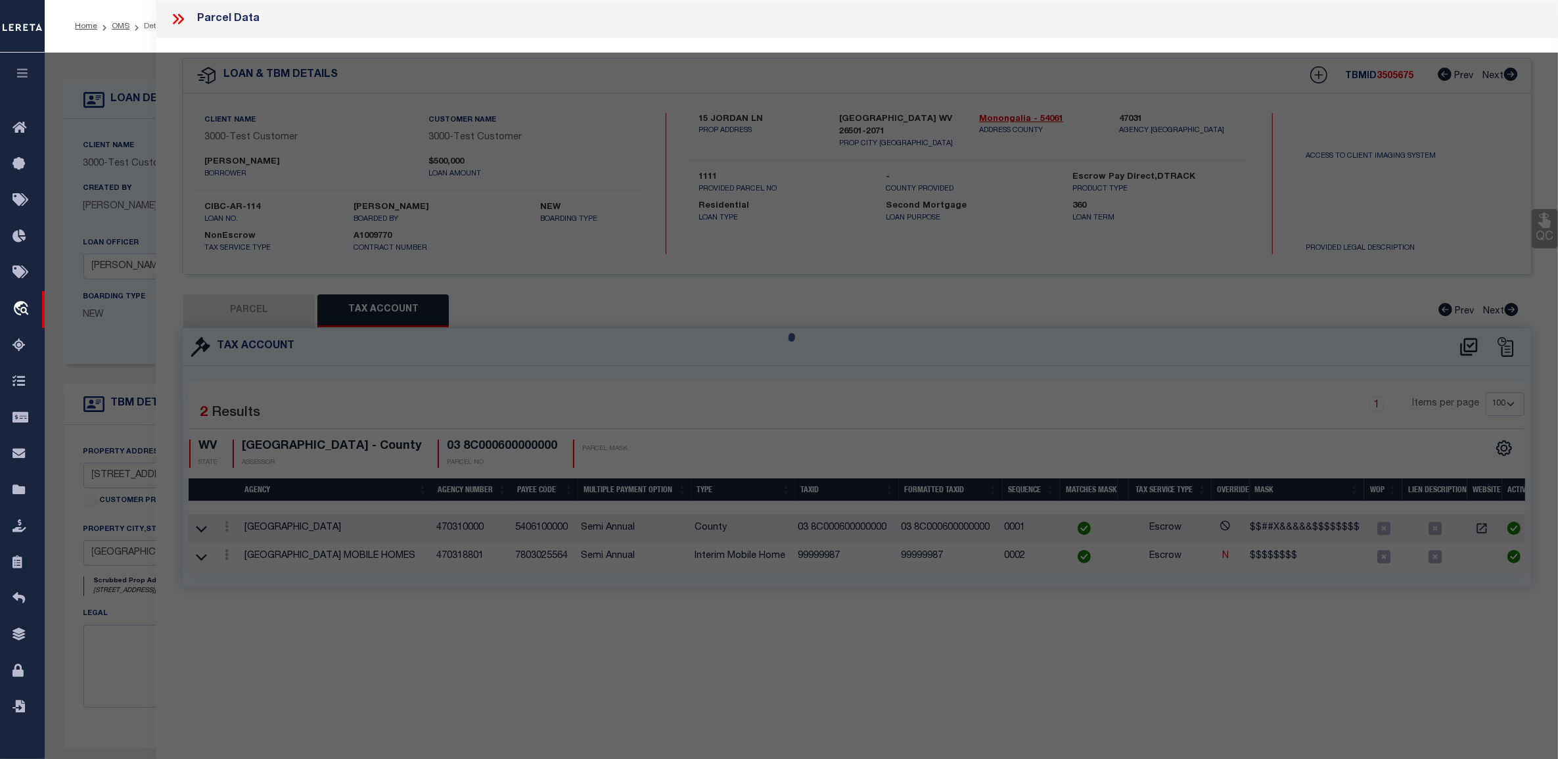
type input "[STREET_ADDRESS][US_STATE]"
checkbox input "false"
type input "[GEOGRAPHIC_DATA], HI 96825"
type textarea "APT L22 MAWAENA KAI, THE LANDING...O [US_STATE] KAI CONDO MAP 1092,1113,1147 TO…"
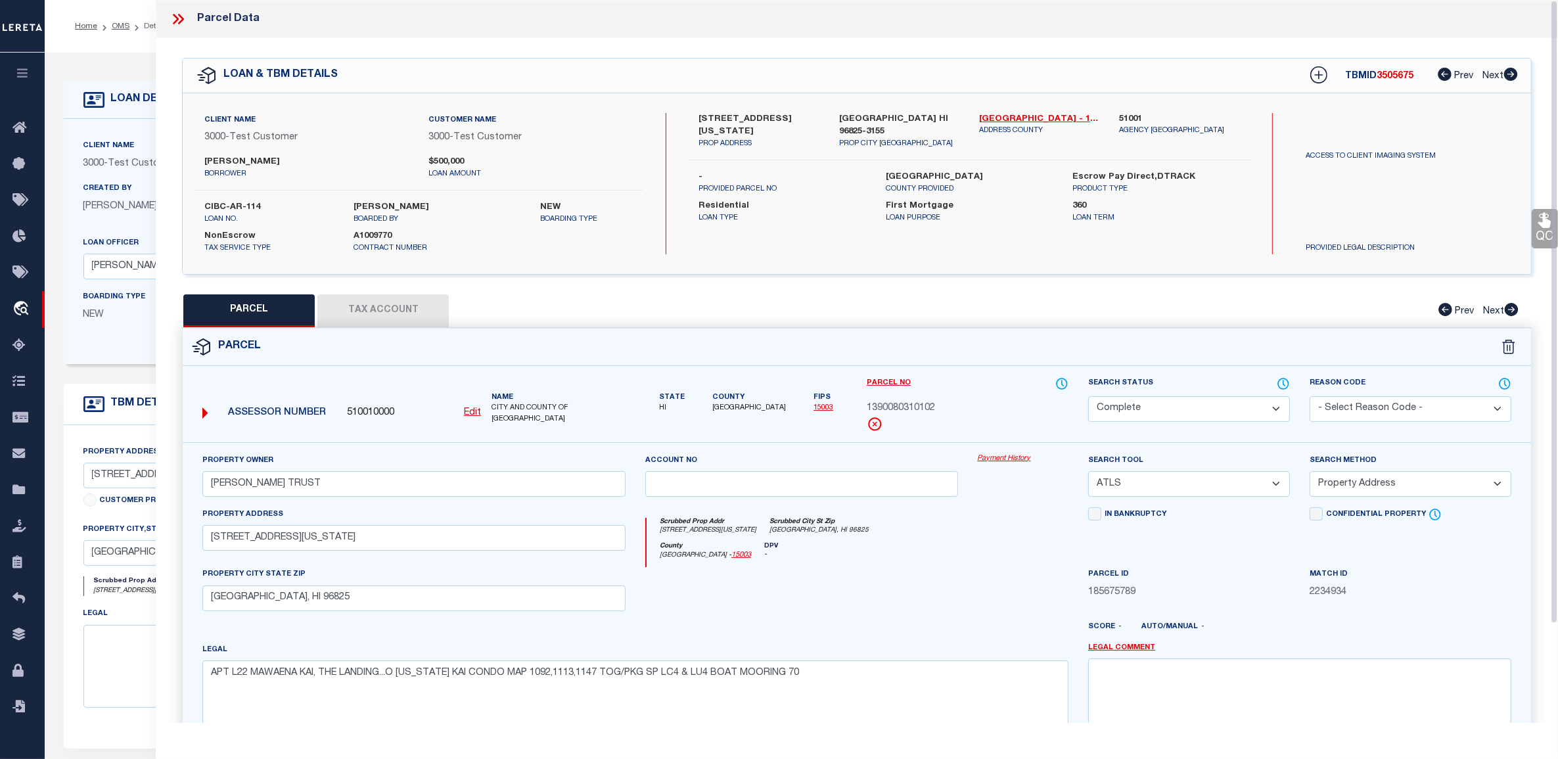
click at [390, 310] on button "Tax Account" at bounding box center [382, 310] width 131 height 33
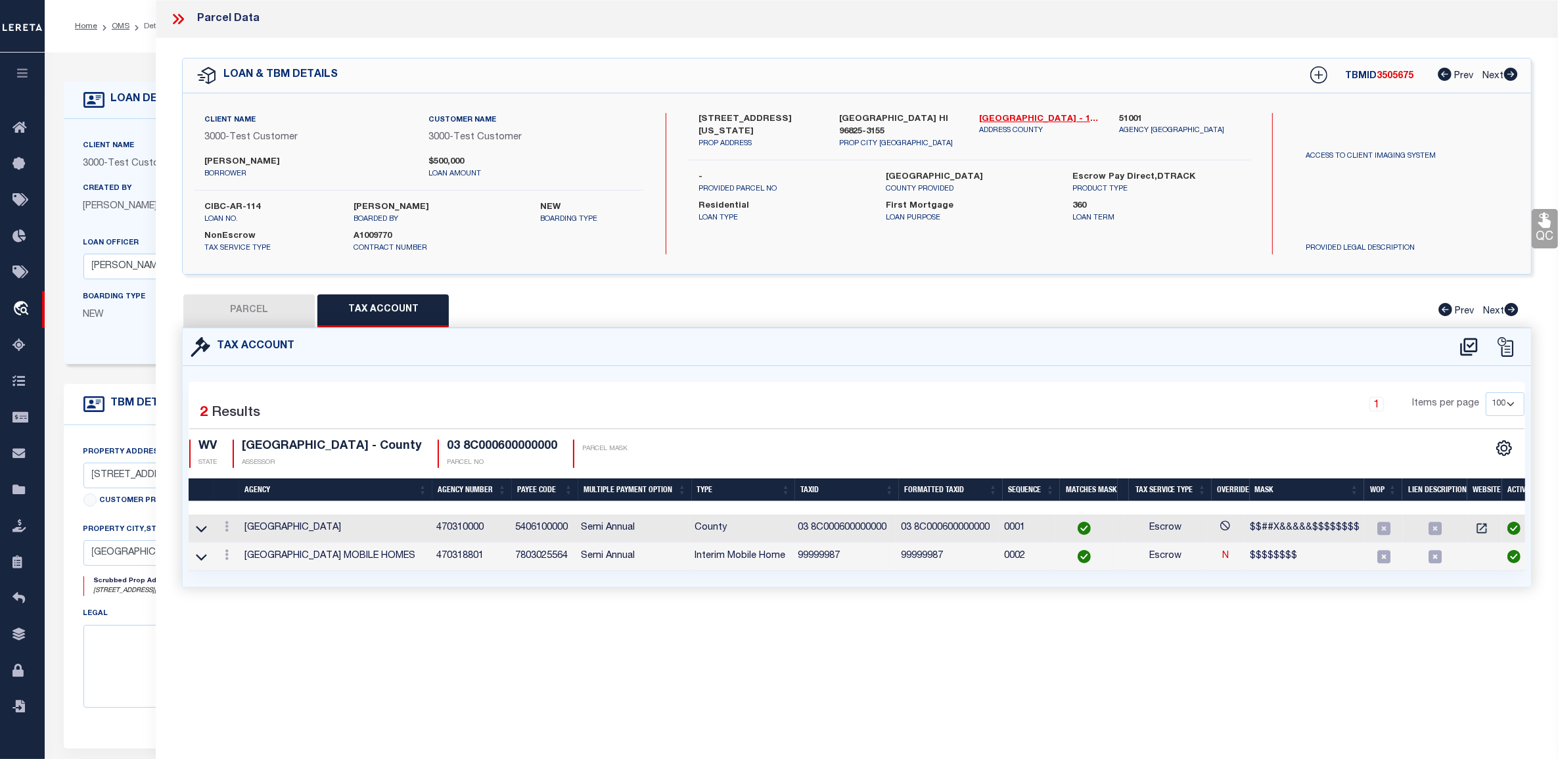
select select "100"
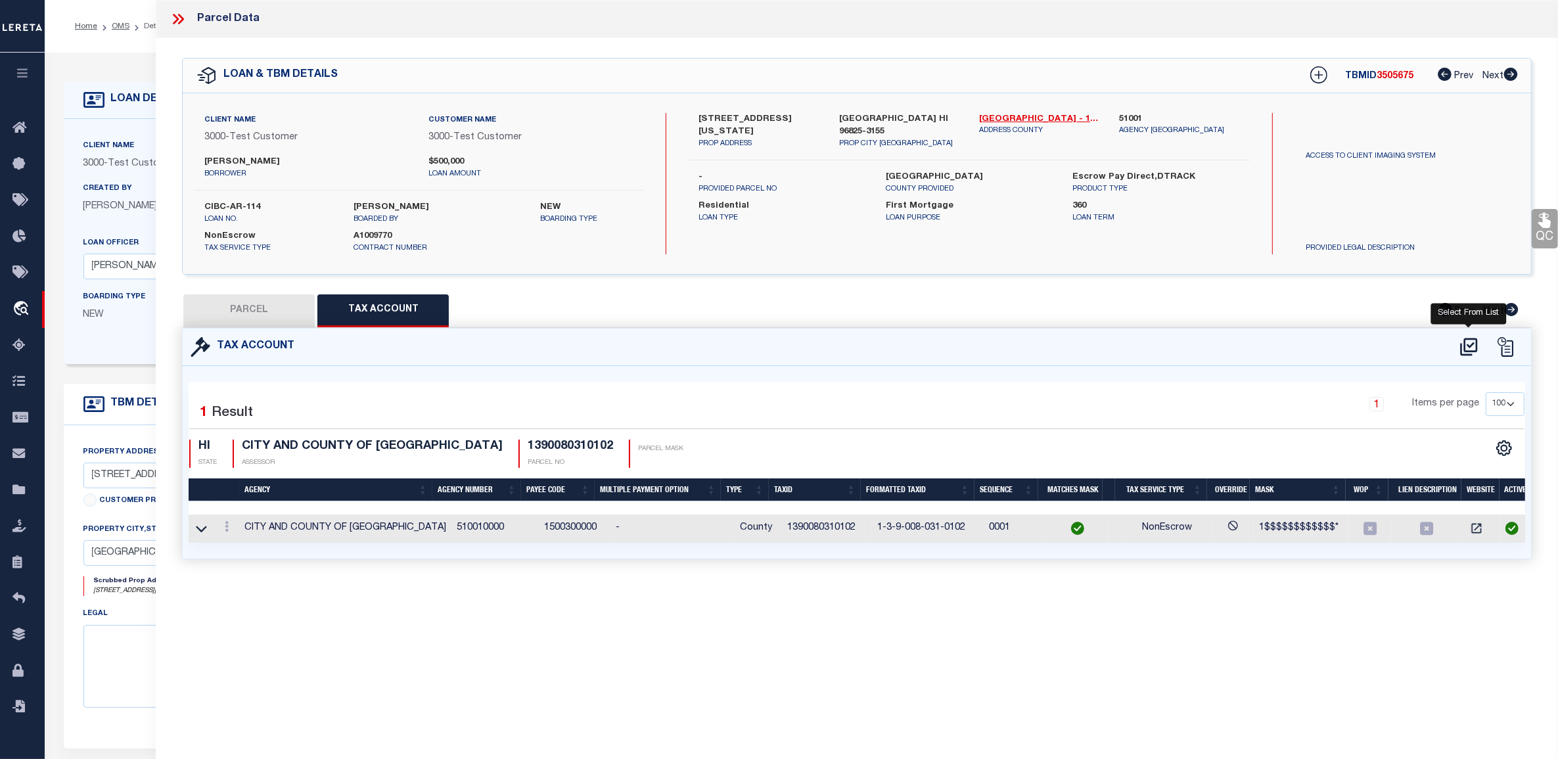
click at [1469, 342] on icon at bounding box center [1469, 346] width 22 height 21
select select "100"
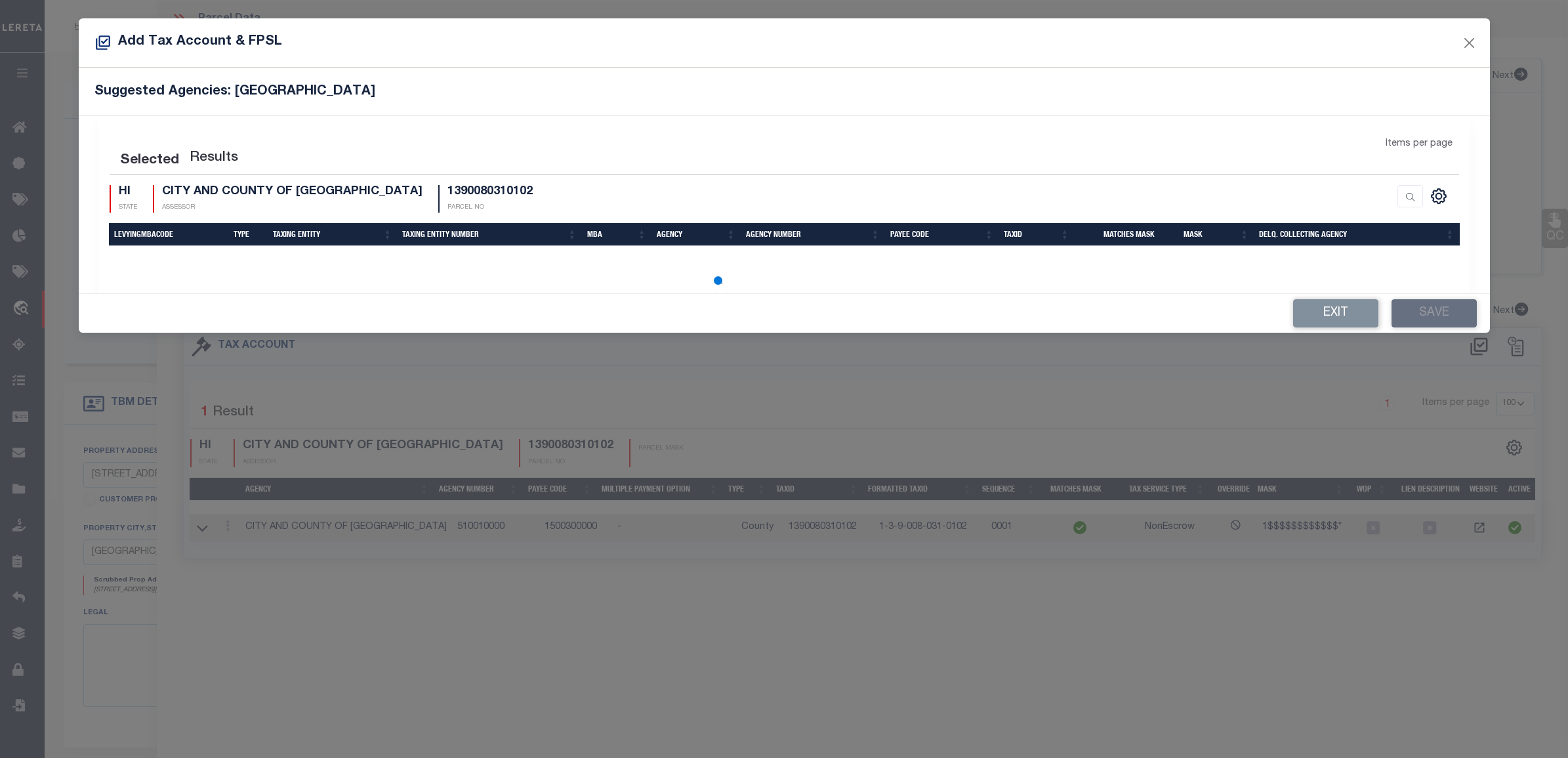
select select "100"
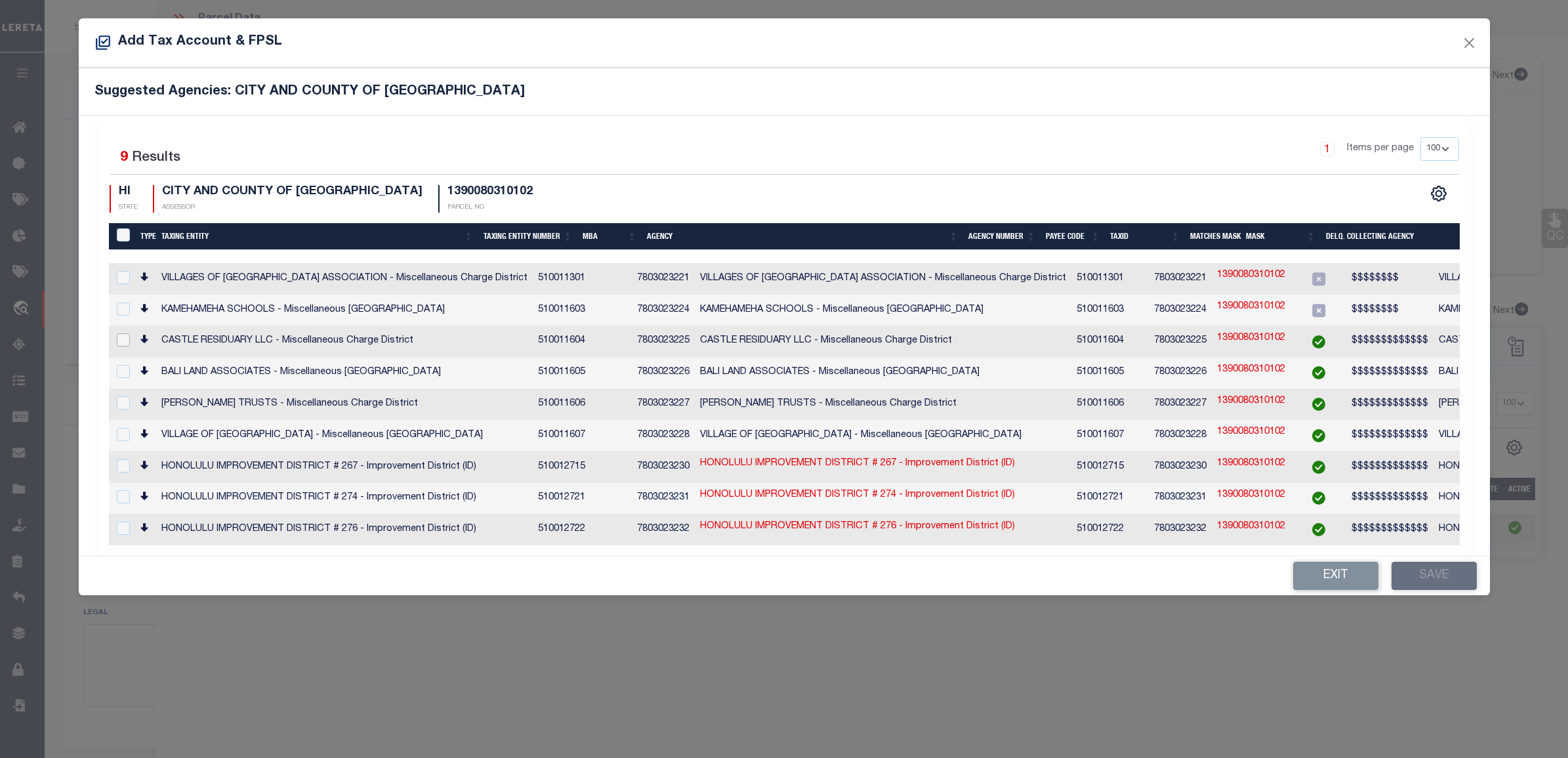
click at [125, 335] on input "checkbox" at bounding box center [123, 340] width 13 height 13
checkbox input "true"
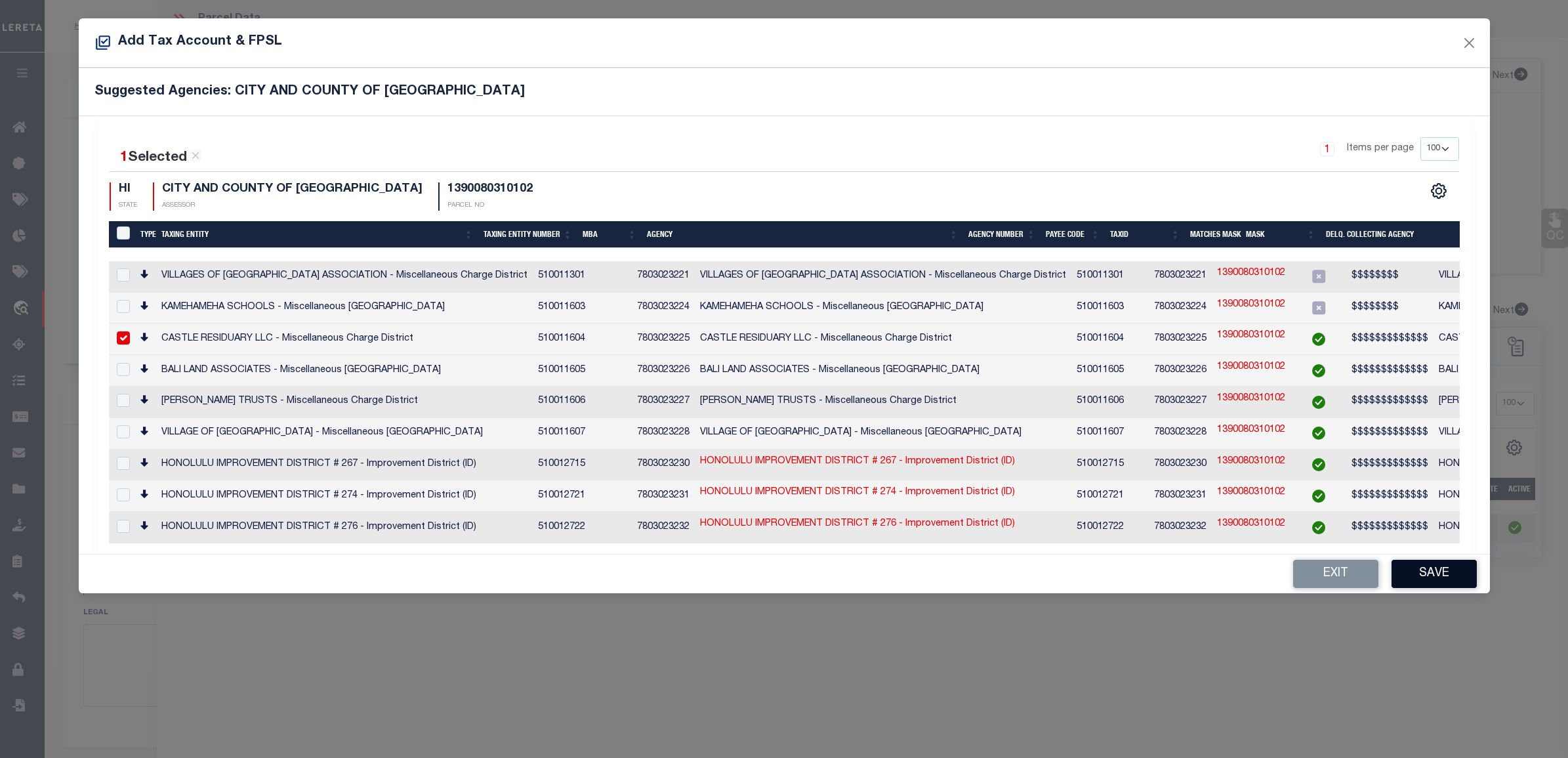
click at [1423, 560] on button "Save" at bounding box center [1433, 574] width 85 height 28
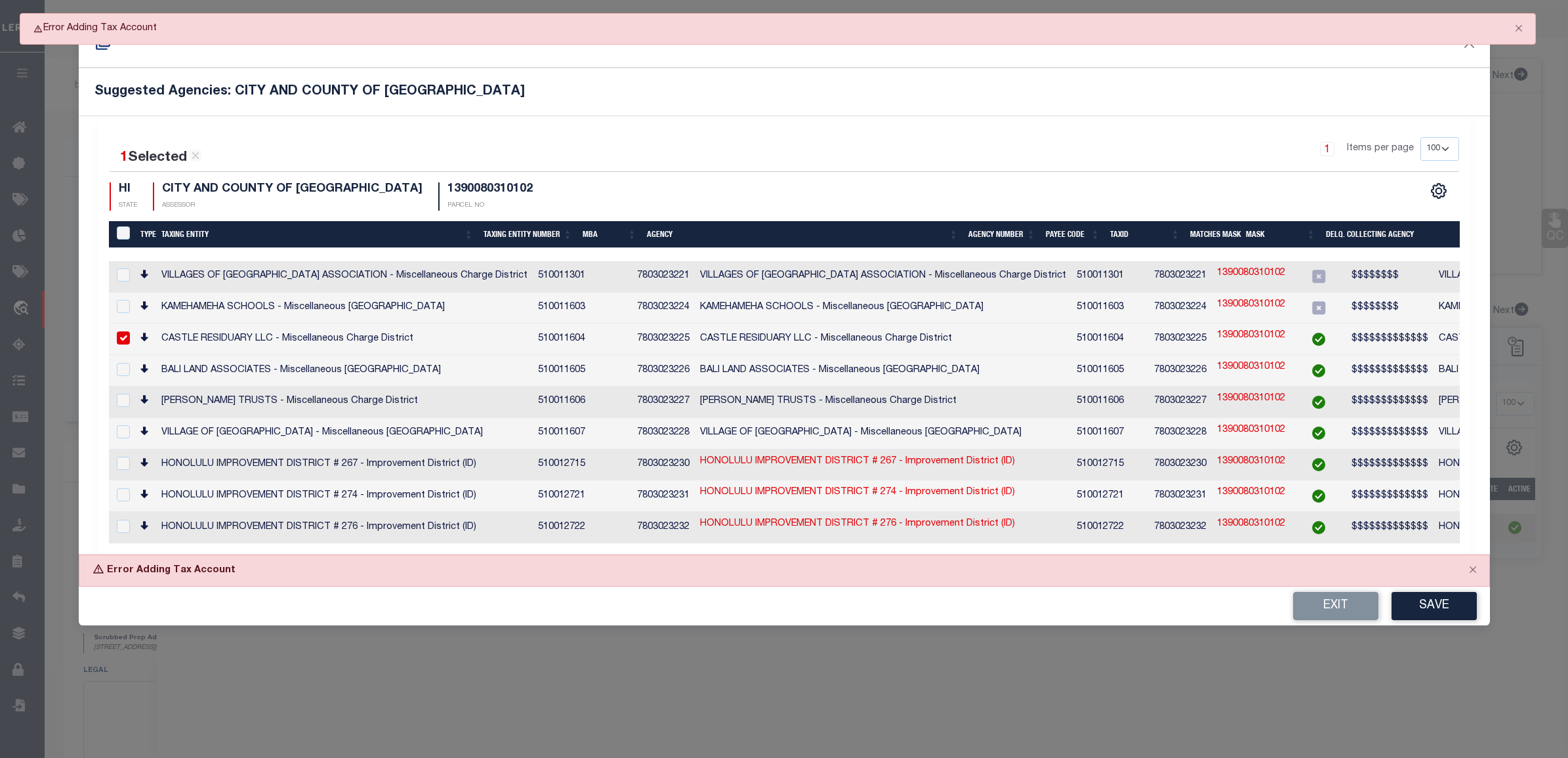
click at [935, 599] on div "Exit Save" at bounding box center [784, 606] width 1411 height 39
click at [1332, 609] on button "Exit" at bounding box center [1334, 606] width 85 height 28
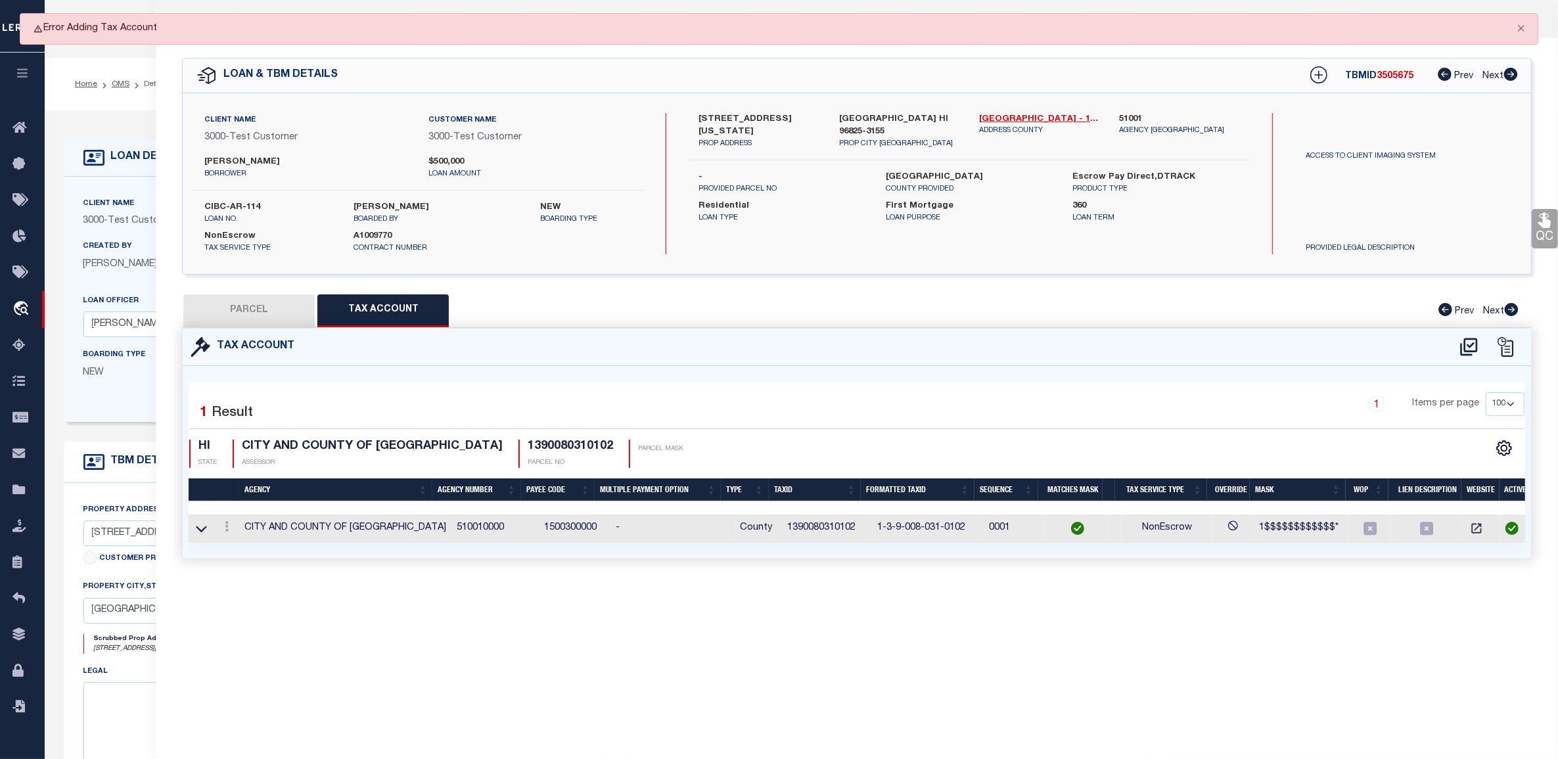
click at [750, 393] on div "1 Items per page 10 25 50 100" at bounding box center [1026, 409] width 996 height 34
